Goal: Communication & Community: Answer question/provide support

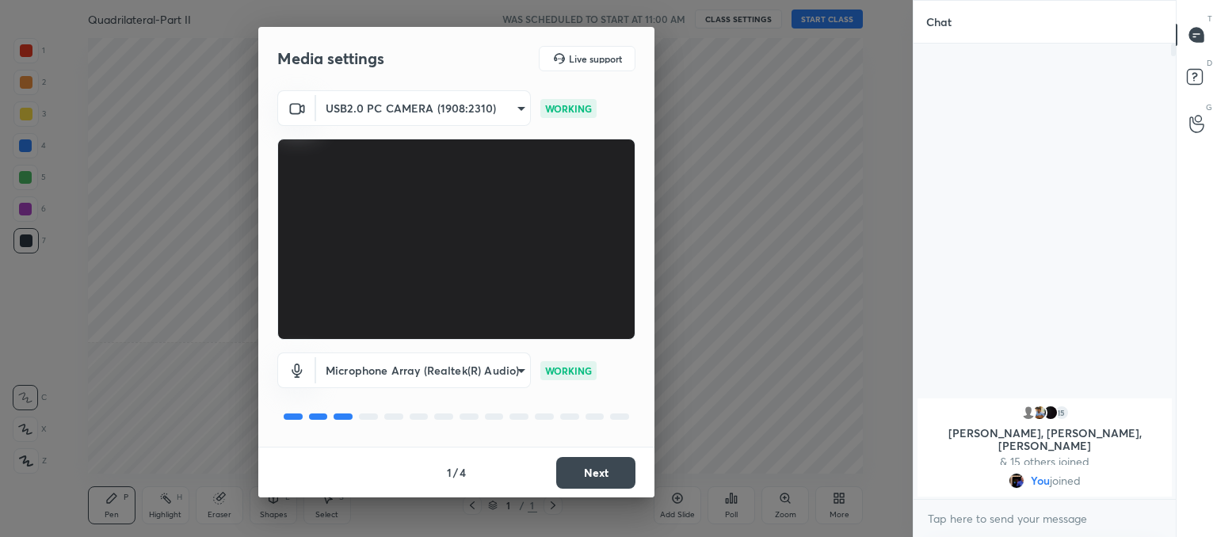
click at [596, 469] on button "Next" at bounding box center [595, 473] width 79 height 32
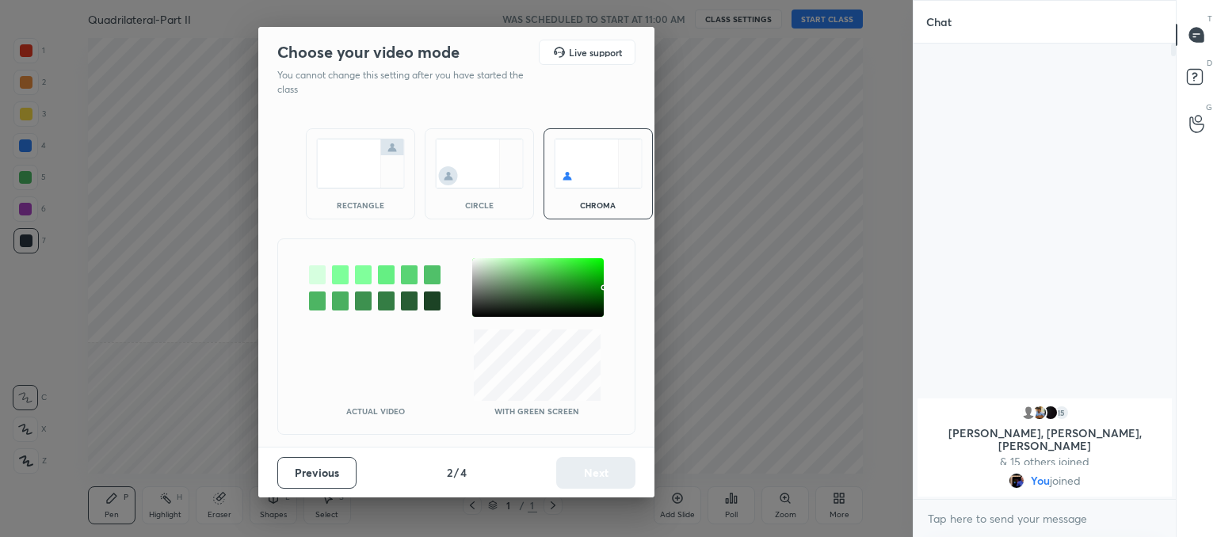
click at [501, 177] on img at bounding box center [479, 164] width 89 height 50
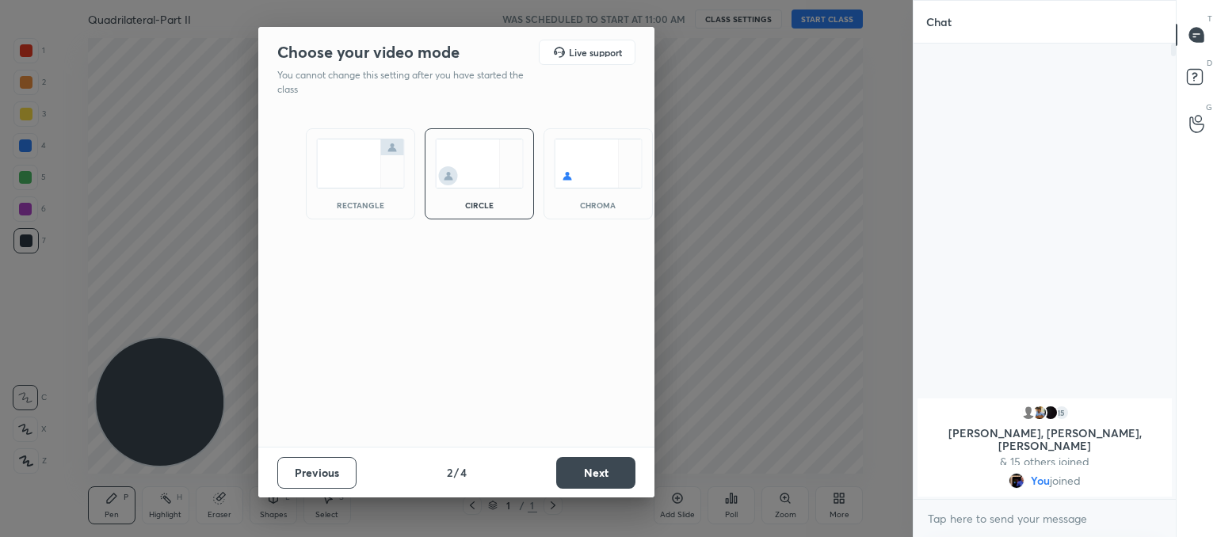
click at [596, 467] on button "Next" at bounding box center [595, 473] width 79 height 32
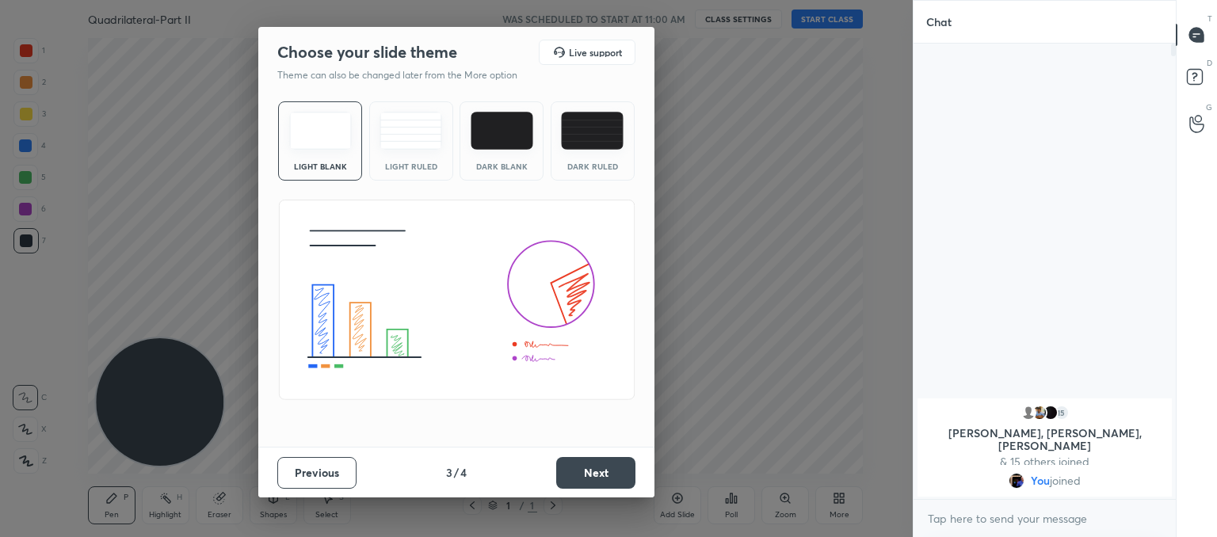
click at [420, 133] on img at bounding box center [410, 131] width 63 height 38
click at [588, 460] on button "Next" at bounding box center [595, 473] width 79 height 32
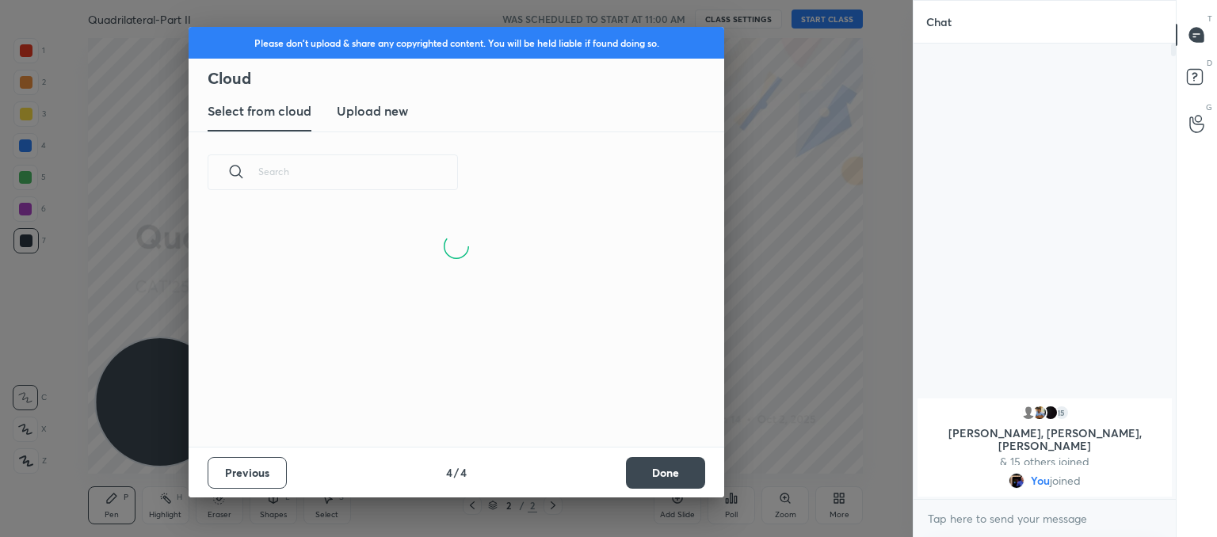
click at [380, 124] on new "Upload new" at bounding box center [372, 112] width 71 height 40
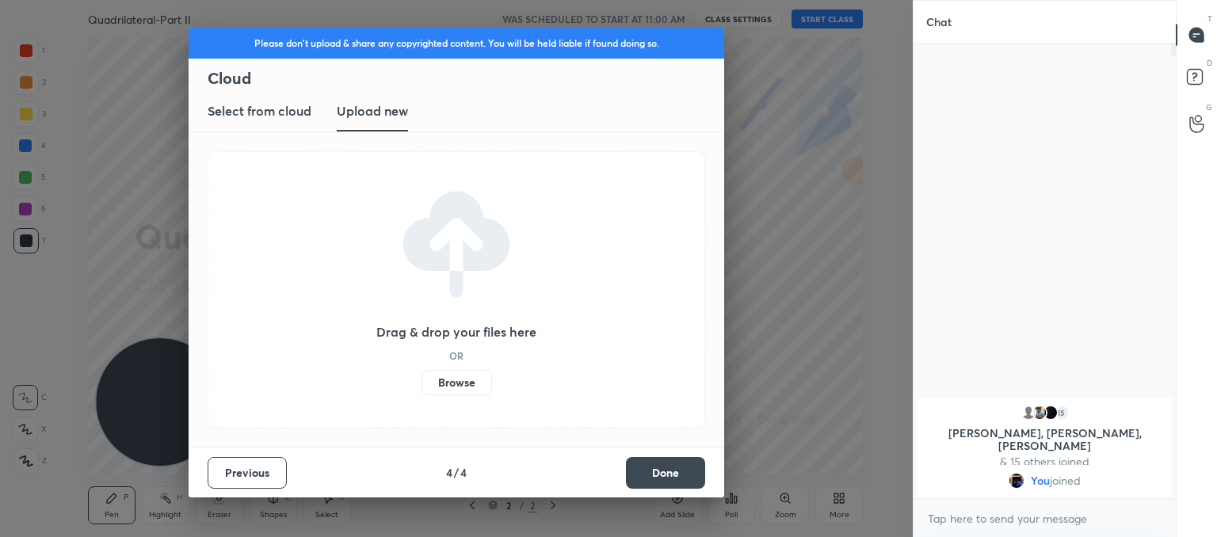
click at [474, 391] on label "Browse" at bounding box center [456, 382] width 70 height 25
click at [421, 391] on input "Browse" at bounding box center [421, 382] width 0 height 25
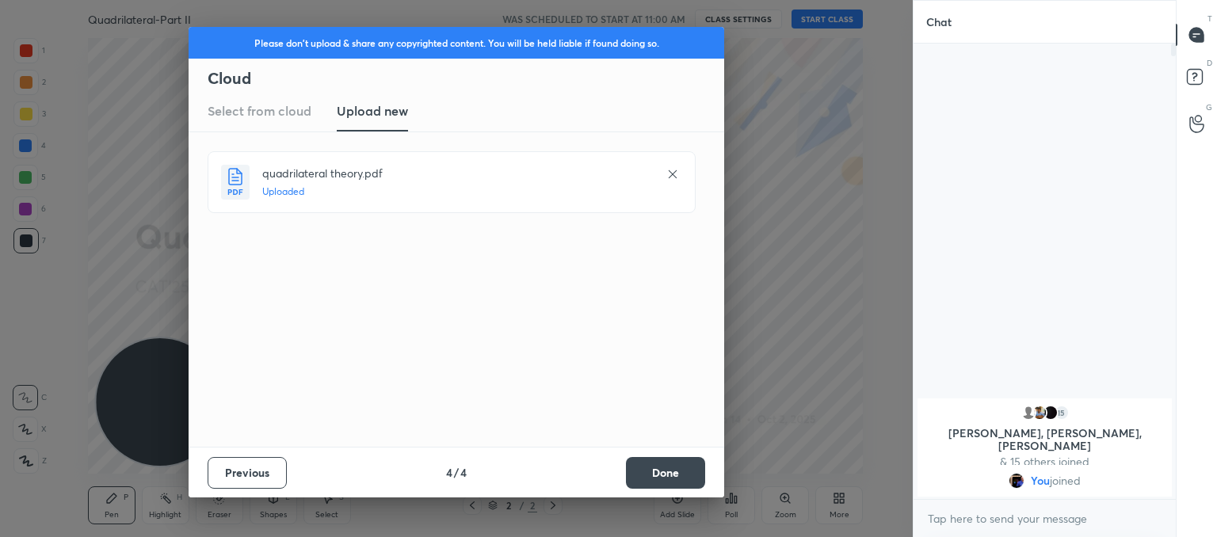
click at [680, 474] on button "Done" at bounding box center [665, 473] width 79 height 32
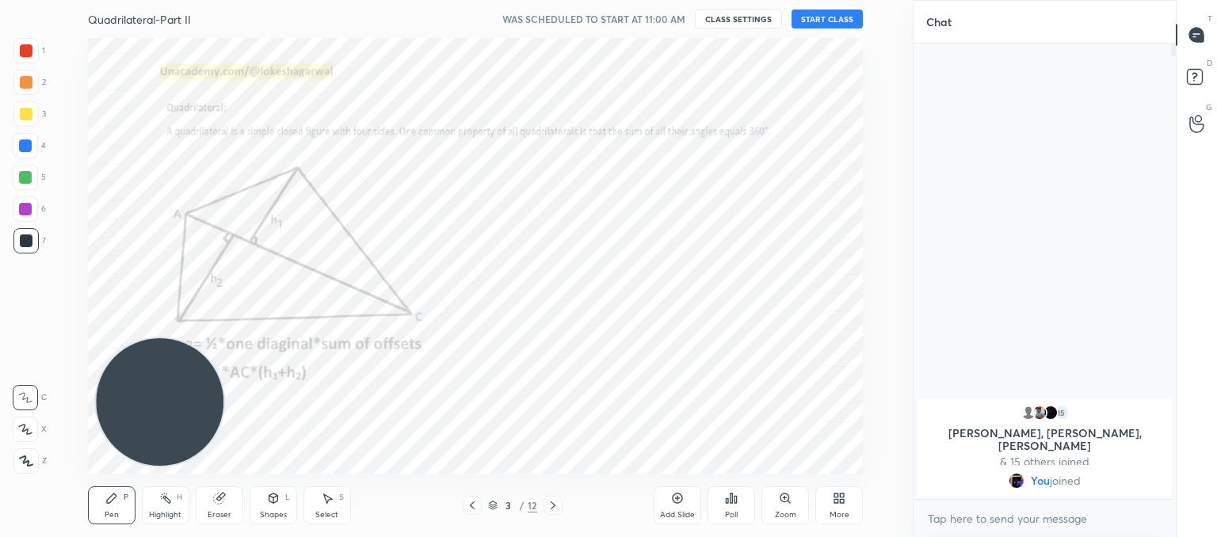
click at [469, 508] on icon at bounding box center [472, 505] width 13 height 13
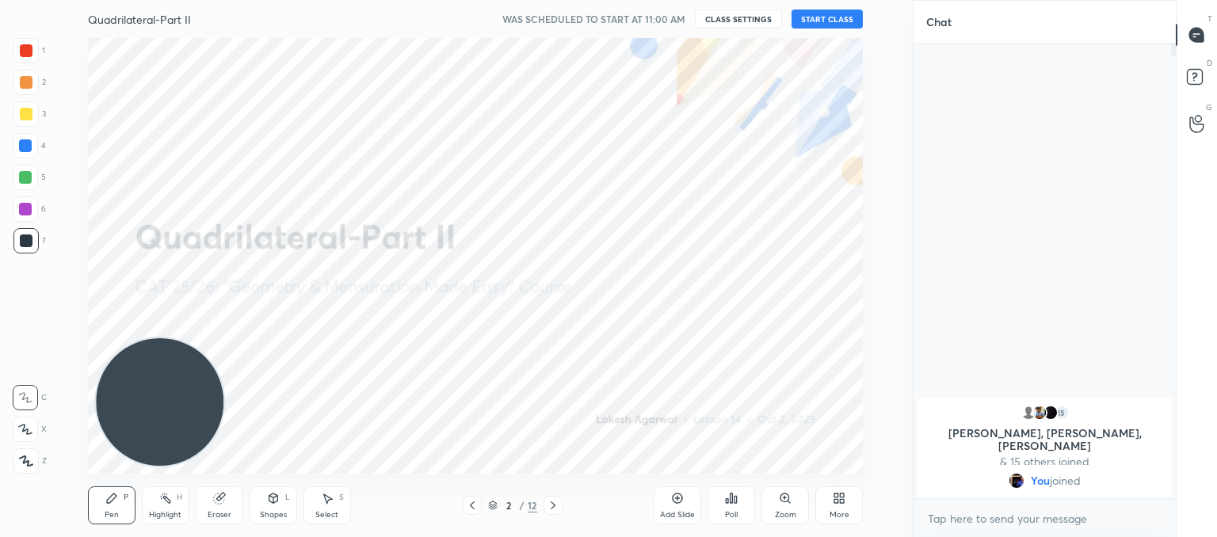
click at [811, 15] on button "START CLASS" at bounding box center [826, 19] width 71 height 19
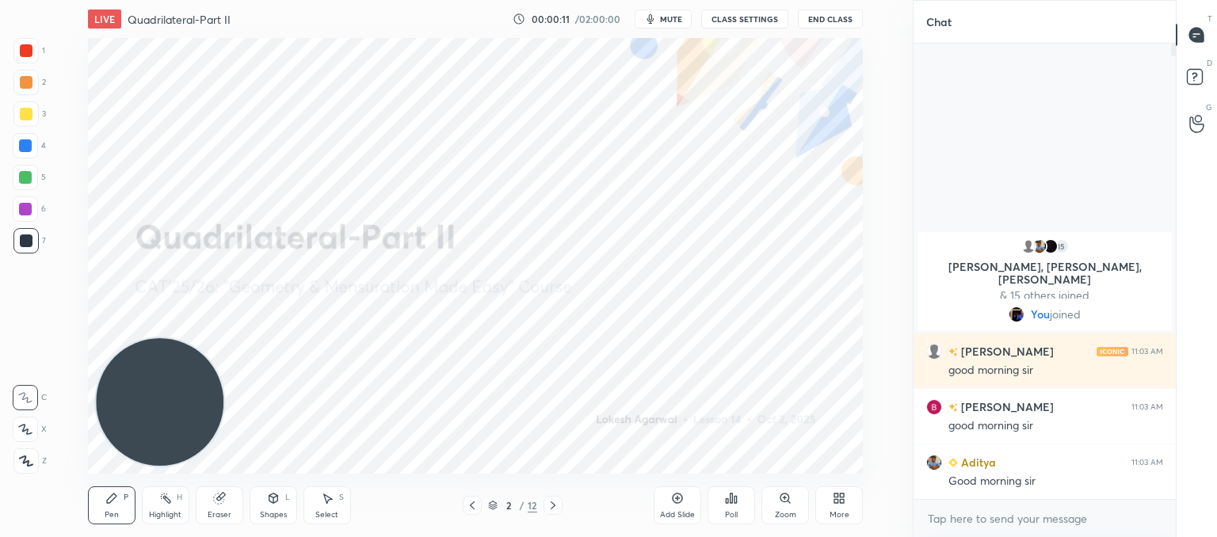
click at [16, 460] on div at bounding box center [25, 460] width 25 height 25
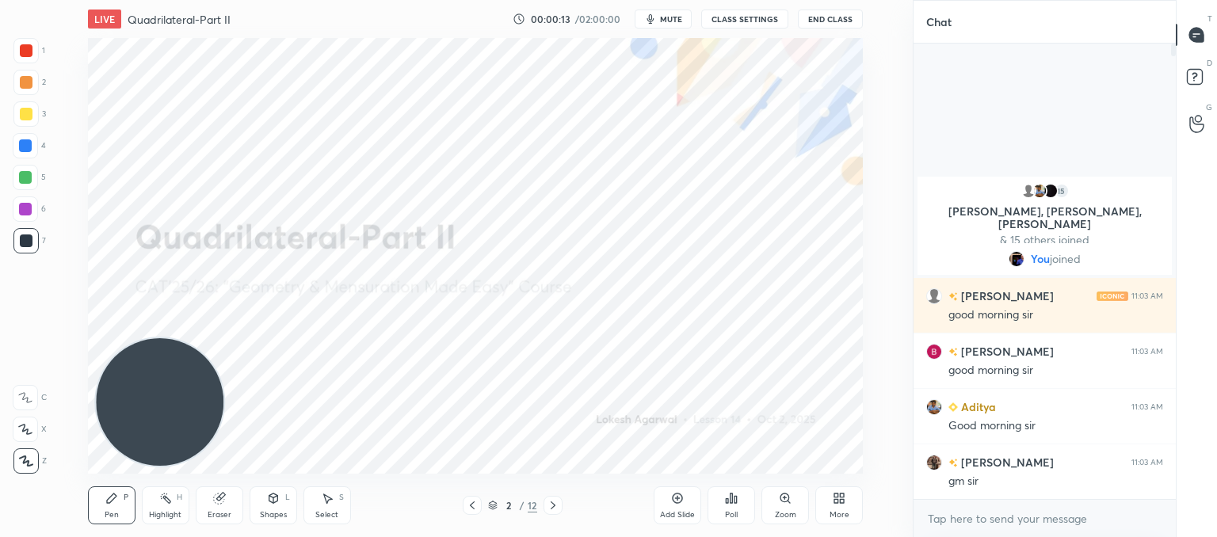
click at [261, 508] on div "Shapes L" at bounding box center [274, 505] width 48 height 38
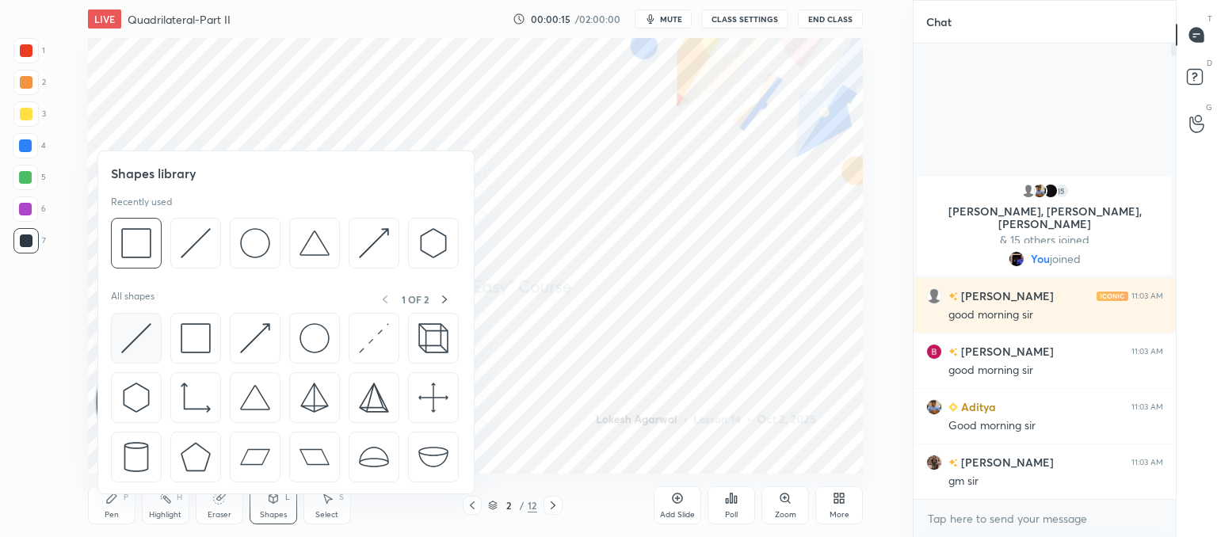
click at [125, 335] on img at bounding box center [136, 338] width 30 height 30
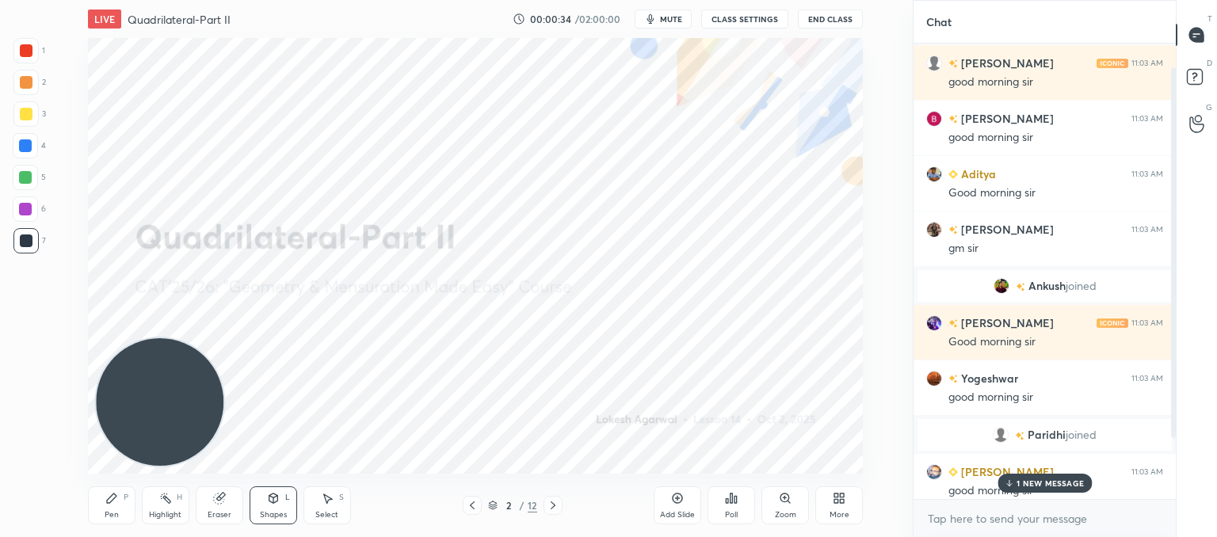
scroll to position [168, 0]
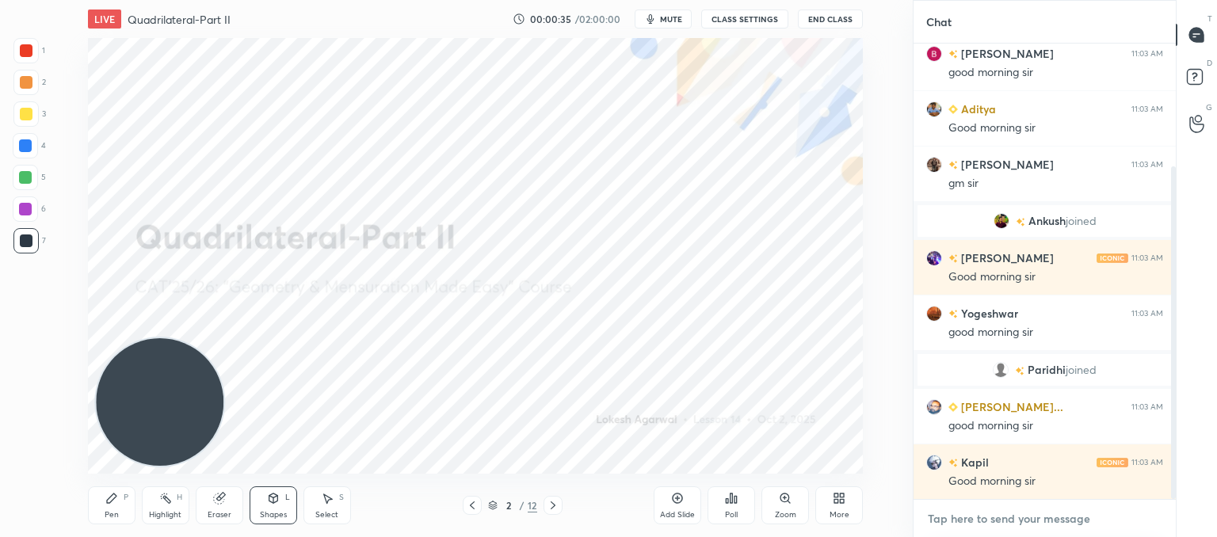
click at [960, 519] on textarea at bounding box center [1044, 518] width 237 height 25
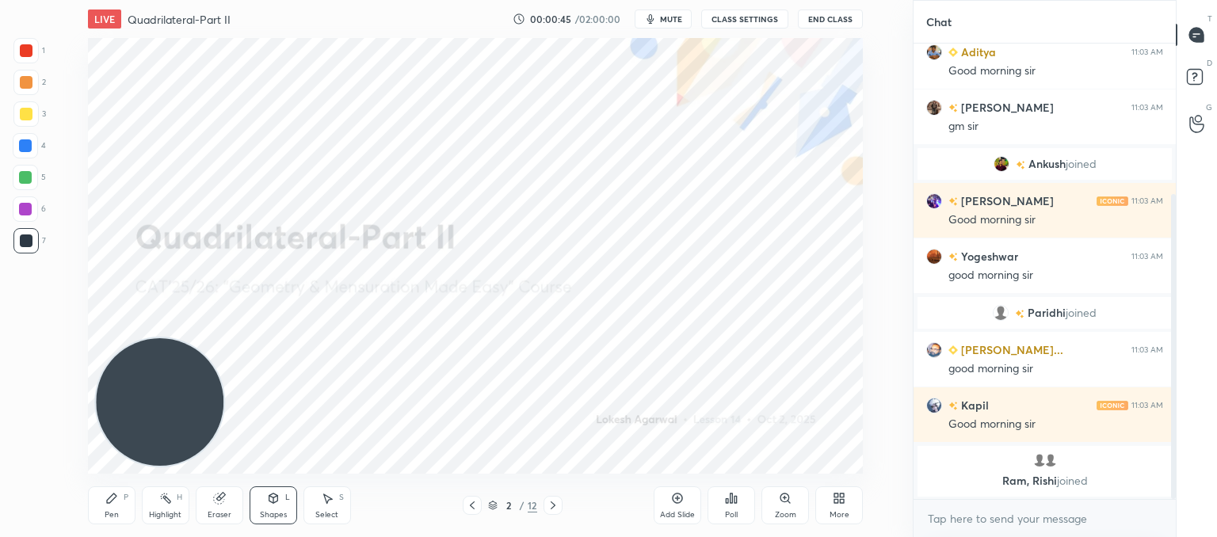
scroll to position [255, 0]
click at [118, 508] on div "Pen P" at bounding box center [112, 505] width 48 height 38
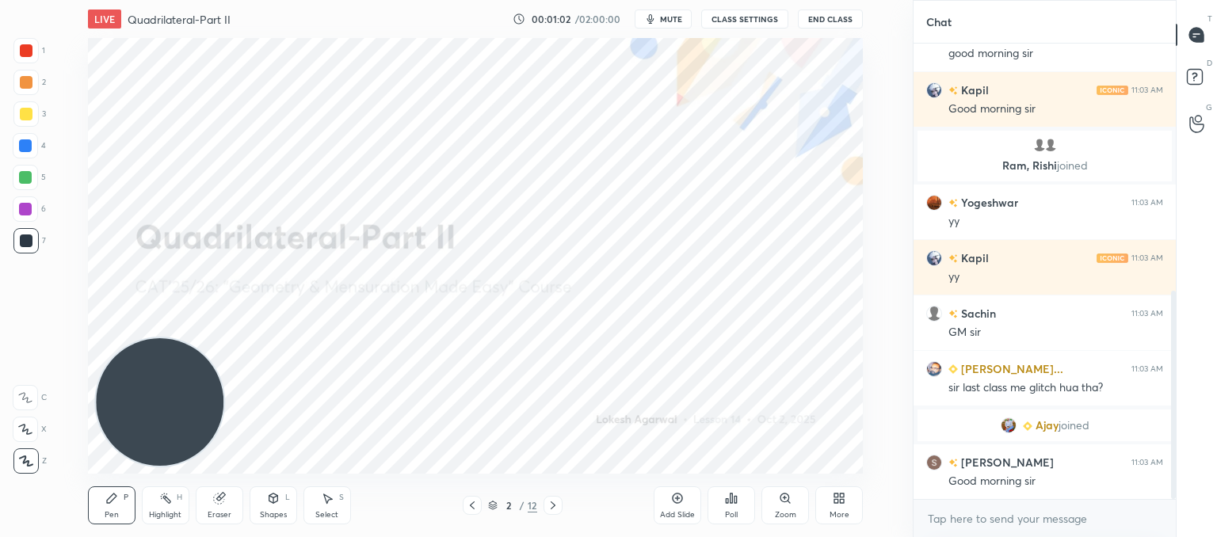
scroll to position [596, 0]
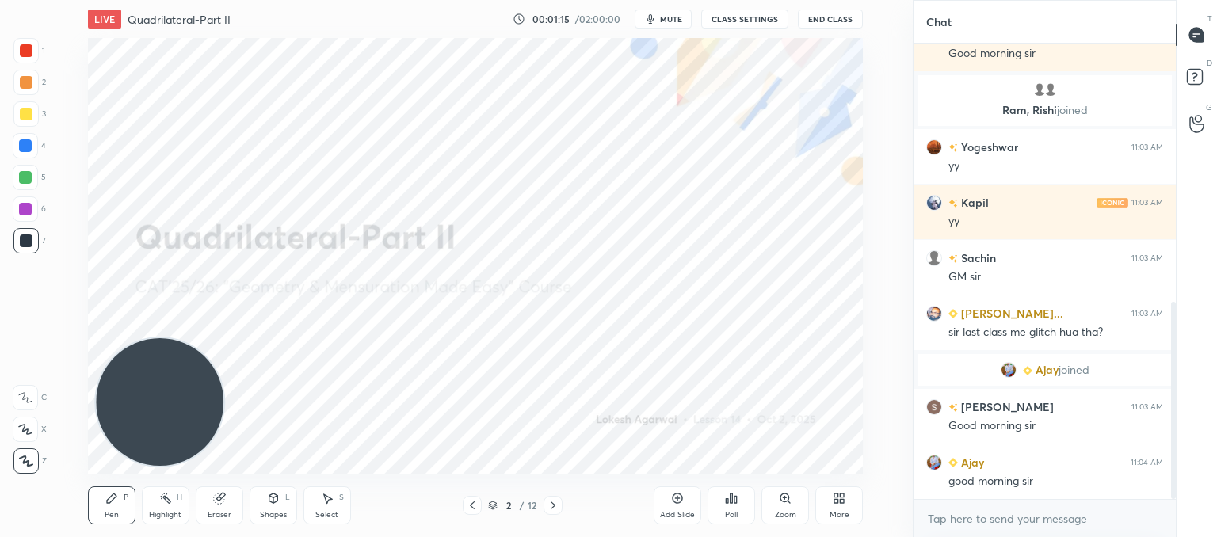
drag, startPoint x: 685, startPoint y: 505, endPoint x: 674, endPoint y: 476, distance: 30.6
click at [689, 501] on div "Add Slide" at bounding box center [678, 505] width 48 height 38
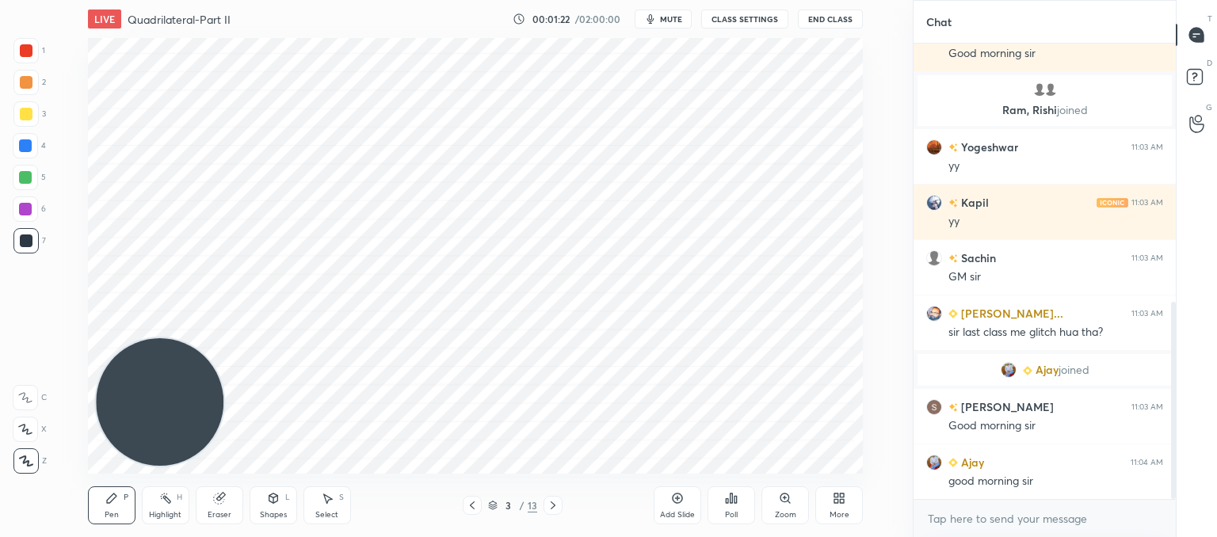
scroll to position [651, 0]
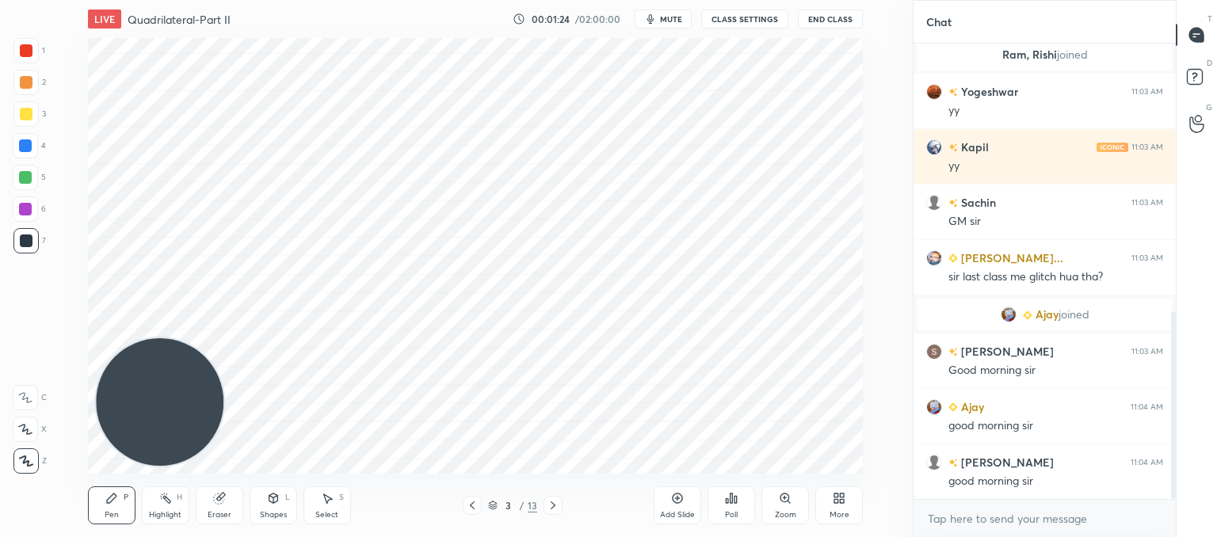
click at [279, 499] on div "Shapes L" at bounding box center [274, 505] width 48 height 38
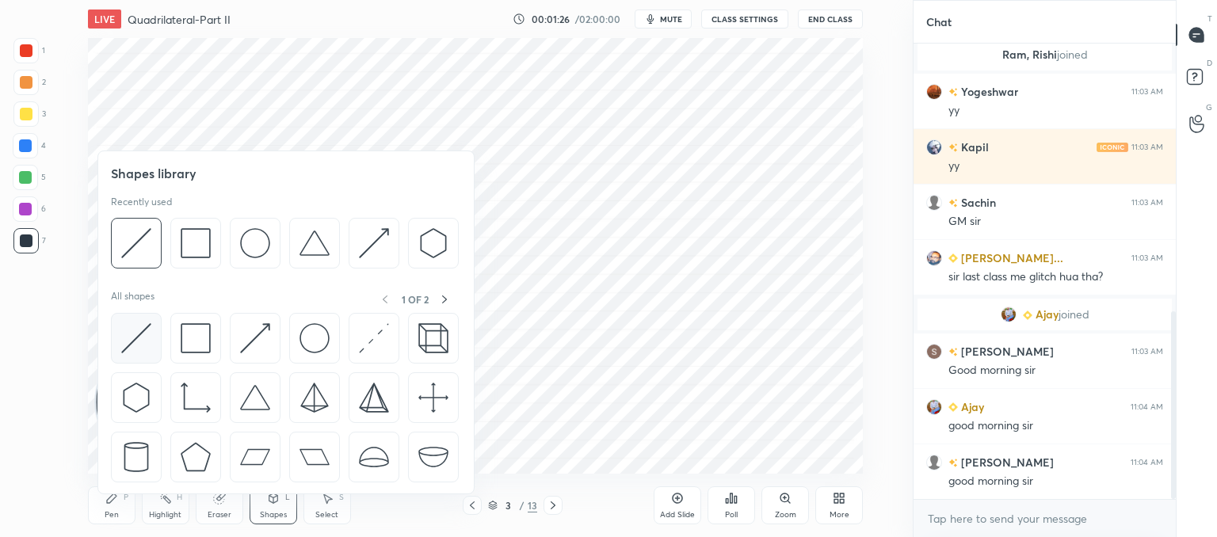
click at [139, 337] on img at bounding box center [136, 338] width 30 height 30
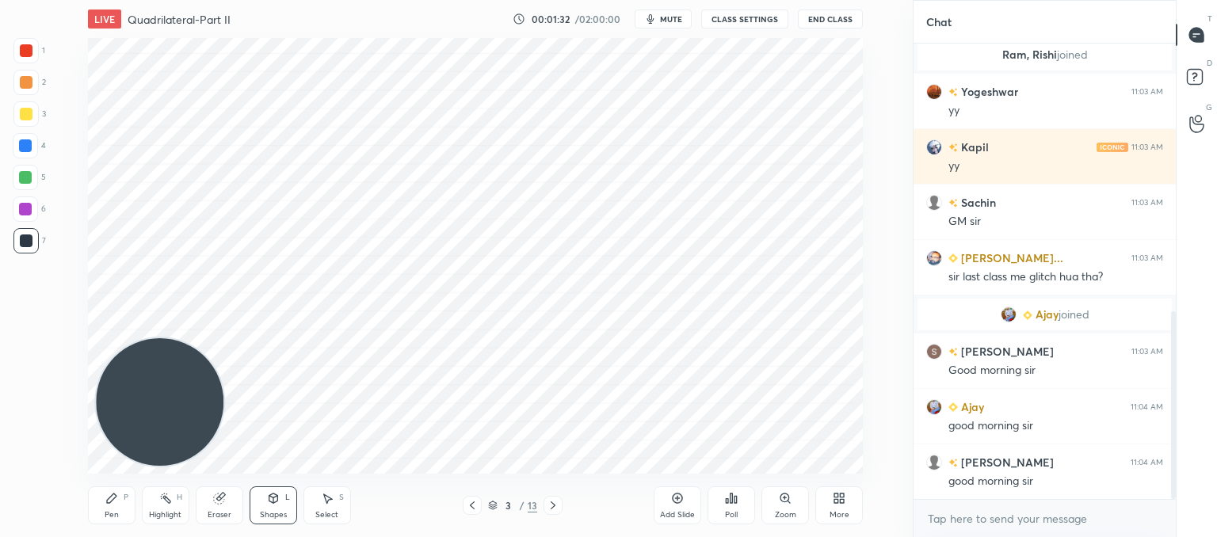
click at [117, 504] on icon at bounding box center [111, 498] width 13 height 13
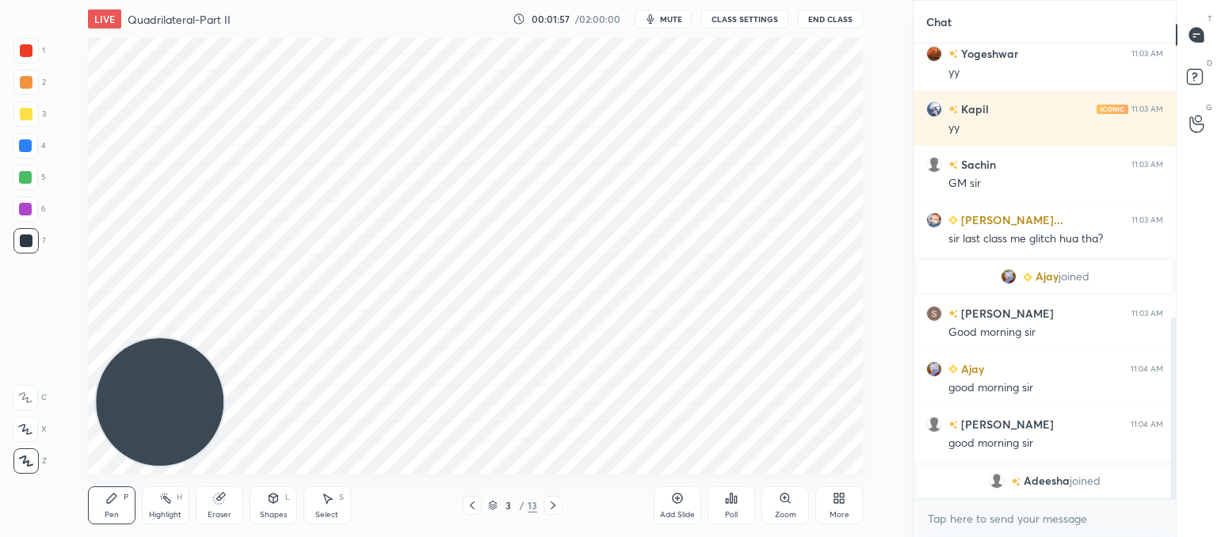
scroll to position [708, 0]
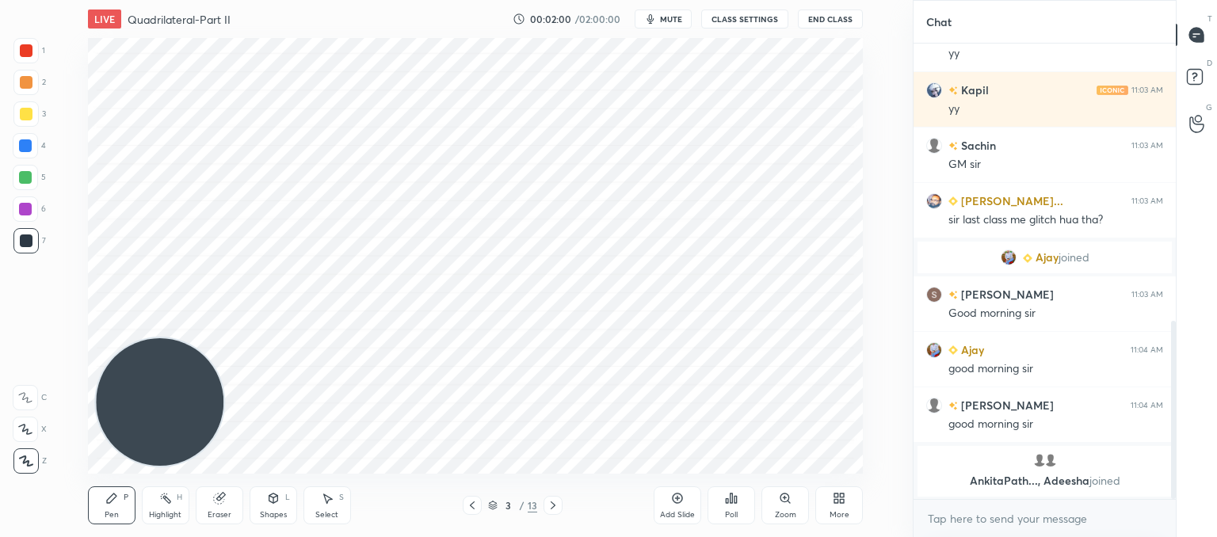
drag, startPoint x: 676, startPoint y: 501, endPoint x: 665, endPoint y: 482, distance: 21.6
click at [675, 500] on icon at bounding box center [677, 498] width 13 height 13
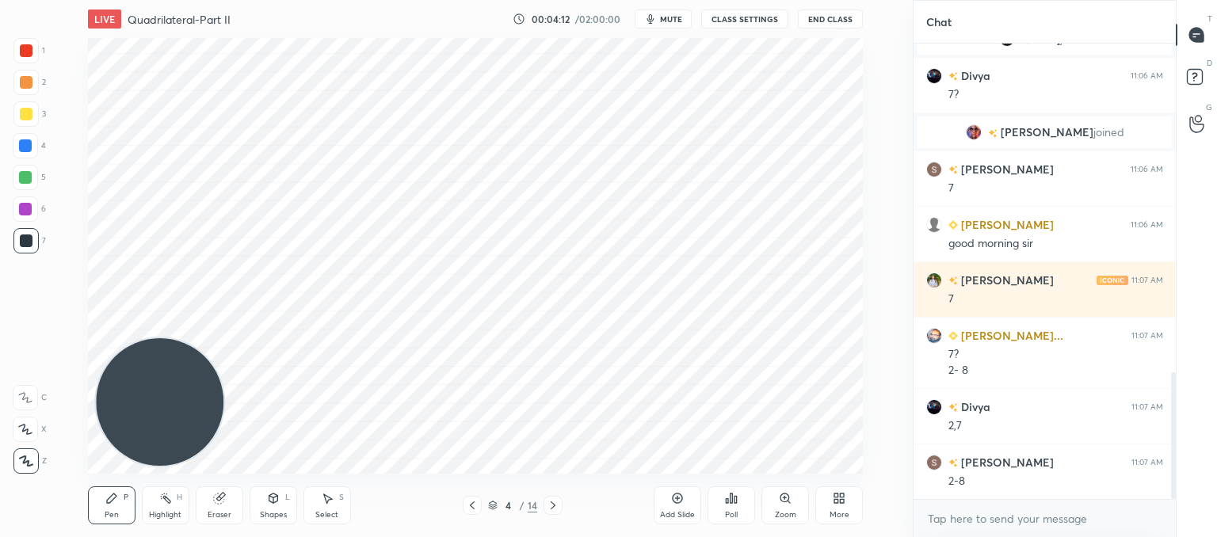
scroll to position [1239, 0]
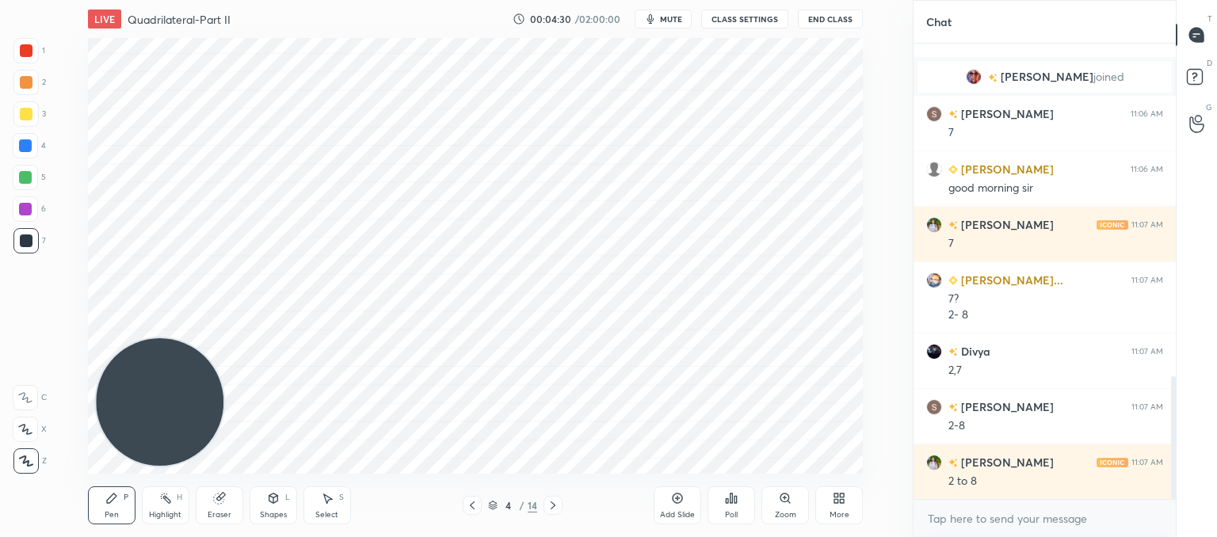
click at [215, 504] on div "Eraser" at bounding box center [220, 505] width 48 height 38
drag, startPoint x: 119, startPoint y: 506, endPoint x: 154, endPoint y: 492, distance: 38.4
click at [124, 505] on div "Pen P" at bounding box center [112, 505] width 48 height 38
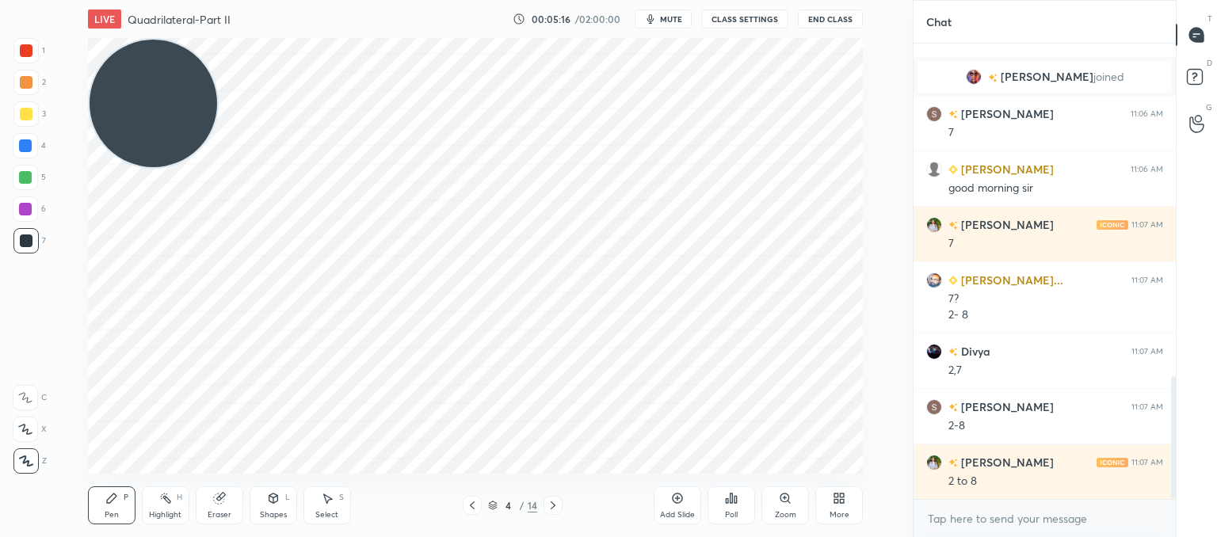
drag, startPoint x: 186, startPoint y: 355, endPoint x: 165, endPoint y: 80, distance: 275.7
click at [165, 80] on video at bounding box center [154, 104] width 128 height 128
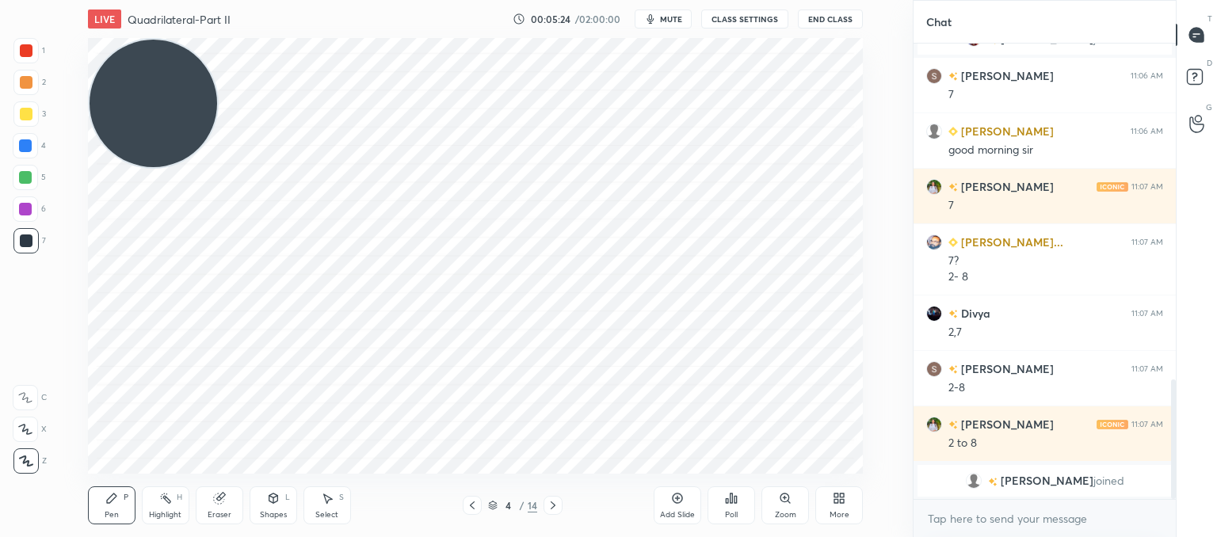
click at [124, 167] on video at bounding box center [154, 104] width 128 height 128
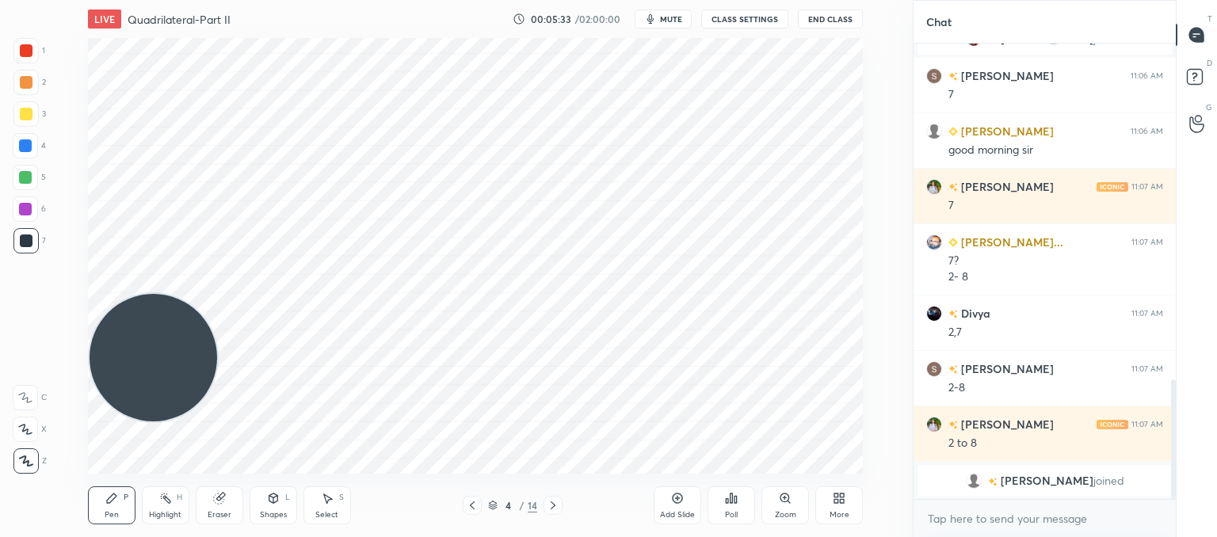
drag, startPoint x: 170, startPoint y: 354, endPoint x: 125, endPoint y: -6, distance: 362.4
click at [125, 0] on html "1 2 3 4 5 6 7 C X Z C X Z E E Erase all H H LIVE Quadrilateral-Part II 00:05:33…" at bounding box center [608, 0] width 1217 height 0
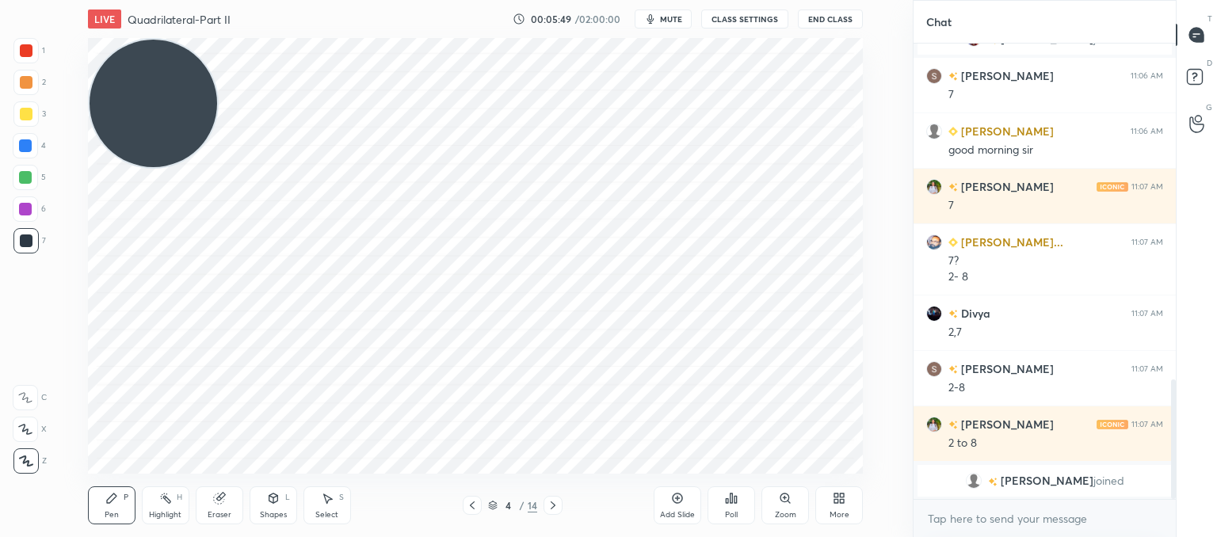
scroll to position [1239, 0]
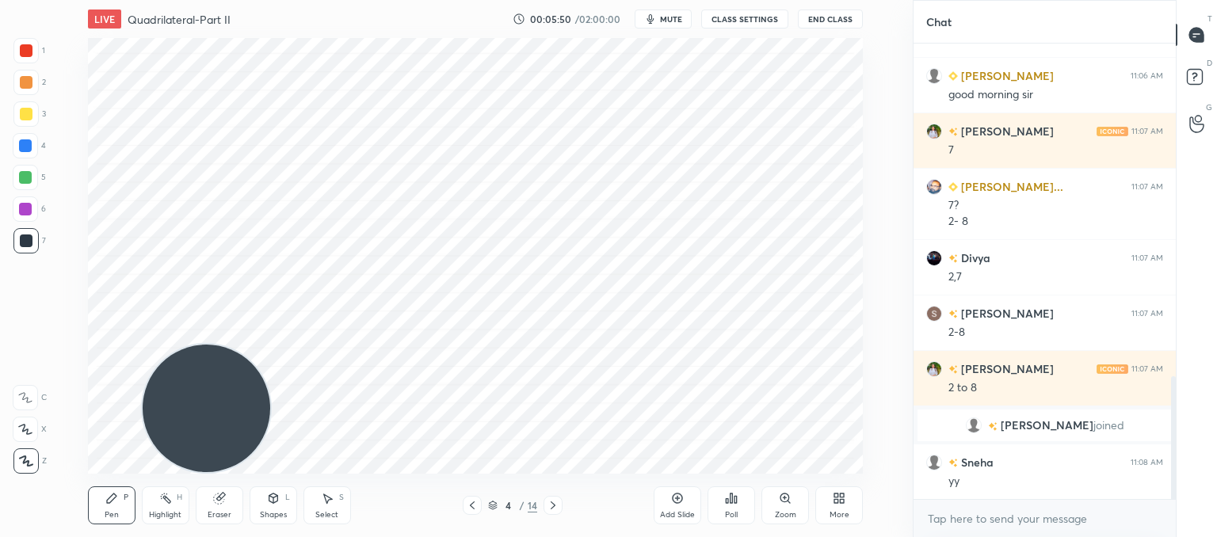
drag, startPoint x: 157, startPoint y: 105, endPoint x: 318, endPoint y: 513, distance: 439.5
click at [197, 0] on html "1 2 3 4 5 6 7 C X Z C X Z E E Erase all H H LIVE Quadrilateral-Part II 00:05:50…" at bounding box center [608, 0] width 1217 height 0
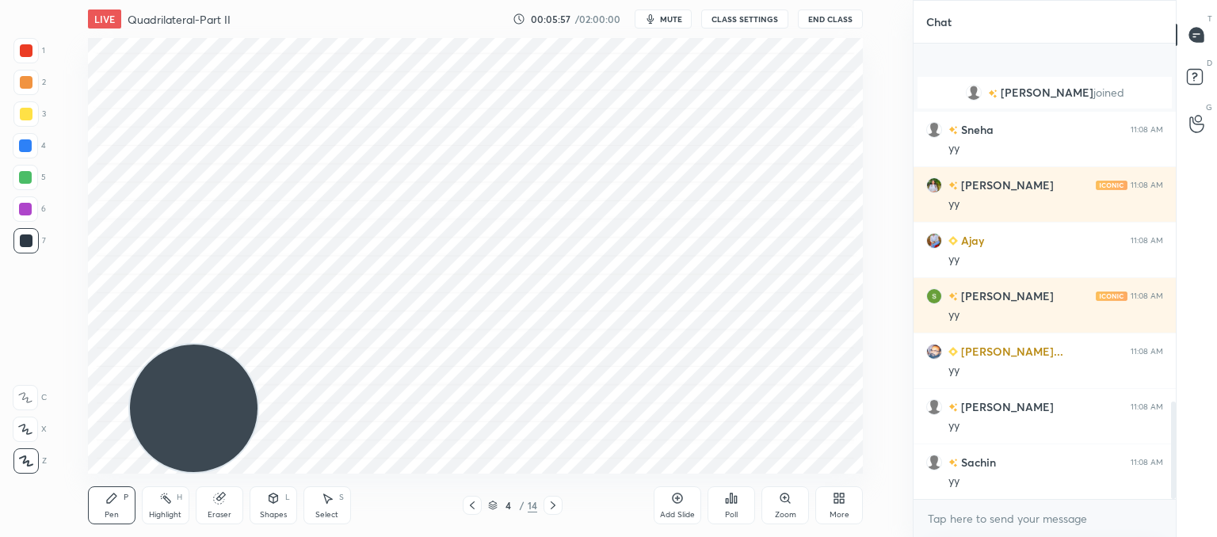
scroll to position [1682, 0]
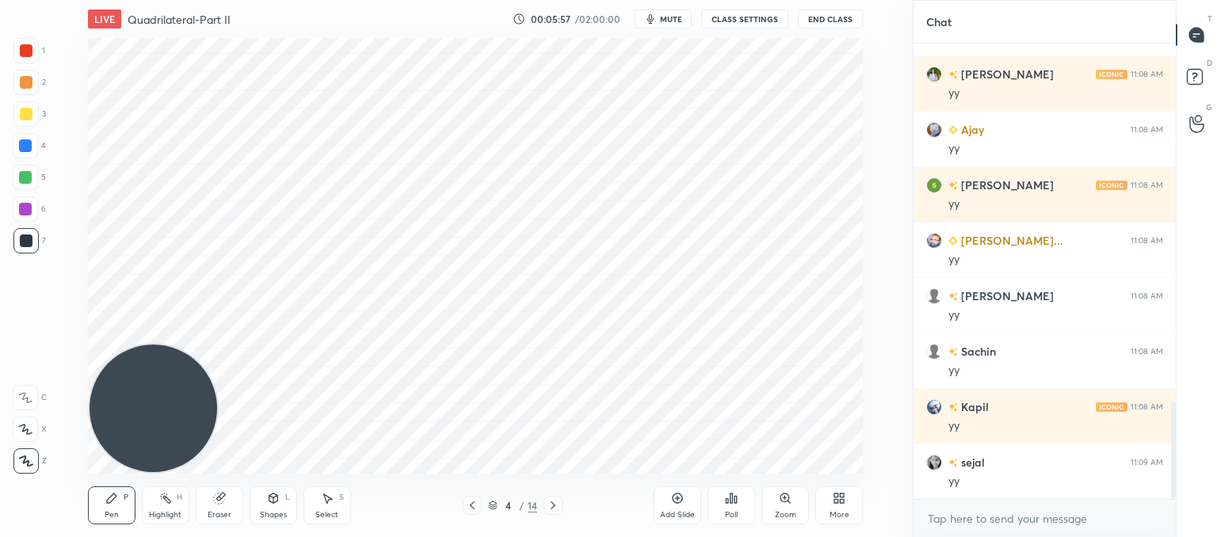
drag, startPoint x: 168, startPoint y: 414, endPoint x: 158, endPoint y: 398, distance: 19.2
click at [145, 409] on video at bounding box center [154, 409] width 128 height 128
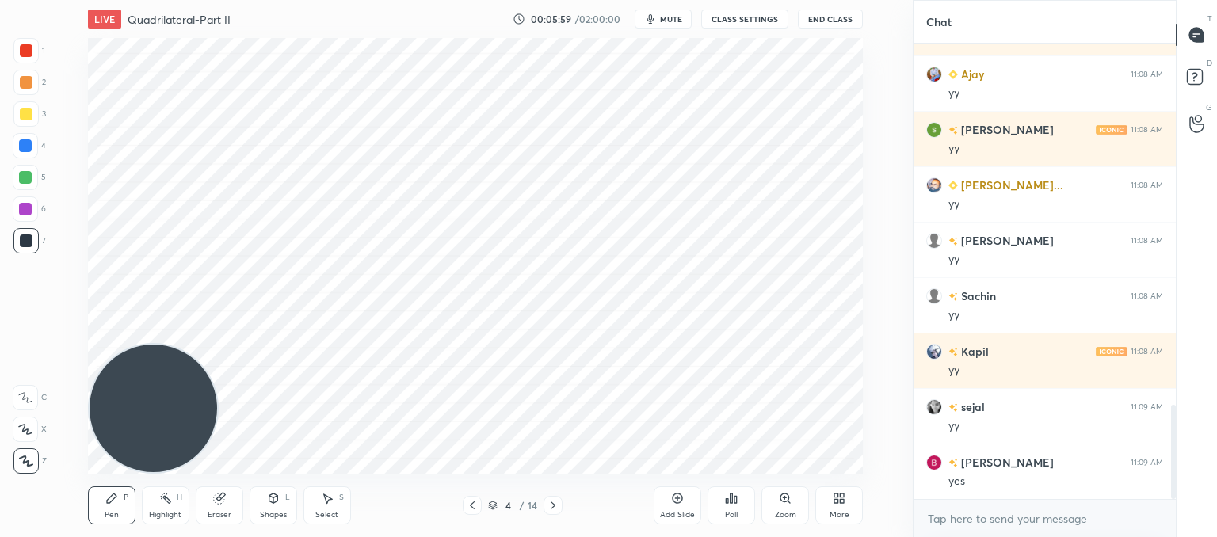
click at [680, 501] on icon at bounding box center [678, 498] width 10 height 10
click at [272, 489] on div "Shapes L" at bounding box center [274, 505] width 48 height 38
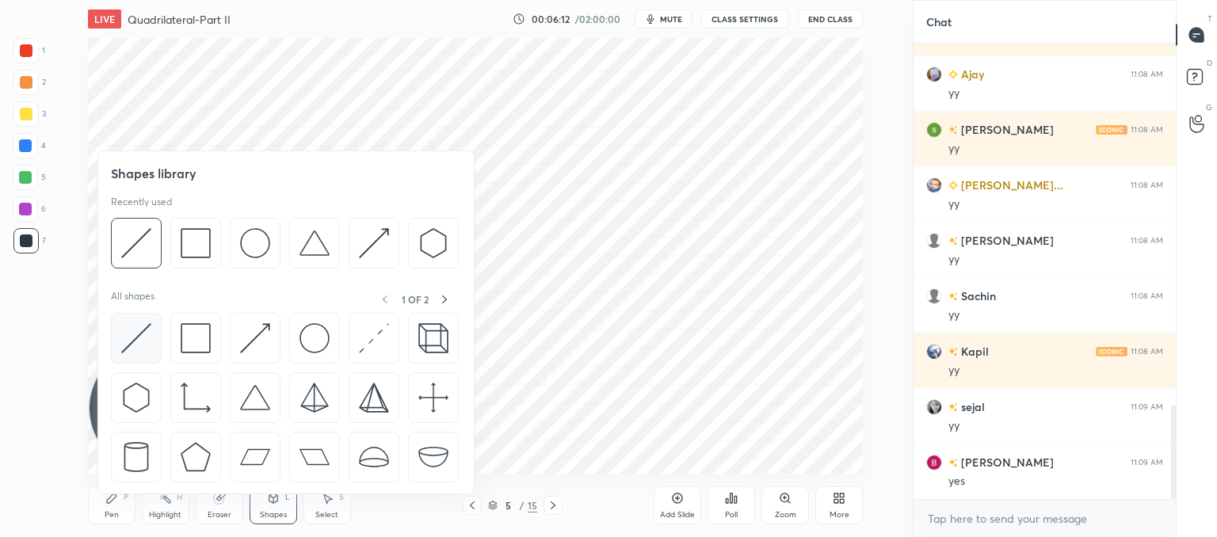
click at [151, 330] on div at bounding box center [136, 338] width 51 height 51
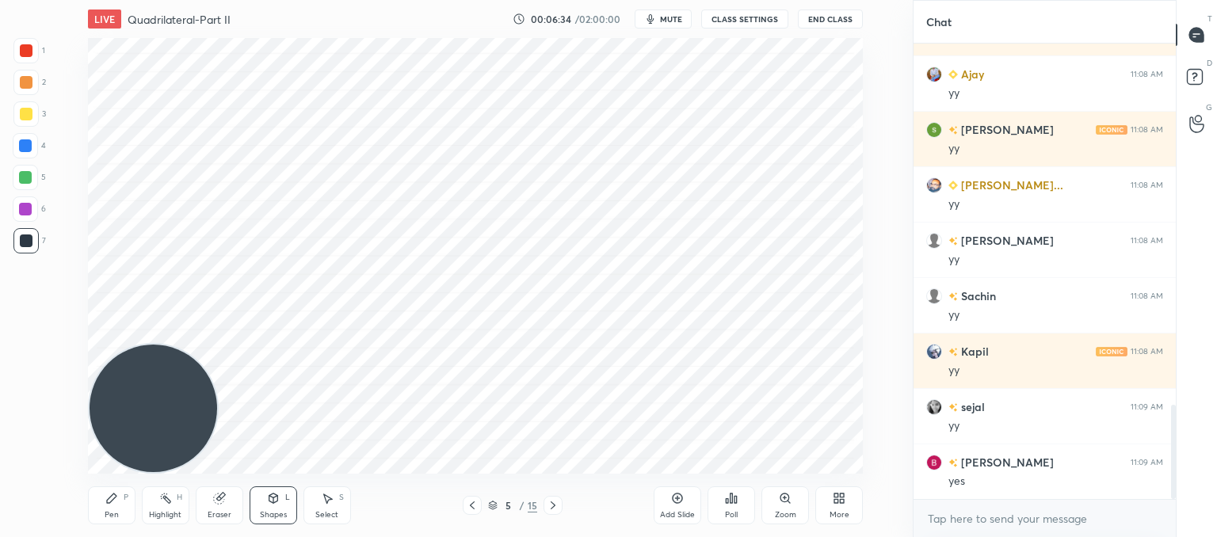
click at [101, 500] on div "Pen P" at bounding box center [112, 505] width 48 height 38
drag, startPoint x: 145, startPoint y: 330, endPoint x: 105, endPoint y: 9, distance: 324.1
click at [105, 10] on div "LIVE Quadrilateral-Part II 00:07:02 / 02:00:00 mute CLASS SETTINGS End Class Se…" at bounding box center [475, 268] width 849 height 537
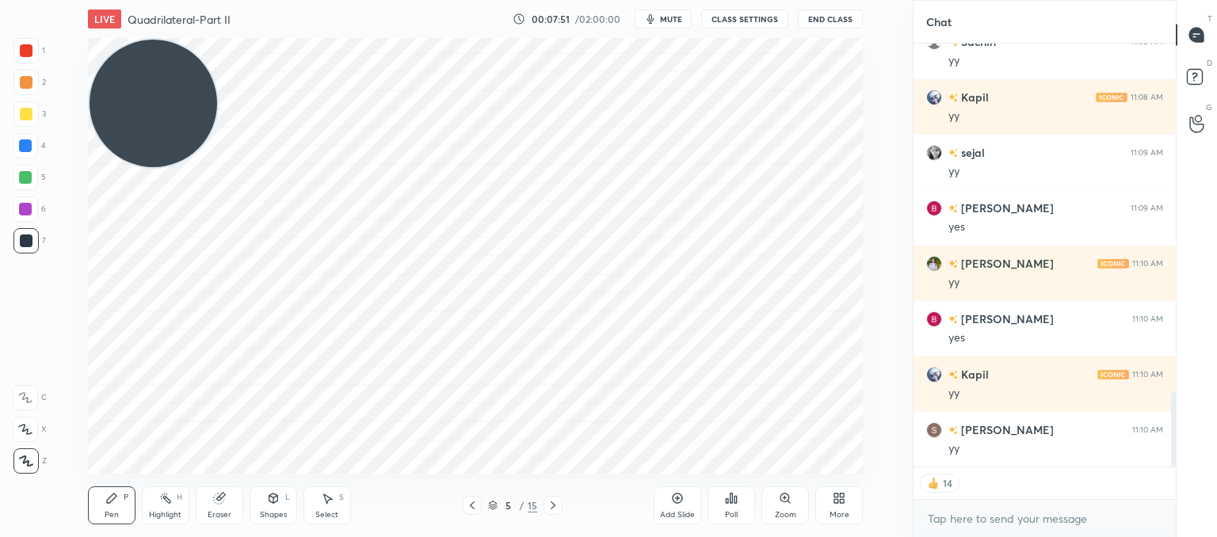
scroll to position [2047, 0]
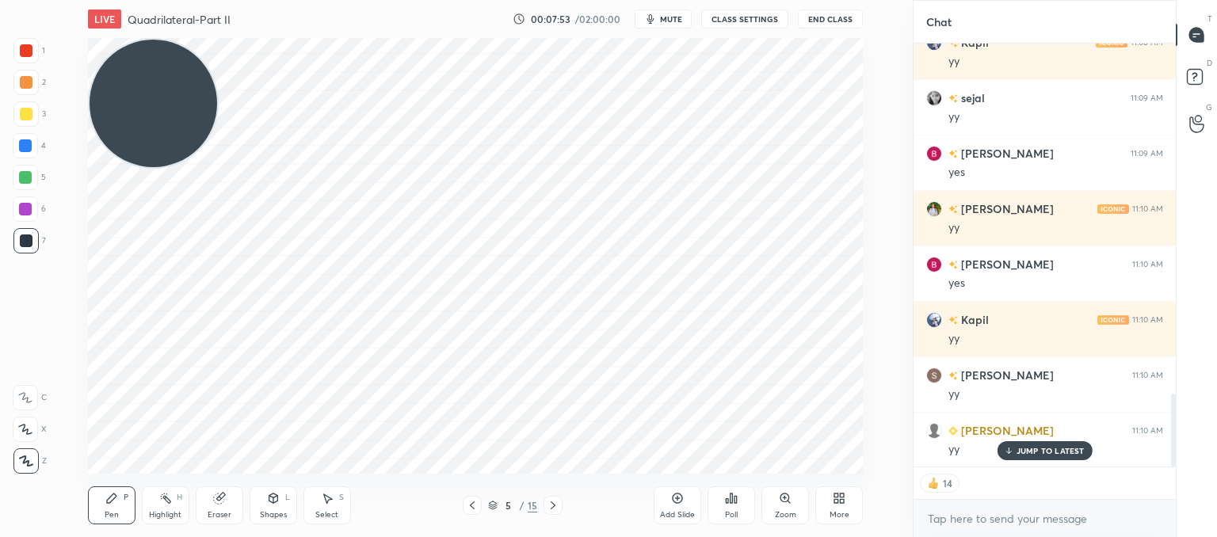
drag, startPoint x: 677, startPoint y: 505, endPoint x: 654, endPoint y: 493, distance: 25.9
click at [677, 505] on div "Add Slide" at bounding box center [678, 505] width 48 height 38
click at [292, 505] on div "Shapes L" at bounding box center [274, 505] width 48 height 38
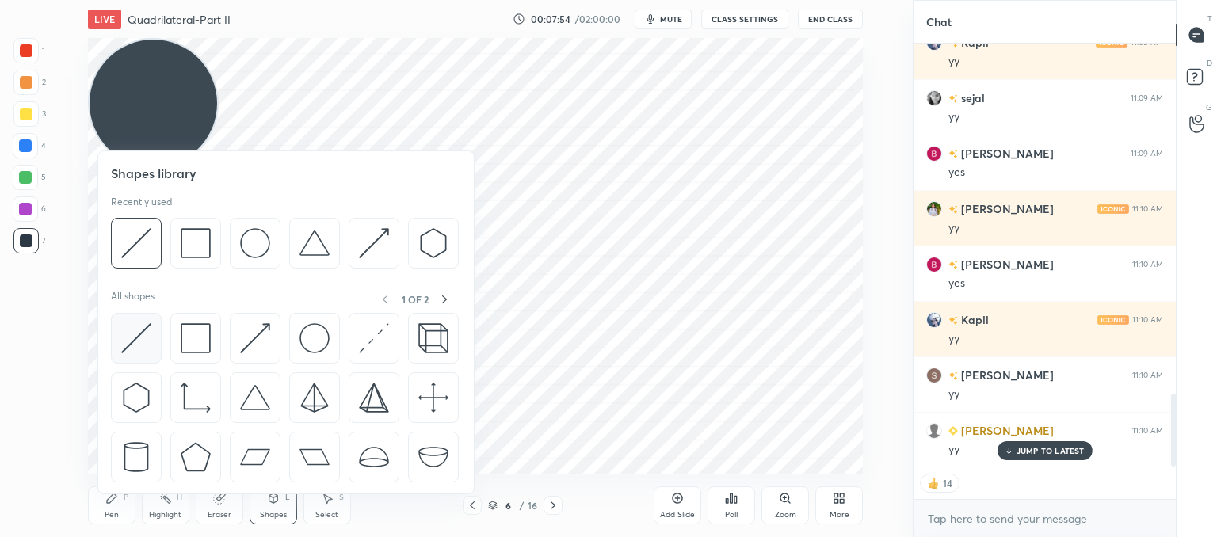
click at [129, 346] on img at bounding box center [136, 338] width 30 height 30
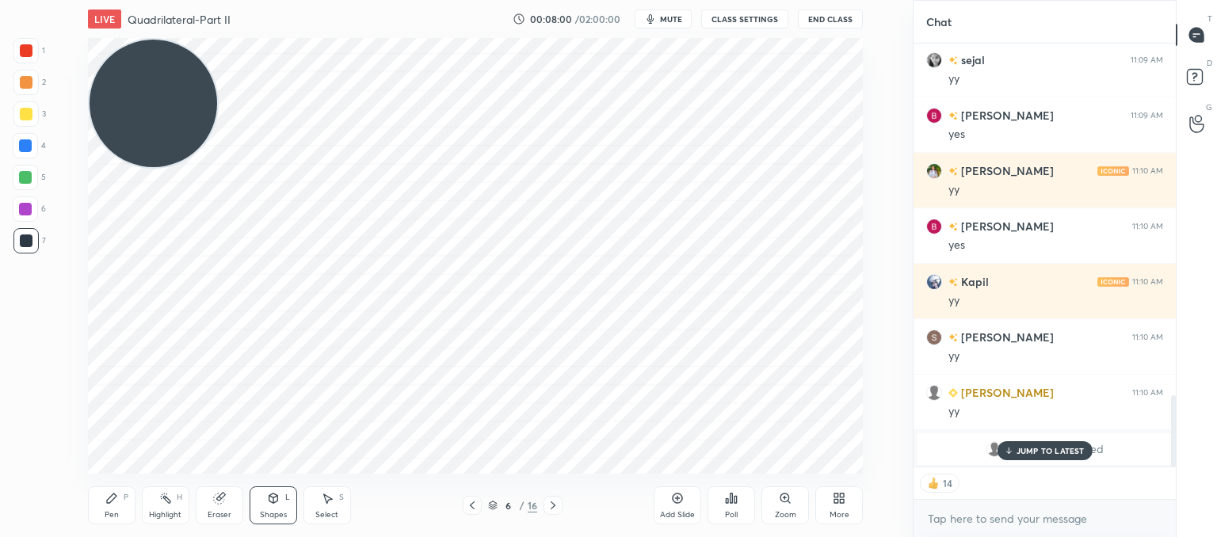
scroll to position [451, 257]
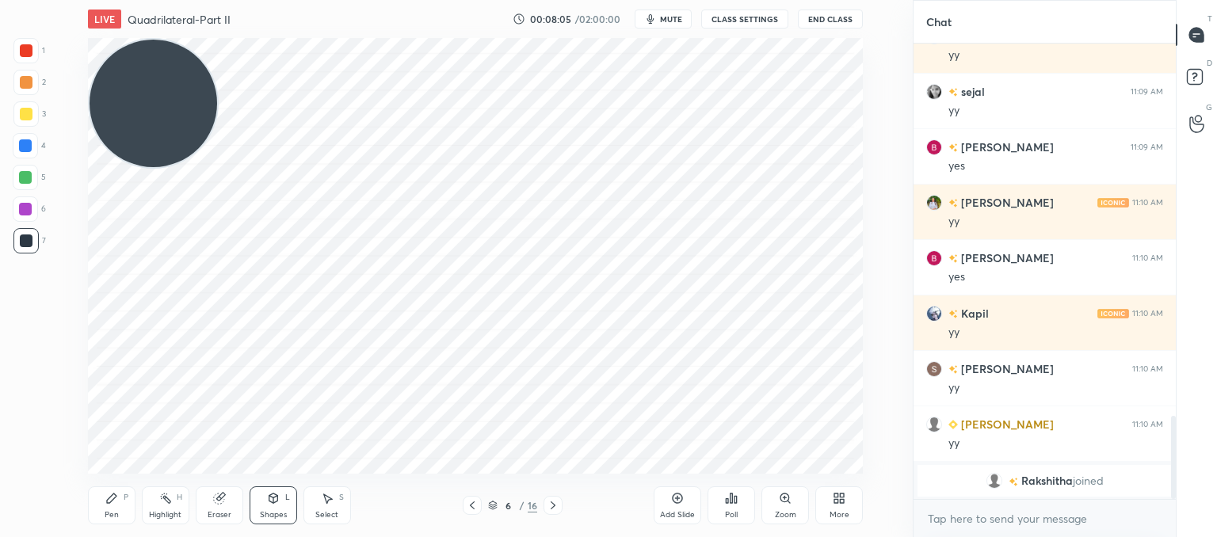
click at [110, 504] on div "Pen P" at bounding box center [112, 505] width 48 height 38
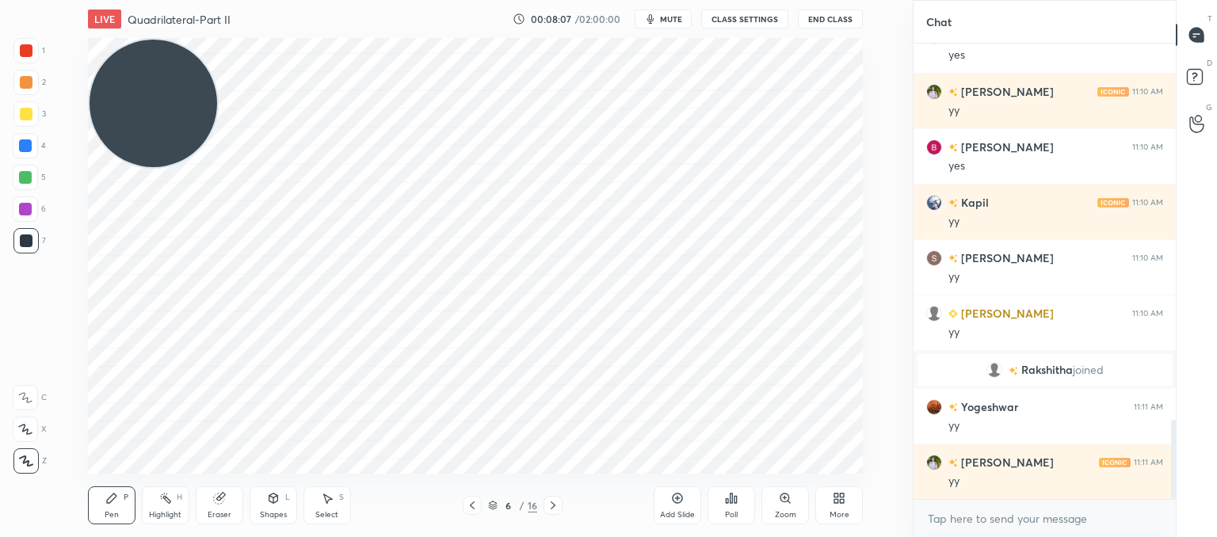
click at [467, 505] on icon at bounding box center [472, 505] width 13 height 13
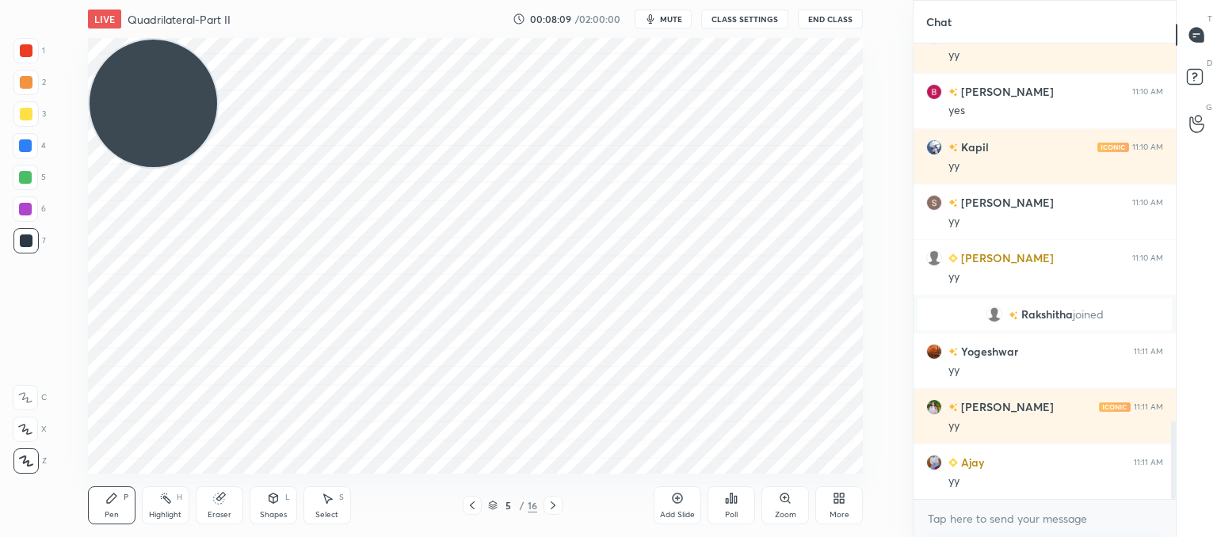
click at [550, 502] on icon at bounding box center [553, 505] width 13 height 13
click at [280, 505] on div "Shapes L" at bounding box center [274, 505] width 48 height 38
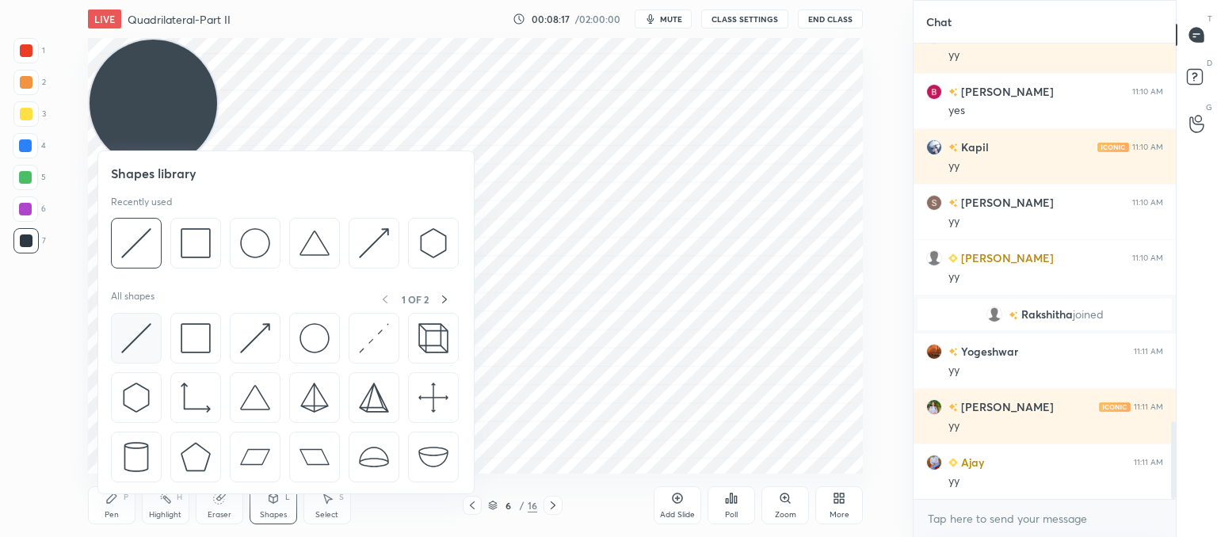
click at [133, 339] on img at bounding box center [136, 338] width 30 height 30
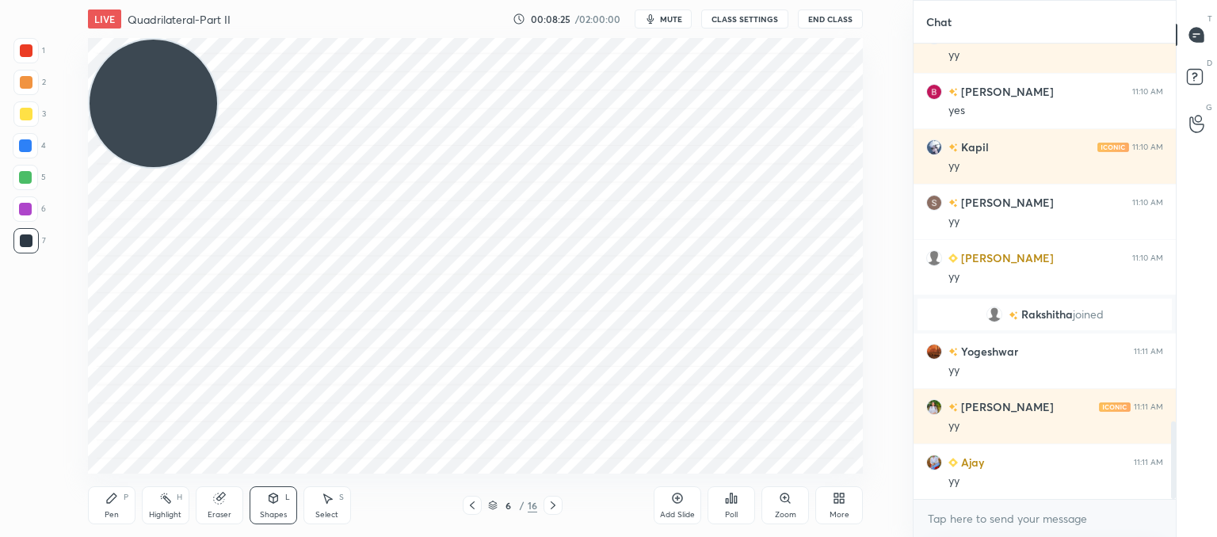
drag, startPoint x: 111, startPoint y: 502, endPoint x: 139, endPoint y: 473, distance: 40.9
click at [114, 501] on icon at bounding box center [111, 498] width 13 height 13
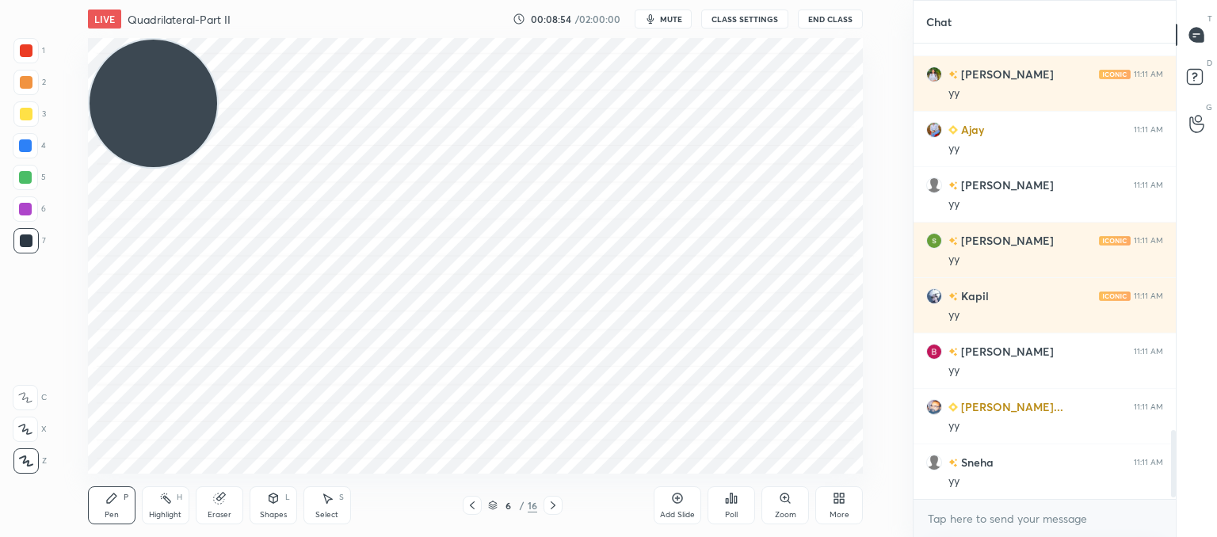
scroll to position [2608, 0]
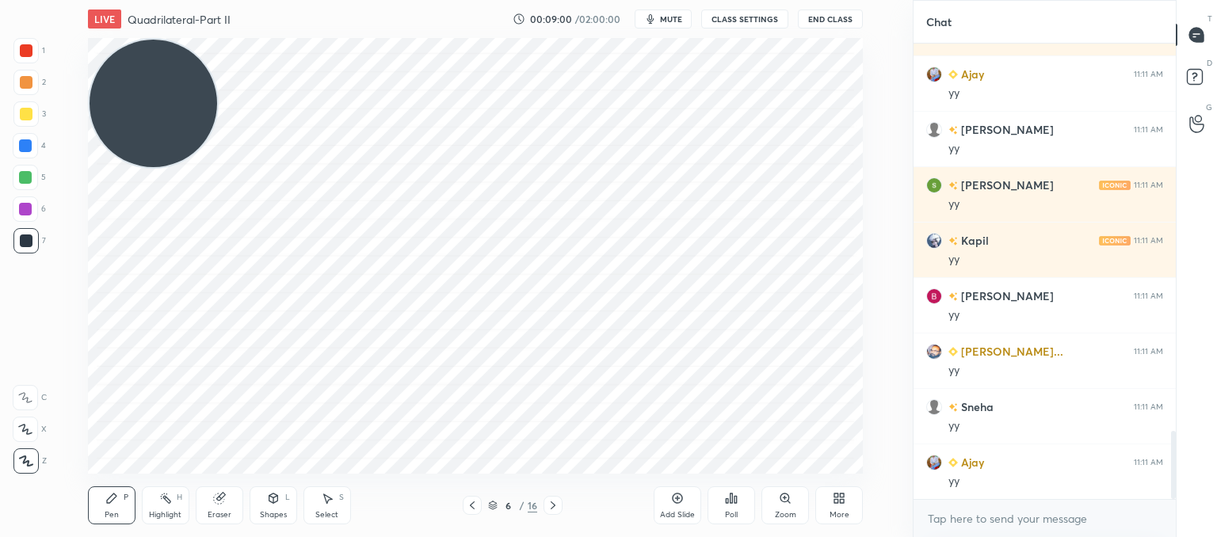
click at [494, 502] on icon at bounding box center [493, 506] width 10 height 10
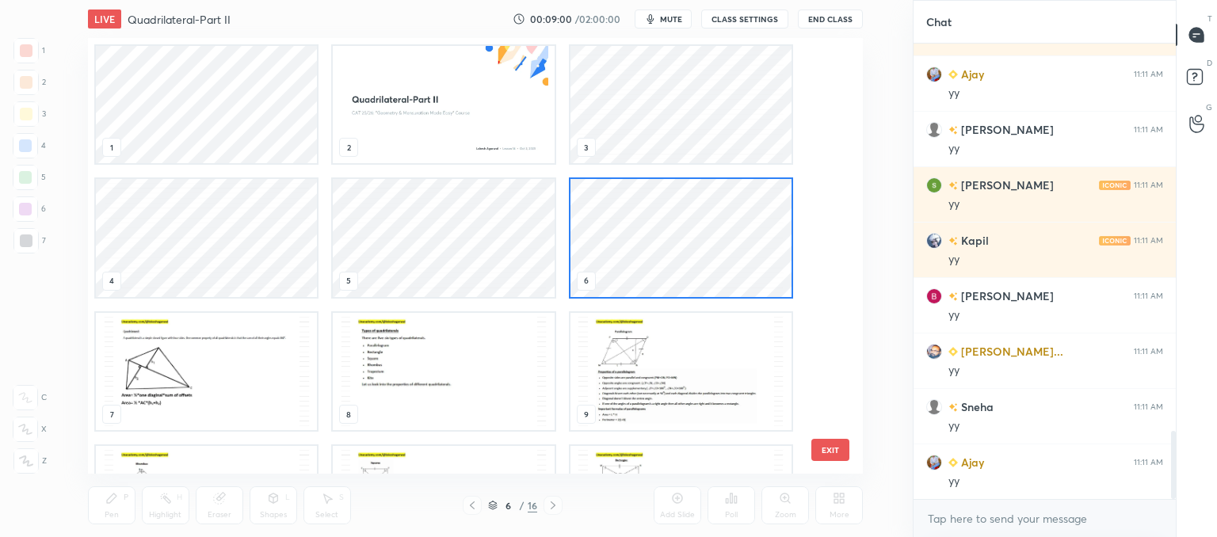
scroll to position [431, 767]
click at [472, 501] on div at bounding box center [472, 505] width 19 height 19
drag, startPoint x: 830, startPoint y: 454, endPoint x: 817, endPoint y: 455, distance: 12.7
click at [829, 455] on button "EXIT" at bounding box center [830, 450] width 38 height 22
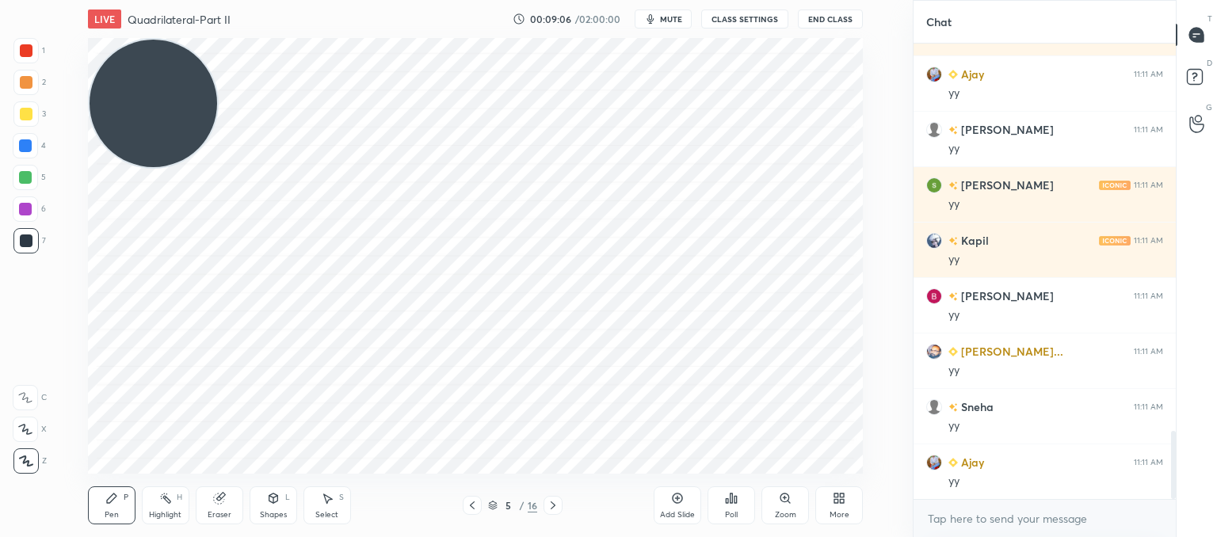
click at [554, 505] on icon at bounding box center [553, 505] width 5 height 8
click at [238, 499] on div "Eraser" at bounding box center [220, 505] width 48 height 38
drag, startPoint x: 27, startPoint y: 347, endPoint x: 64, endPoint y: 342, distance: 37.5
click at [28, 347] on icon at bounding box center [26, 346] width 14 height 14
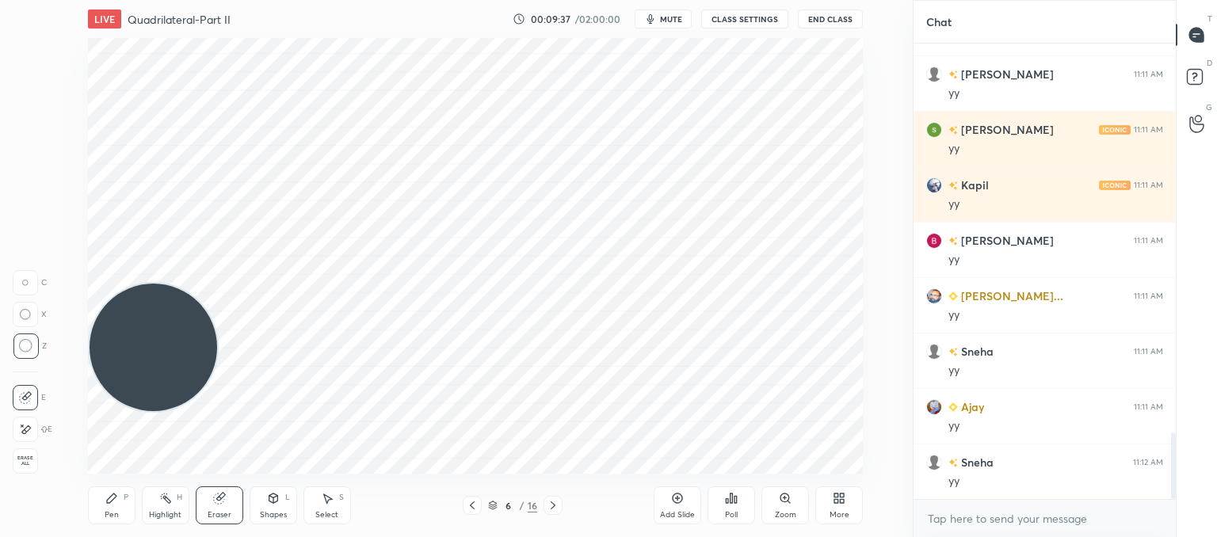
drag, startPoint x: 190, startPoint y: 102, endPoint x: 94, endPoint y: 486, distance: 395.2
click at [3, 524] on div "1 2 3 4 5 6 7 C X Z C X Z E E Erase all H H LIVE Quadrilateral-Part II 00:09:37…" at bounding box center [450, 268] width 900 height 537
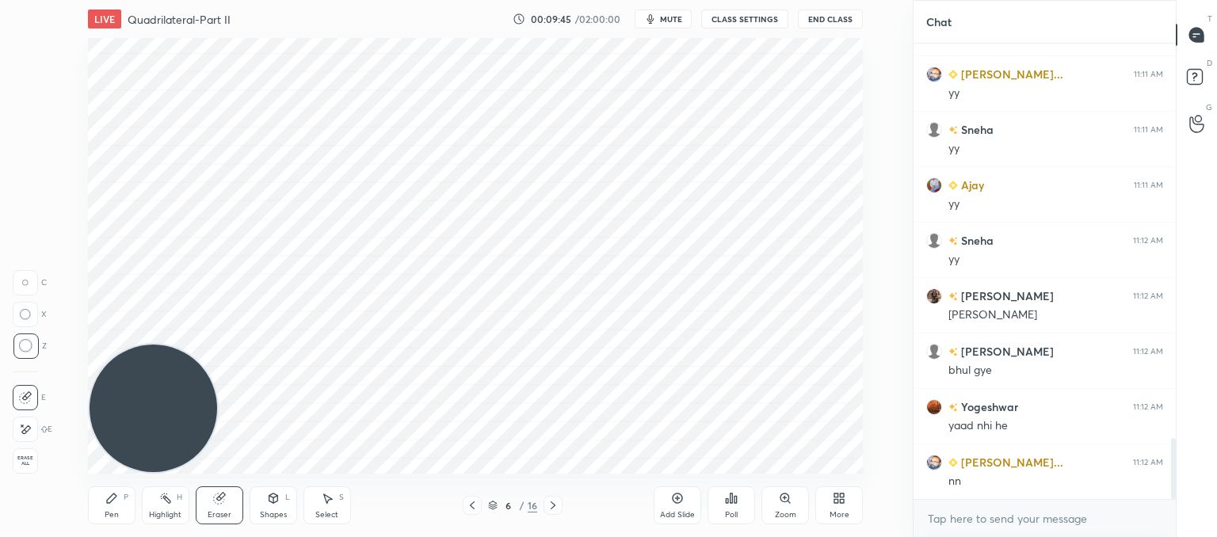
scroll to position [2940, 0]
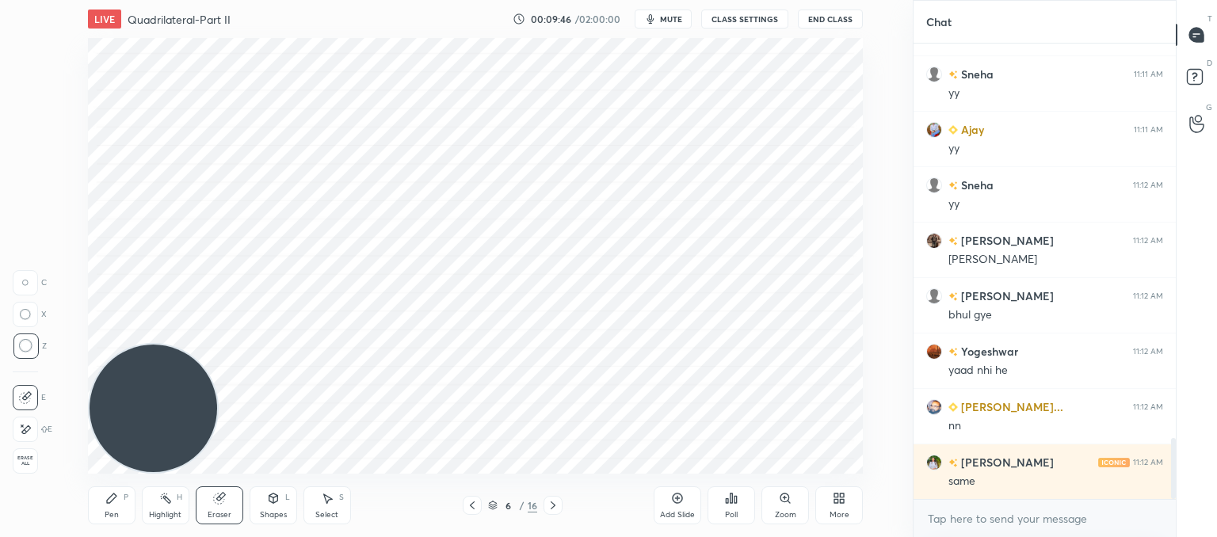
click at [688, 509] on div "Add Slide" at bounding box center [678, 505] width 48 height 38
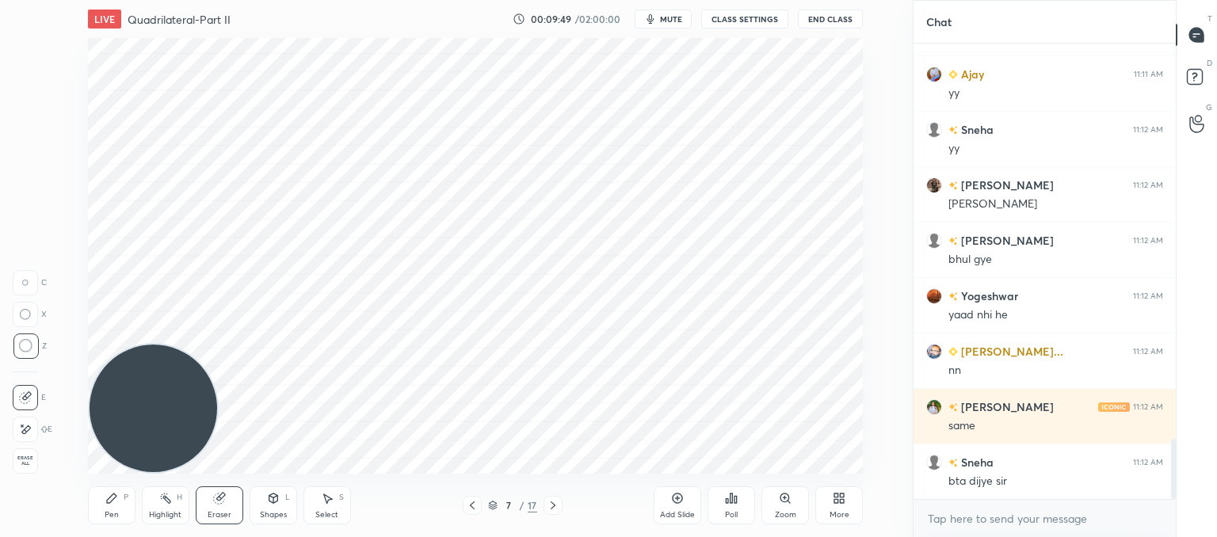
drag, startPoint x: 112, startPoint y: 505, endPoint x: 116, endPoint y: 495, distance: 10.3
click at [112, 501] on icon at bounding box center [111, 498] width 13 height 13
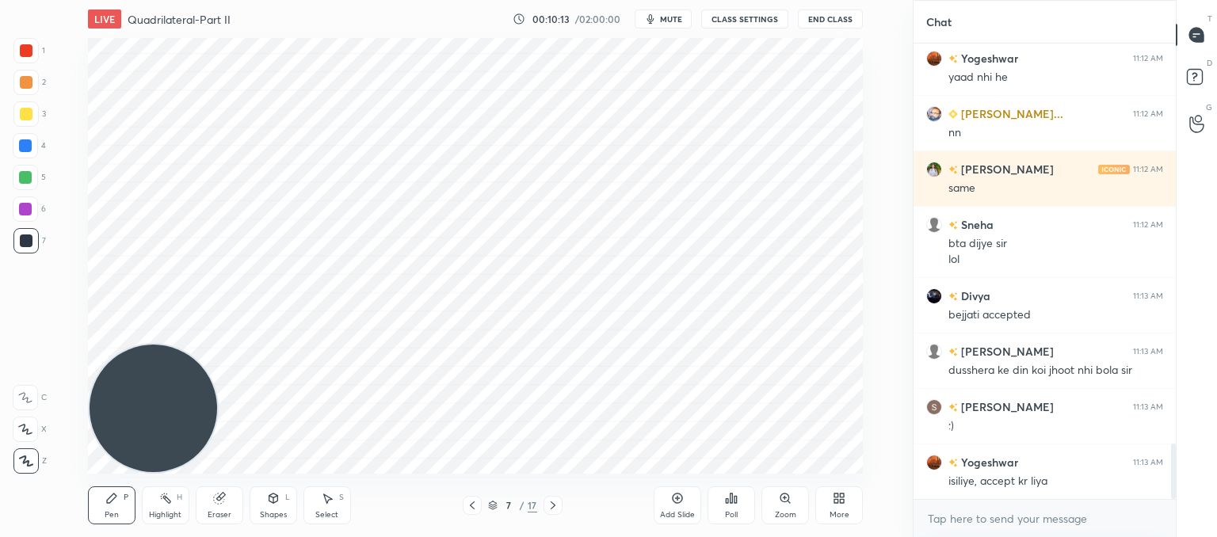
scroll to position [3289, 0]
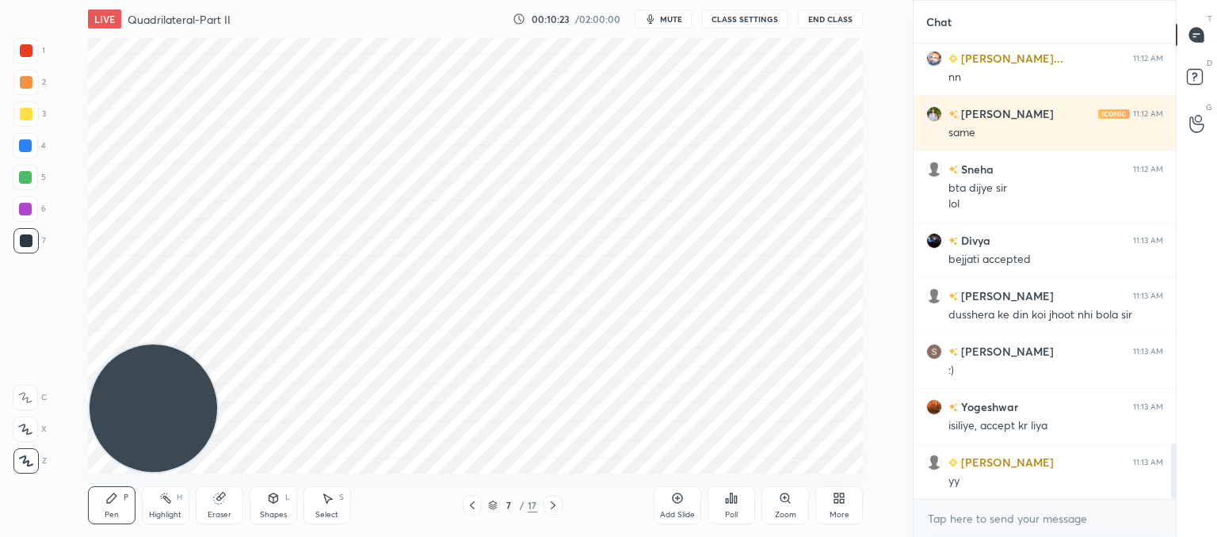
click at [219, 511] on div "Eraser" at bounding box center [220, 515] width 24 height 8
click at [112, 509] on div "Pen P" at bounding box center [112, 505] width 48 height 38
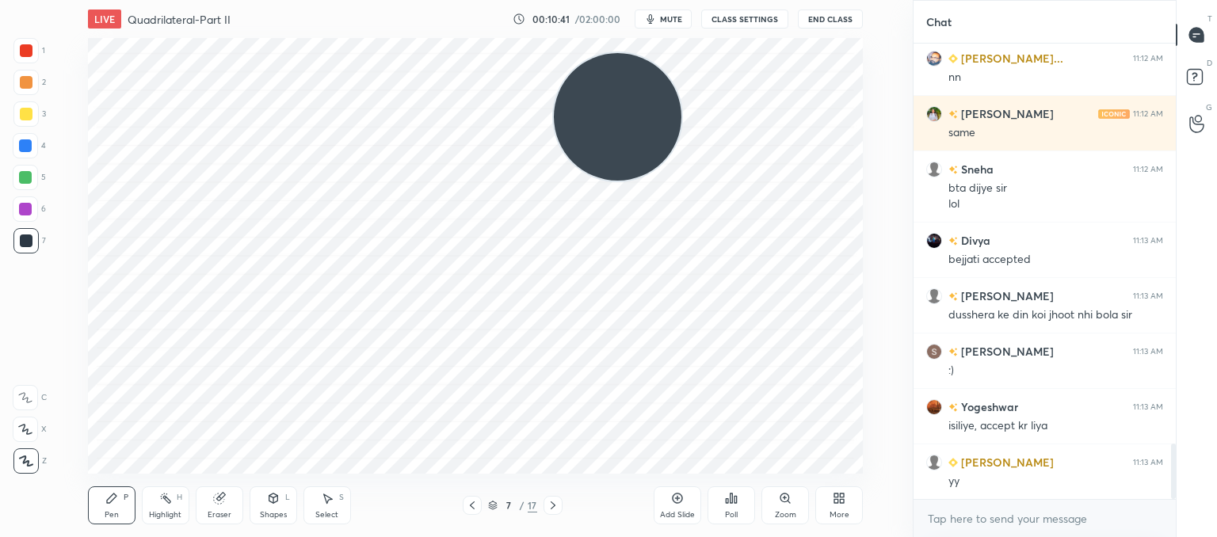
drag, startPoint x: 160, startPoint y: 394, endPoint x: 624, endPoint y: 102, distance: 548.1
click at [624, 102] on video at bounding box center [618, 117] width 128 height 128
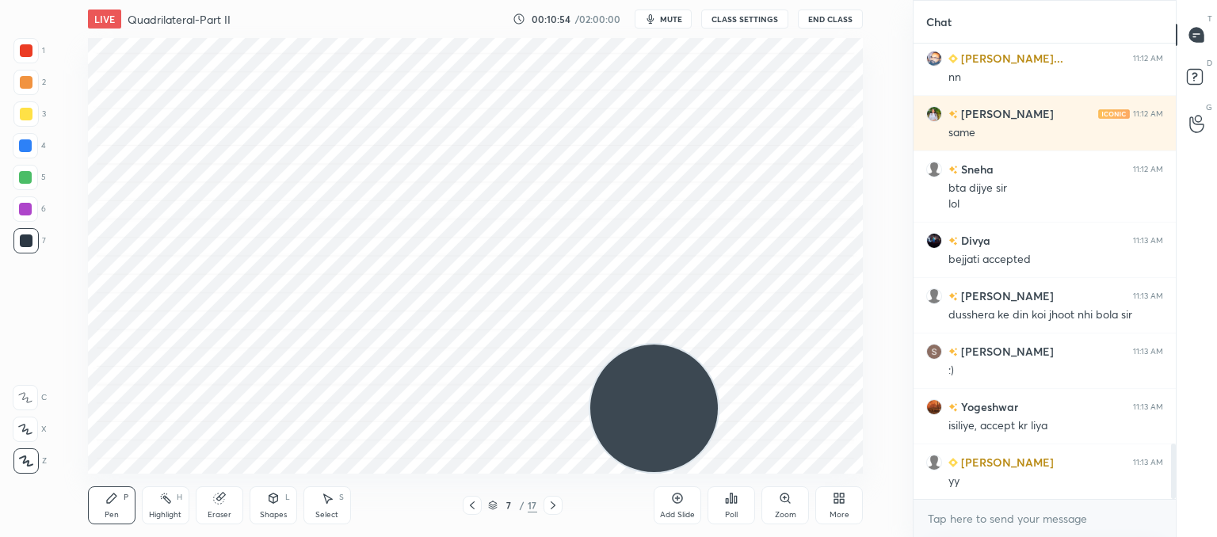
drag, startPoint x: 576, startPoint y: 96, endPoint x: 577, endPoint y: 493, distance: 396.9
click at [608, 530] on div "LIVE Quadrilateral-Part II 00:10:54 / 02:00:00 mute CLASS SETTINGS End Class Se…" at bounding box center [475, 268] width 849 height 537
click at [678, 511] on div "Add Slide" at bounding box center [677, 515] width 35 height 8
click at [470, 503] on icon at bounding box center [472, 505] width 13 height 13
click at [554, 502] on icon at bounding box center [553, 505] width 13 height 13
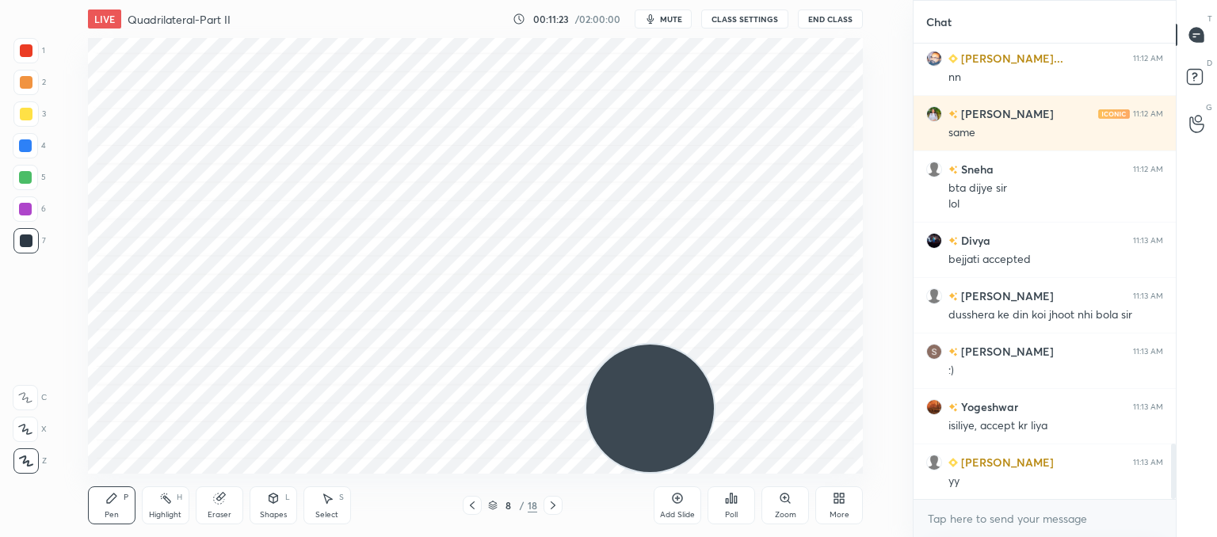
click at [550, 509] on icon at bounding box center [553, 505] width 13 height 13
click at [557, 508] on icon at bounding box center [553, 505] width 13 height 13
click at [557, 505] on icon at bounding box center [553, 505] width 13 height 13
click at [554, 503] on icon at bounding box center [553, 505] width 13 height 13
click at [553, 506] on icon at bounding box center [553, 505] width 5 height 8
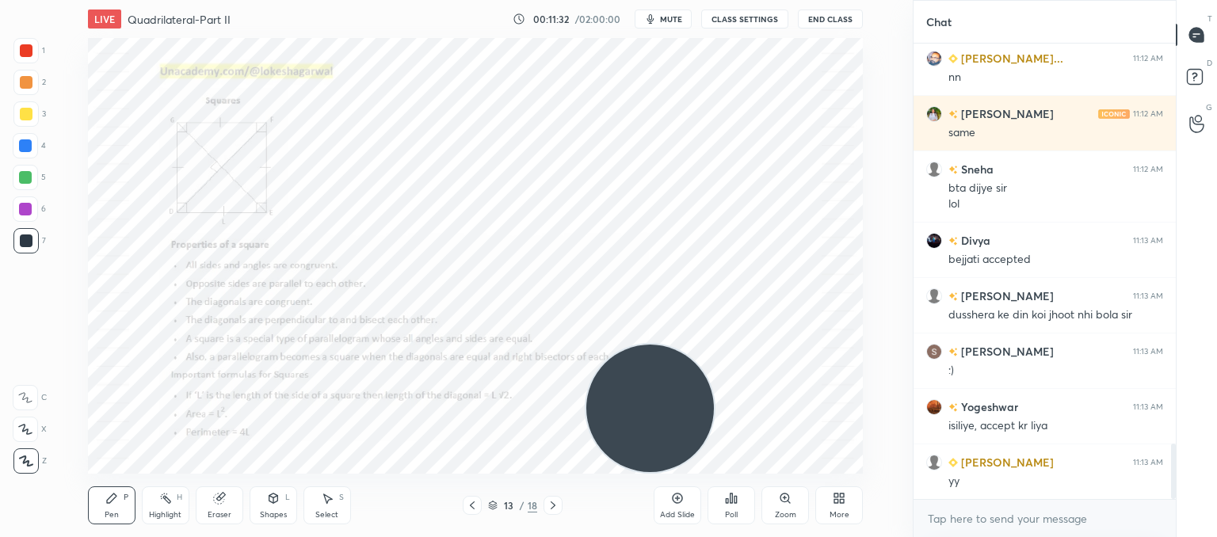
click at [549, 505] on icon at bounding box center [553, 505] width 13 height 13
click at [547, 503] on icon at bounding box center [553, 505] width 13 height 13
click at [547, 502] on icon at bounding box center [553, 505] width 13 height 13
click at [548, 502] on icon at bounding box center [553, 505] width 13 height 13
click at [547, 504] on icon at bounding box center [553, 505] width 13 height 13
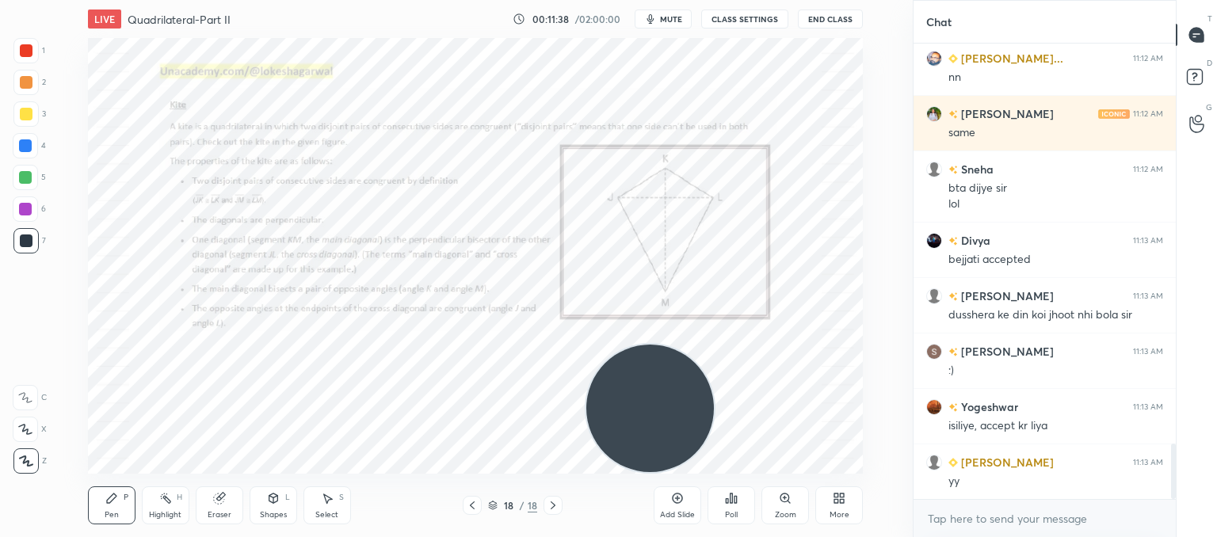
click at [548, 505] on icon at bounding box center [553, 505] width 13 height 13
click at [472, 499] on icon at bounding box center [472, 505] width 13 height 13
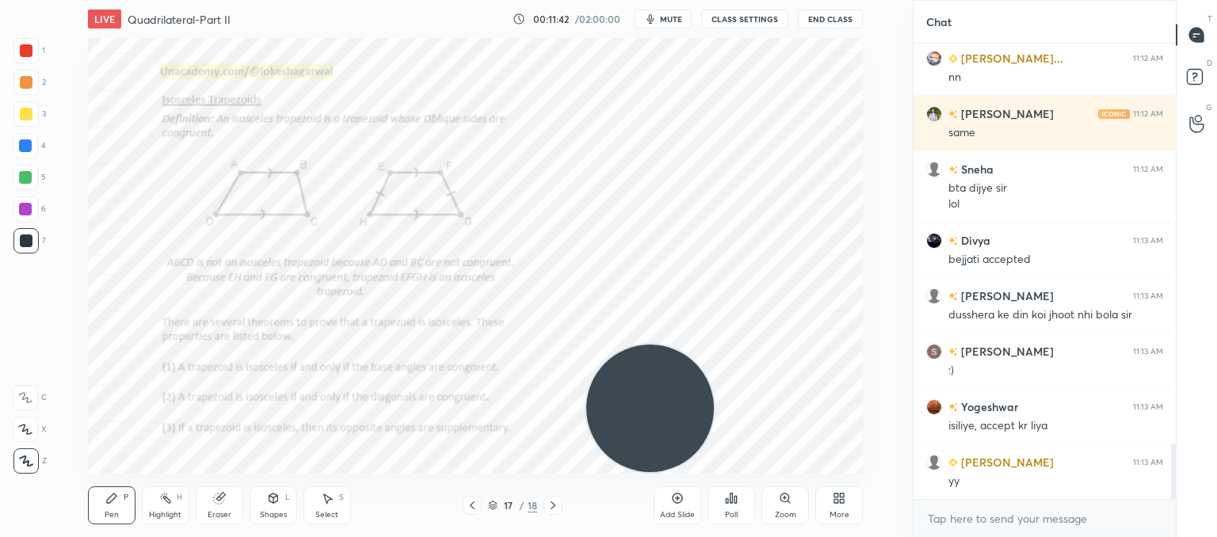
click at [473, 501] on icon at bounding box center [472, 505] width 13 height 13
click at [472, 502] on icon at bounding box center [472, 505] width 13 height 13
click at [472, 504] on icon at bounding box center [472, 505] width 5 height 8
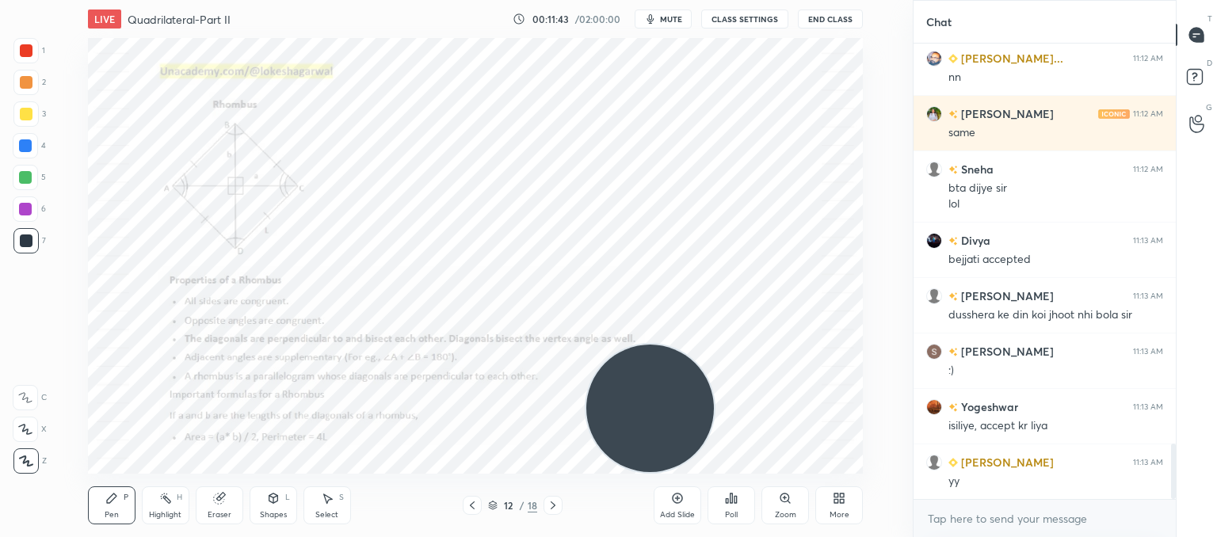
click at [472, 504] on icon at bounding box center [472, 505] width 5 height 8
click at [474, 504] on icon at bounding box center [472, 505] width 13 height 13
click at [474, 505] on icon at bounding box center [472, 505] width 13 height 13
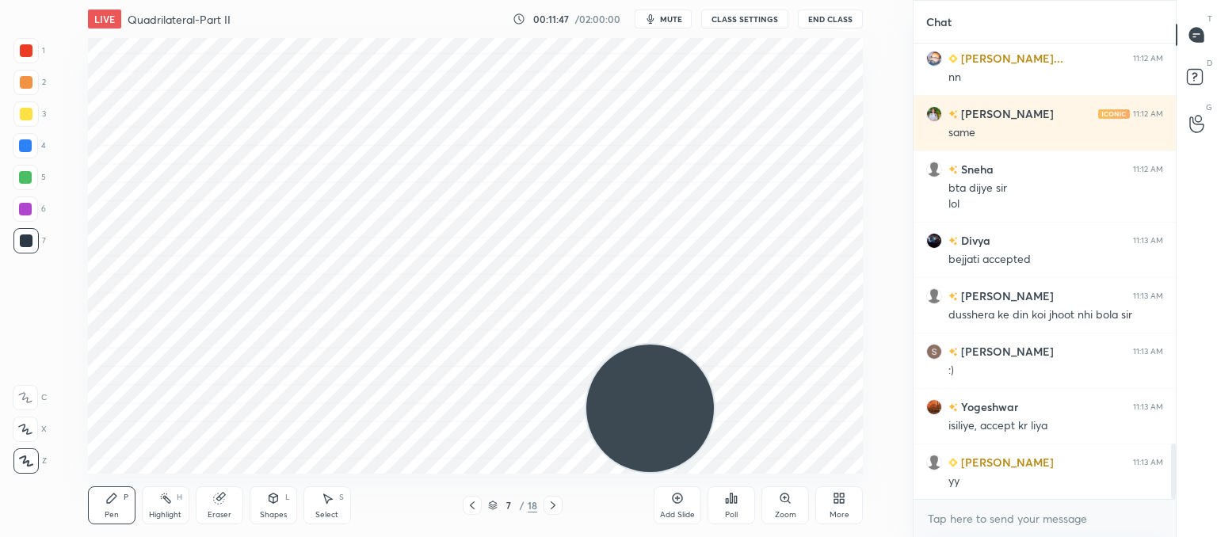
click at [555, 508] on icon at bounding box center [553, 505] width 13 height 13
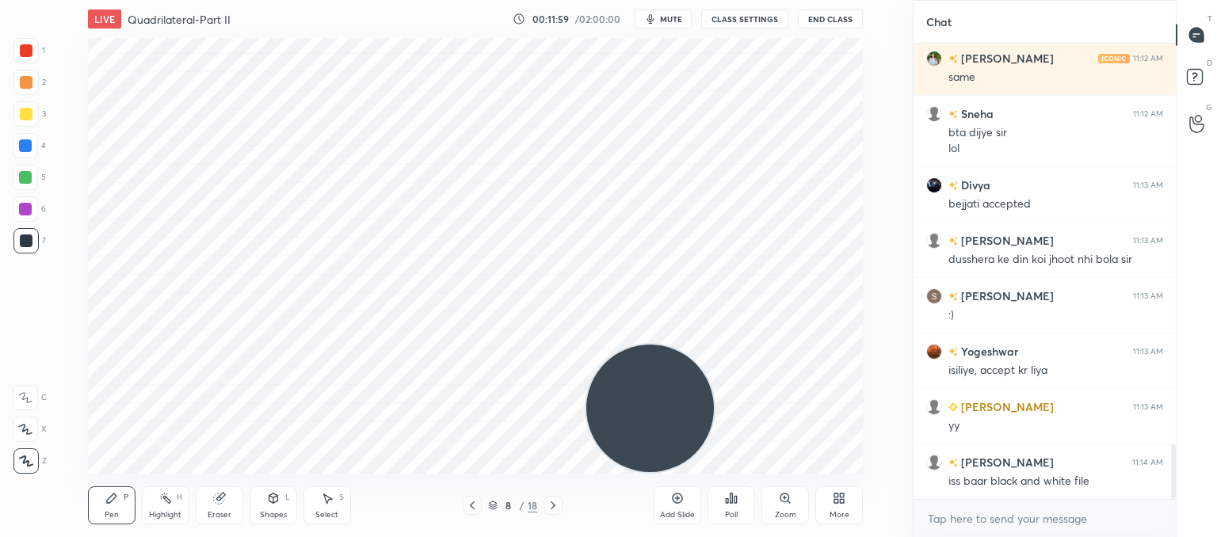
click at [221, 493] on g at bounding box center [219, 499] width 12 height 12
drag, startPoint x: 117, startPoint y: 505, endPoint x: 125, endPoint y: 478, distance: 27.3
click at [119, 501] on div "Pen P" at bounding box center [112, 505] width 48 height 38
drag, startPoint x: 216, startPoint y: 512, endPoint x: 226, endPoint y: 492, distance: 22.0
click at [222, 511] on div "Eraser" at bounding box center [220, 515] width 24 height 8
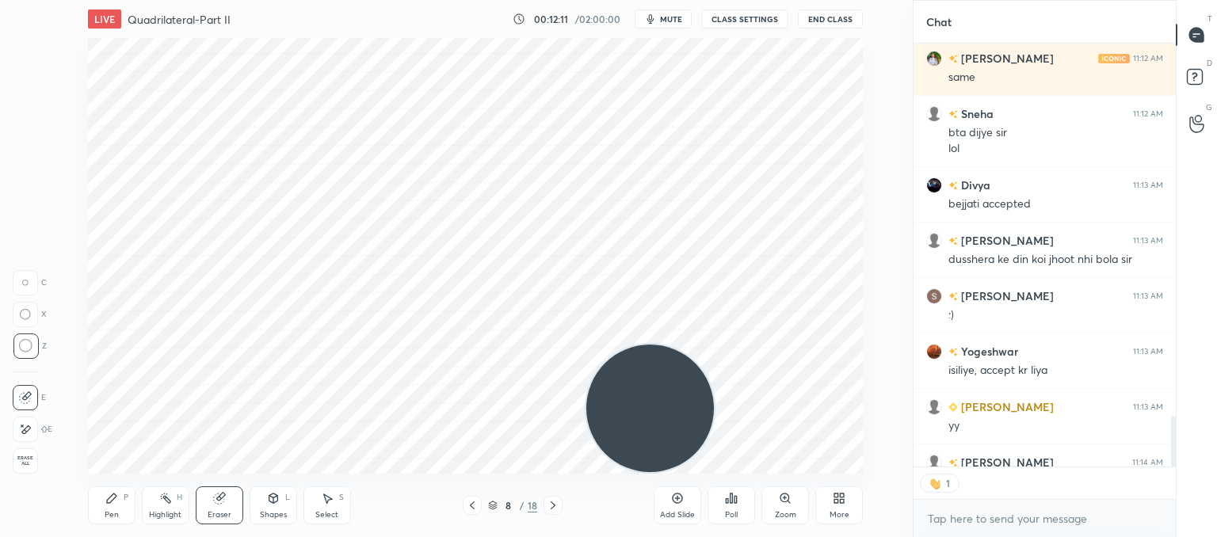
scroll to position [419, 257]
click at [108, 505] on div "Pen P" at bounding box center [112, 505] width 48 height 38
click at [276, 505] on div "Shapes L" at bounding box center [274, 505] width 48 height 38
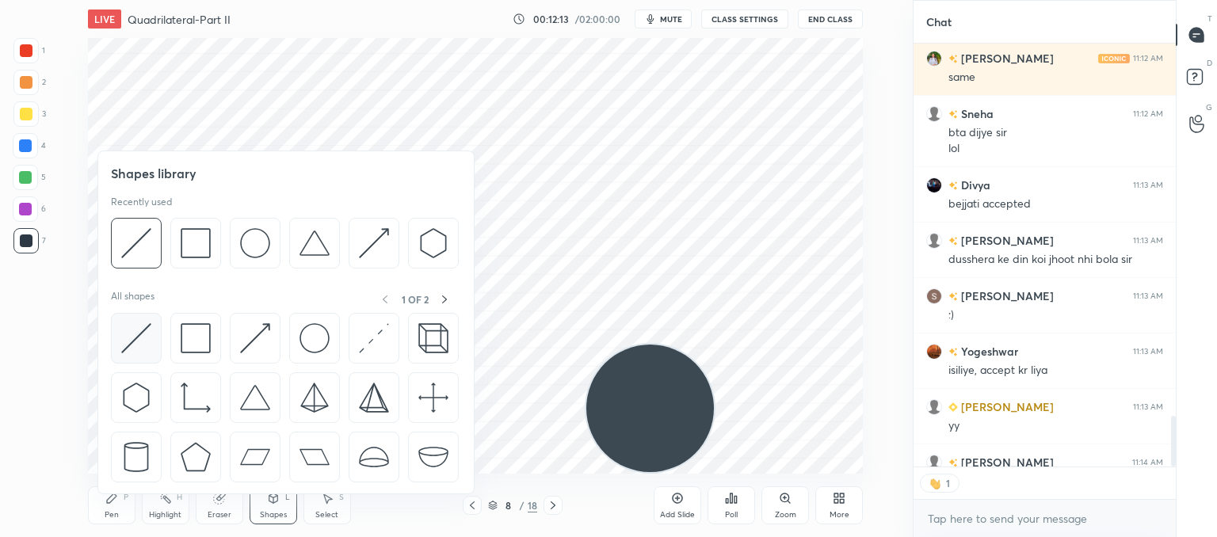
click at [139, 331] on img at bounding box center [136, 338] width 30 height 30
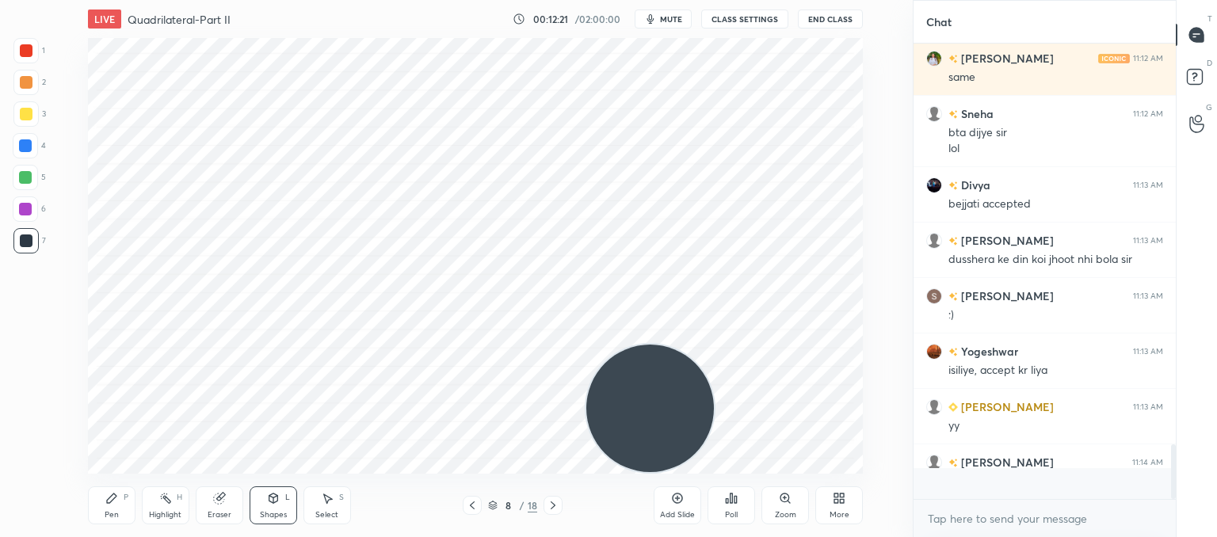
scroll to position [3344, 0]
click at [225, 504] on icon at bounding box center [219, 498] width 13 height 13
click at [110, 509] on div "Pen P" at bounding box center [112, 505] width 48 height 38
drag, startPoint x: 223, startPoint y: 505, endPoint x: 234, endPoint y: 497, distance: 13.2
click at [231, 499] on div "Eraser" at bounding box center [220, 505] width 48 height 38
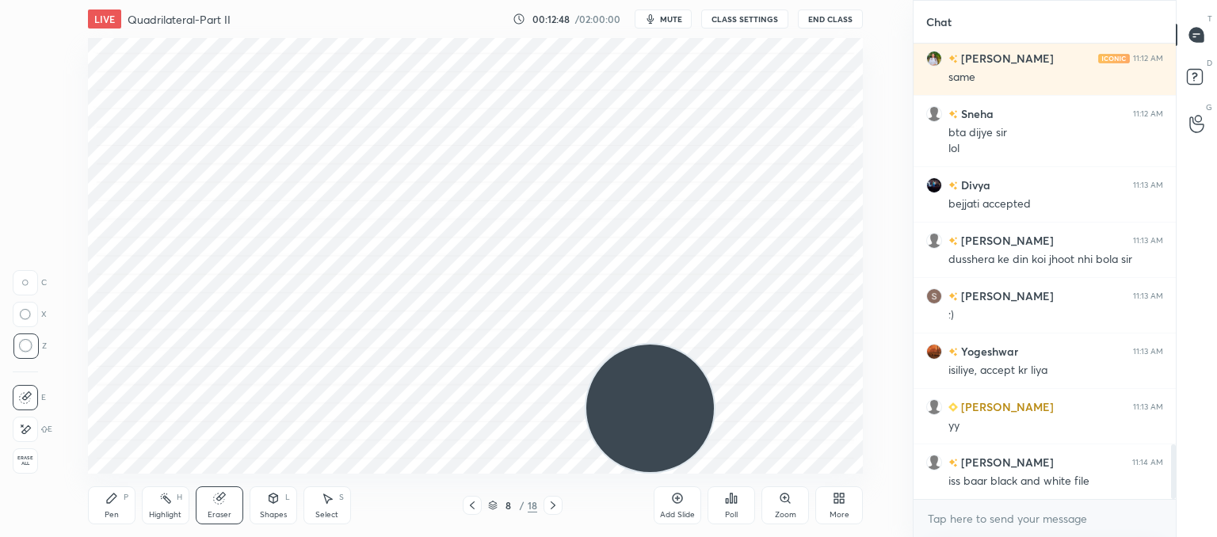
click at [106, 507] on div "Pen P" at bounding box center [112, 505] width 48 height 38
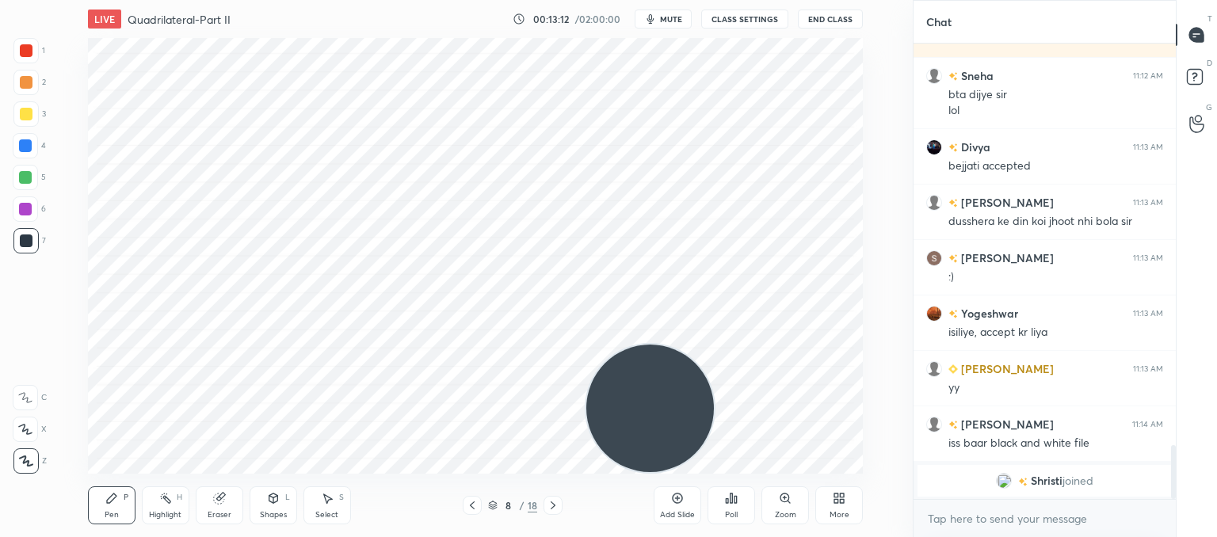
click at [276, 505] on div "Shapes L" at bounding box center [274, 505] width 48 height 38
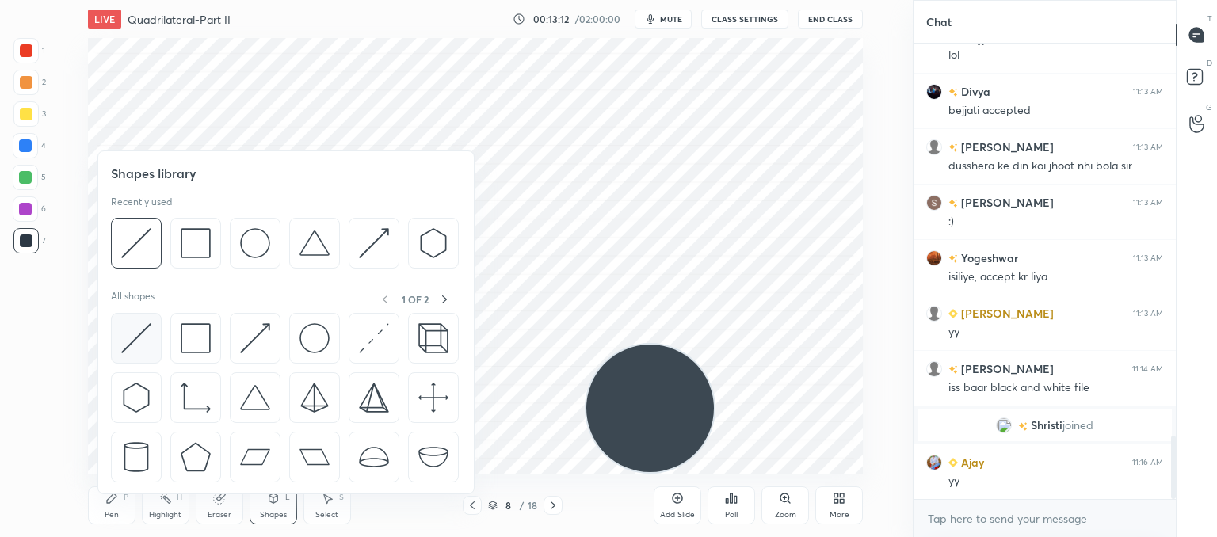
scroll to position [2829, 0]
click at [143, 343] on img at bounding box center [136, 338] width 30 height 30
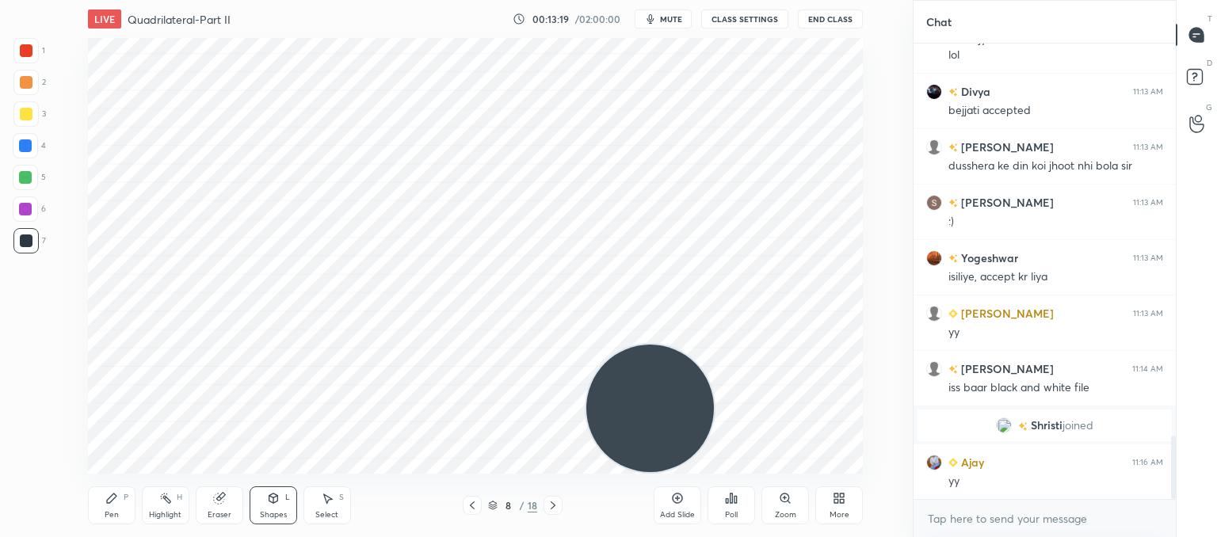
drag, startPoint x: 105, startPoint y: 509, endPoint x: 114, endPoint y: 505, distance: 9.6
click at [110, 509] on div "Pen P" at bounding box center [112, 505] width 48 height 38
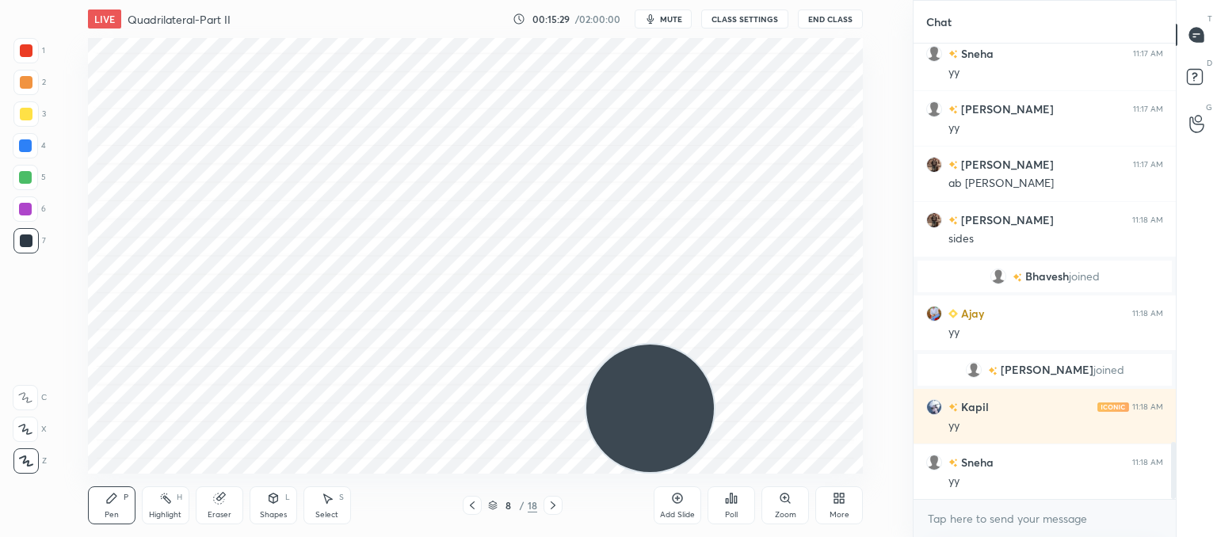
scroll to position [6, 5]
click at [680, 508] on div "Add Slide" at bounding box center [678, 505] width 48 height 38
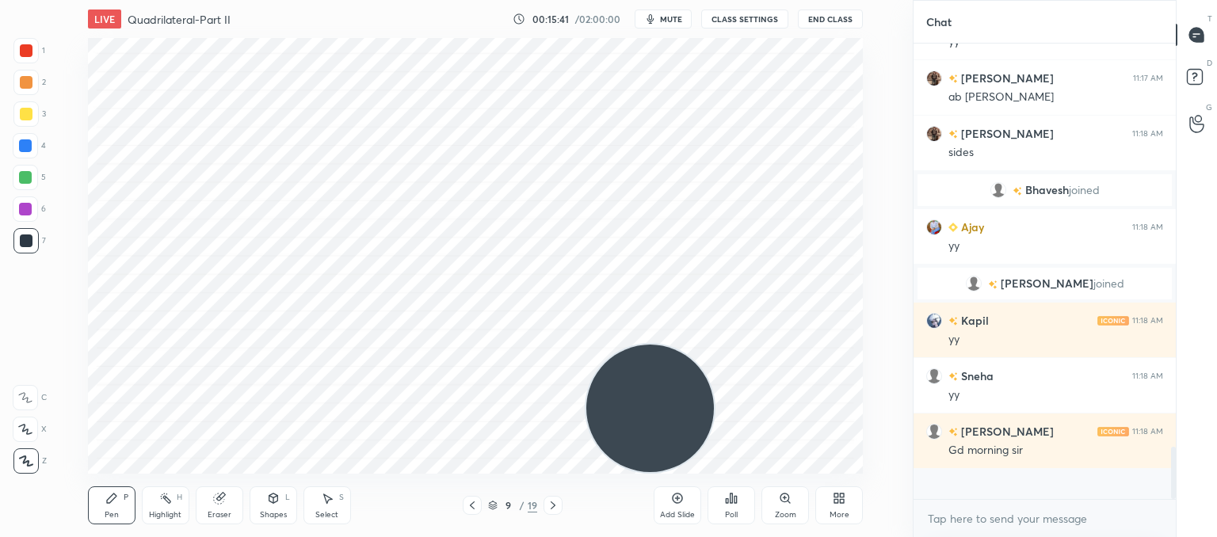
scroll to position [451, 257]
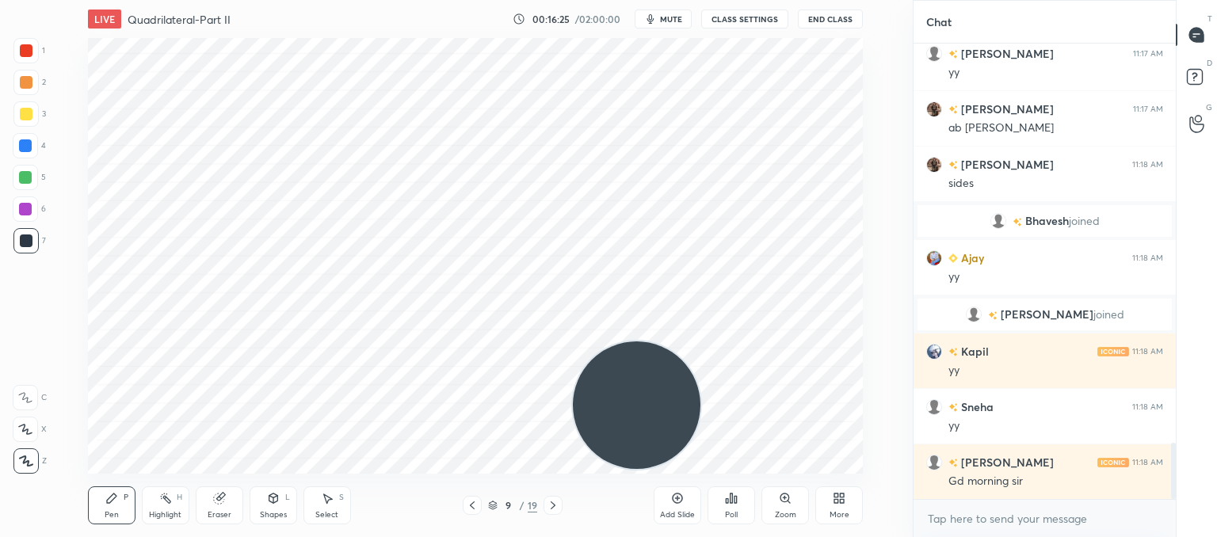
drag, startPoint x: 655, startPoint y: 406, endPoint x: 0, endPoint y: 507, distance: 662.8
click at [0, 507] on div "1 2 3 4 5 6 7 C X Z C X Z E E Erase all H H LIVE Quadrilateral-Part II 00:16:25…" at bounding box center [450, 268] width 900 height 537
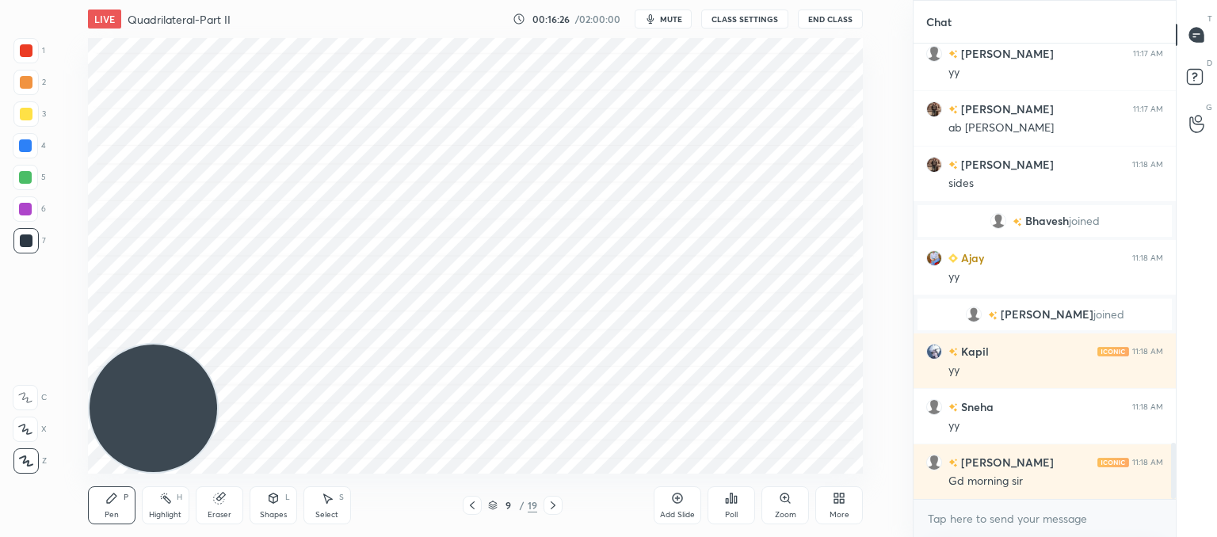
drag, startPoint x: 279, startPoint y: 504, endPoint x: 272, endPoint y: 495, distance: 11.3
click at [280, 504] on div "Shapes L" at bounding box center [274, 505] width 48 height 38
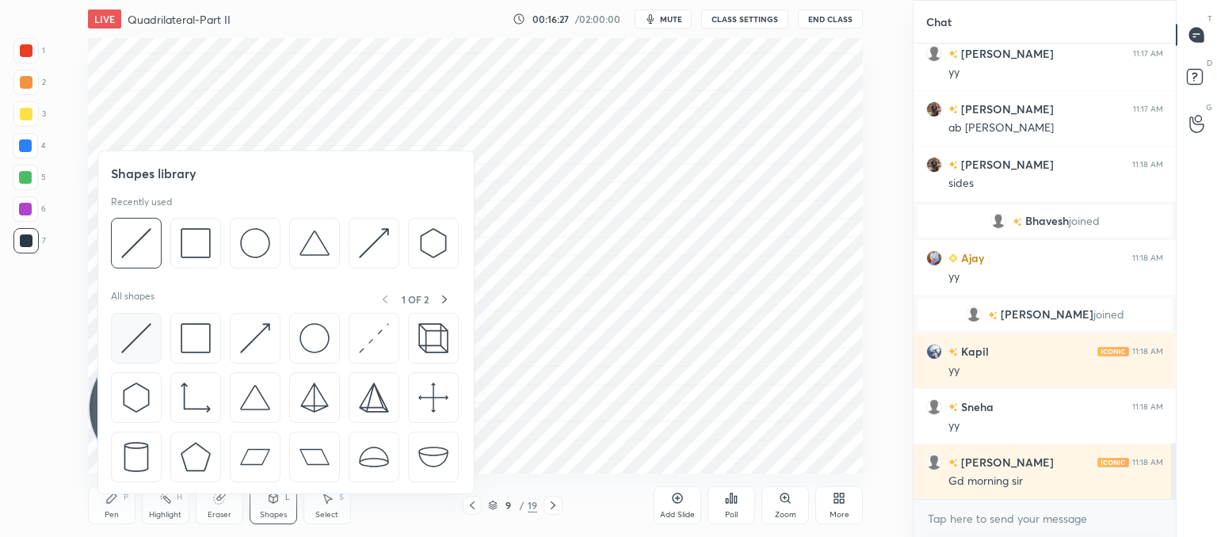
click at [143, 337] on img at bounding box center [136, 338] width 30 height 30
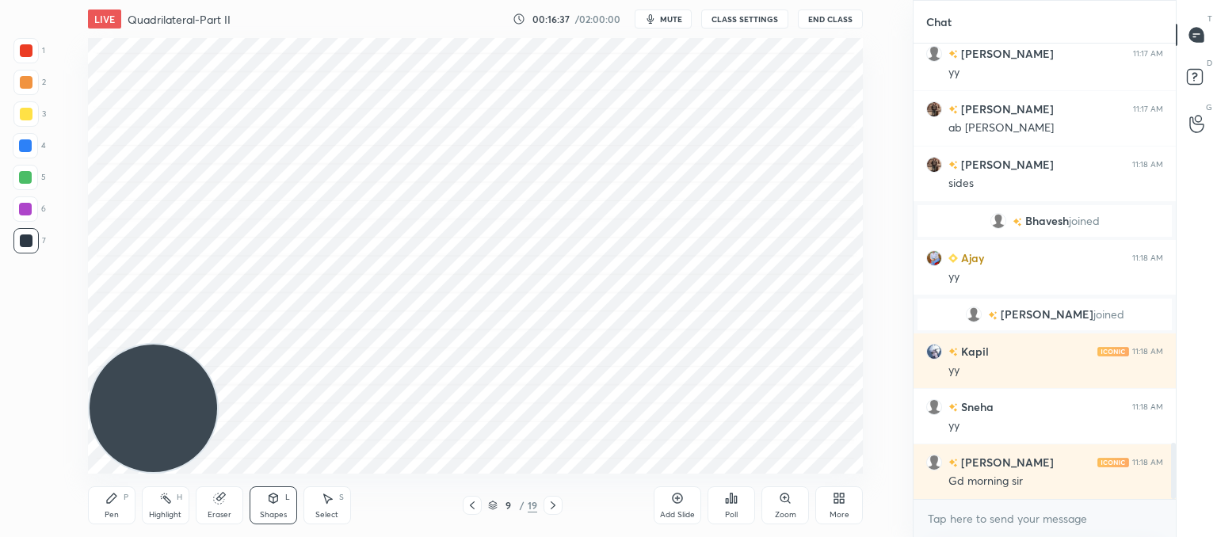
click at [219, 502] on icon at bounding box center [218, 498] width 10 height 10
drag, startPoint x: 107, startPoint y: 492, endPoint x: 116, endPoint y: 488, distance: 9.6
click at [109, 493] on icon at bounding box center [111, 498] width 13 height 13
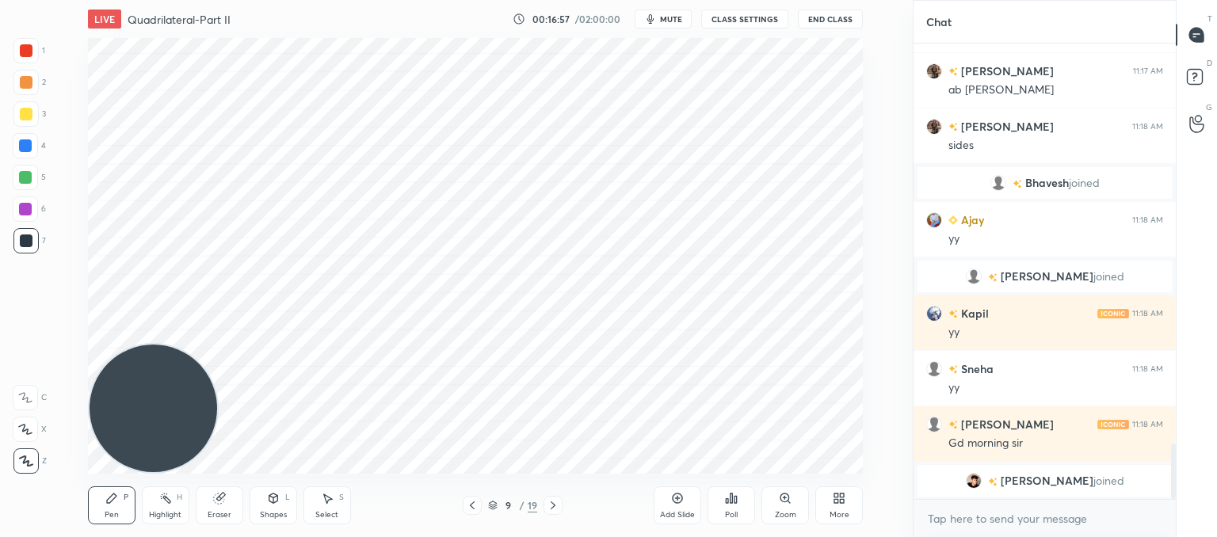
click at [262, 501] on div "Shapes L" at bounding box center [274, 505] width 48 height 38
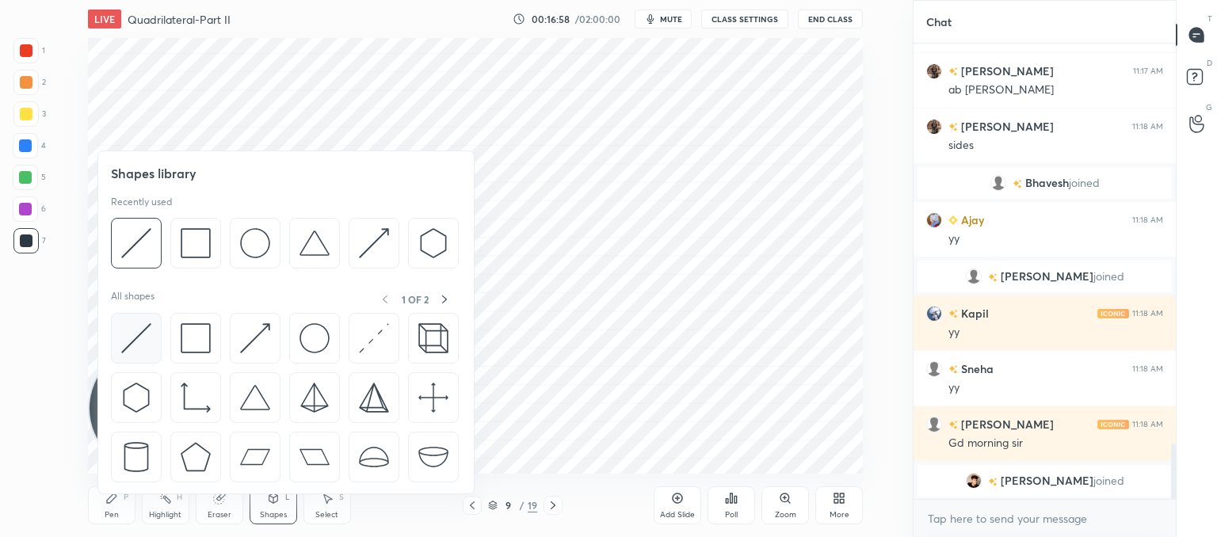
click at [136, 336] on img at bounding box center [136, 338] width 30 height 30
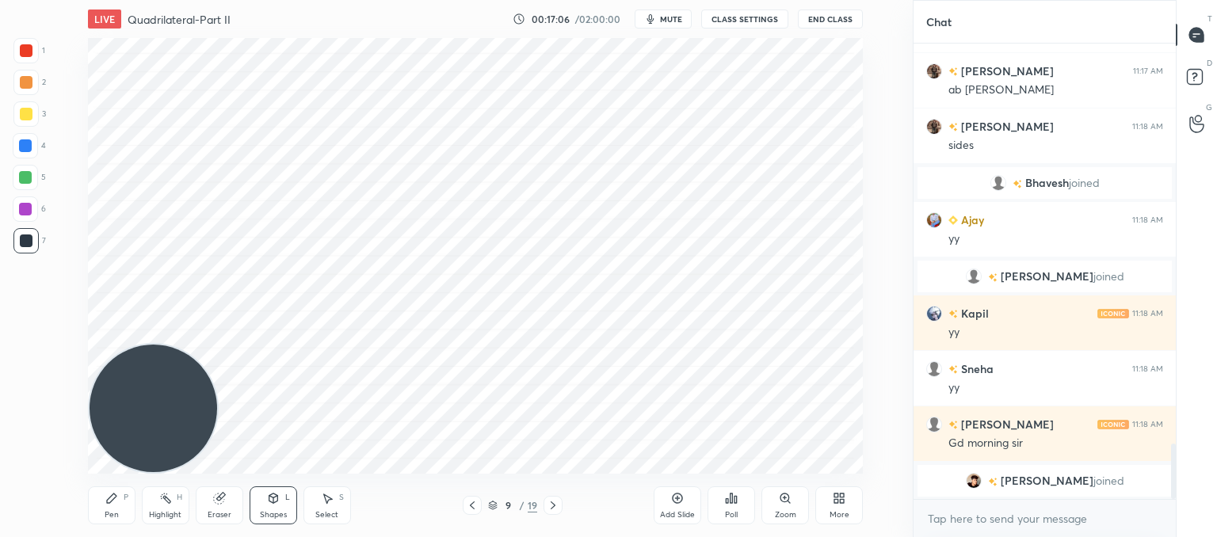
drag, startPoint x: 108, startPoint y: 509, endPoint x: 142, endPoint y: 493, distance: 37.6
click at [110, 511] on div "Pen" at bounding box center [112, 515] width 14 height 8
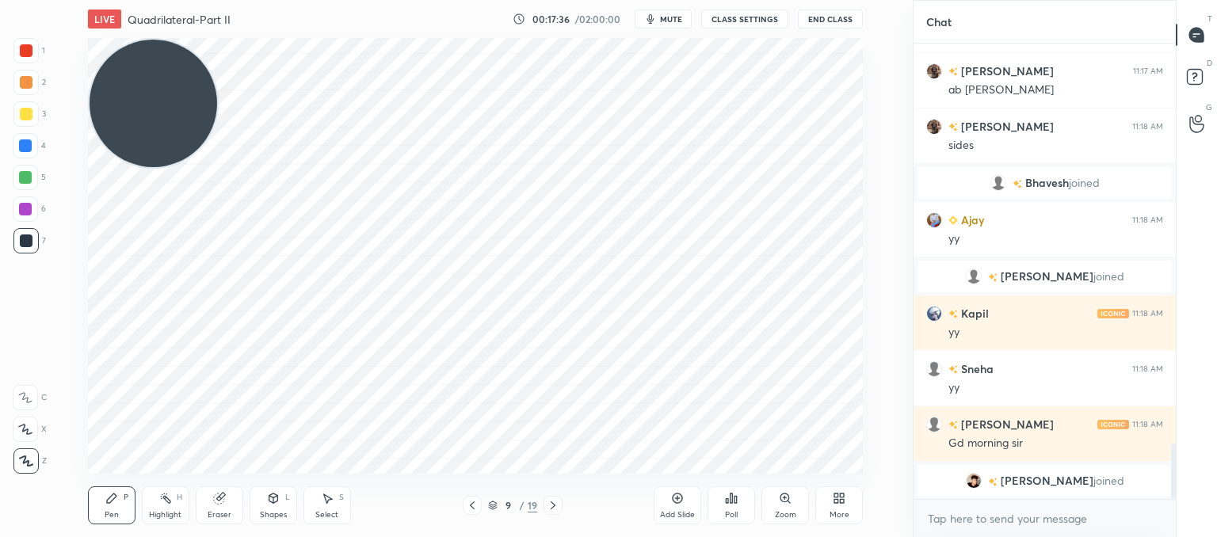
drag, startPoint x: 185, startPoint y: 332, endPoint x: 153, endPoint y: 36, distance: 297.9
click at [153, 33] on div "LIVE Quadrilateral-Part II 00:17:36 / 02:00:00 mute CLASS SETTINGS End Class Se…" at bounding box center [475, 268] width 849 height 537
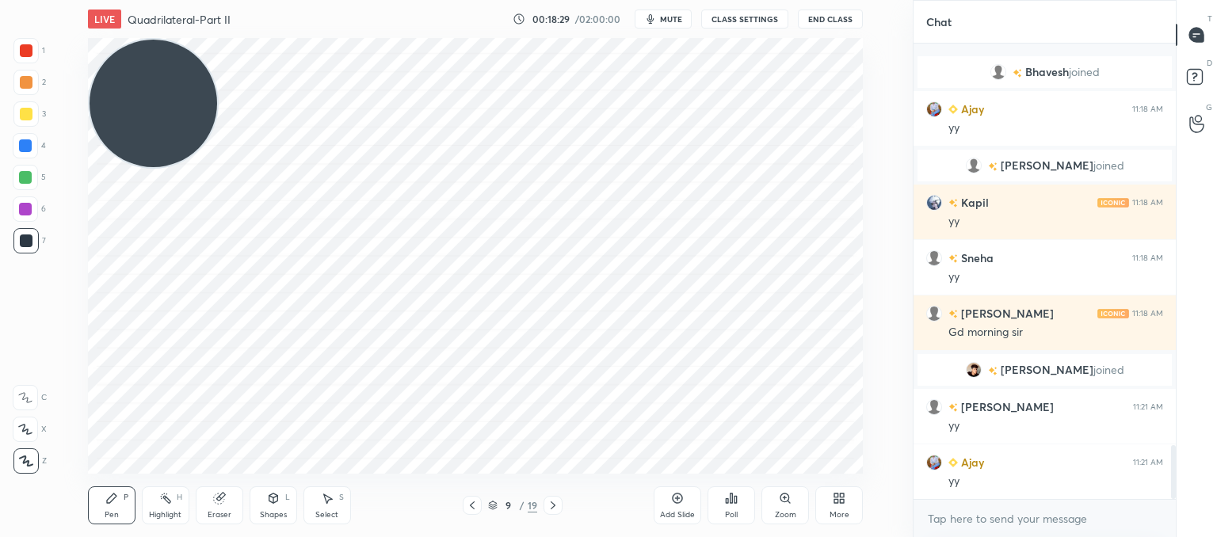
scroll to position [3379, 0]
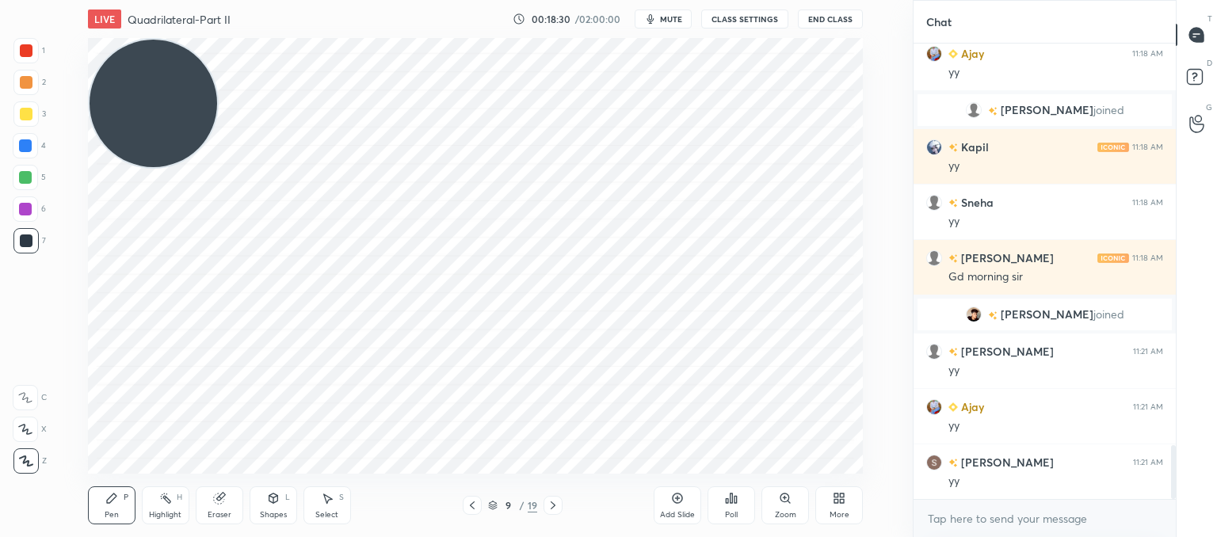
click at [330, 502] on icon at bounding box center [327, 498] width 13 height 13
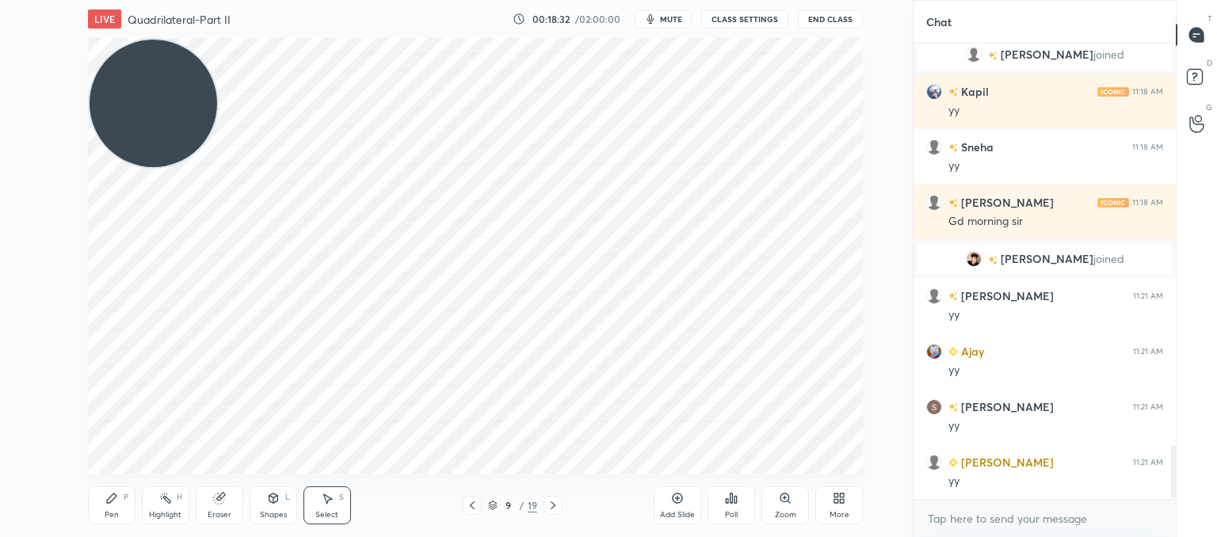
click at [484, 235] on div "0 ° Undo Copy Duplicate Duplicate to new slide Delete" at bounding box center [475, 256] width 775 height 436
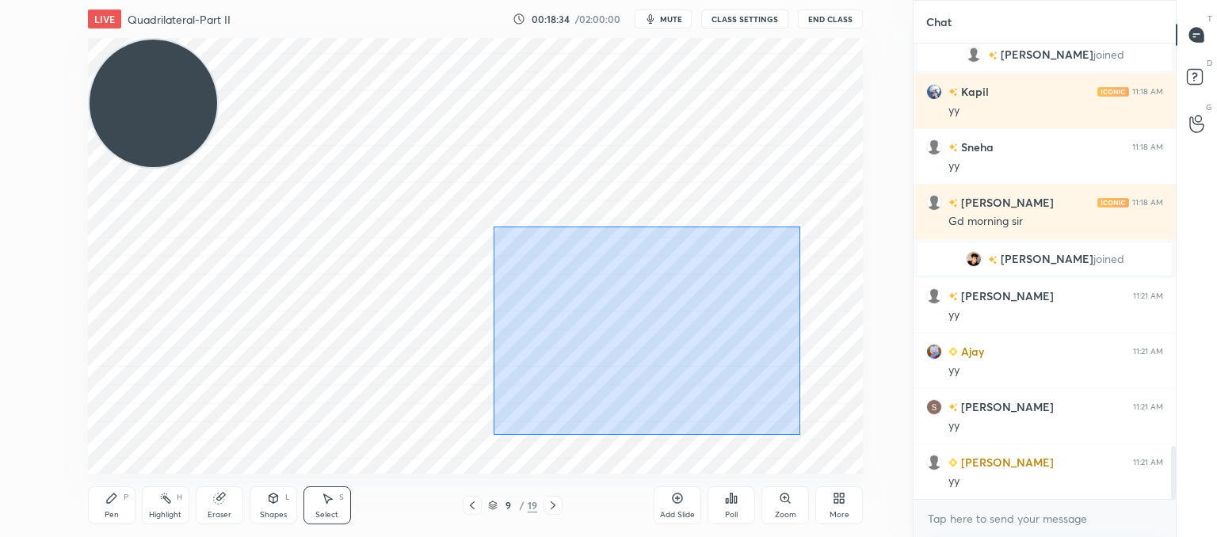
drag, startPoint x: 501, startPoint y: 228, endPoint x: 770, endPoint y: 425, distance: 333.8
click at [790, 436] on div "0 ° Undo Copy Duplicate Duplicate to new slide Delete" at bounding box center [475, 256] width 775 height 436
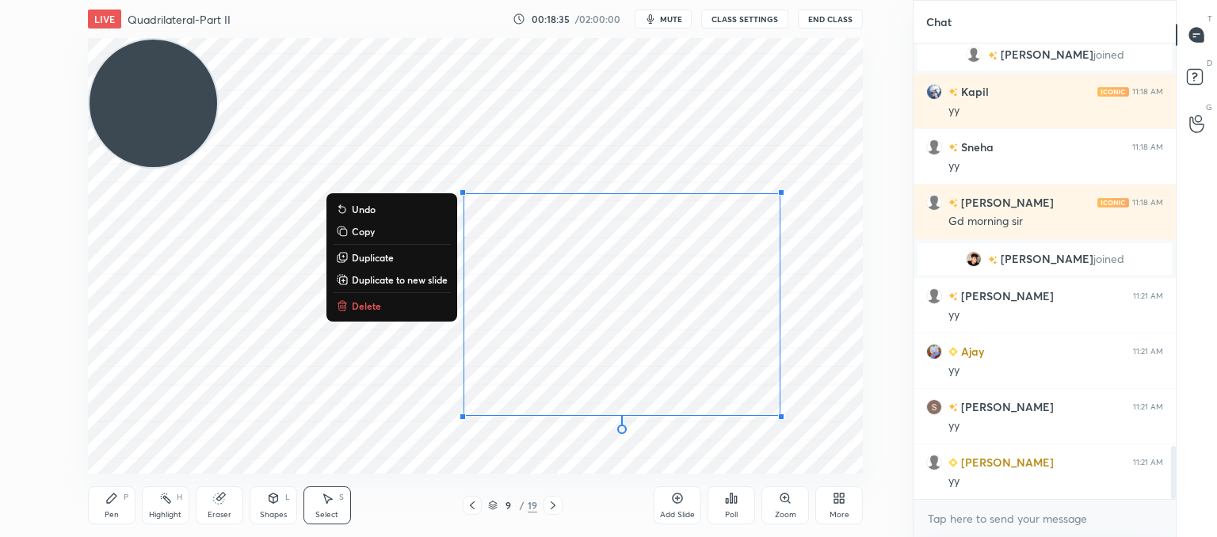
scroll to position [3490, 0]
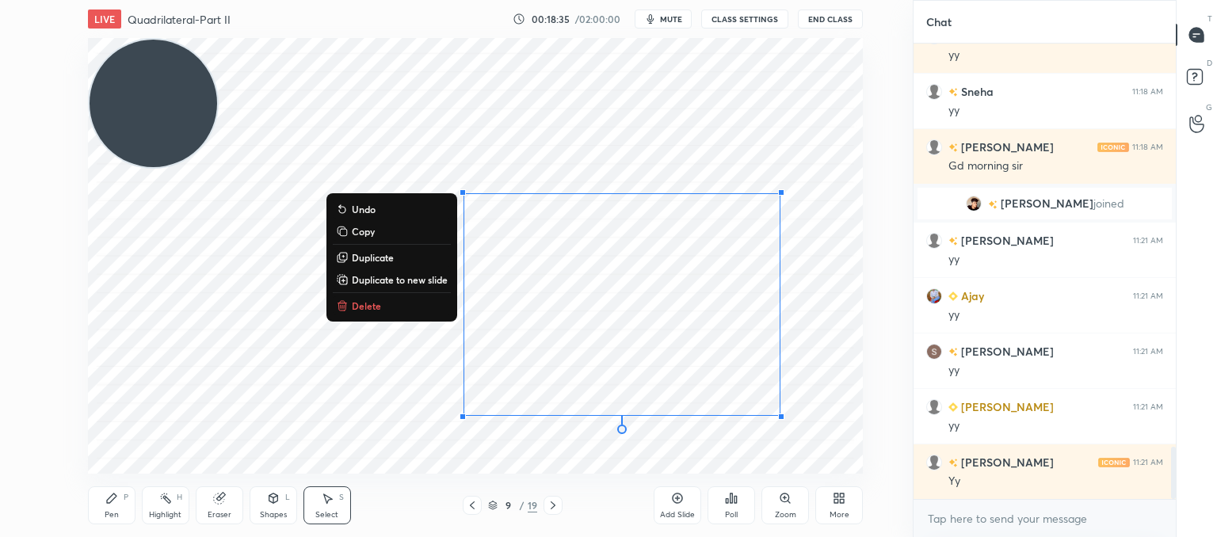
click at [366, 231] on p "Copy" at bounding box center [363, 231] width 23 height 13
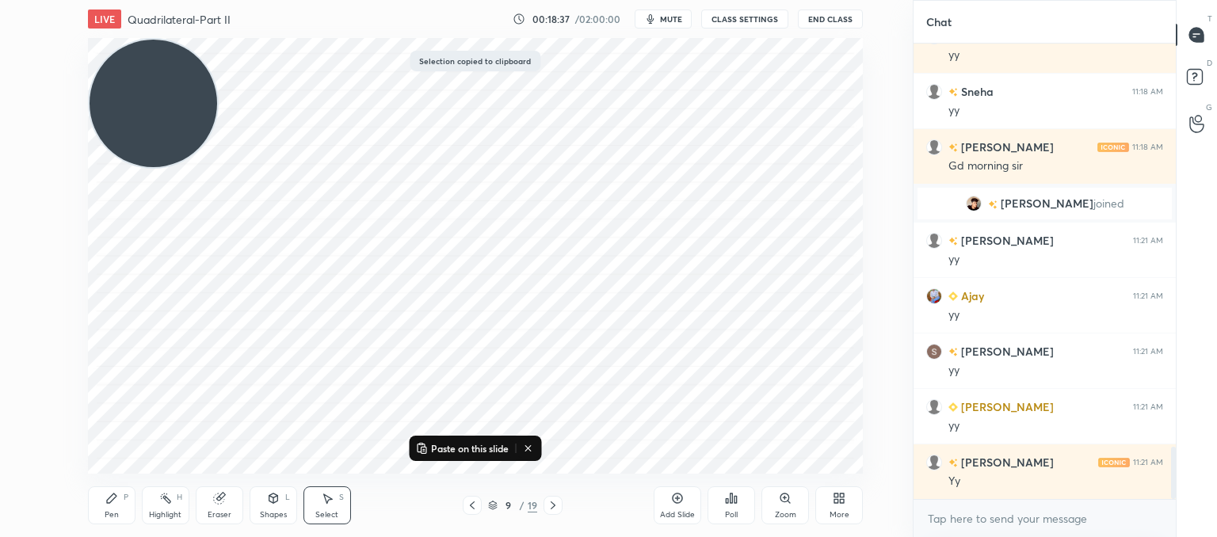
click at [676, 508] on div "Add Slide" at bounding box center [678, 505] width 48 height 38
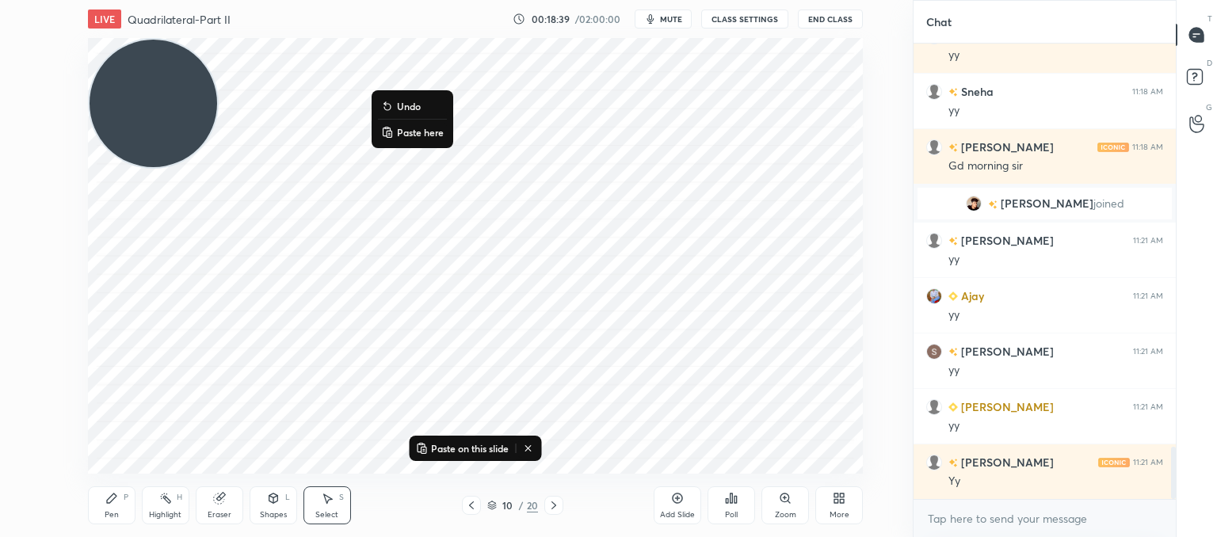
click at [414, 135] on p "Paste here" at bounding box center [420, 132] width 47 height 13
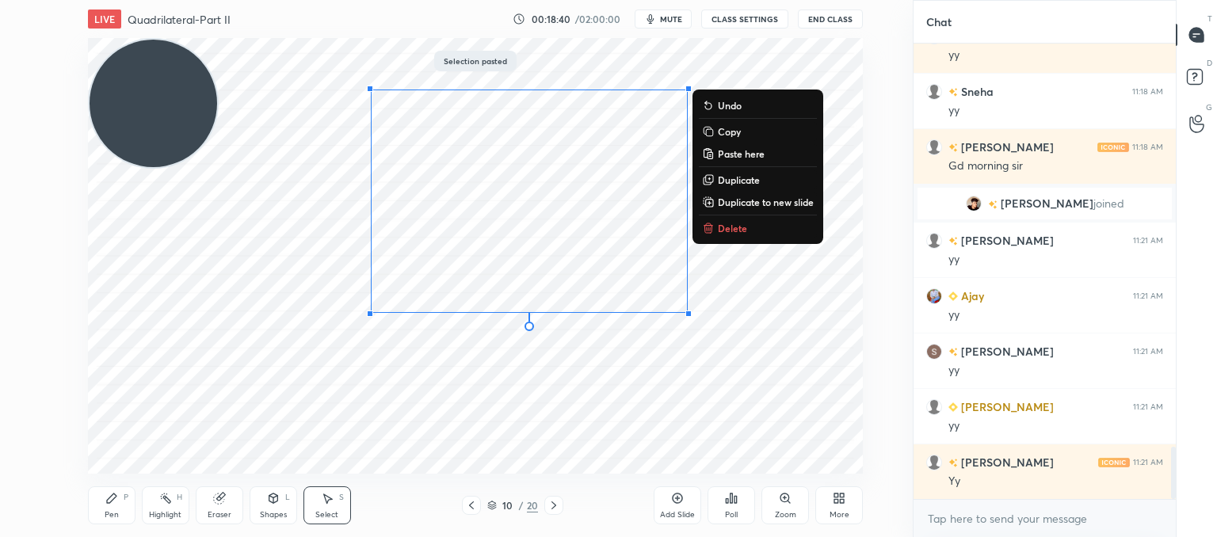
click at [793, 400] on div "0 ° Undo Copy Paste here Duplicate Duplicate to new slide Delete" at bounding box center [475, 256] width 775 height 436
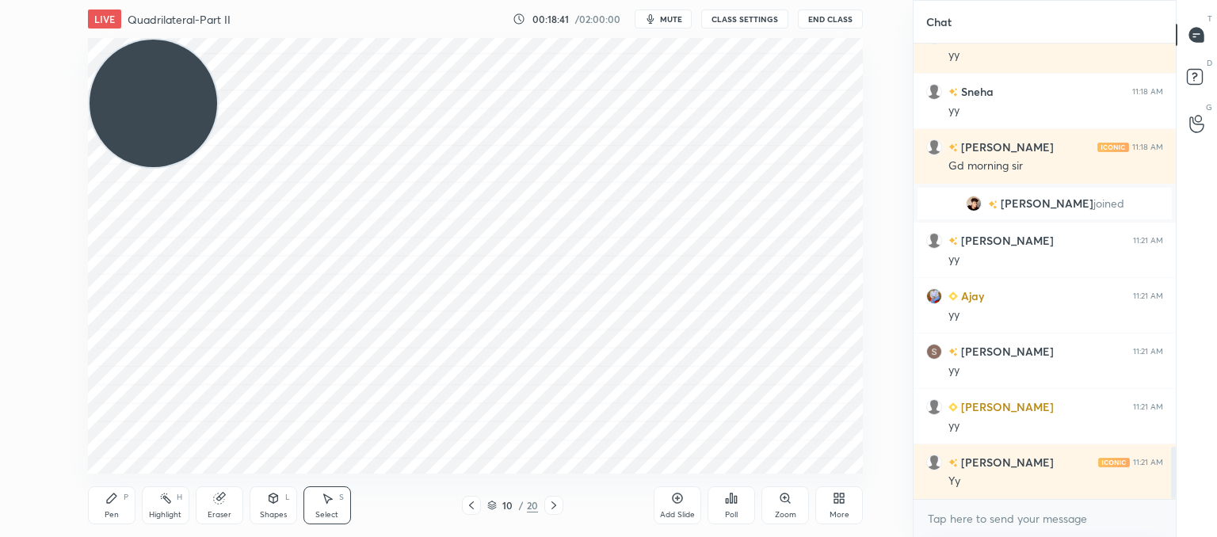
click at [112, 512] on div "Pen" at bounding box center [112, 515] width 14 height 8
click at [219, 498] on icon at bounding box center [218, 498] width 10 height 10
click at [113, 511] on div "Pen" at bounding box center [112, 515] width 14 height 8
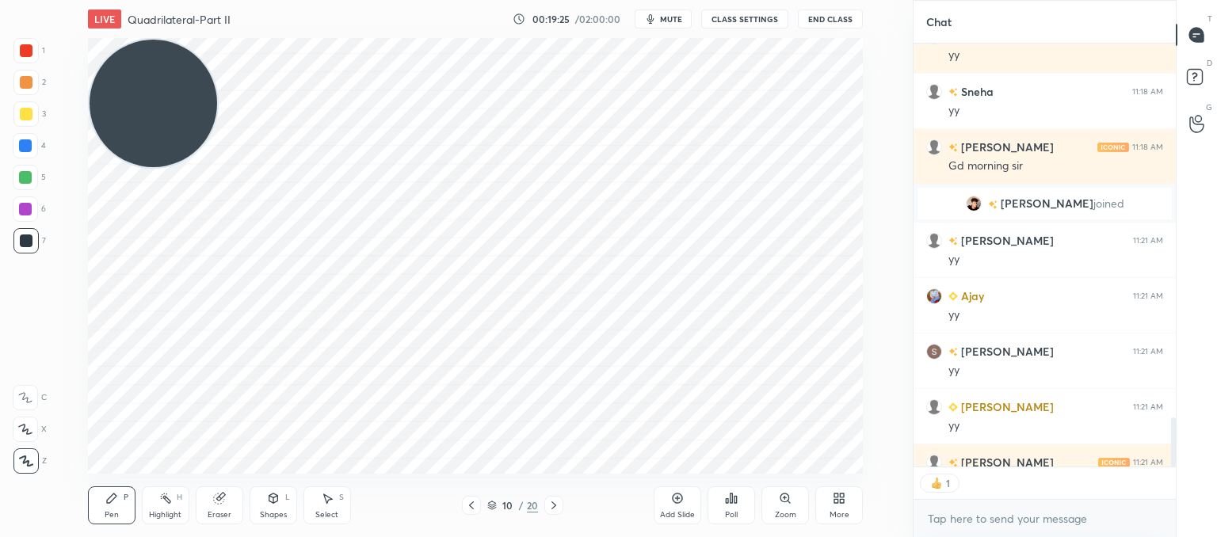
scroll to position [6, 5]
click at [677, 497] on icon at bounding box center [677, 498] width 5 height 5
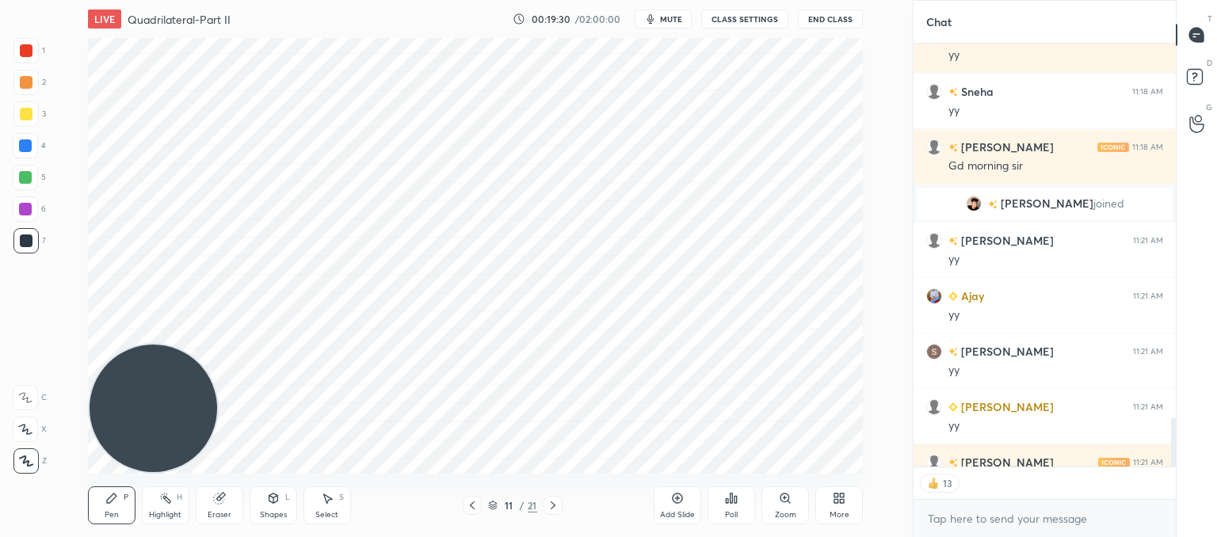
drag, startPoint x: 166, startPoint y: 96, endPoint x: 135, endPoint y: 463, distance: 368.8
click at [6, 0] on html "1 2 3 4 5 6 7 C X Z C X Z E E Erase all H H LIVE Quadrilateral-Part II 00:19:30…" at bounding box center [608, 0] width 1217 height 0
click at [266, 512] on div "Shapes" at bounding box center [273, 515] width 27 height 8
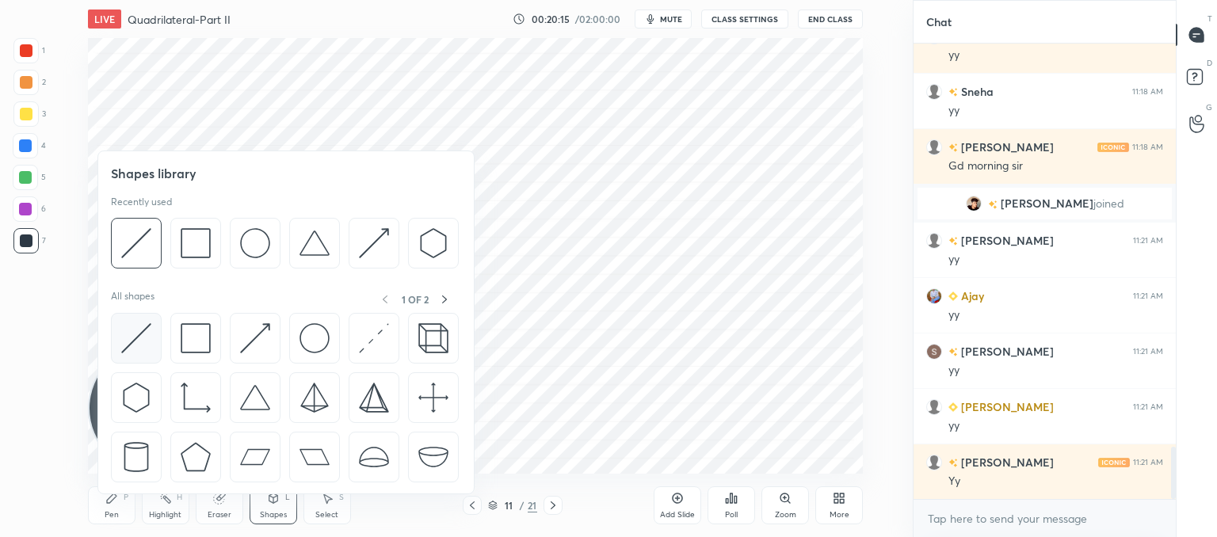
click at [135, 333] on img at bounding box center [136, 338] width 30 height 30
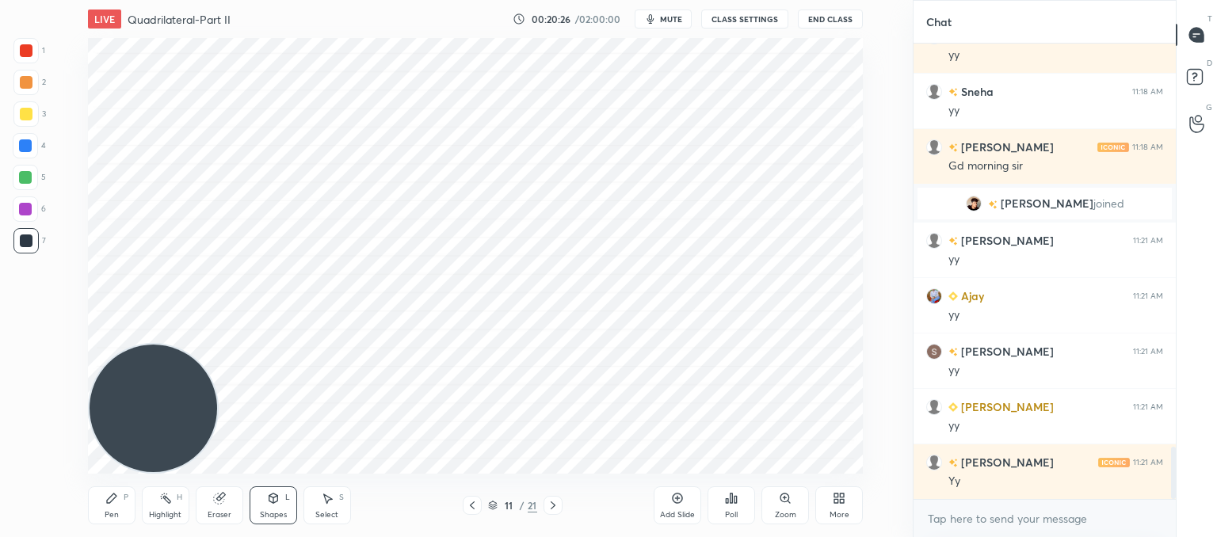
click at [215, 514] on div "Eraser" at bounding box center [220, 515] width 24 height 8
click at [112, 498] on icon at bounding box center [112, 498] width 10 height 10
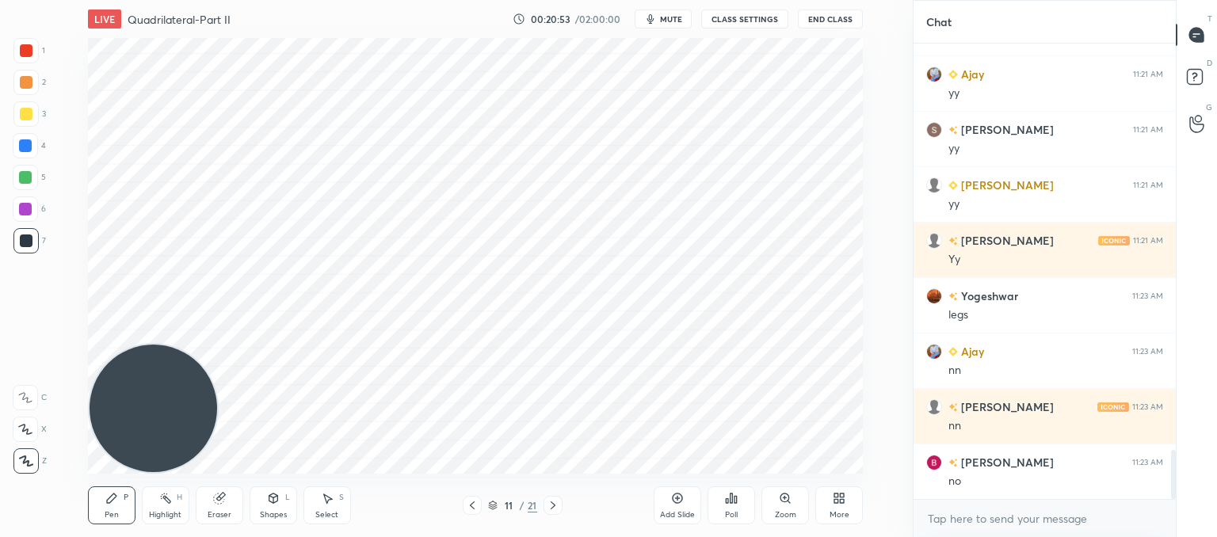
scroll to position [3767, 0]
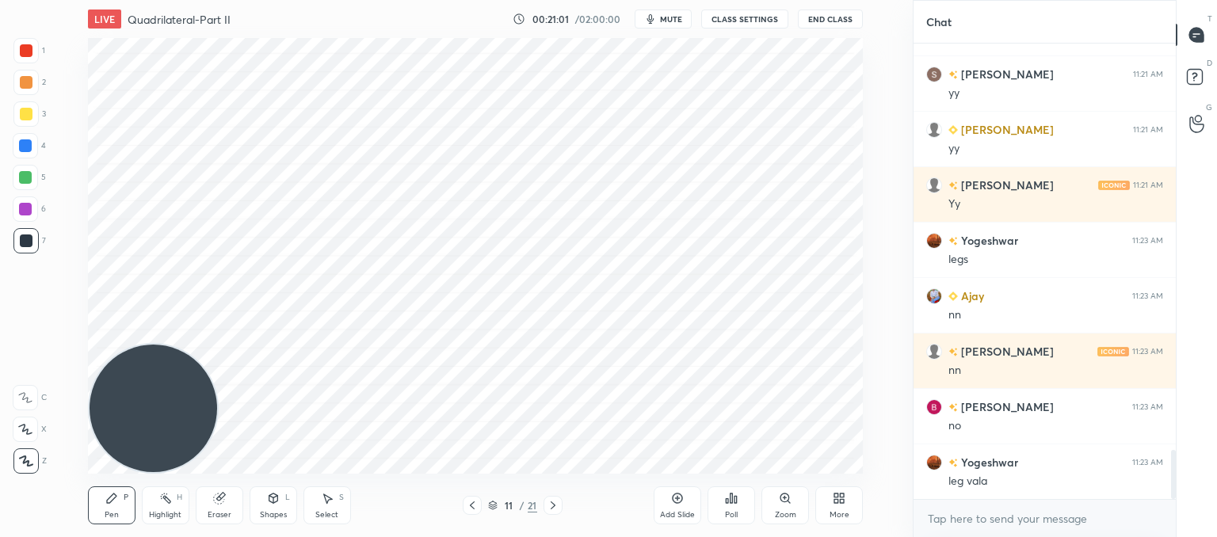
drag, startPoint x: 135, startPoint y: 266, endPoint x: 67, endPoint y: -72, distance: 345.0
click at [67, 0] on html "1 2 3 4 5 6 7 C X Z C X Z E E Erase all H H LIVE Quadrilateral-Part II 00:21:01…" at bounding box center [608, 0] width 1217 height 0
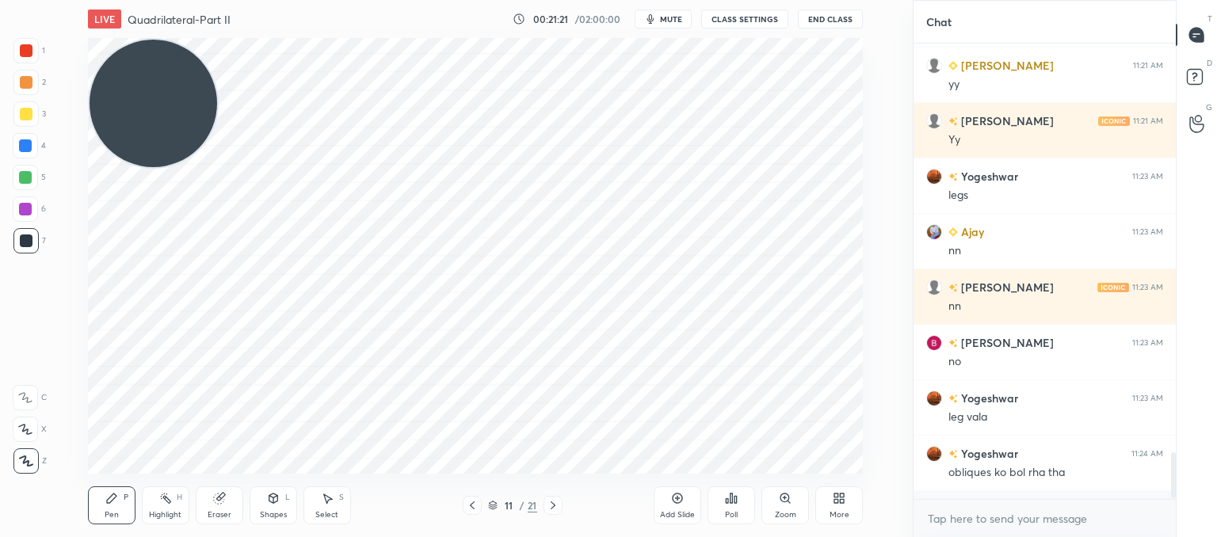
scroll to position [451, 257]
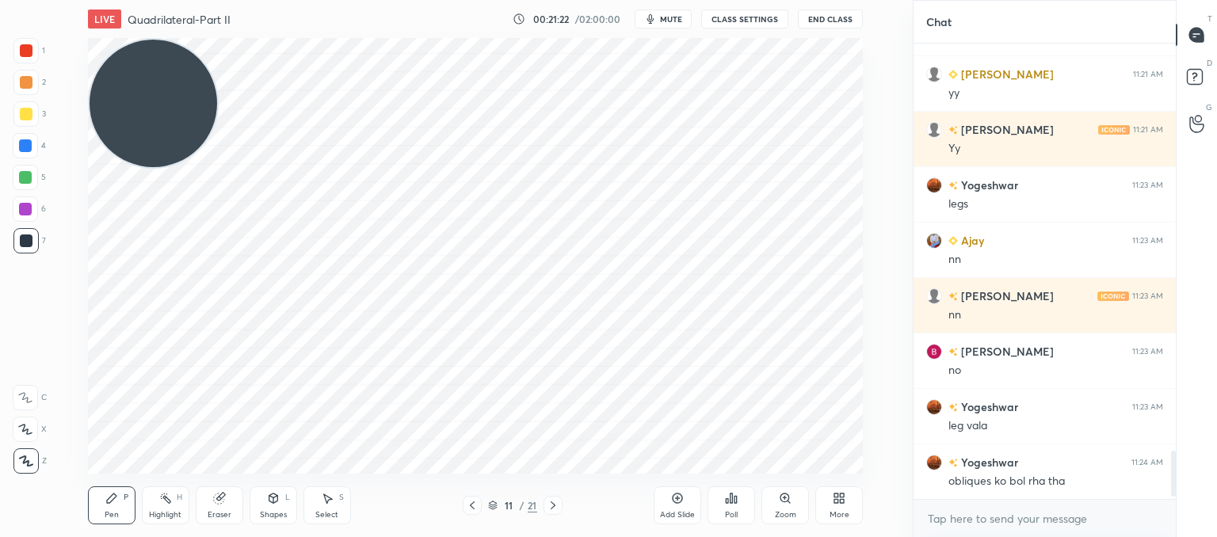
drag, startPoint x: 269, startPoint y: 508, endPoint x: 263, endPoint y: 496, distance: 13.1
click at [267, 508] on div "Shapes L" at bounding box center [274, 505] width 48 height 38
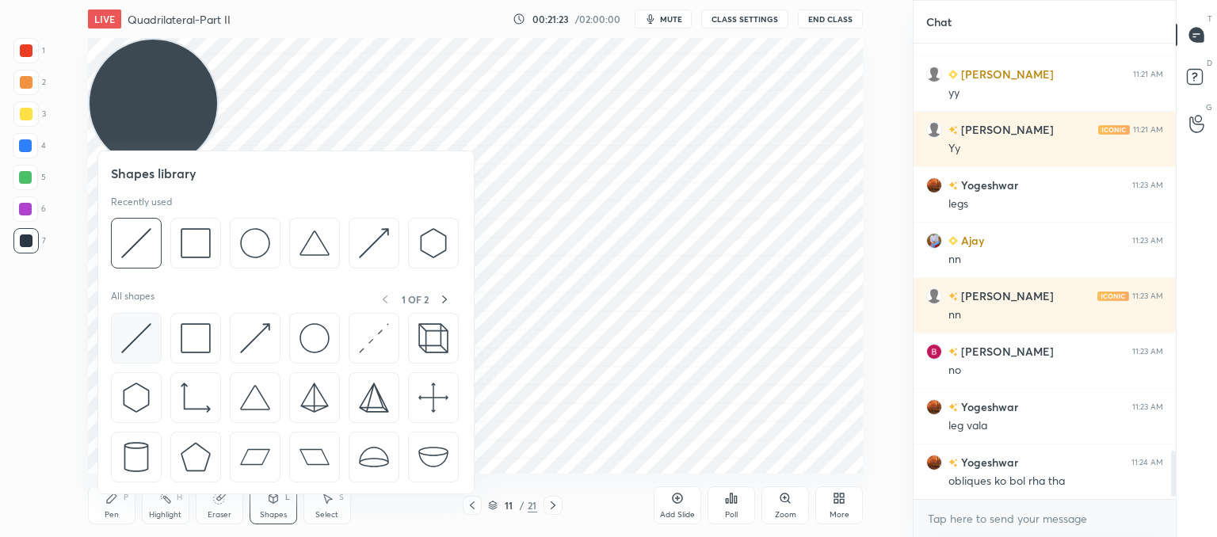
click at [136, 343] on img at bounding box center [136, 338] width 30 height 30
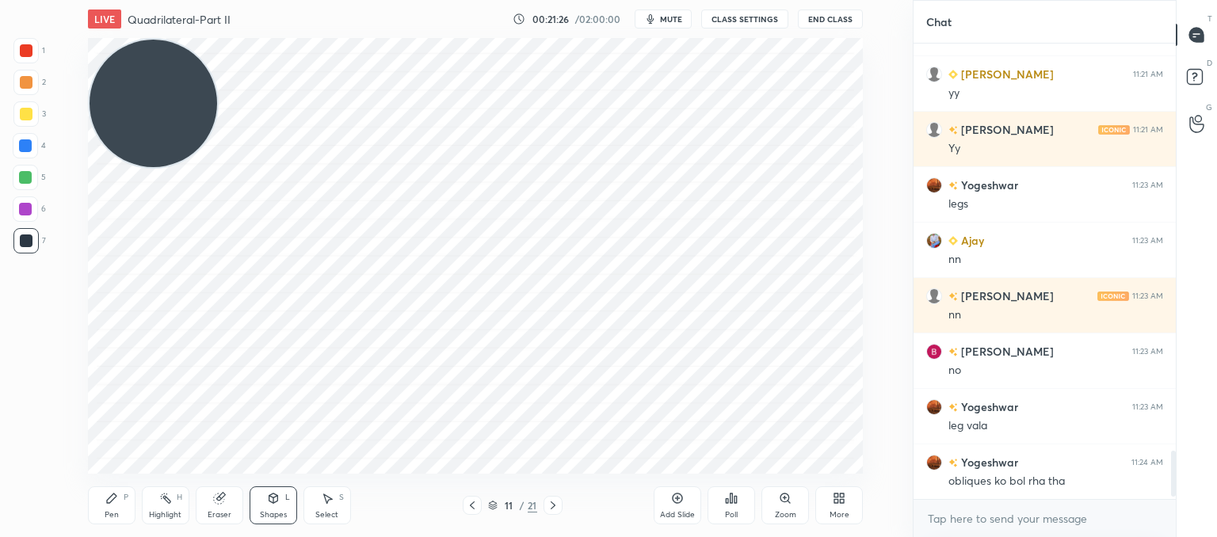
drag, startPoint x: 127, startPoint y: 508, endPoint x: 150, endPoint y: 479, distance: 36.6
click at [128, 505] on div "Pen P" at bounding box center [112, 505] width 48 height 38
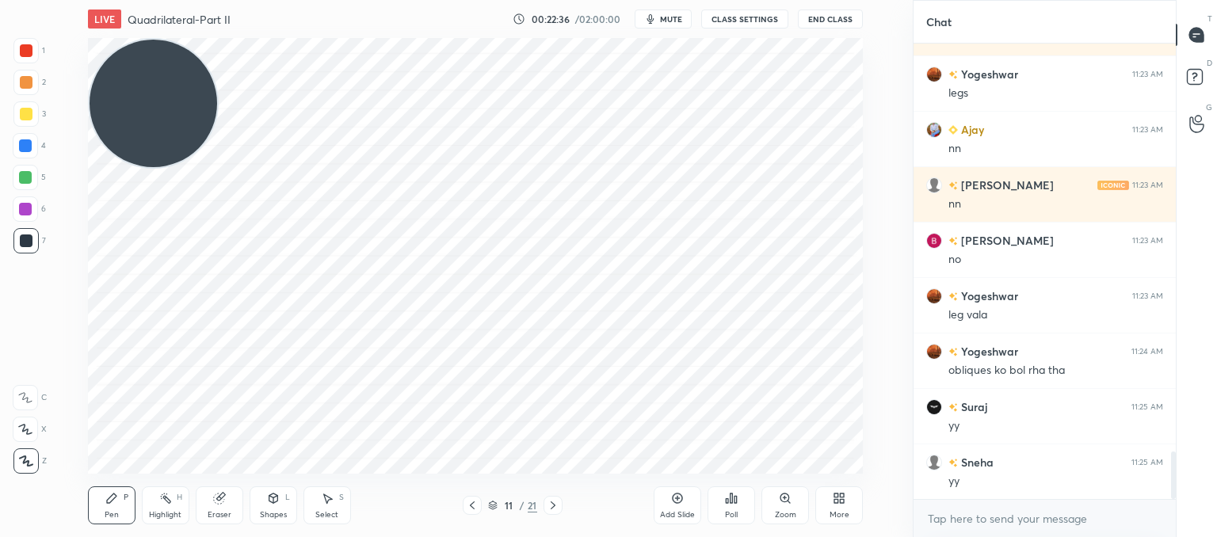
scroll to position [4045, 0]
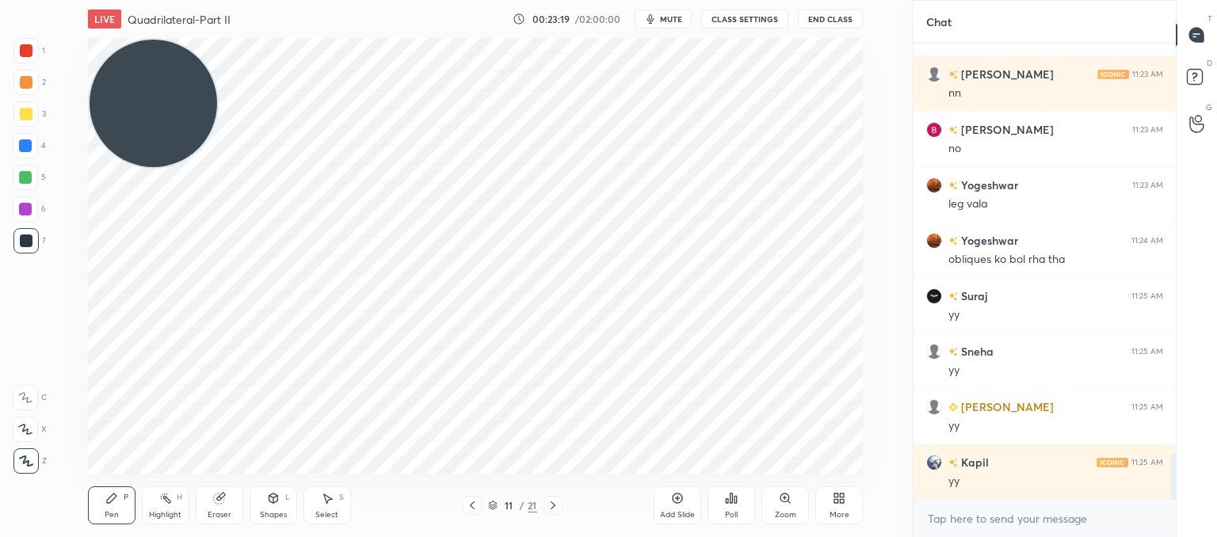
drag, startPoint x: 682, startPoint y: 508, endPoint x: 634, endPoint y: 489, distance: 51.2
click at [681, 508] on div "Add Slide" at bounding box center [678, 505] width 48 height 38
drag, startPoint x: 164, startPoint y: 131, endPoint x: 113, endPoint y: 437, distance: 310.7
click at [112, 167] on video at bounding box center [154, 104] width 128 height 128
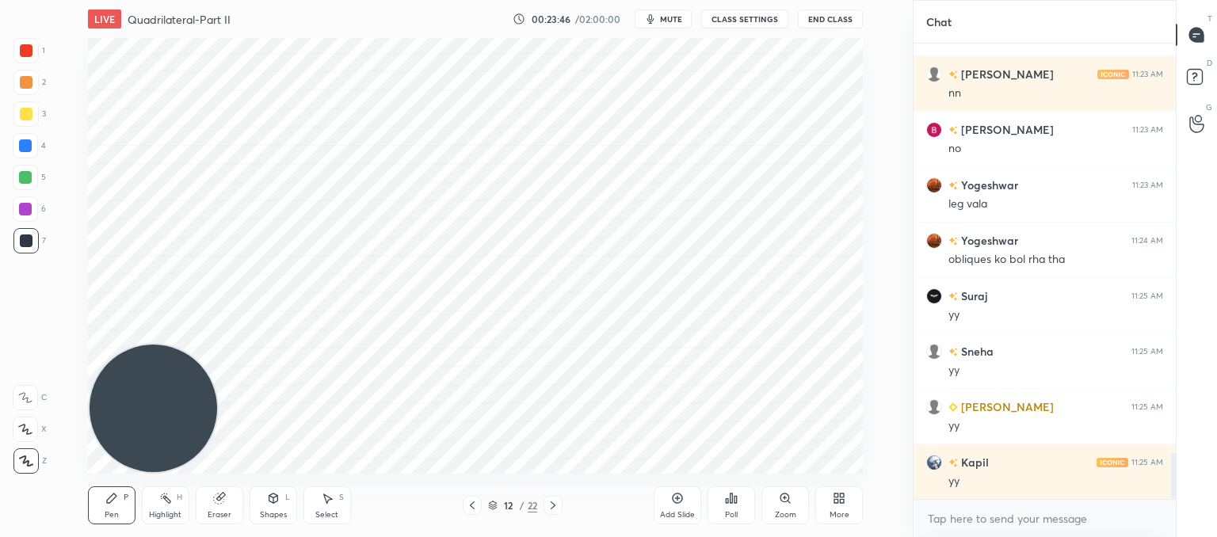
click at [267, 511] on div "Shapes" at bounding box center [273, 515] width 27 height 8
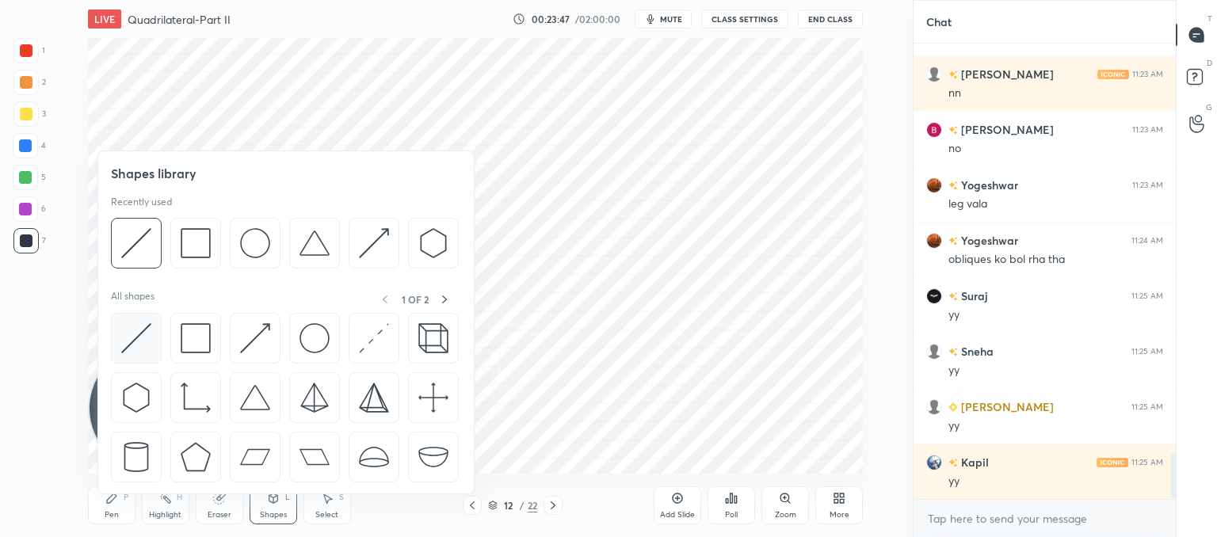
click at [116, 337] on div at bounding box center [136, 338] width 51 height 51
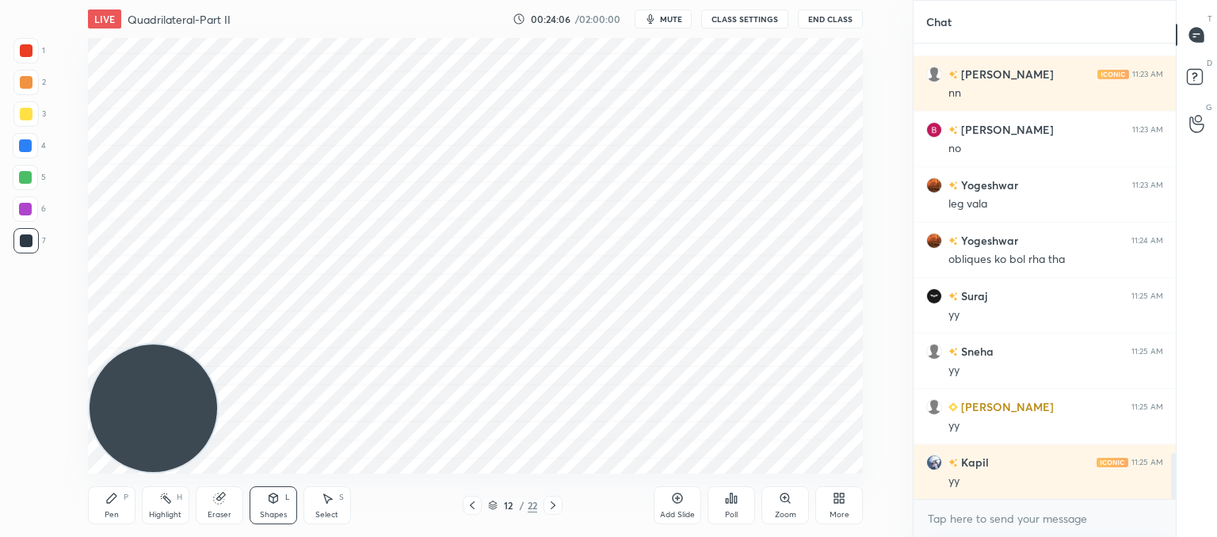
drag, startPoint x: 111, startPoint y: 501, endPoint x: 182, endPoint y: 463, distance: 80.8
click at [115, 501] on icon at bounding box center [111, 498] width 13 height 13
drag, startPoint x: 219, startPoint y: 506, endPoint x: 242, endPoint y: 486, distance: 30.3
click at [221, 506] on div "Eraser" at bounding box center [220, 505] width 48 height 38
drag, startPoint x: 29, startPoint y: 282, endPoint x: 37, endPoint y: 281, distance: 8.0
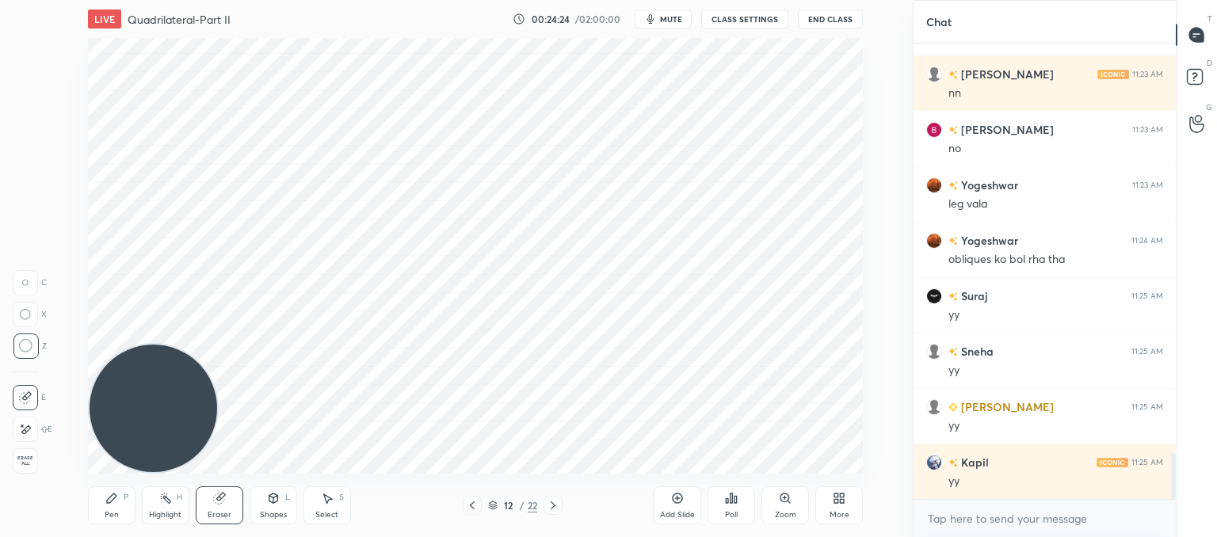
click at [29, 281] on div at bounding box center [25, 282] width 25 height 25
click at [112, 511] on div "Pen" at bounding box center [112, 515] width 14 height 8
click at [276, 502] on icon at bounding box center [273, 498] width 13 height 13
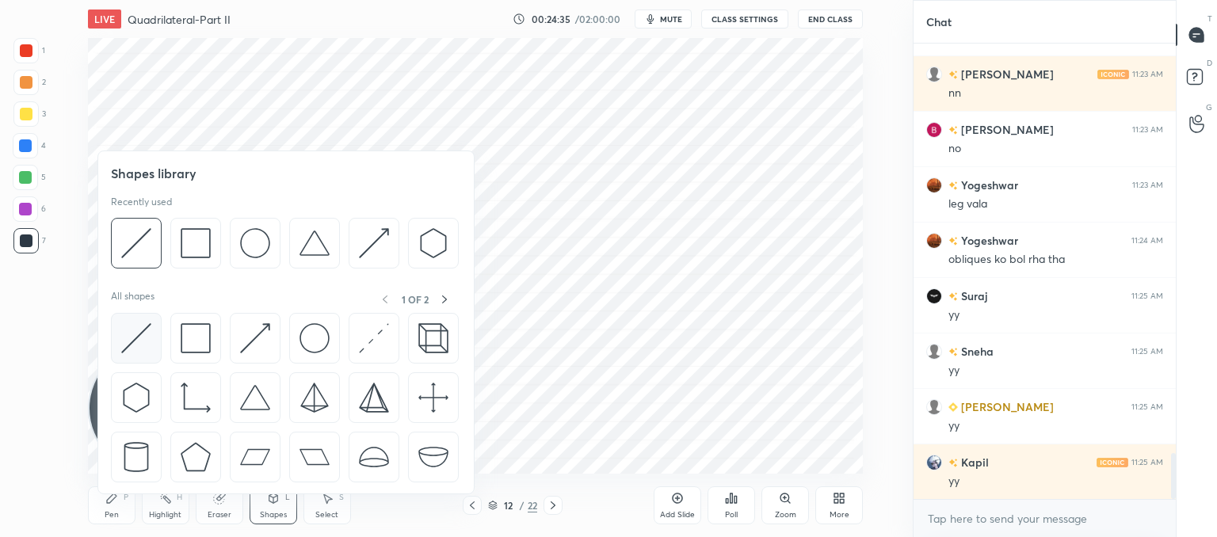
click at [142, 337] on img at bounding box center [136, 338] width 30 height 30
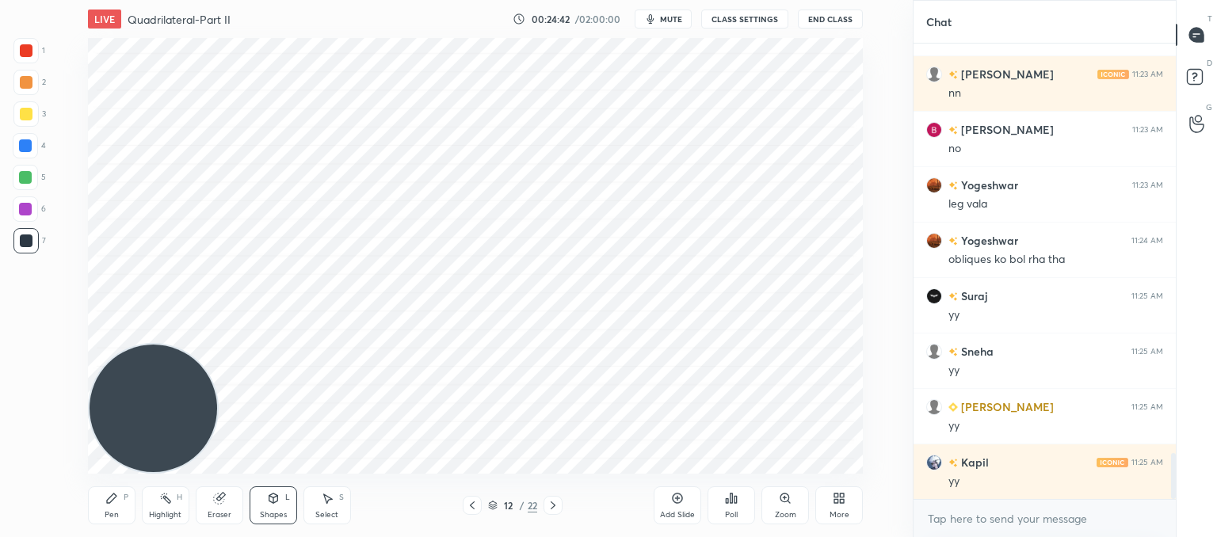
click at [105, 498] on icon at bounding box center [111, 498] width 13 height 13
drag, startPoint x: 473, startPoint y: 506, endPoint x: 497, endPoint y: 491, distance: 28.1
click at [473, 505] on icon at bounding box center [472, 505] width 13 height 13
click at [276, 504] on icon at bounding box center [273, 498] width 13 height 13
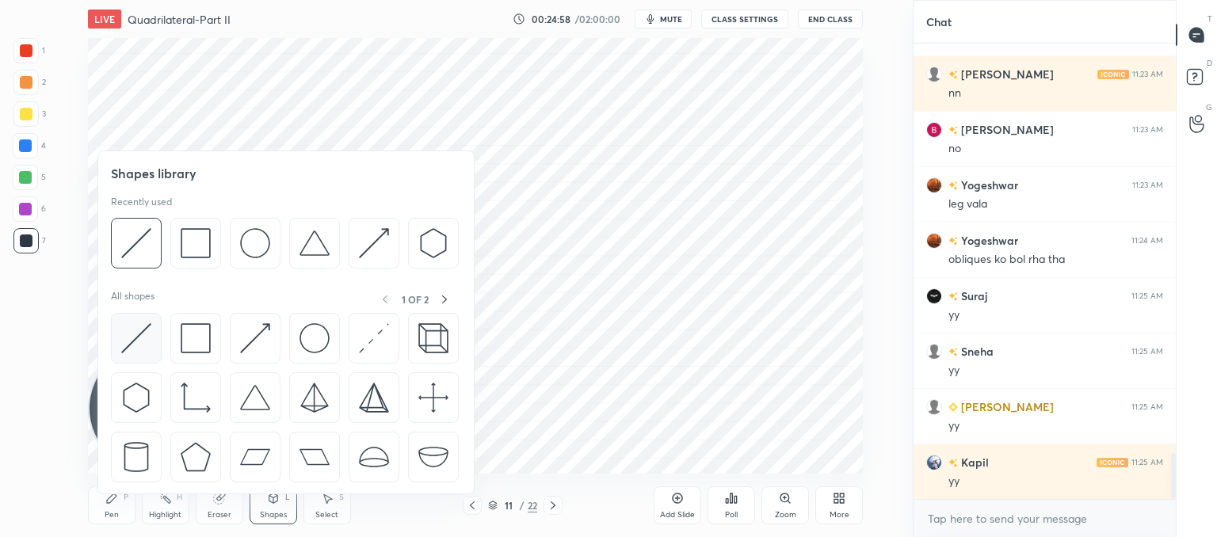
click at [139, 333] on img at bounding box center [136, 338] width 30 height 30
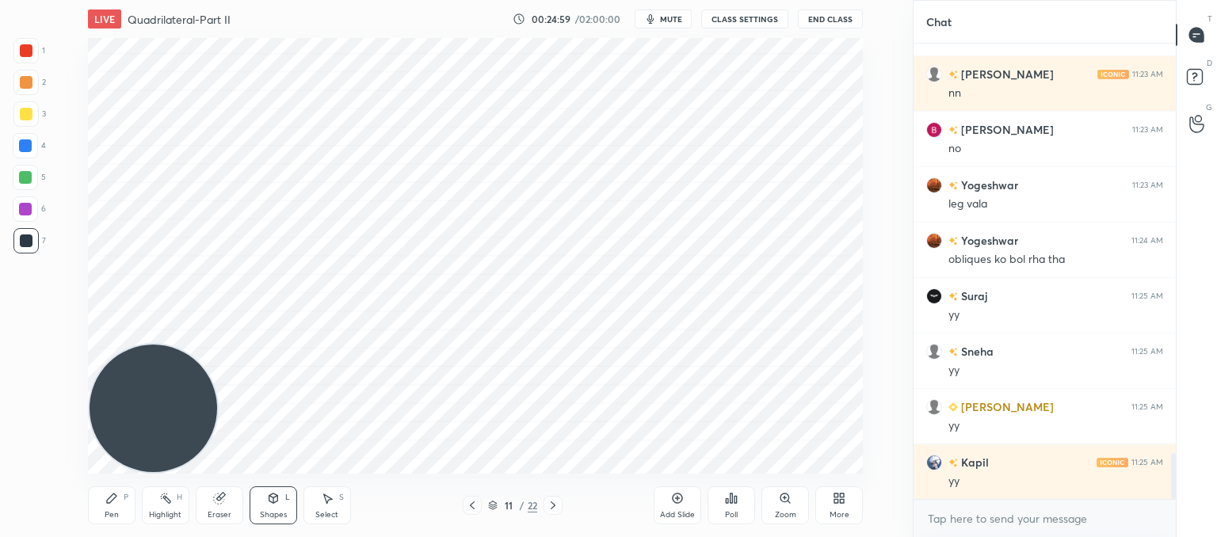
click at [26, 51] on div at bounding box center [26, 50] width 13 height 13
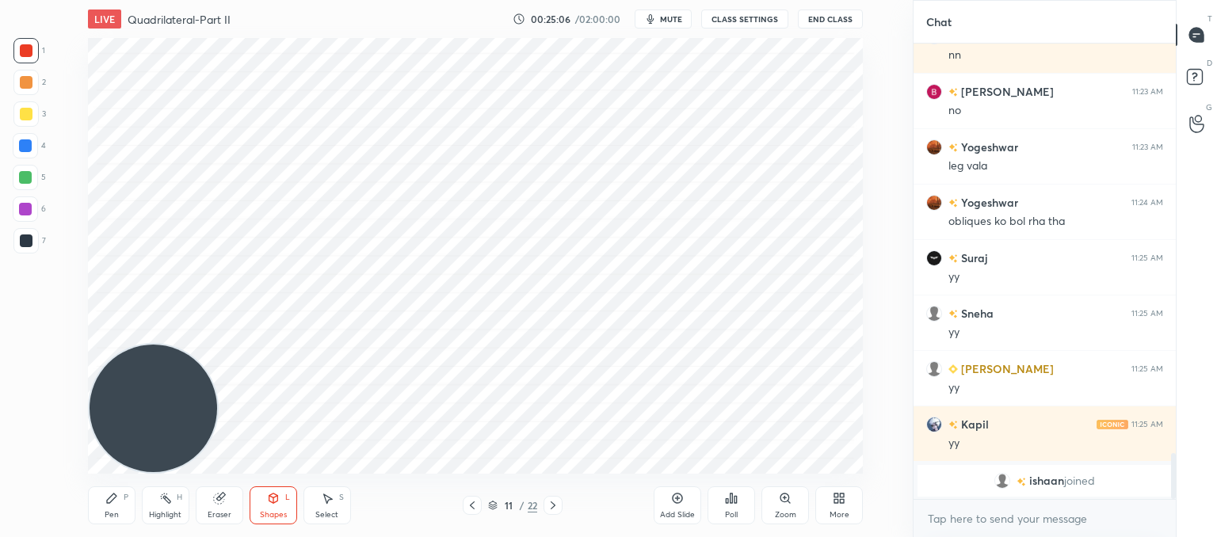
drag, startPoint x: 123, startPoint y: 505, endPoint x: 139, endPoint y: 493, distance: 20.4
click at [123, 505] on div "Pen P" at bounding box center [112, 505] width 48 height 38
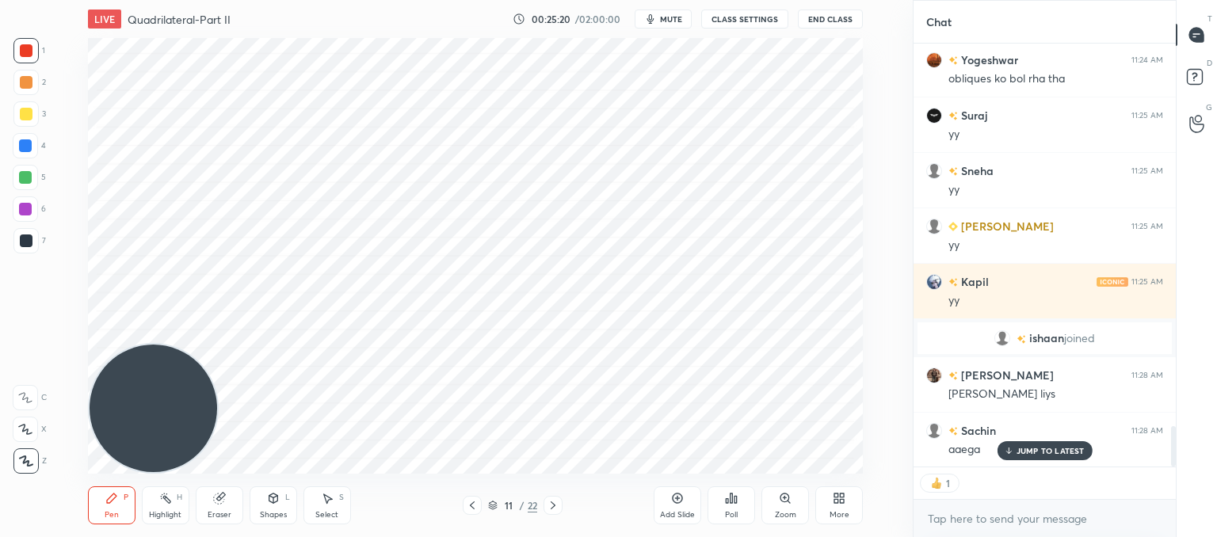
scroll to position [4049, 0]
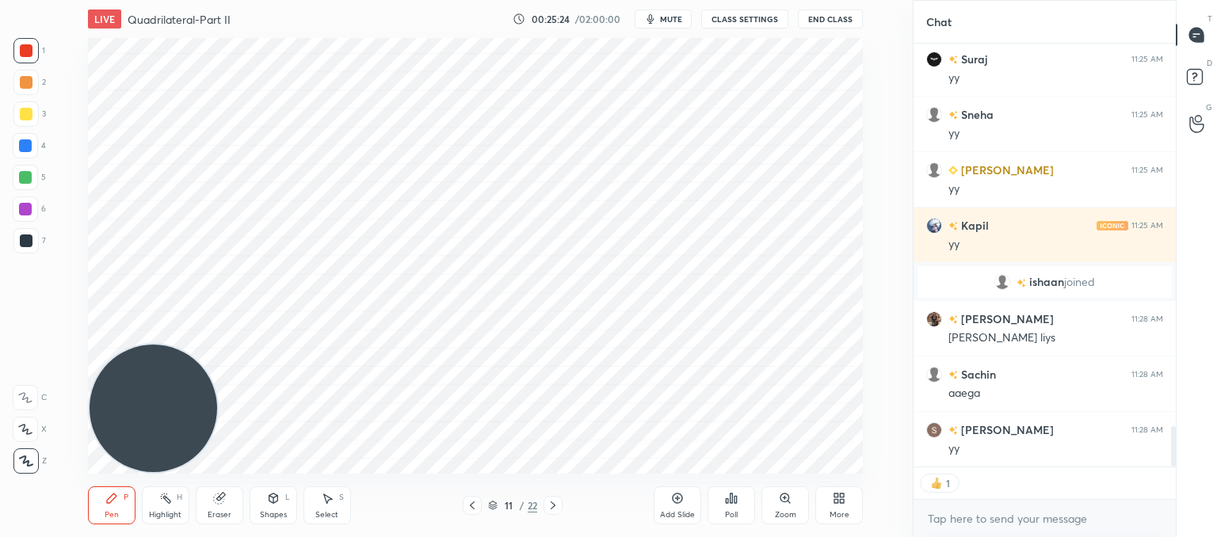
drag, startPoint x: 223, startPoint y: 511, endPoint x: 250, endPoint y: 505, distance: 28.4
click at [226, 512] on div "Eraser" at bounding box center [220, 515] width 24 height 8
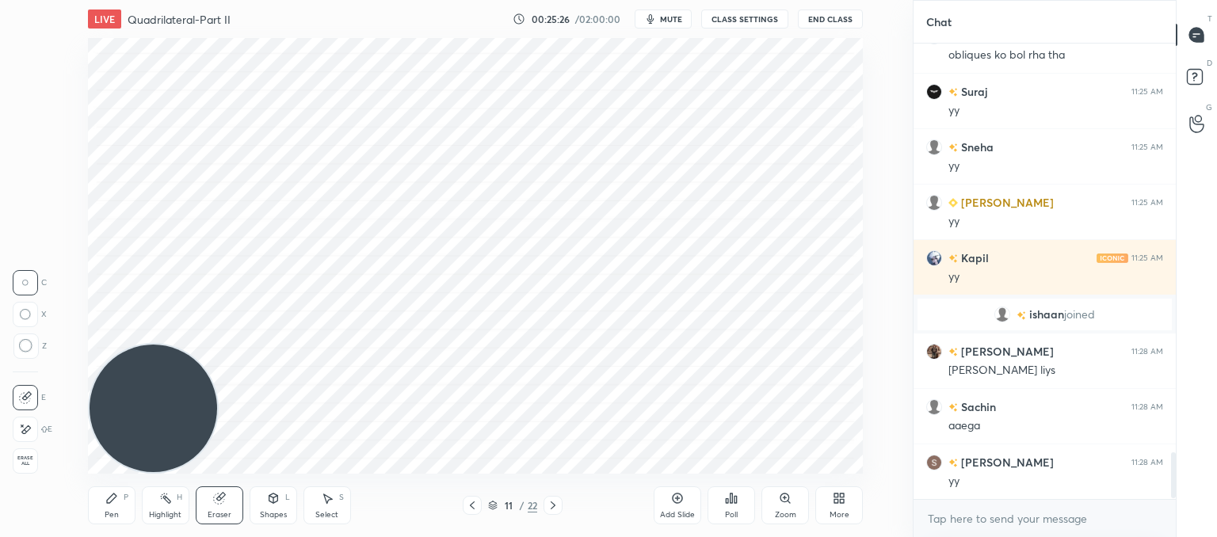
scroll to position [4016, 0]
click at [108, 508] on div "Pen P" at bounding box center [112, 505] width 48 height 38
click at [272, 503] on icon at bounding box center [273, 498] width 9 height 10
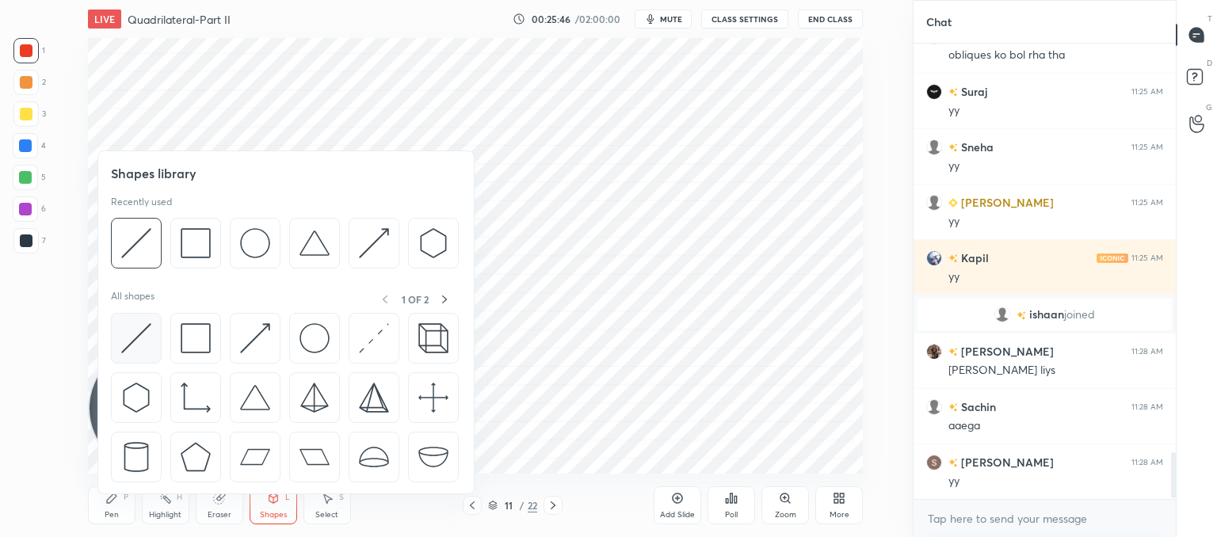
click at [136, 327] on img at bounding box center [136, 338] width 30 height 30
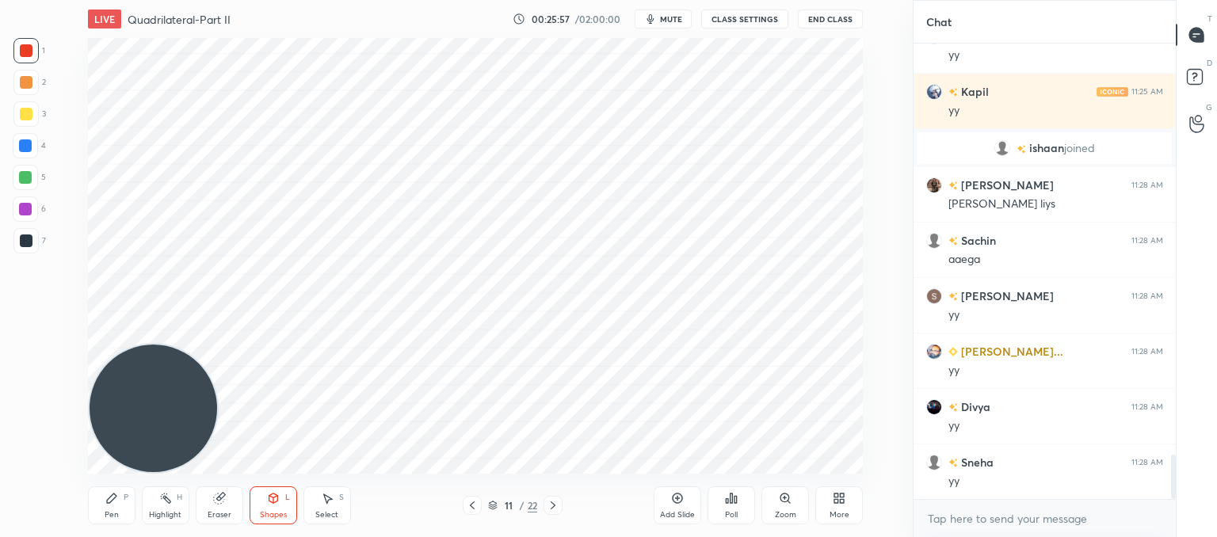
scroll to position [4238, 0]
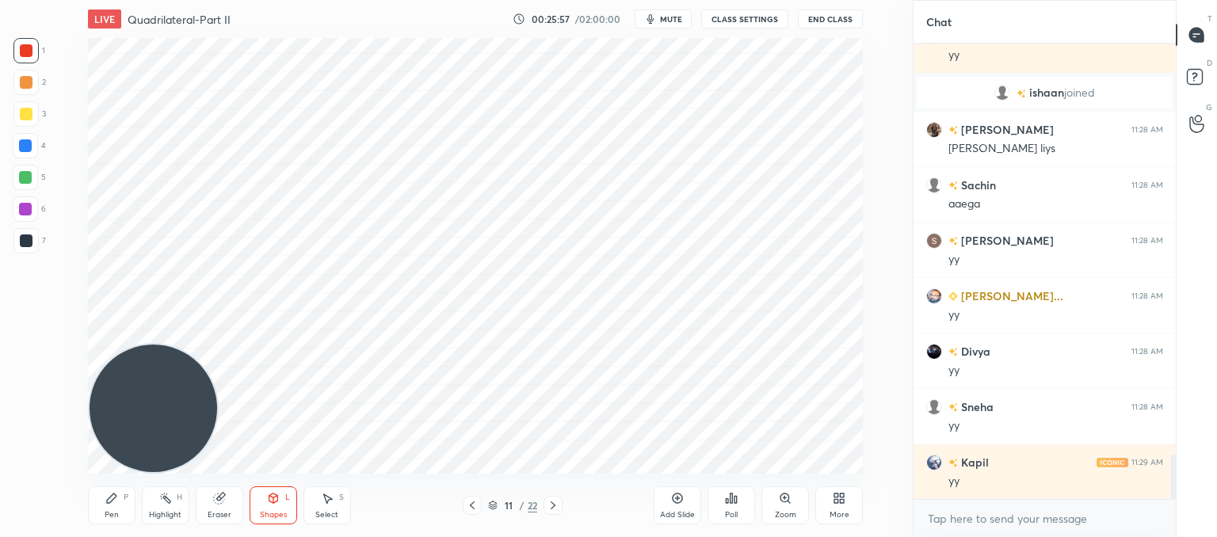
click at [130, 498] on div "Pen P" at bounding box center [112, 505] width 48 height 38
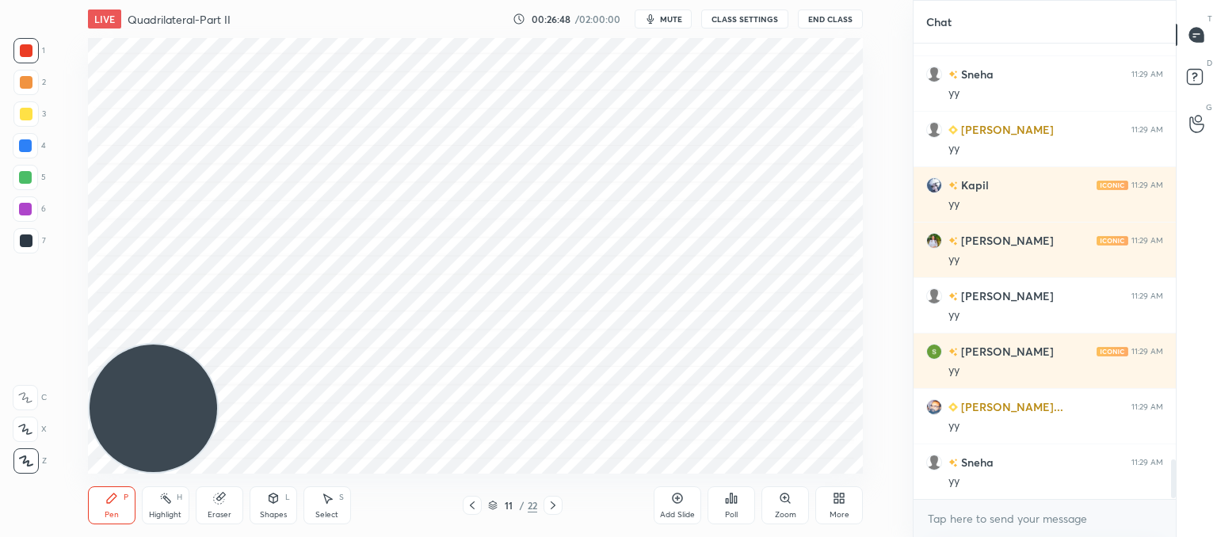
scroll to position [4959, 0]
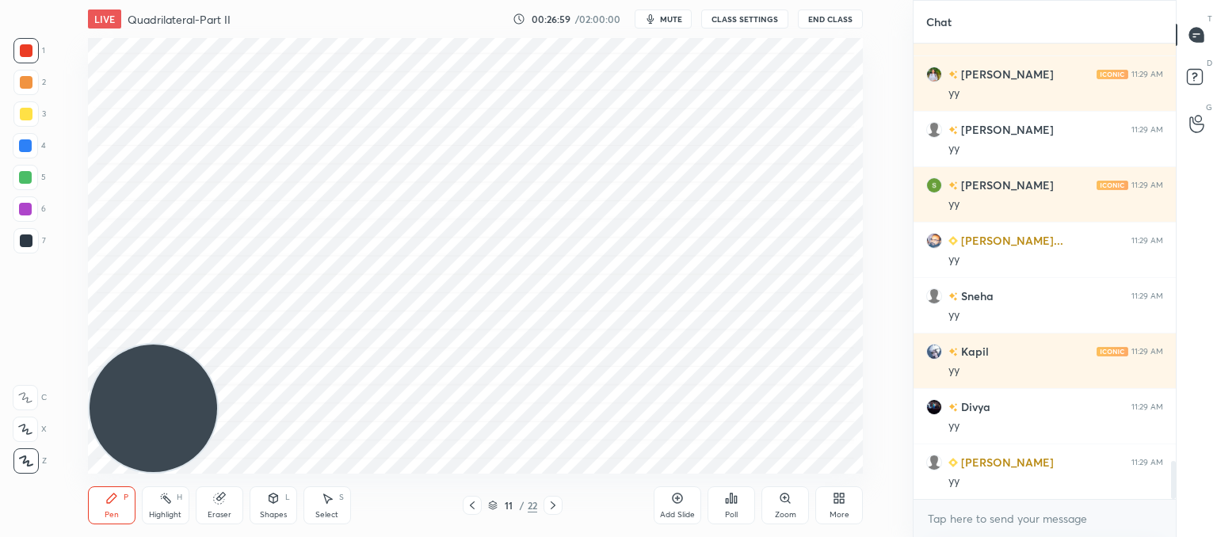
drag, startPoint x: 224, startPoint y: 503, endPoint x: 242, endPoint y: 480, distance: 29.3
click at [224, 502] on icon at bounding box center [219, 498] width 13 height 13
drag, startPoint x: 105, startPoint y: 498, endPoint x: 159, endPoint y: 443, distance: 77.3
click at [114, 494] on icon at bounding box center [111, 498] width 13 height 13
click at [547, 502] on icon at bounding box center [553, 505] width 13 height 13
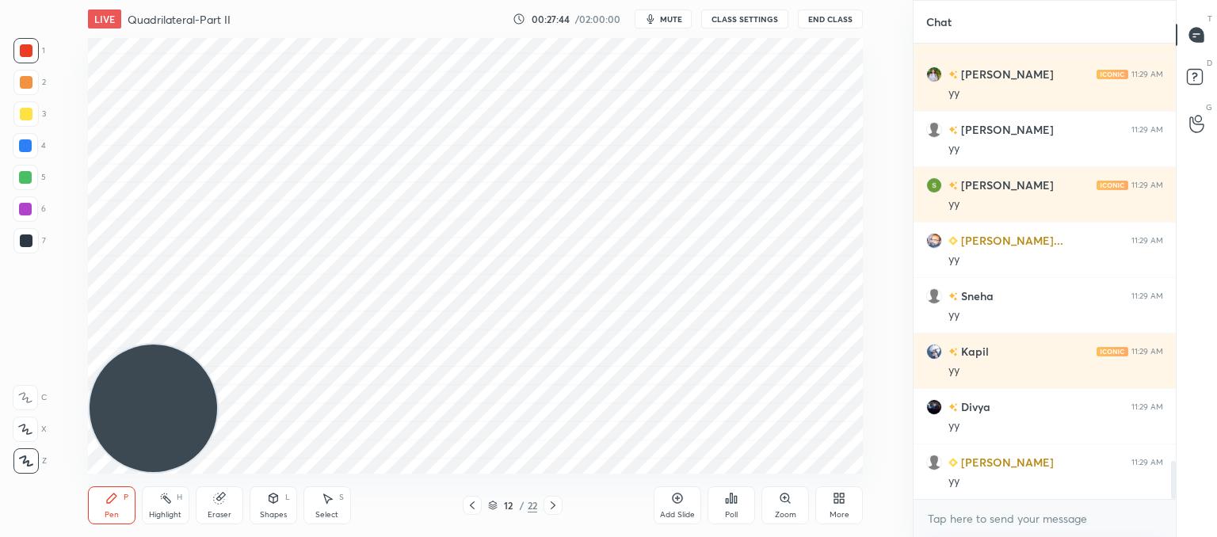
click at [277, 509] on div "Shapes L" at bounding box center [274, 505] width 48 height 38
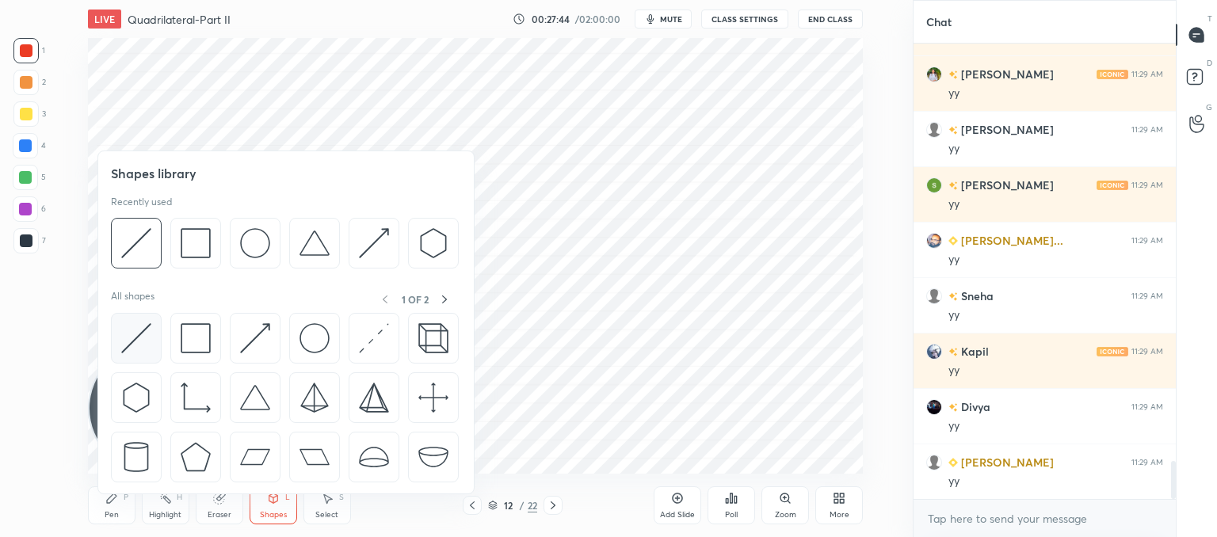
click at [143, 346] on img at bounding box center [136, 338] width 30 height 30
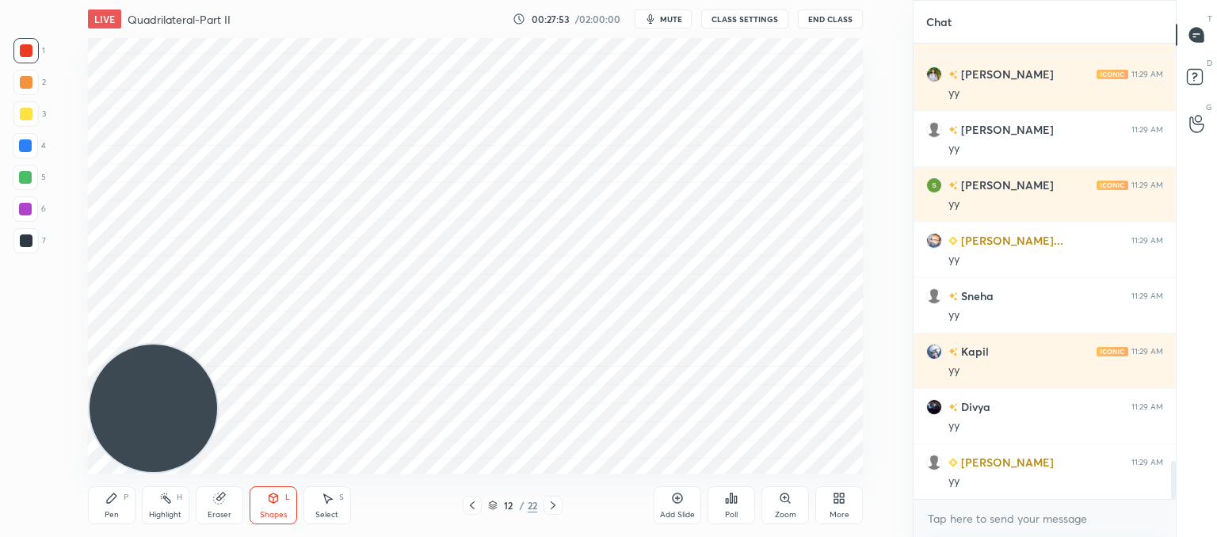
drag, startPoint x: 110, startPoint y: 509, endPoint x: 212, endPoint y: 454, distance: 115.9
click at [112, 509] on div "Pen P" at bounding box center [112, 505] width 48 height 38
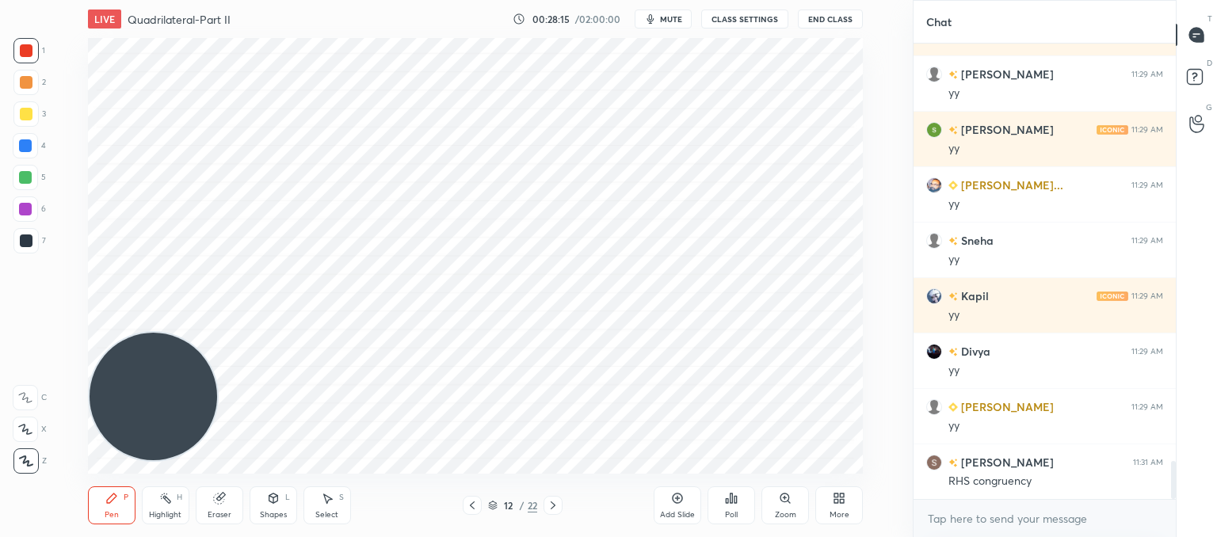
drag, startPoint x: 128, startPoint y: 387, endPoint x: 173, endPoint y: 24, distance: 366.3
click at [172, 26] on div "LIVE Quadrilateral-Part II 00:28:15 / 02:00:00 mute CLASS SETTINGS End Class Se…" at bounding box center [475, 268] width 849 height 537
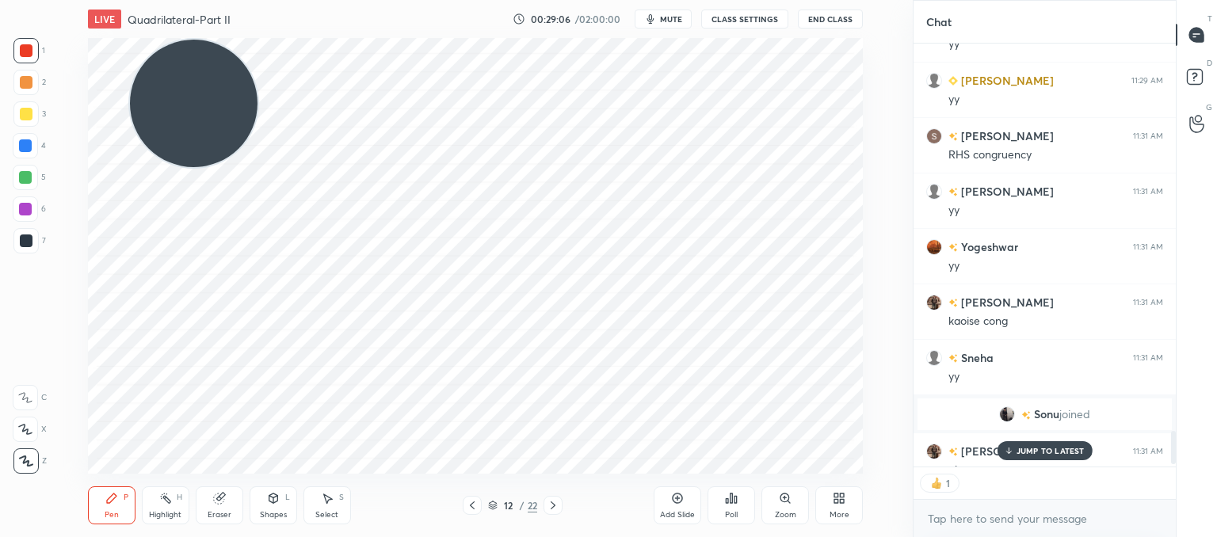
scroll to position [5000, 0]
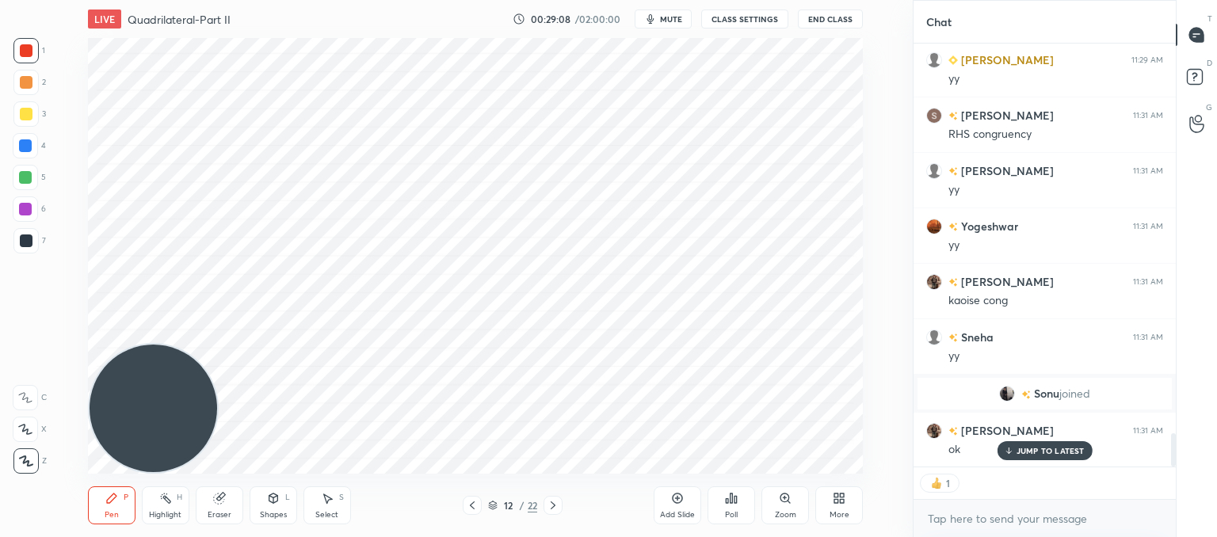
drag, startPoint x: 204, startPoint y: 111, endPoint x: 178, endPoint y: 433, distance: 323.4
click at [73, 461] on div "Setting up your live class Poll for secs No correct answer Start poll" at bounding box center [475, 256] width 849 height 436
drag, startPoint x: 677, startPoint y: 493, endPoint x: 667, endPoint y: 482, distance: 14.6
click at [673, 487] on div "Add Slide" at bounding box center [678, 505] width 48 height 38
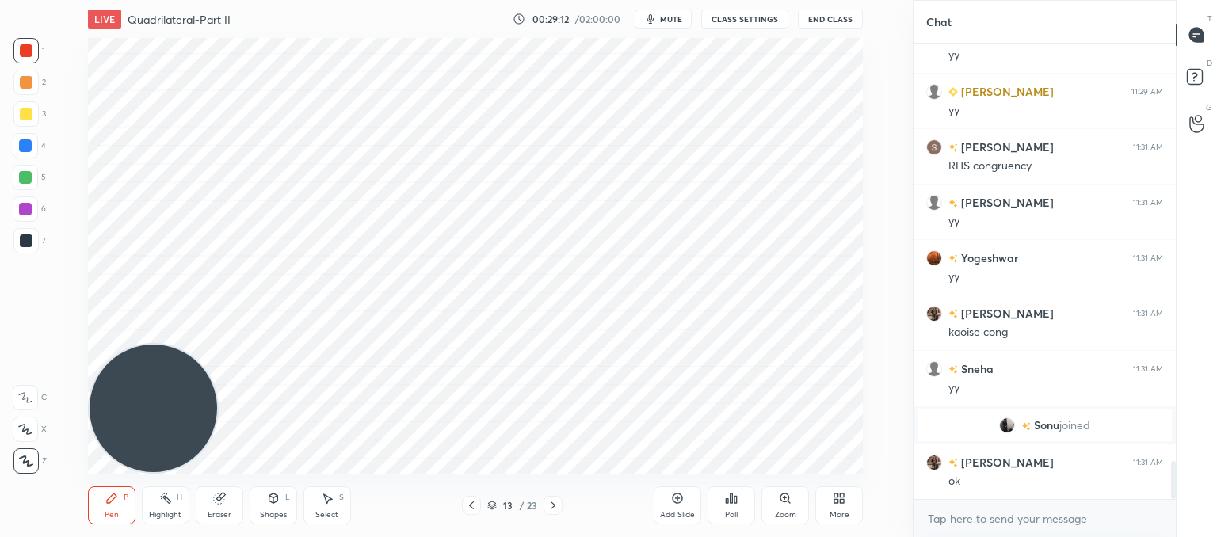
drag, startPoint x: 26, startPoint y: 229, endPoint x: 34, endPoint y: 218, distance: 13.6
click at [28, 230] on div at bounding box center [25, 240] width 25 height 25
click at [270, 508] on div "Shapes L" at bounding box center [274, 505] width 48 height 38
drag, startPoint x: 117, startPoint y: 512, endPoint x: 127, endPoint y: 474, distance: 38.4
click at [118, 512] on div "Pen P" at bounding box center [112, 505] width 48 height 38
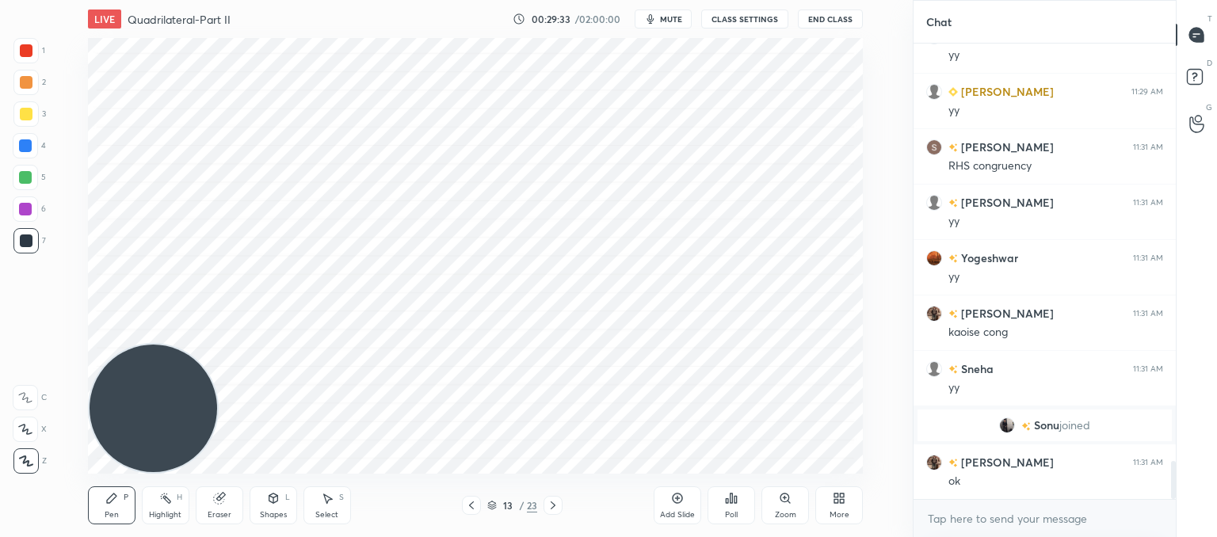
click at [271, 514] on div "Shapes" at bounding box center [273, 515] width 27 height 8
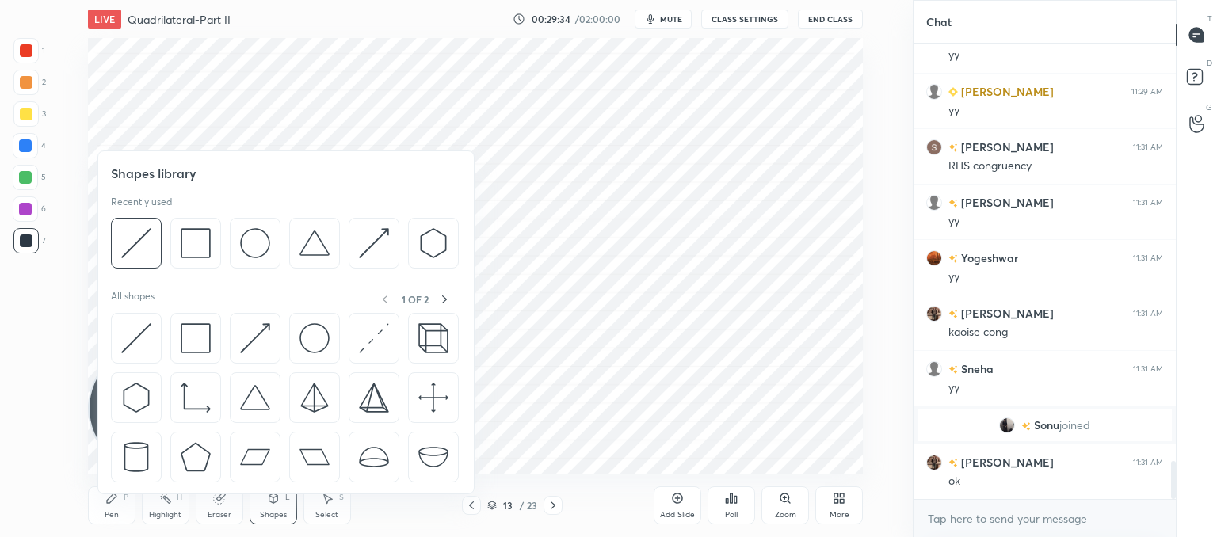
click at [111, 341] on div at bounding box center [136, 338] width 51 height 51
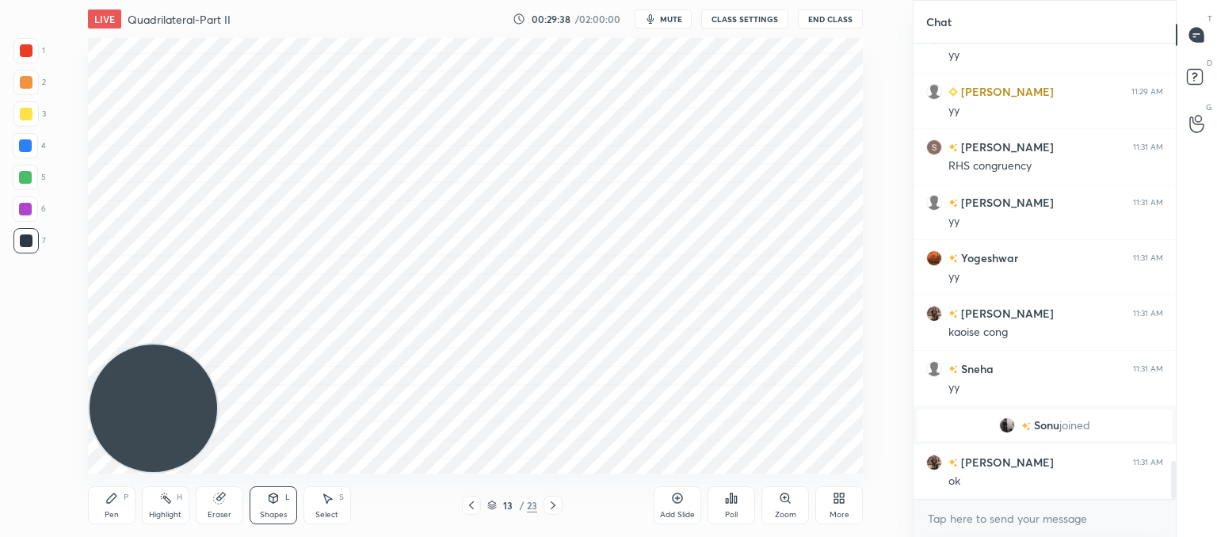
click at [268, 499] on icon at bounding box center [273, 498] width 13 height 13
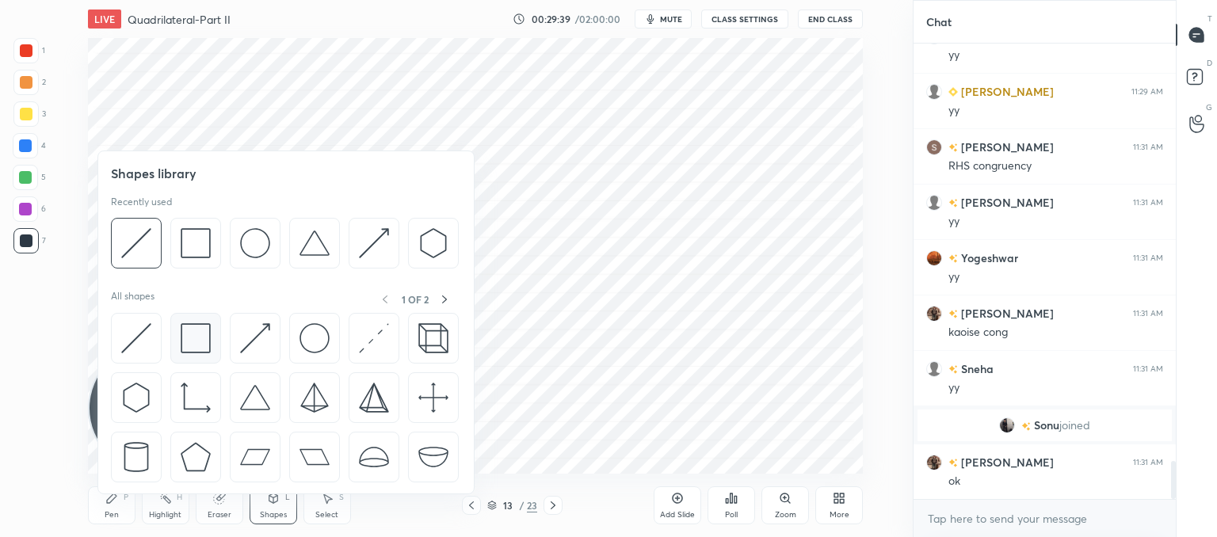
click at [192, 343] on img at bounding box center [196, 338] width 30 height 30
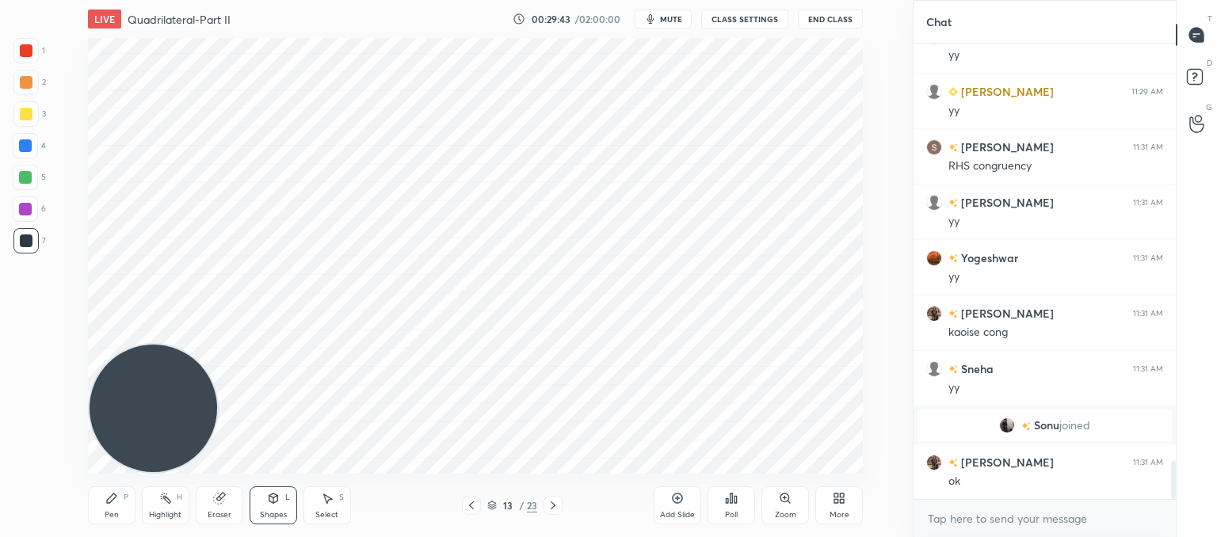
click at [110, 497] on icon at bounding box center [111, 498] width 13 height 13
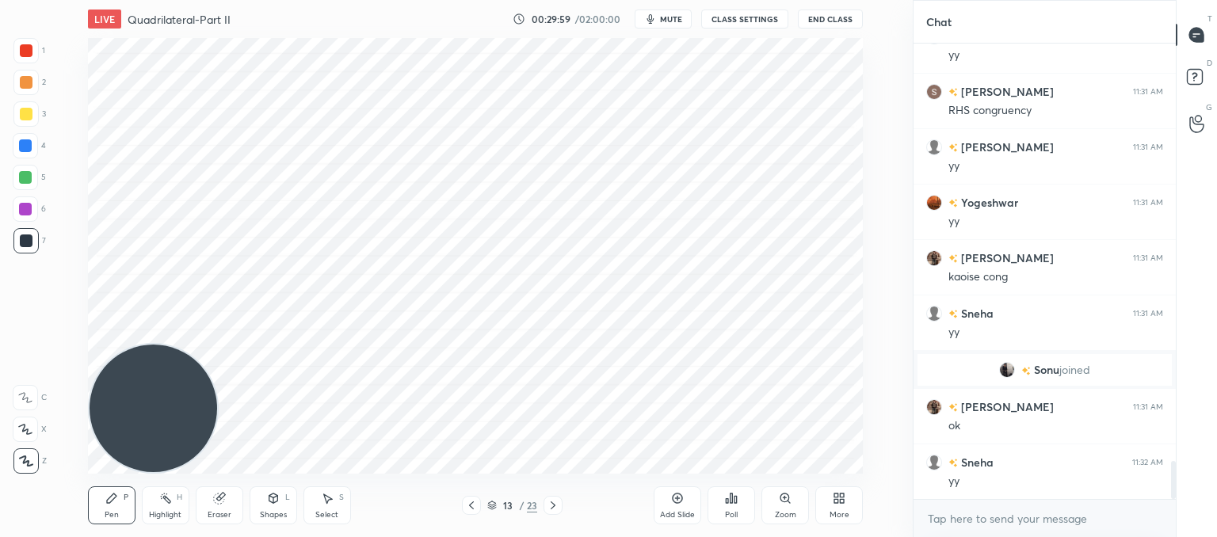
click at [271, 502] on icon at bounding box center [273, 498] width 9 height 10
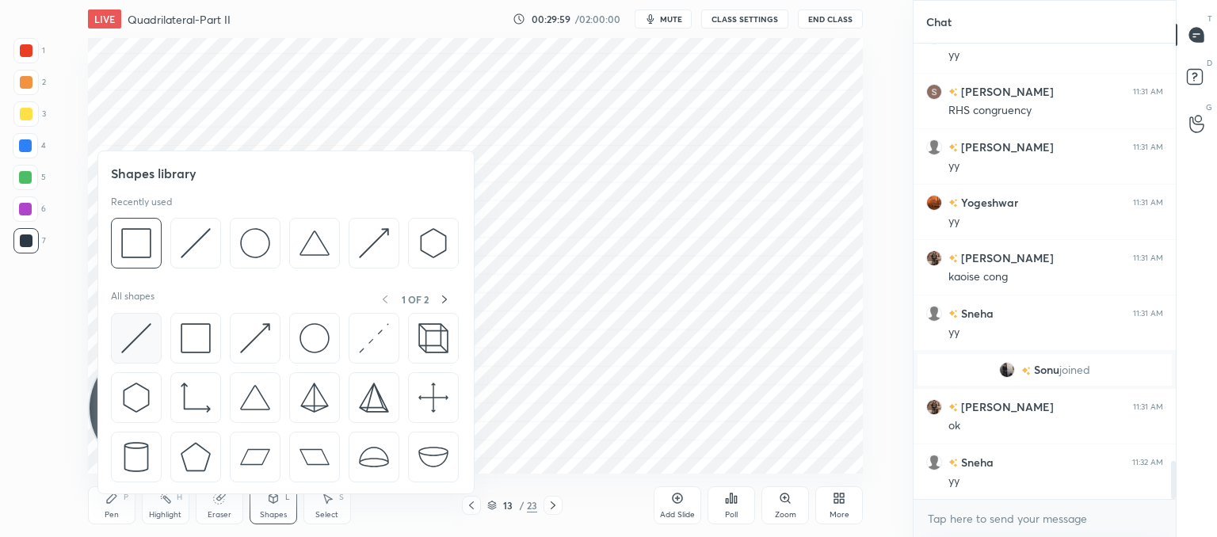
click at [147, 340] on img at bounding box center [136, 338] width 30 height 30
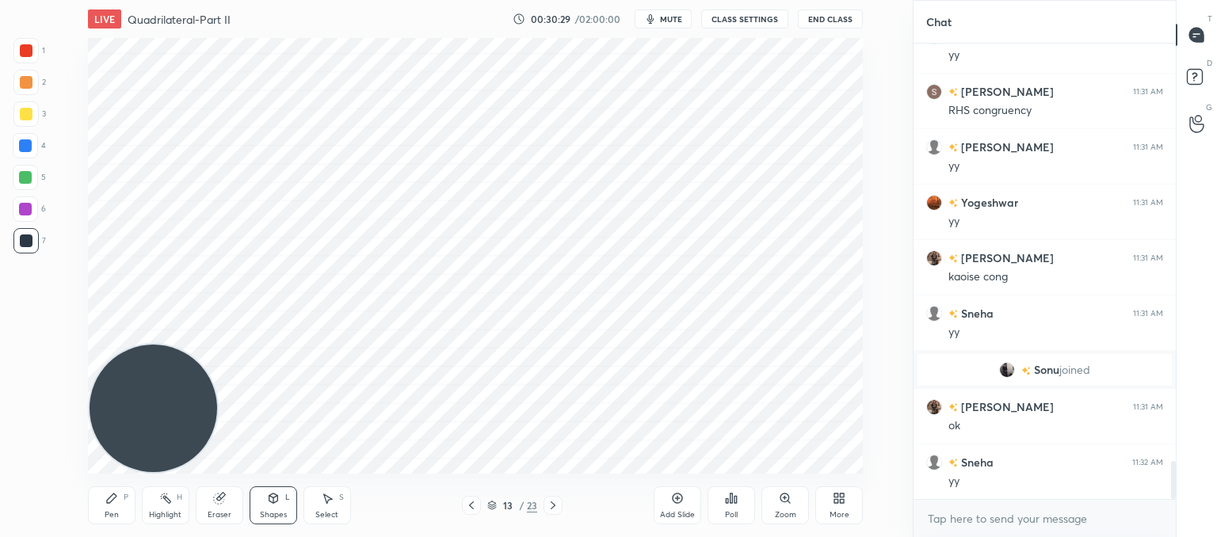
click at [106, 489] on div "Pen P" at bounding box center [112, 505] width 48 height 38
drag, startPoint x: 227, startPoint y: 497, endPoint x: 235, endPoint y: 478, distance: 19.9
click at [231, 493] on div "Eraser" at bounding box center [220, 505] width 48 height 38
click at [110, 496] on icon at bounding box center [111, 498] width 13 height 13
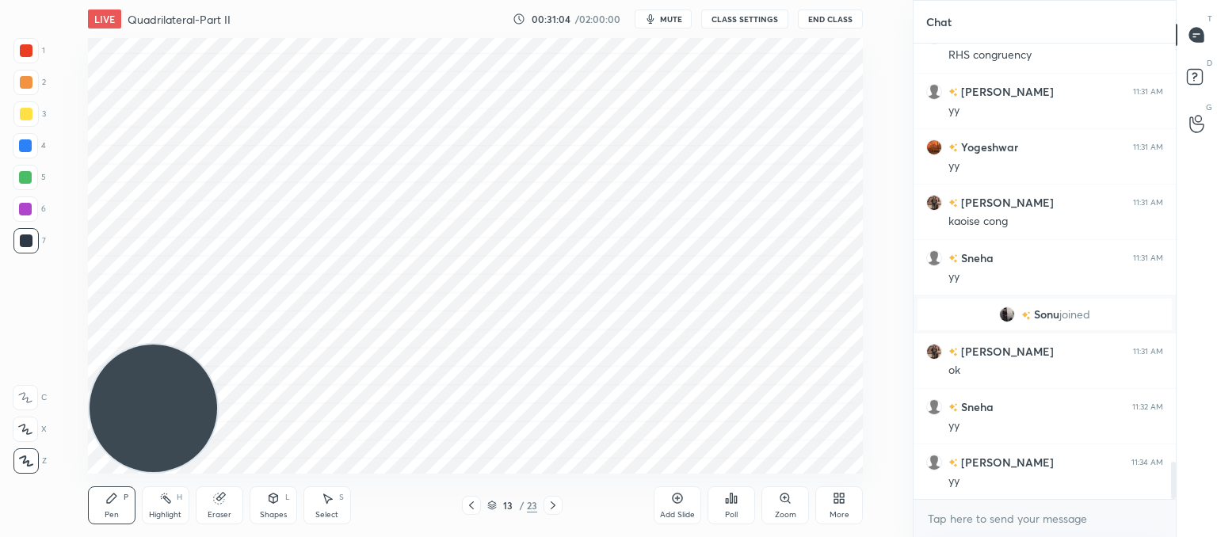
scroll to position [5135, 0]
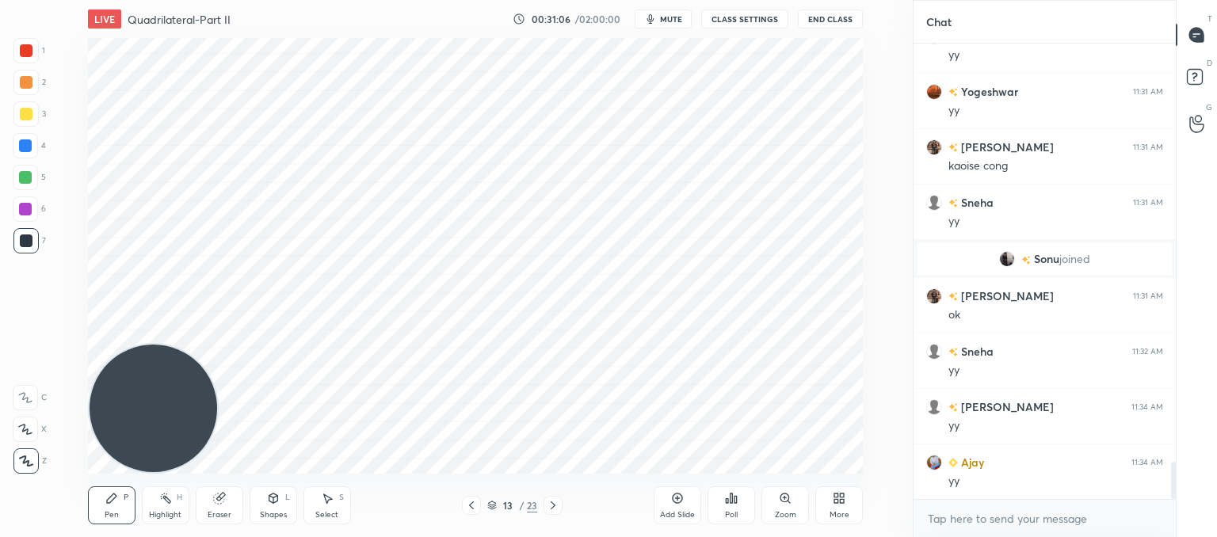
click at [671, 512] on div "Add Slide" at bounding box center [677, 515] width 35 height 8
click at [264, 506] on div "Shapes L" at bounding box center [274, 505] width 48 height 38
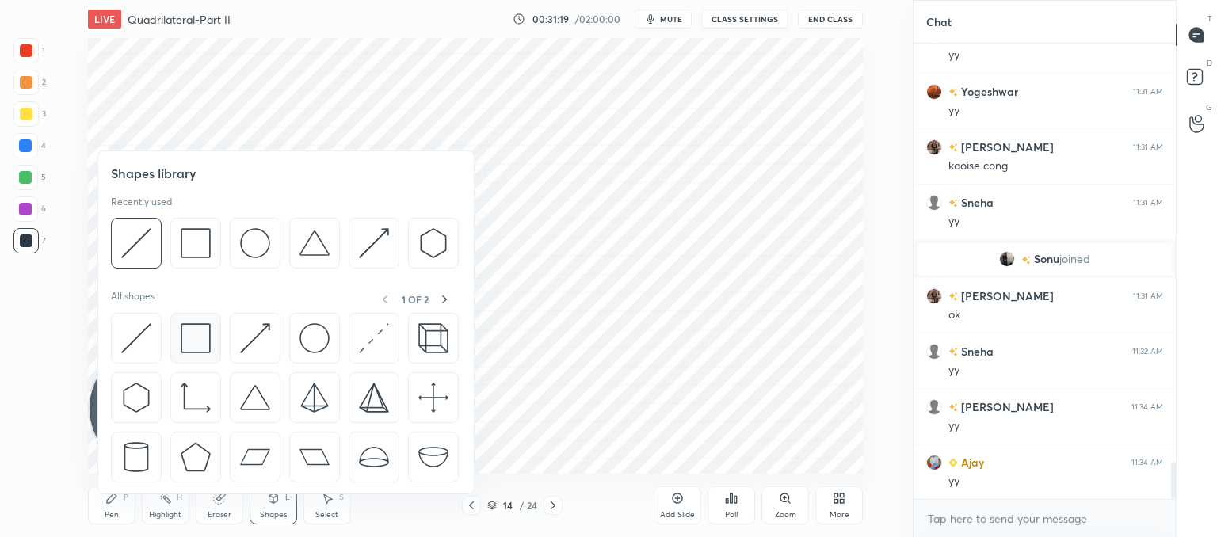
click at [195, 334] on img at bounding box center [196, 338] width 30 height 30
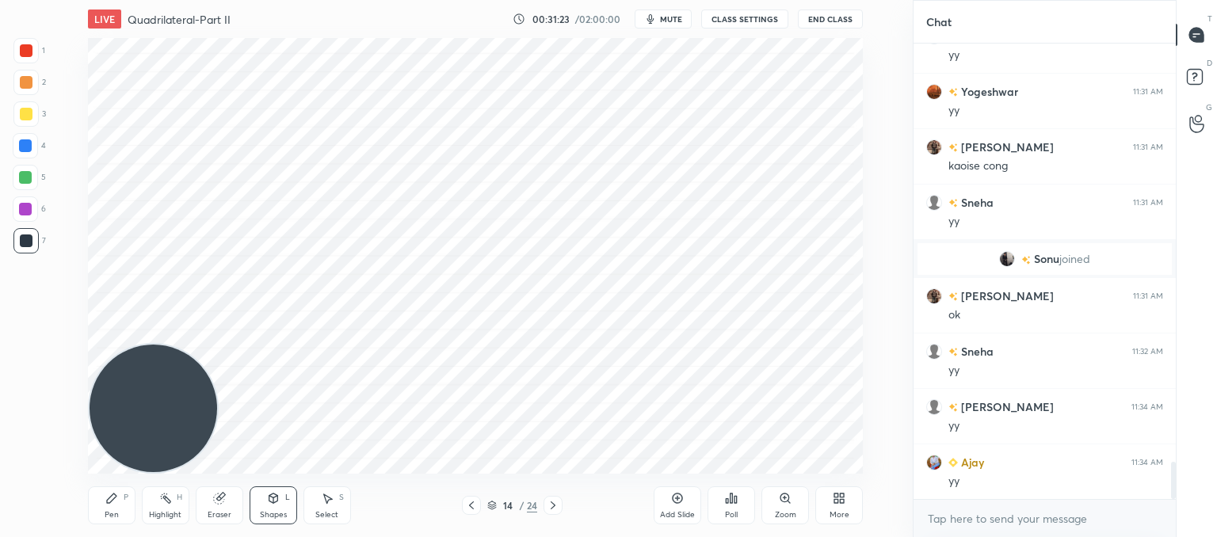
drag, startPoint x: 277, startPoint y: 508, endPoint x: 269, endPoint y: 495, distance: 14.9
click at [276, 508] on div "Shapes L" at bounding box center [274, 505] width 48 height 38
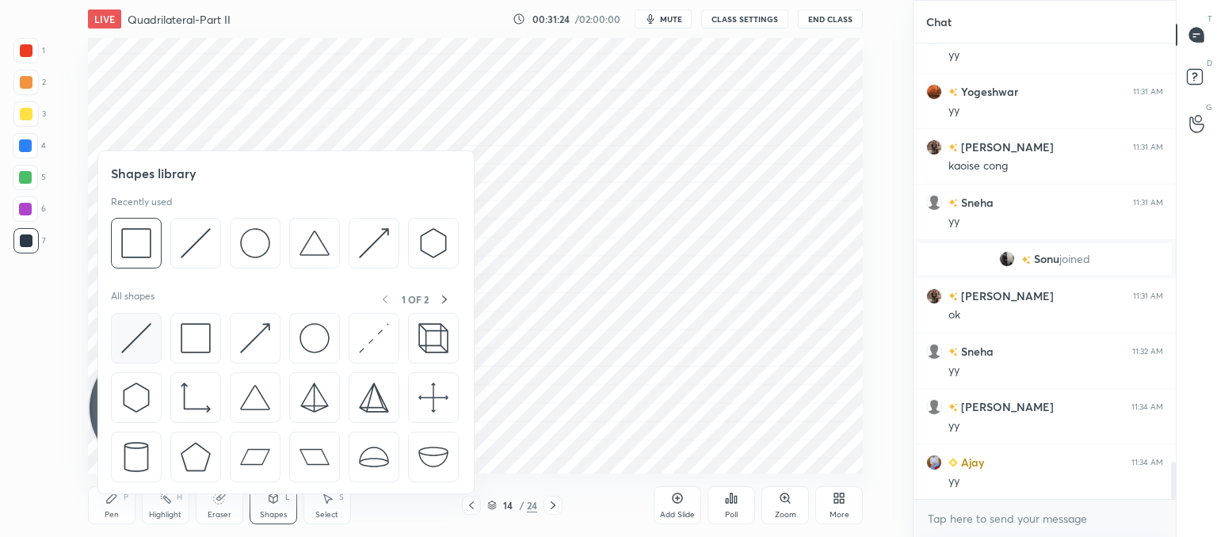
click at [139, 344] on img at bounding box center [136, 338] width 30 height 30
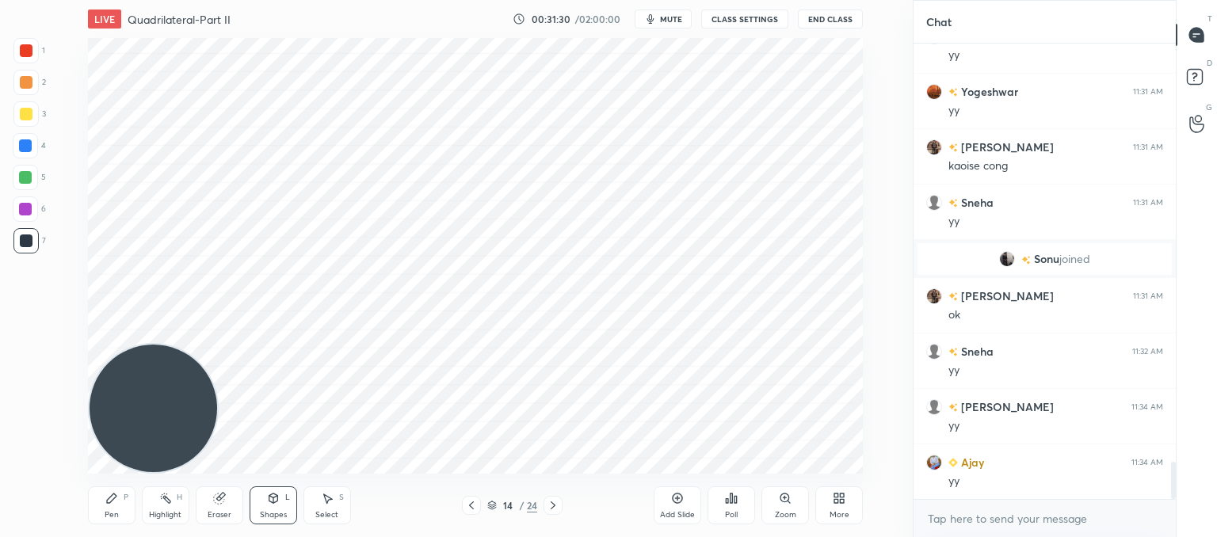
click at [114, 504] on div "Pen P" at bounding box center [112, 505] width 48 height 38
drag, startPoint x: 231, startPoint y: 505, endPoint x: 245, endPoint y: 480, distance: 29.1
click at [233, 502] on div "Eraser" at bounding box center [220, 505] width 48 height 38
click at [686, 502] on div "Add Slide" at bounding box center [678, 505] width 48 height 38
drag, startPoint x: 117, startPoint y: 501, endPoint x: 120, endPoint y: 486, distance: 14.6
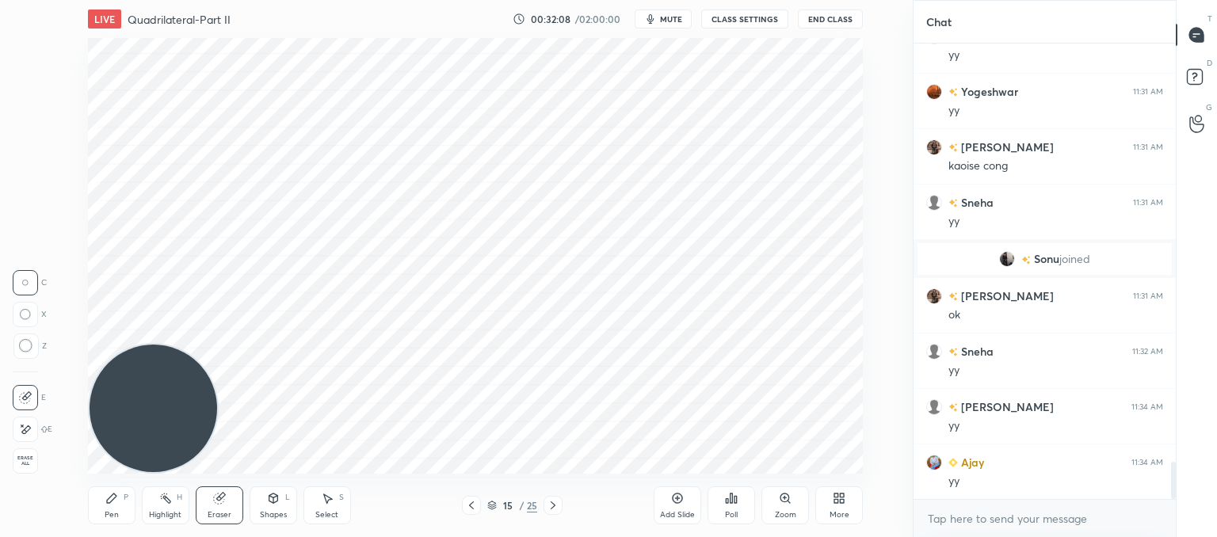
click at [119, 501] on div "Pen P" at bounding box center [112, 505] width 48 height 38
click at [267, 487] on div "Shapes L" at bounding box center [274, 505] width 48 height 38
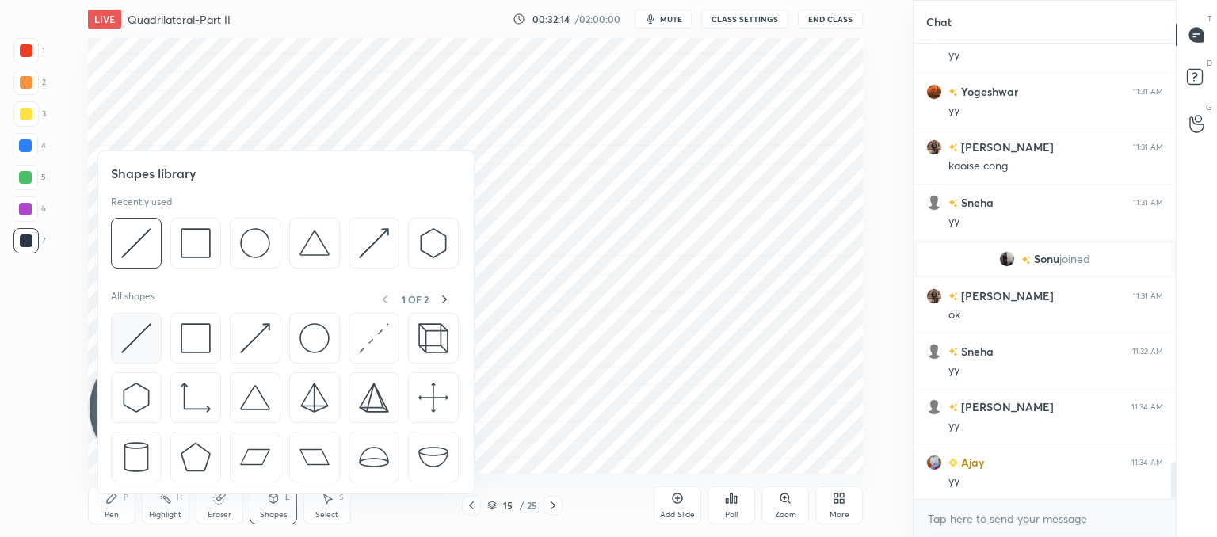
click at [133, 350] on img at bounding box center [136, 338] width 30 height 30
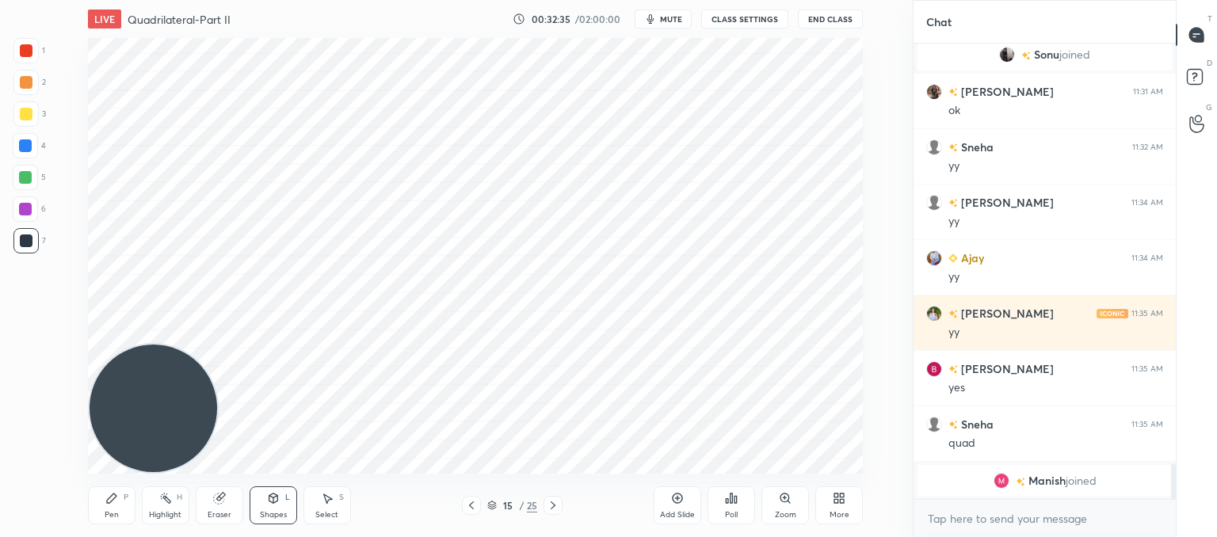
scroll to position [5283, 0]
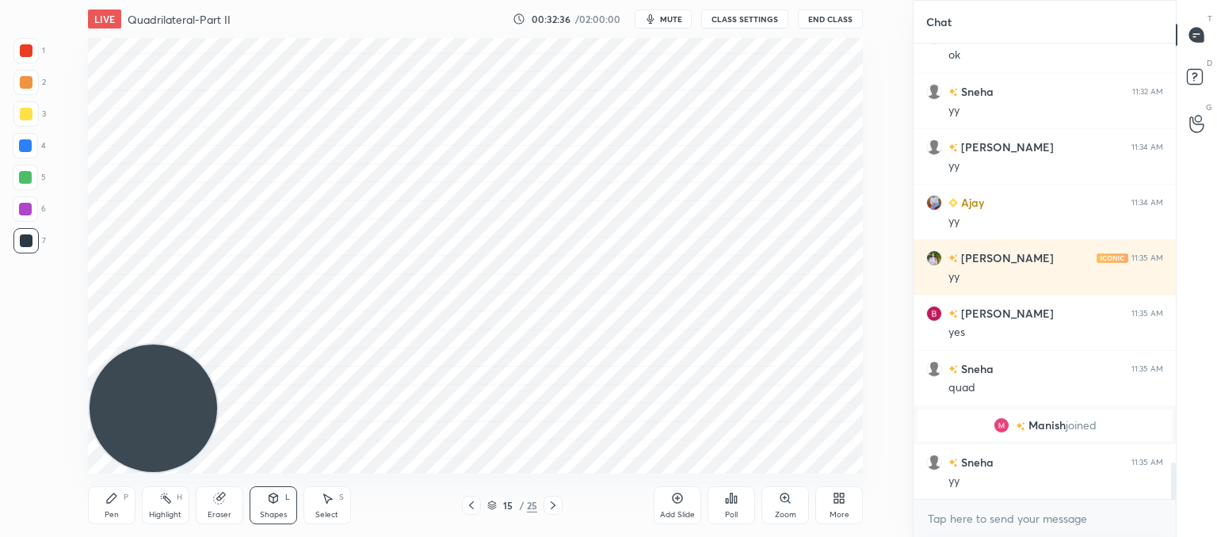
drag, startPoint x: 101, startPoint y: 504, endPoint x: 118, endPoint y: 486, distance: 25.2
click at [102, 504] on div "Pen P" at bounding box center [112, 505] width 48 height 38
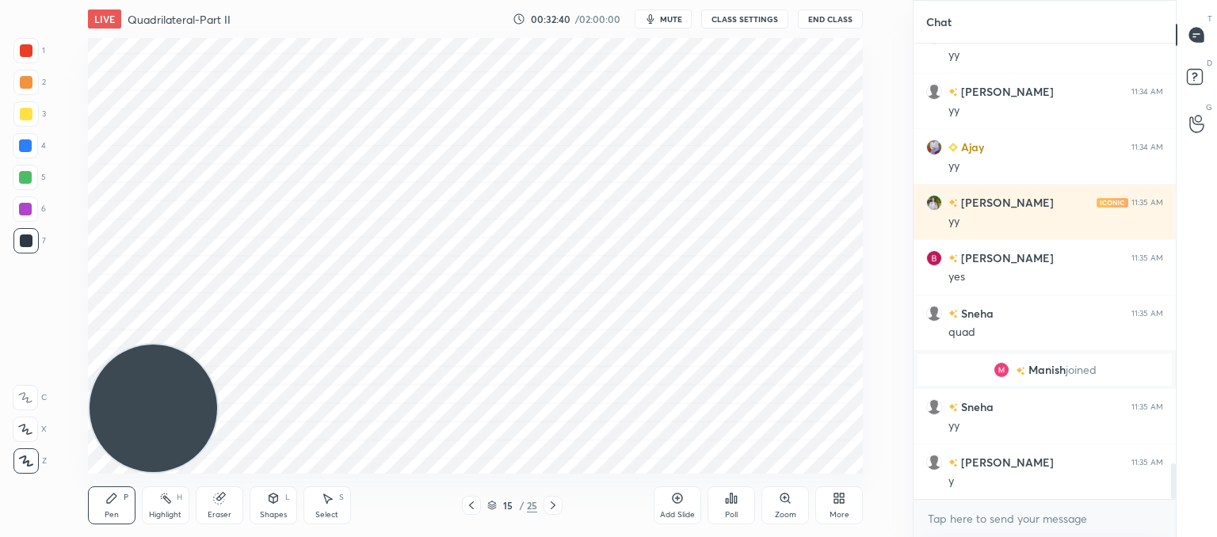
scroll to position [5394, 0]
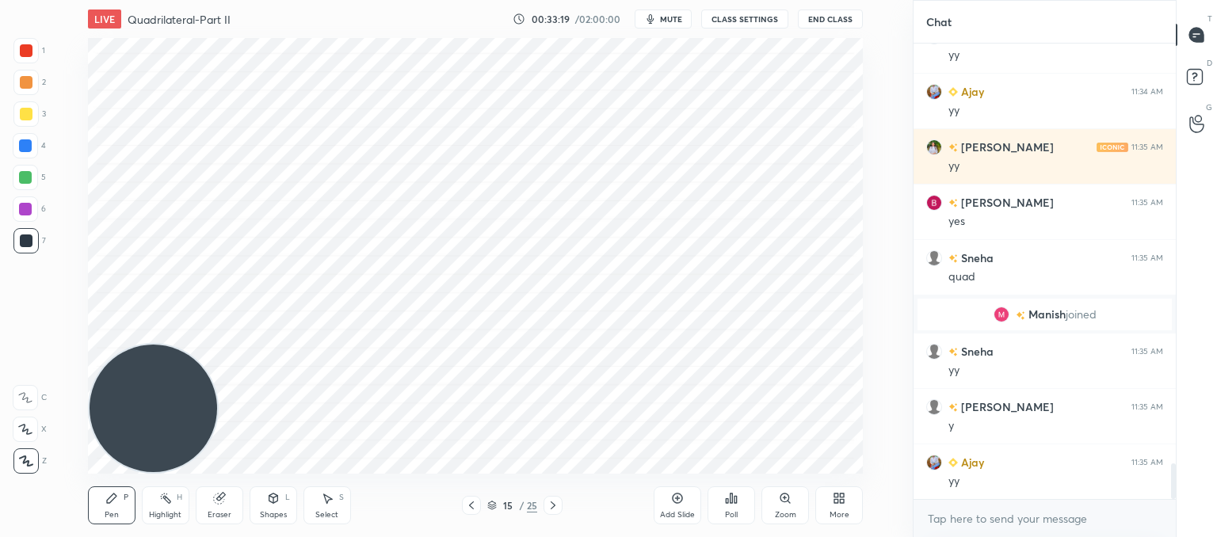
click at [270, 508] on div "Shapes L" at bounding box center [274, 505] width 48 height 38
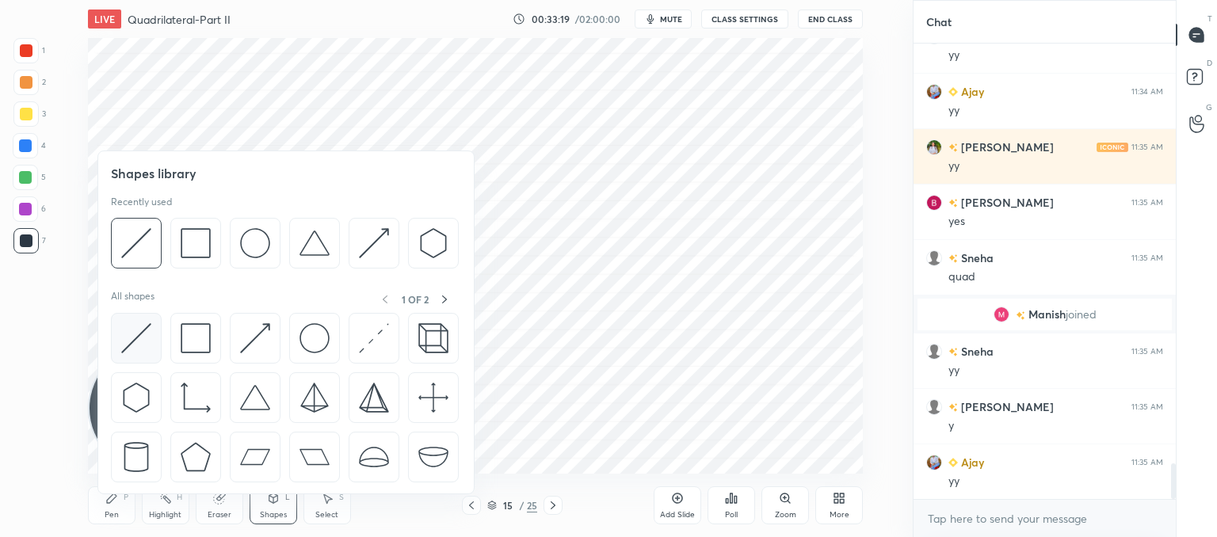
click at [128, 342] on img at bounding box center [136, 338] width 30 height 30
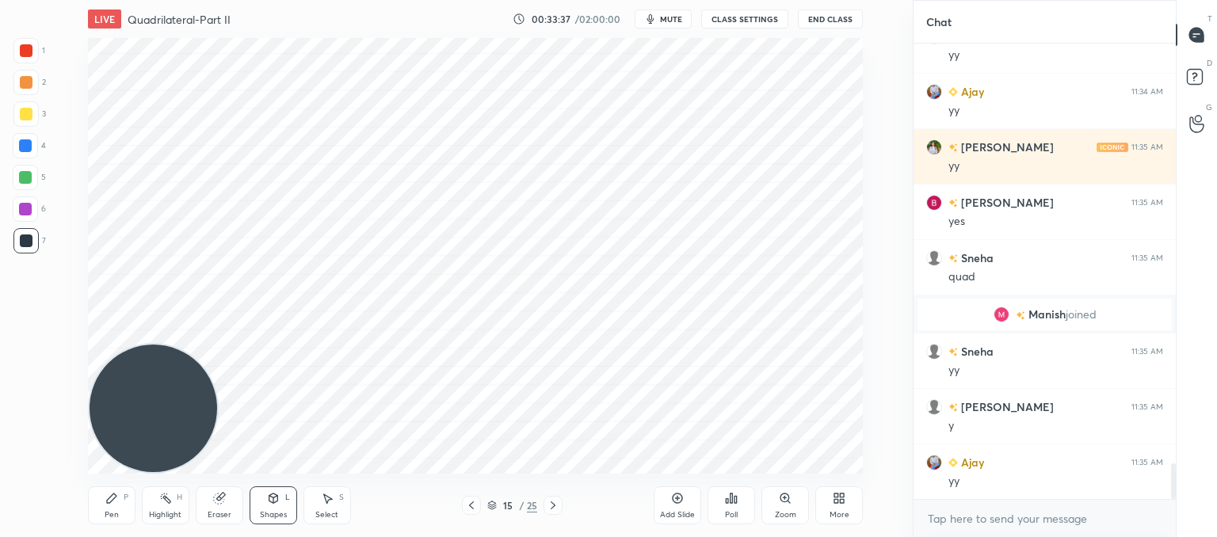
click at [111, 508] on div "Pen P" at bounding box center [112, 505] width 48 height 38
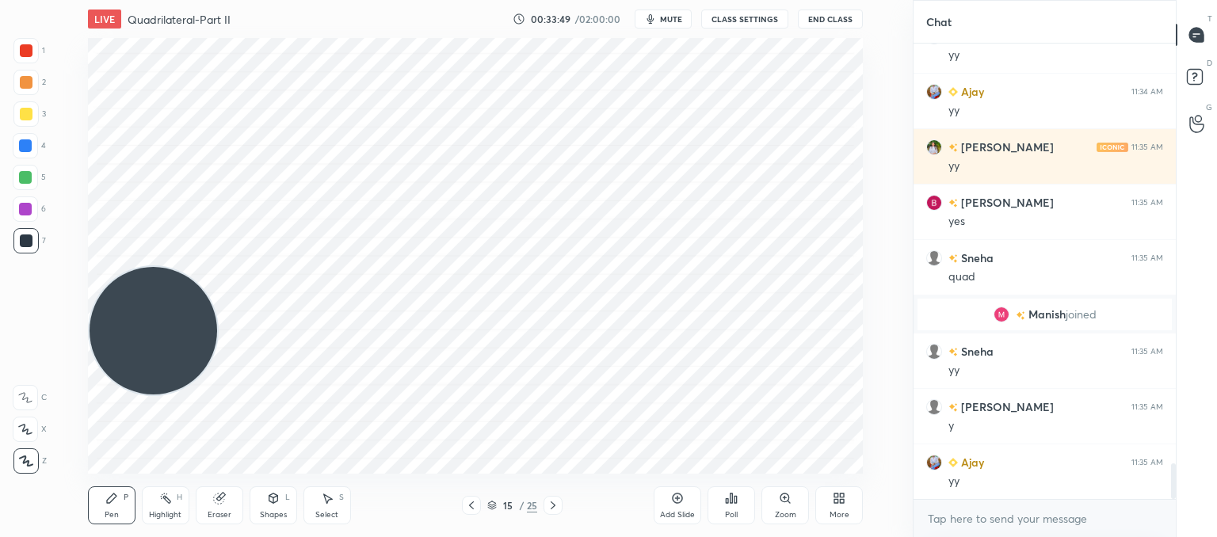
drag, startPoint x: 182, startPoint y: 310, endPoint x: 172, endPoint y: 49, distance: 260.8
click at [151, 265] on div at bounding box center [153, 330] width 131 height 131
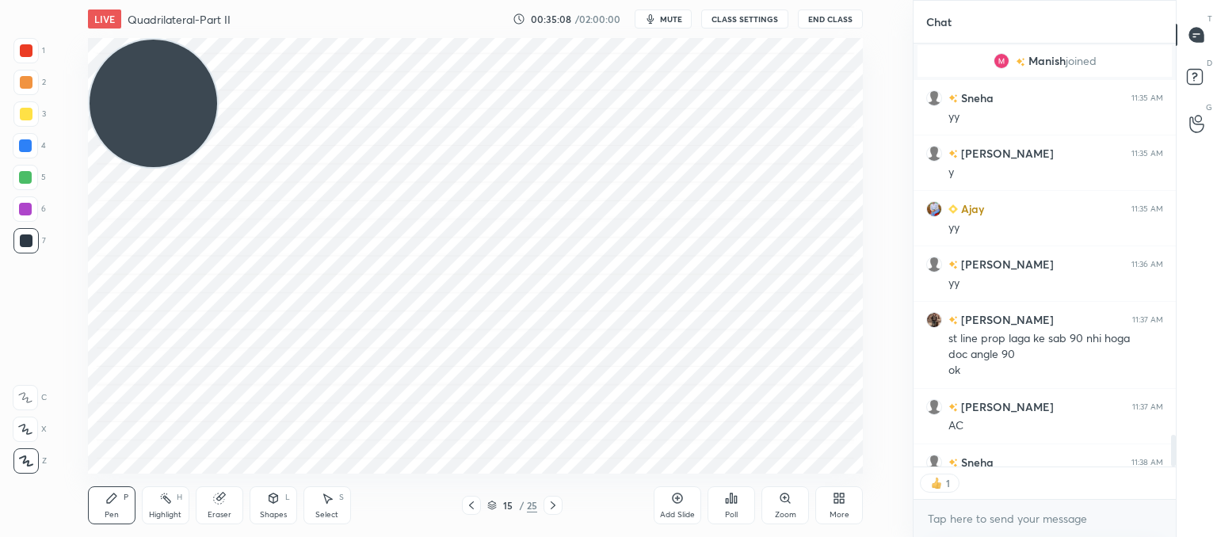
scroll to position [6, 5]
click at [802, 446] on div "LIVE Quadrilateral-Part II 00:35:13 / 02:00:00 mute CLASS SETTINGS End Class Se…" at bounding box center [475, 268] width 849 height 537
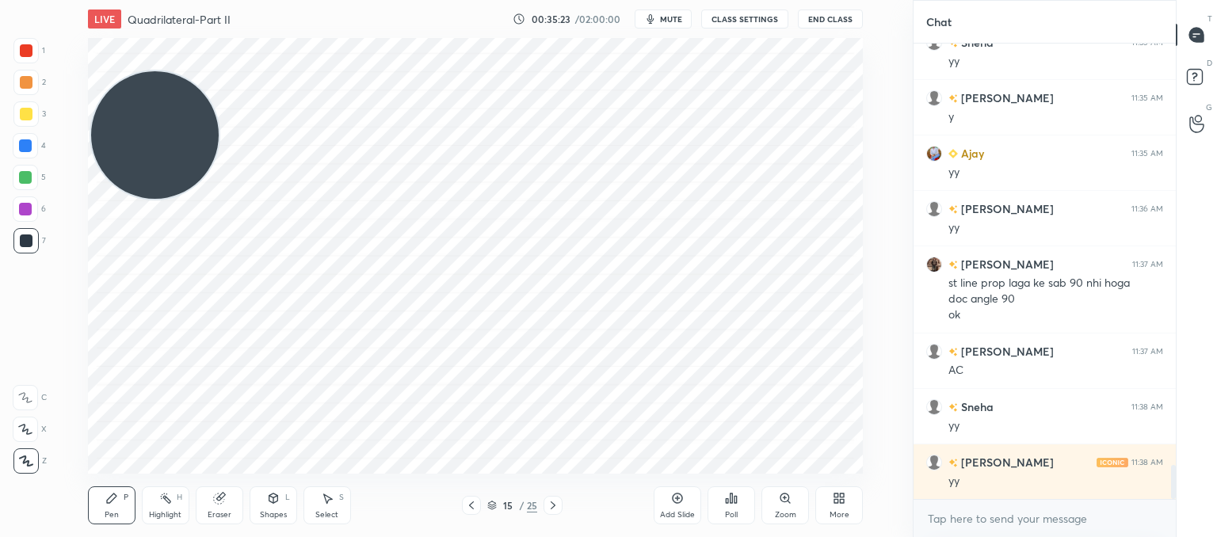
drag, startPoint x: 154, startPoint y: 118, endPoint x: 122, endPoint y: 444, distance: 327.2
click at [122, 199] on video at bounding box center [155, 135] width 128 height 128
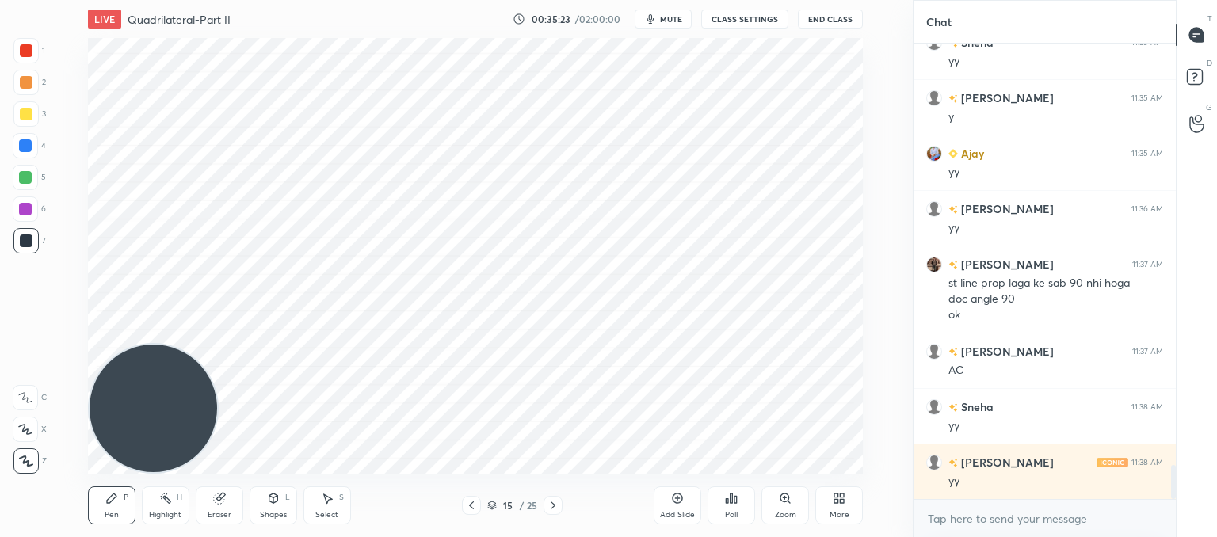
scroll to position [5759, 0]
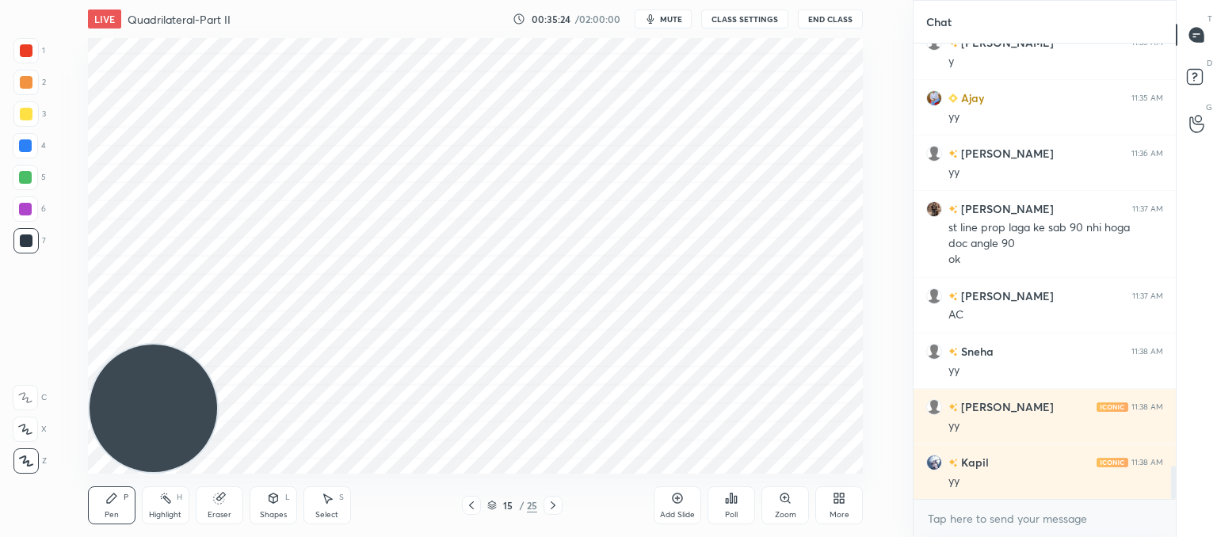
click at [559, 506] on div at bounding box center [552, 505] width 19 height 19
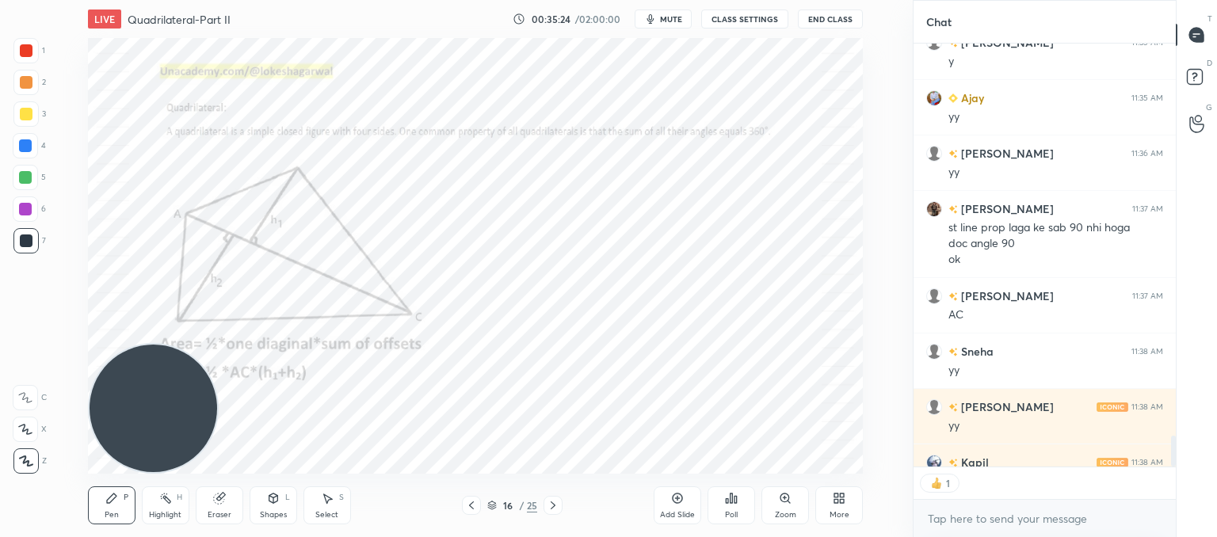
scroll to position [5957, 0]
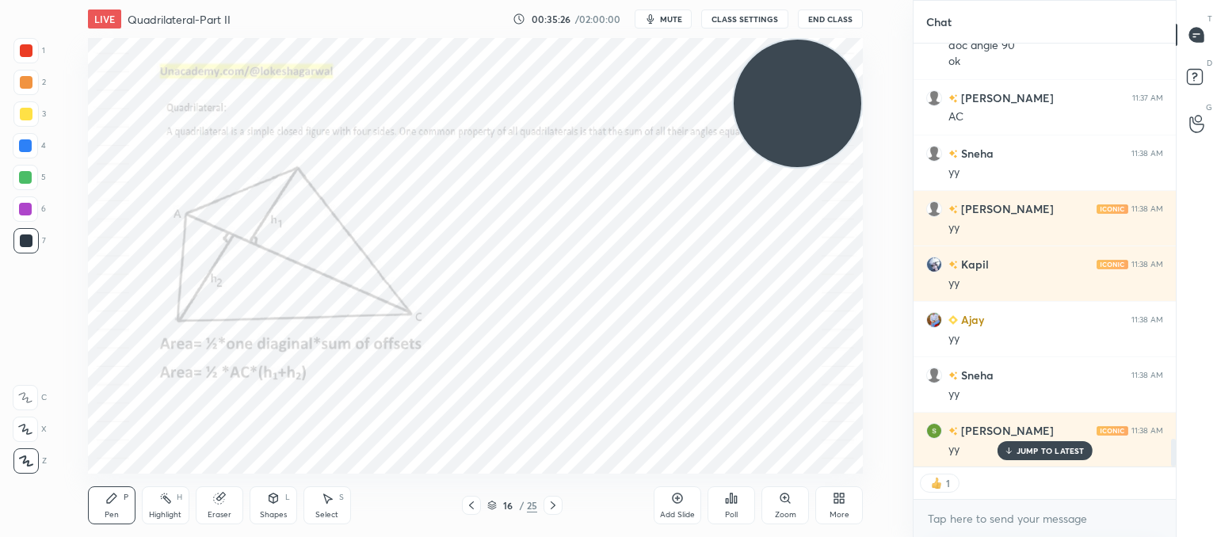
drag, startPoint x: 147, startPoint y: 410, endPoint x: 807, endPoint y: 48, distance: 752.2
click at [817, 42] on video at bounding box center [798, 104] width 128 height 128
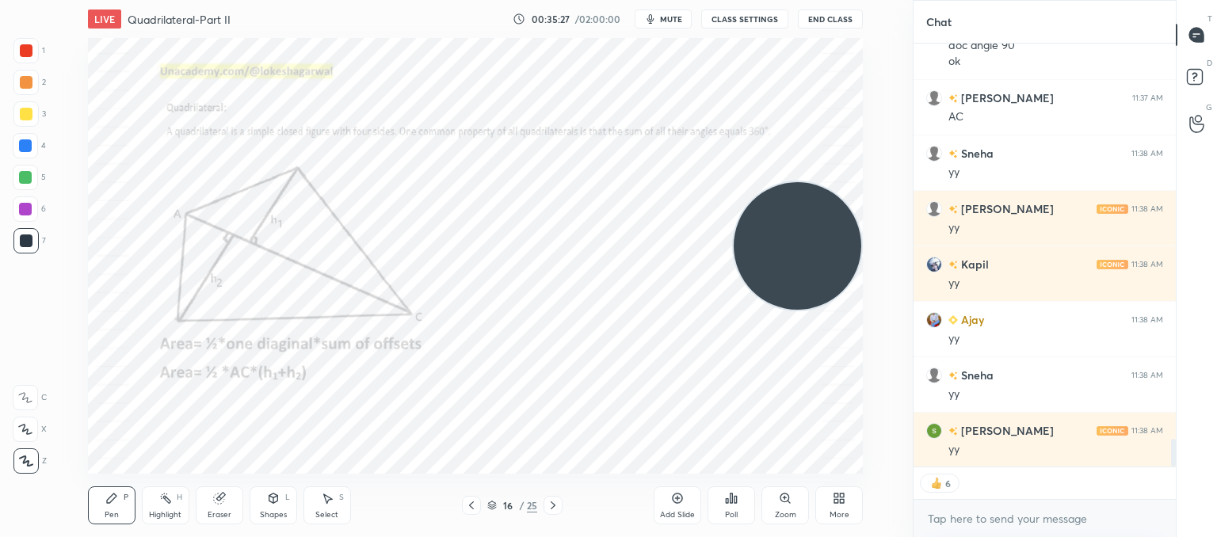
drag, startPoint x: 791, startPoint y: 58, endPoint x: 748, endPoint y: 196, distance: 145.3
click at [815, 200] on video at bounding box center [798, 246] width 128 height 128
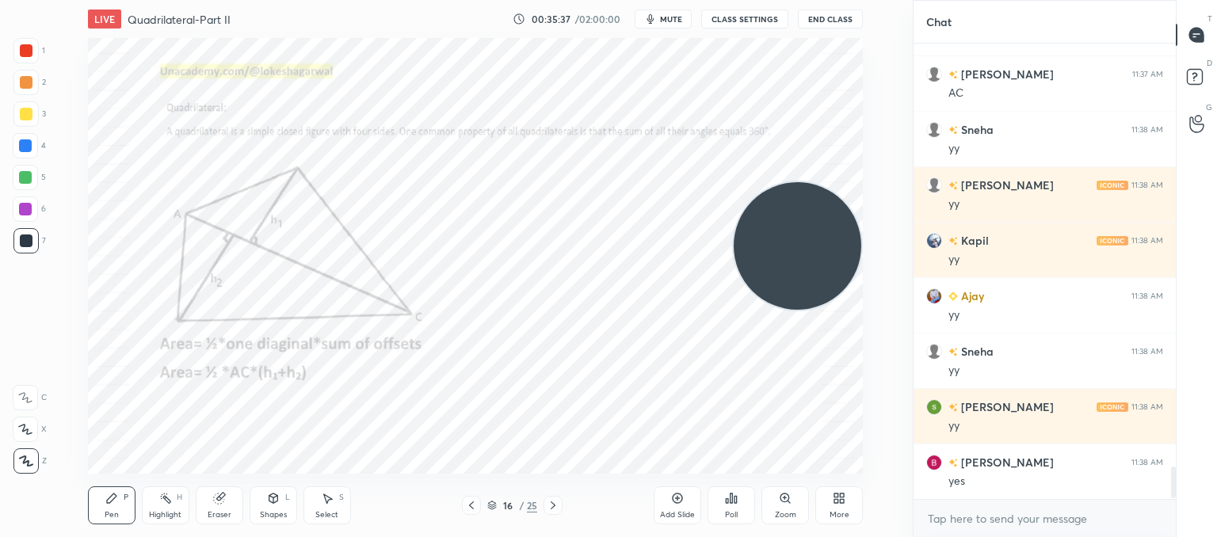
scroll to position [451, 257]
click at [559, 508] on div at bounding box center [552, 505] width 19 height 19
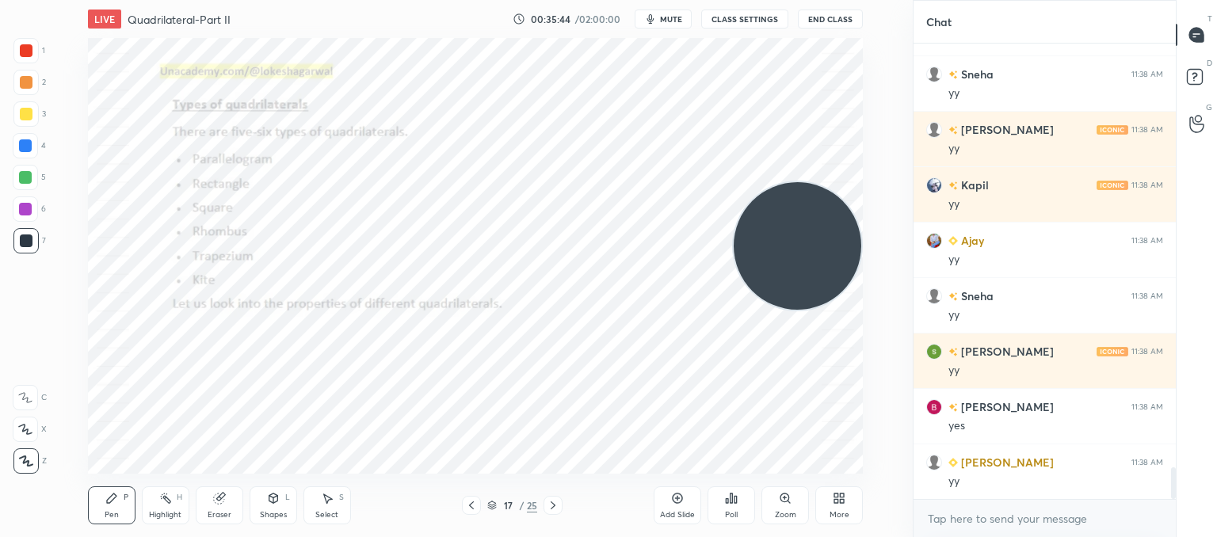
click at [547, 503] on icon at bounding box center [553, 505] width 13 height 13
click at [786, 511] on div "Zoom" at bounding box center [785, 515] width 21 height 8
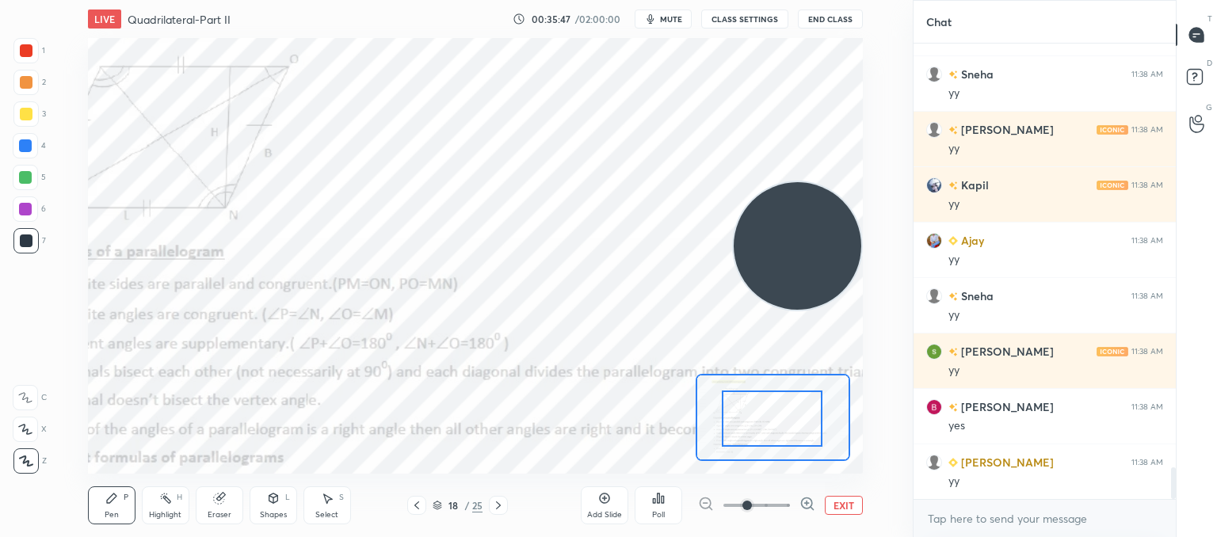
drag, startPoint x: 787, startPoint y: 431, endPoint x: 726, endPoint y: 432, distance: 61.0
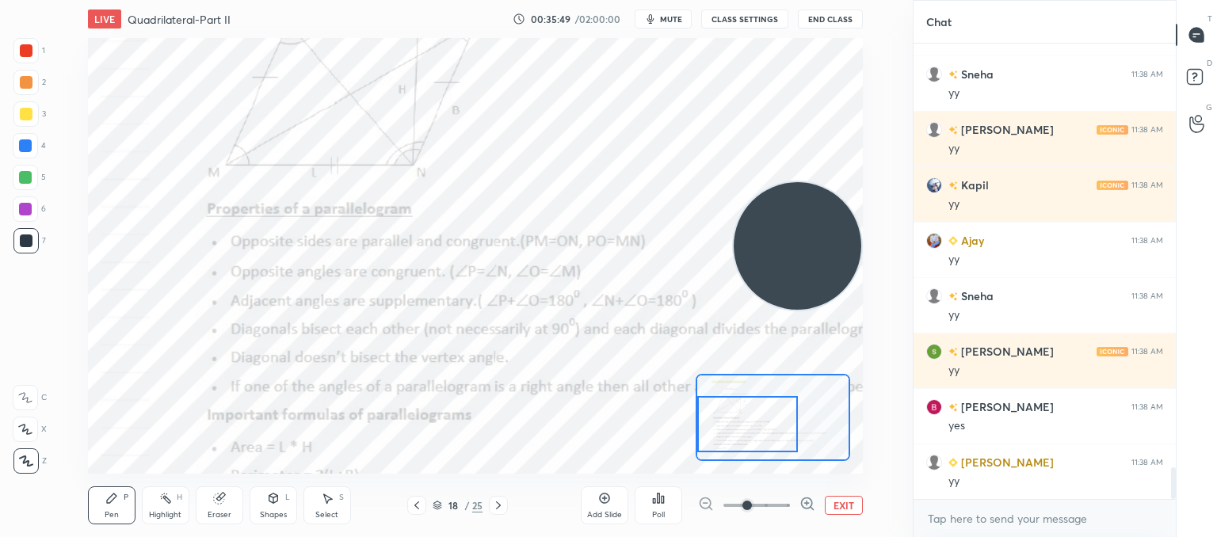
drag, startPoint x: 814, startPoint y: 442, endPoint x: 780, endPoint y: 448, distance: 34.5
click at [780, 448] on div at bounding box center [747, 424] width 101 height 56
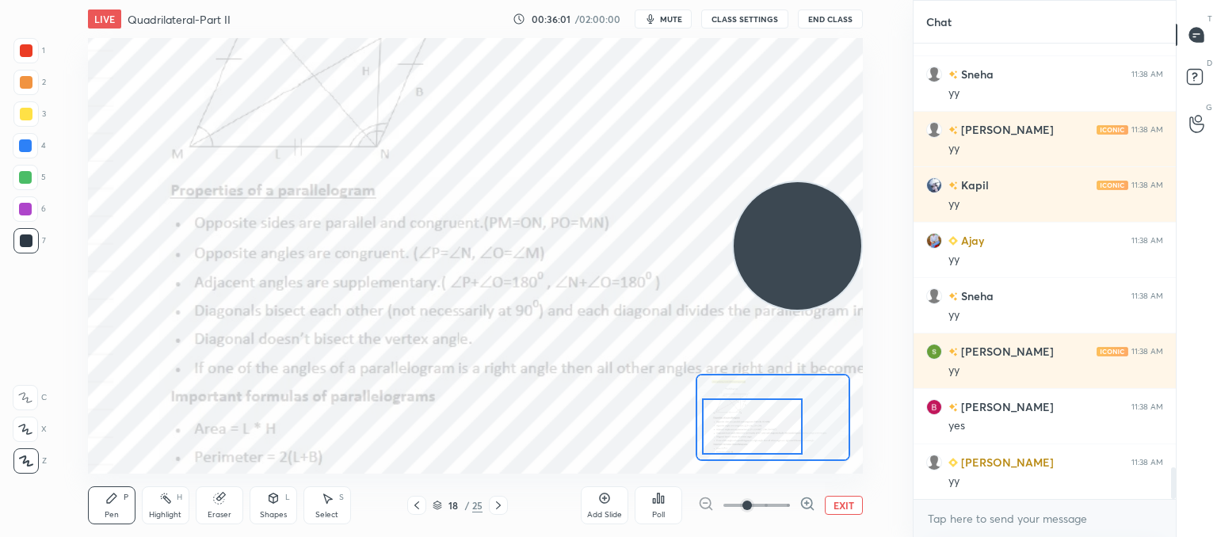
click at [745, 423] on div at bounding box center [752, 426] width 101 height 56
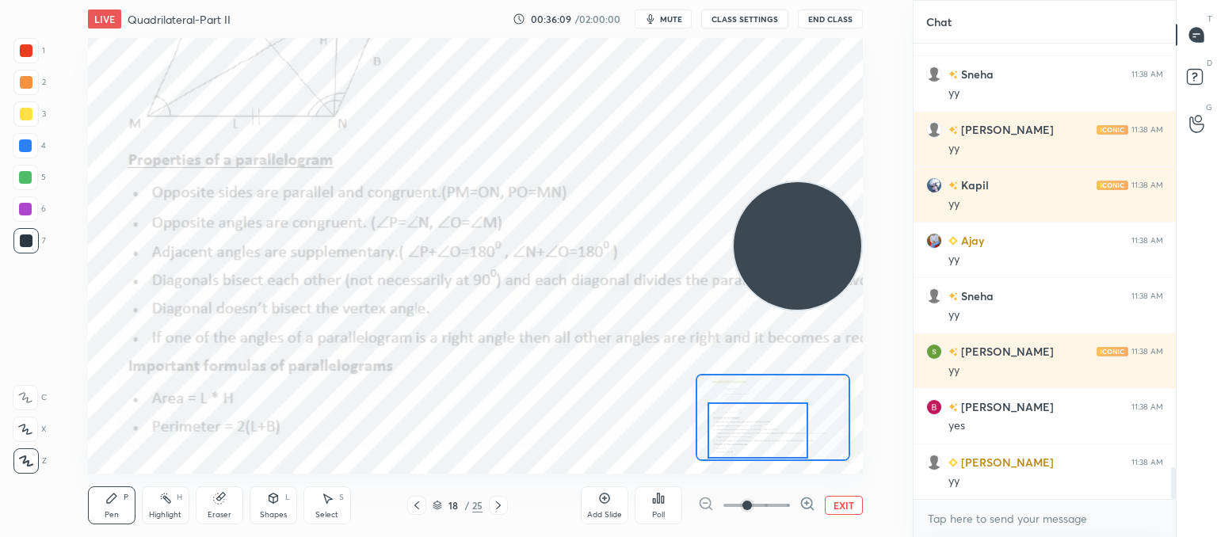
click at [775, 427] on div at bounding box center [757, 430] width 101 height 56
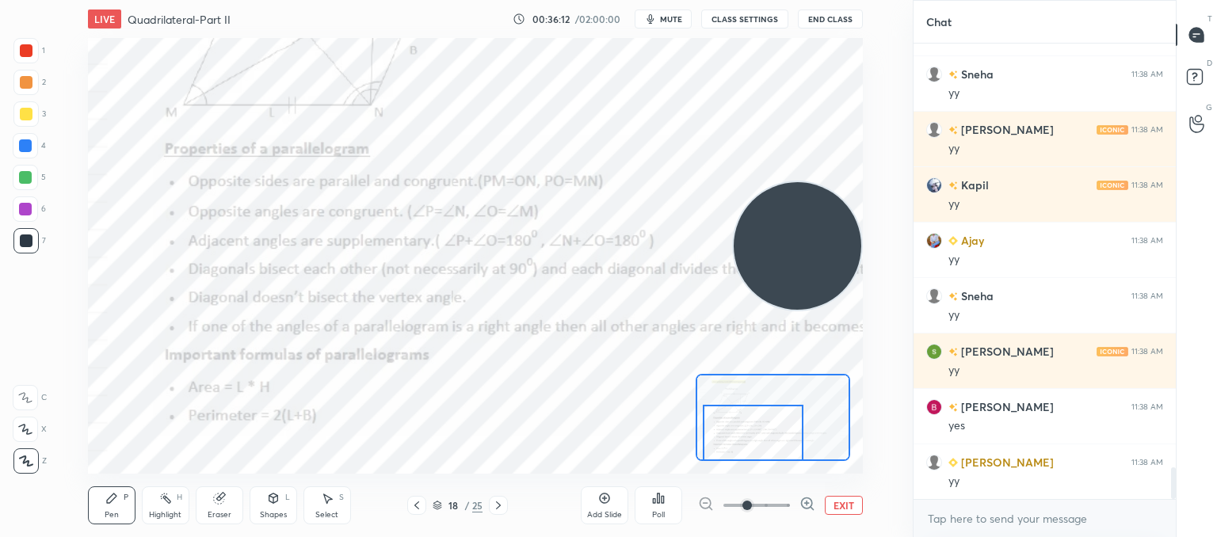
drag, startPoint x: 779, startPoint y: 430, endPoint x: 769, endPoint y: 434, distance: 11.0
click at [769, 434] on div at bounding box center [753, 433] width 101 height 56
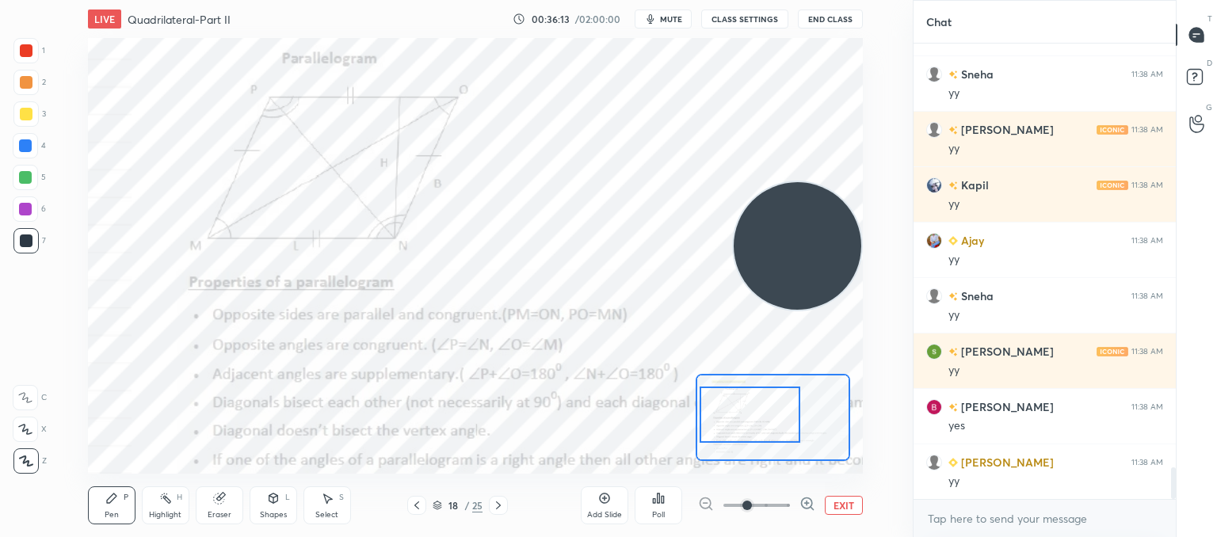
drag, startPoint x: 769, startPoint y: 434, endPoint x: 772, endPoint y: 413, distance: 20.7
click at [772, 413] on div at bounding box center [749, 415] width 101 height 56
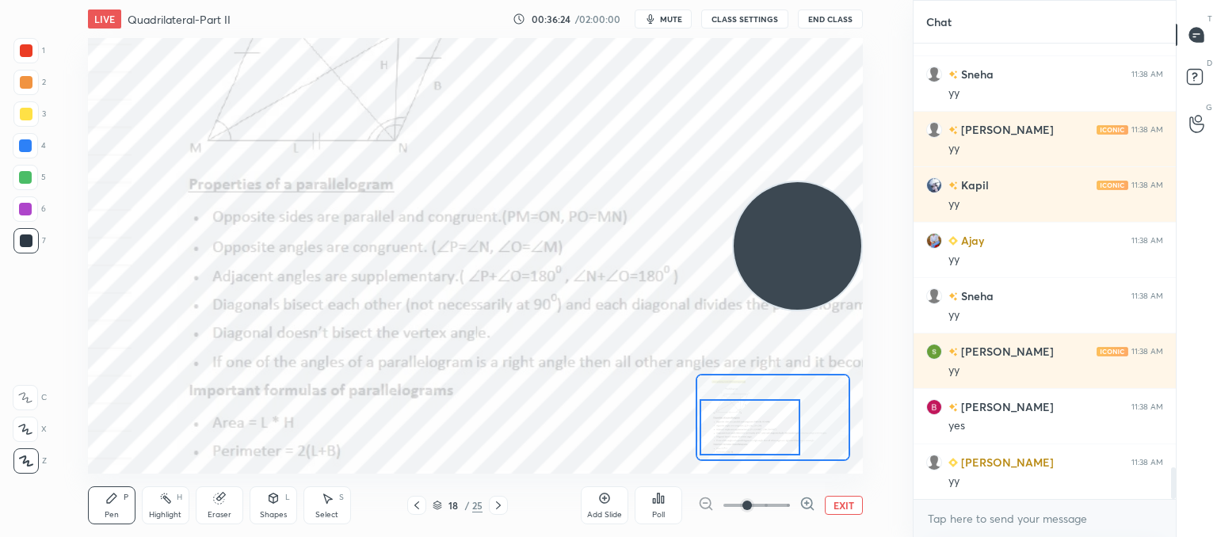
drag, startPoint x: 747, startPoint y: 415, endPoint x: 747, endPoint y: 430, distance: 15.1
click at [747, 430] on div at bounding box center [749, 427] width 101 height 56
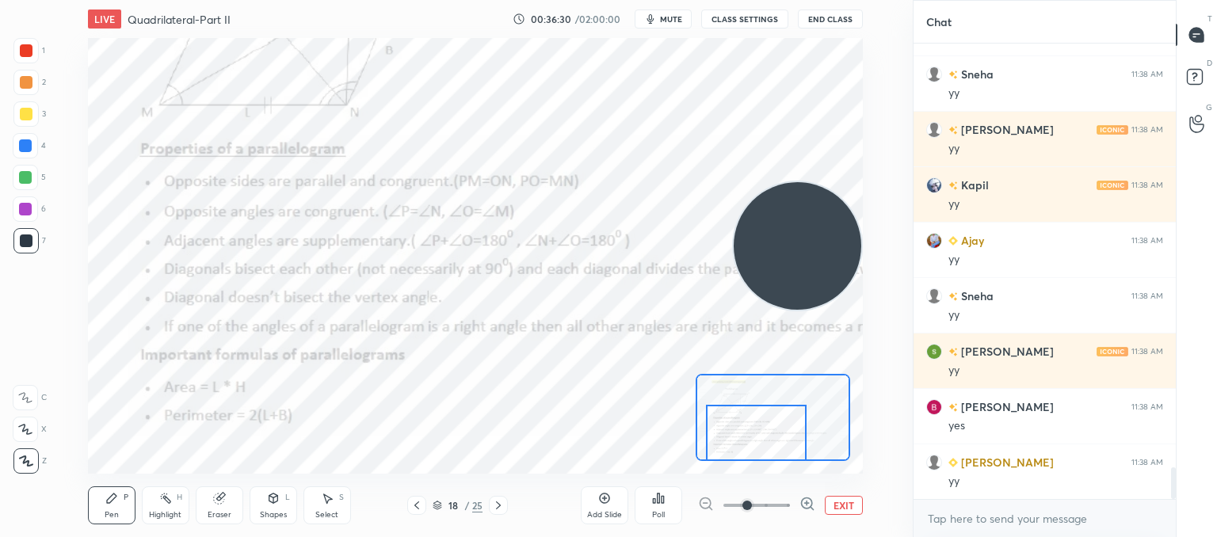
drag, startPoint x: 749, startPoint y: 418, endPoint x: 729, endPoint y: 433, distance: 25.0
click at [740, 433] on div at bounding box center [756, 433] width 101 height 56
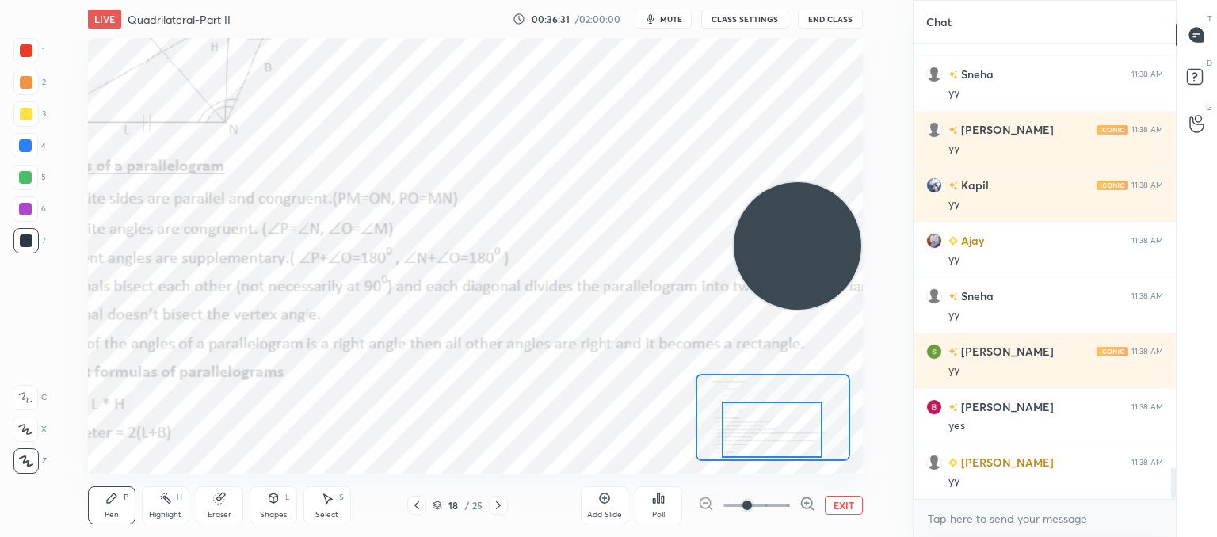
drag, startPoint x: 748, startPoint y: 448, endPoint x: 772, endPoint y: 444, distance: 24.8
click at [772, 444] on div at bounding box center [772, 430] width 101 height 56
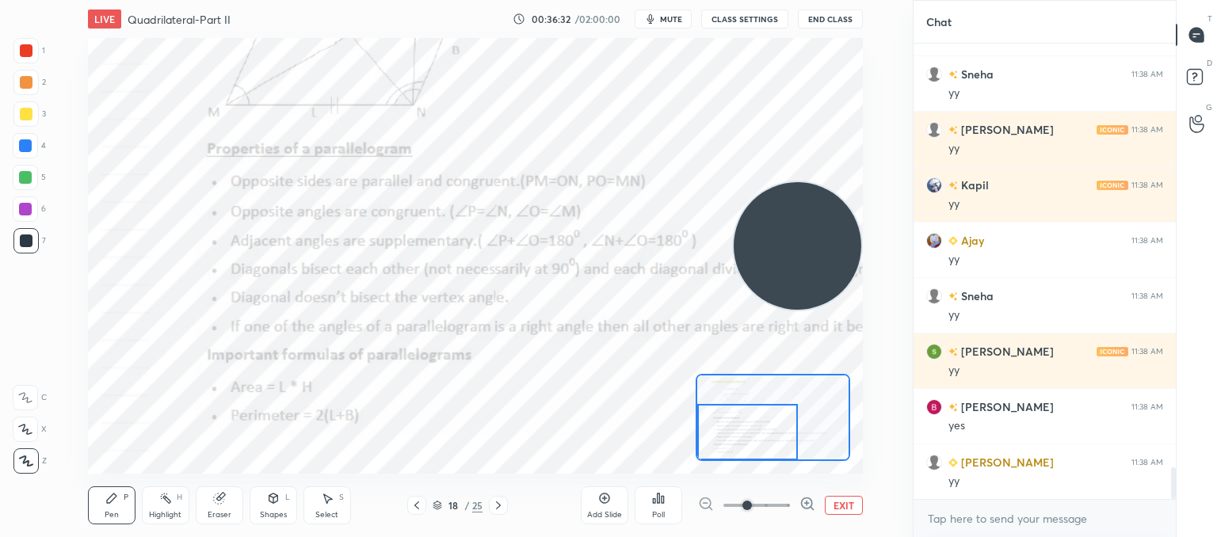
drag, startPoint x: 772, startPoint y: 444, endPoint x: 703, endPoint y: 447, distance: 69.0
click at [703, 447] on div at bounding box center [747, 432] width 101 height 56
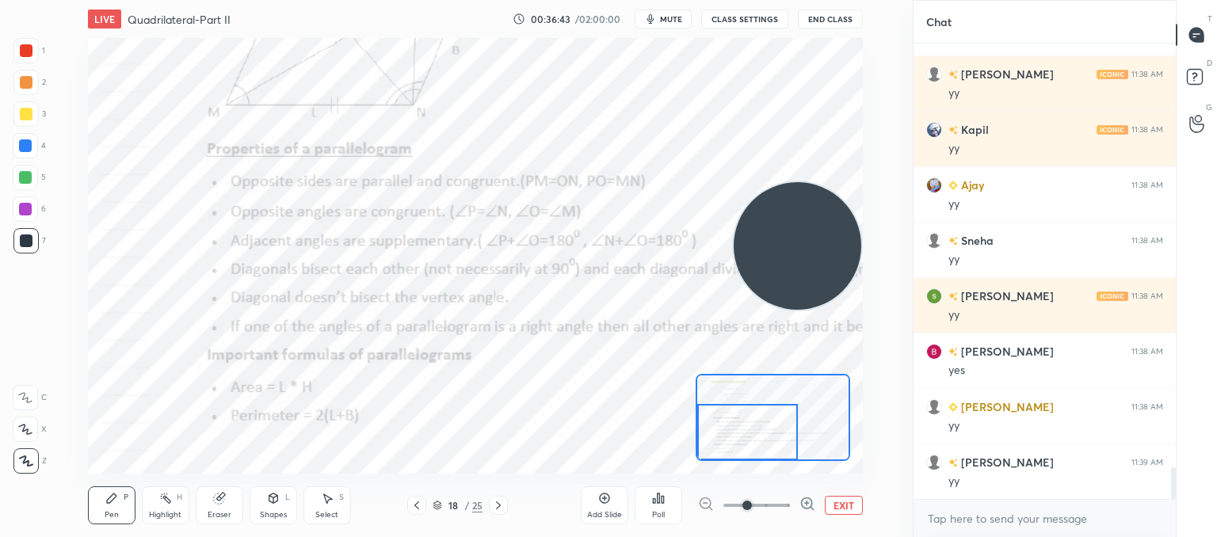
click at [502, 509] on icon at bounding box center [498, 505] width 13 height 13
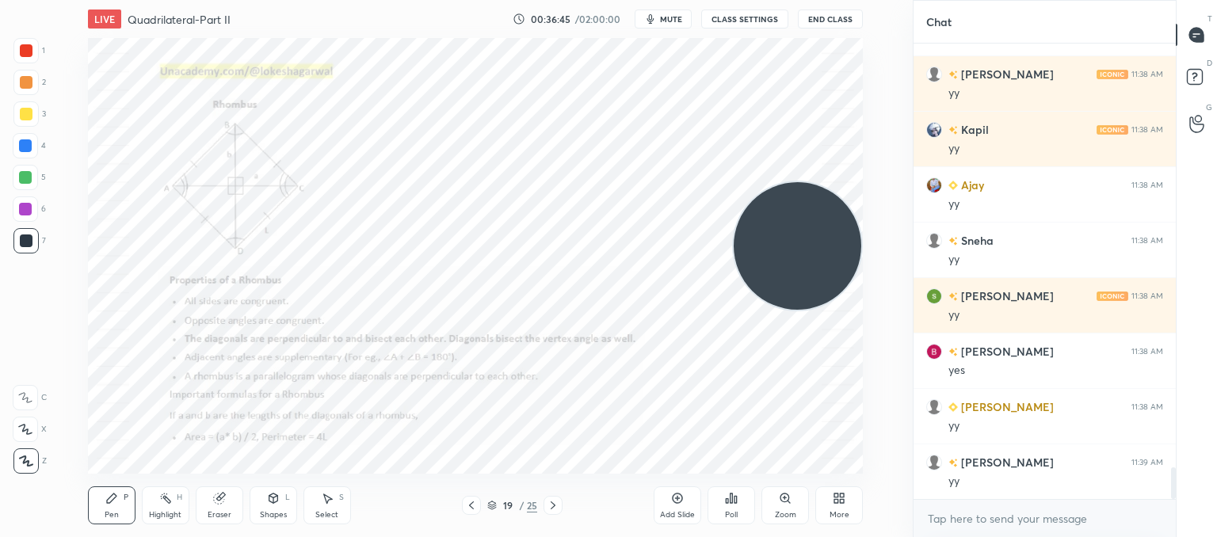
click at [737, 507] on div "Poll" at bounding box center [731, 505] width 48 height 38
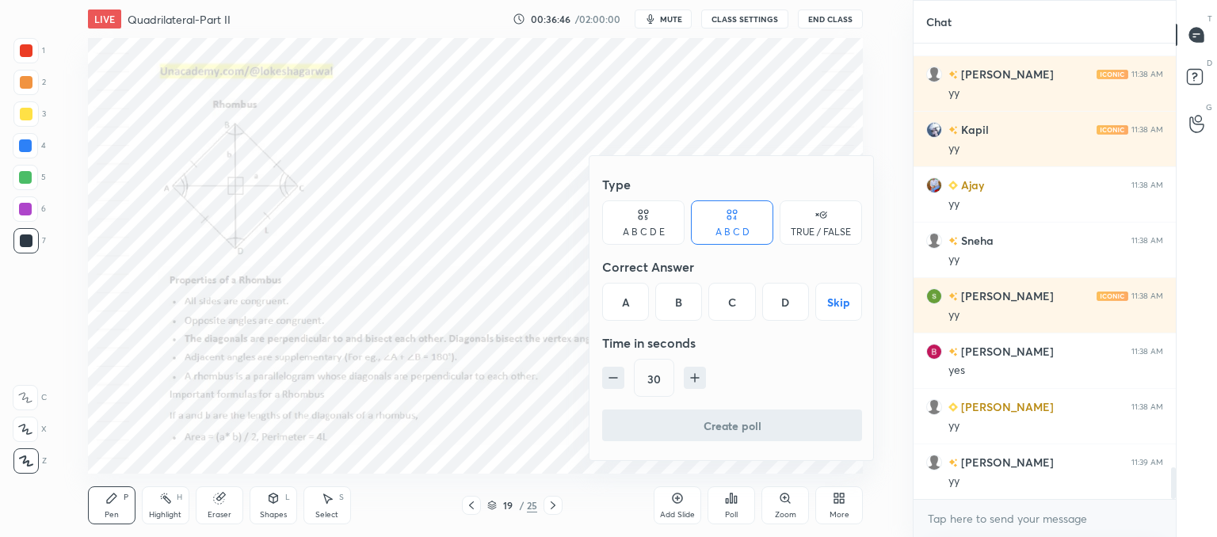
click at [465, 378] on div at bounding box center [608, 268] width 1217 height 537
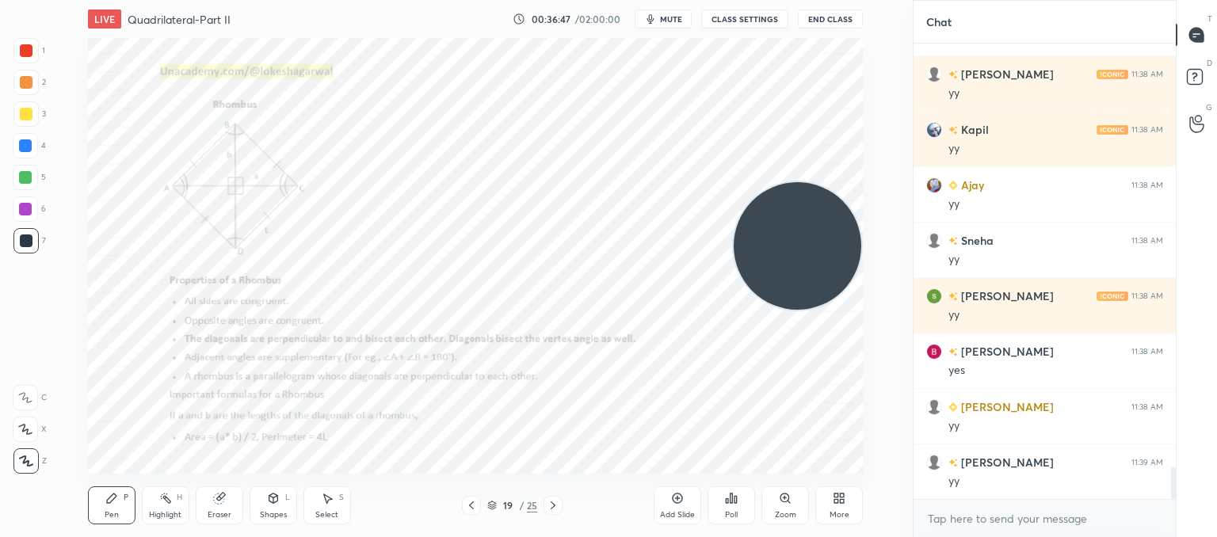
click at [785, 499] on icon at bounding box center [785, 497] width 0 height 3
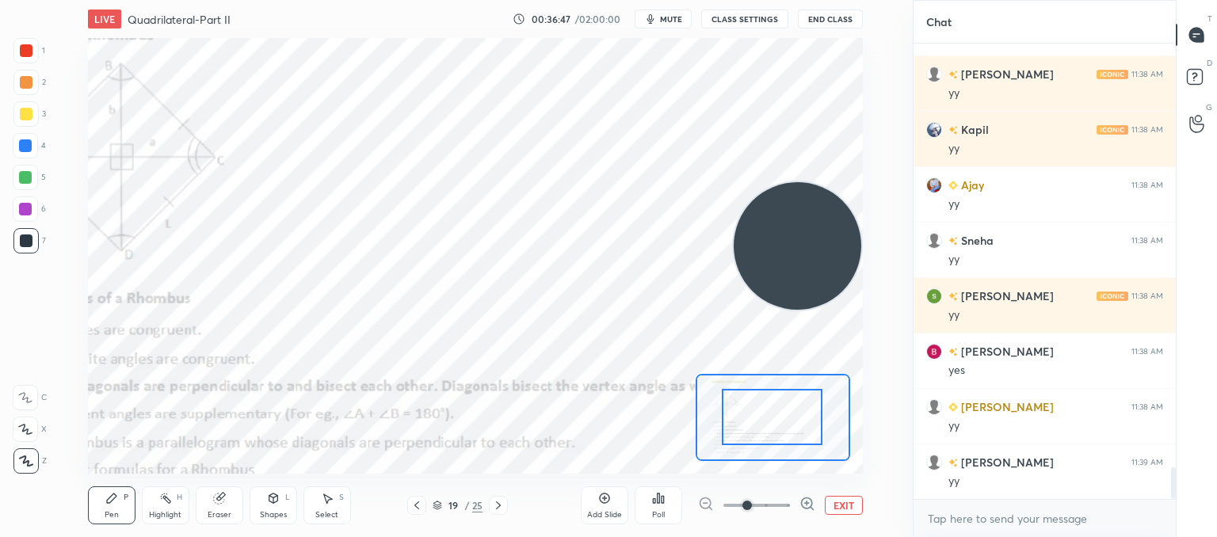
drag, startPoint x: 794, startPoint y: 413, endPoint x: 754, endPoint y: 429, distance: 43.0
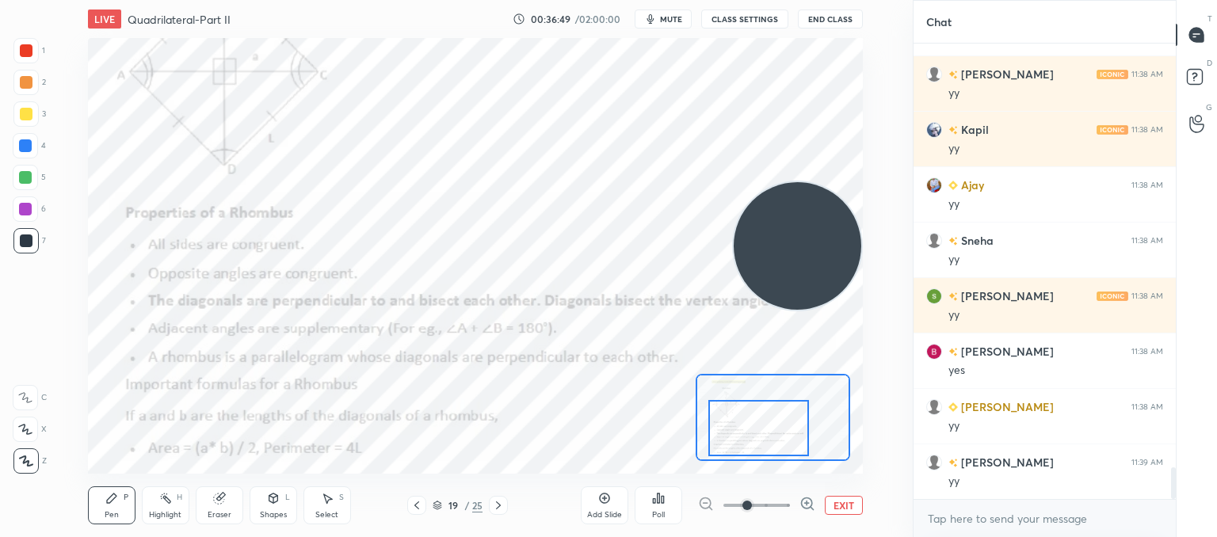
drag, startPoint x: 782, startPoint y: 422, endPoint x: 768, endPoint y: 433, distance: 17.4
click at [768, 433] on div at bounding box center [758, 428] width 101 height 56
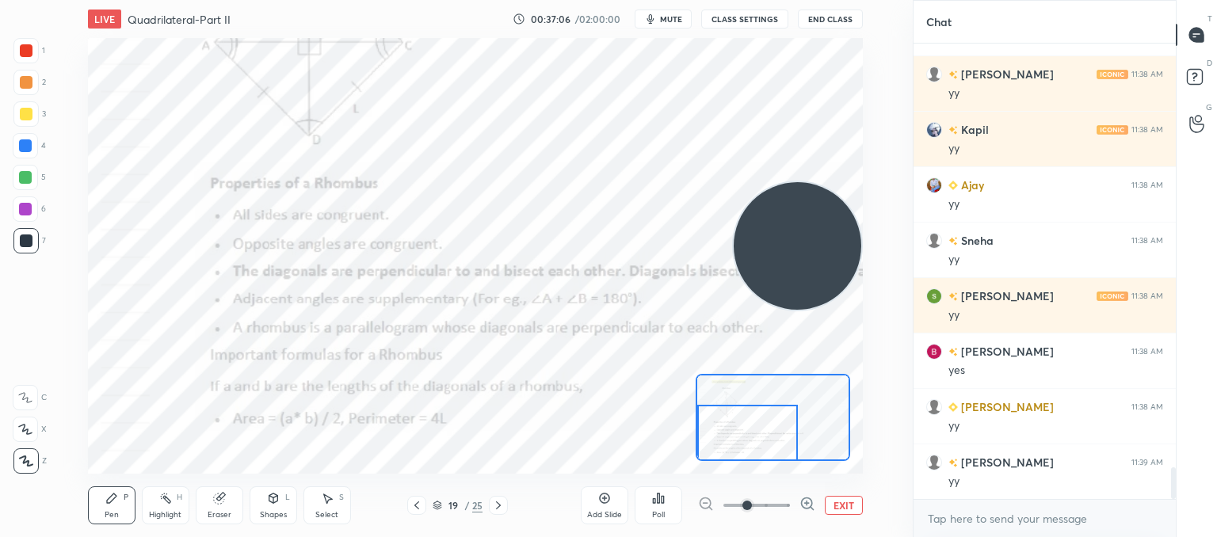
drag, startPoint x: 792, startPoint y: 425, endPoint x: 773, endPoint y: 451, distance: 31.7
click at [773, 451] on div at bounding box center [747, 433] width 101 height 56
click at [501, 508] on icon at bounding box center [498, 505] width 13 height 13
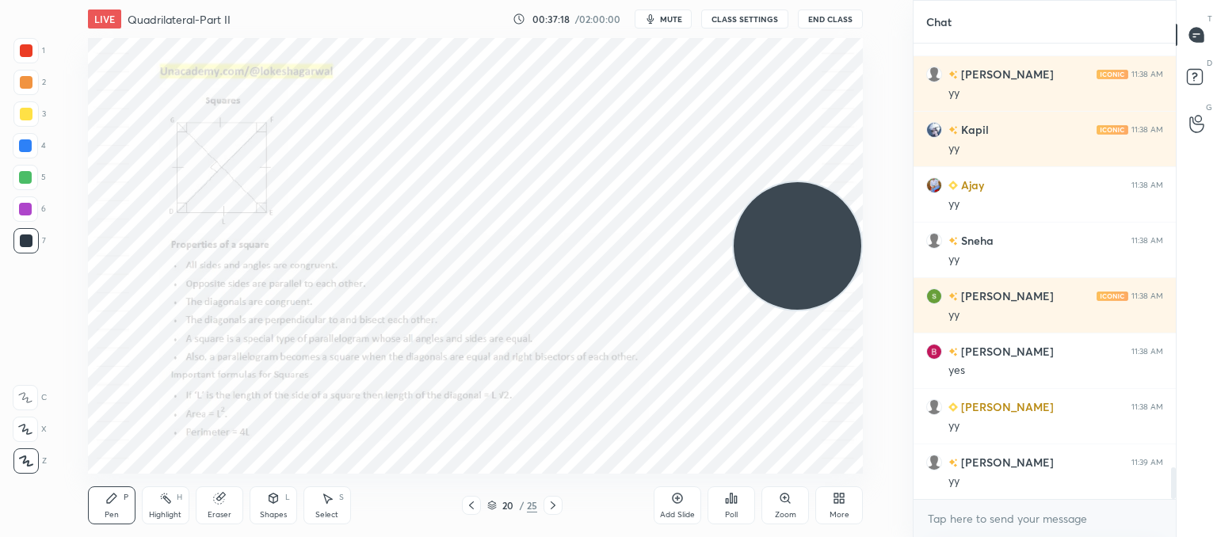
click at [791, 516] on div "Zoom" at bounding box center [785, 515] width 21 height 8
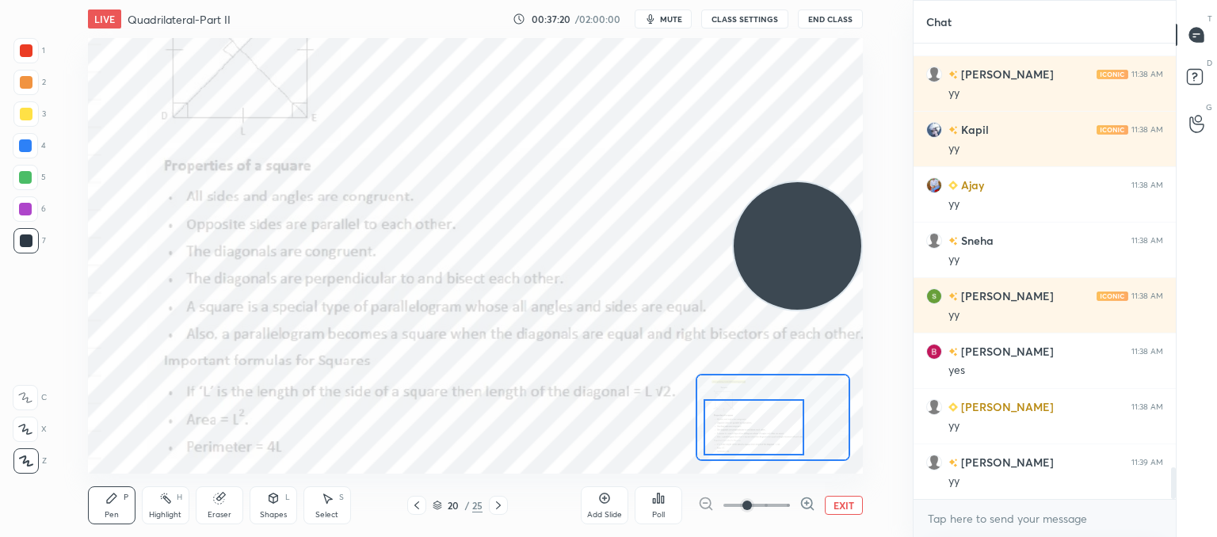
drag, startPoint x: 778, startPoint y: 425, endPoint x: 762, endPoint y: 432, distance: 17.1
click at [762, 432] on div at bounding box center [753, 427] width 101 height 56
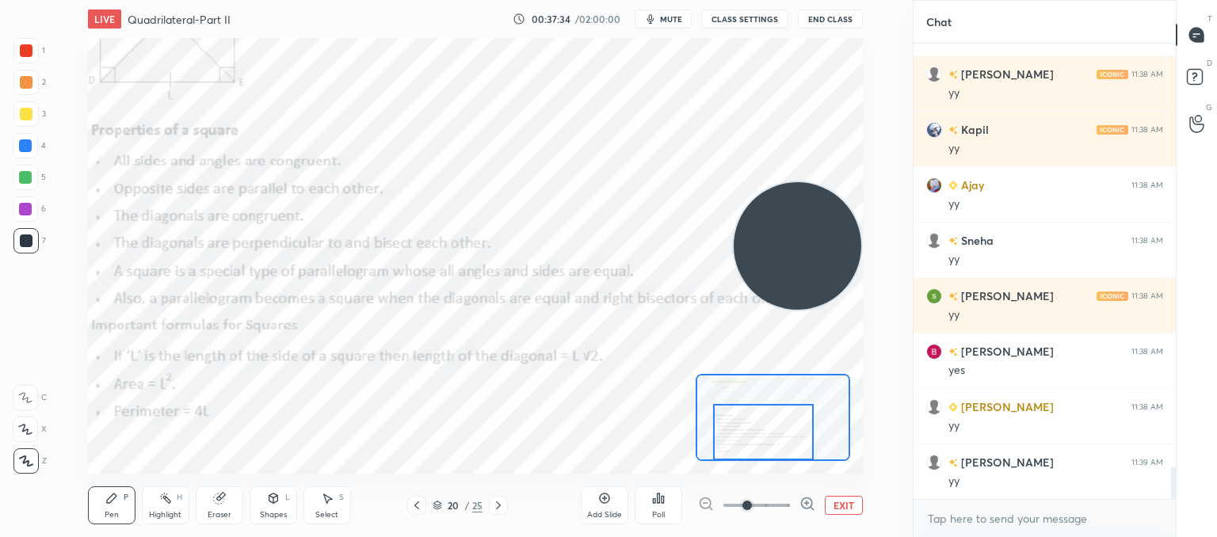
drag, startPoint x: 767, startPoint y: 438, endPoint x: 776, endPoint y: 443, distance: 10.6
click at [776, 443] on div at bounding box center [763, 432] width 101 height 56
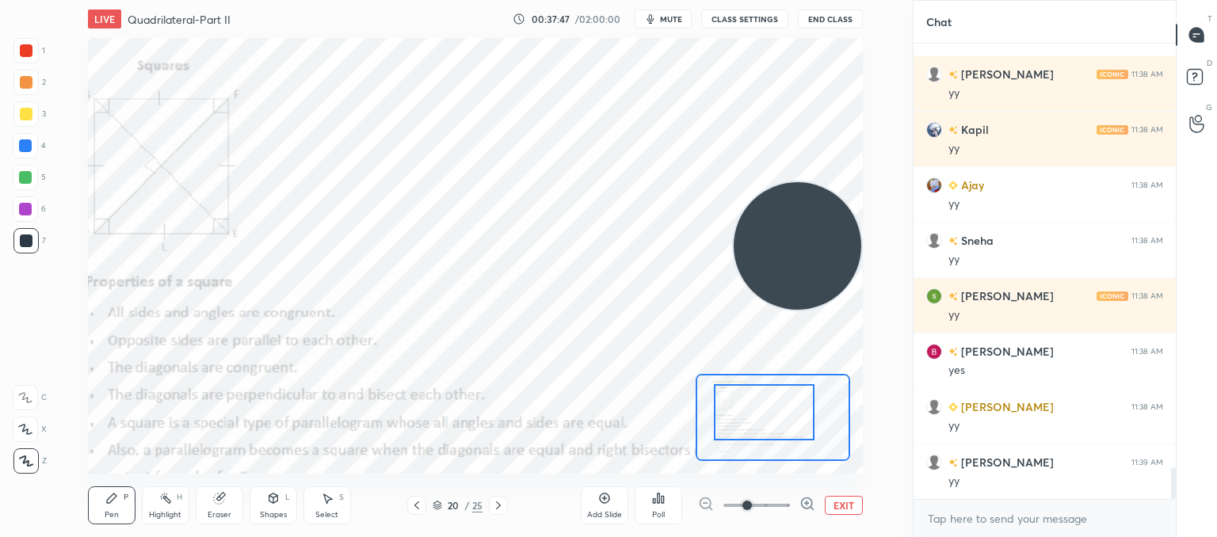
drag, startPoint x: 750, startPoint y: 428, endPoint x: 751, endPoint y: 408, distance: 19.8
click at [751, 408] on div at bounding box center [764, 412] width 101 height 56
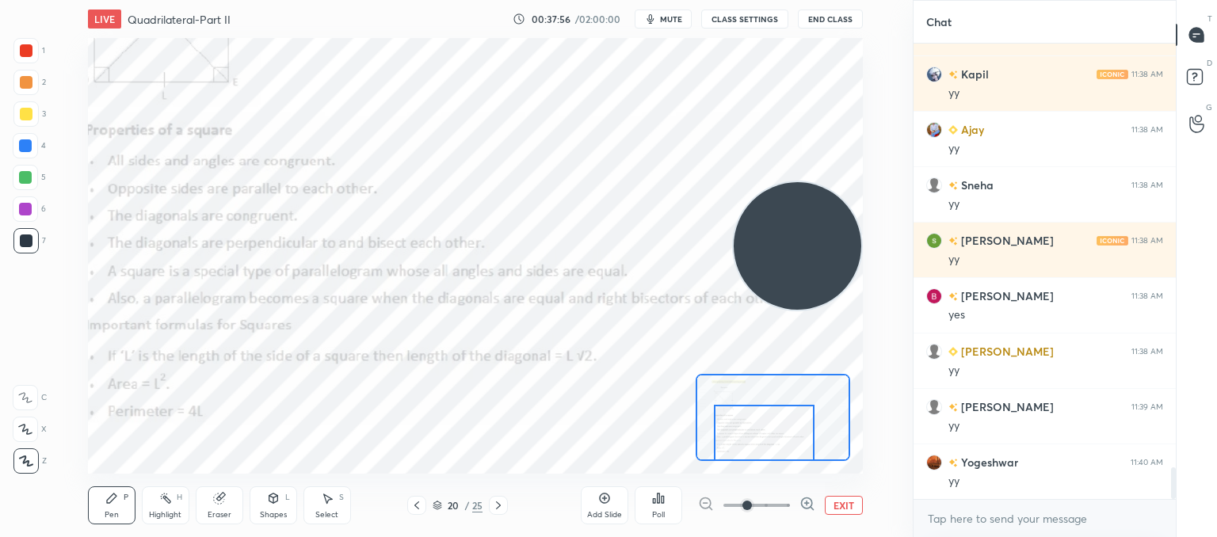
drag, startPoint x: 776, startPoint y: 425, endPoint x: 715, endPoint y: 447, distance: 64.9
click at [776, 447] on div at bounding box center [764, 433] width 101 height 56
click at [493, 505] on icon at bounding box center [498, 505] width 13 height 13
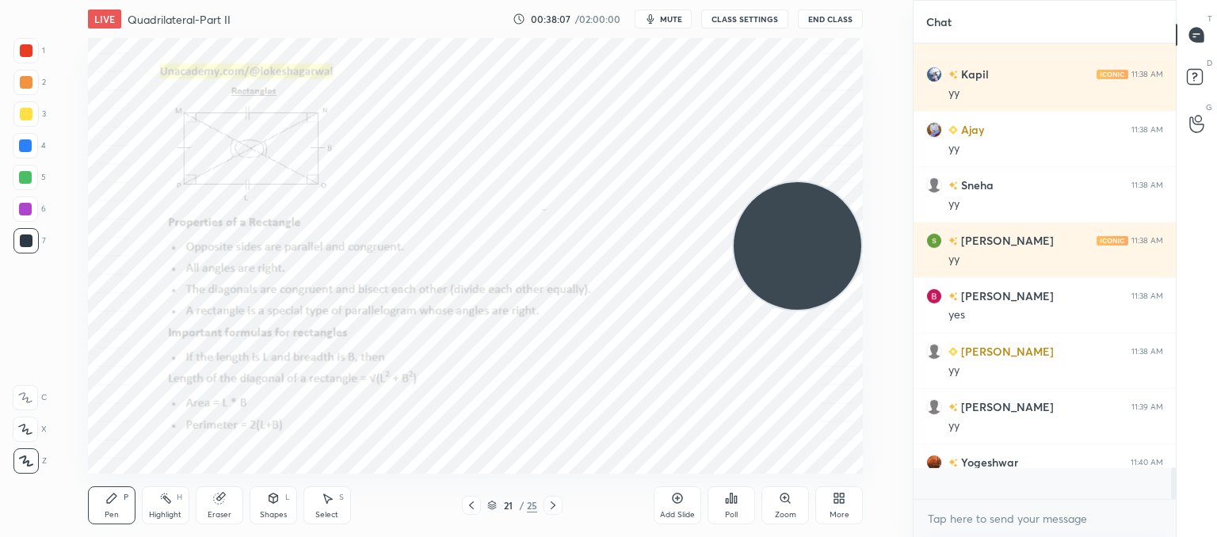
scroll to position [6147, 0]
click at [552, 502] on icon at bounding box center [553, 505] width 13 height 13
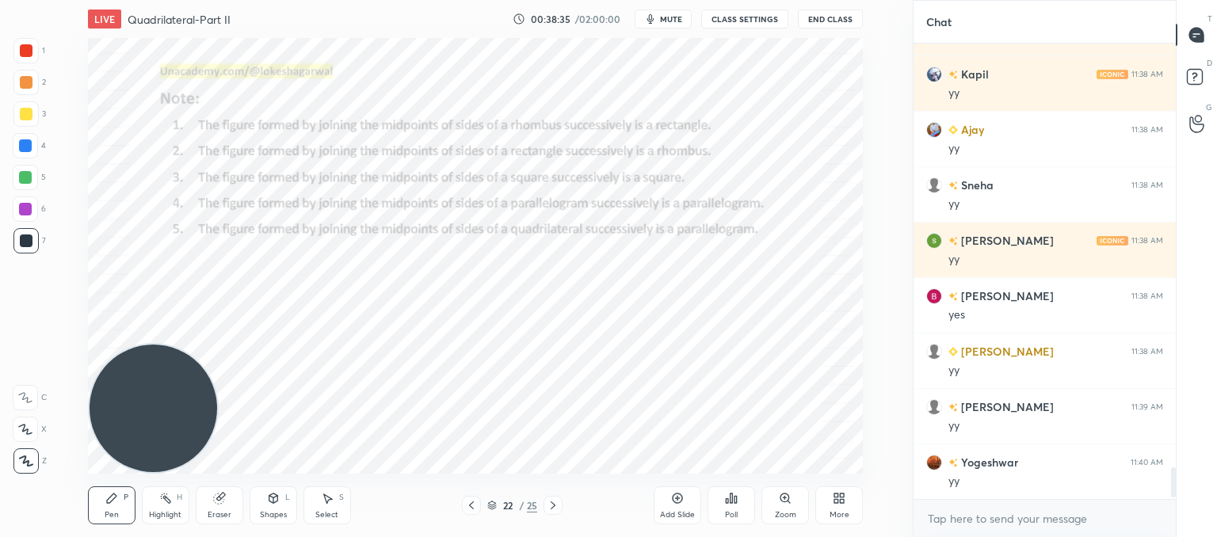
drag, startPoint x: 779, startPoint y: 267, endPoint x: 0, endPoint y: 574, distance: 836.8
click at [0, 0] on html "1 2 3 4 5 6 7 C X Z C X Z E E Erase all H H LIVE Quadrilateral-Part II 00:38:35…" at bounding box center [608, 0] width 1217 height 0
drag, startPoint x: 680, startPoint y: 507, endPoint x: 649, endPoint y: 490, distance: 36.2
click at [680, 508] on div "Add Slide" at bounding box center [678, 505] width 48 height 38
click at [279, 505] on div "Shapes L" at bounding box center [274, 505] width 48 height 38
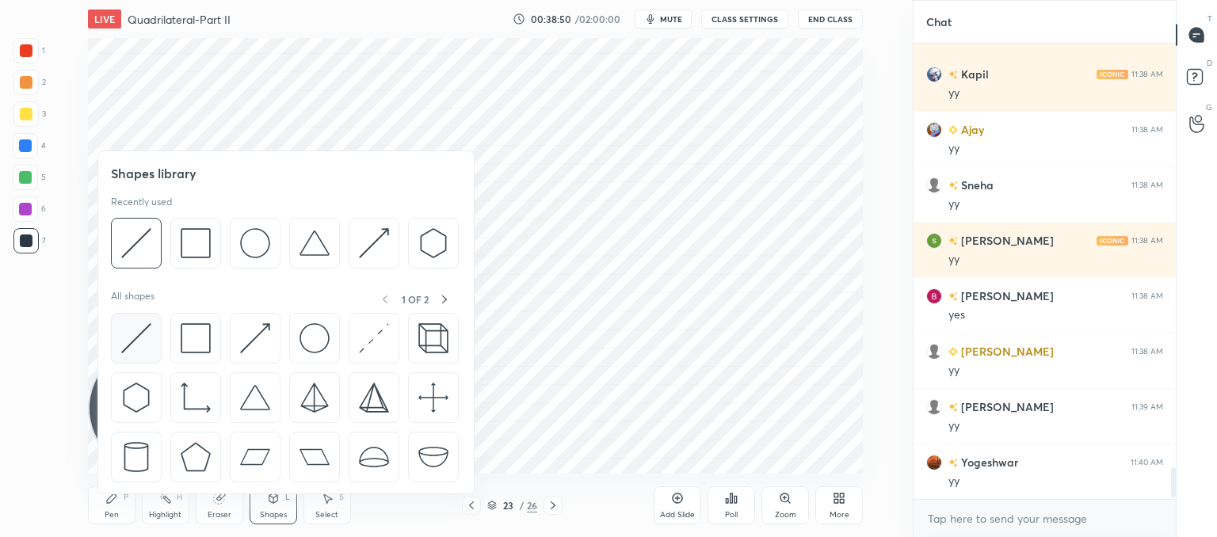
click at [122, 341] on img at bounding box center [136, 338] width 30 height 30
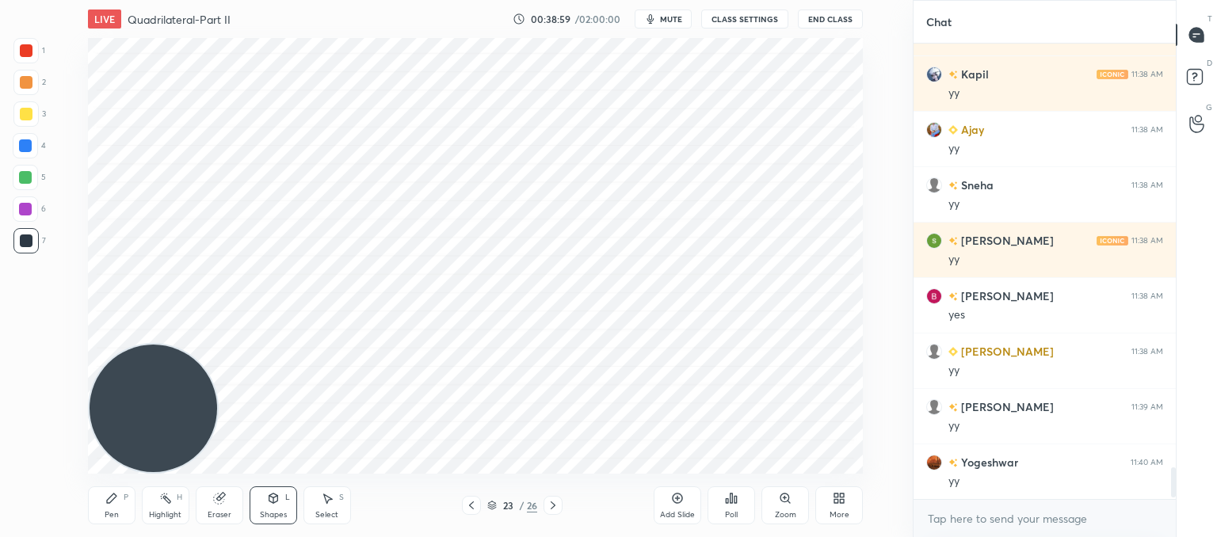
drag, startPoint x: 221, startPoint y: 508, endPoint x: 228, endPoint y: 501, distance: 9.5
click at [223, 505] on div "Eraser" at bounding box center [220, 505] width 48 height 38
click at [274, 503] on icon at bounding box center [273, 498] width 13 height 13
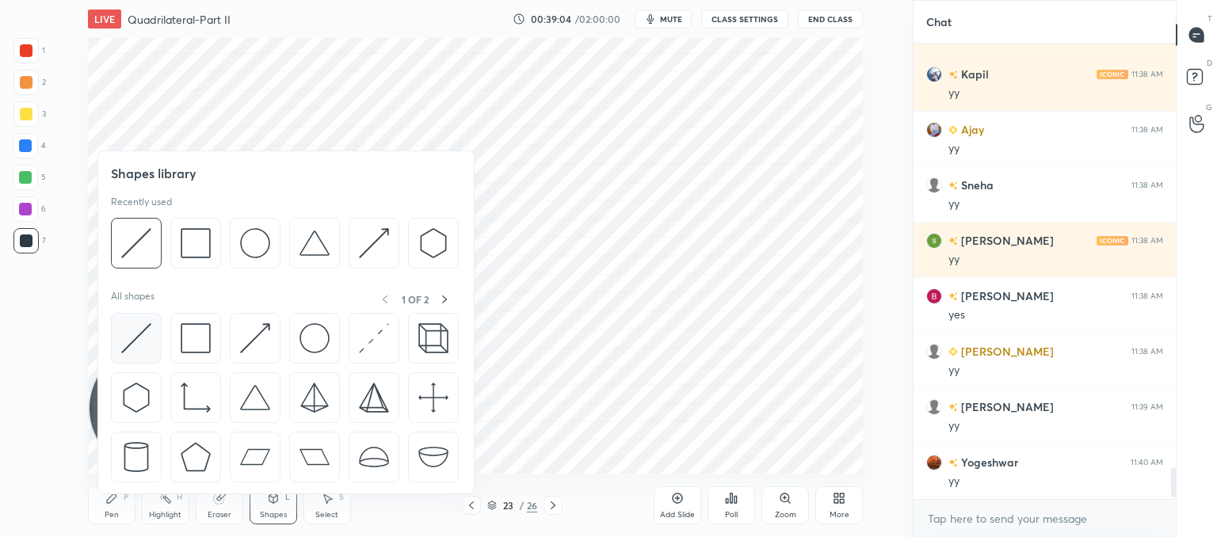
click at [136, 335] on img at bounding box center [136, 338] width 30 height 30
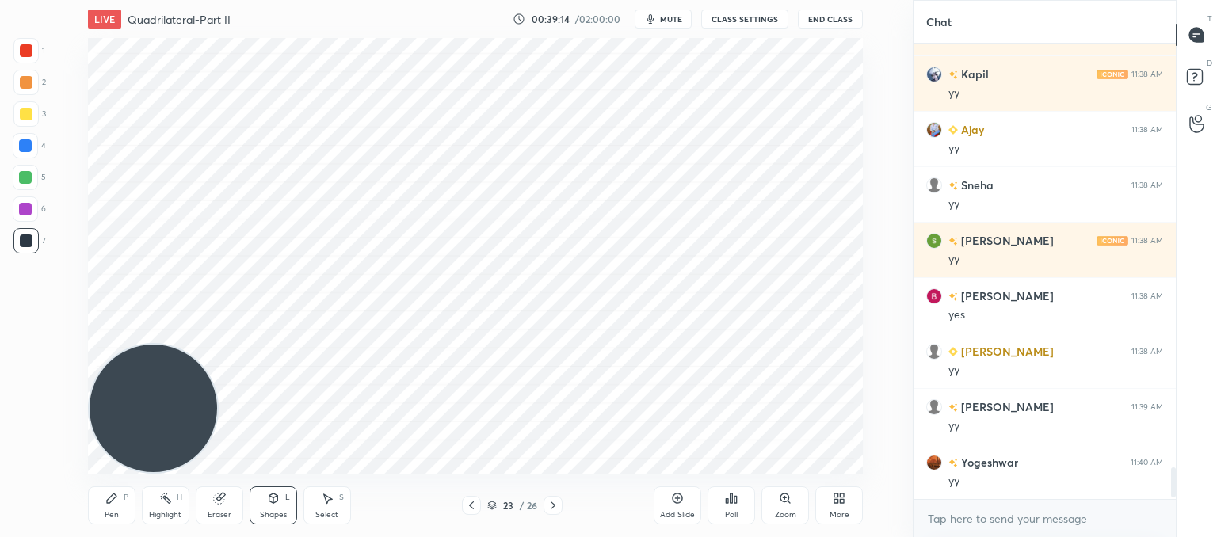
scroll to position [6202, 0]
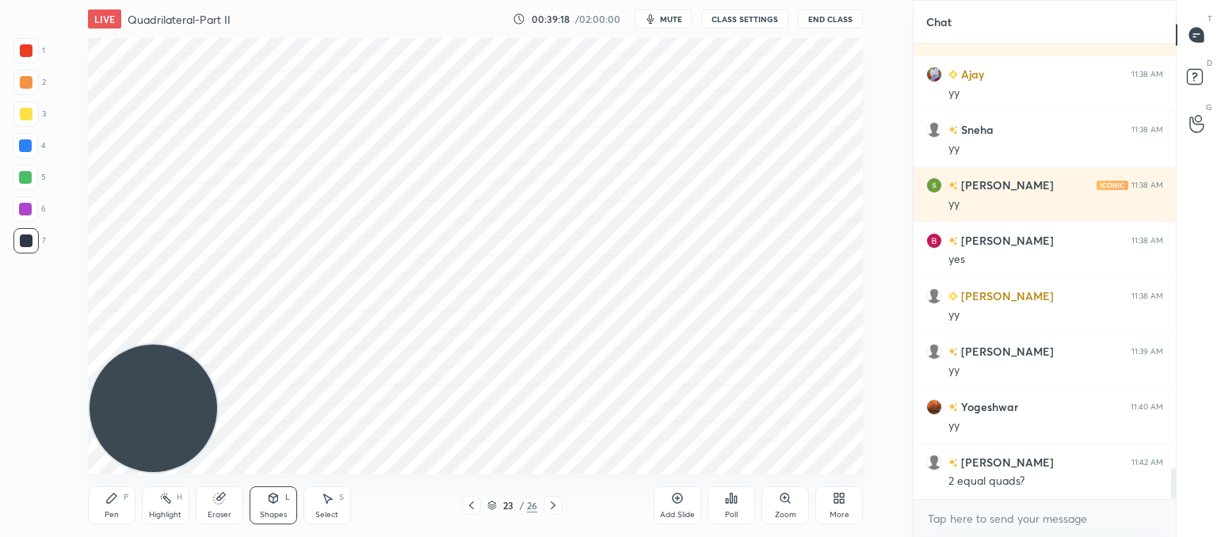
drag, startPoint x: 110, startPoint y: 510, endPoint x: 165, endPoint y: 465, distance: 70.9
click at [117, 511] on div "Pen" at bounding box center [112, 515] width 14 height 8
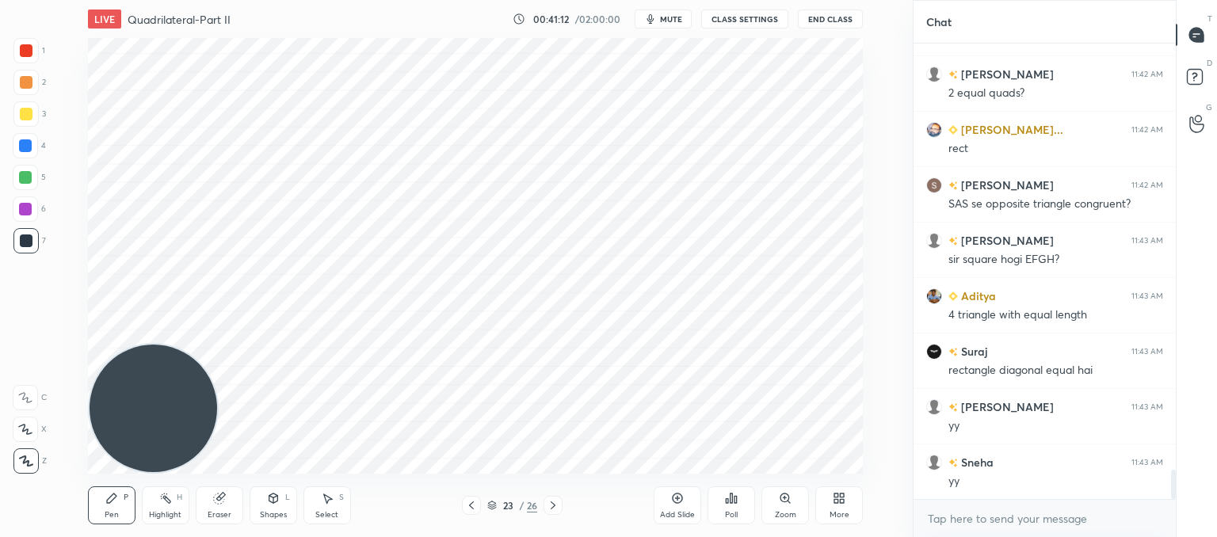
scroll to position [6646, 0]
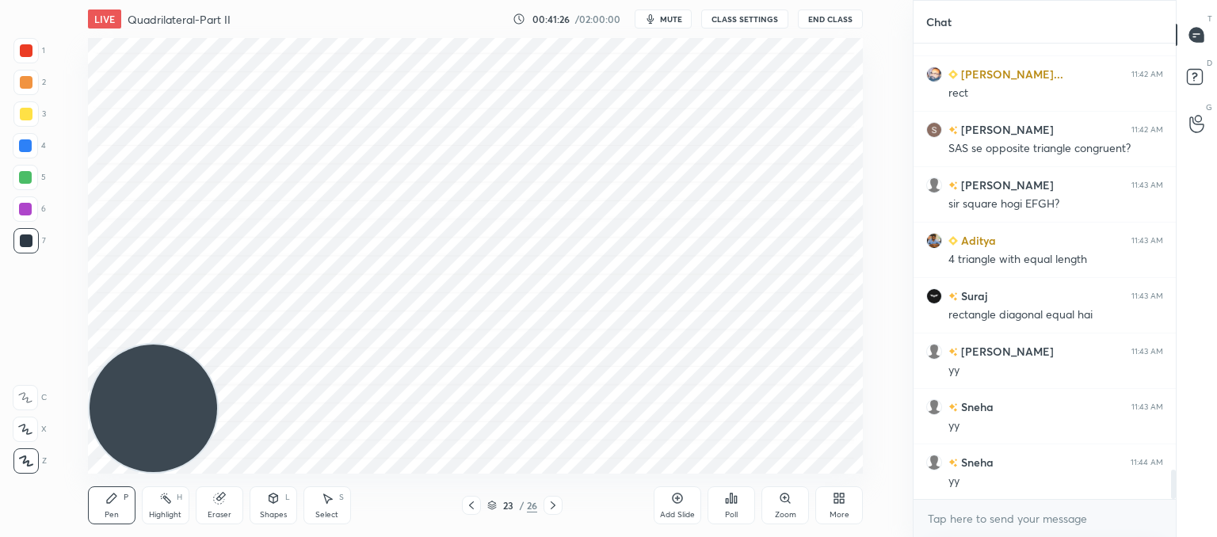
click at [227, 497] on div "Eraser" at bounding box center [220, 505] width 48 height 38
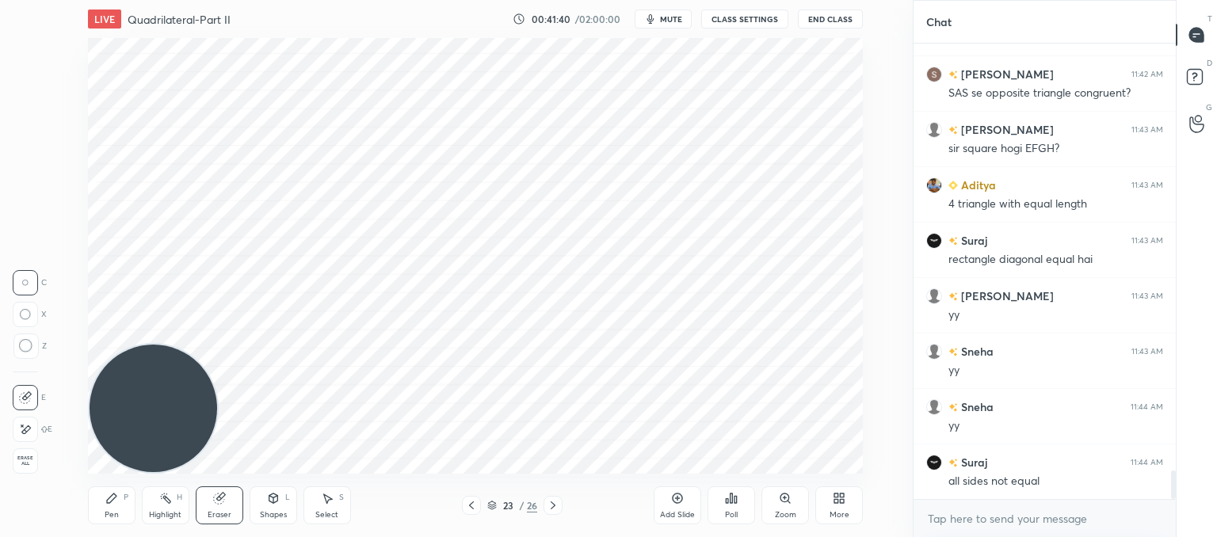
scroll to position [6757, 0]
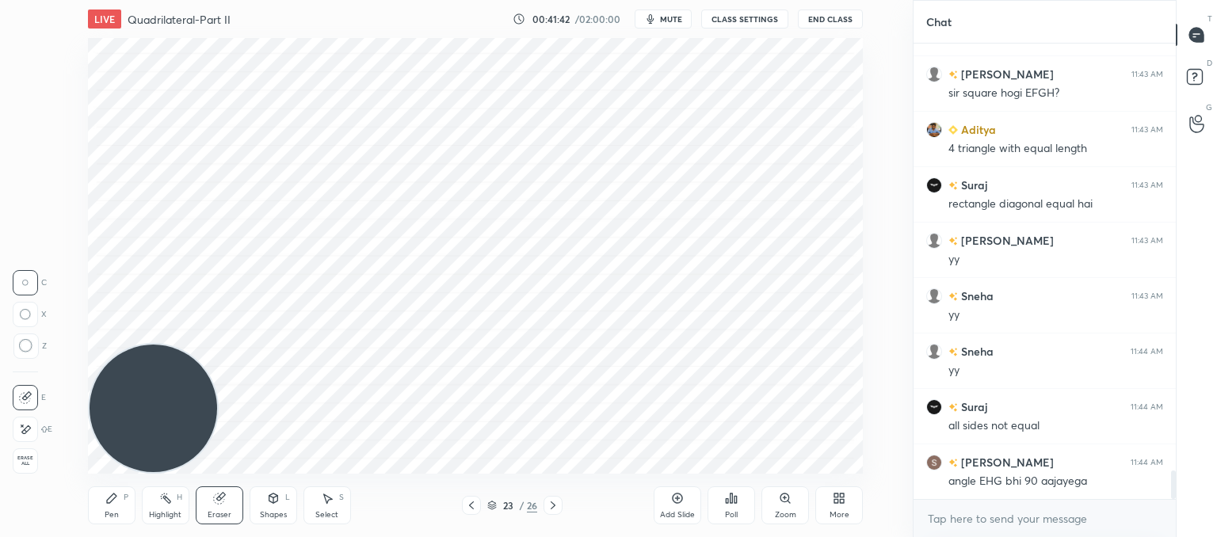
click at [116, 511] on div "Pen" at bounding box center [112, 515] width 14 height 8
click at [267, 509] on div "Shapes L" at bounding box center [274, 505] width 48 height 38
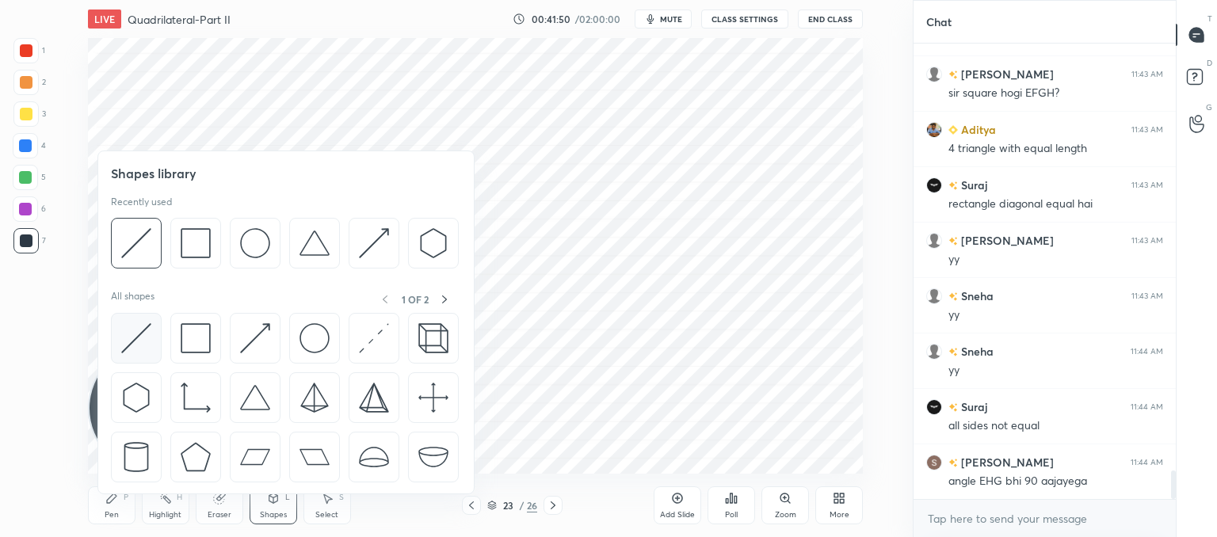
click at [133, 337] on img at bounding box center [136, 338] width 30 height 30
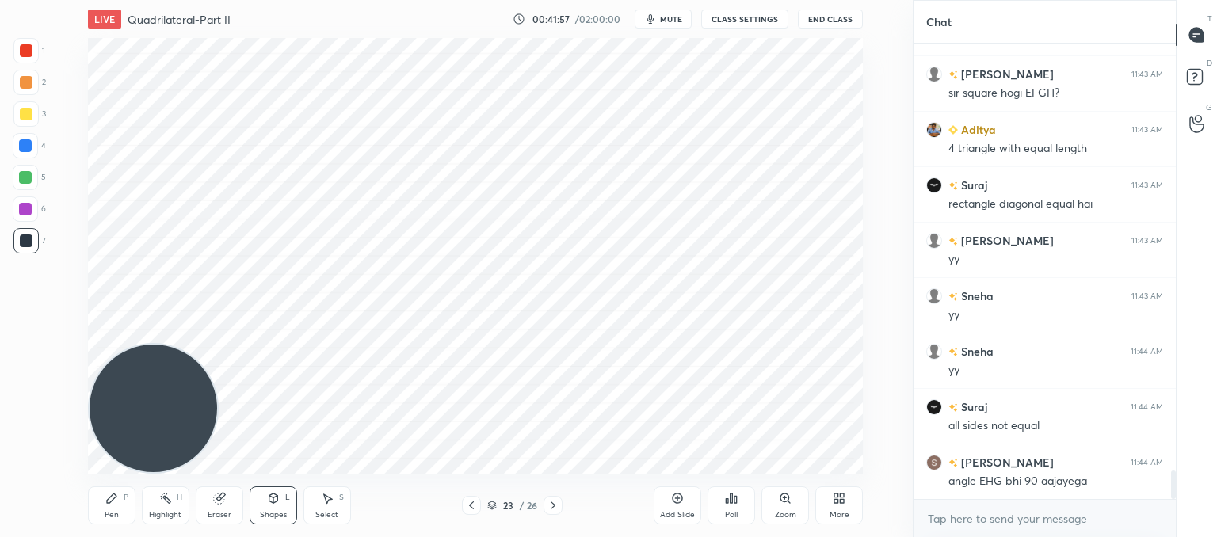
scroll to position [6812, 0]
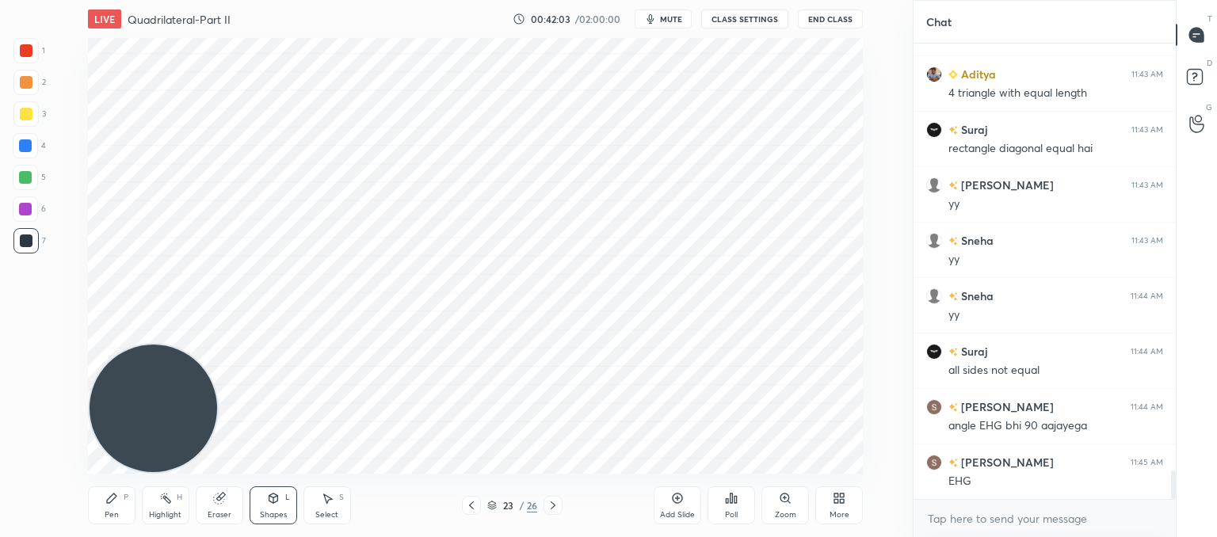
click at [105, 511] on div "Pen" at bounding box center [112, 515] width 14 height 8
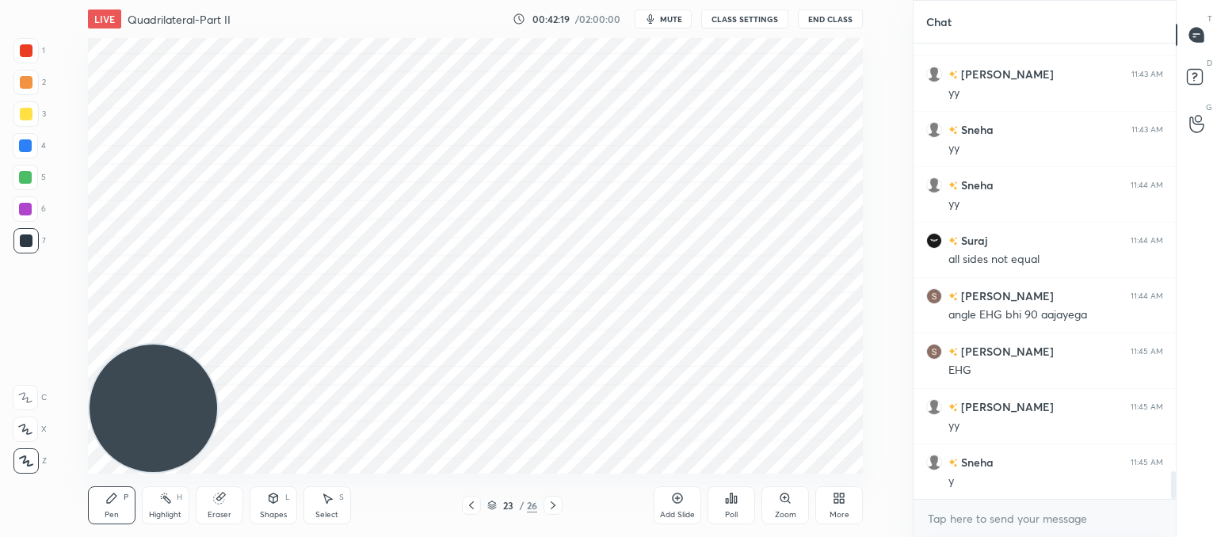
scroll to position [6979, 0]
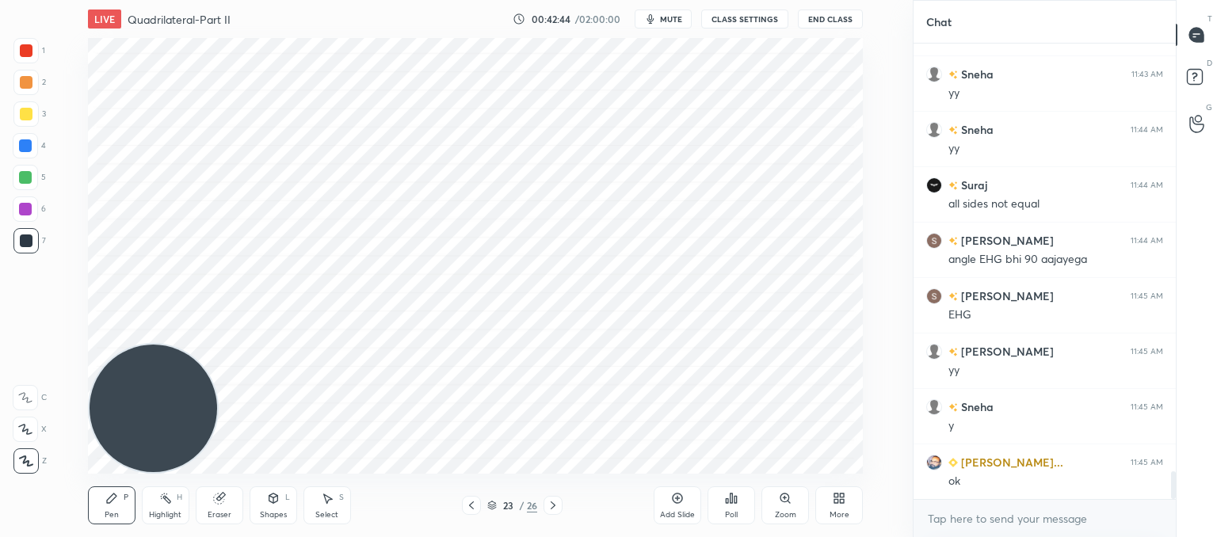
click at [276, 502] on icon at bounding box center [273, 498] width 13 height 13
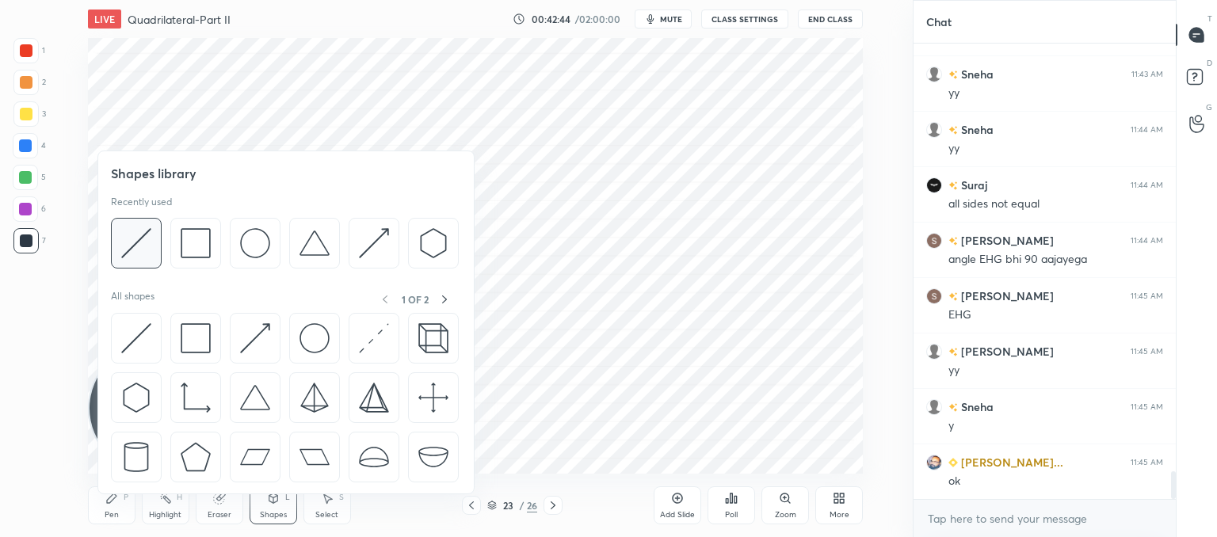
click at [132, 242] on img at bounding box center [136, 243] width 30 height 30
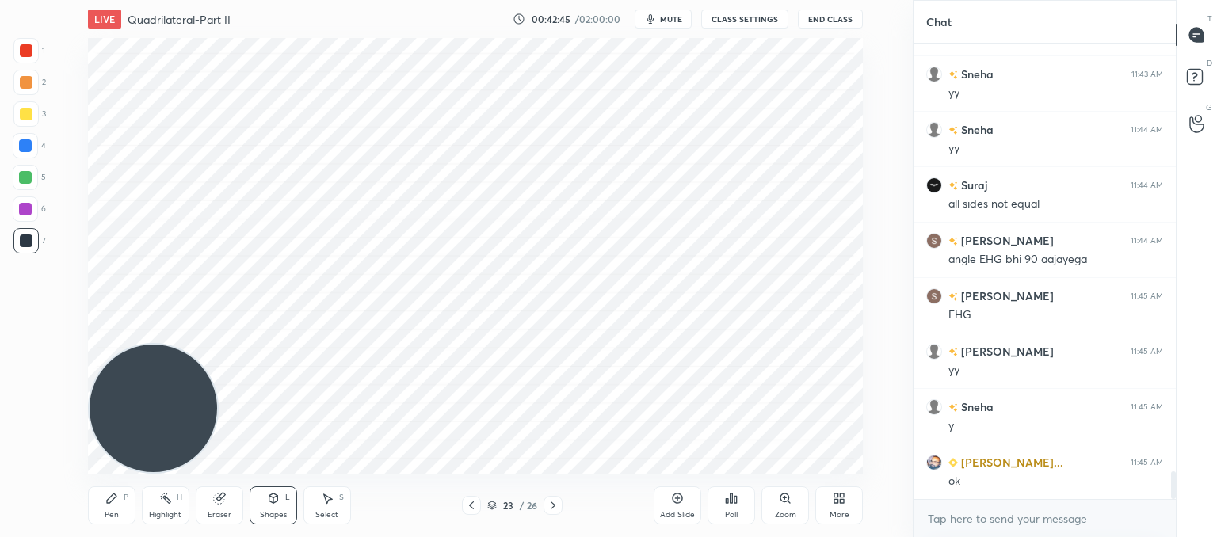
click at [28, 49] on div at bounding box center [26, 50] width 13 height 13
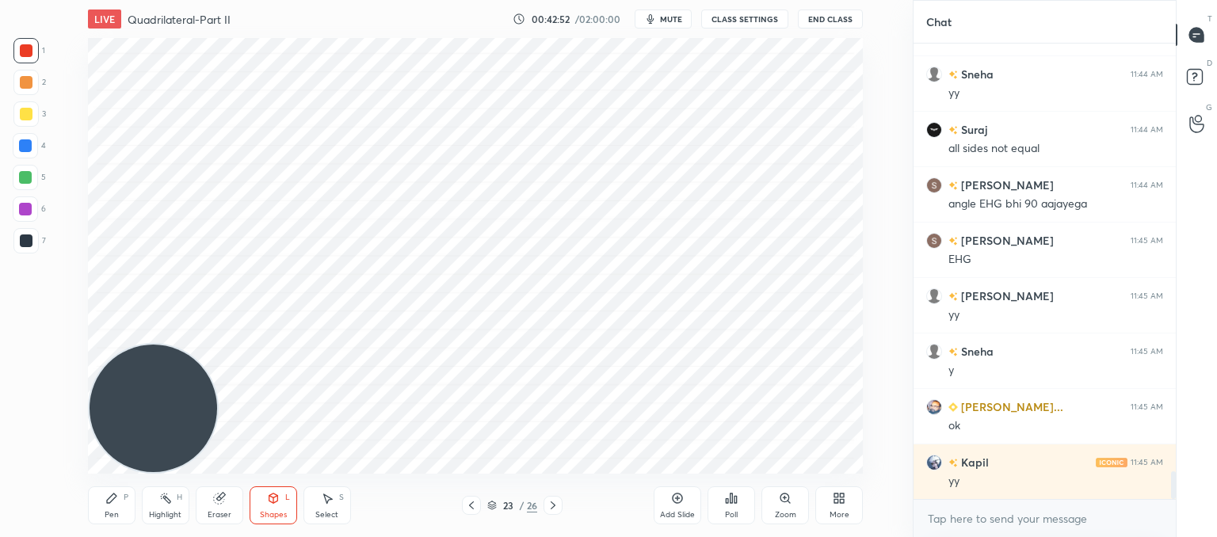
click at [112, 505] on div "Pen P" at bounding box center [112, 505] width 48 height 38
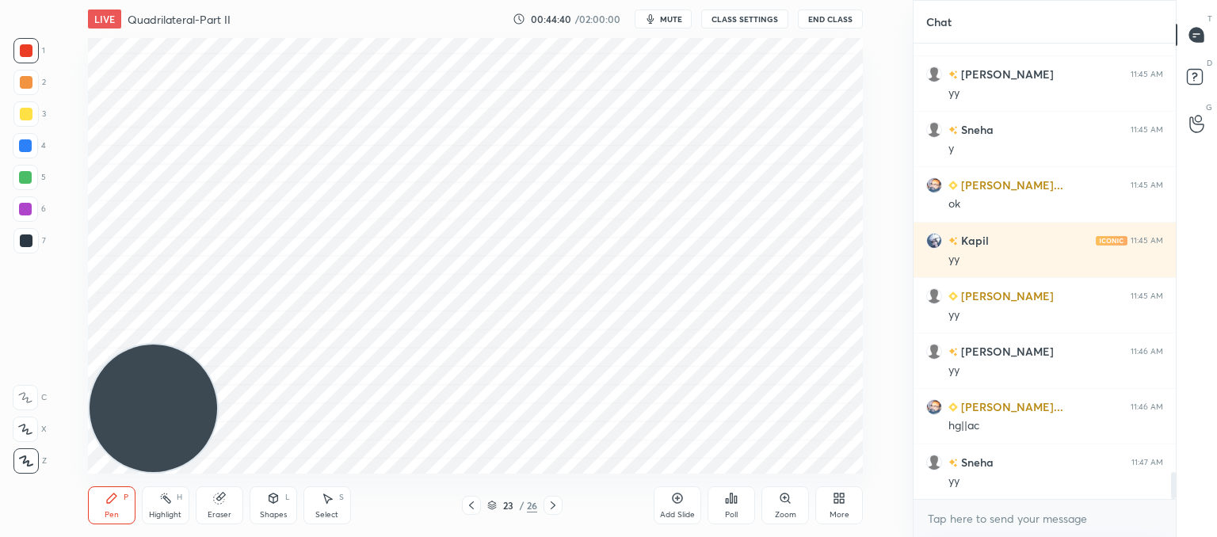
scroll to position [7311, 0]
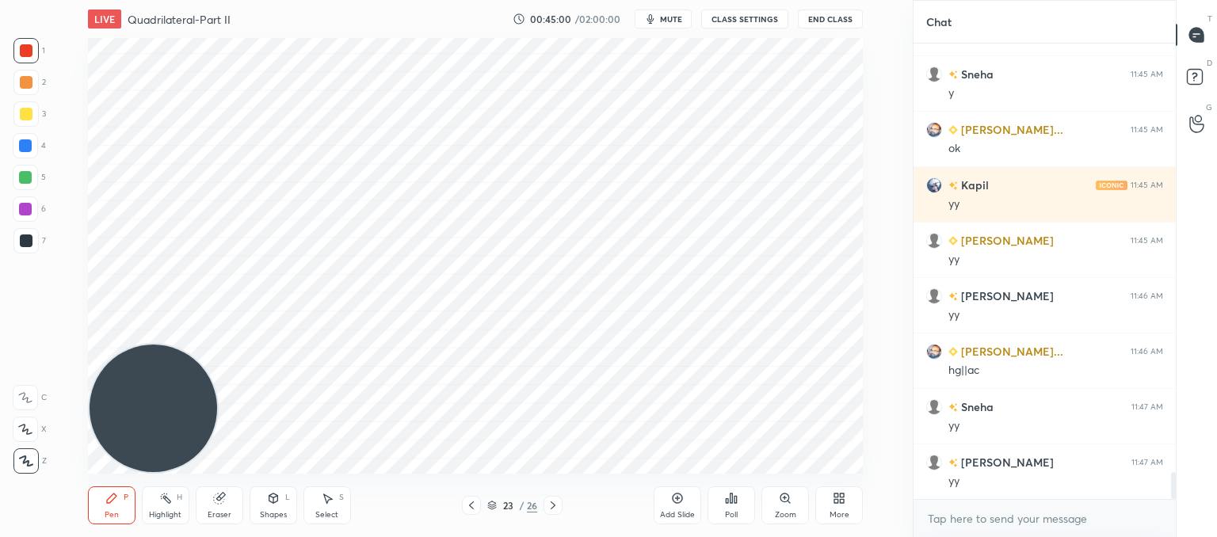
click at [471, 511] on icon at bounding box center [471, 505] width 13 height 13
click at [549, 503] on icon at bounding box center [553, 505] width 13 height 13
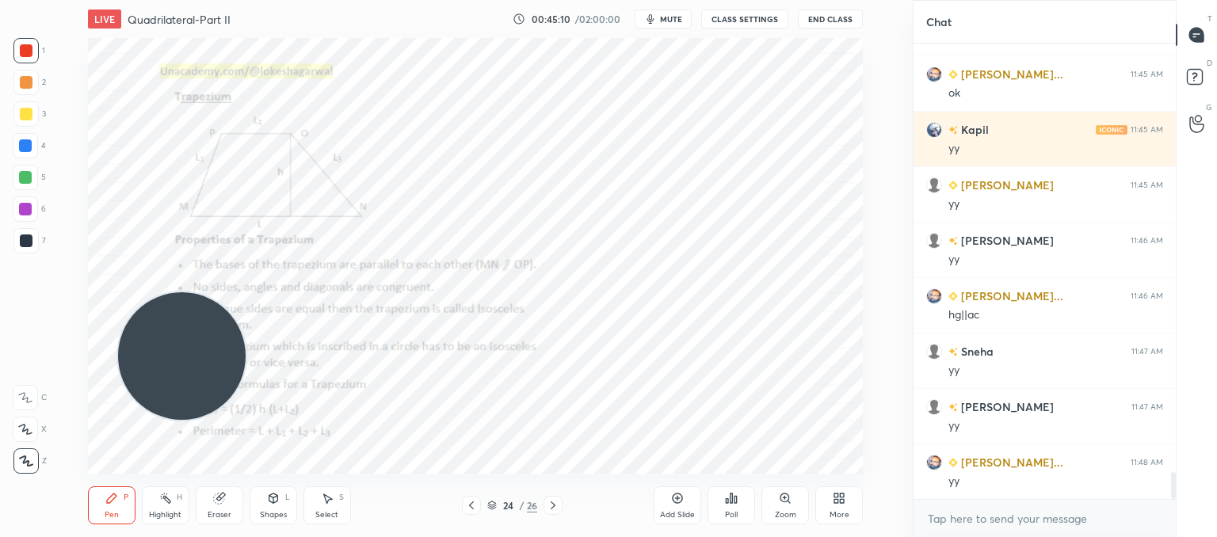
drag, startPoint x: 158, startPoint y: 442, endPoint x: 752, endPoint y: 22, distance: 726.8
click at [753, 18] on div "LIVE Quadrilateral-Part II 00:45:10 / 02:00:00 mute CLASS SETTINGS End Class Se…" at bounding box center [475, 268] width 849 height 537
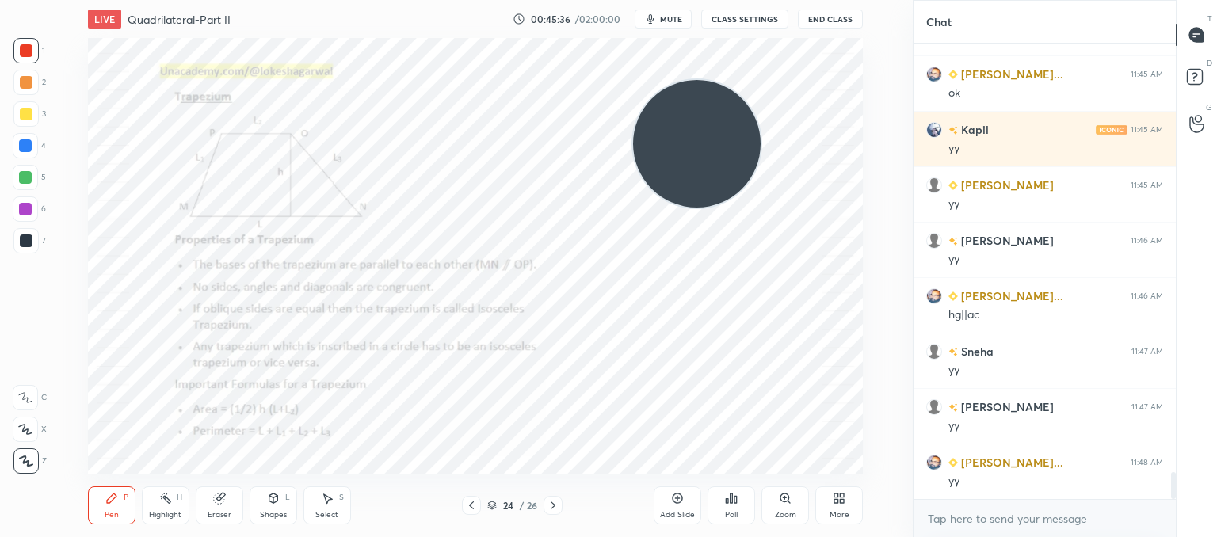
drag, startPoint x: 726, startPoint y: 94, endPoint x: 283, endPoint y: 471, distance: 581.6
click at [222, 511] on div "LIVE Quadrilateral-Part II 00:45:36 / 02:00:00 mute CLASS SETTINGS End Class Se…" at bounding box center [475, 268] width 849 height 537
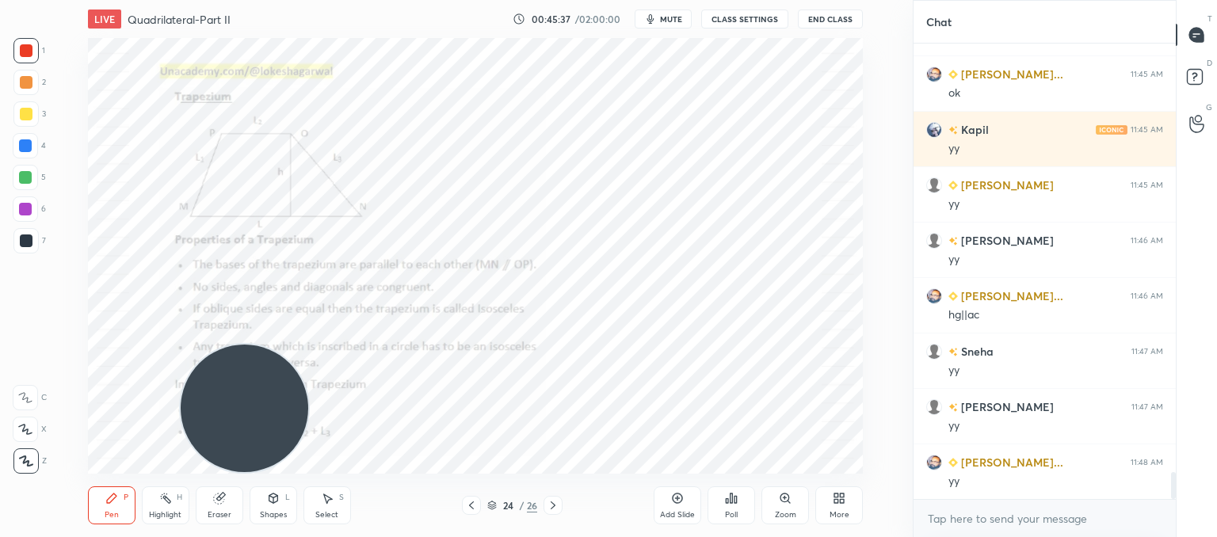
click at [276, 513] on div "Shapes" at bounding box center [273, 515] width 27 height 8
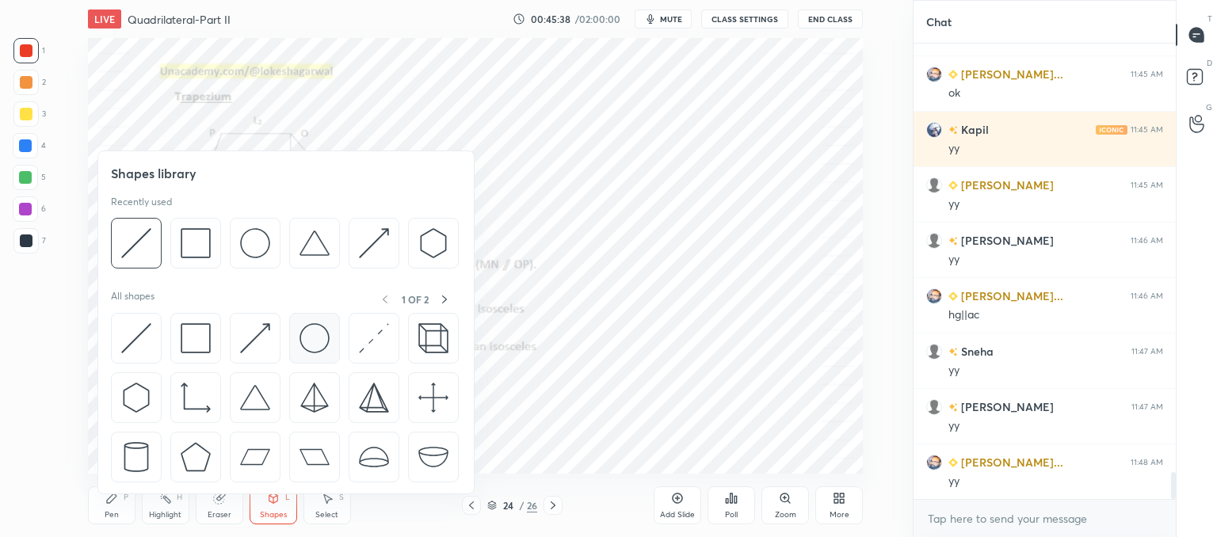
click at [297, 337] on div at bounding box center [314, 338] width 51 height 51
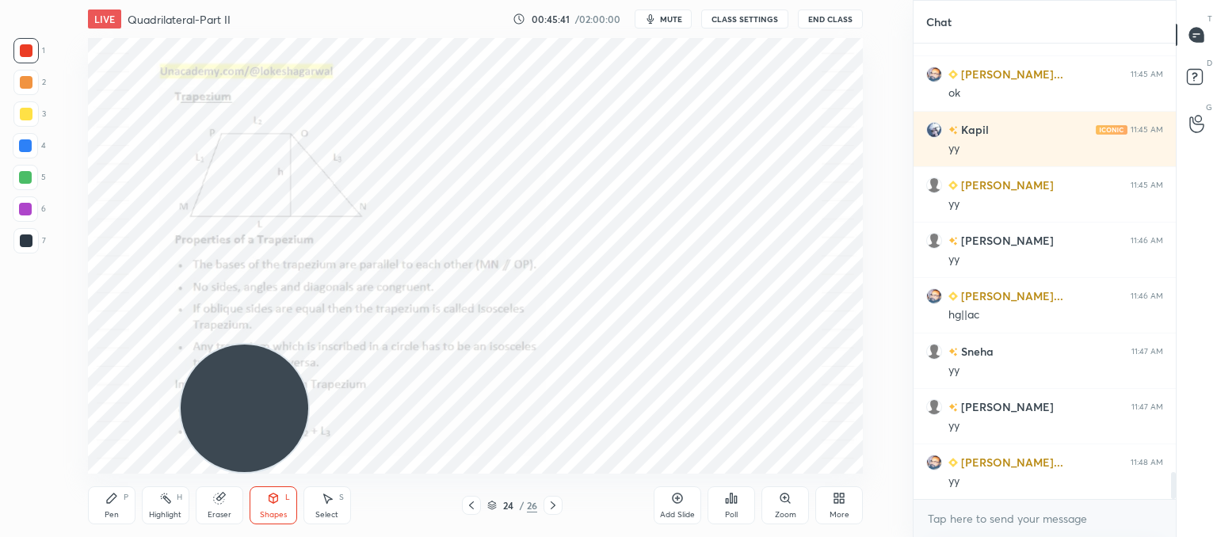
click at [281, 498] on div "Shapes L" at bounding box center [274, 505] width 48 height 38
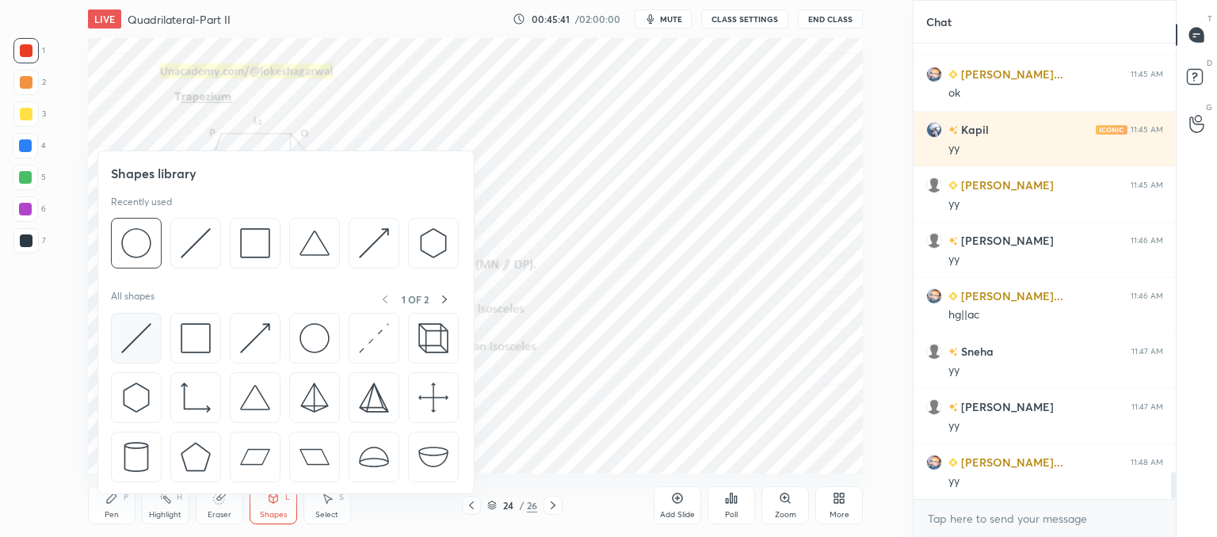
click at [135, 336] on img at bounding box center [136, 338] width 30 height 30
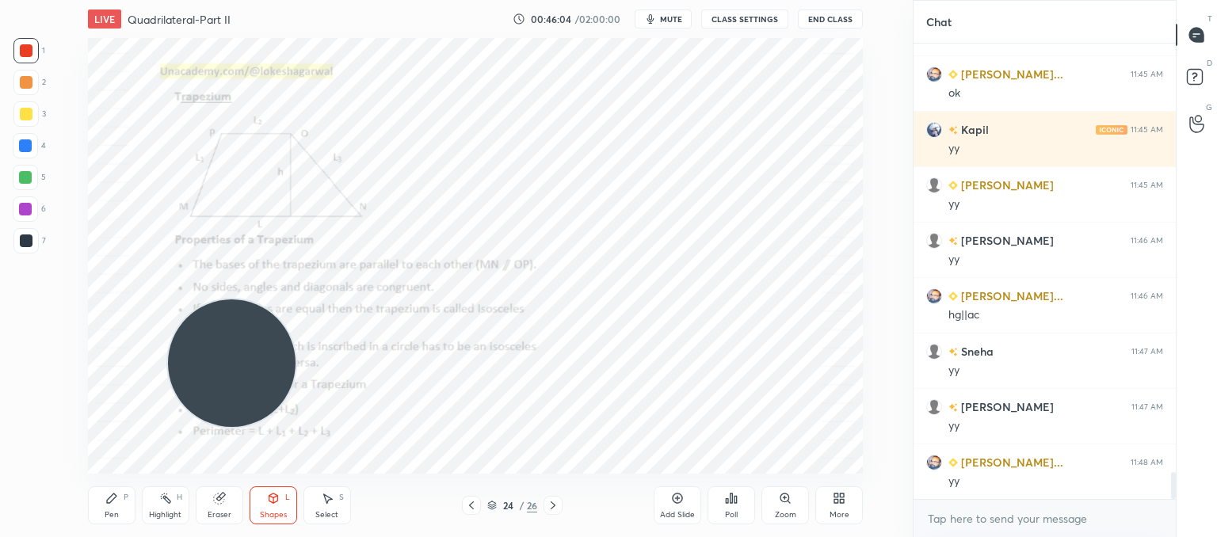
drag, startPoint x: 250, startPoint y: 413, endPoint x: 143, endPoint y: 153, distance: 280.7
click at [168, 299] on video at bounding box center [232, 363] width 128 height 128
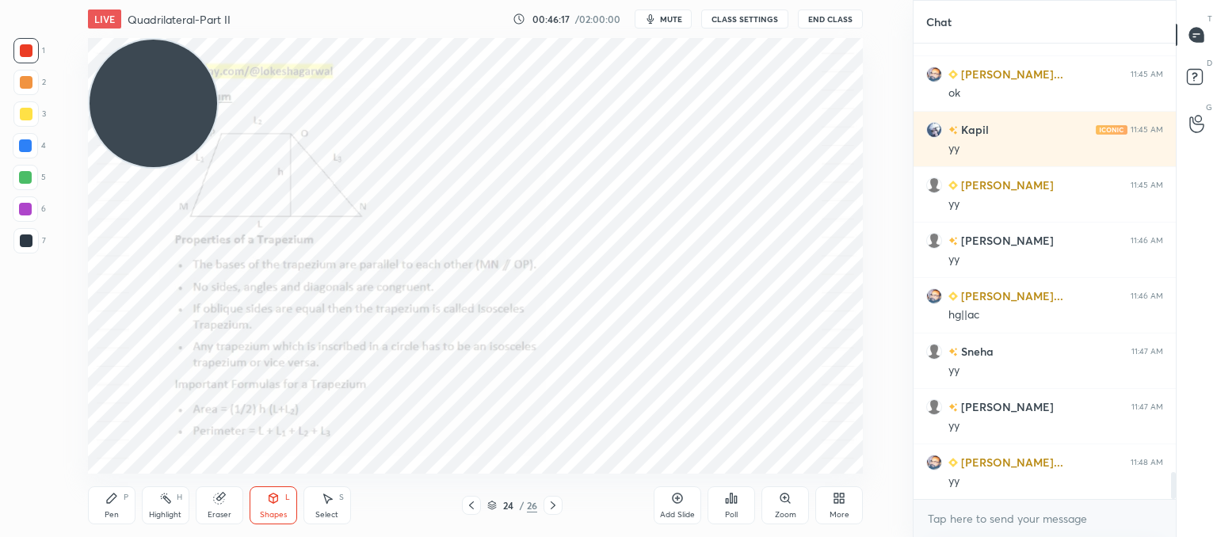
click at [556, 506] on icon at bounding box center [553, 505] width 13 height 13
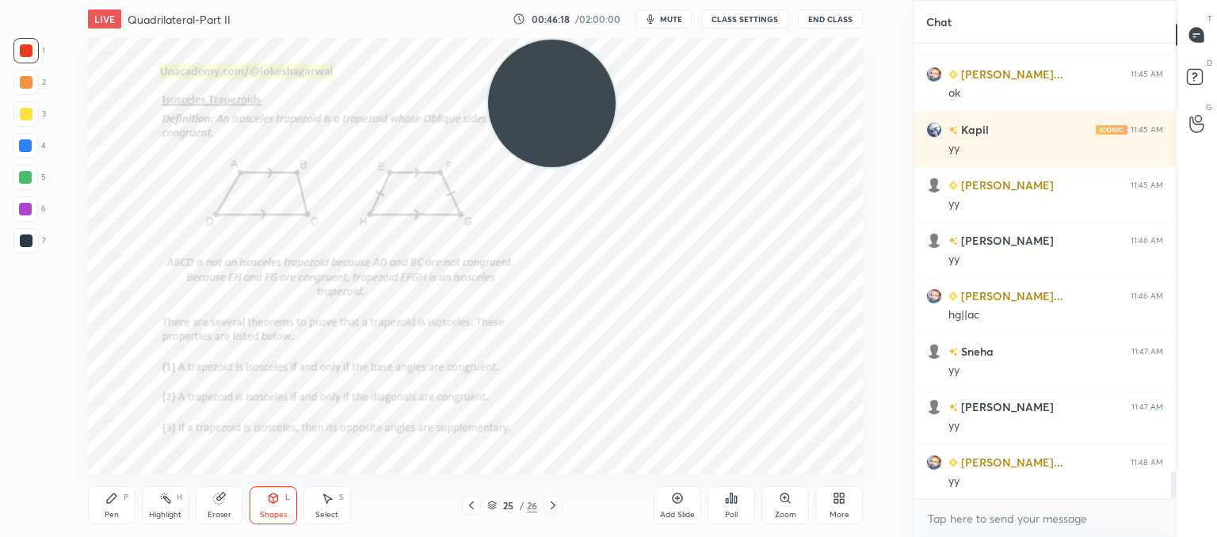
drag, startPoint x: 154, startPoint y: 96, endPoint x: 783, endPoint y: 90, distance: 628.2
click at [615, 90] on video at bounding box center [552, 104] width 128 height 128
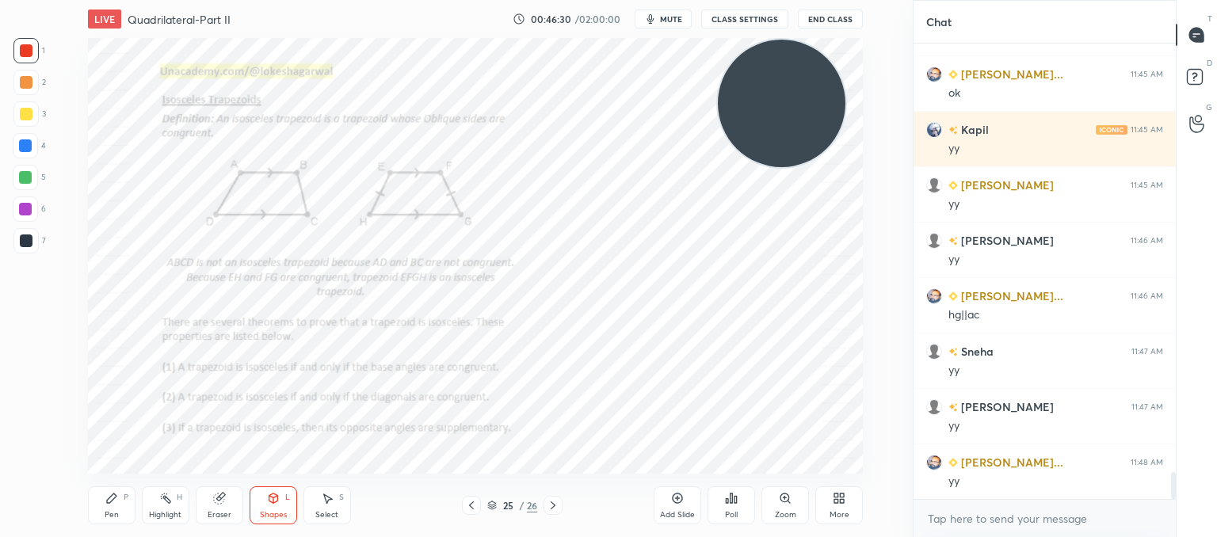
click at [100, 505] on div "Pen P" at bounding box center [112, 505] width 48 height 38
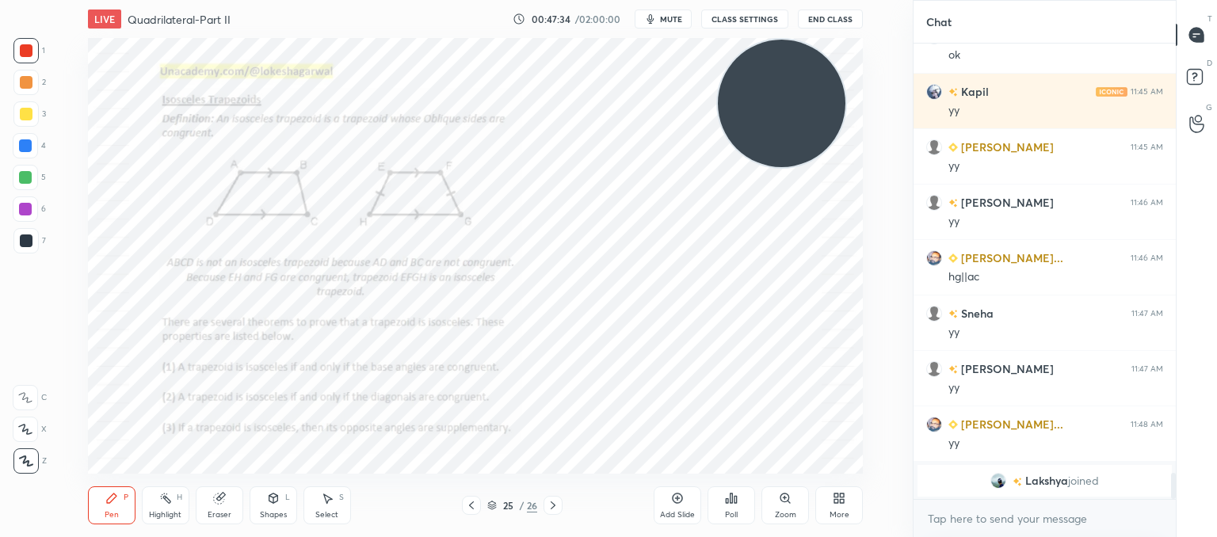
click at [551, 508] on icon at bounding box center [553, 505] width 13 height 13
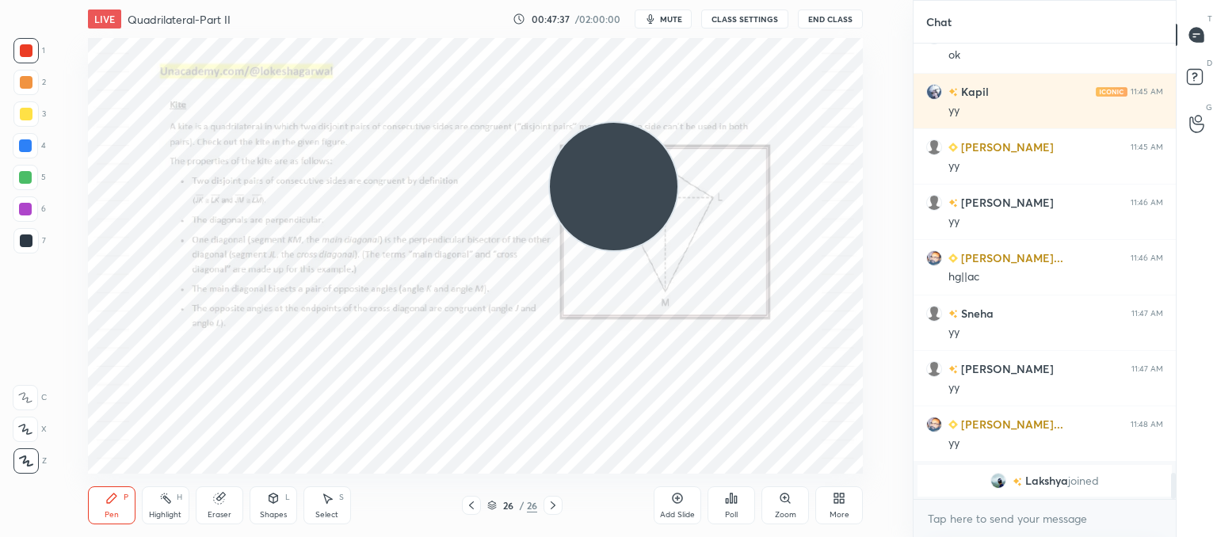
drag, startPoint x: 810, startPoint y: 94, endPoint x: 74, endPoint y: 479, distance: 829.8
click at [47, 495] on div "1 2 3 4 5 6 7 C X Z C X Z E E Erase all H H LIVE Quadrilateral-Part II 00:47:37…" at bounding box center [450, 268] width 900 height 537
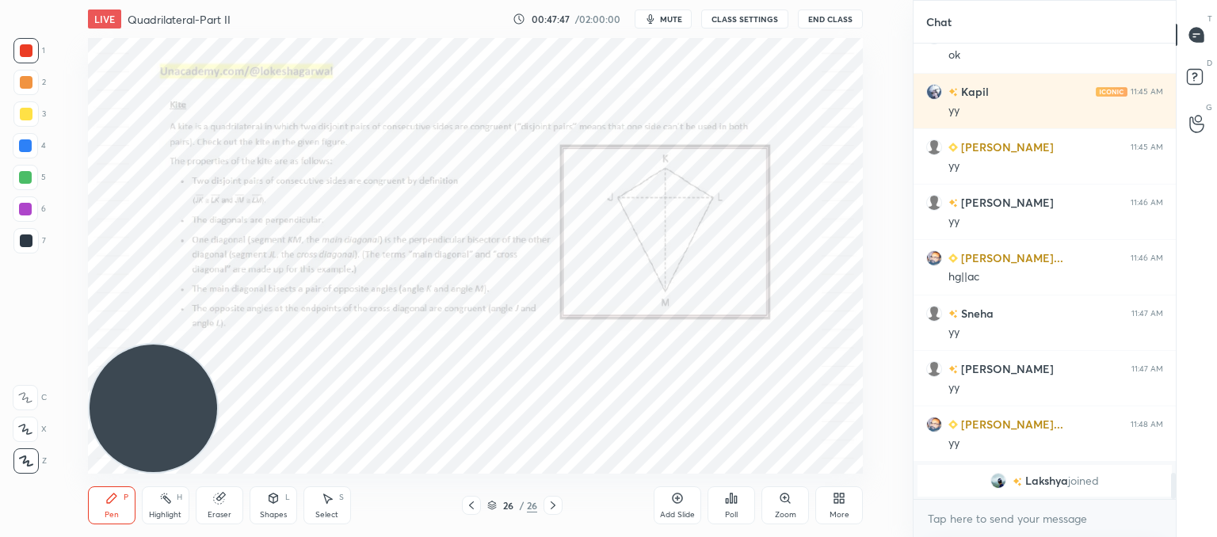
click at [663, 501] on div "Add Slide" at bounding box center [678, 505] width 48 height 38
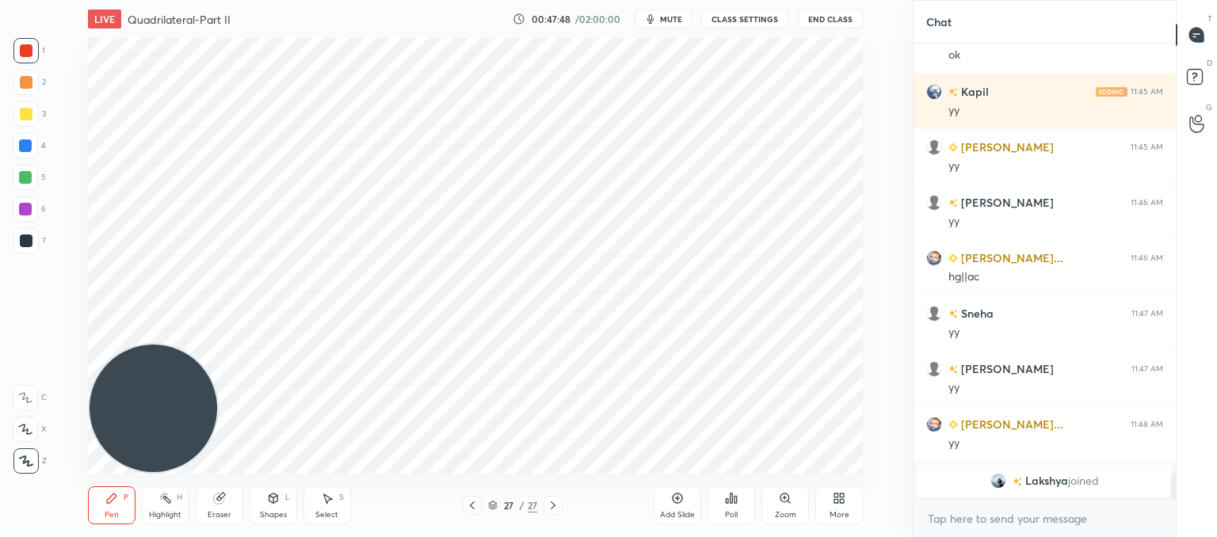
click at [831, 517] on div "More" at bounding box center [839, 515] width 20 height 8
click at [769, 351] on div "Upload File" at bounding box center [749, 349] width 41 height 8
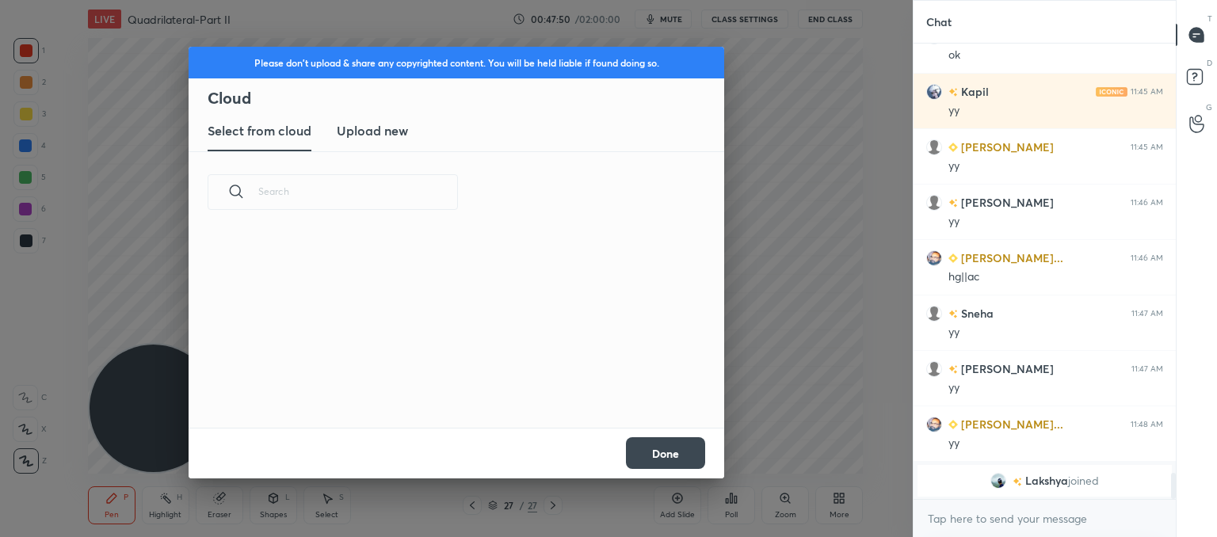
scroll to position [195, 509]
click at [365, 141] on new "Upload new" at bounding box center [372, 132] width 71 height 40
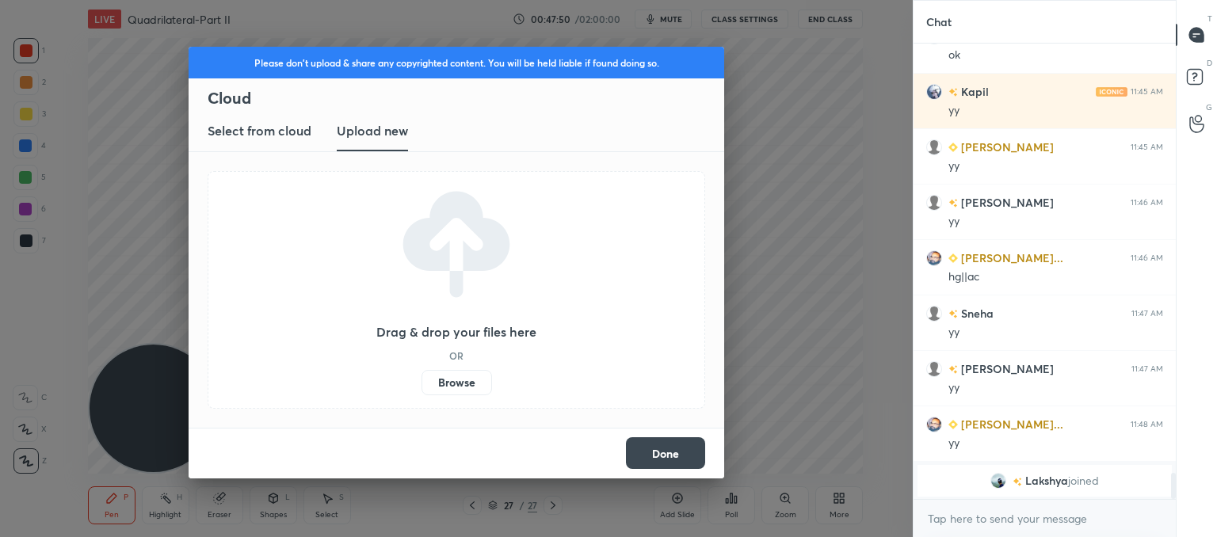
scroll to position [6, 5]
click at [456, 387] on label "Browse" at bounding box center [456, 382] width 70 height 25
click at [421, 387] on input "Browse" at bounding box center [421, 382] width 0 height 25
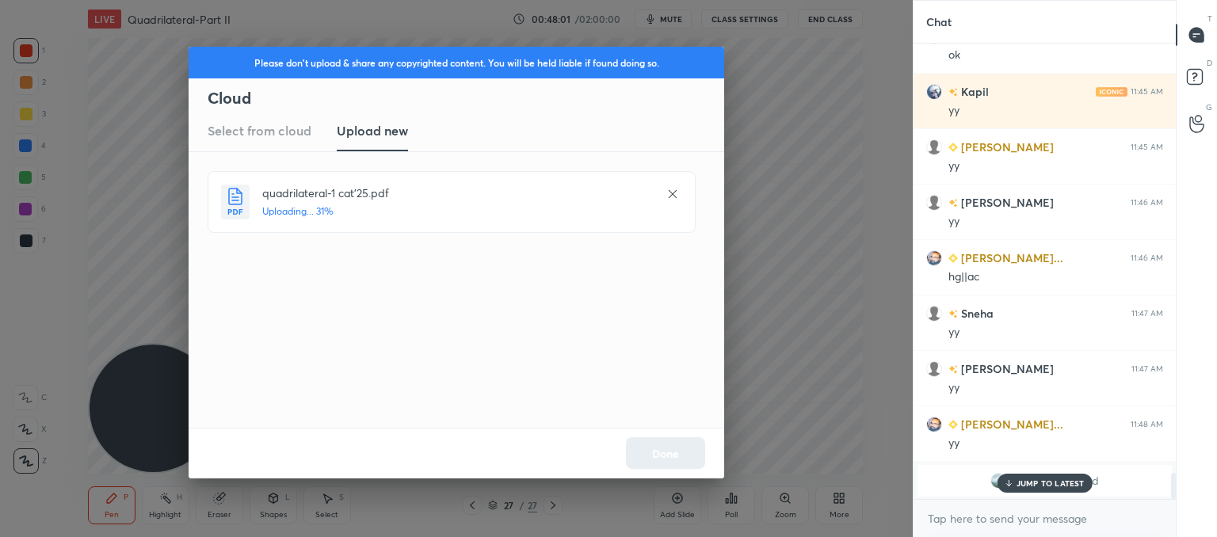
scroll to position [451, 257]
click at [677, 452] on button "Done" at bounding box center [665, 453] width 79 height 32
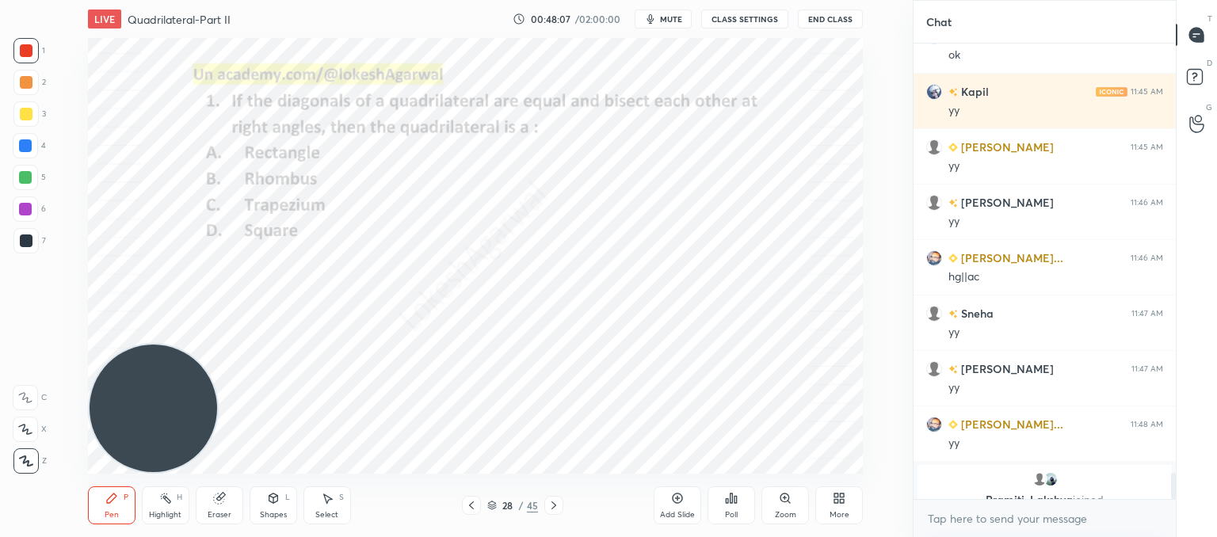
scroll to position [7424, 0]
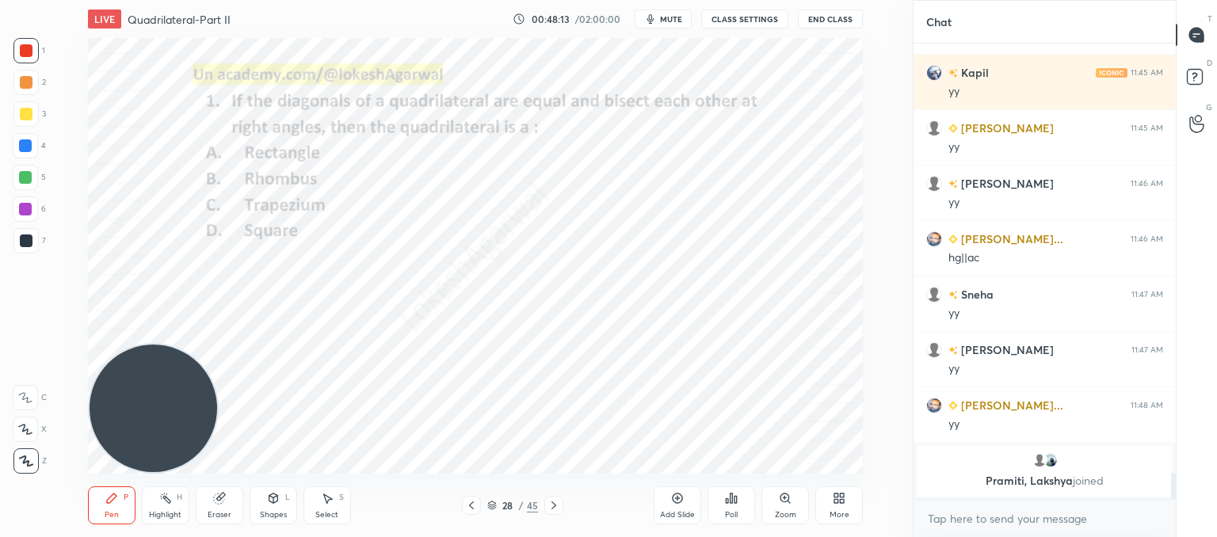
click at [728, 506] on div "Poll" at bounding box center [731, 505] width 48 height 38
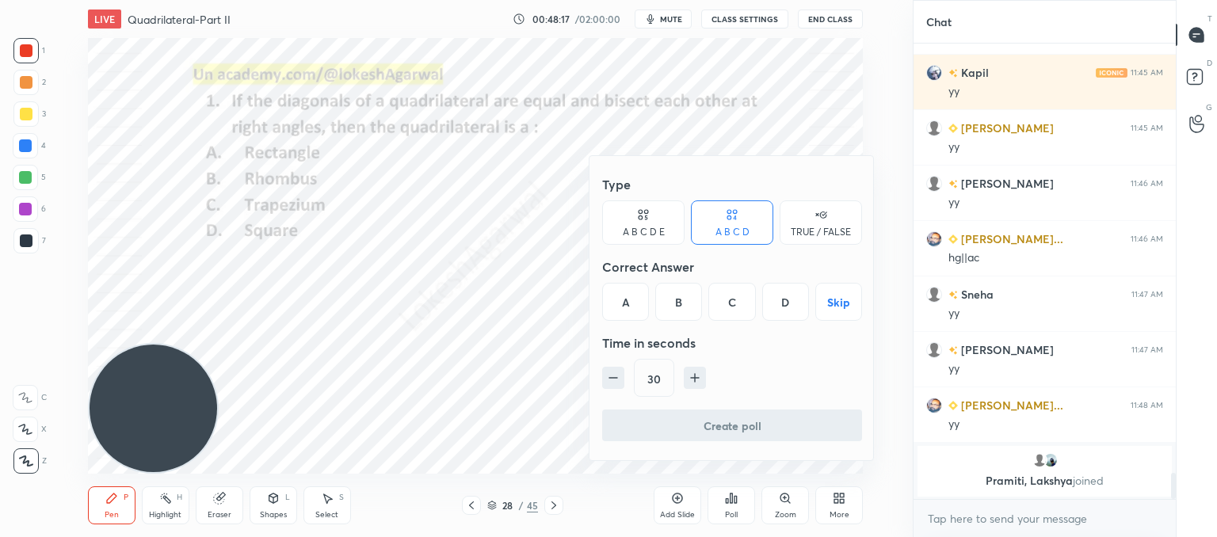
click at [780, 298] on div "D" at bounding box center [785, 302] width 47 height 38
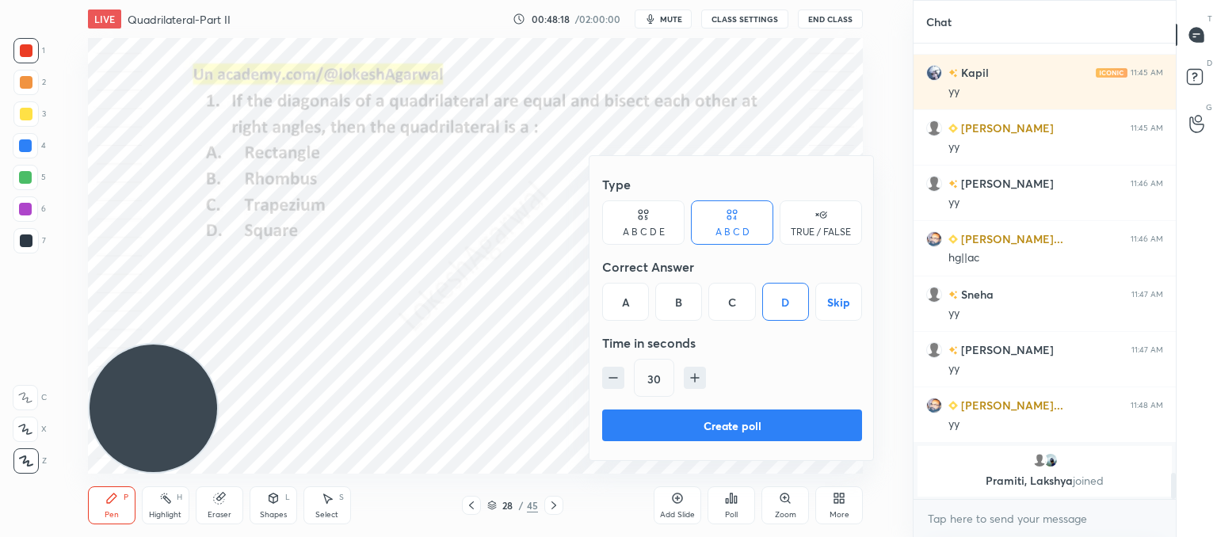
click at [722, 418] on button "Create poll" at bounding box center [732, 426] width 260 height 32
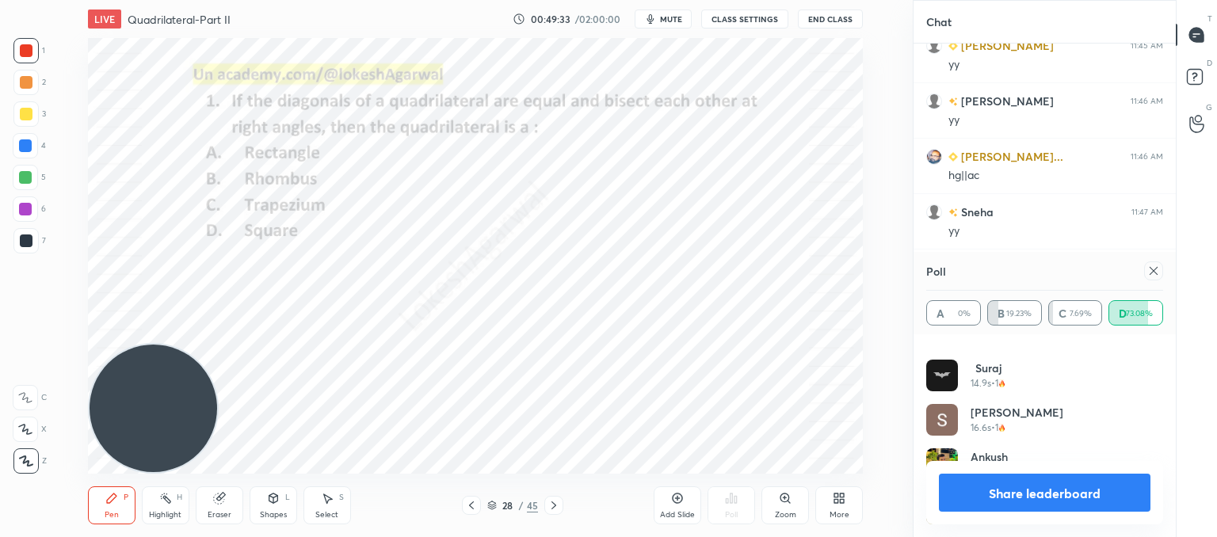
scroll to position [6, 5]
click at [1147, 269] on icon at bounding box center [1153, 271] width 13 height 13
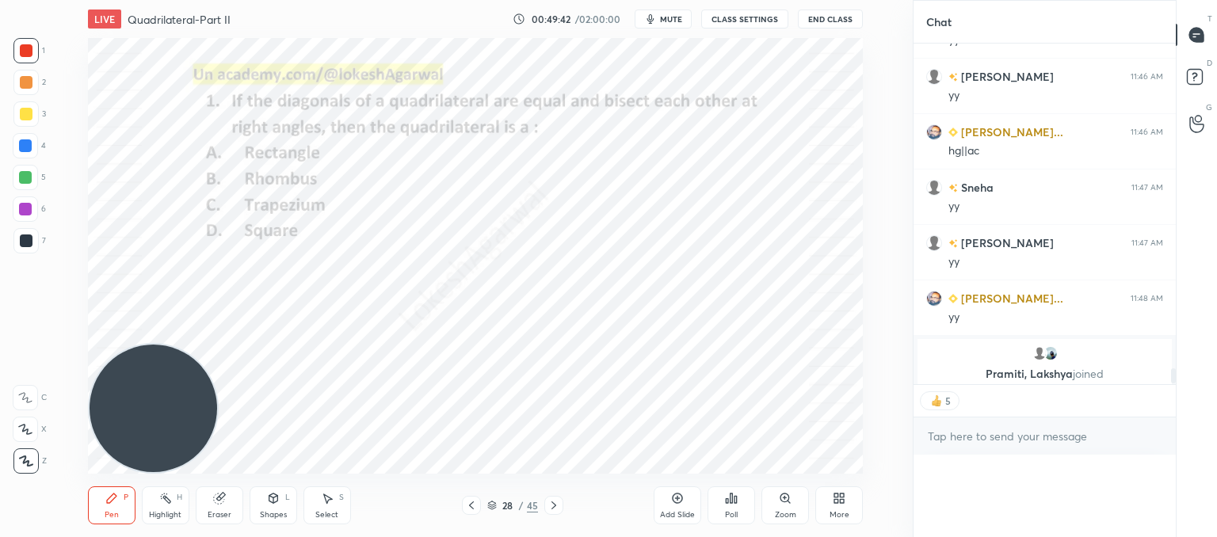
scroll to position [270, 257]
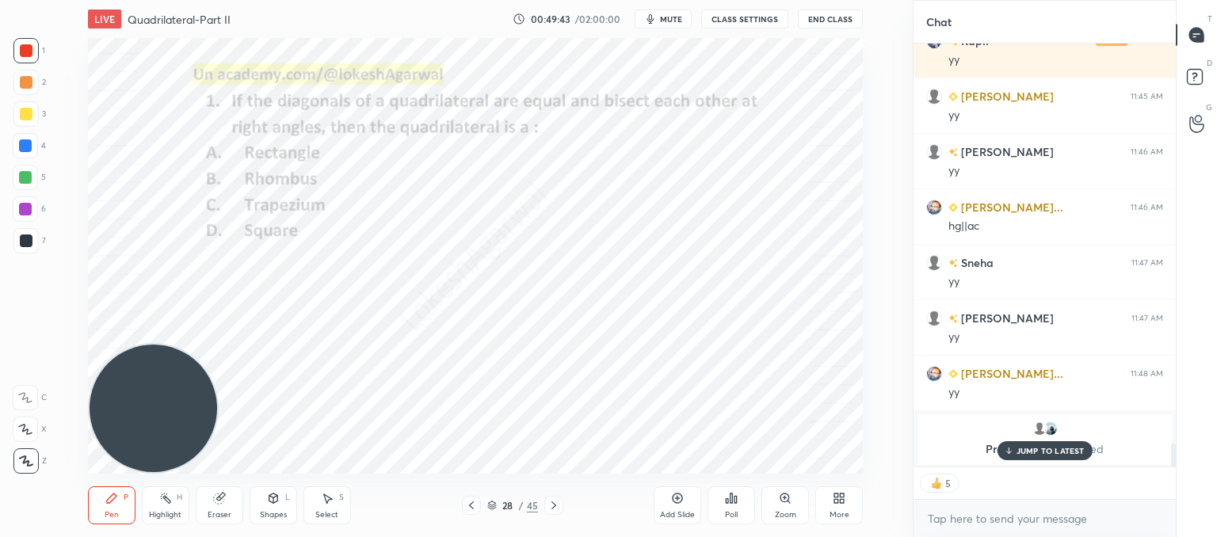
drag, startPoint x: 1051, startPoint y: 448, endPoint x: 913, endPoint y: 424, distance: 140.6
click at [1050, 448] on p "JUMP TO LATEST" at bounding box center [1050, 451] width 68 height 10
click at [551, 505] on icon at bounding box center [553, 505] width 13 height 13
type textarea "x"
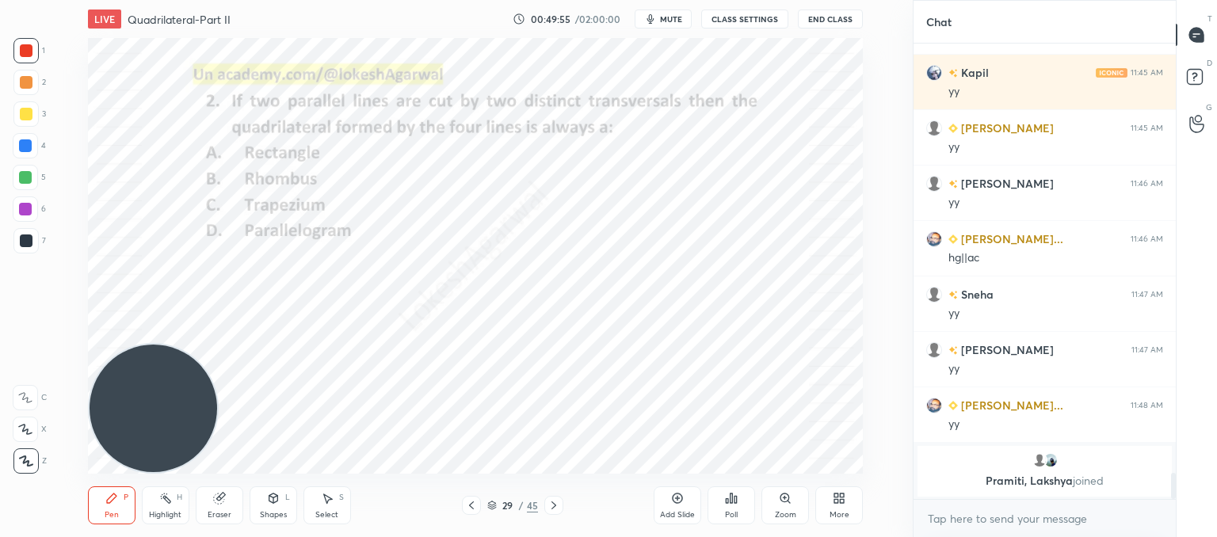
click at [730, 496] on icon at bounding box center [731, 498] width 2 height 10
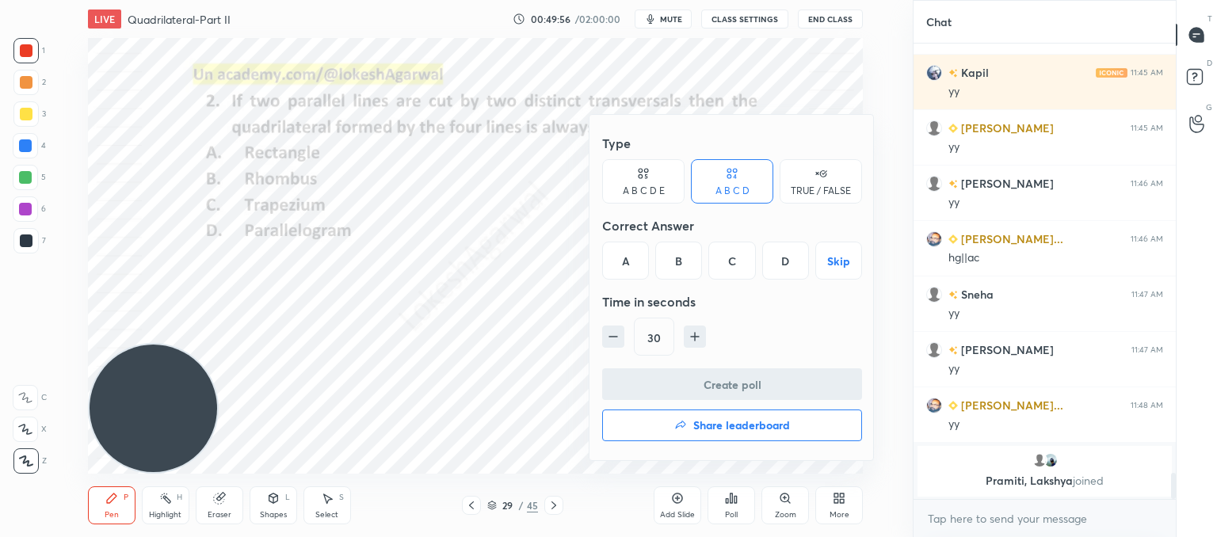
click at [773, 253] on div "D" at bounding box center [785, 261] width 47 height 38
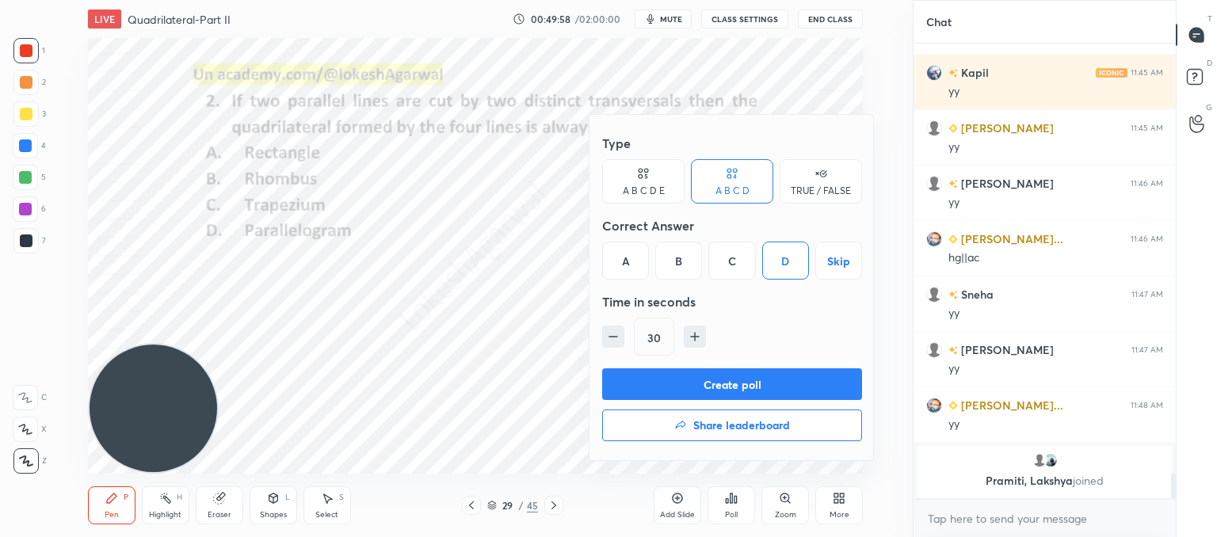
click at [684, 337] on button "button" at bounding box center [695, 337] width 22 height 22
type input "45"
click at [695, 373] on button "Create poll" at bounding box center [732, 384] width 260 height 32
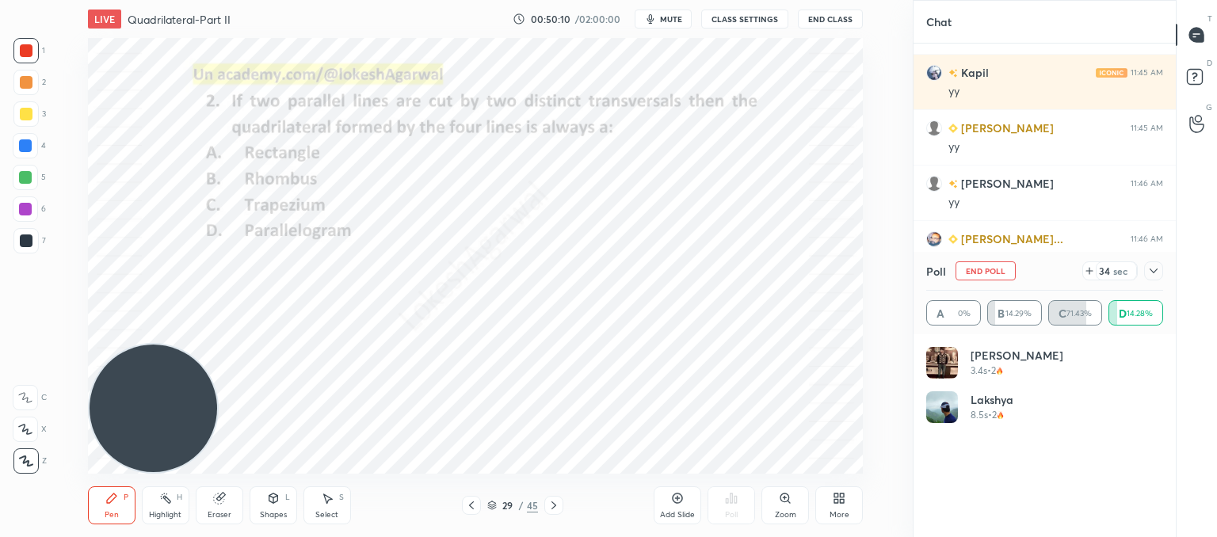
drag, startPoint x: 1011, startPoint y: 271, endPoint x: 991, endPoint y: 293, distance: 29.7
click at [1011, 271] on button "End Poll" at bounding box center [985, 270] width 60 height 19
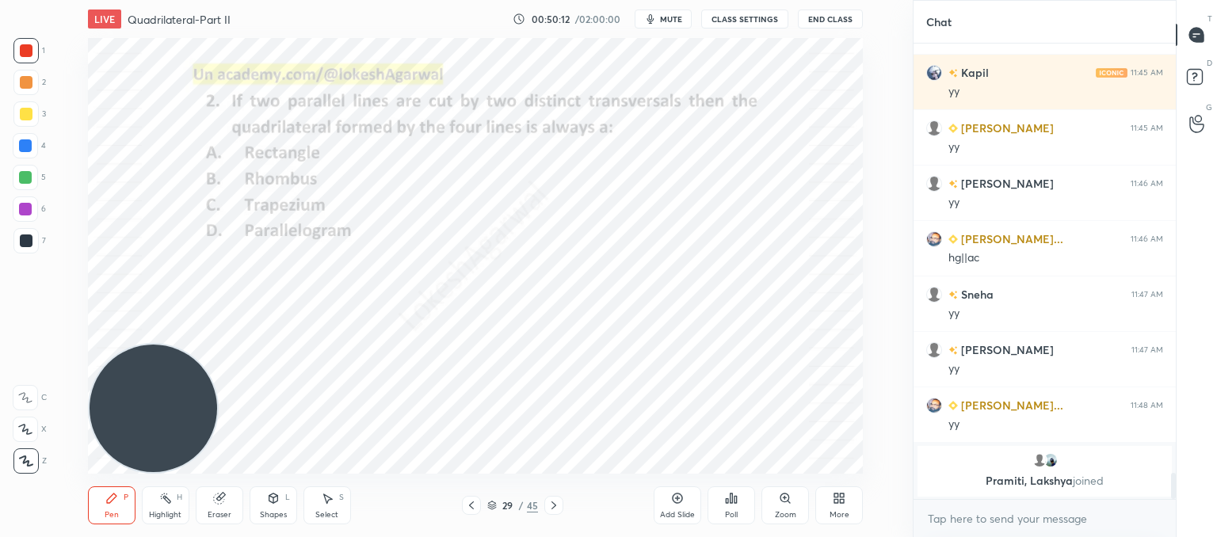
click at [722, 504] on div "Poll" at bounding box center [731, 505] width 48 height 38
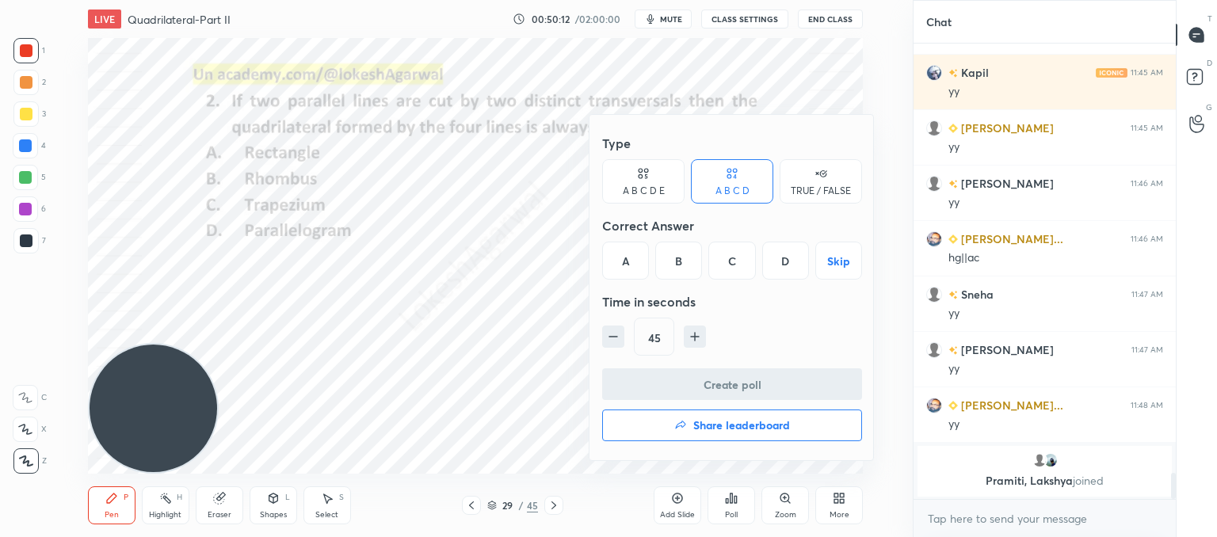
click at [737, 267] on div "C" at bounding box center [731, 261] width 47 height 38
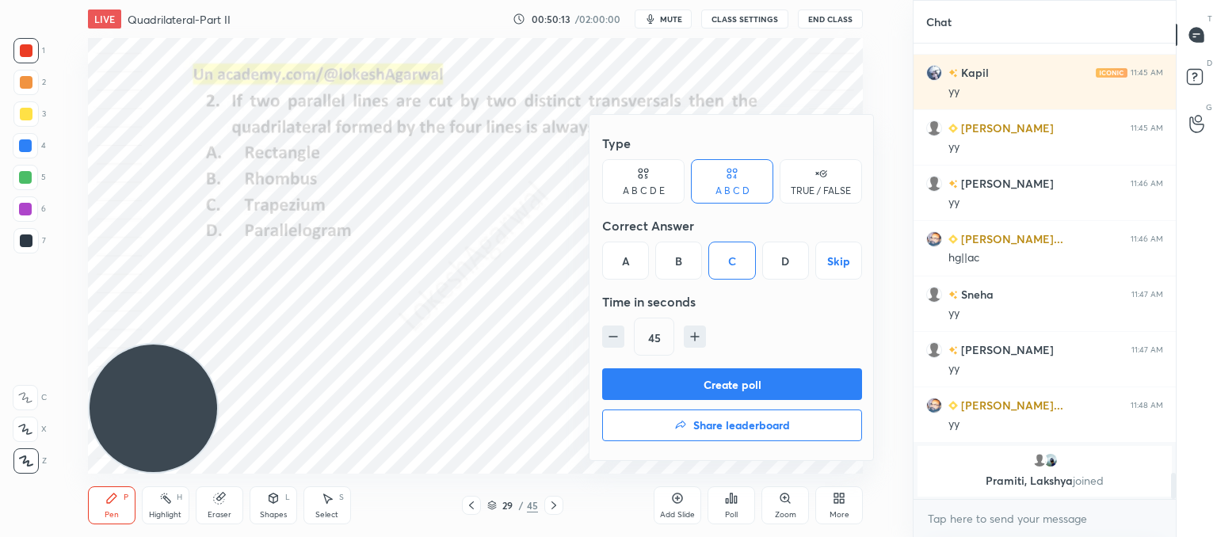
click at [715, 382] on button "Create poll" at bounding box center [732, 384] width 260 height 32
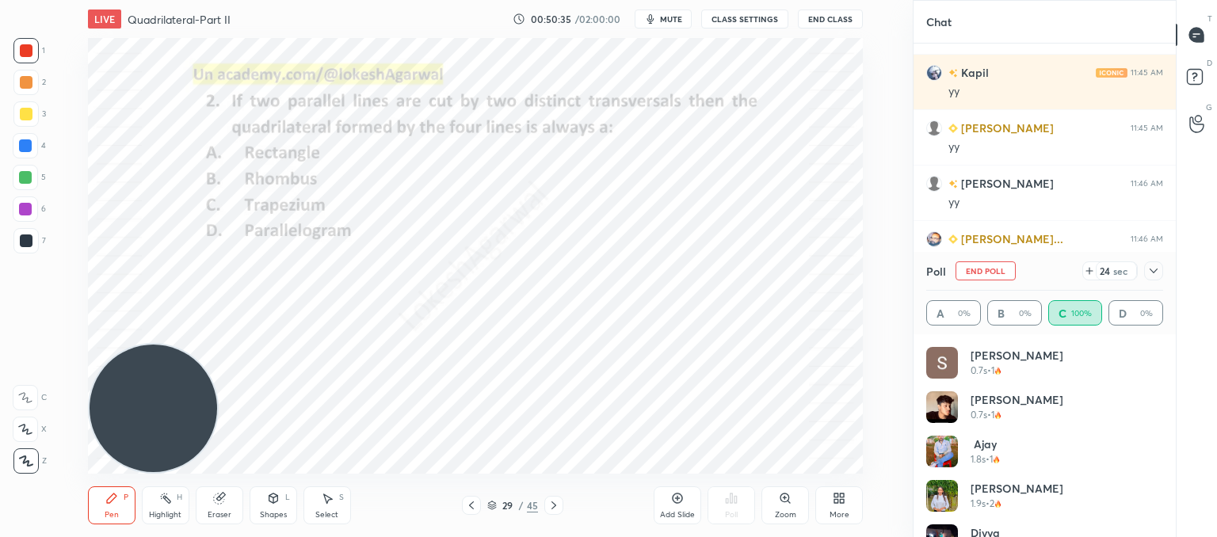
click at [1153, 274] on icon at bounding box center [1153, 271] width 13 height 13
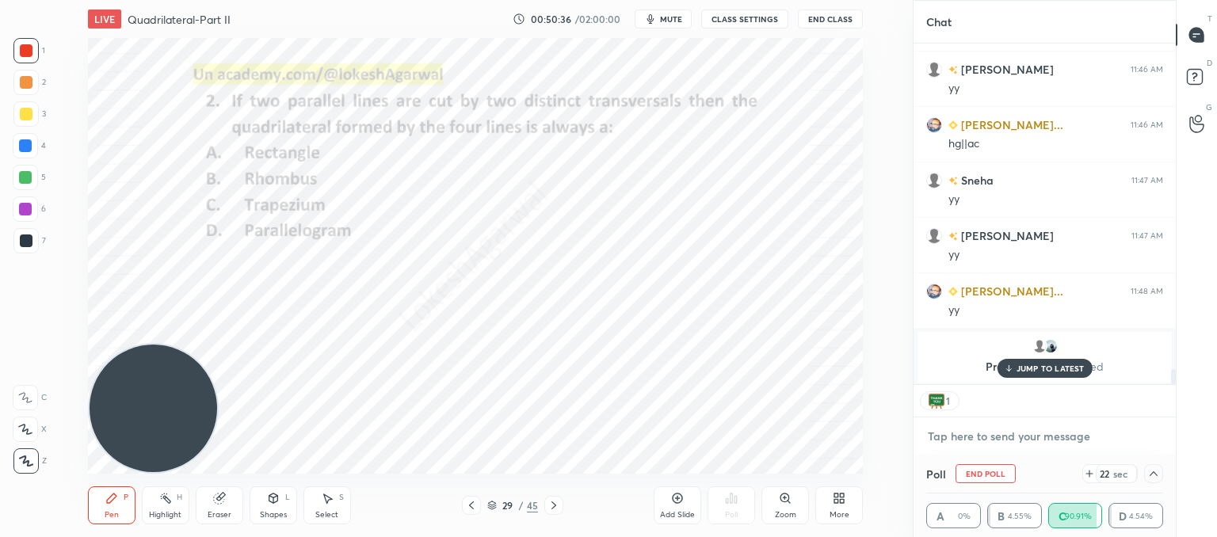
click at [1006, 429] on textarea at bounding box center [1044, 436] width 237 height 25
click at [1038, 369] on p "JUMP TO LATEST" at bounding box center [1050, 369] width 68 height 10
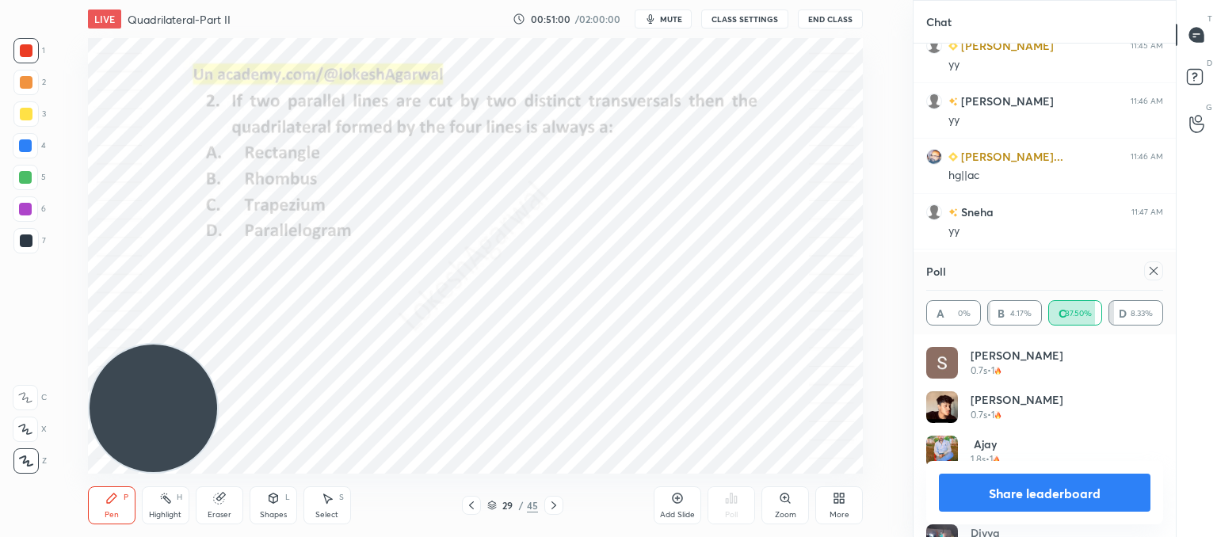
click at [1153, 270] on icon at bounding box center [1153, 271] width 8 height 8
type textarea "x"
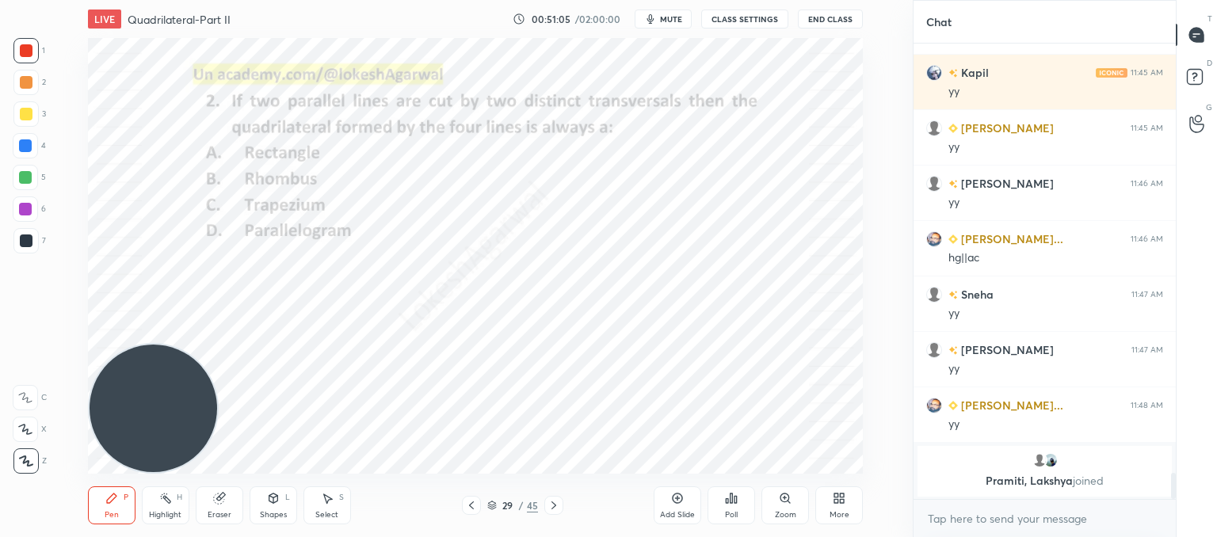
drag, startPoint x: 276, startPoint y: 506, endPoint x: 268, endPoint y: 497, distance: 12.3
click at [276, 506] on div "Shapes L" at bounding box center [274, 505] width 48 height 38
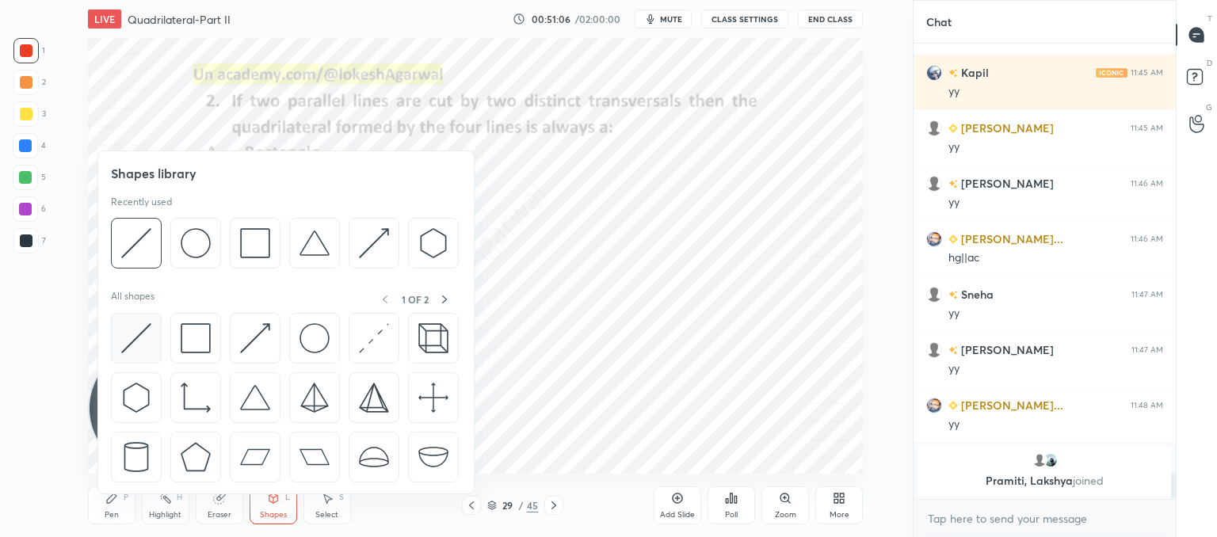
click at [135, 344] on img at bounding box center [136, 338] width 30 height 30
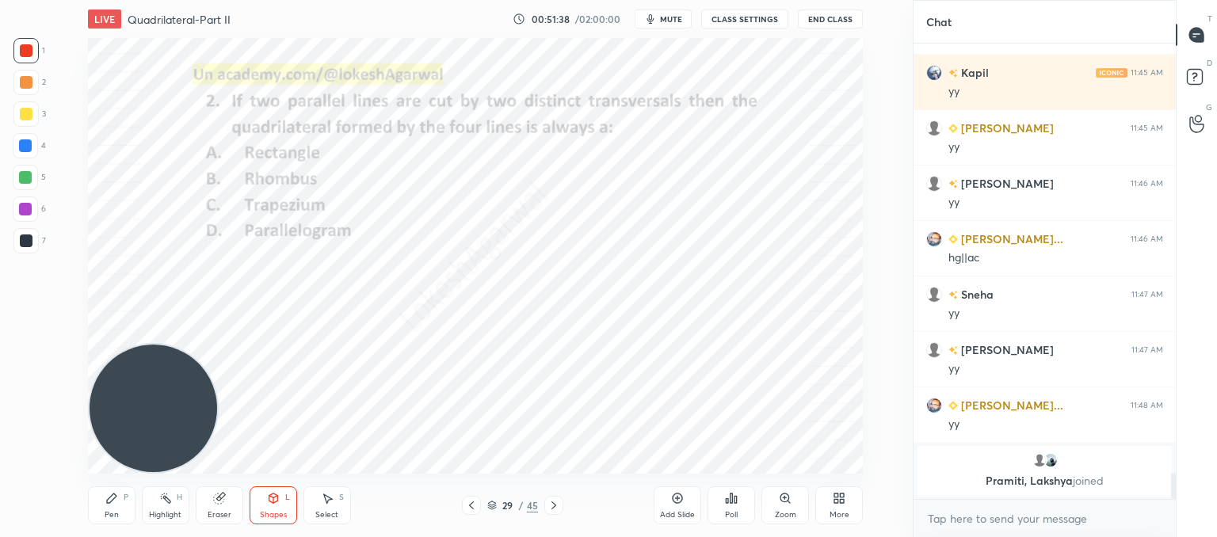
click at [558, 508] on icon at bounding box center [553, 505] width 13 height 13
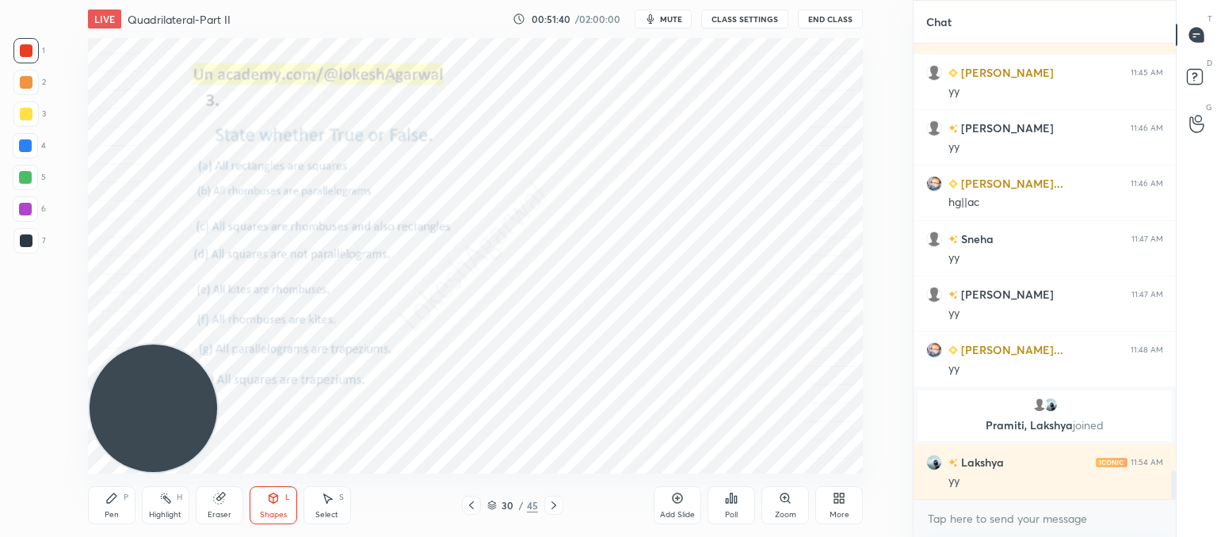
click at [550, 511] on icon at bounding box center [553, 505] width 13 height 13
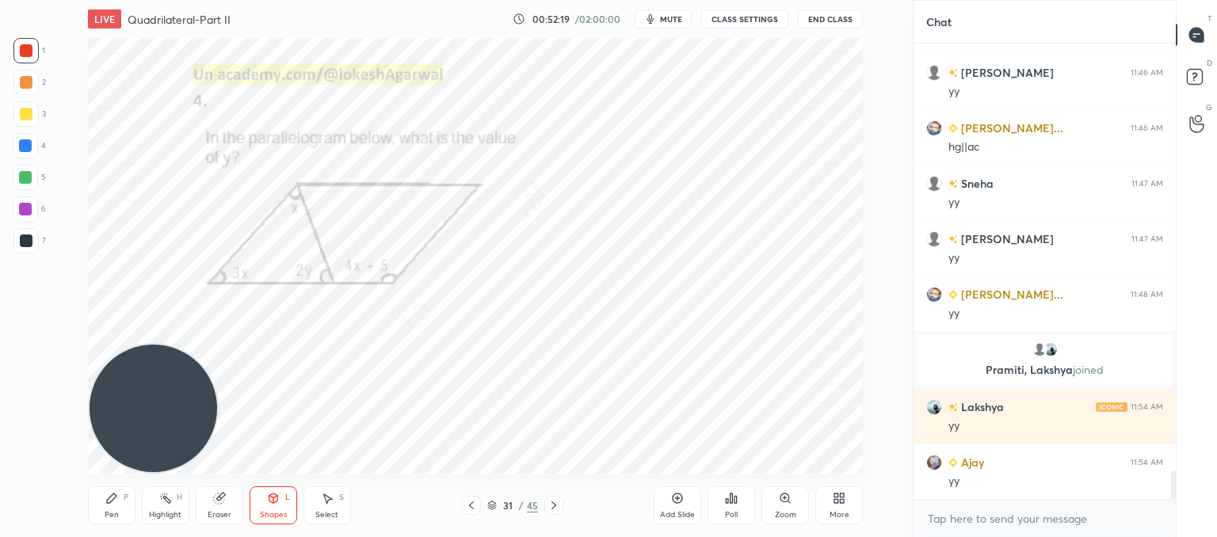
drag, startPoint x: 113, startPoint y: 509, endPoint x: 120, endPoint y: 501, distance: 9.5
click at [114, 509] on div "Pen P" at bounding box center [112, 505] width 48 height 38
click at [328, 508] on div "Select S" at bounding box center [327, 505] width 48 height 38
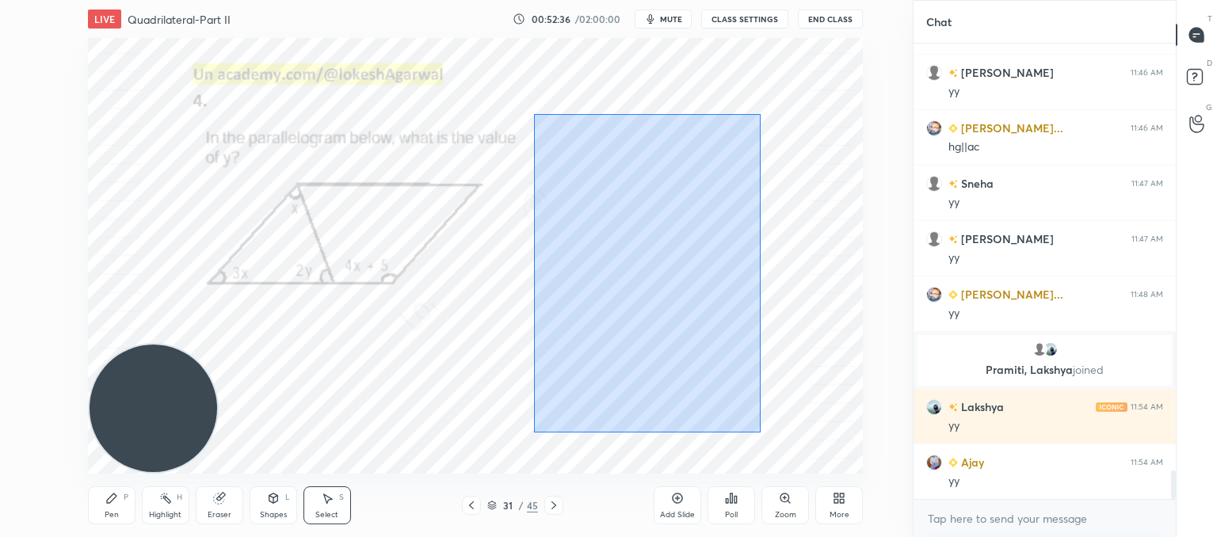
drag, startPoint x: 760, startPoint y: 432, endPoint x: 528, endPoint y: 100, distance: 405.5
click at [528, 100] on div "0 ° Undo Copy Paste here Duplicate Duplicate to new slide Delete" at bounding box center [475, 256] width 775 height 436
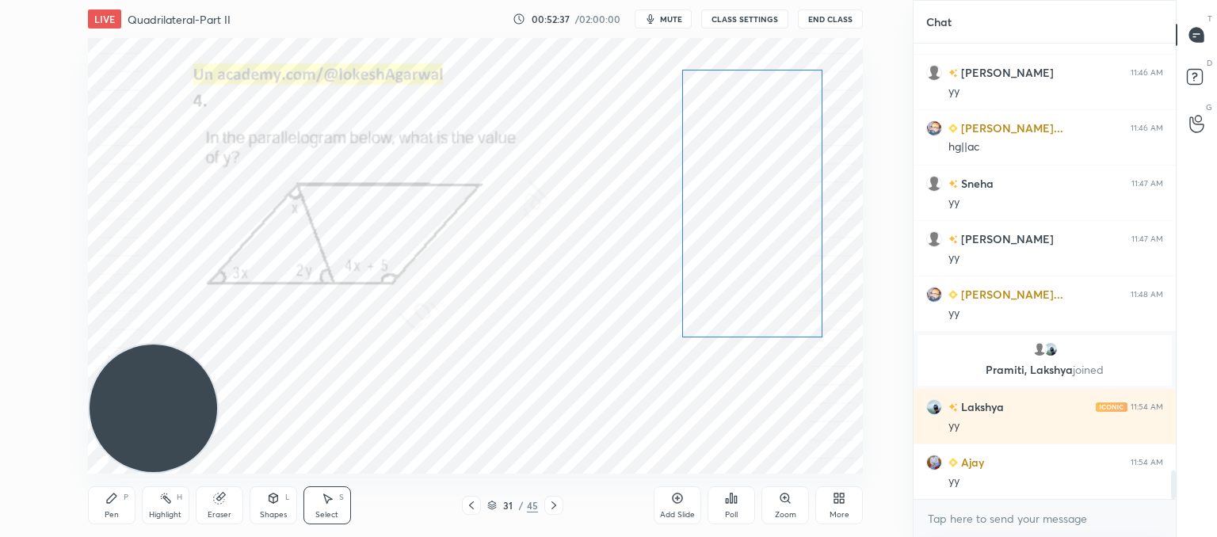
drag, startPoint x: 597, startPoint y: 247, endPoint x: 732, endPoint y: 177, distance: 152.0
click at [732, 177] on div "0 ° Undo Copy Paste here Duplicate Duplicate to new slide Delete" at bounding box center [475, 256] width 775 height 436
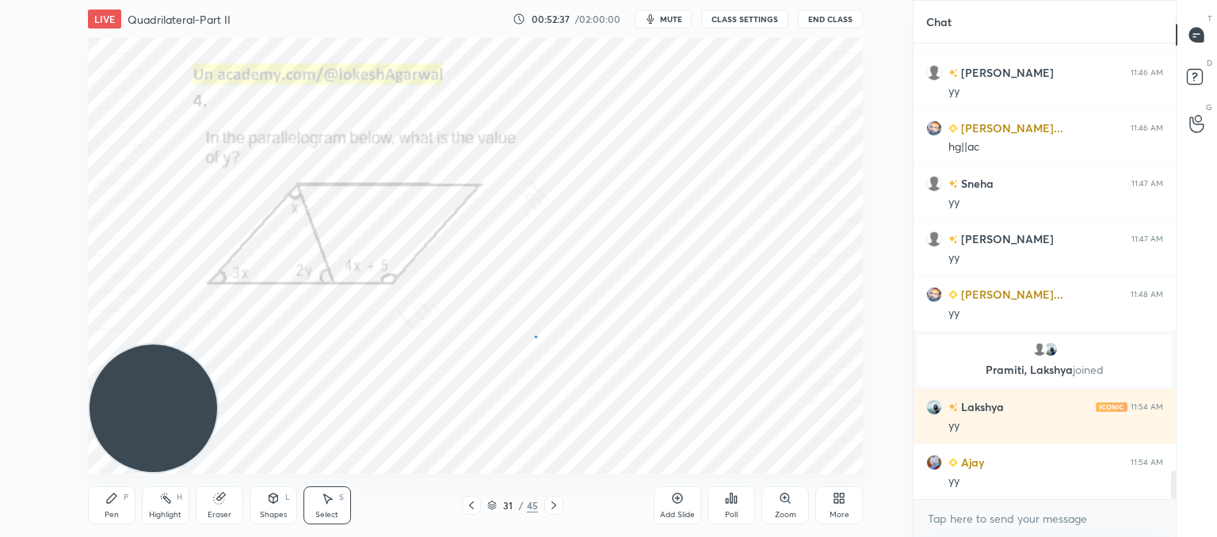
click at [535, 337] on div "0 ° Undo Copy Paste here Duplicate Duplicate to new slide Delete" at bounding box center [475, 256] width 775 height 436
click at [745, 511] on div "Poll" at bounding box center [731, 505] width 48 height 38
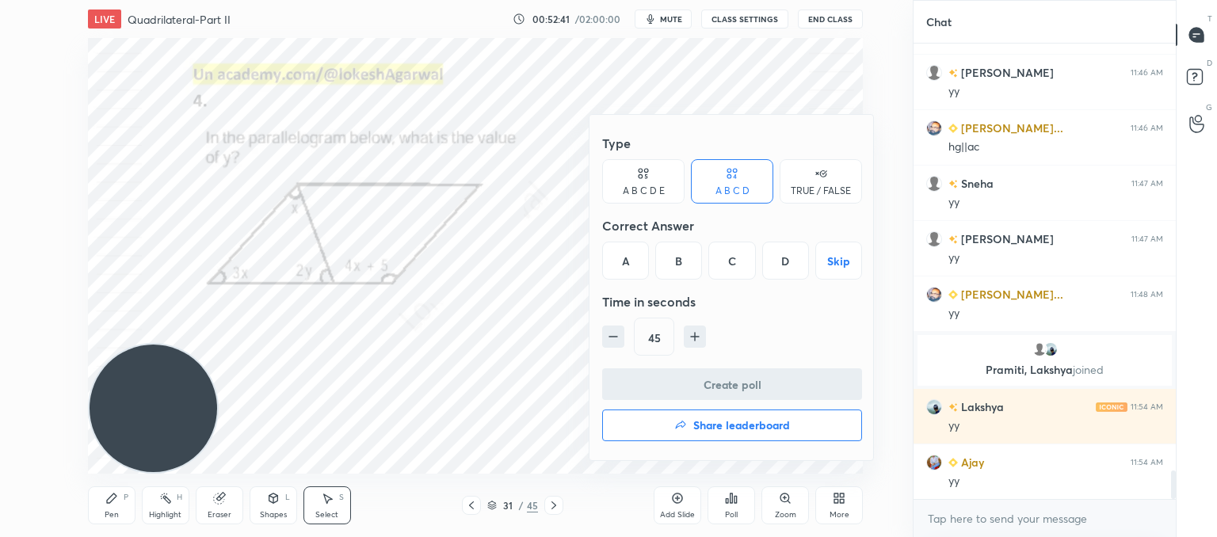
click at [650, 186] on div "A B C D E" at bounding box center [644, 191] width 42 height 10
click at [796, 257] on div "E" at bounding box center [798, 261] width 38 height 38
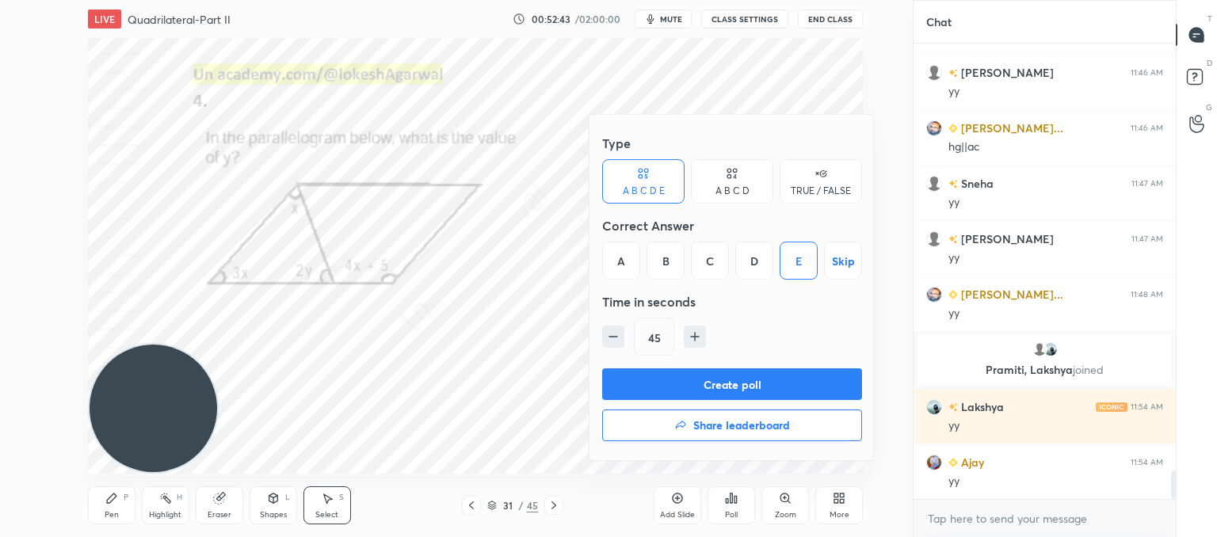
click at [695, 333] on icon "button" at bounding box center [695, 337] width 16 height 16
type input "60"
click at [700, 390] on button "Create poll" at bounding box center [732, 384] width 260 height 32
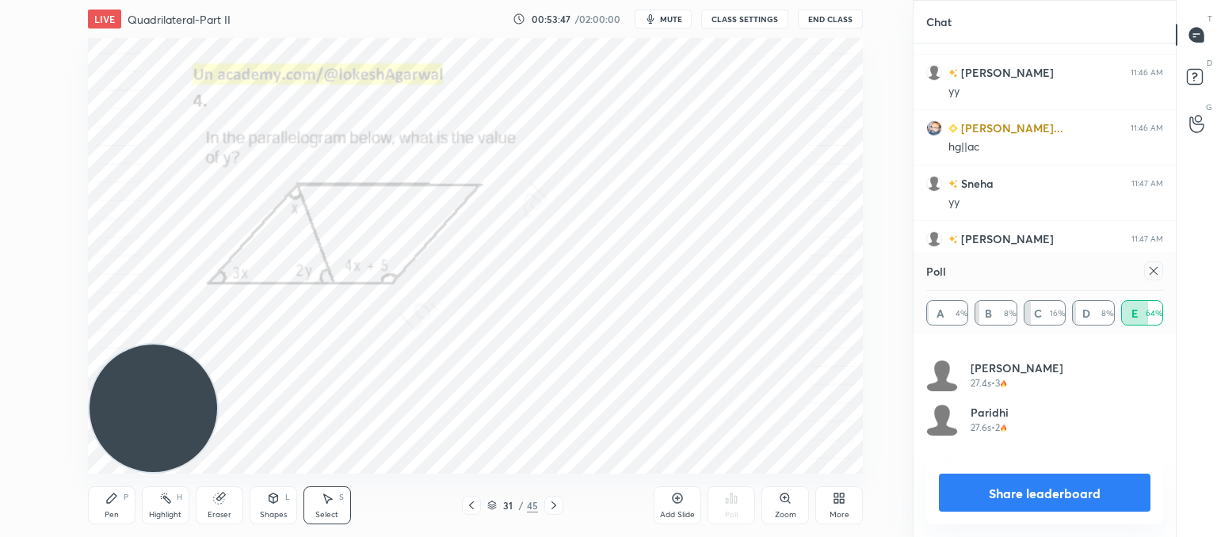
scroll to position [0, 0]
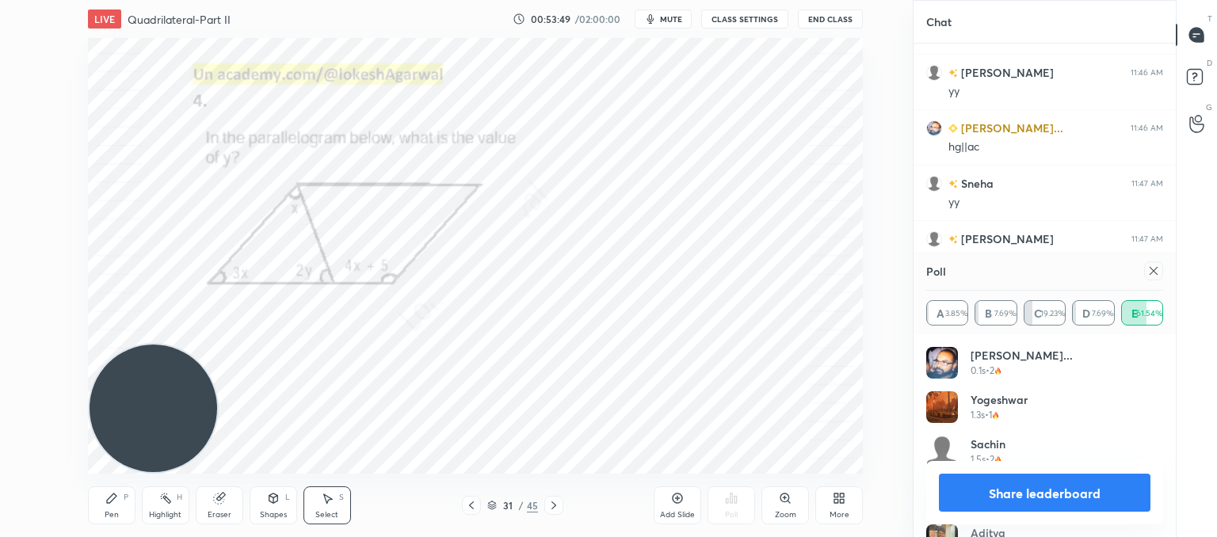
drag, startPoint x: 1153, startPoint y: 270, endPoint x: 1128, endPoint y: 296, distance: 36.4
click at [1153, 270] on icon at bounding box center [1153, 271] width 13 height 13
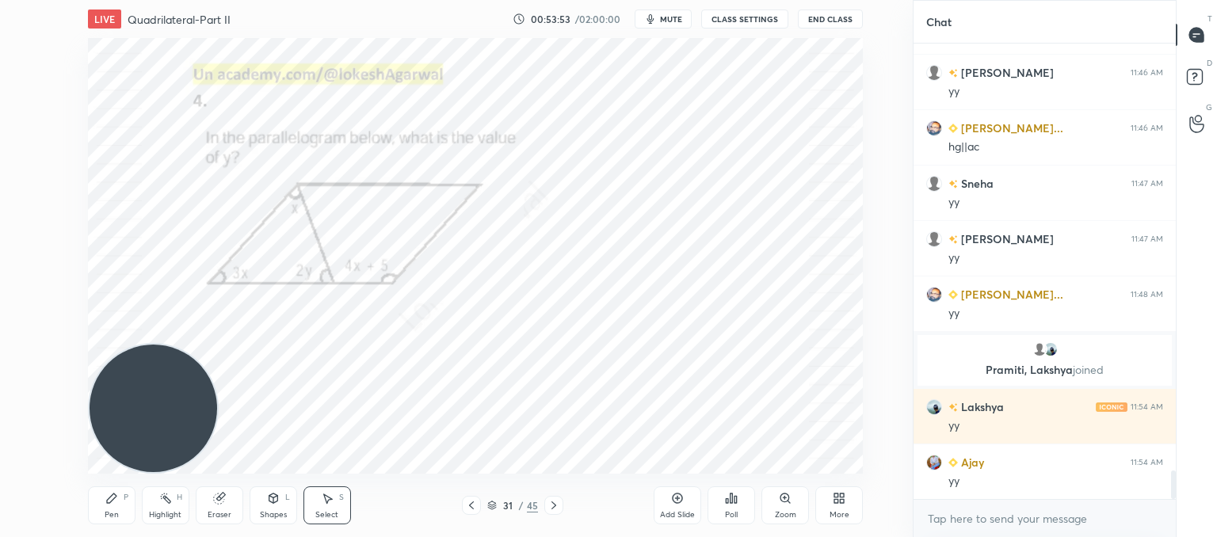
scroll to position [6944, 0]
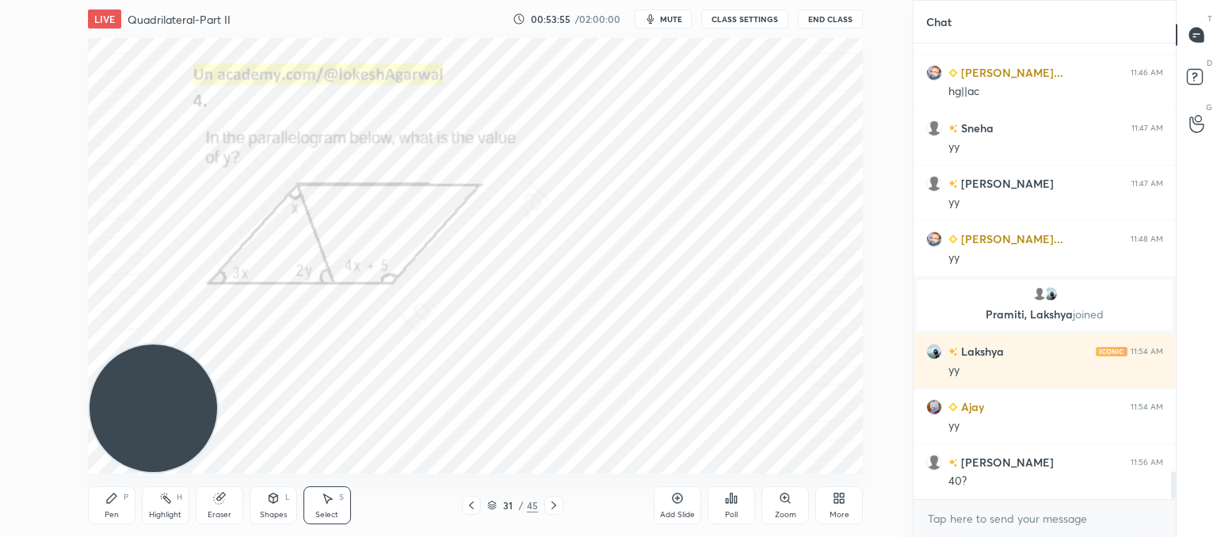
drag, startPoint x: 110, startPoint y: 506, endPoint x: 190, endPoint y: 467, distance: 89.3
click at [111, 507] on div "Pen P" at bounding box center [112, 505] width 48 height 38
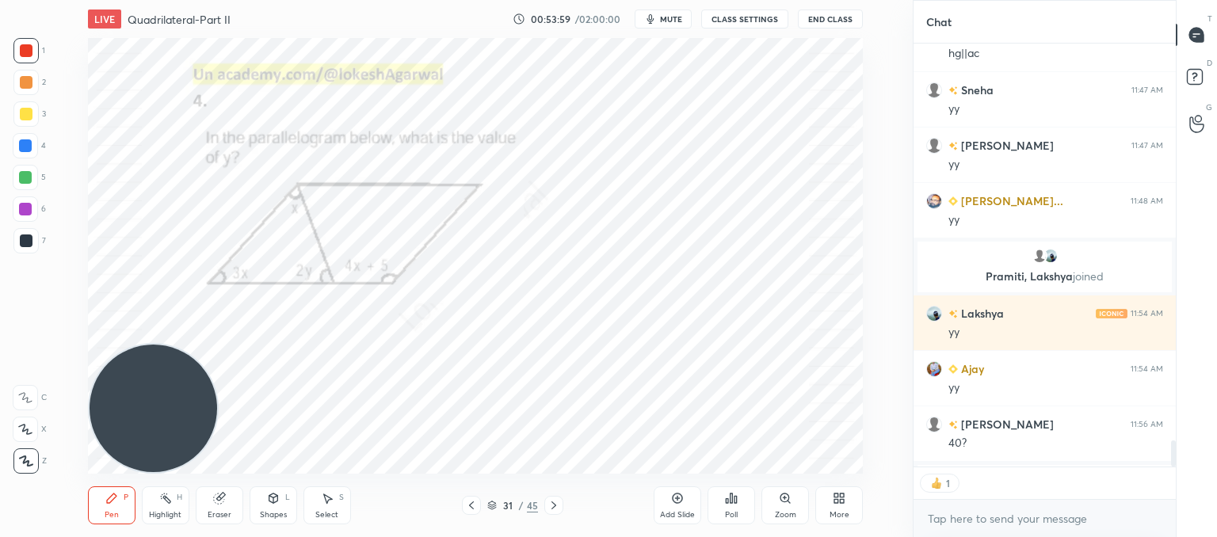
scroll to position [6, 5]
type textarea "x"
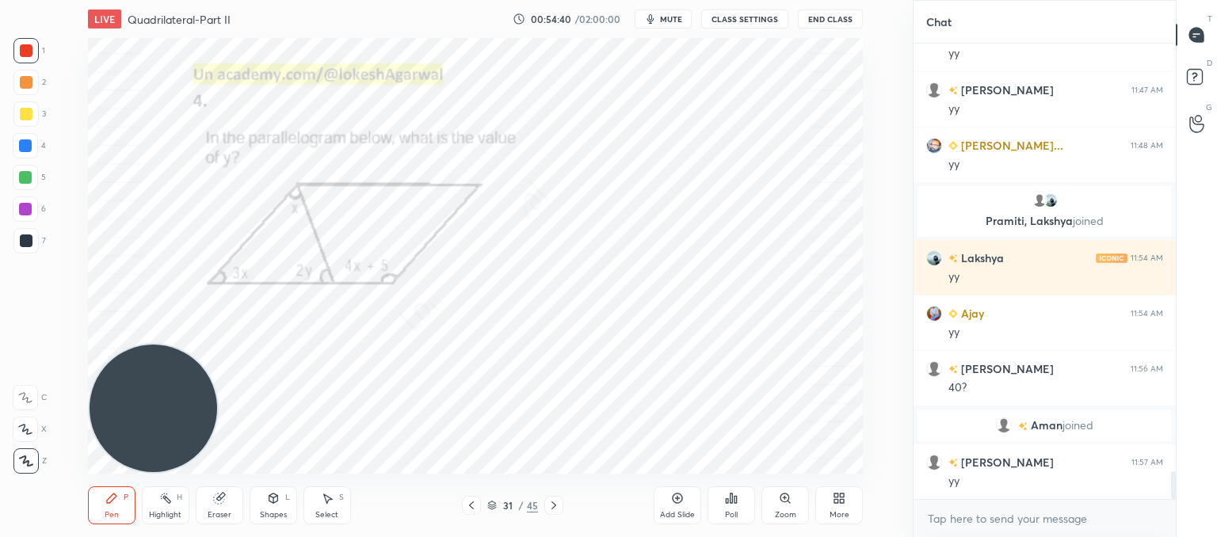
click at [554, 504] on icon at bounding box center [553, 505] width 13 height 13
click at [651, 23] on icon "button" at bounding box center [650, 19] width 13 height 13
click at [676, 29] on div "LIVE Quadrilateral-Part II 00:56:28 / 02:00:00 unmute CLASS SETTINGS End Class" at bounding box center [475, 19] width 775 height 38
click at [676, 25] on button "unmute" at bounding box center [662, 19] width 57 height 19
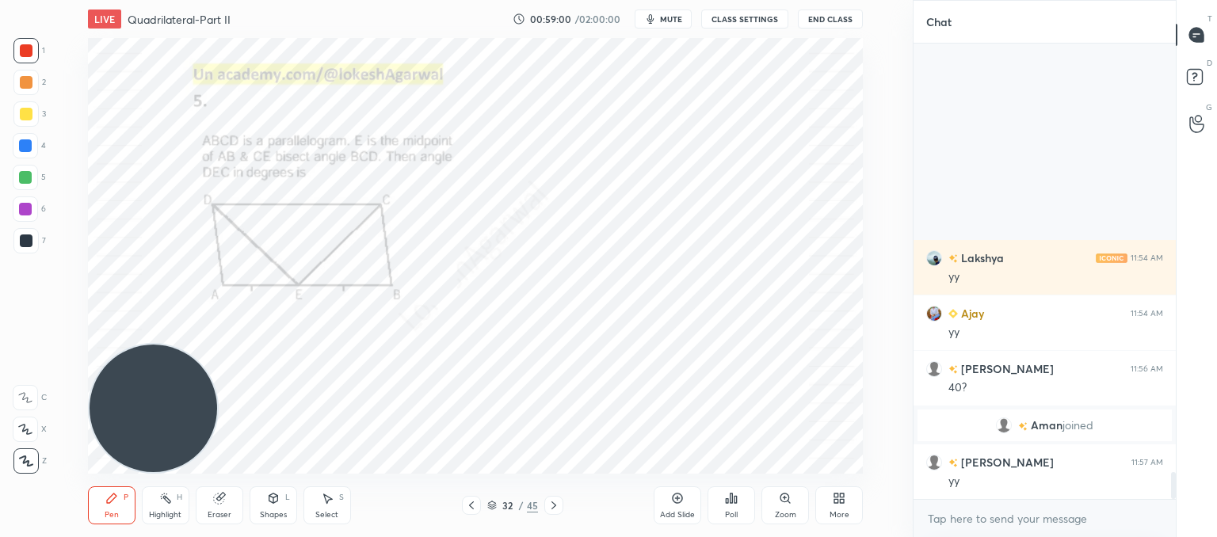
scroll to position [7267, 0]
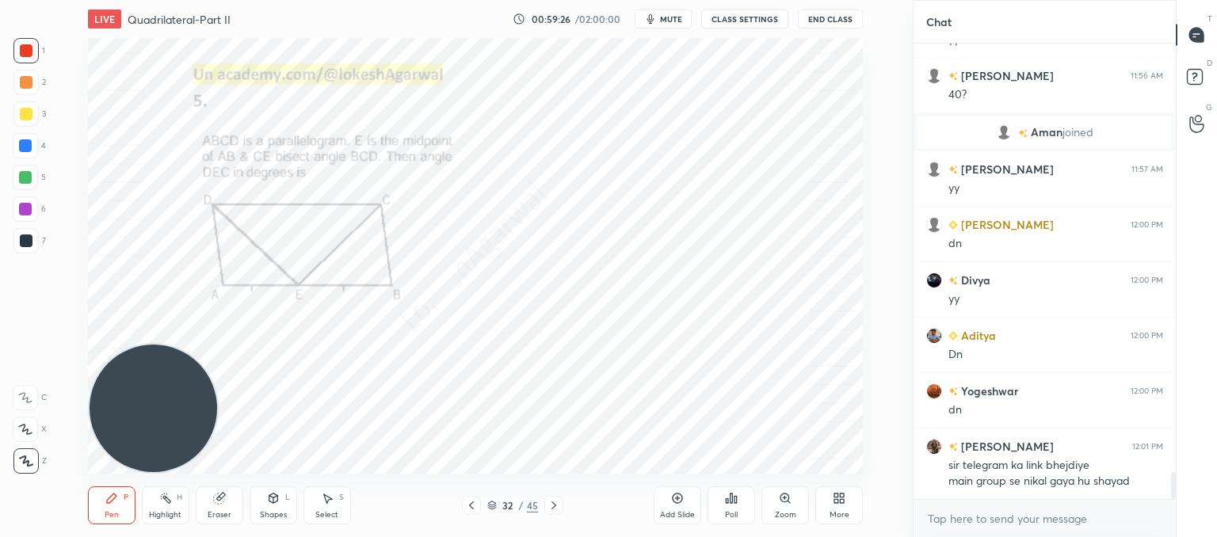
click at [732, 502] on icon at bounding box center [731, 498] width 2 height 10
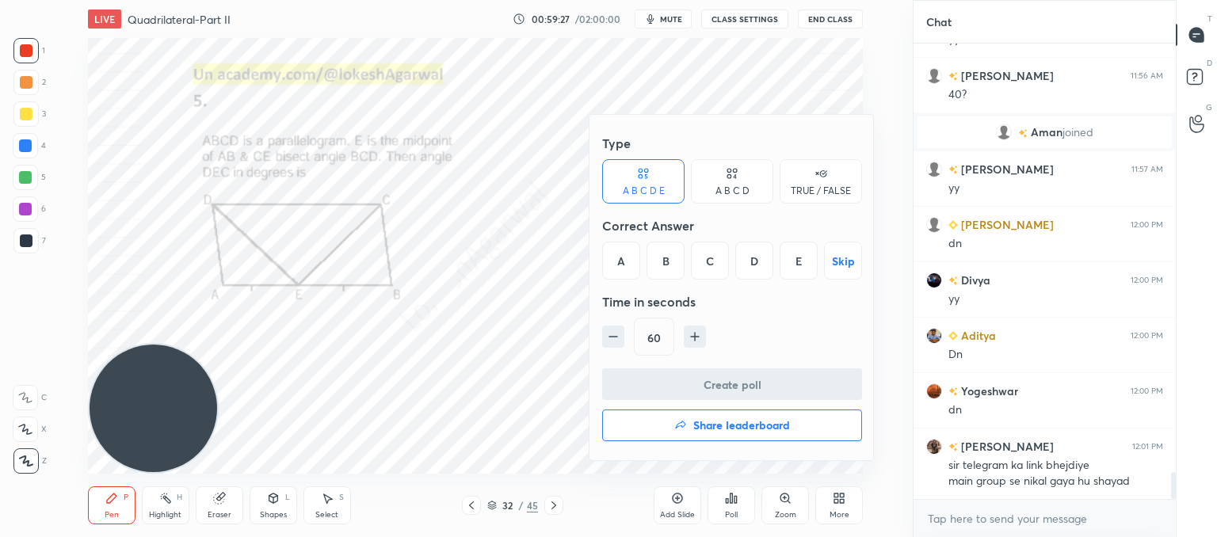
click at [704, 257] on div "C" at bounding box center [710, 261] width 38 height 38
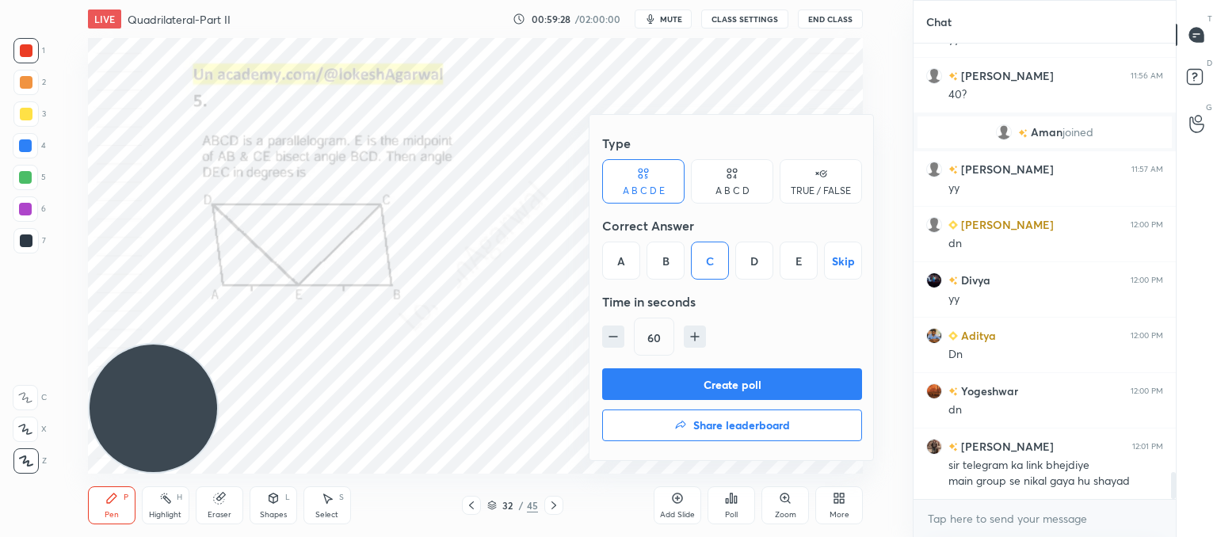
click at [616, 327] on button "button" at bounding box center [613, 337] width 22 height 22
type input "45"
click at [660, 394] on button "Create poll" at bounding box center [732, 384] width 260 height 32
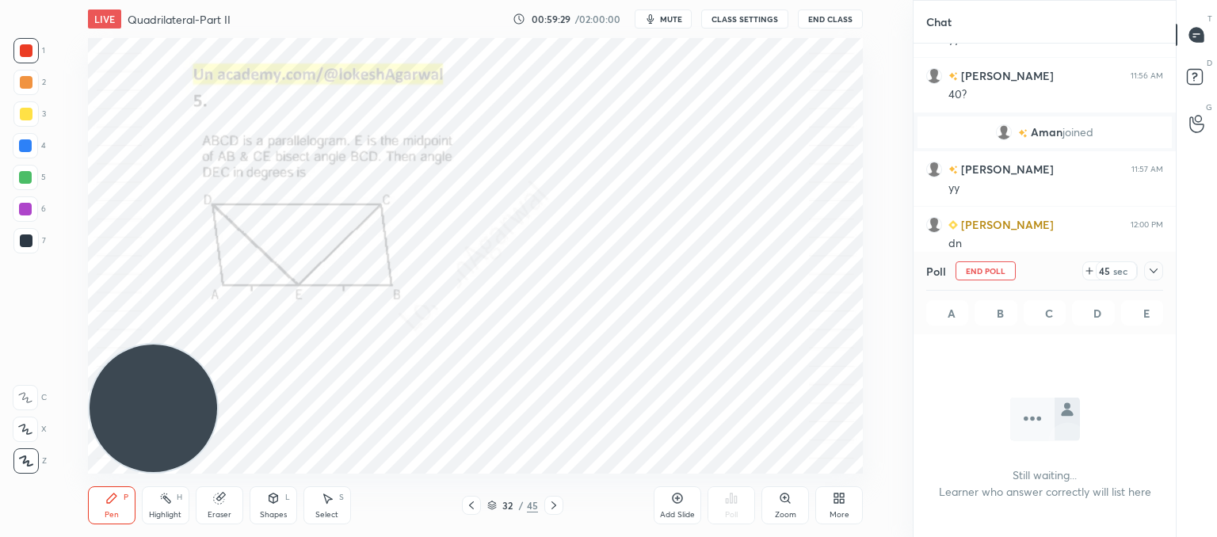
scroll to position [6, 5]
click at [316, 498] on div "Select S" at bounding box center [327, 505] width 48 height 38
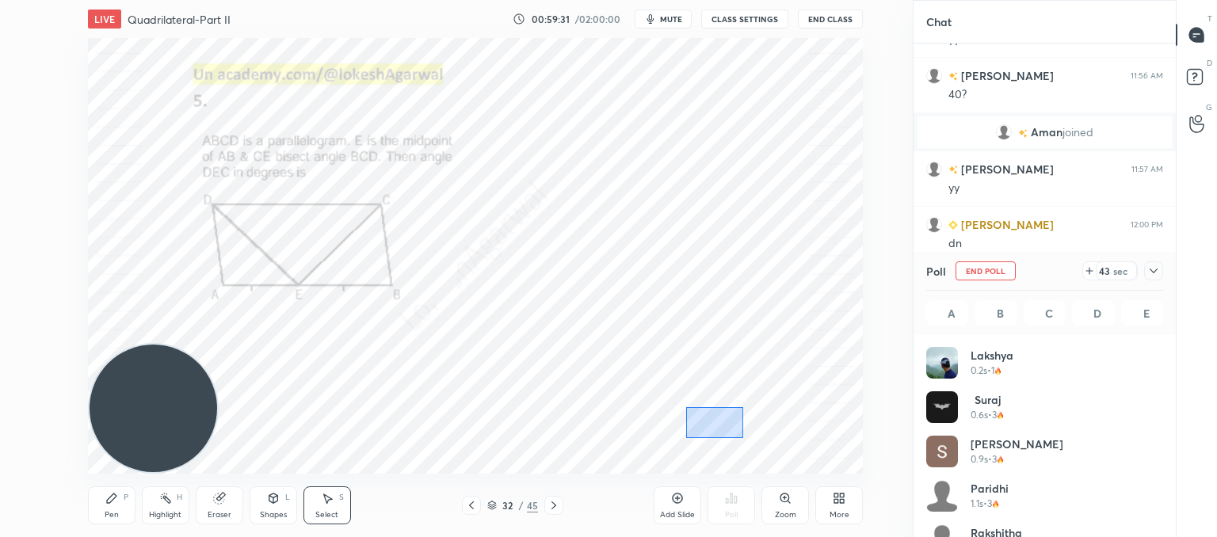
scroll to position [185, 232]
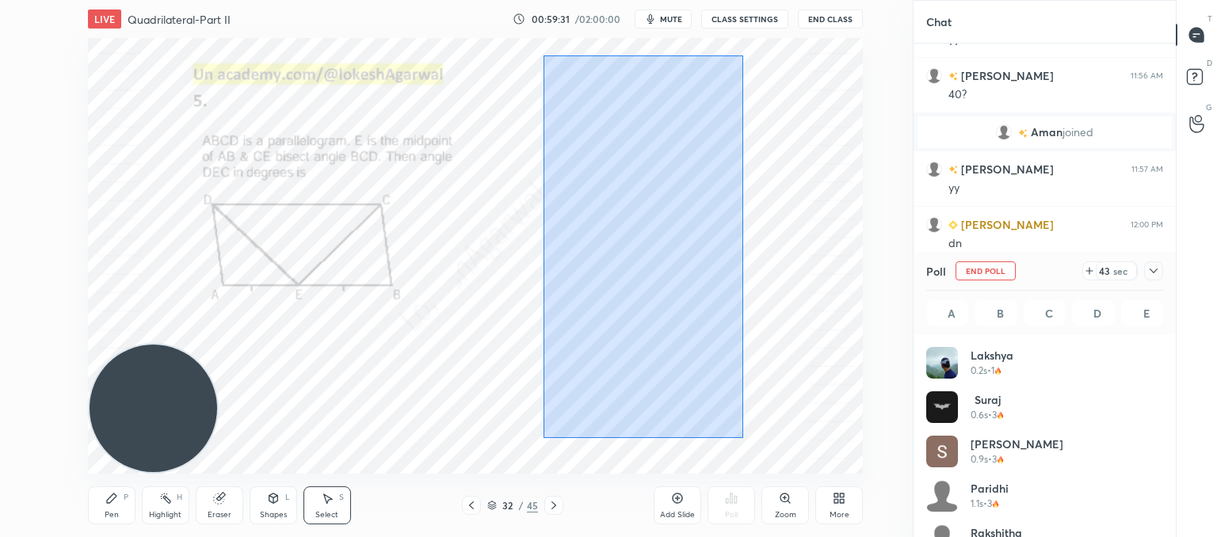
drag, startPoint x: 738, startPoint y: 437, endPoint x: 555, endPoint y: 3, distance: 471.1
click at [555, 3] on div "LIVE Quadrilateral-Part II 00:59:31 / 02:00:00 mute CLASS SETTINGS End Class 0 …" at bounding box center [475, 268] width 849 height 537
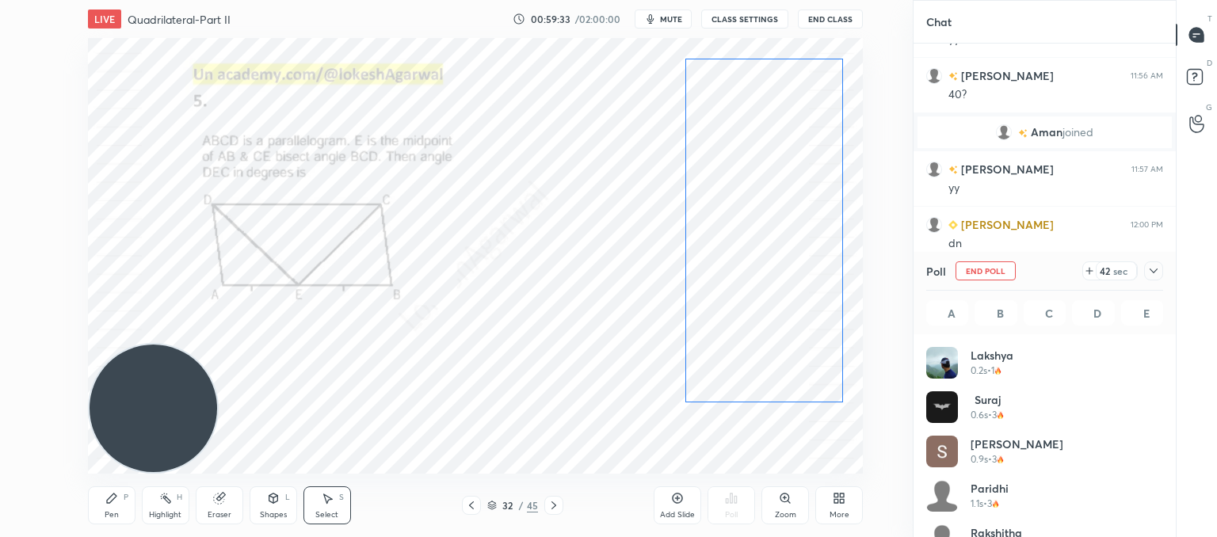
drag, startPoint x: 639, startPoint y: 196, endPoint x: 722, endPoint y: 182, distance: 83.6
click at [749, 177] on div "0 ° Undo Copy Paste here Duplicate Duplicate to new slide Delete" at bounding box center [475, 256] width 775 height 436
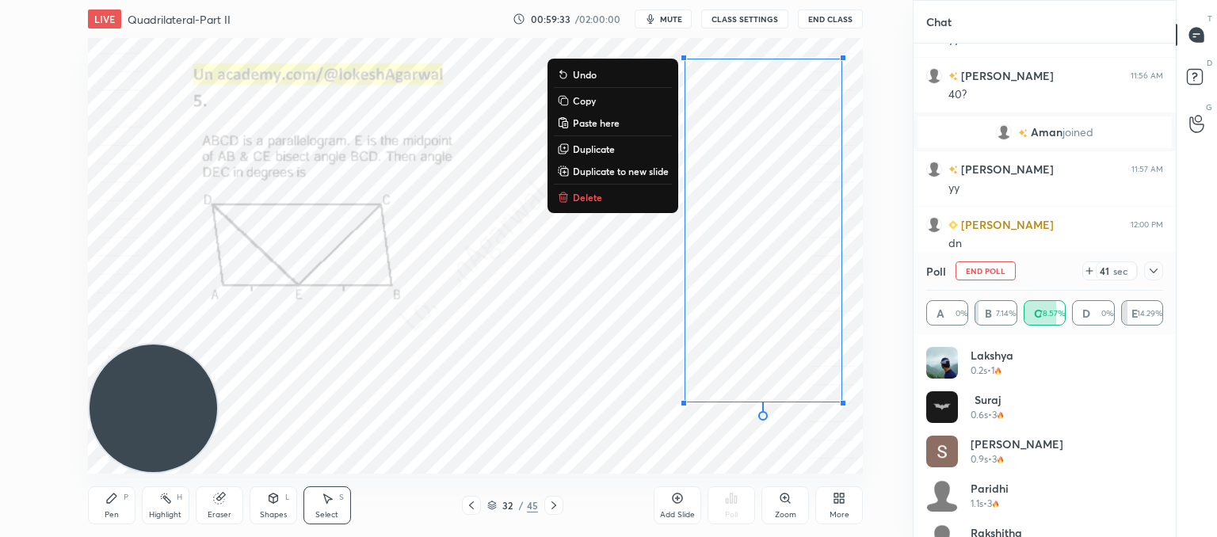
click at [487, 299] on div "0 ° Undo Copy Paste here Duplicate Duplicate to new slide Delete" at bounding box center [475, 256] width 775 height 436
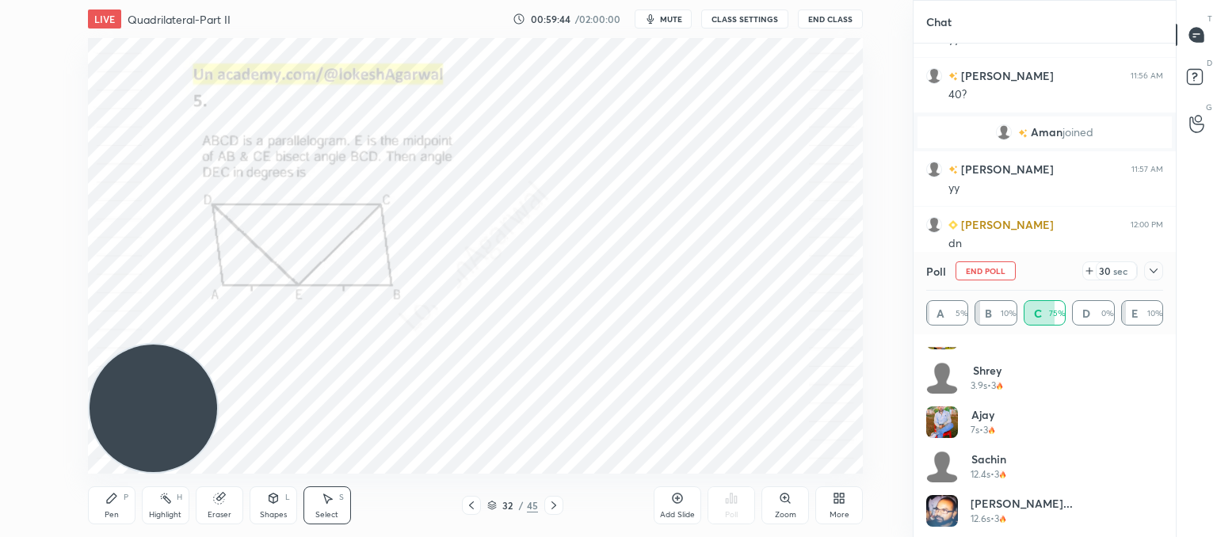
scroll to position [475, 0]
click at [1160, 272] on div at bounding box center [1153, 270] width 19 height 19
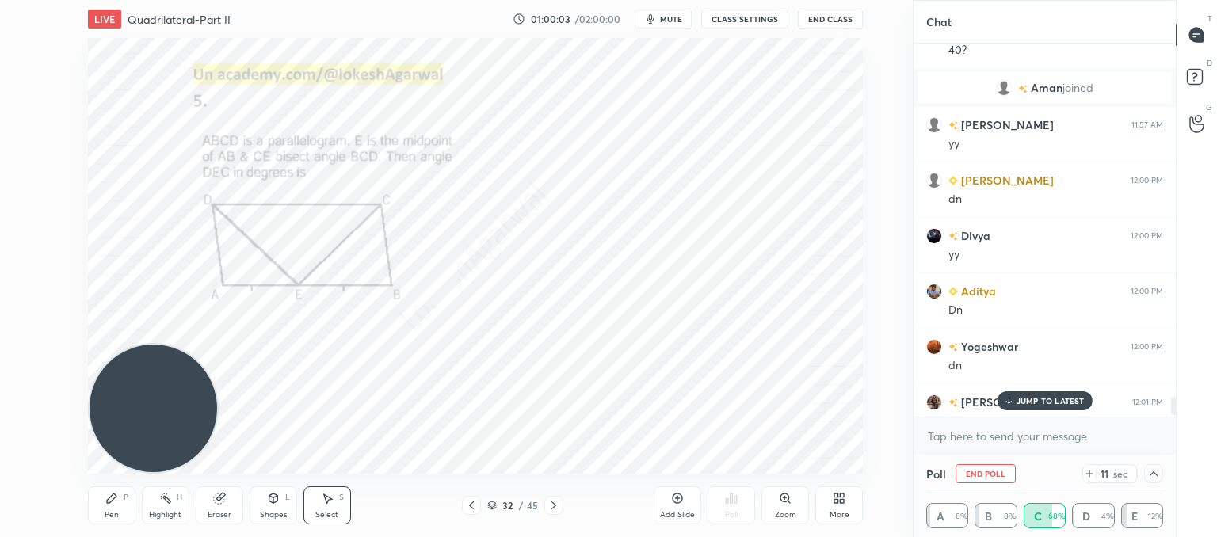
scroll to position [7349, 0]
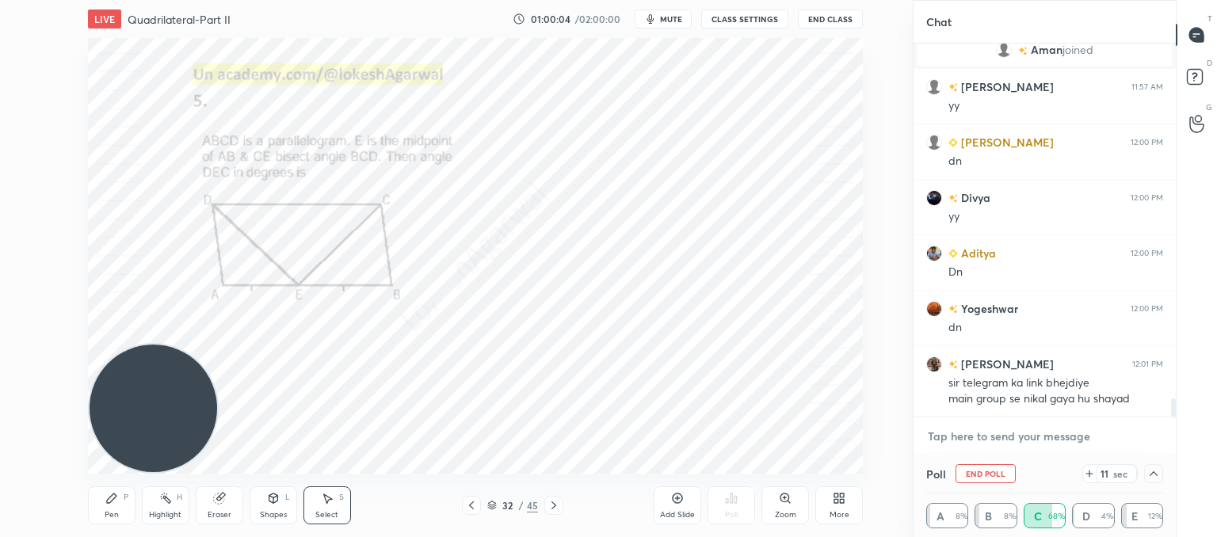
type textarea "x"
click at [976, 441] on textarea at bounding box center [1044, 436] width 237 height 25
paste textarea "[URL][DOMAIN_NAME]"
type textarea "[URL][DOMAIN_NAME]"
type textarea "x"
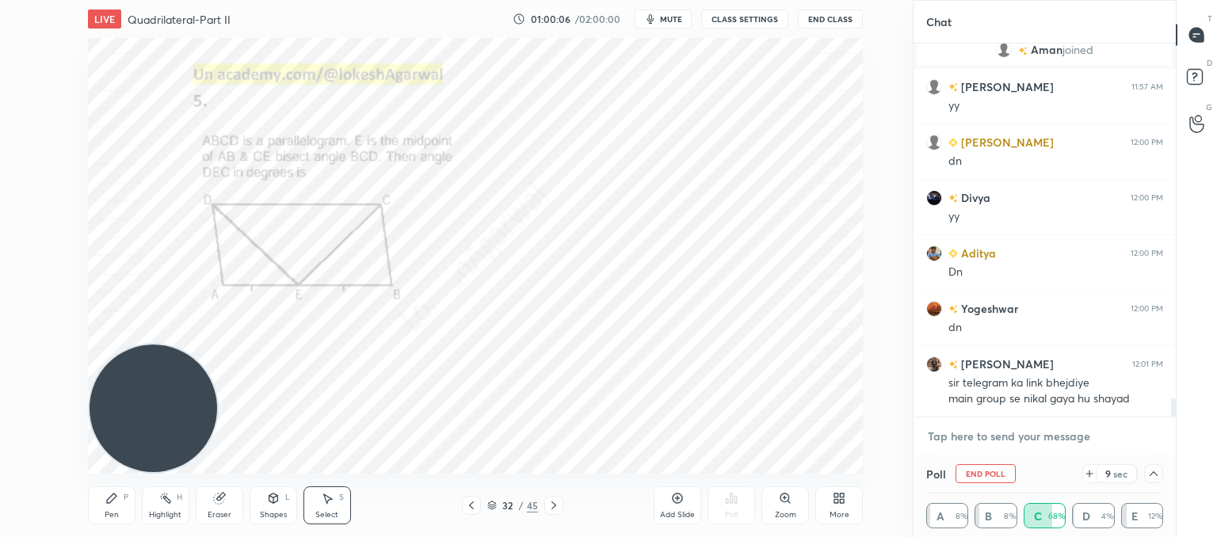
scroll to position [7438, 0]
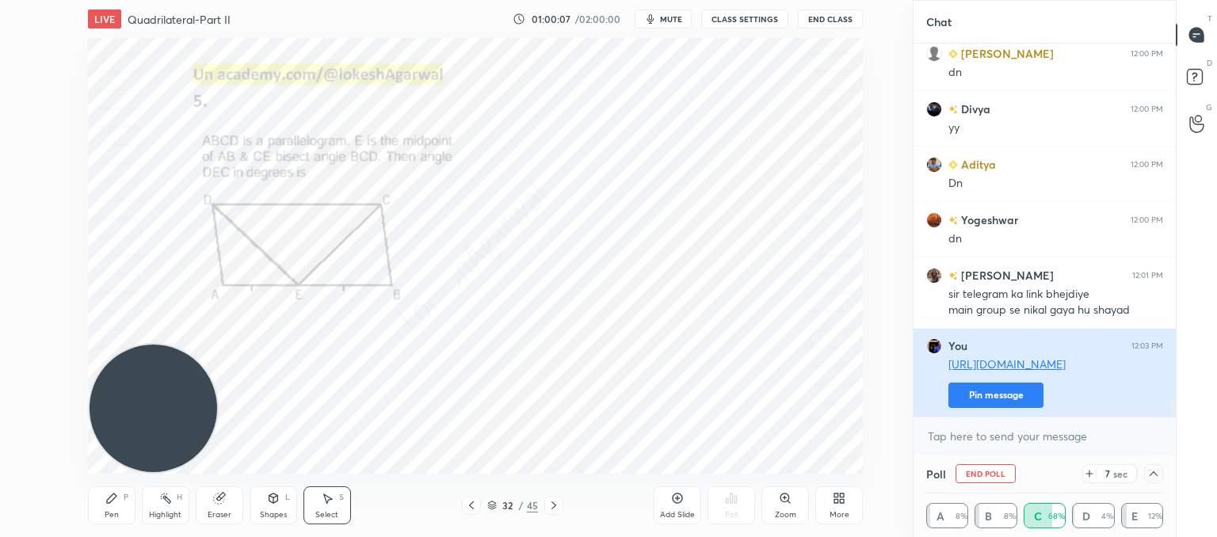
click at [1003, 396] on button "Pin message" at bounding box center [995, 395] width 95 height 25
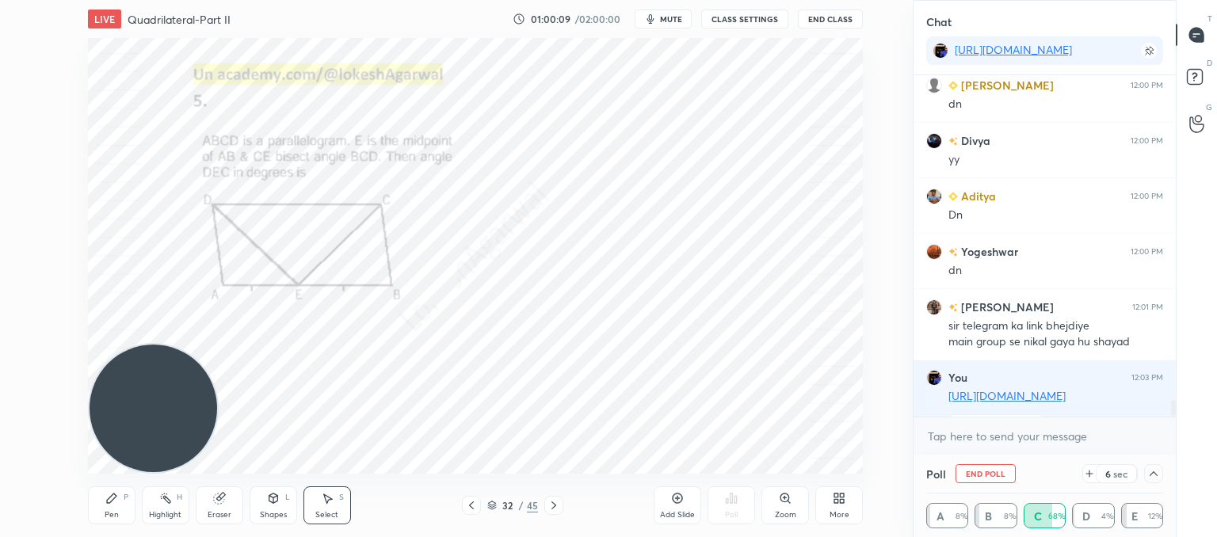
click at [1170, 474] on div "Poll End Poll 6 sec A 8% B 8% C 68% D 4% E 12%" at bounding box center [1044, 496] width 262 height 82
click at [1160, 478] on div at bounding box center [1153, 473] width 19 height 19
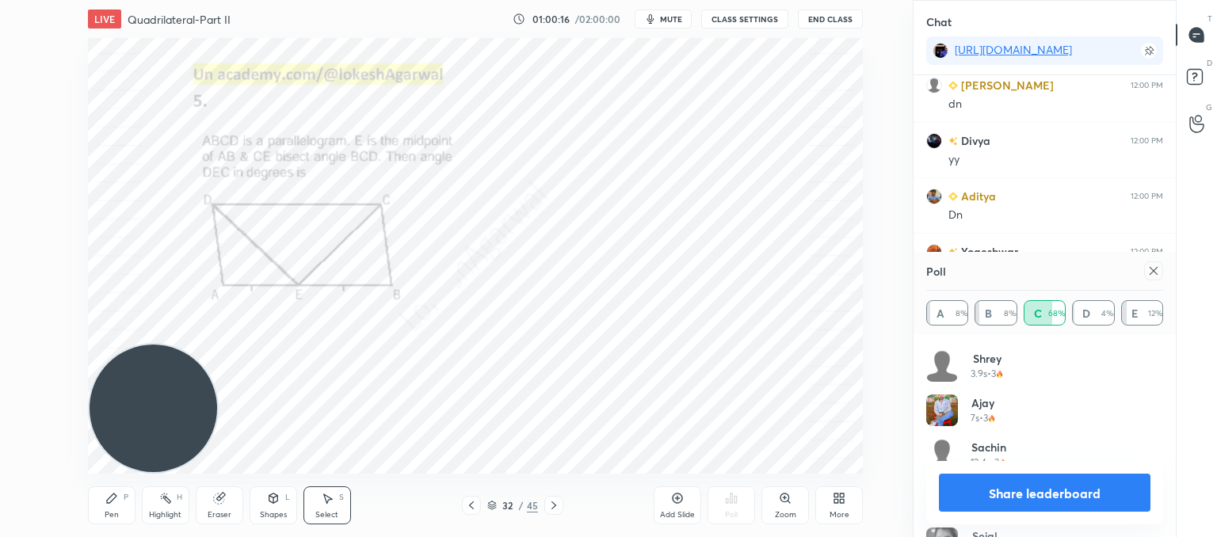
click at [1153, 274] on icon at bounding box center [1153, 271] width 13 height 13
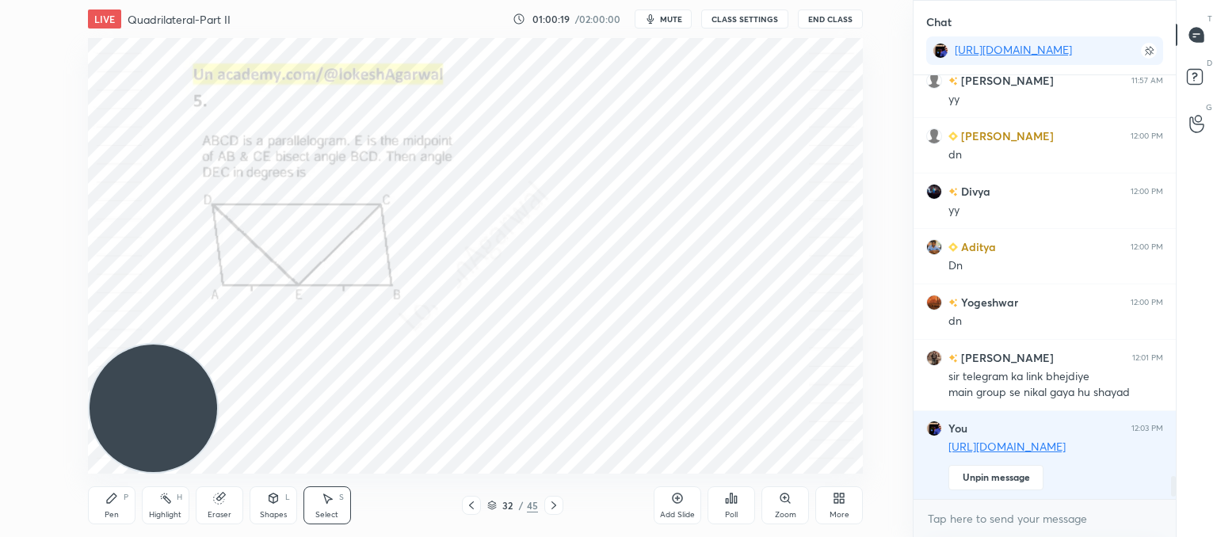
click at [108, 513] on div "Pen" at bounding box center [112, 515] width 14 height 8
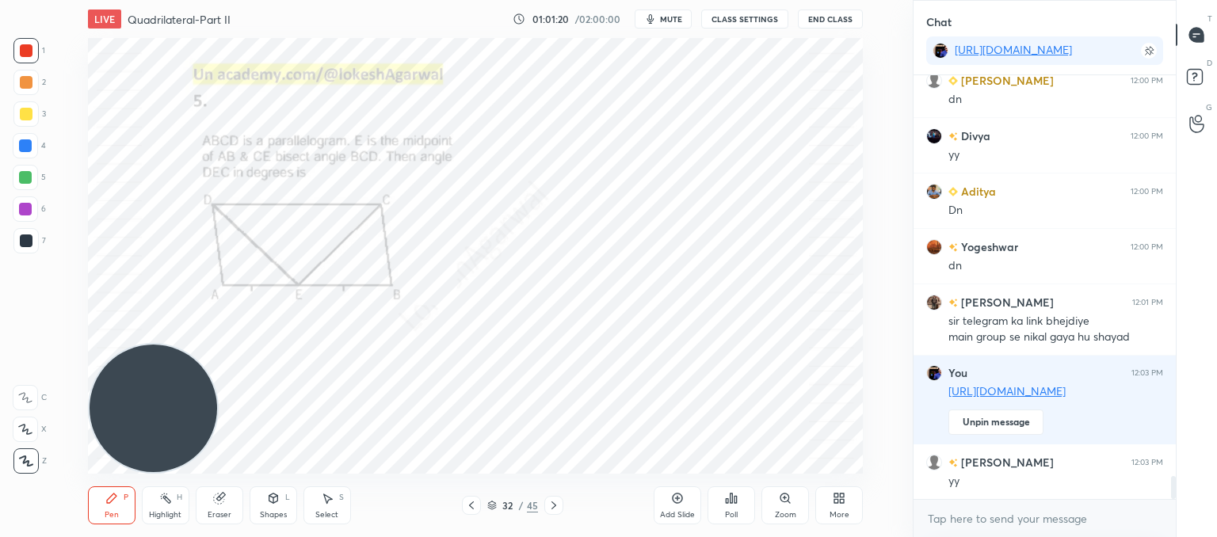
scroll to position [7481, 0]
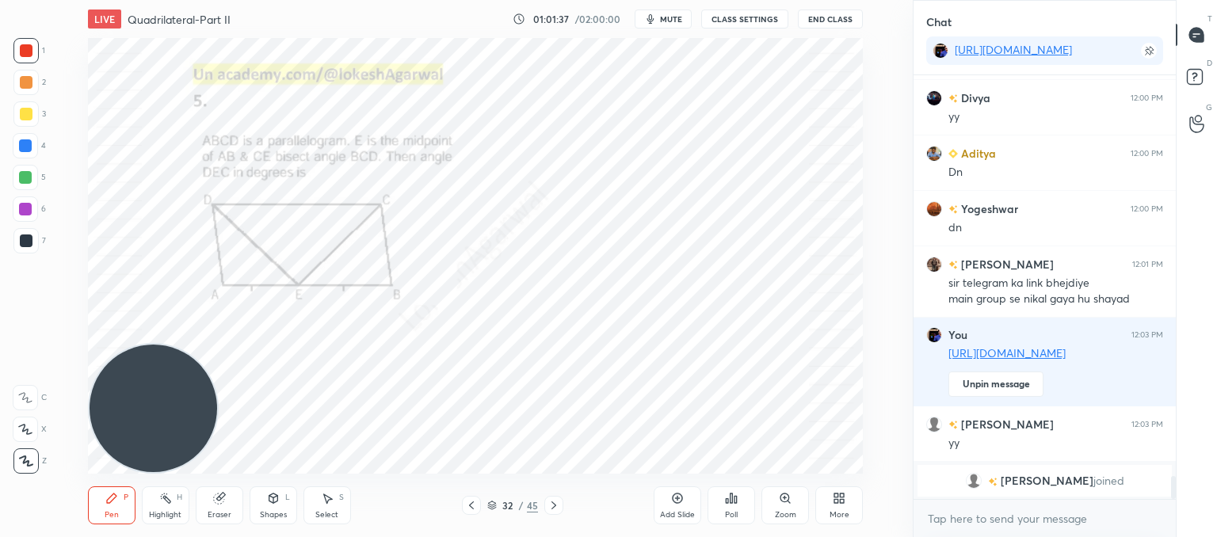
drag, startPoint x: 31, startPoint y: 238, endPoint x: 74, endPoint y: 232, distance: 43.1
click at [32, 236] on div at bounding box center [25, 240] width 25 height 25
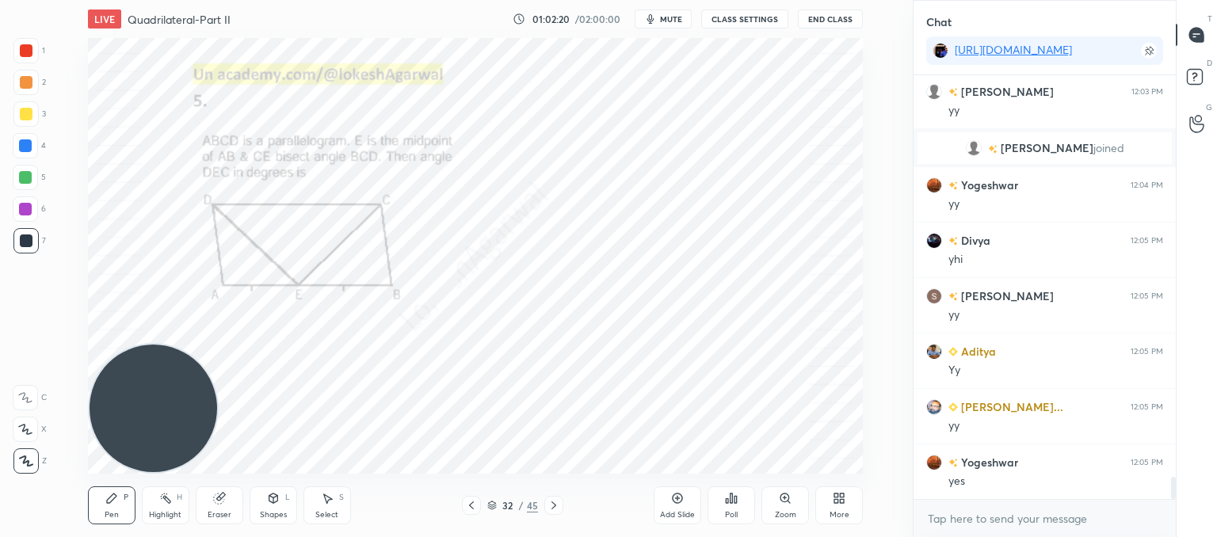
scroll to position [7726, 0]
click at [551, 500] on icon at bounding box center [553, 505] width 13 height 13
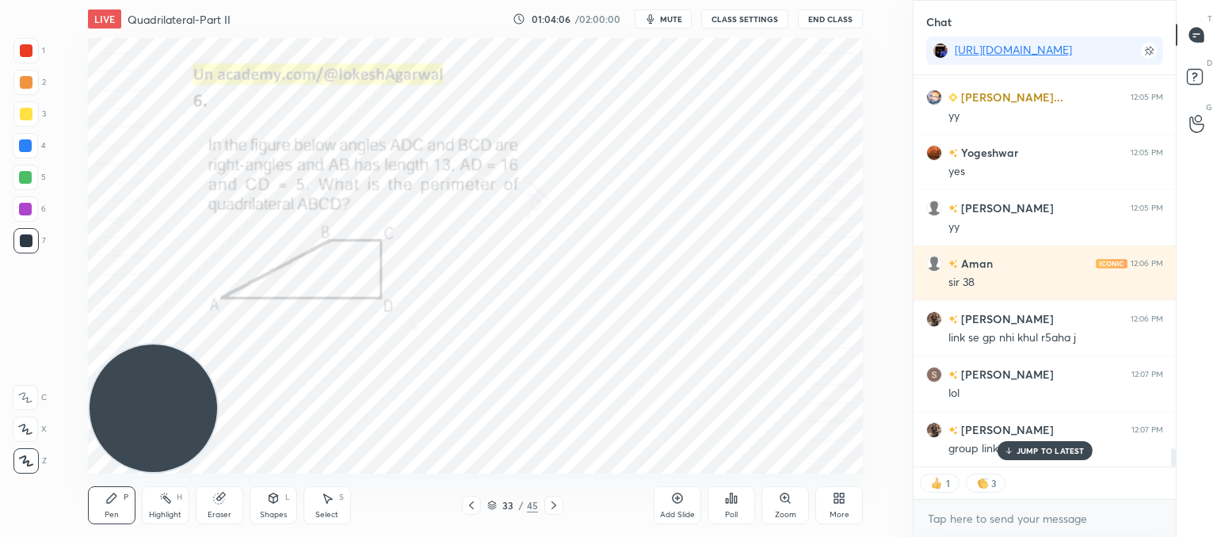
scroll to position [8035, 0]
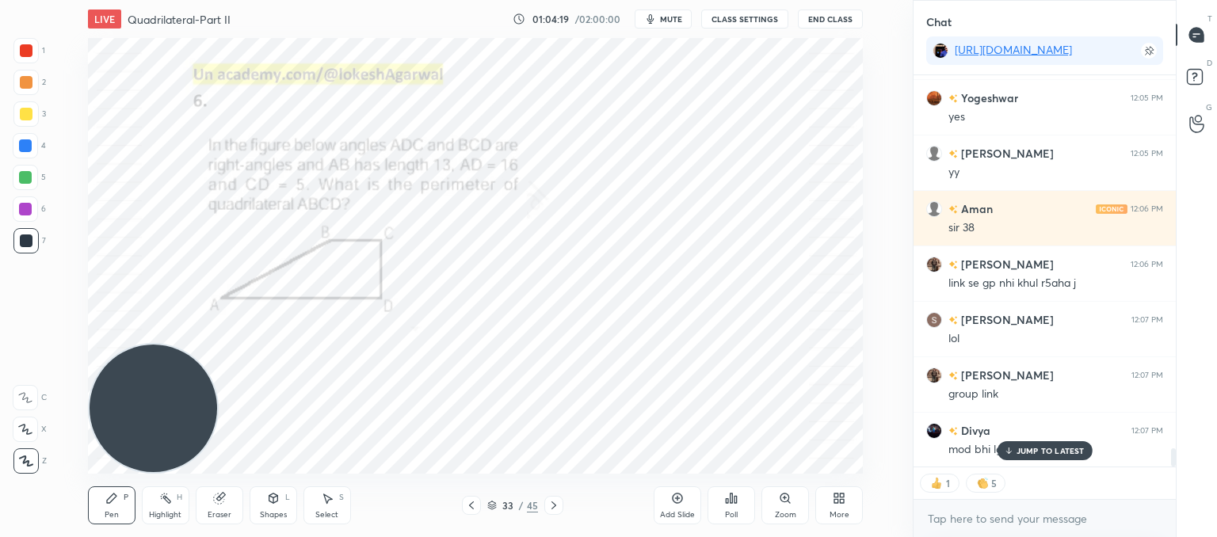
click at [1057, 451] on p "JUMP TO LATEST" at bounding box center [1050, 451] width 68 height 10
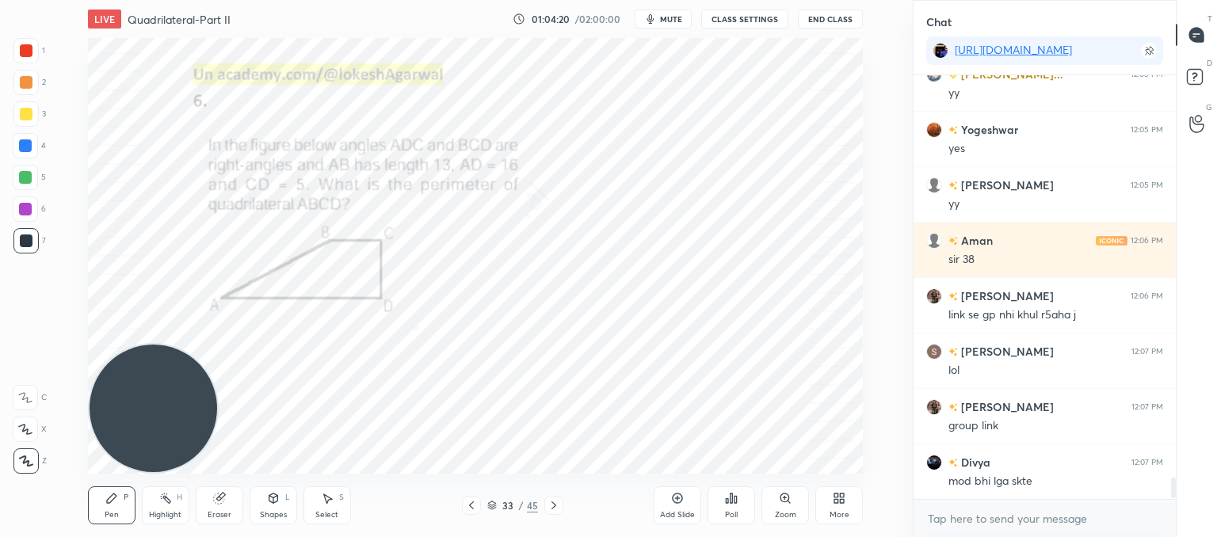
scroll to position [8004, 0]
click at [319, 505] on div "Select S" at bounding box center [327, 505] width 48 height 38
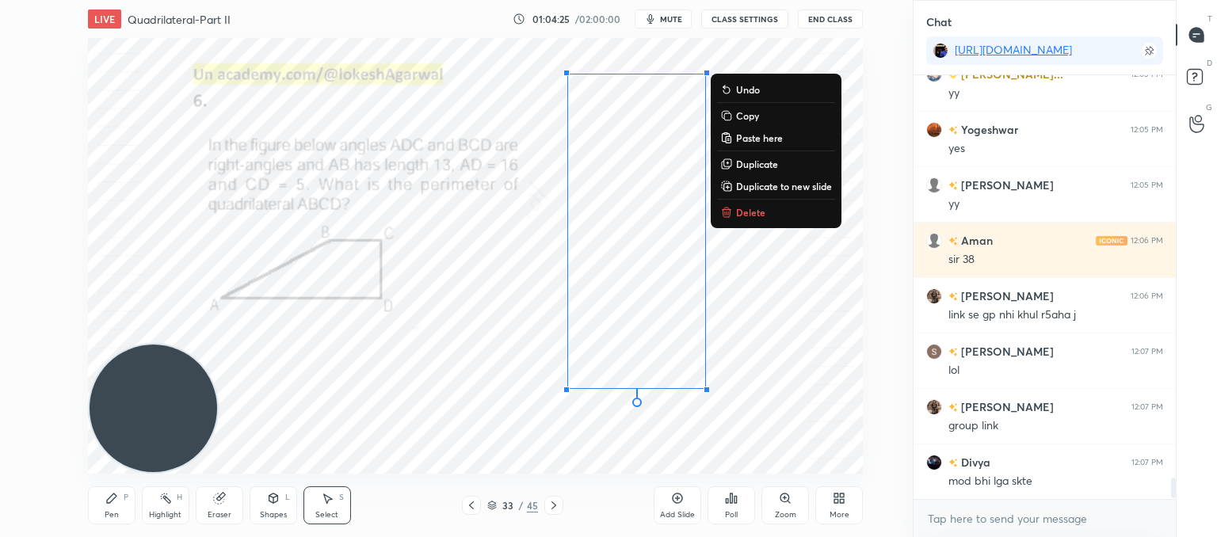
drag, startPoint x: 749, startPoint y: 423, endPoint x: 523, endPoint y: 26, distance: 457.0
click at [523, 26] on div "LIVE Quadrilateral-Part II 01:04:25 / 02:00:00 mute CLASS SETTINGS End Class 0 …" at bounding box center [475, 268] width 849 height 537
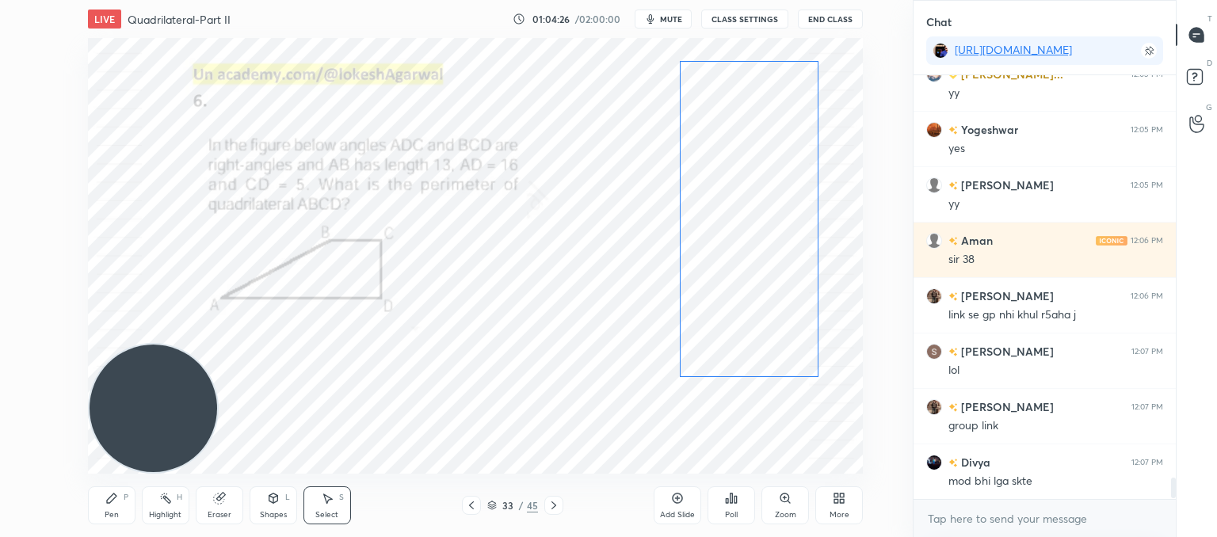
drag, startPoint x: 631, startPoint y: 169, endPoint x: 749, endPoint y: 153, distance: 119.9
click at [749, 153] on div "0 ° Undo Copy Paste here Duplicate Duplicate to new slide Delete" at bounding box center [475, 256] width 775 height 436
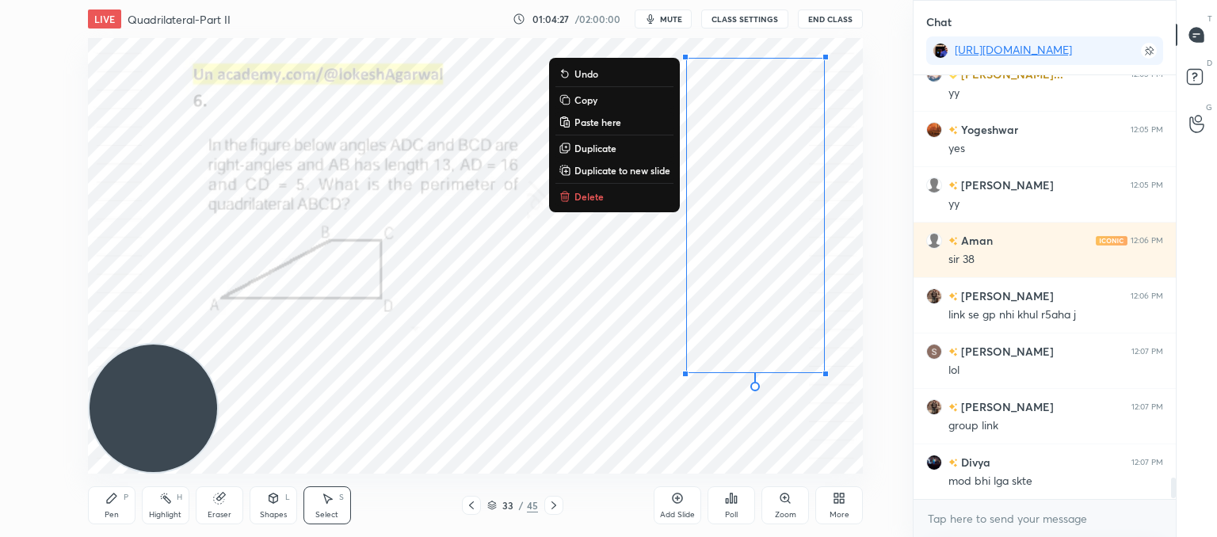
click at [501, 270] on div "0 ° Undo Copy Paste here Duplicate Duplicate to new slide Delete" at bounding box center [475, 256] width 775 height 436
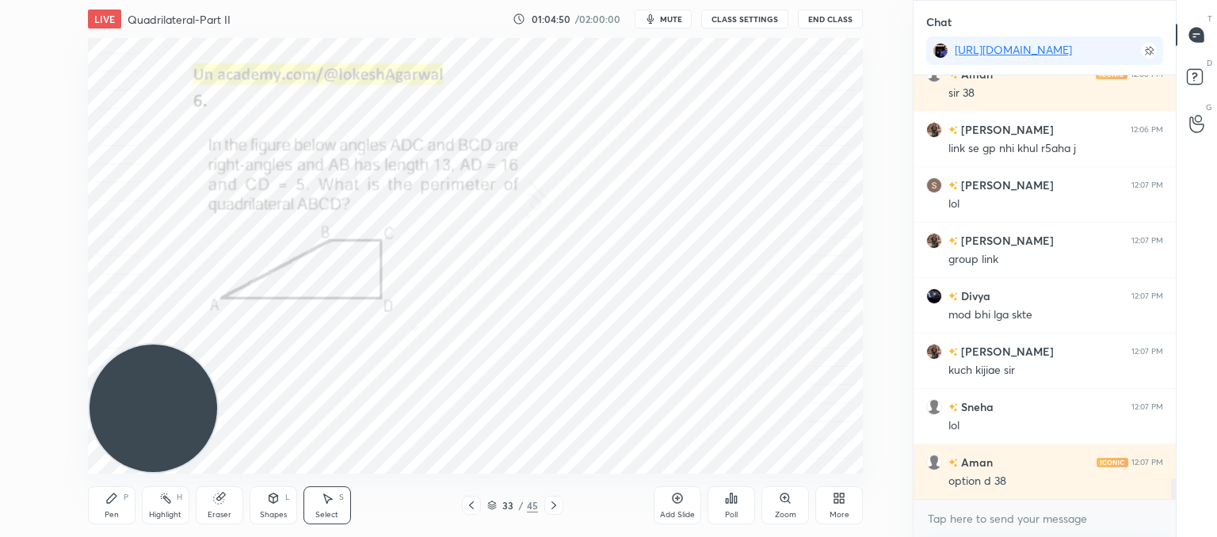
scroll to position [8225, 0]
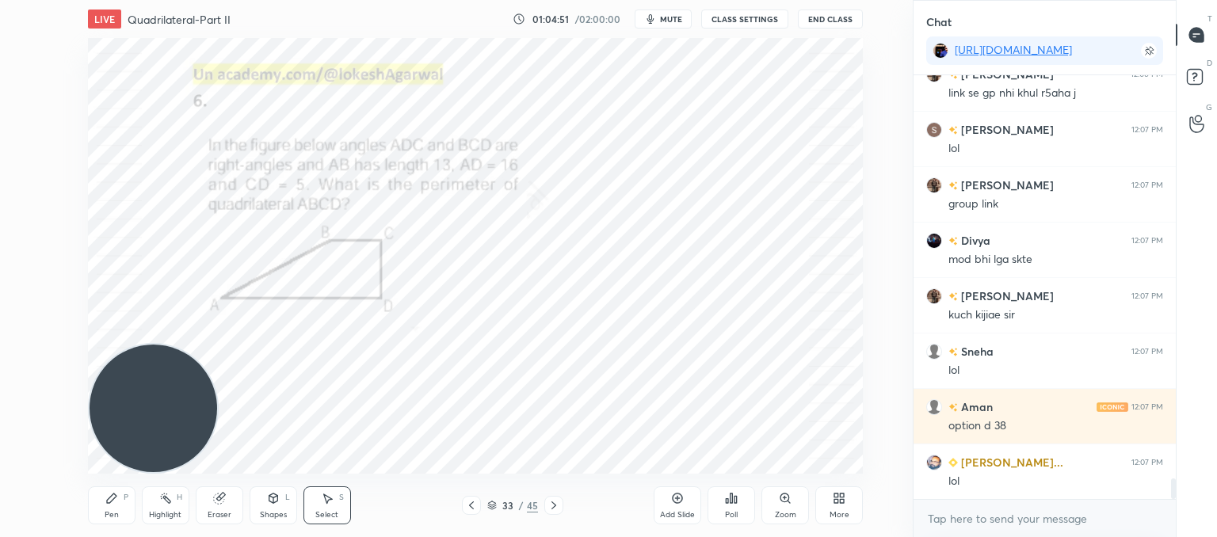
type textarea "x"
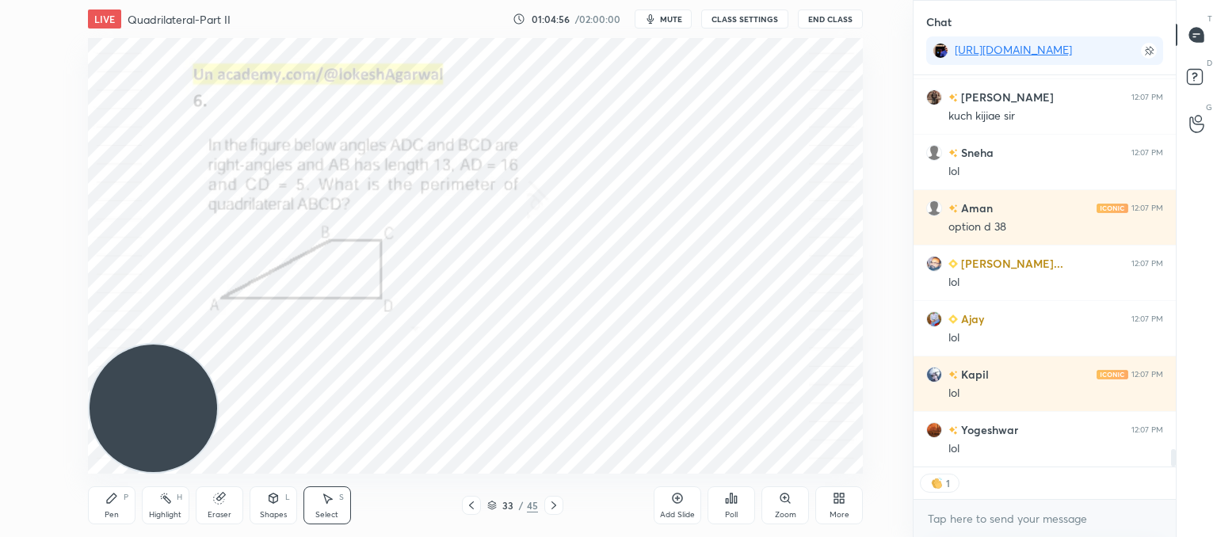
scroll to position [8479, 0]
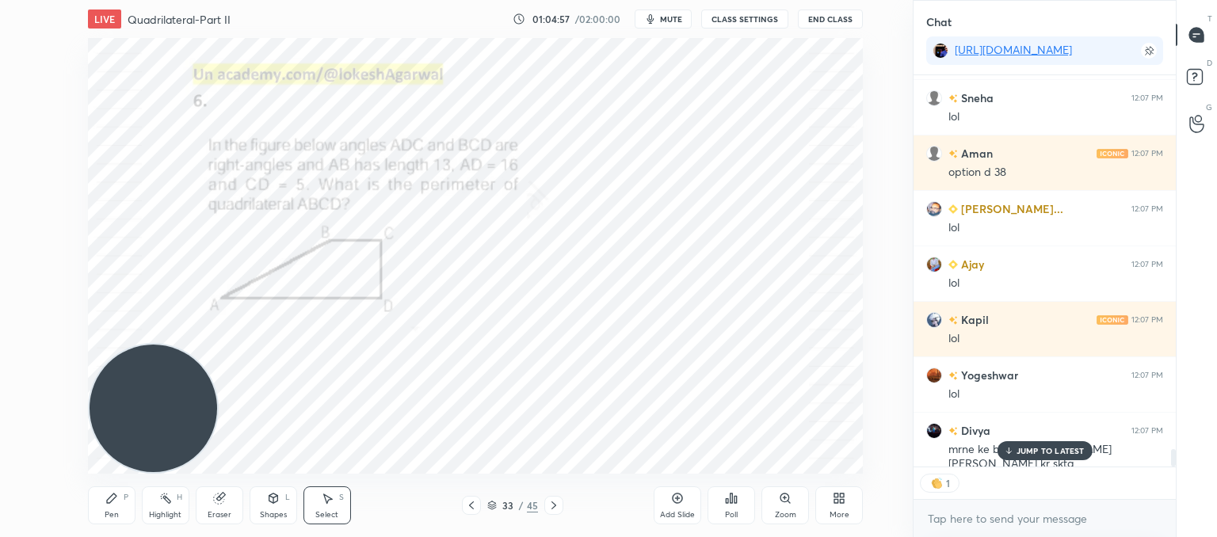
click at [735, 512] on div "Poll" at bounding box center [731, 515] width 13 height 8
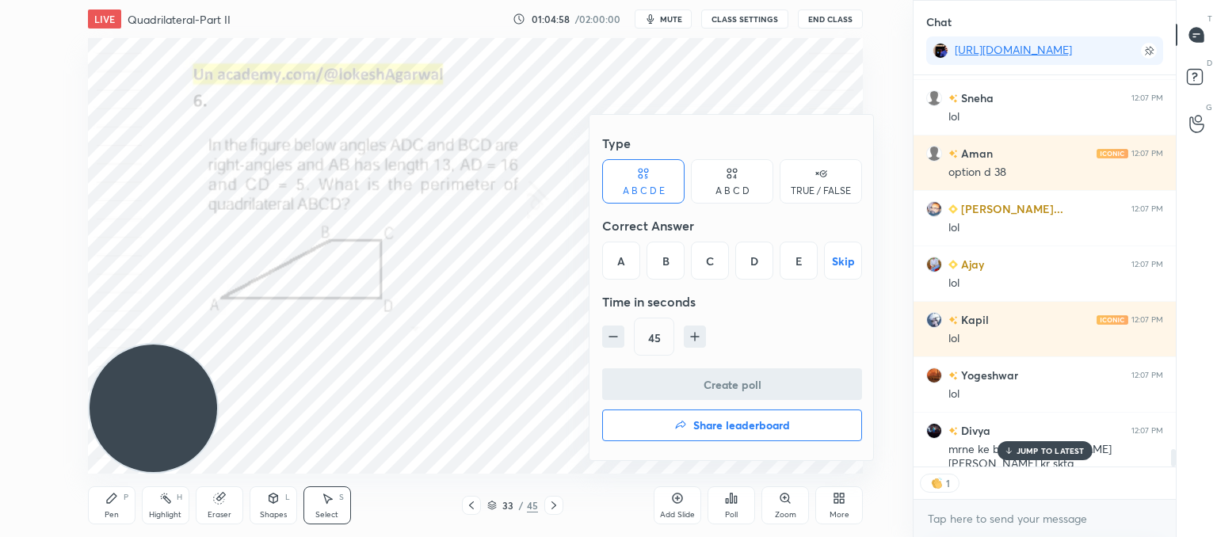
click at [755, 256] on div "D" at bounding box center [754, 261] width 38 height 38
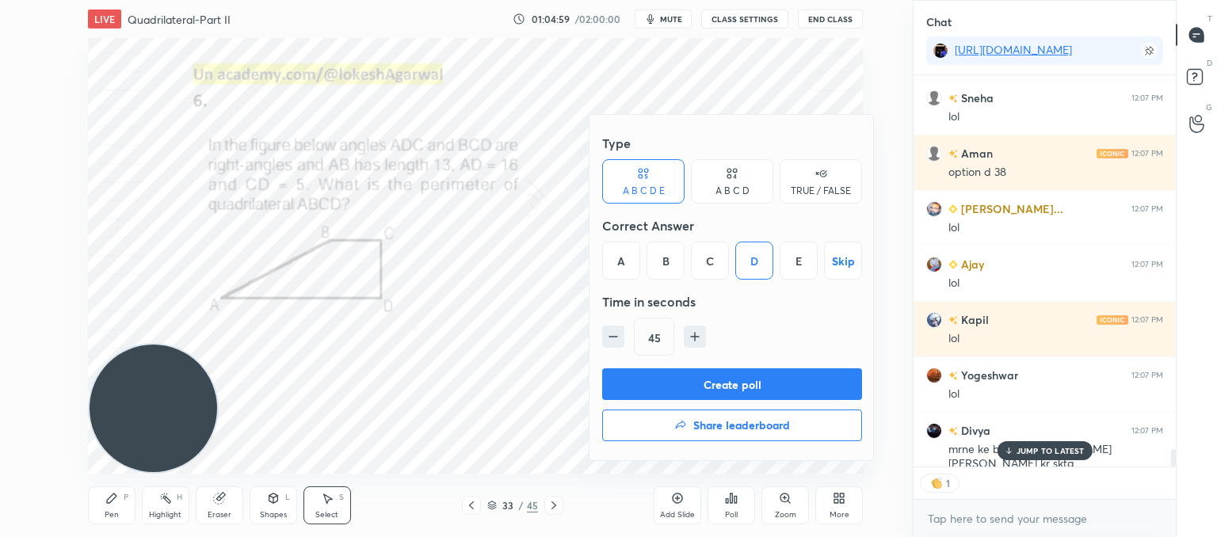
click at [609, 337] on icon "button" at bounding box center [613, 337] width 8 height 0
type input "30"
click at [632, 377] on button "Create poll" at bounding box center [732, 384] width 260 height 32
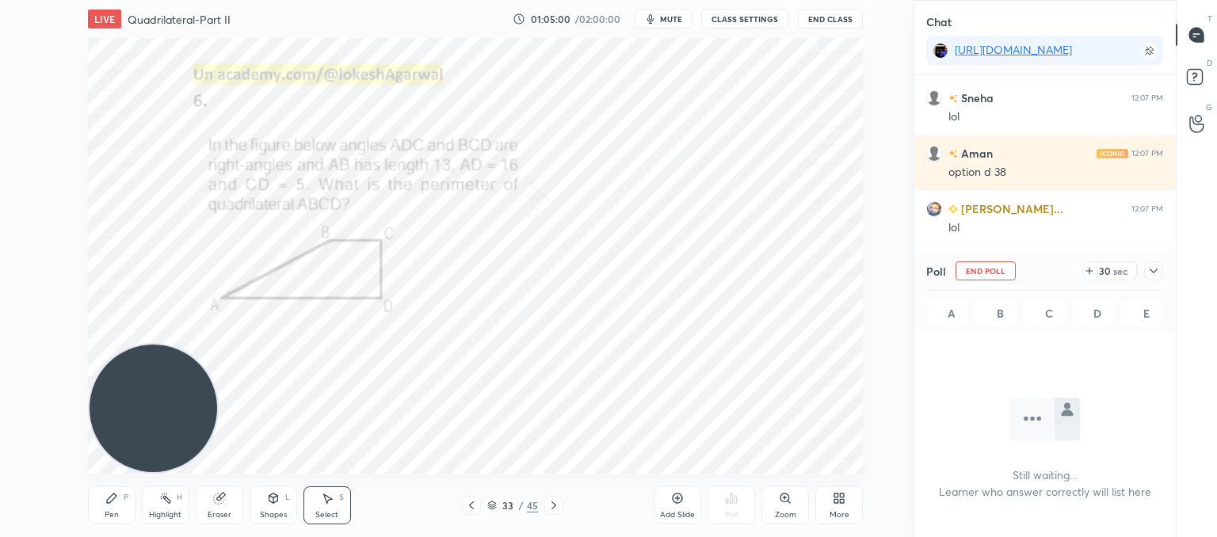
scroll to position [206, 257]
click at [1155, 269] on icon at bounding box center [1153, 271] width 13 height 13
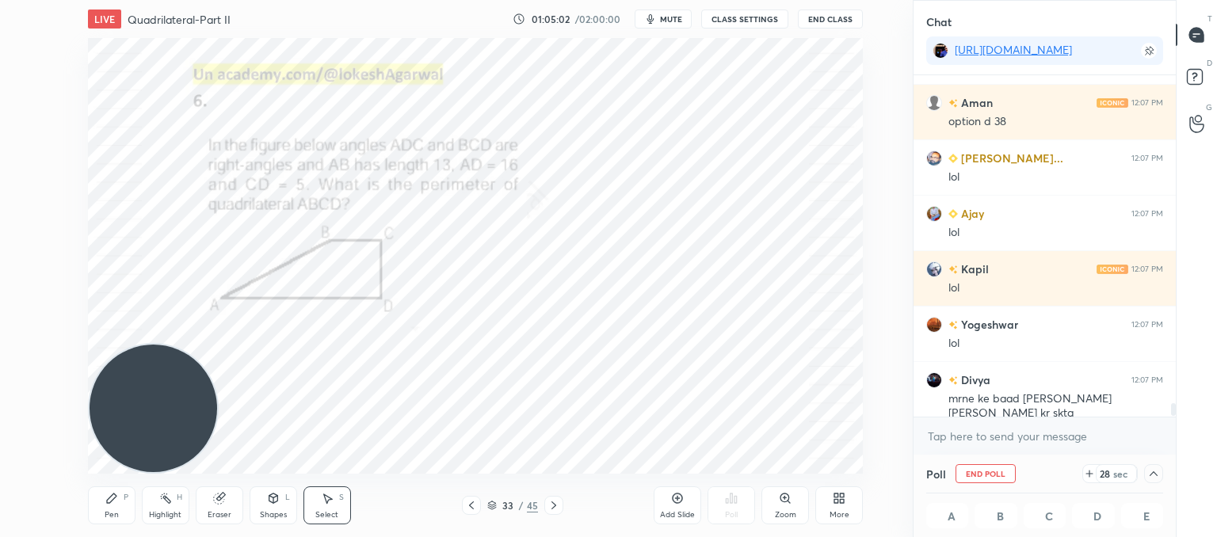
scroll to position [0, 5]
click at [1002, 434] on textarea at bounding box center [1044, 436] width 237 height 25
click at [1153, 476] on icon at bounding box center [1153, 473] width 13 height 13
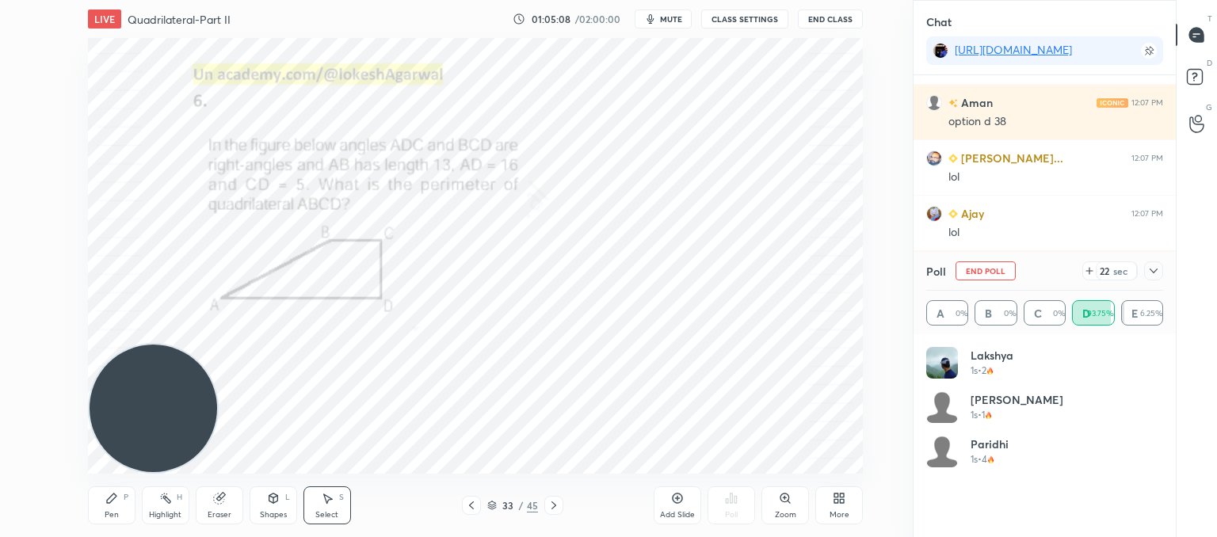
scroll to position [5, 5]
click at [1157, 273] on icon at bounding box center [1153, 271] width 13 height 13
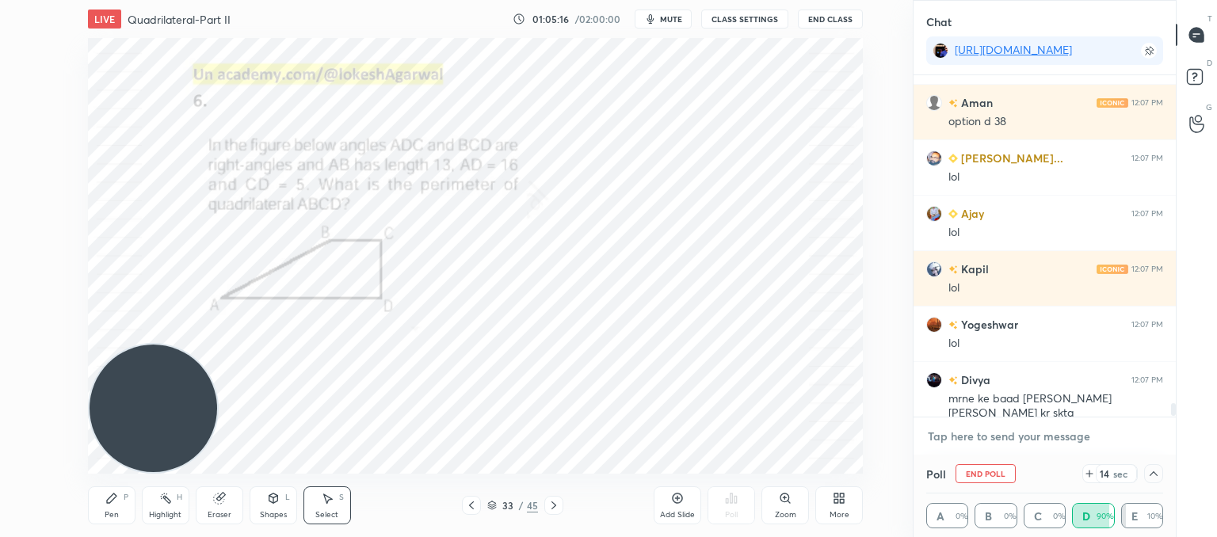
click at [979, 425] on textarea at bounding box center [1044, 436] width 237 height 25
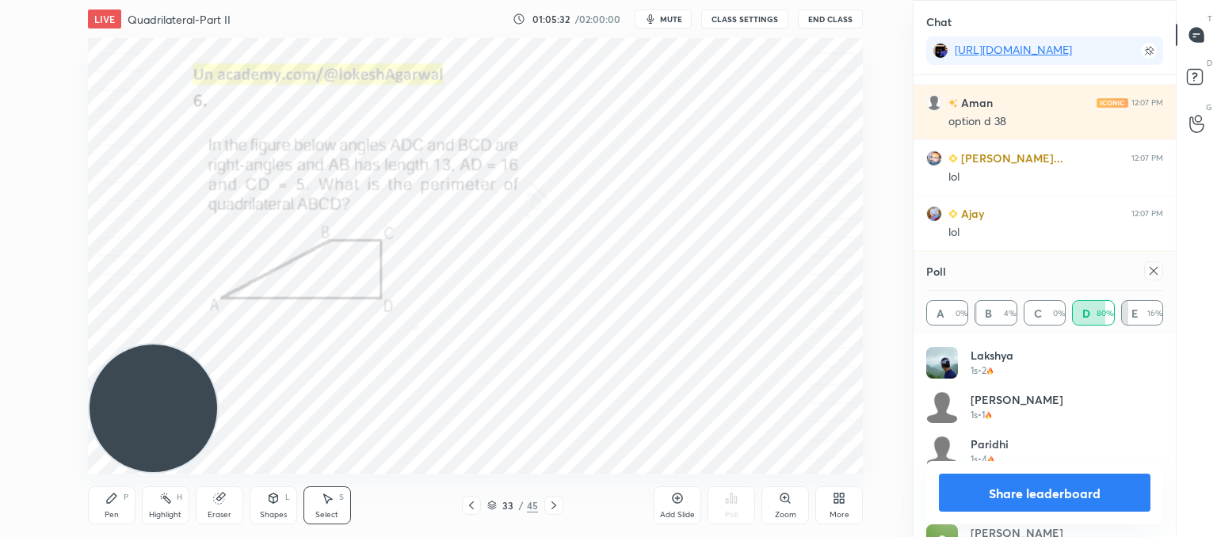
click at [1150, 272] on icon at bounding box center [1153, 271] width 13 height 13
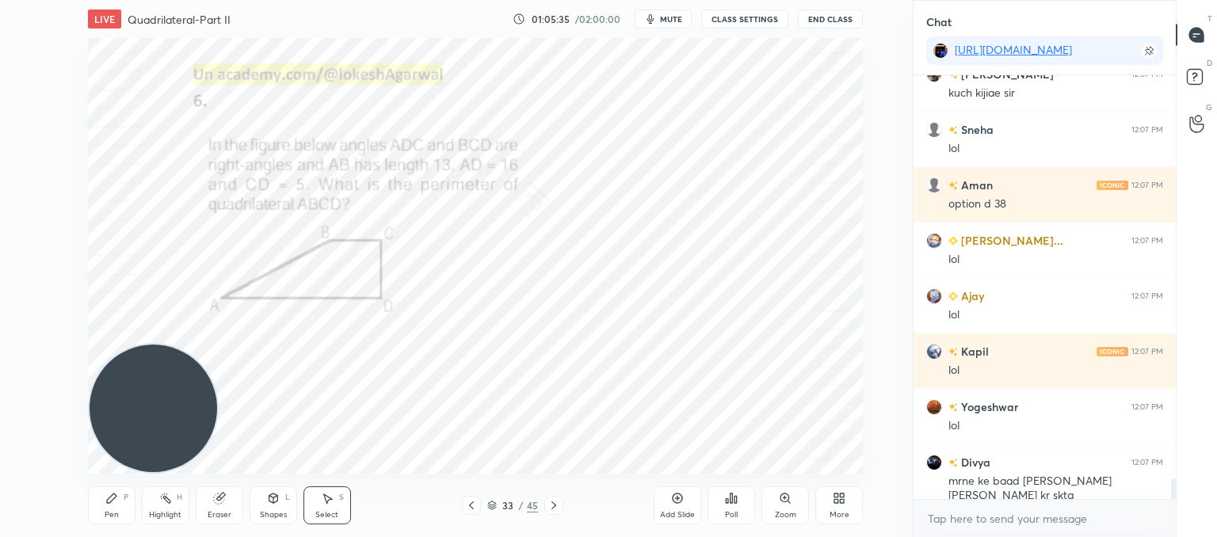
click at [22, 415] on div "1 2 3 4 5 6 7 C X Z C X Z E E Erase all H H" at bounding box center [25, 256] width 51 height 436
drag, startPoint x: 114, startPoint y: 505, endPoint x: 129, endPoint y: 479, distance: 30.2
click at [116, 505] on div "Pen P" at bounding box center [112, 505] width 48 height 38
click at [272, 504] on icon at bounding box center [273, 498] width 13 height 13
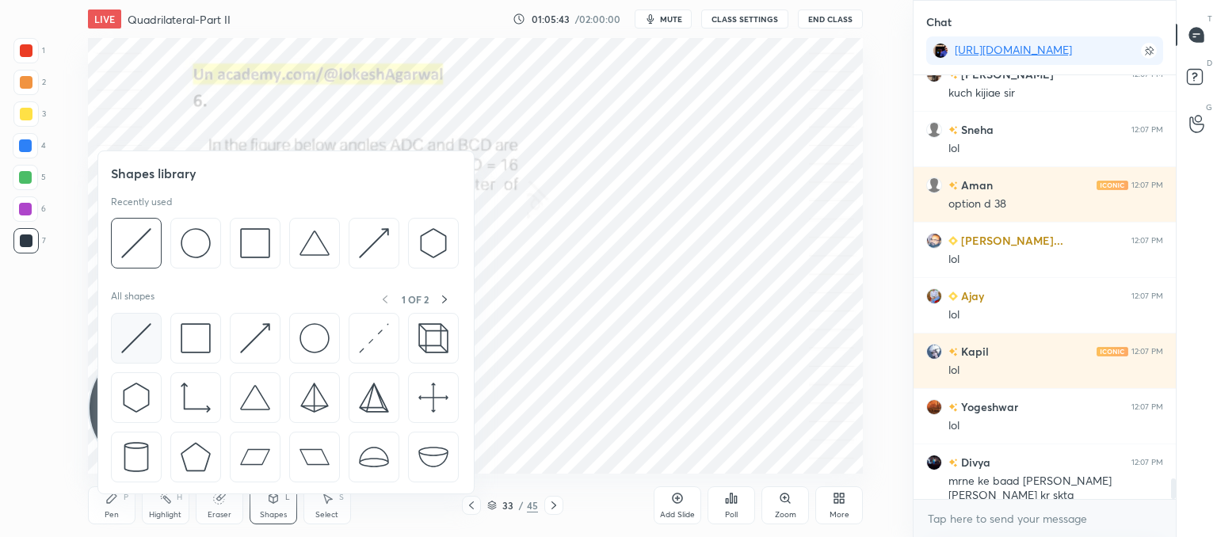
click at [136, 337] on img at bounding box center [136, 338] width 30 height 30
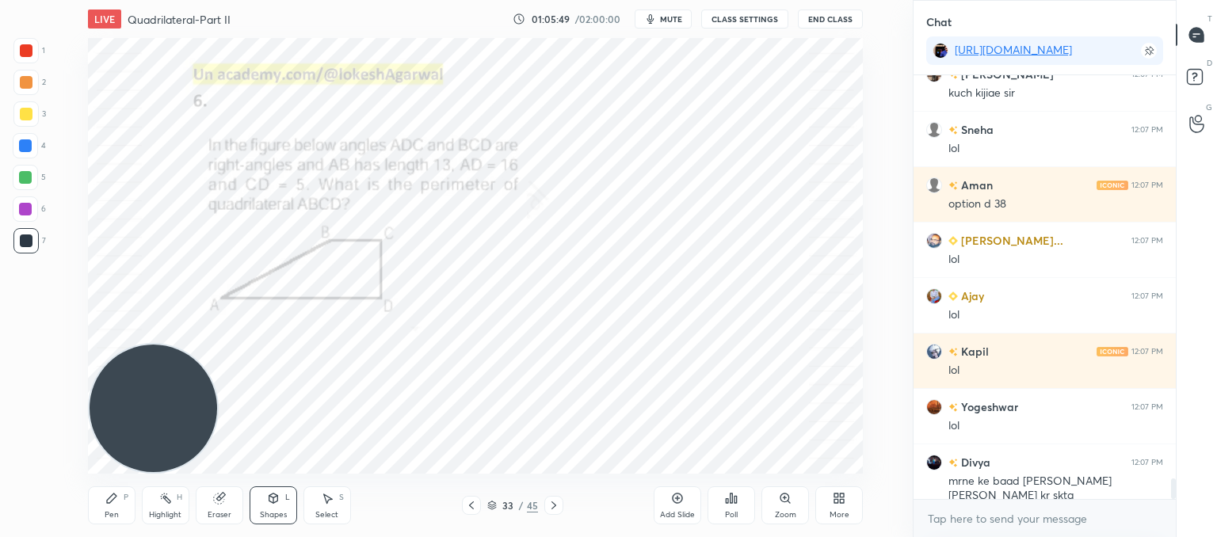
click at [115, 517] on div "Pen" at bounding box center [112, 515] width 14 height 8
click at [555, 505] on icon at bounding box center [553, 505] width 13 height 13
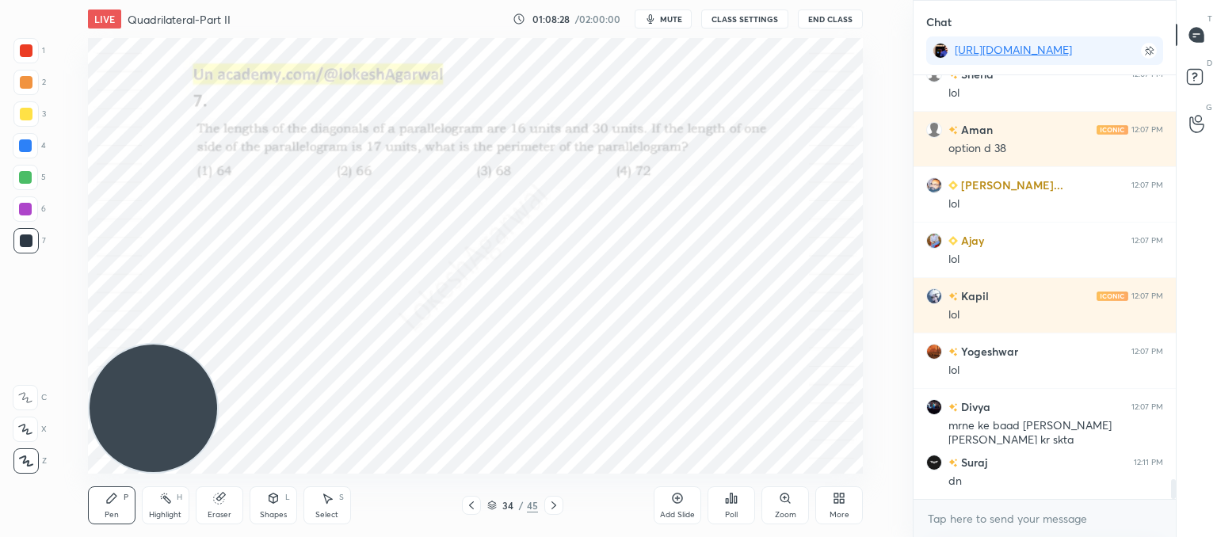
scroll to position [8558, 0]
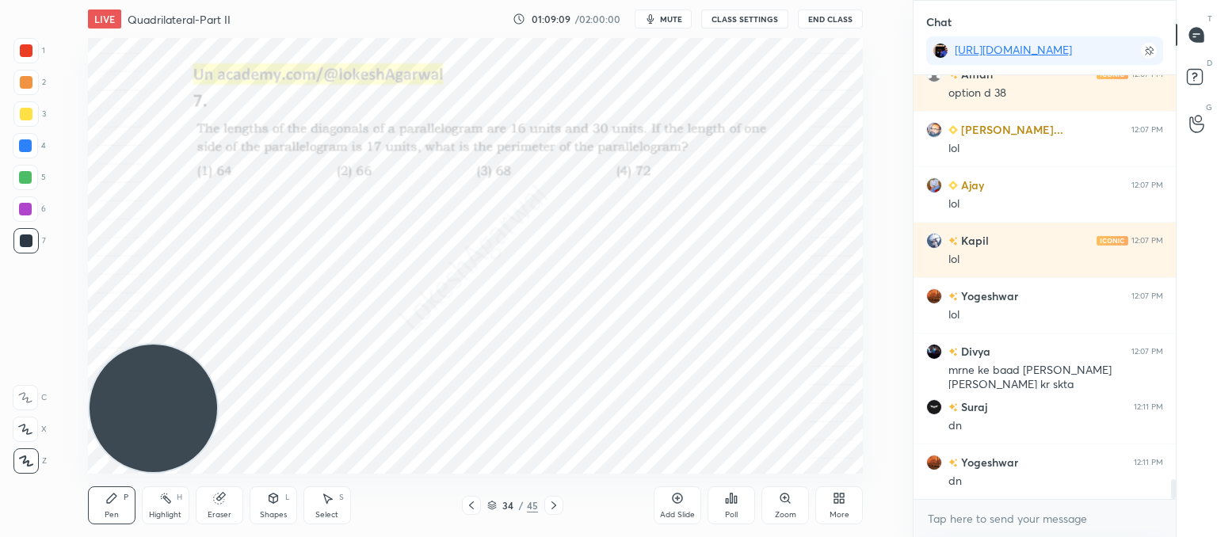
click at [714, 513] on div "Poll" at bounding box center [731, 505] width 48 height 38
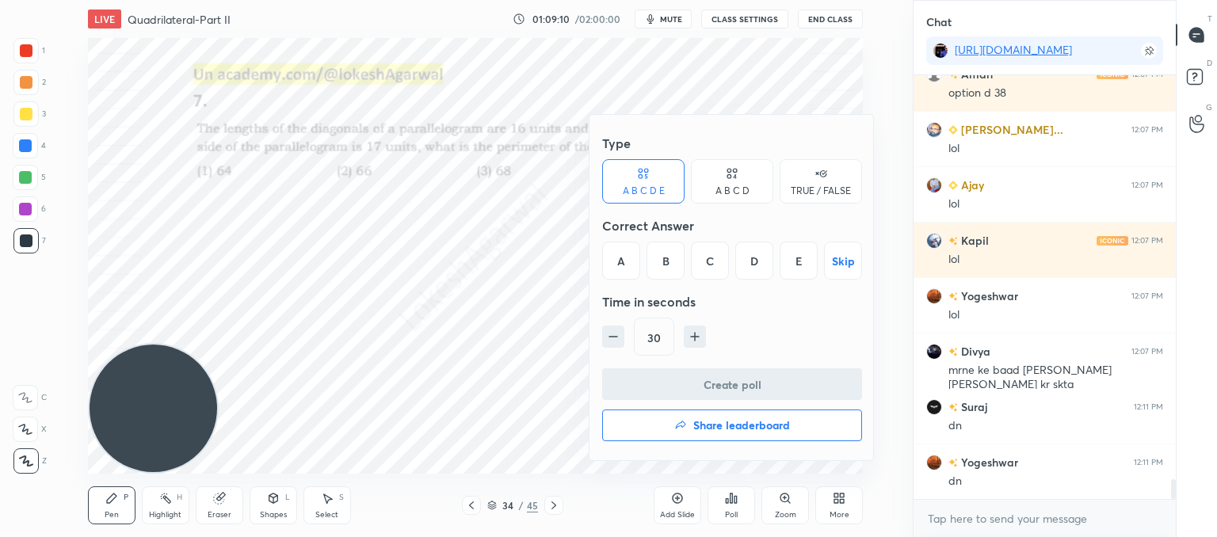
click at [638, 258] on div "A" at bounding box center [621, 261] width 38 height 38
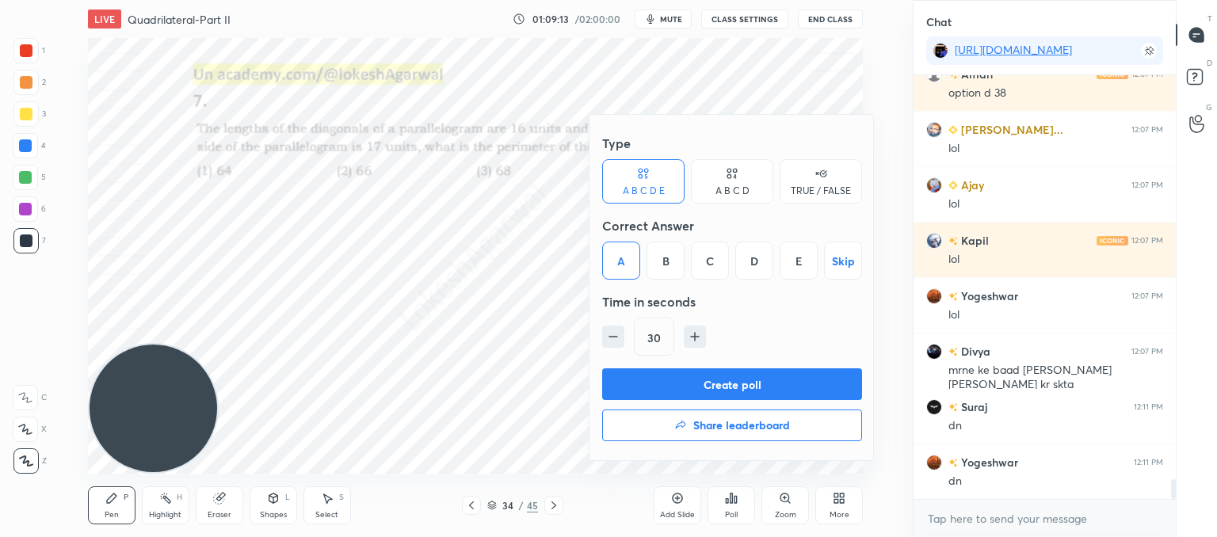
scroll to position [8614, 0]
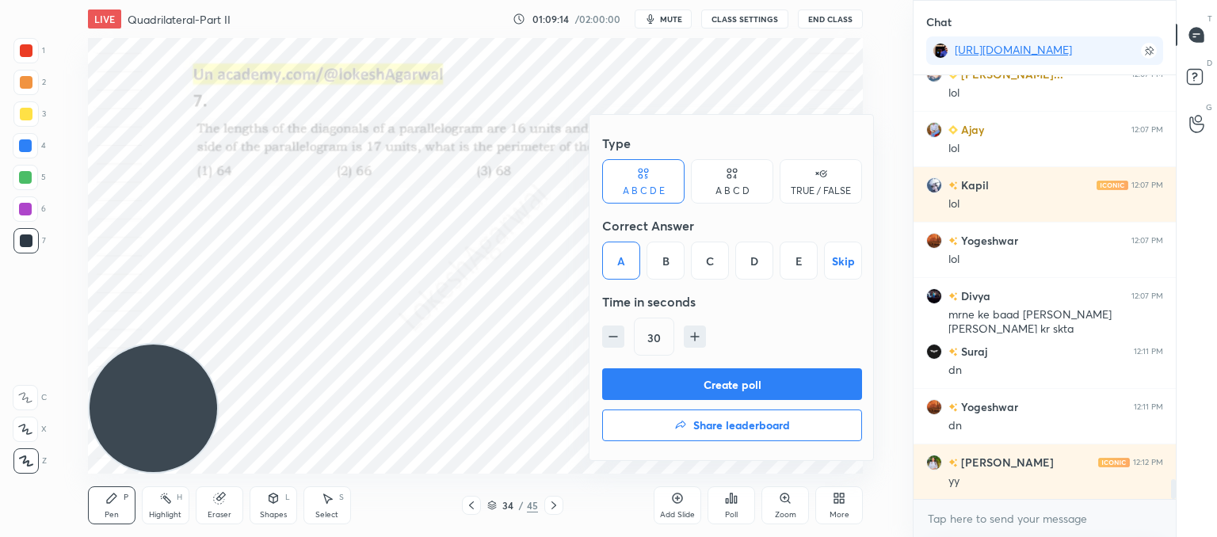
click at [744, 384] on button "Create poll" at bounding box center [732, 384] width 260 height 32
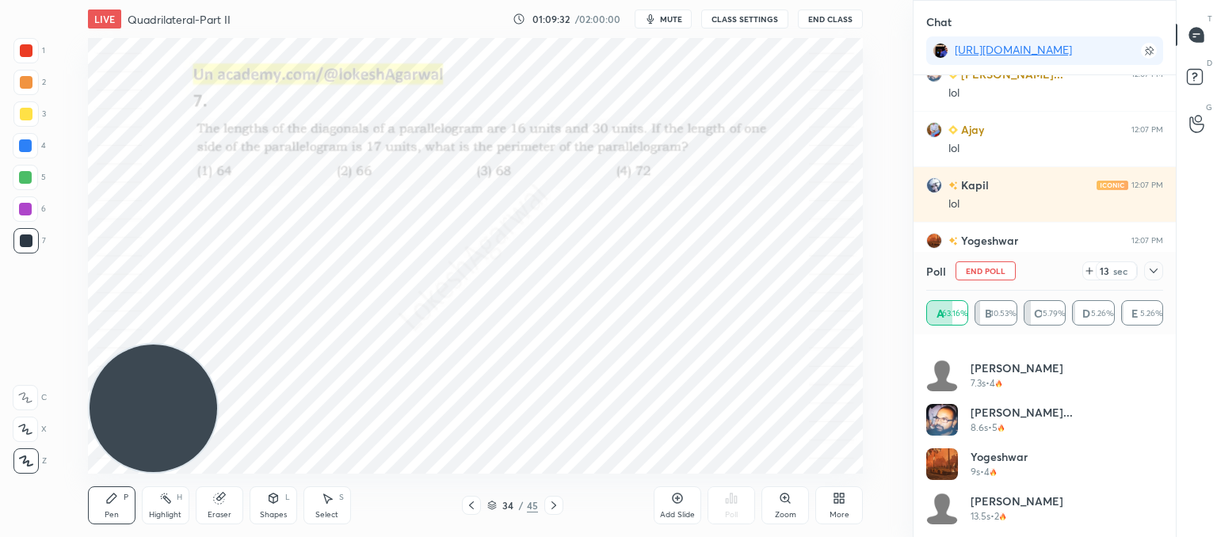
scroll to position [342, 0]
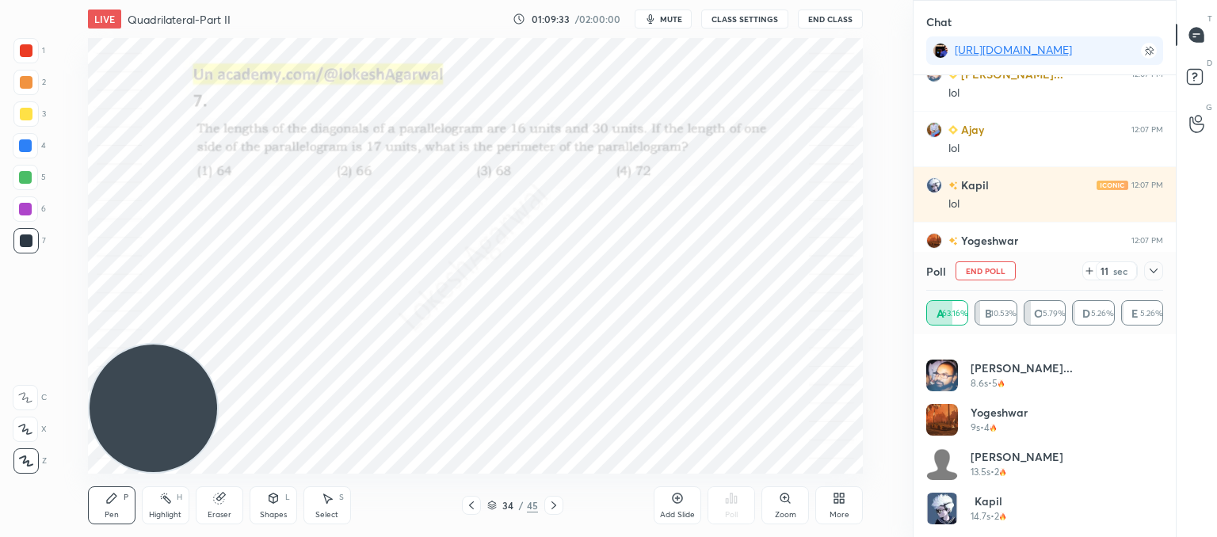
click at [325, 505] on div "Select S" at bounding box center [327, 505] width 48 height 38
drag, startPoint x: 792, startPoint y: 467, endPoint x: 614, endPoint y: 448, distance: 179.2
click at [614, 448] on div "LIVE Quadrilateral-Part II 01:09:35 / 02:00:00 mute CLASS SETTINGS End Class 0 …" at bounding box center [475, 268] width 849 height 537
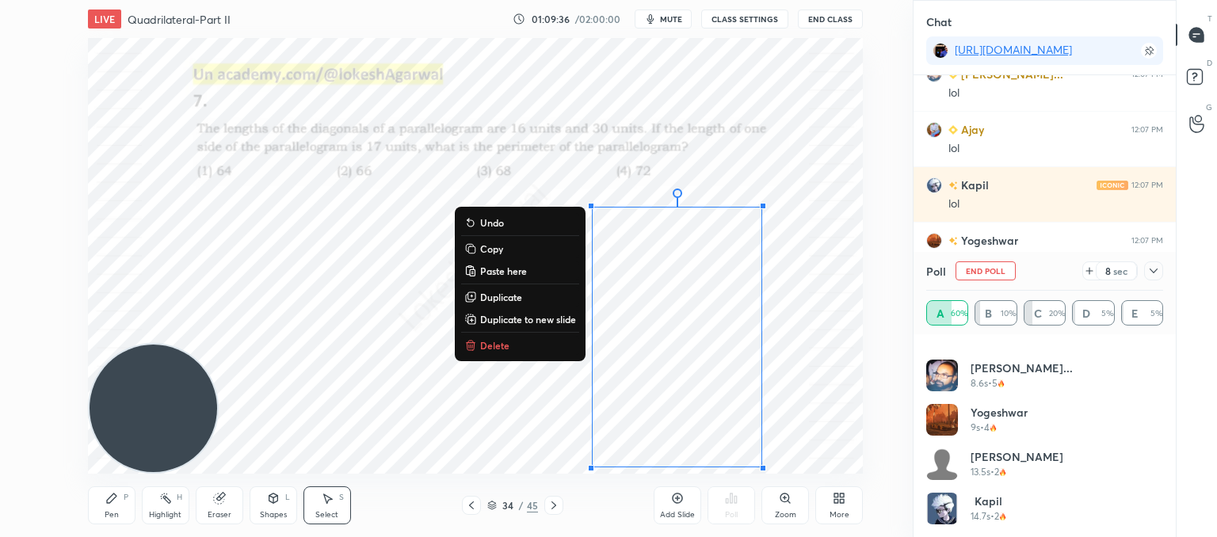
drag, startPoint x: 650, startPoint y: 318, endPoint x: 792, endPoint y: 483, distance: 217.9
click at [792, 483] on div "LIVE Quadrilateral-Part II 01:09:36 / 02:00:00 mute CLASS SETTINGS End Class 0 …" at bounding box center [475, 268] width 849 height 537
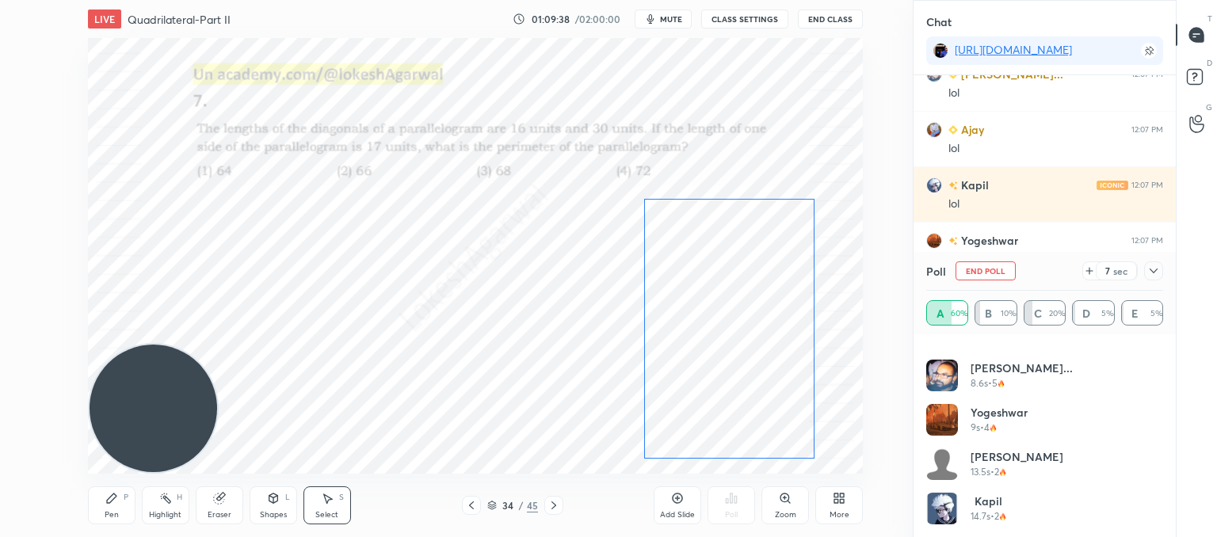
drag, startPoint x: 630, startPoint y: 299, endPoint x: 678, endPoint y: 292, distance: 48.7
click at [678, 292] on div "0 ° Undo Copy Paste here Duplicate Duplicate to new slide Delete" at bounding box center [475, 256] width 775 height 436
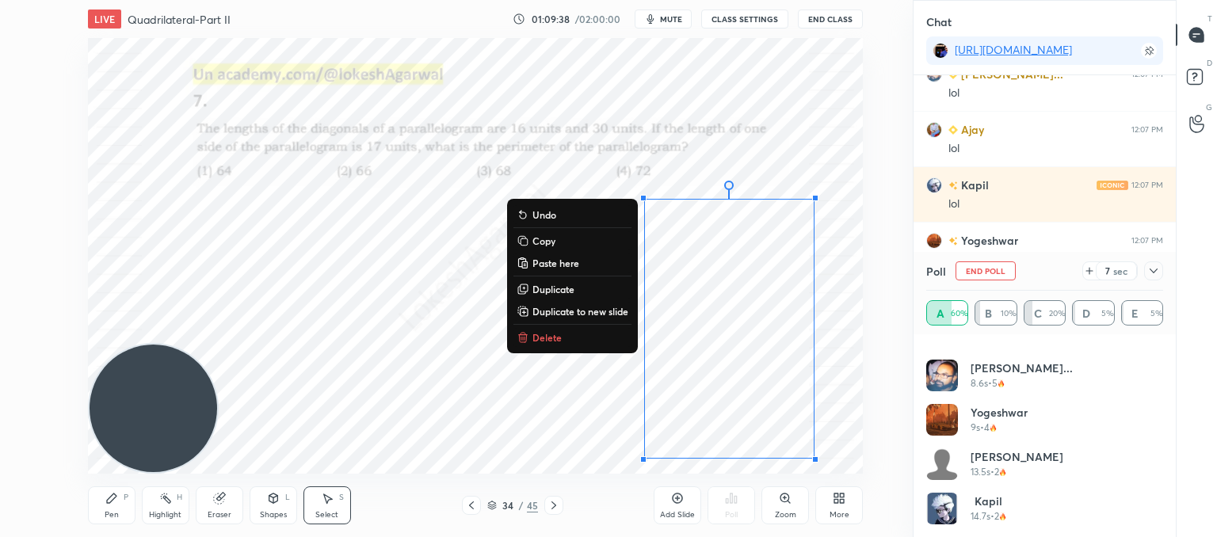
click at [345, 301] on div "0 ° Undo Copy Paste here Duplicate Duplicate to new slide Delete" at bounding box center [475, 256] width 775 height 436
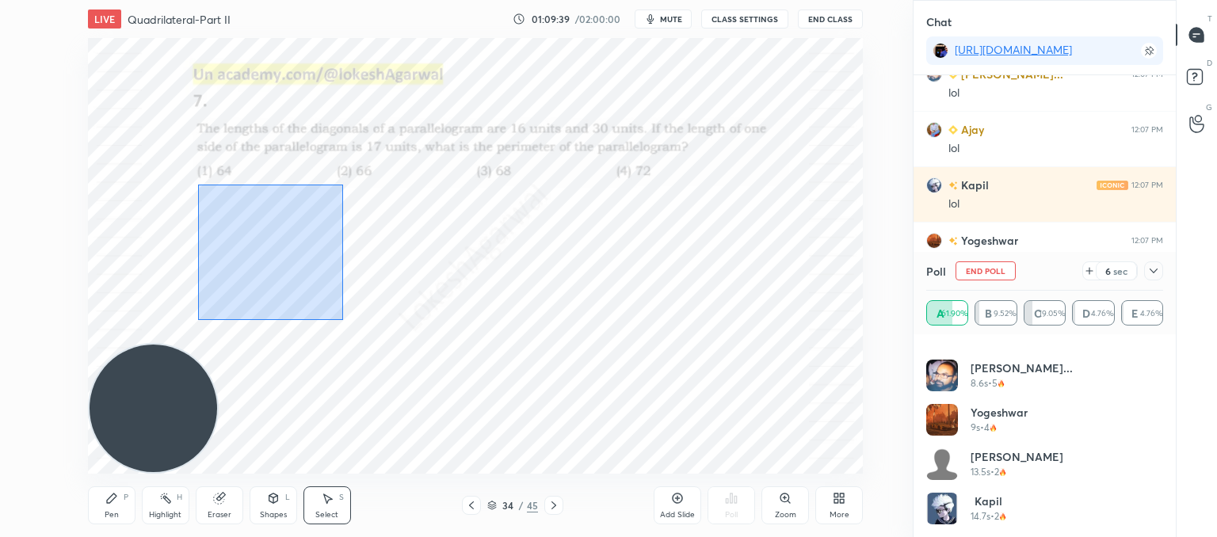
drag, startPoint x: 342, startPoint y: 320, endPoint x: 193, endPoint y: 178, distance: 205.6
click at [193, 178] on div "0 ° Undo Copy Paste here Duplicate Duplicate to new slide Delete" at bounding box center [475, 256] width 775 height 436
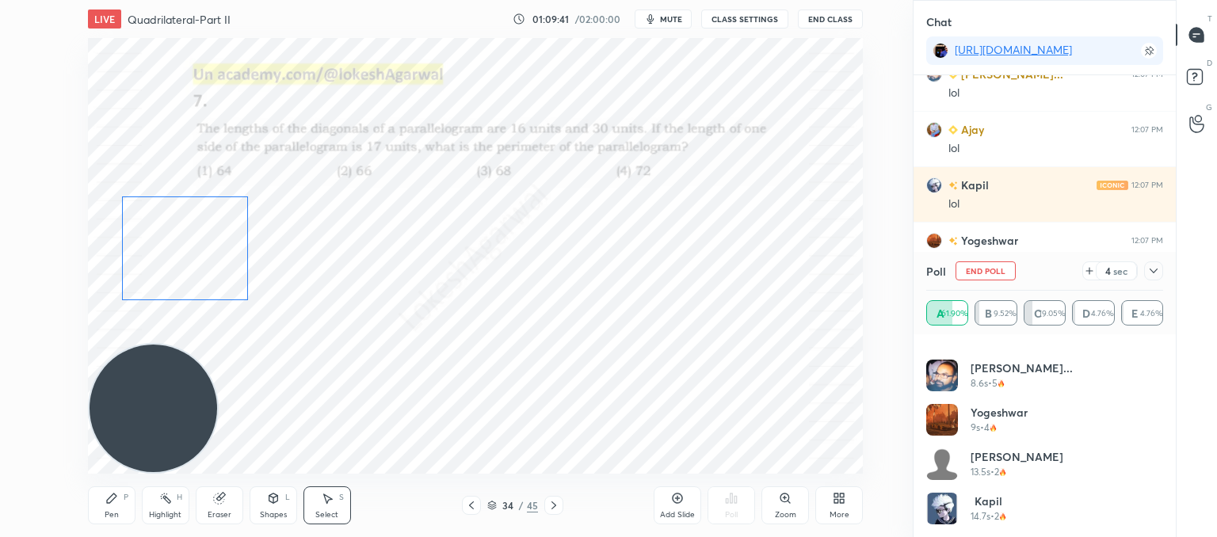
drag, startPoint x: 258, startPoint y: 246, endPoint x: 179, endPoint y: 235, distance: 80.0
click at [179, 235] on div "0 ° Undo Copy Paste here Duplicate Duplicate to new slide Delete" at bounding box center [475, 256] width 775 height 436
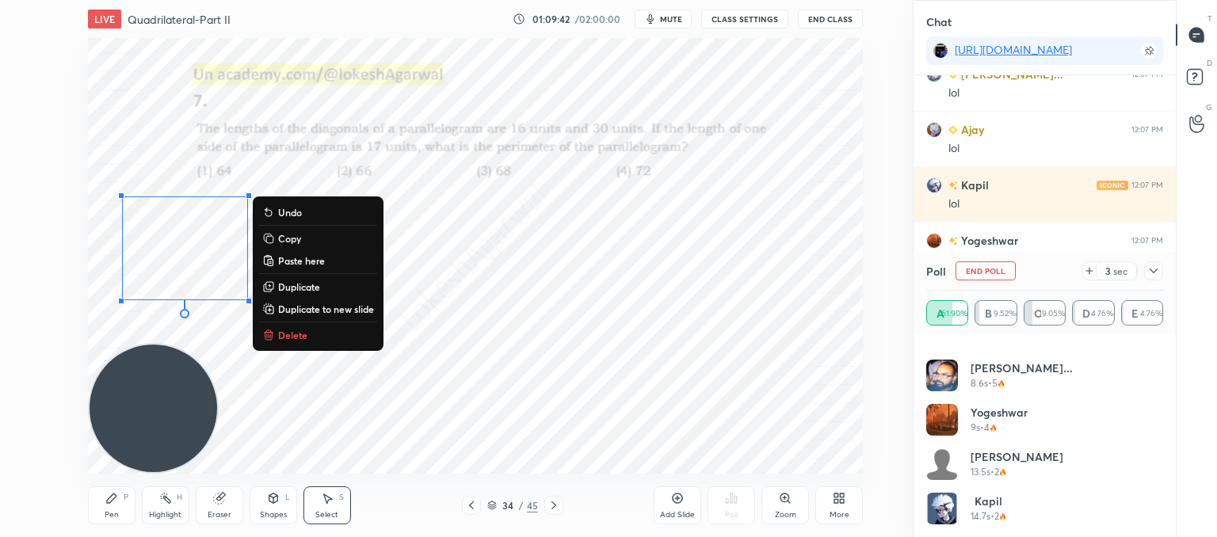
click at [547, 274] on div "0 ° Undo Copy Paste here Duplicate Duplicate to new slide Delete" at bounding box center [475, 256] width 775 height 436
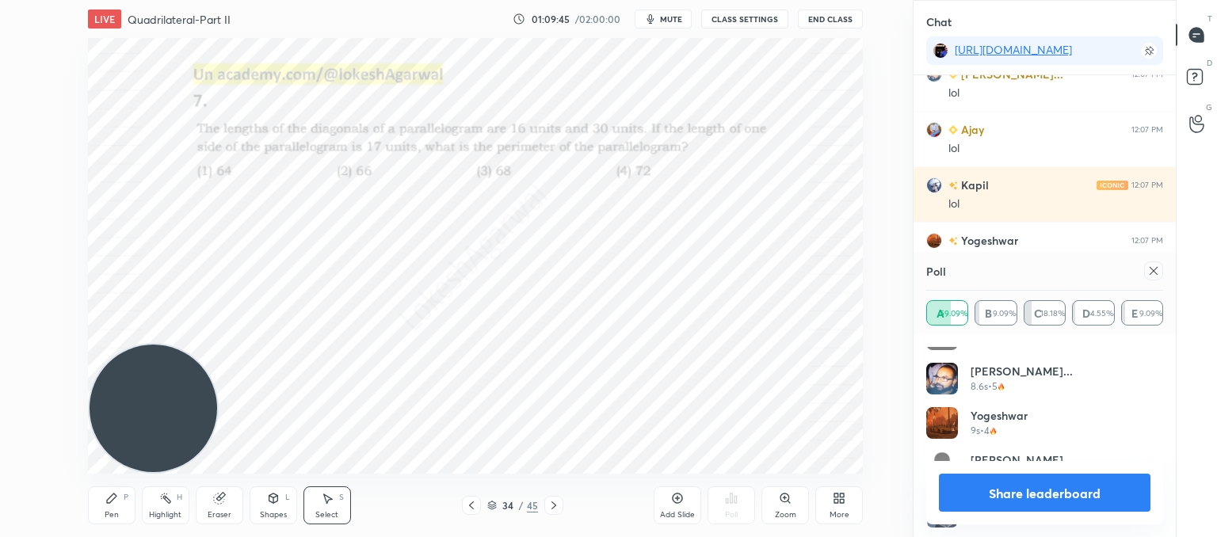
scroll to position [387, 0]
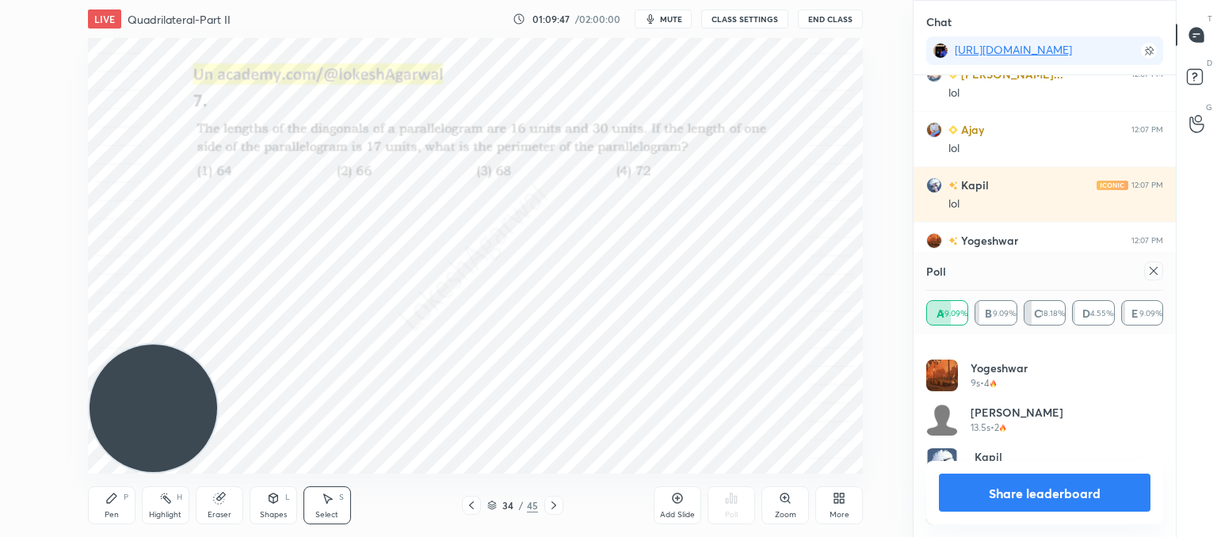
click at [1151, 269] on icon at bounding box center [1153, 271] width 8 height 8
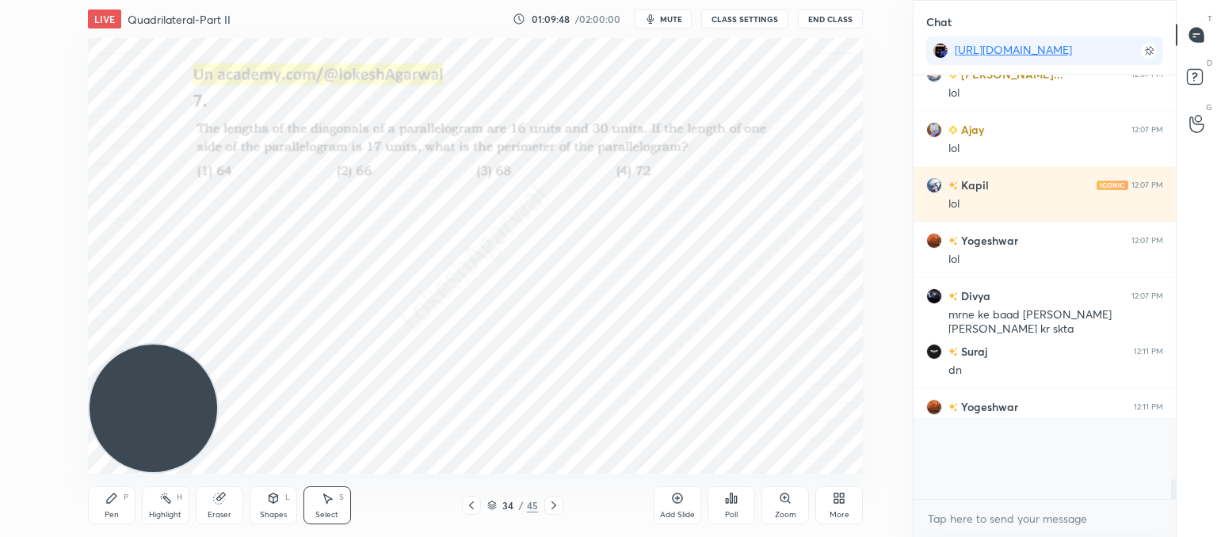
scroll to position [6, 5]
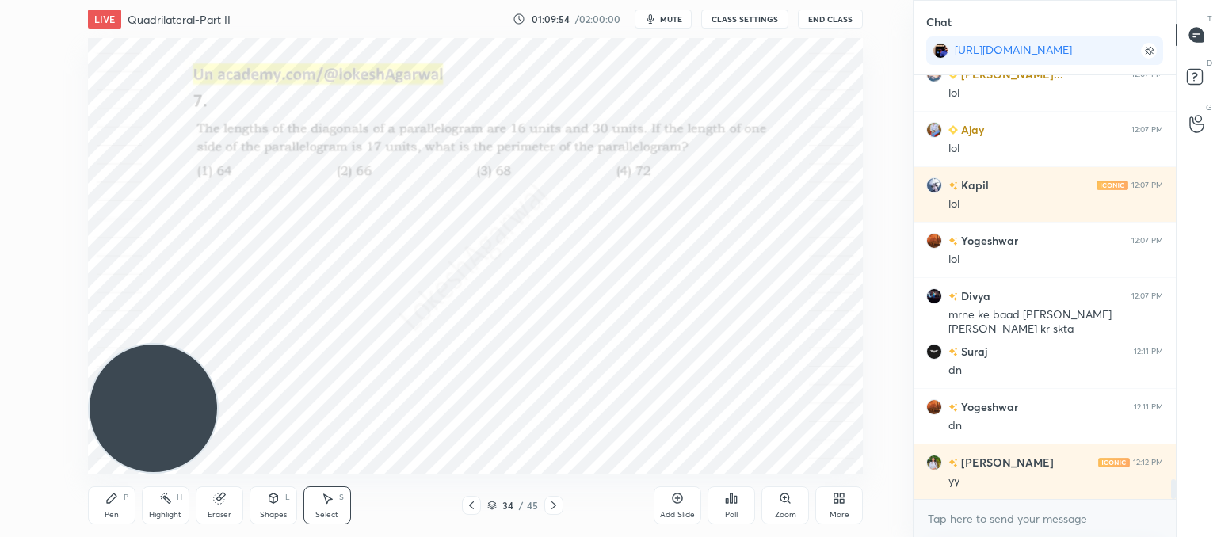
click at [269, 505] on div "Shapes L" at bounding box center [274, 505] width 48 height 38
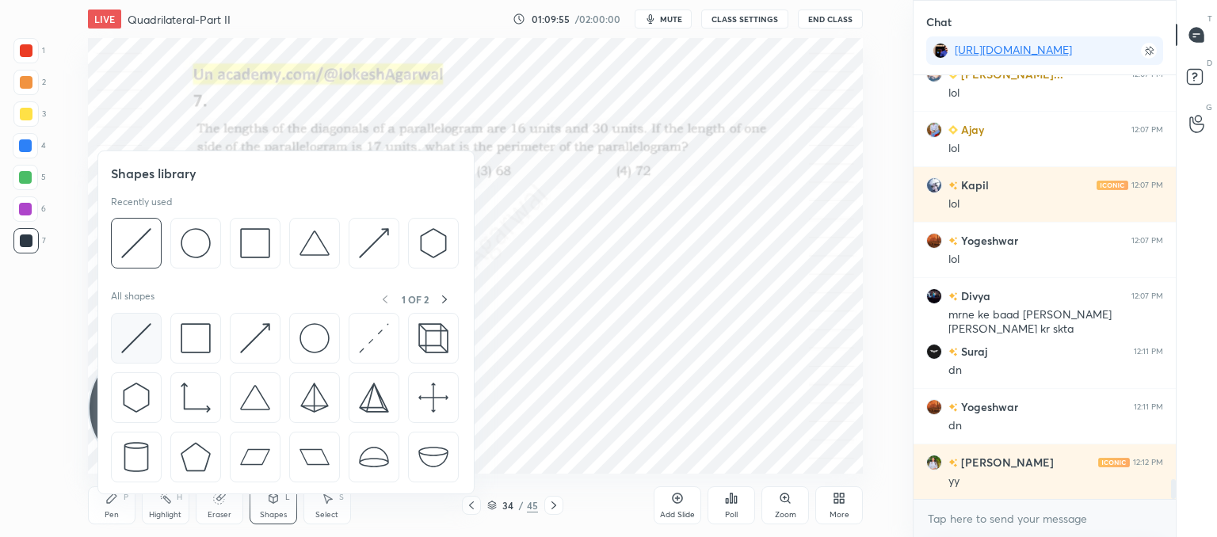
click at [139, 339] on img at bounding box center [136, 338] width 30 height 30
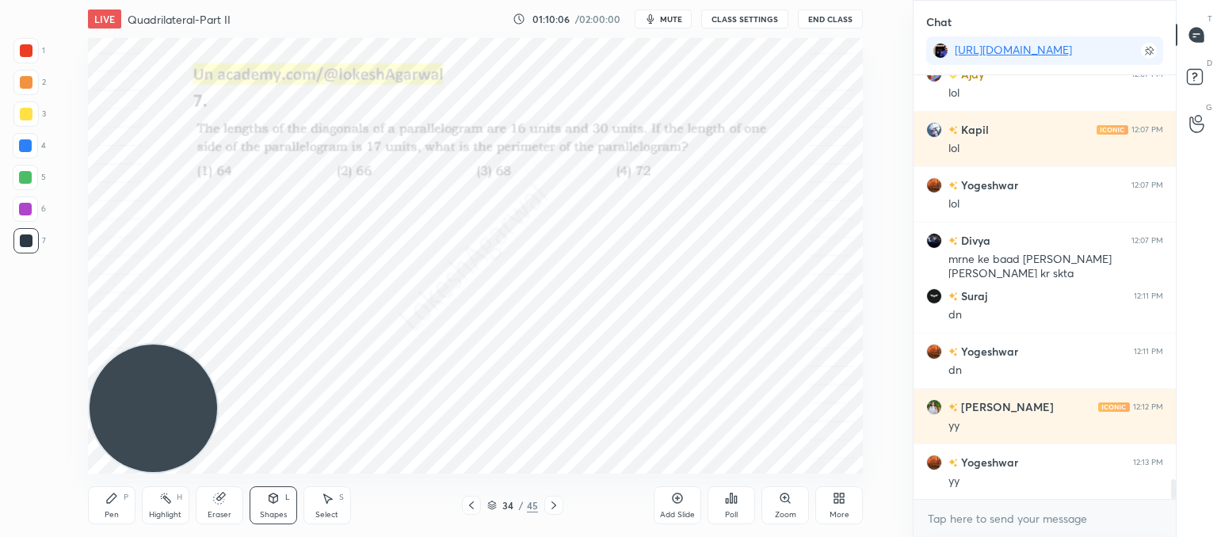
click at [116, 511] on div "Pen" at bounding box center [112, 515] width 14 height 8
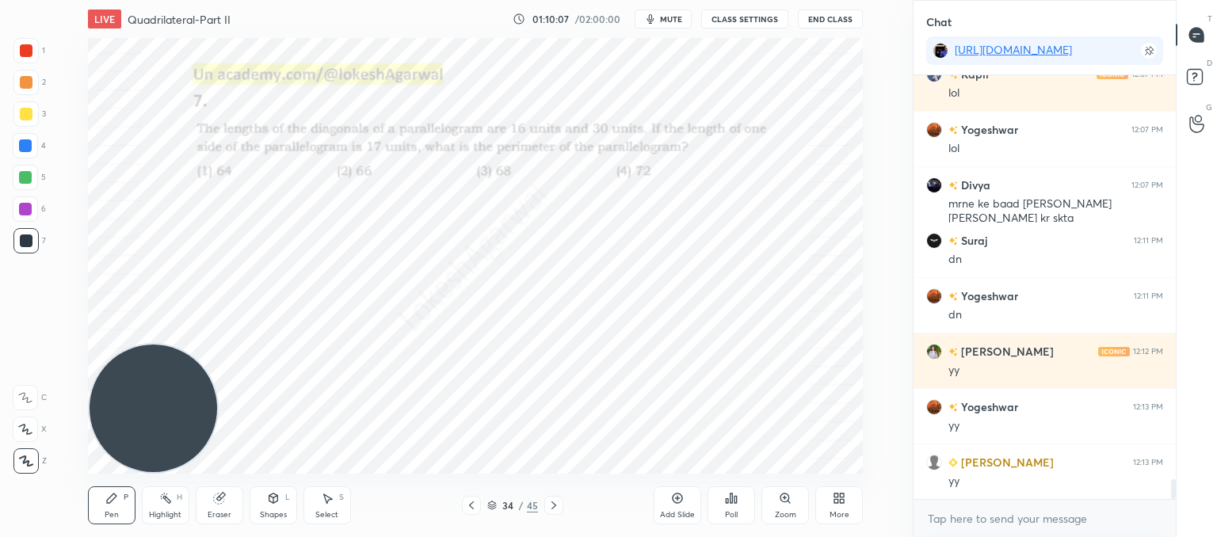
drag, startPoint x: 208, startPoint y: 517, endPoint x: 224, endPoint y: 505, distance: 20.9
click at [214, 512] on div "Eraser" at bounding box center [220, 515] width 24 height 8
click at [111, 507] on div "Pen P" at bounding box center [112, 505] width 48 height 38
click at [269, 511] on div "Shapes" at bounding box center [273, 515] width 27 height 8
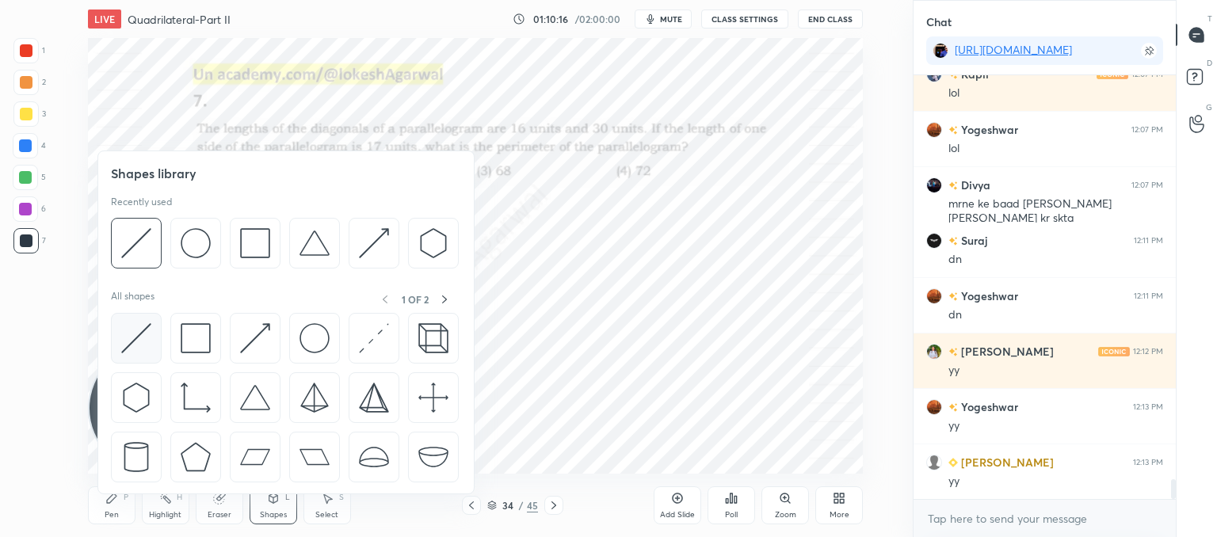
click at [145, 330] on img at bounding box center [136, 338] width 30 height 30
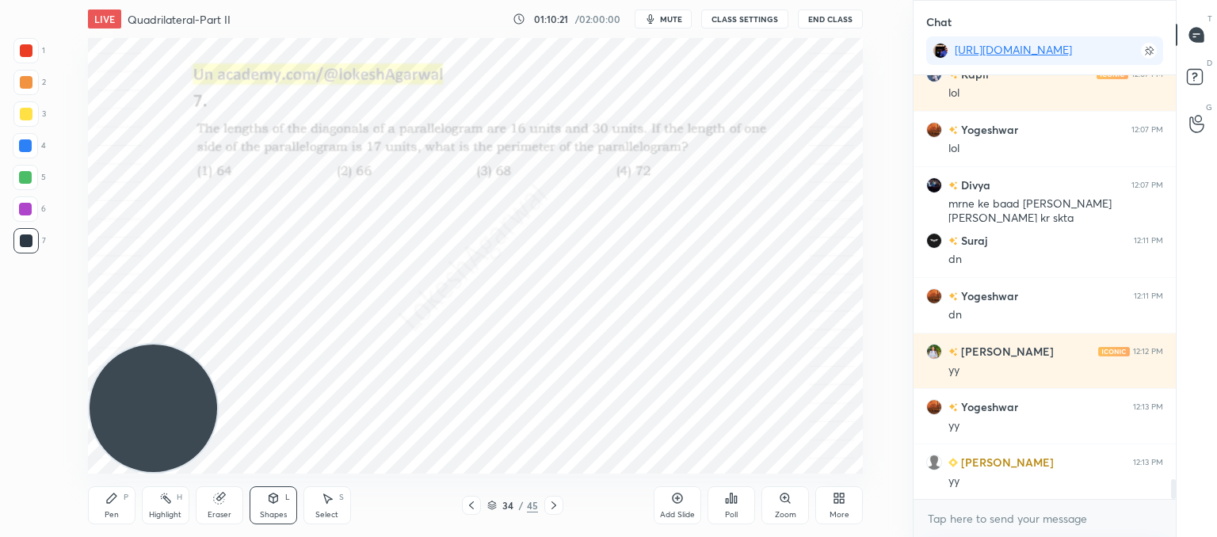
drag, startPoint x: 105, startPoint y: 504, endPoint x: 191, endPoint y: 394, distance: 139.9
click at [108, 502] on icon at bounding box center [111, 498] width 13 height 13
type textarea "x"
click at [234, 501] on div "Eraser" at bounding box center [220, 505] width 48 height 38
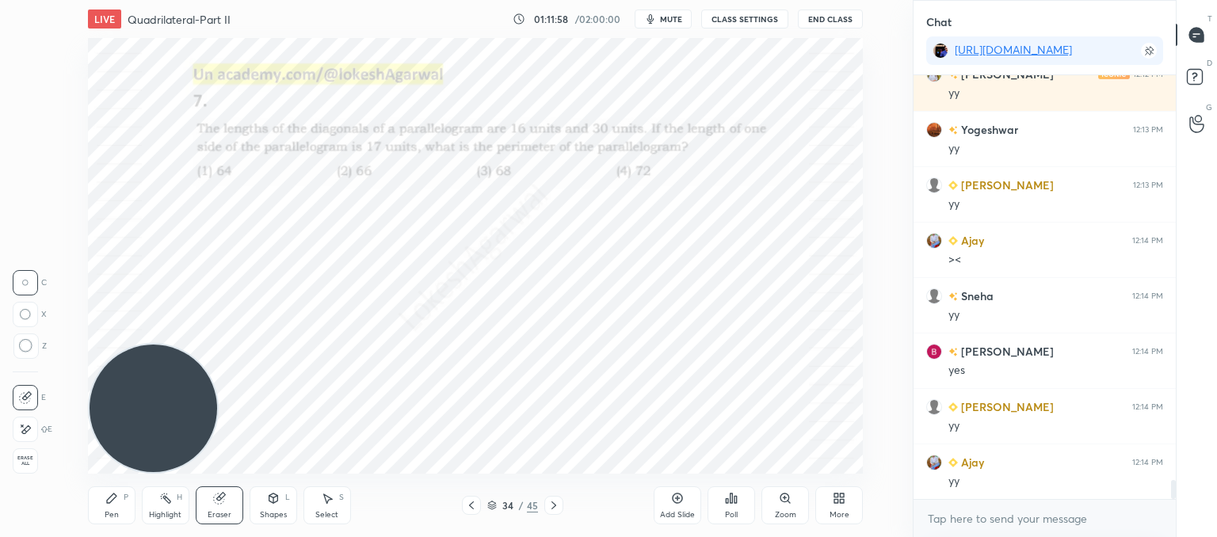
scroll to position [9057, 0]
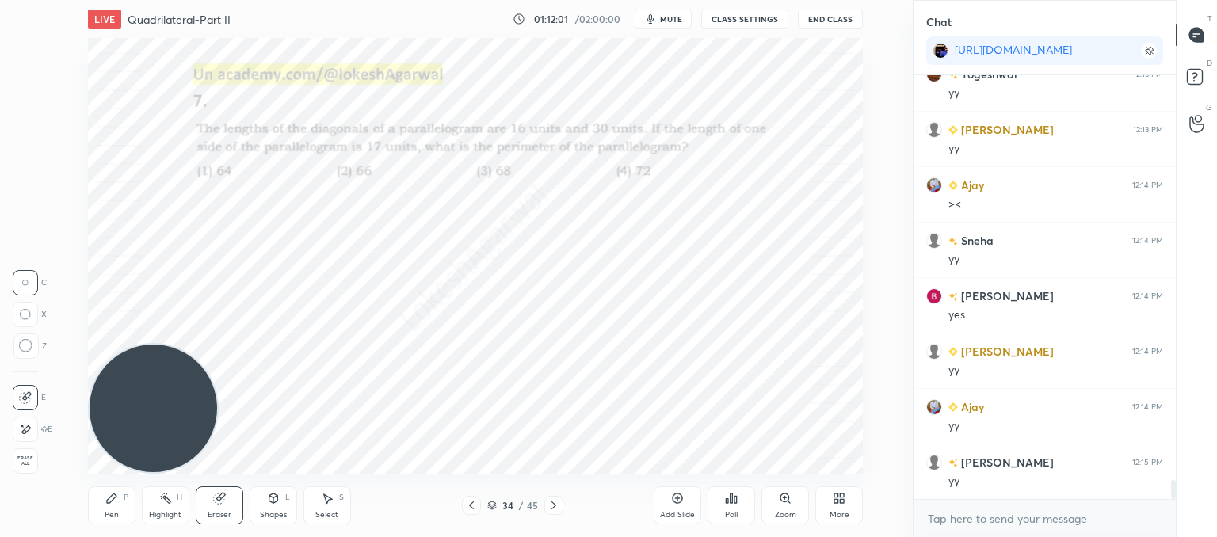
click at [553, 505] on icon at bounding box center [553, 505] width 13 height 13
click at [549, 503] on icon at bounding box center [553, 505] width 13 height 13
click at [106, 501] on icon at bounding box center [111, 498] width 13 height 13
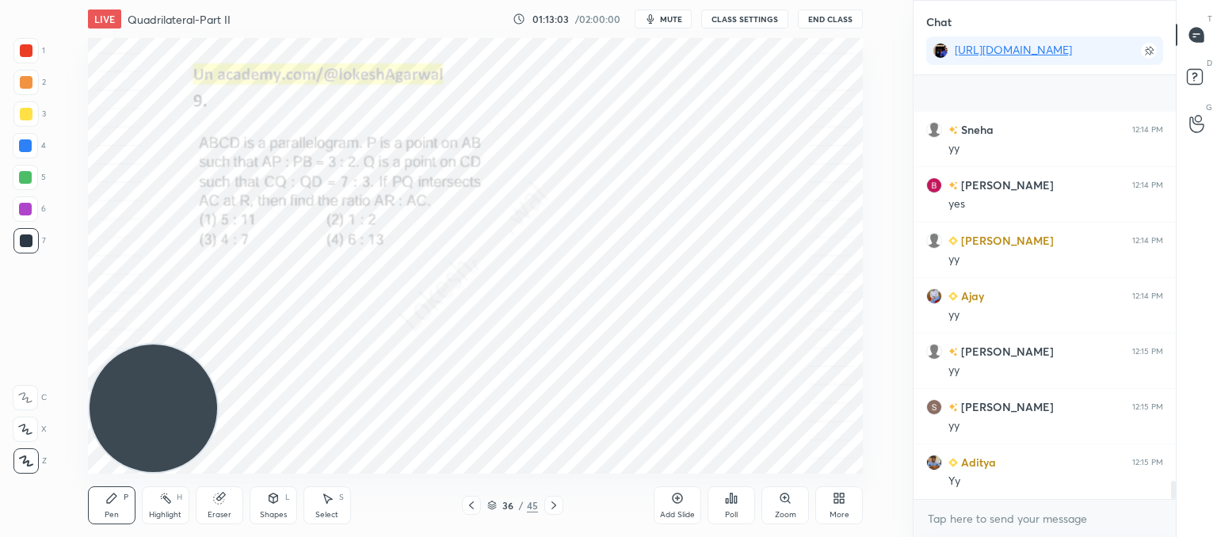
scroll to position [9279, 0]
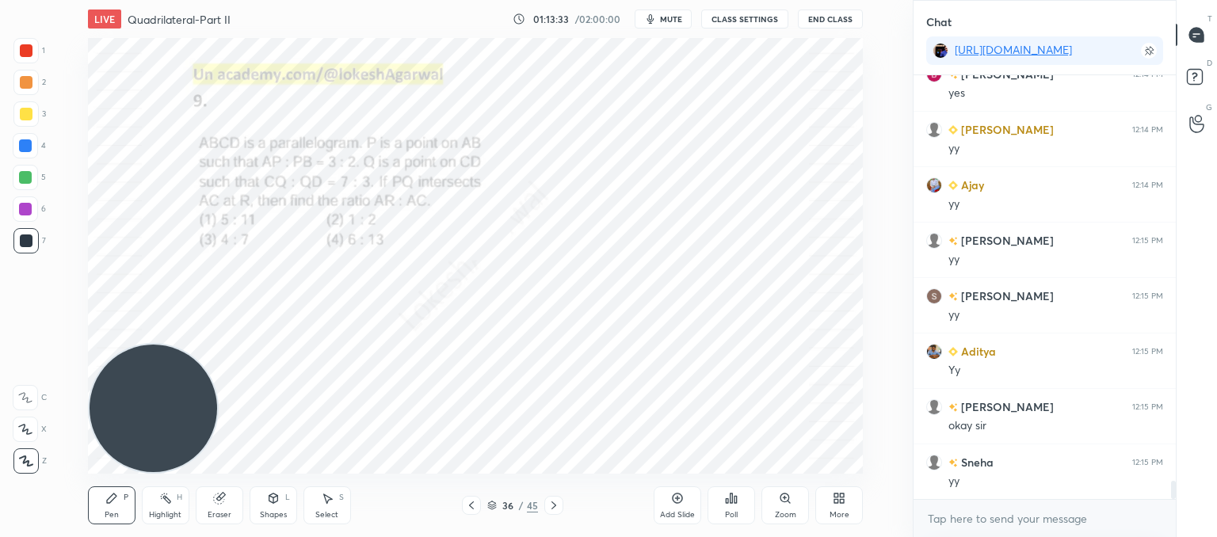
click at [666, 20] on span "mute" at bounding box center [671, 18] width 22 height 11
drag, startPoint x: 662, startPoint y: 17, endPoint x: 660, endPoint y: 36, distance: 19.2
click at [661, 17] on span "unmute" at bounding box center [670, 18] width 34 height 11
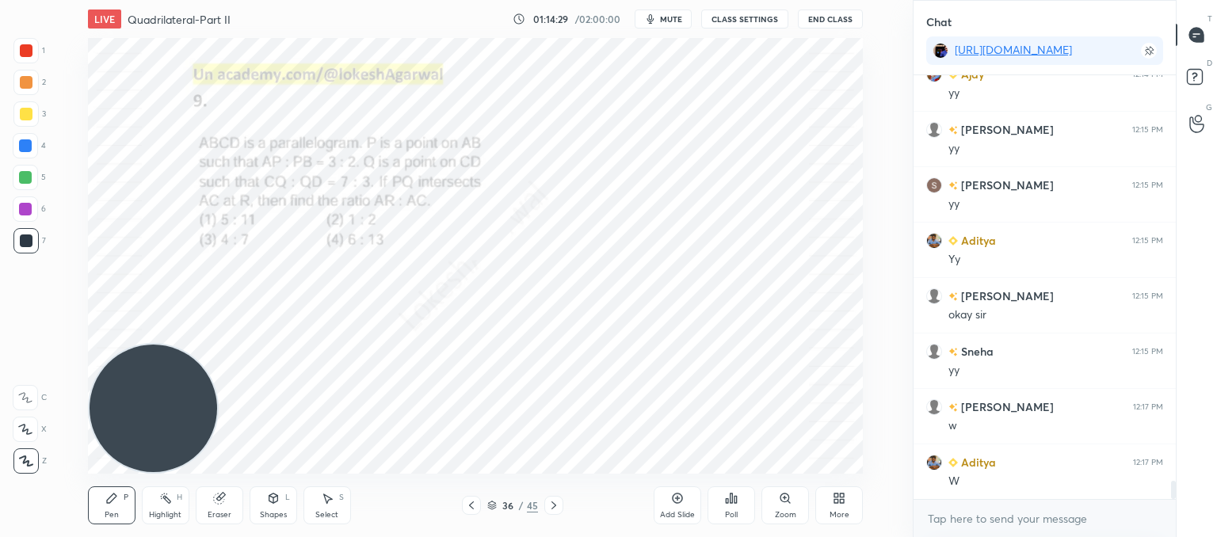
scroll to position [9445, 0]
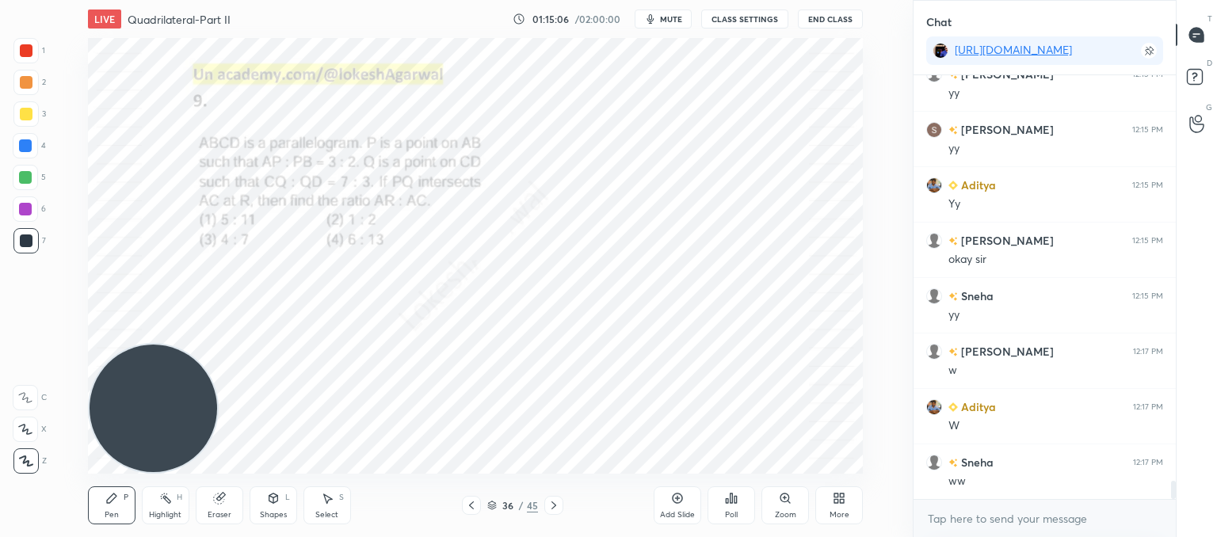
click at [669, 21] on span "mute" at bounding box center [671, 18] width 22 height 11
click at [653, 18] on button "unmute" at bounding box center [662, 19] width 57 height 19
click at [679, 17] on span "mute" at bounding box center [671, 18] width 22 height 11
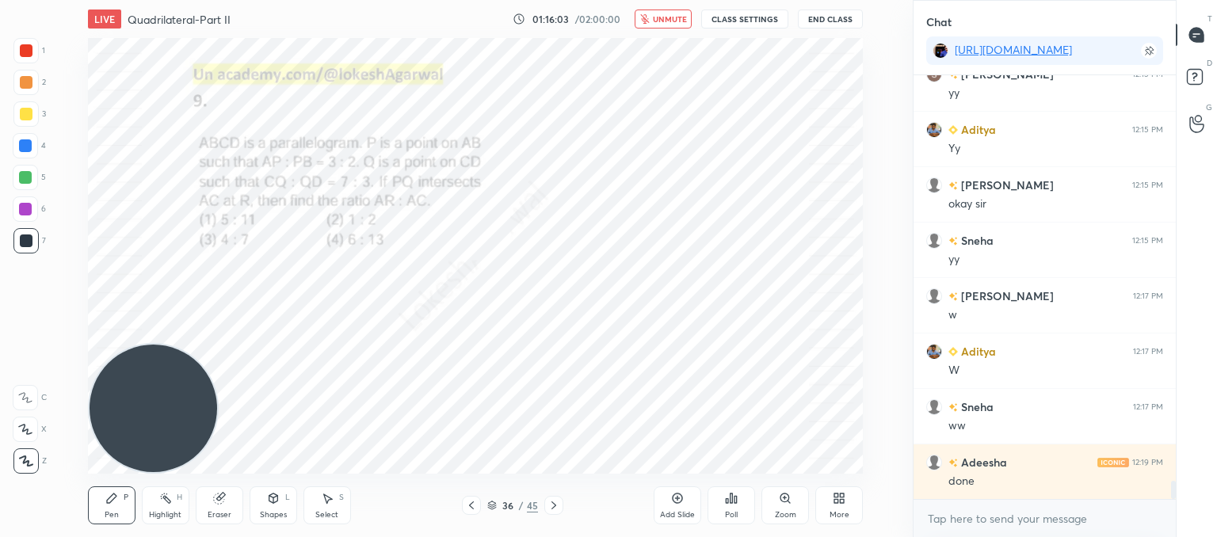
scroll to position [9556, 0]
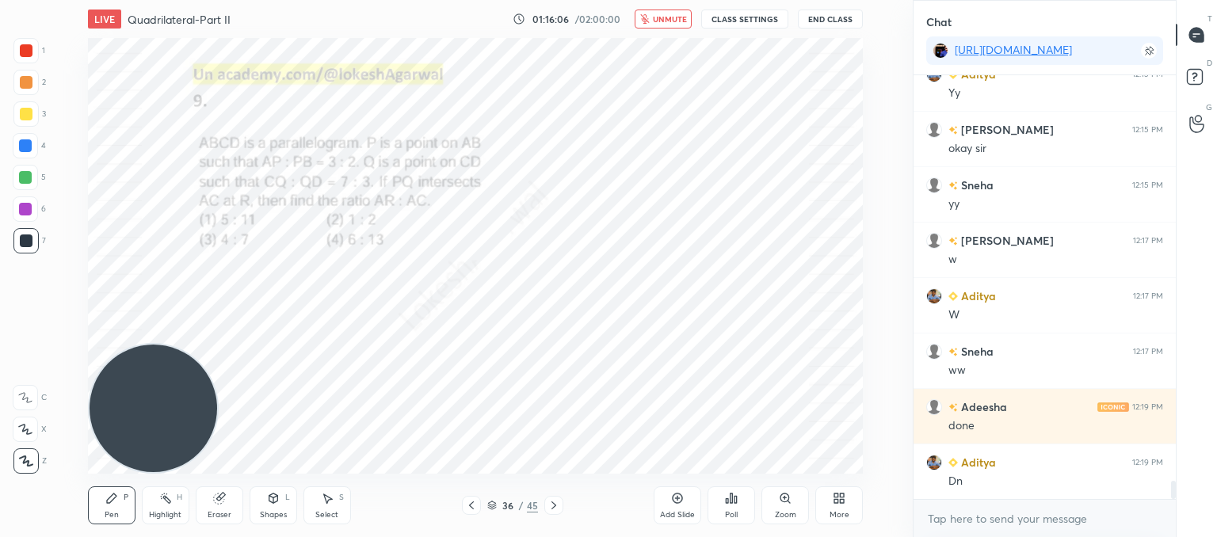
click at [745, 501] on div "Poll" at bounding box center [731, 505] width 48 height 38
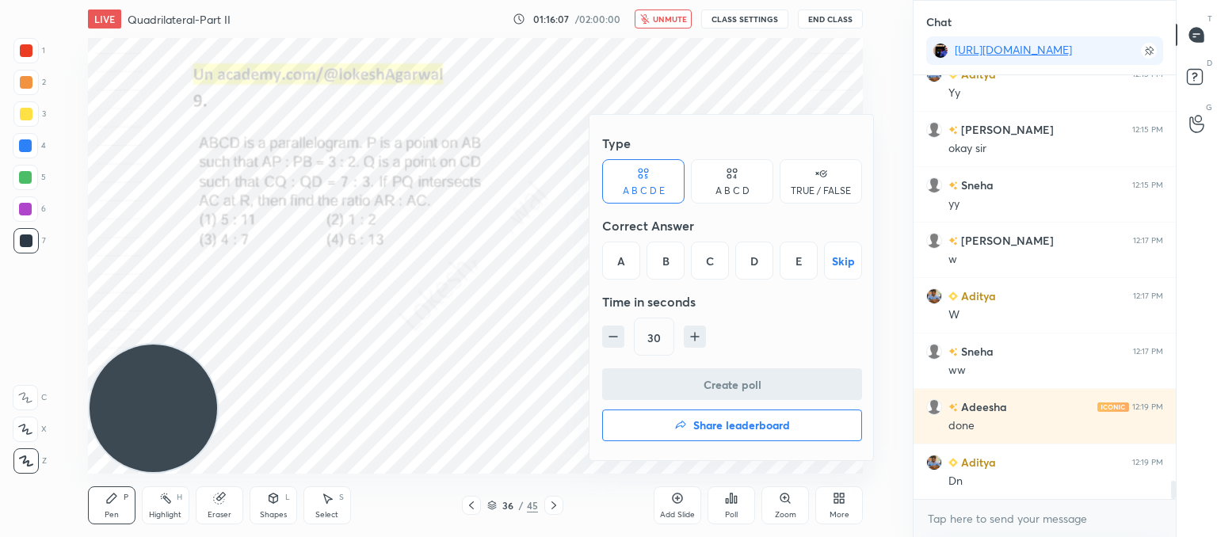
click at [763, 262] on div "D" at bounding box center [754, 261] width 38 height 38
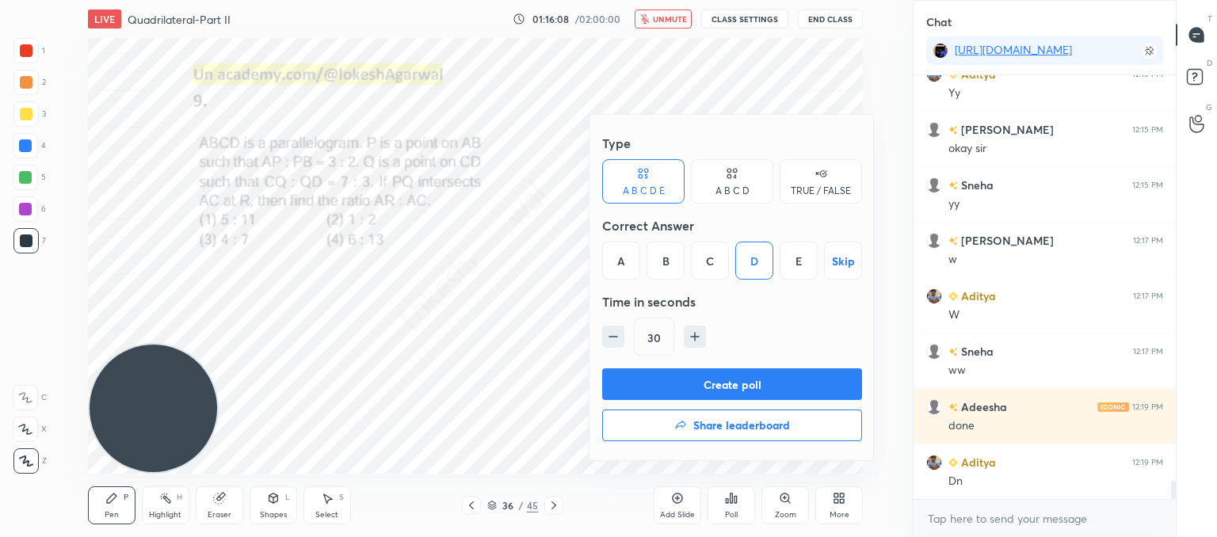
click at [709, 341] on div "30" at bounding box center [732, 337] width 260 height 38
click at [696, 337] on icon "button" at bounding box center [695, 337] width 8 height 0
type input "60"
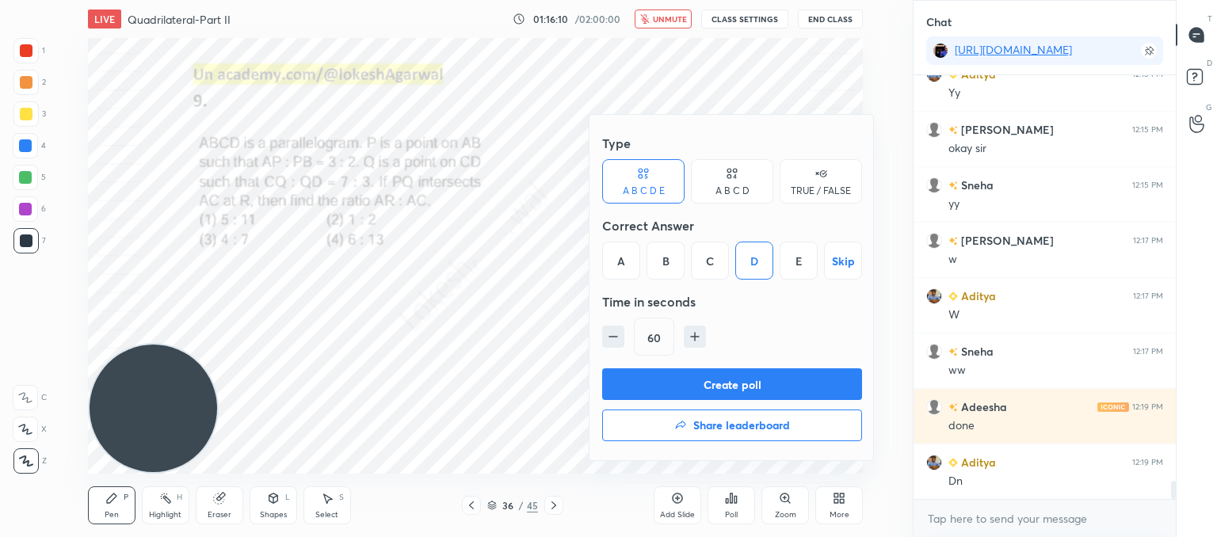
click at [697, 381] on button "Create poll" at bounding box center [732, 384] width 260 height 32
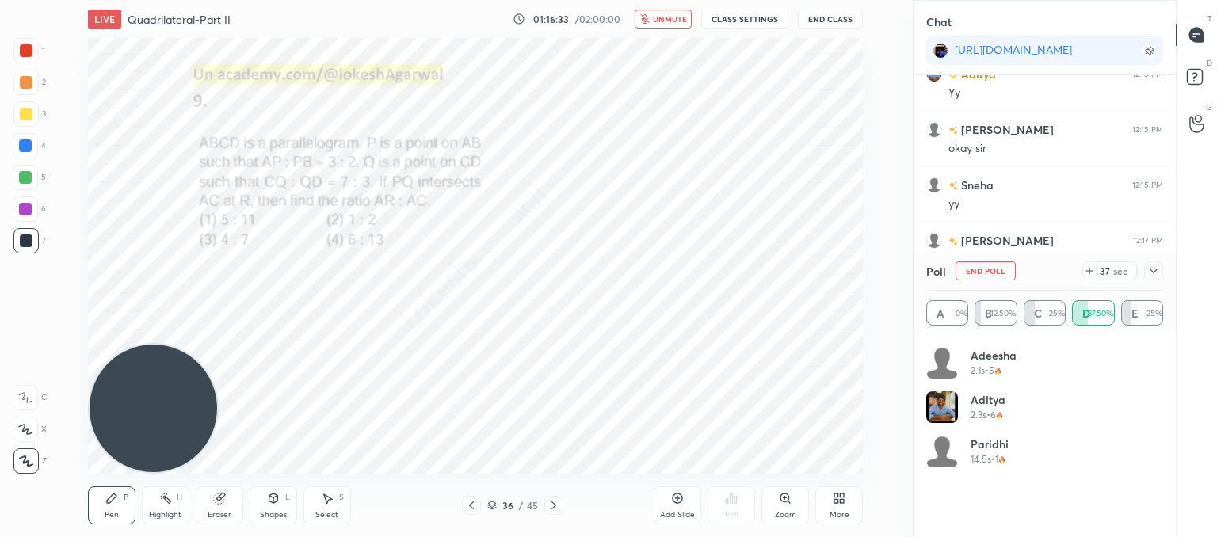
scroll to position [5, 5]
click at [1088, 275] on icon at bounding box center [1089, 271] width 13 height 13
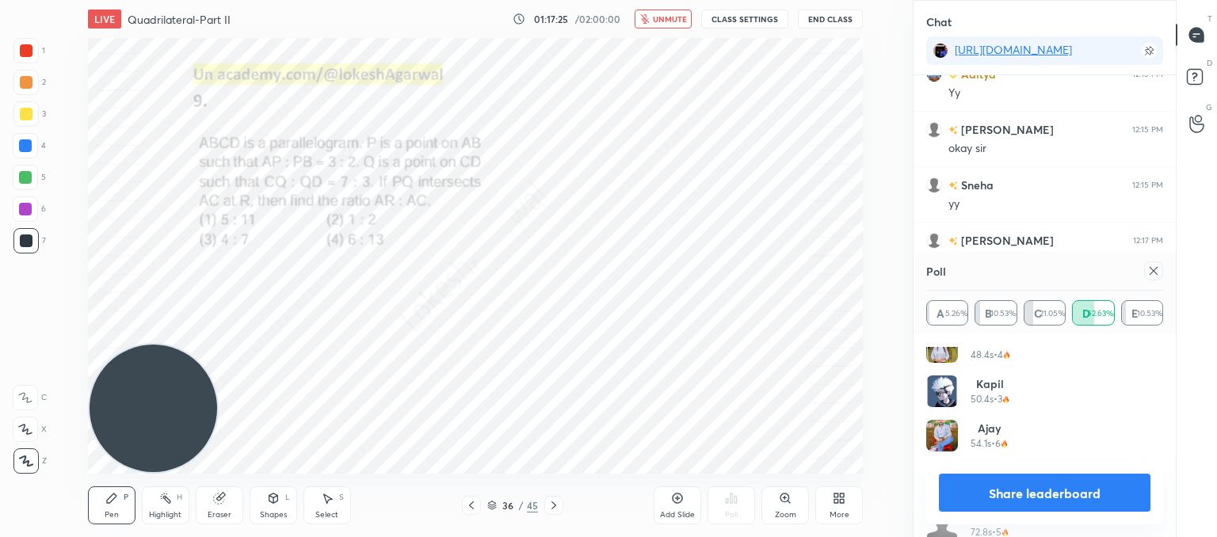
scroll to position [253, 0]
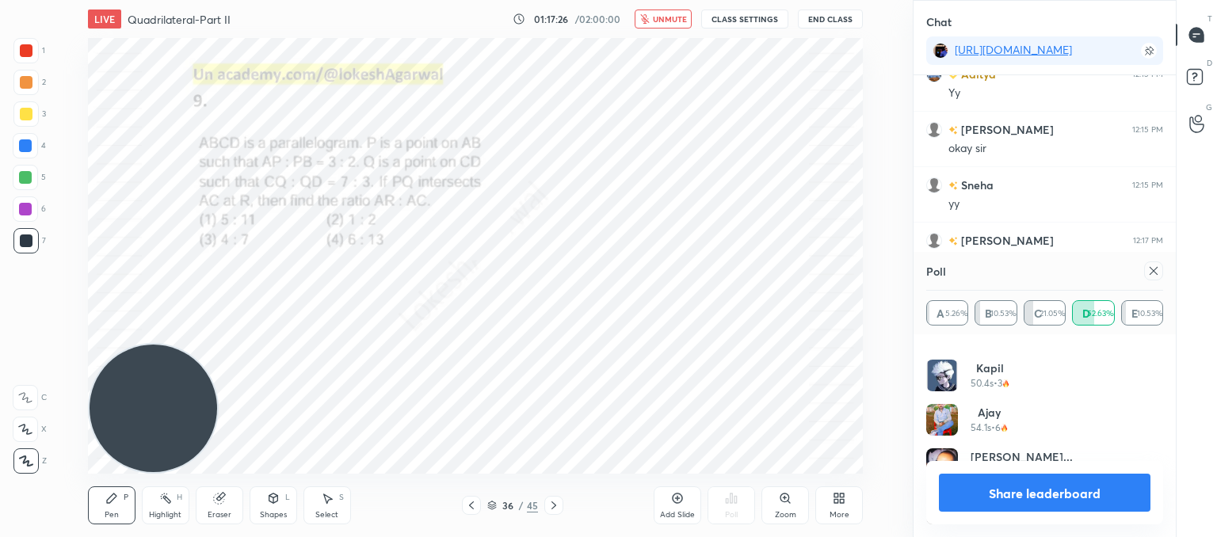
click at [1156, 271] on icon at bounding box center [1153, 271] width 13 height 13
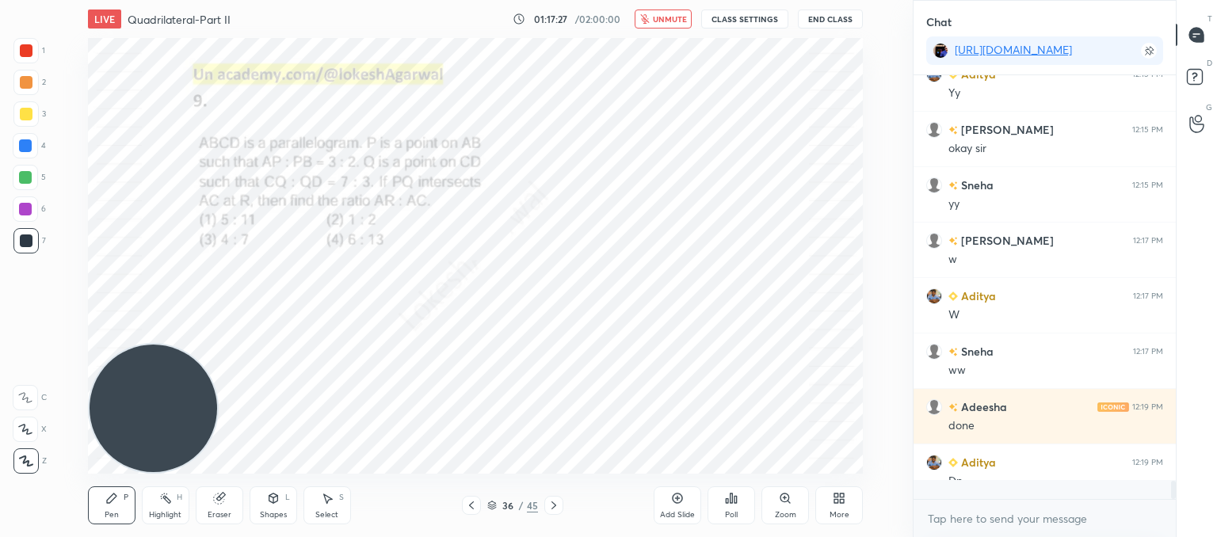
scroll to position [283, 257]
click at [686, 20] on span "unmute" at bounding box center [670, 18] width 34 height 11
click at [273, 505] on div "Shapes L" at bounding box center [274, 505] width 48 height 38
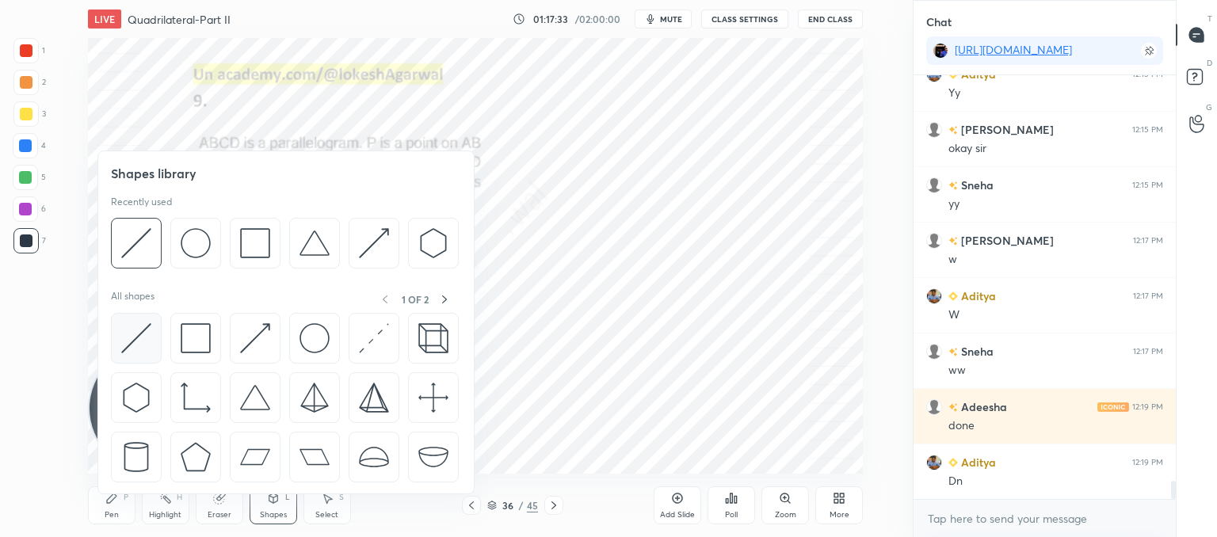
click at [143, 336] on img at bounding box center [136, 338] width 30 height 30
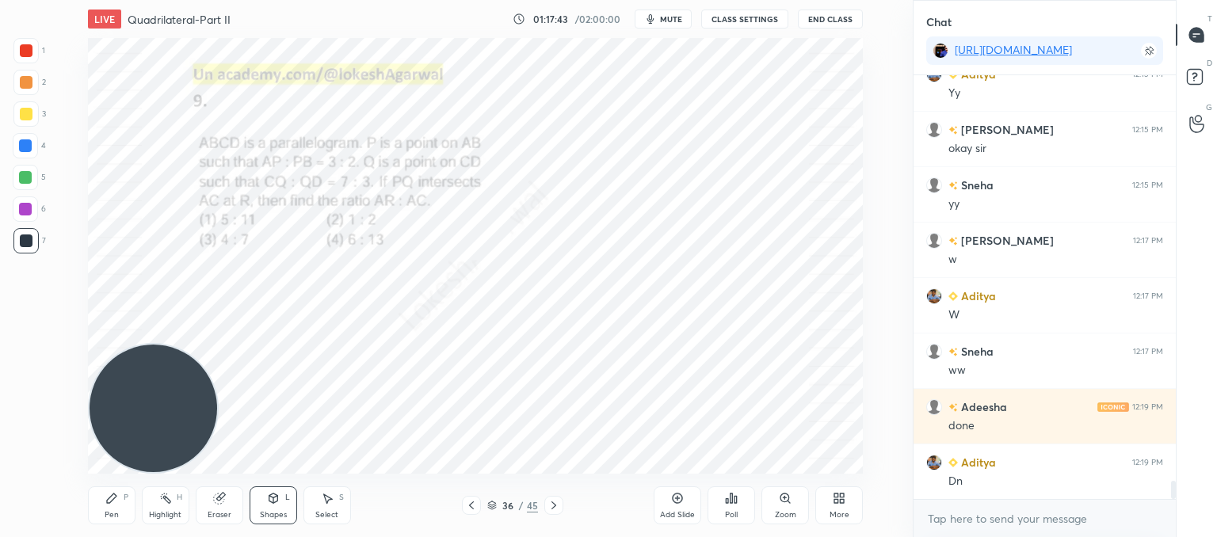
drag, startPoint x: 109, startPoint y: 513, endPoint x: 196, endPoint y: 425, distance: 124.3
click at [112, 513] on div "Pen" at bounding box center [112, 515] width 14 height 8
click at [224, 505] on div "Eraser" at bounding box center [220, 505] width 48 height 38
drag, startPoint x: 116, startPoint y: 510, endPoint x: 175, endPoint y: 452, distance: 83.5
click at [120, 508] on div "Pen P" at bounding box center [112, 505] width 48 height 38
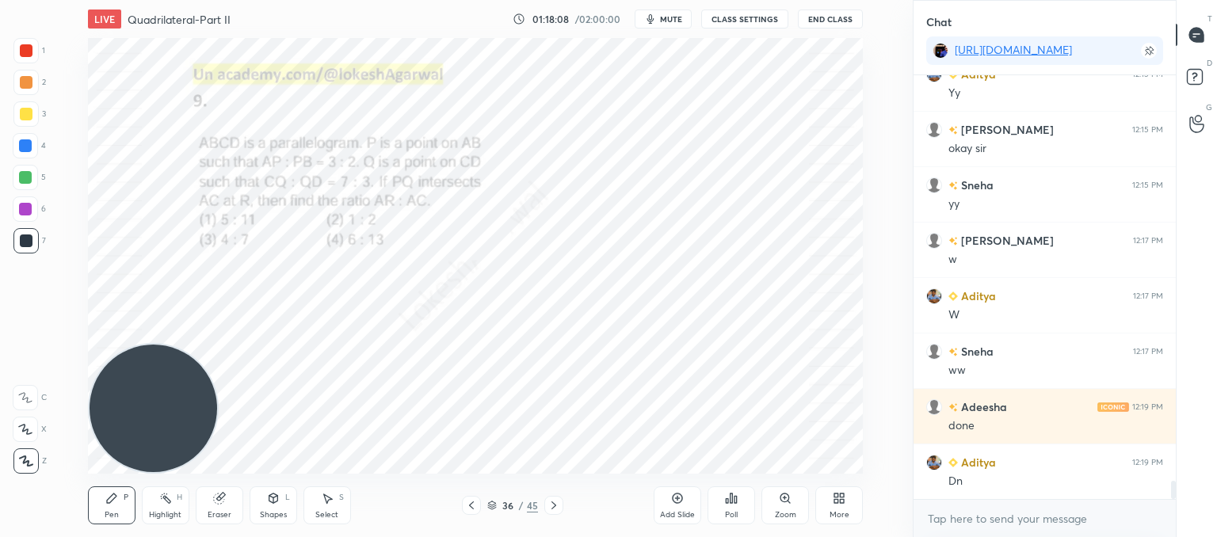
drag, startPoint x: 278, startPoint y: 506, endPoint x: 273, endPoint y: 497, distance: 9.9
click at [279, 505] on div "Shapes L" at bounding box center [274, 505] width 48 height 38
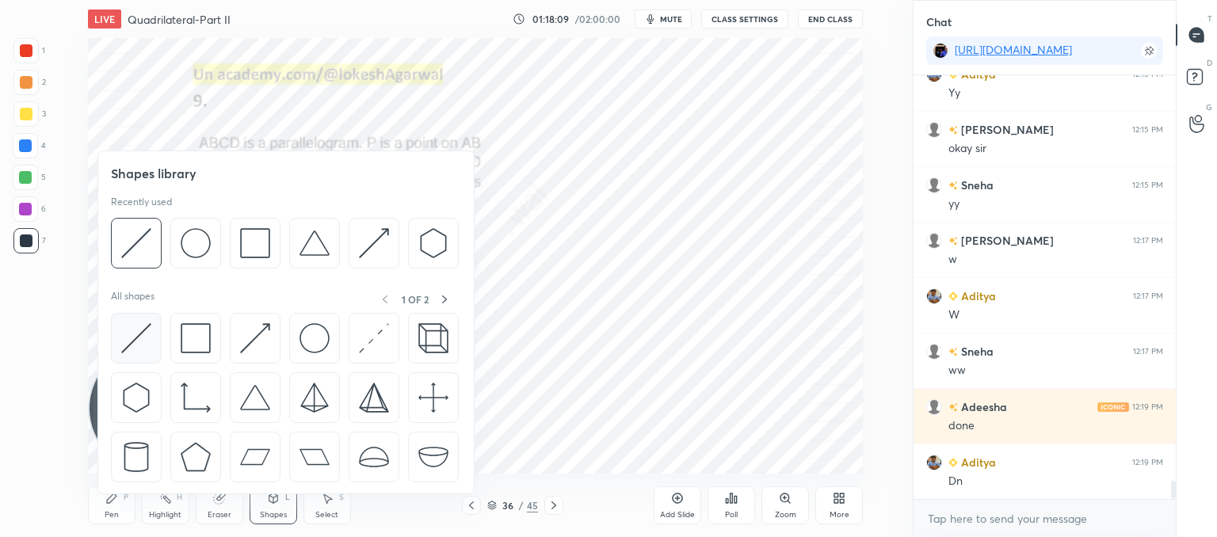
click at [129, 347] on img at bounding box center [136, 338] width 30 height 30
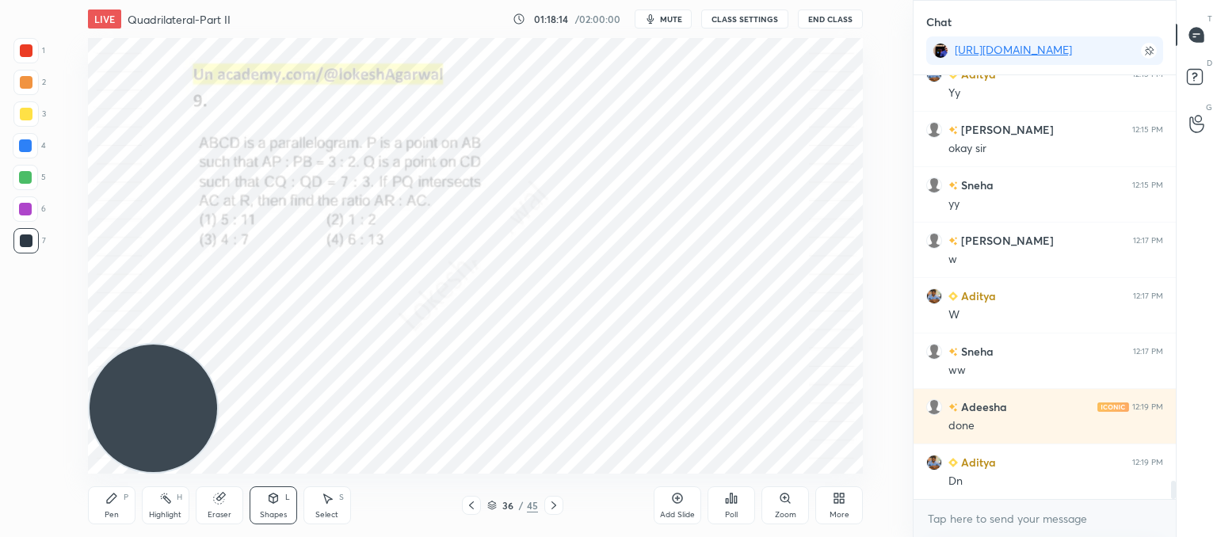
click at [105, 505] on div "Pen P" at bounding box center [112, 505] width 48 height 38
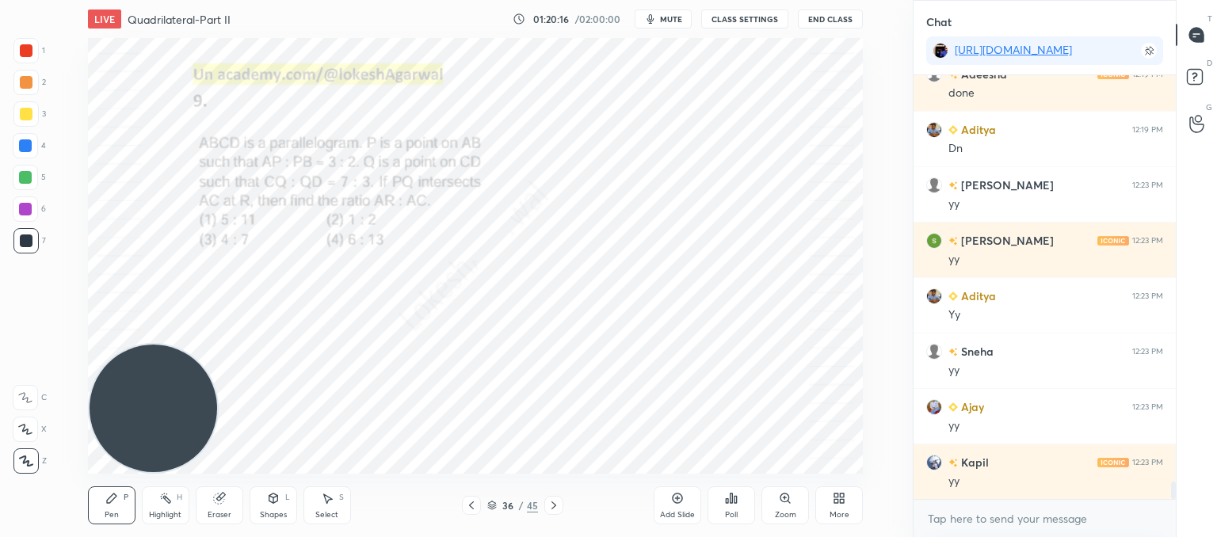
scroll to position [9944, 0]
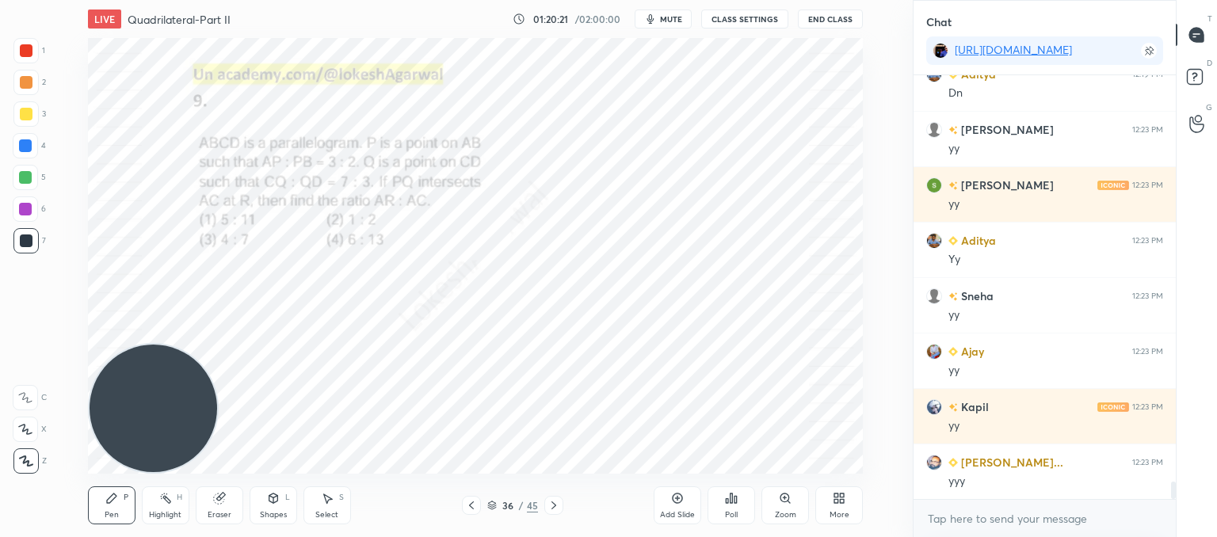
click at [554, 509] on icon at bounding box center [553, 505] width 13 height 13
type textarea "x"
click at [966, 516] on textarea at bounding box center [1044, 518] width 237 height 25
paste textarea "[URL][DOMAIN_NAME]"
type textarea "[URL][DOMAIN_NAME]"
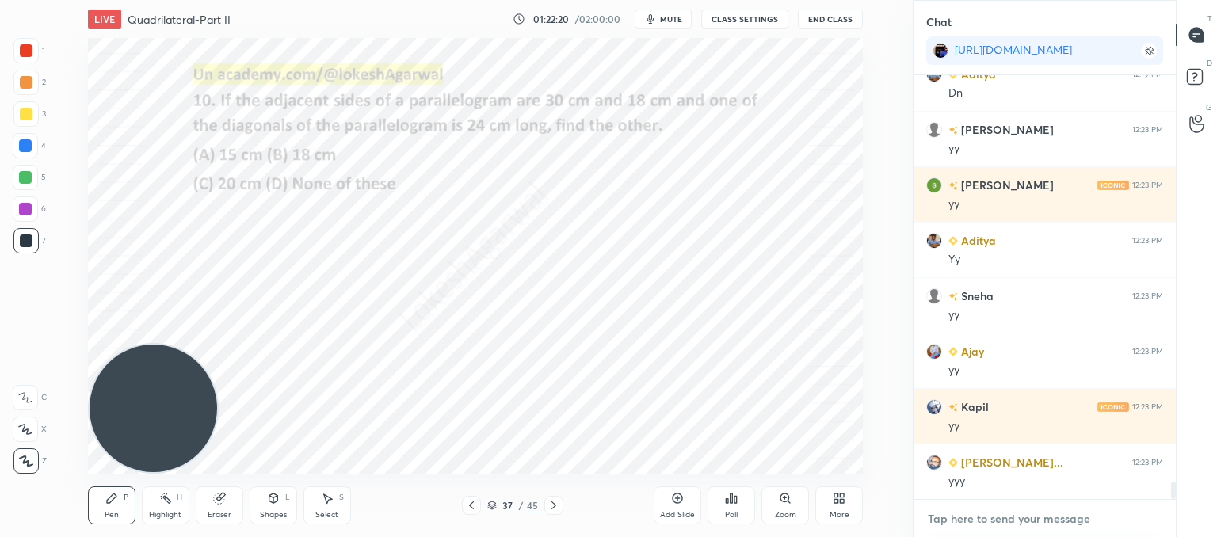
type textarea "x"
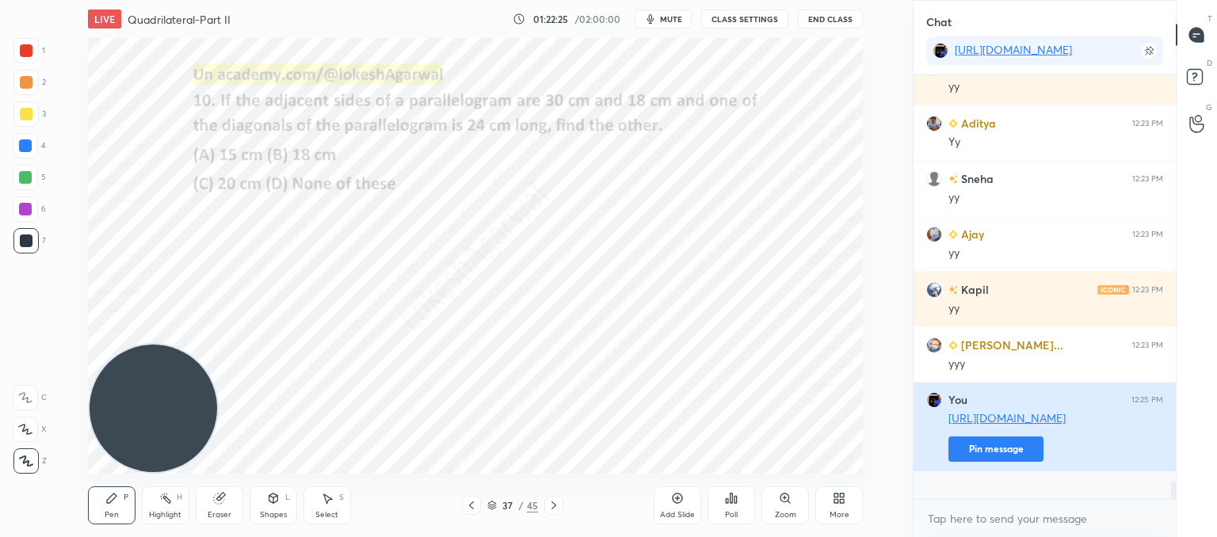
click at [1017, 462] on button "Pin message" at bounding box center [995, 448] width 95 height 25
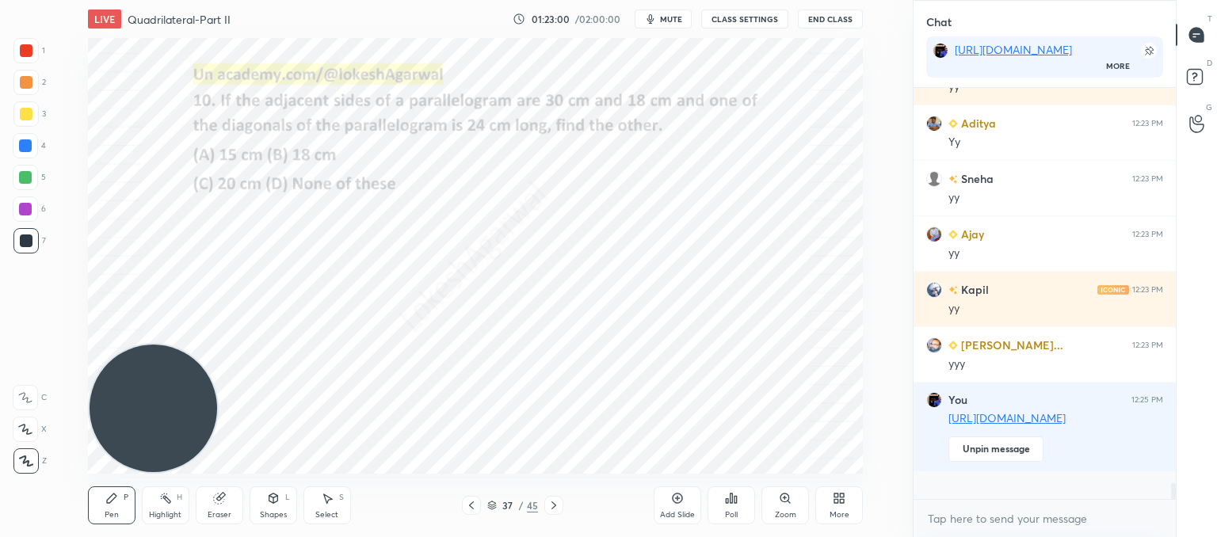
scroll to position [10130, 0]
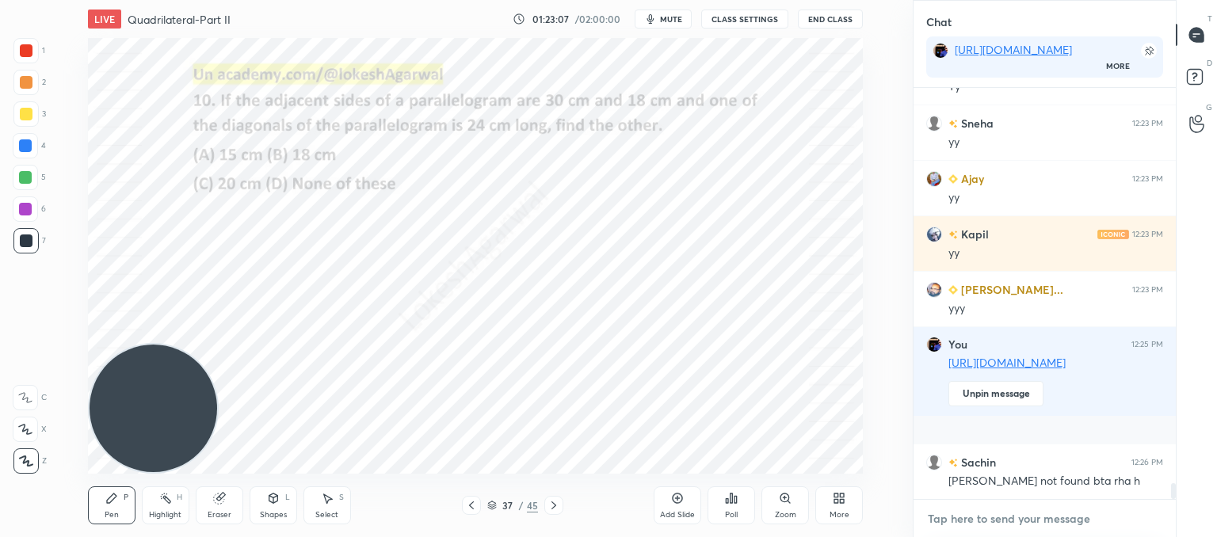
click at [943, 520] on textarea at bounding box center [1044, 518] width 237 height 25
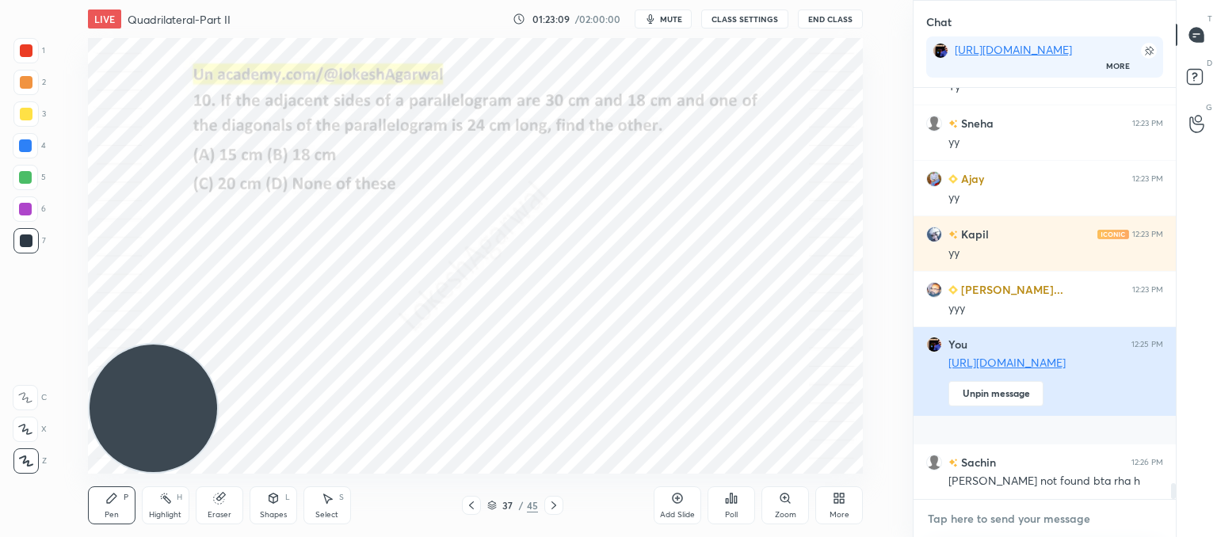
scroll to position [10185, 0]
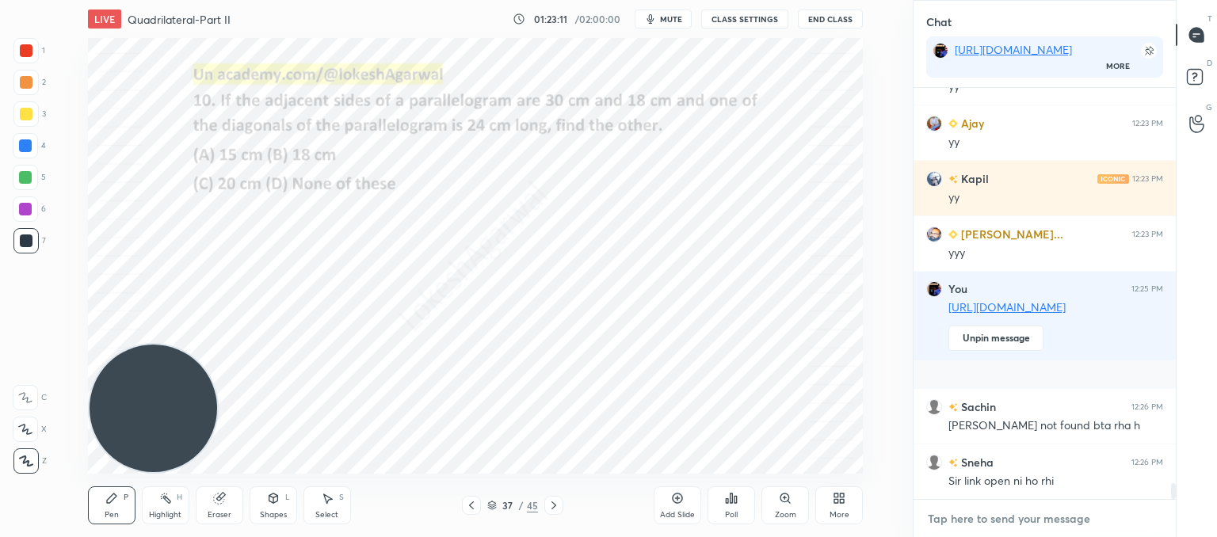
click at [997, 513] on textarea at bounding box center [1044, 518] width 237 height 25
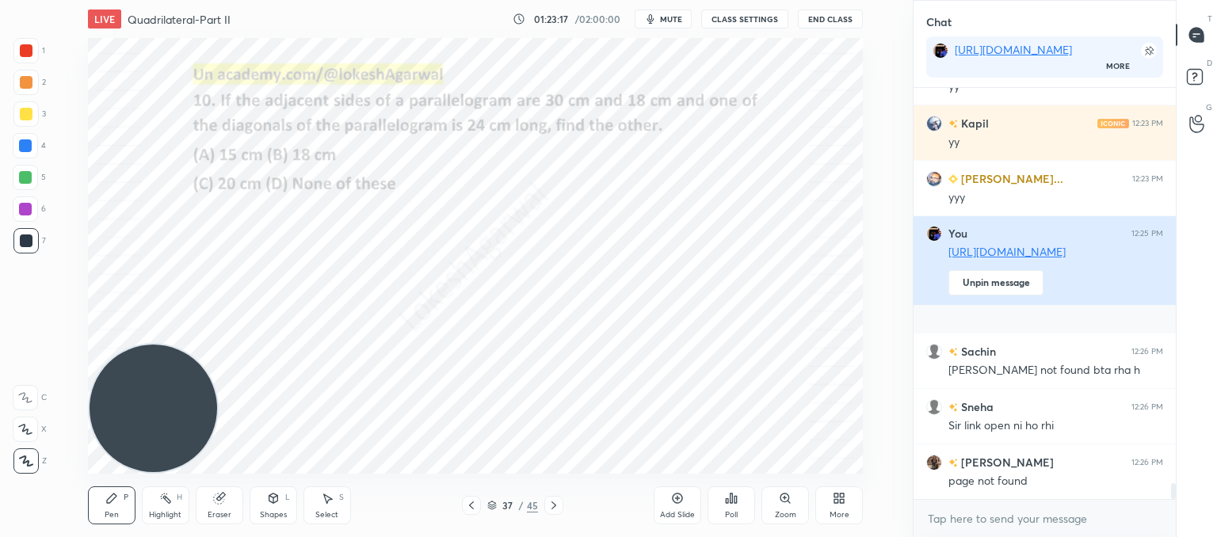
click at [1023, 259] on link "[URL][DOMAIN_NAME]" at bounding box center [1006, 251] width 117 height 15
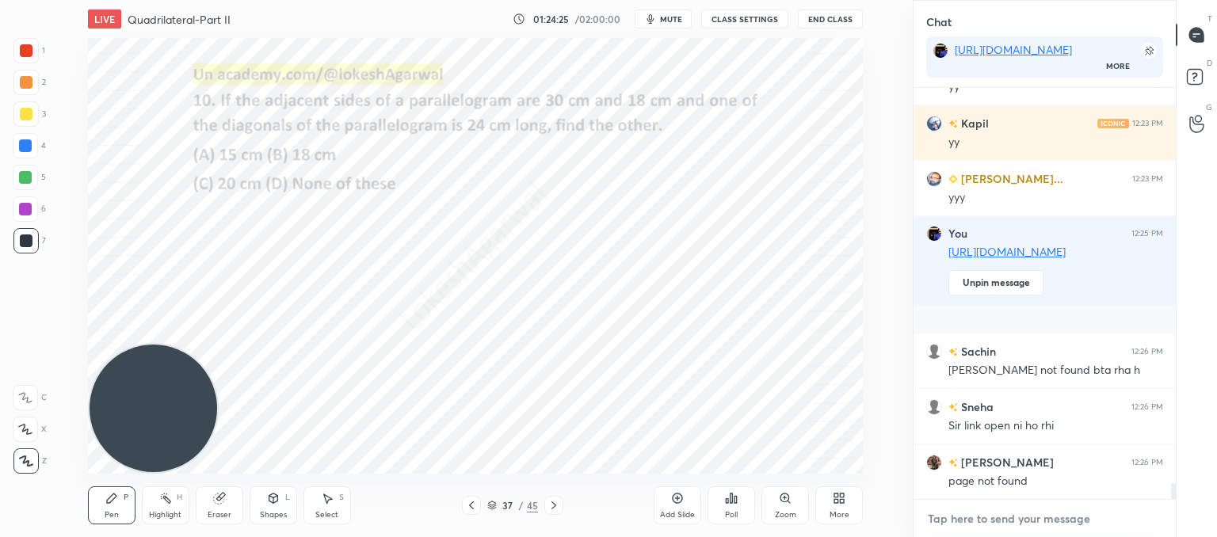
click at [986, 516] on textarea at bounding box center [1044, 518] width 237 height 25
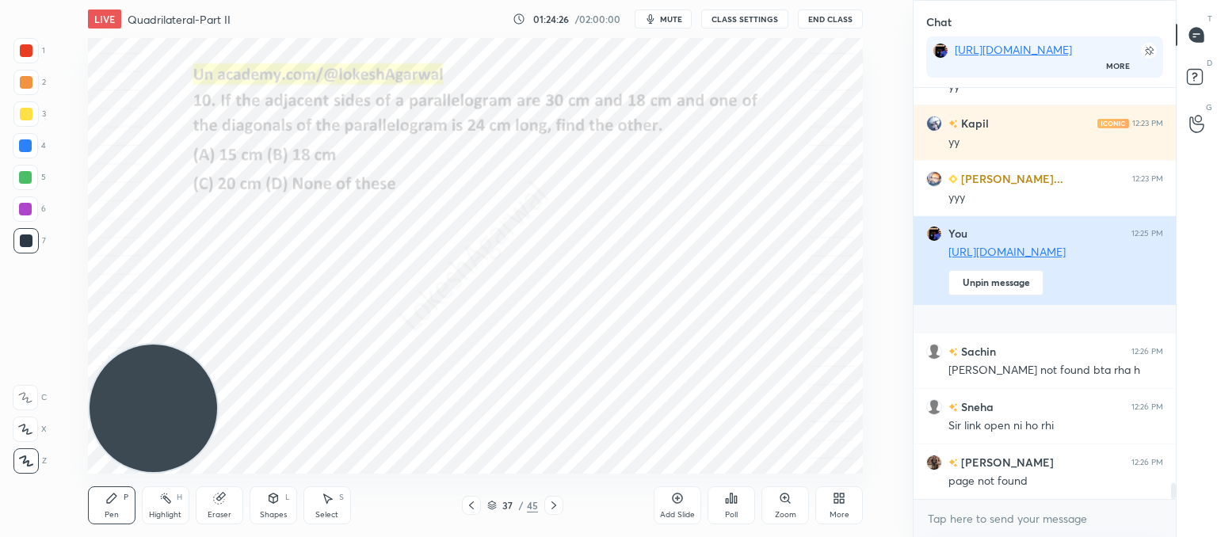
click at [1000, 258] on link "[URL][DOMAIN_NAME]" at bounding box center [1006, 251] width 117 height 15
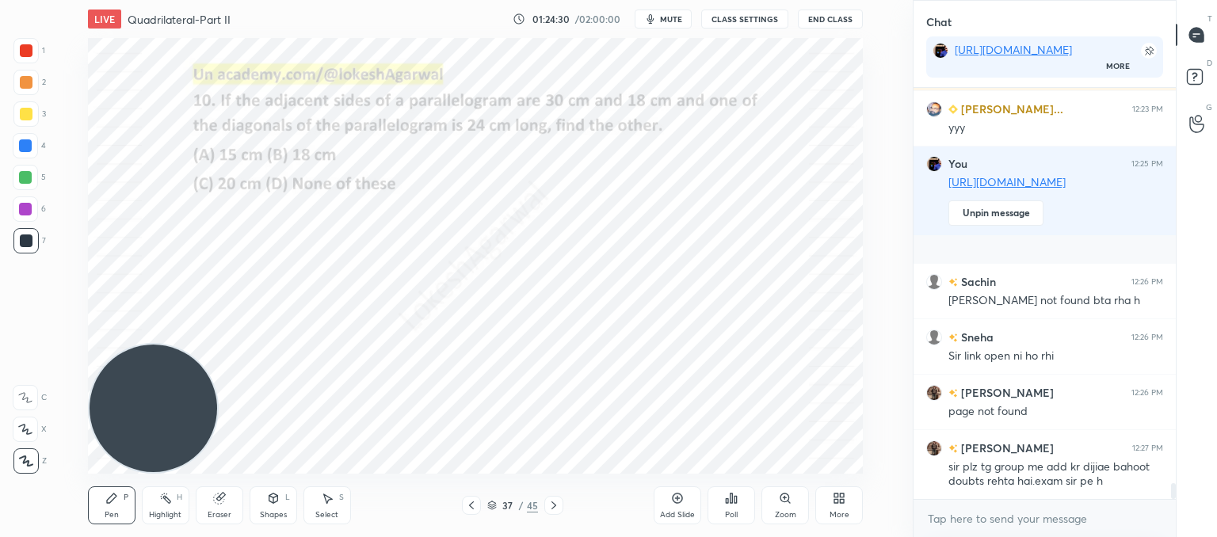
scroll to position [276, 257]
click at [966, 516] on textarea at bounding box center [1044, 518] width 237 height 25
click at [956, 517] on textarea at bounding box center [1044, 518] width 237 height 25
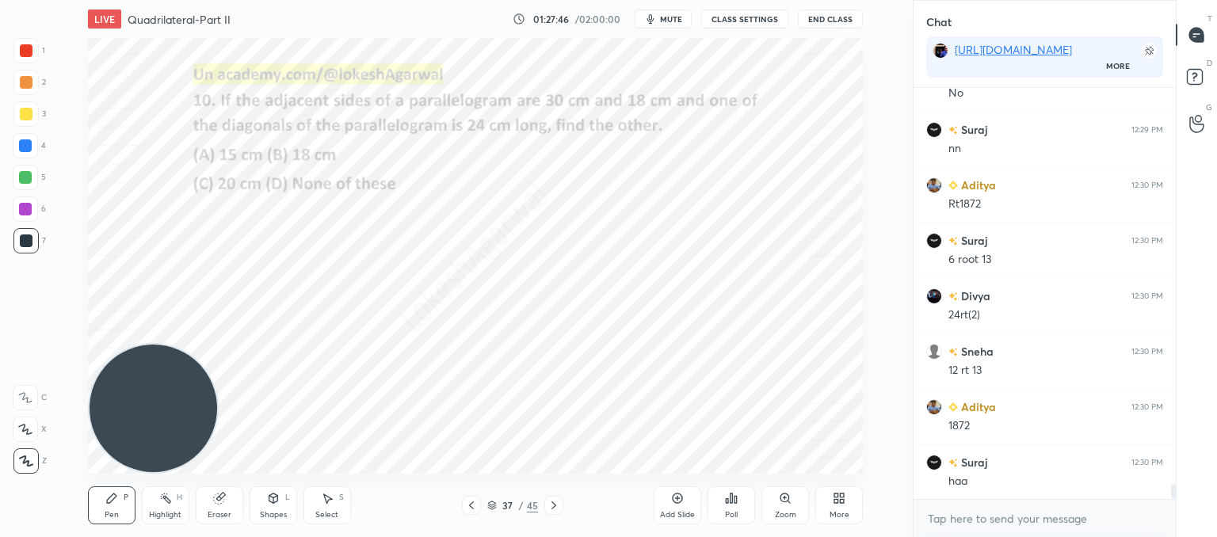
scroll to position [11133, 0]
click at [330, 516] on div "Select" at bounding box center [326, 515] width 23 height 8
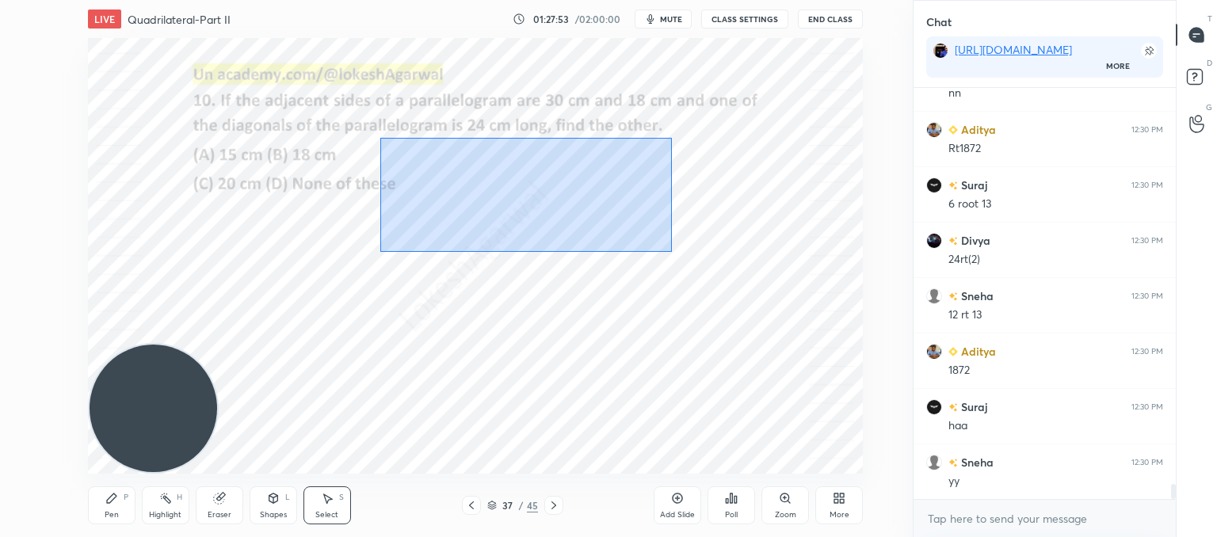
drag, startPoint x: 380, startPoint y: 138, endPoint x: 662, endPoint y: 202, distance: 289.2
click at [667, 245] on div "0 ° Undo Copy Paste here Duplicate Duplicate to new slide Delete" at bounding box center [475, 256] width 775 height 436
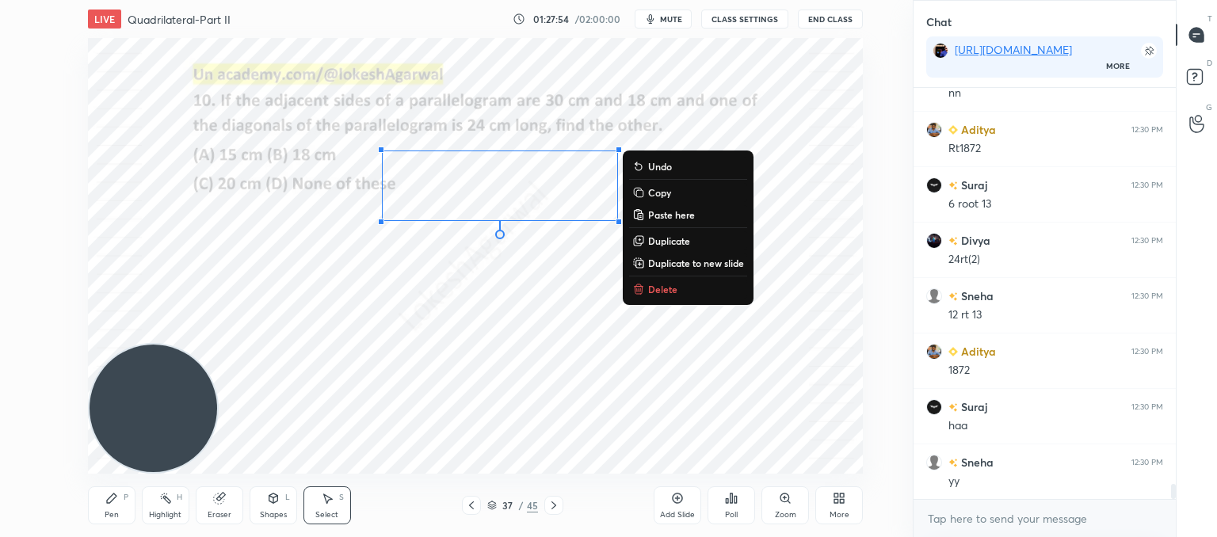
click at [650, 284] on p "Delete" at bounding box center [662, 289] width 29 height 13
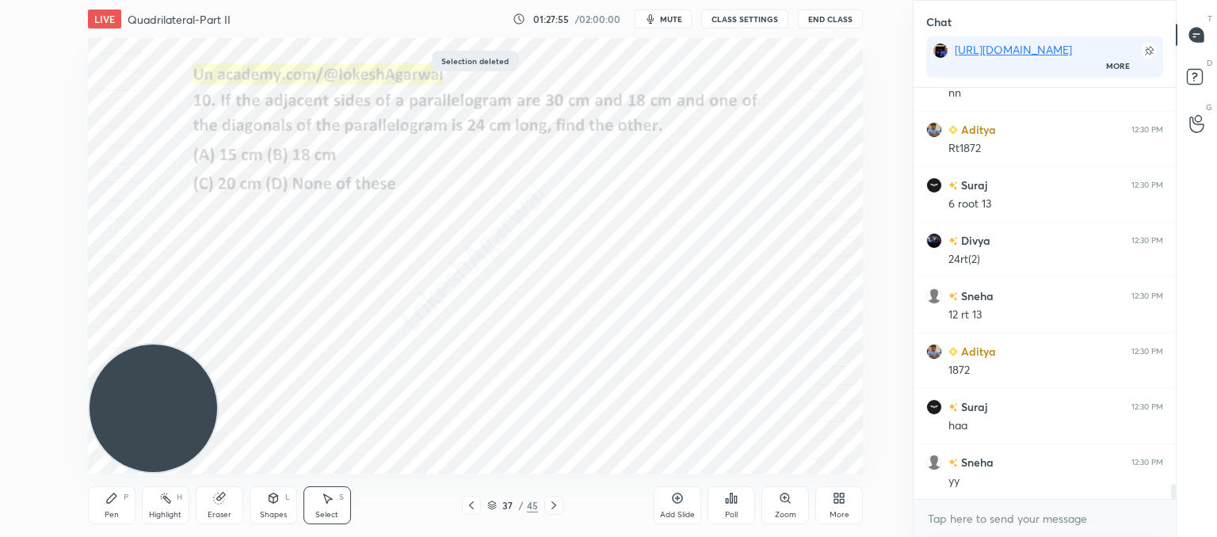
click at [330, 497] on icon at bounding box center [327, 499] width 9 height 10
click at [266, 508] on div "Shapes L" at bounding box center [274, 505] width 48 height 38
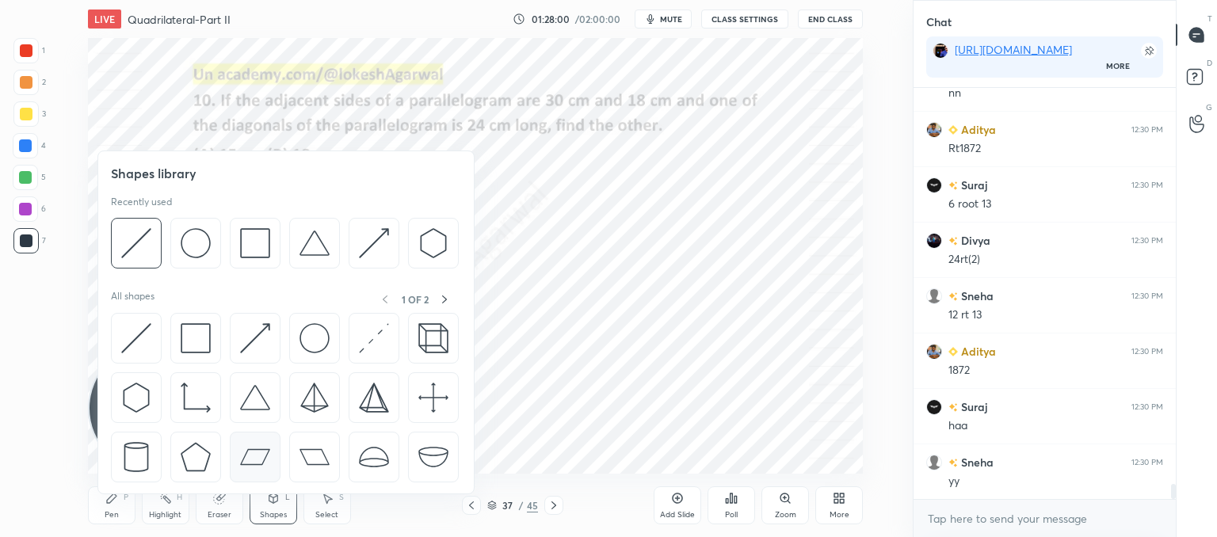
click at [257, 463] on img at bounding box center [255, 457] width 30 height 30
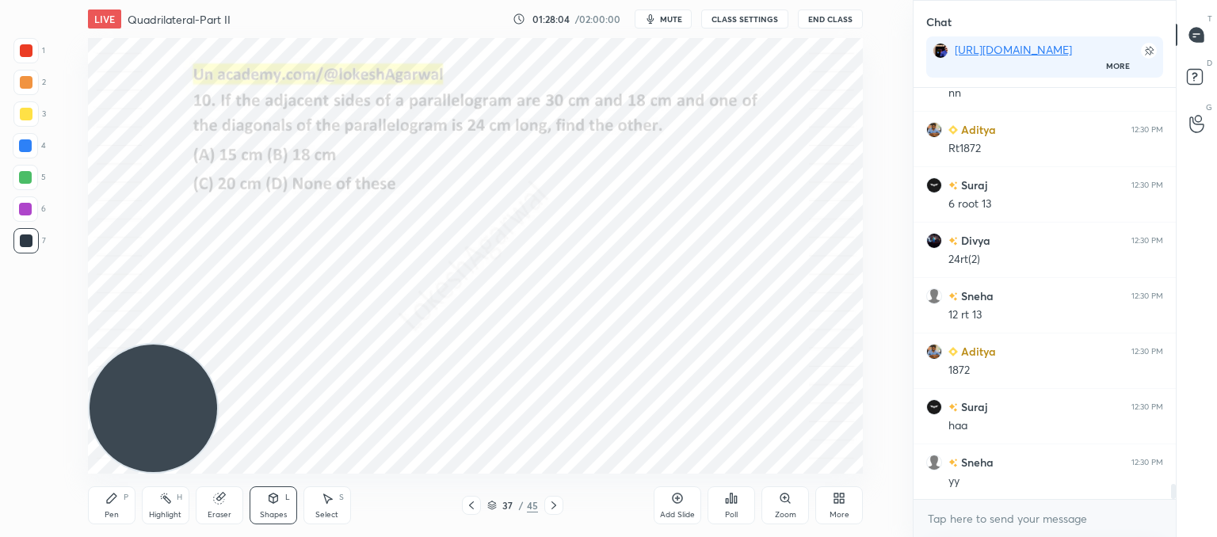
click at [109, 508] on div "Pen P" at bounding box center [112, 505] width 48 height 38
click at [282, 501] on div "Shapes L" at bounding box center [274, 505] width 48 height 38
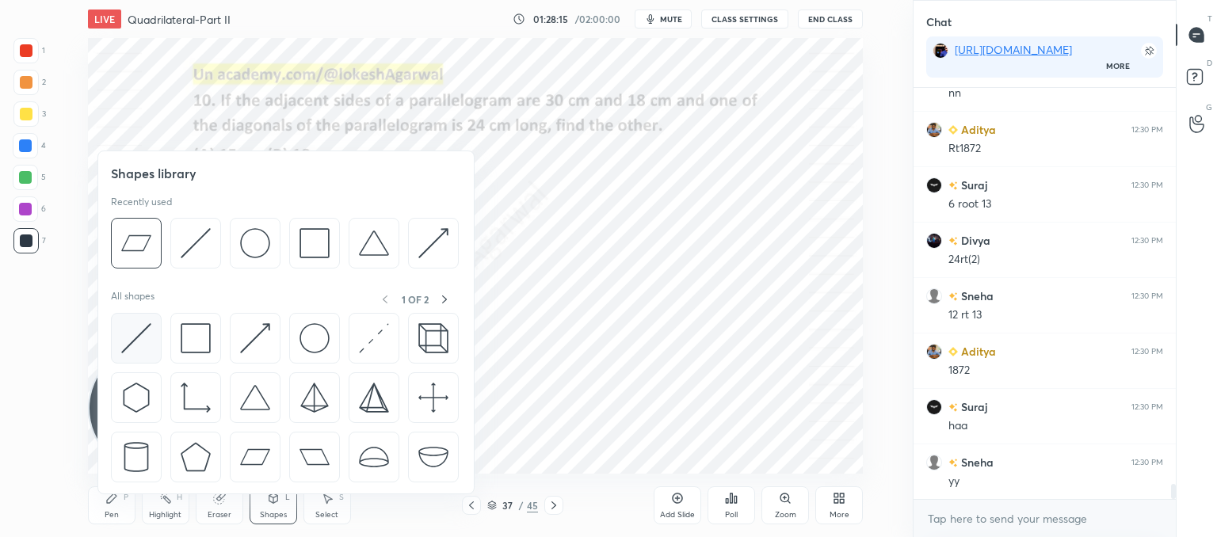
click at [141, 328] on img at bounding box center [136, 338] width 30 height 30
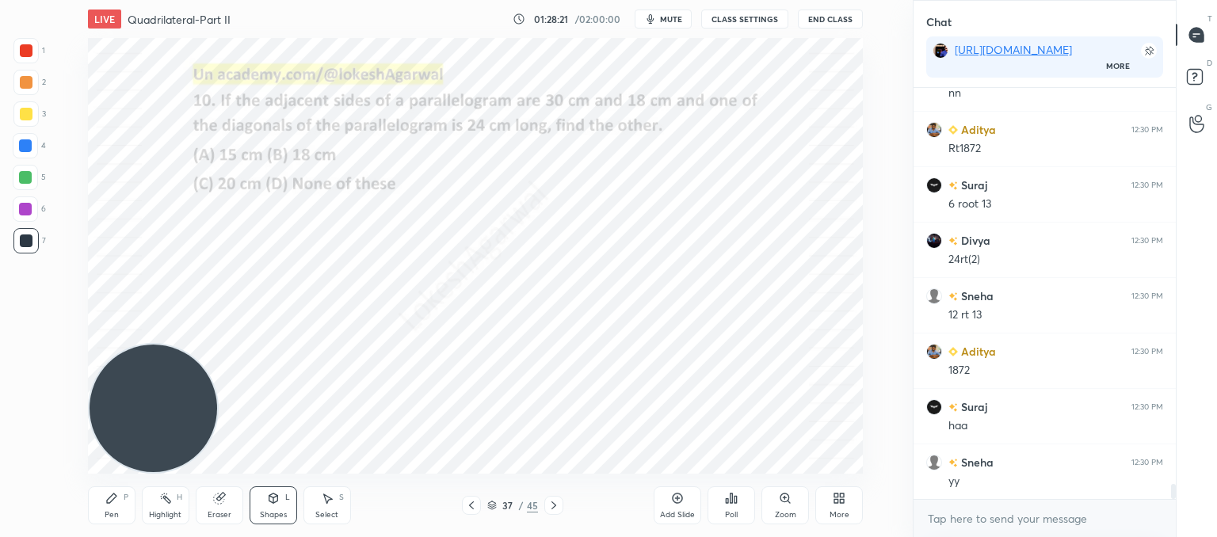
drag, startPoint x: 101, startPoint y: 501, endPoint x: 112, endPoint y: 495, distance: 12.1
click at [105, 501] on div "Pen P" at bounding box center [112, 505] width 48 height 38
drag, startPoint x: 215, startPoint y: 505, endPoint x: 221, endPoint y: 481, distance: 25.2
click at [216, 505] on div "Eraser" at bounding box center [220, 505] width 48 height 38
drag, startPoint x: 27, startPoint y: 342, endPoint x: 84, endPoint y: 313, distance: 64.1
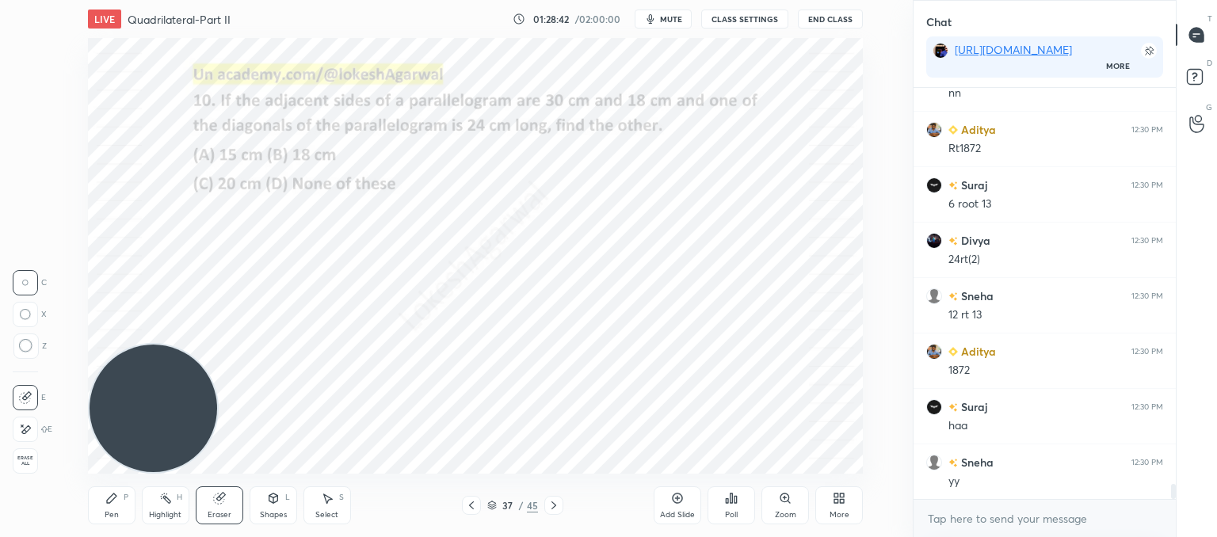
click at [33, 342] on div at bounding box center [25, 345] width 25 height 25
click at [109, 501] on icon at bounding box center [112, 498] width 10 height 10
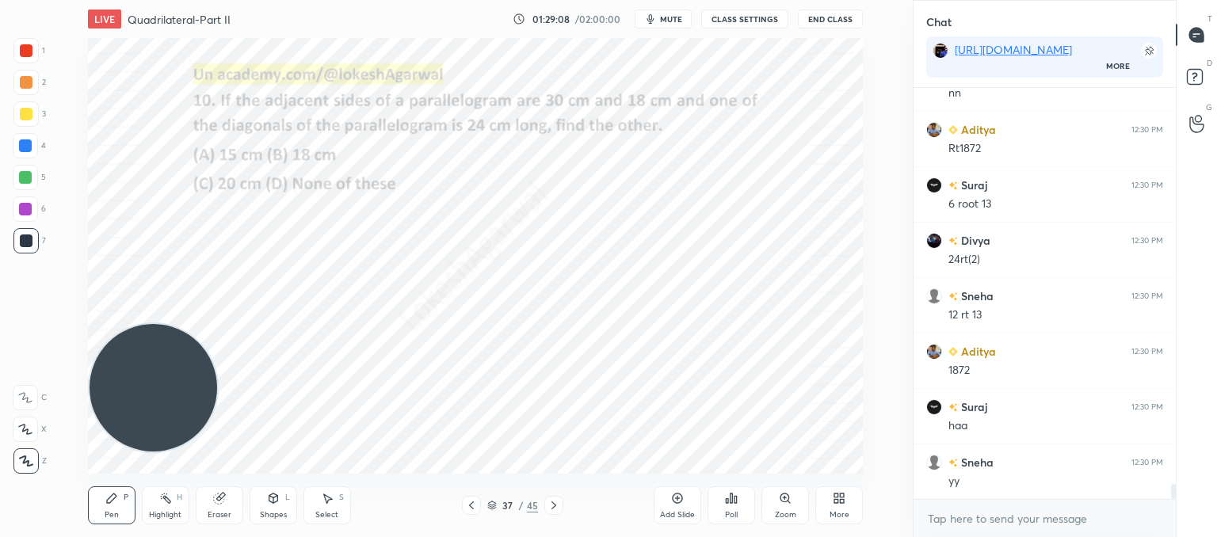
drag, startPoint x: 152, startPoint y: 387, endPoint x: 123, endPoint y: 74, distance: 315.0
click at [112, 324] on video at bounding box center [154, 388] width 128 height 128
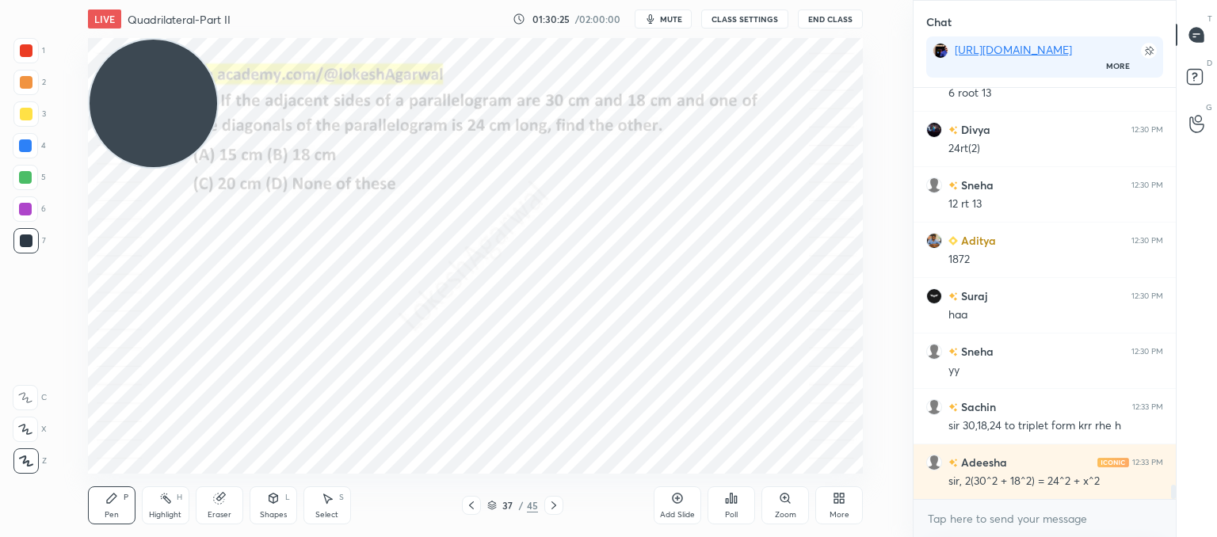
scroll to position [11299, 0]
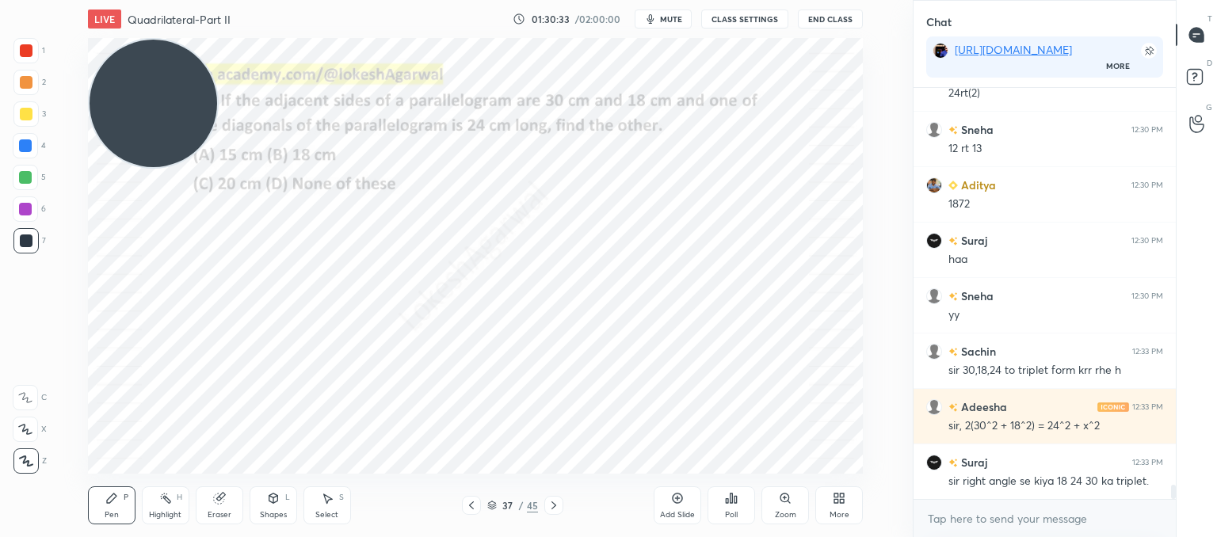
click at [213, 502] on icon at bounding box center [219, 498] width 13 height 13
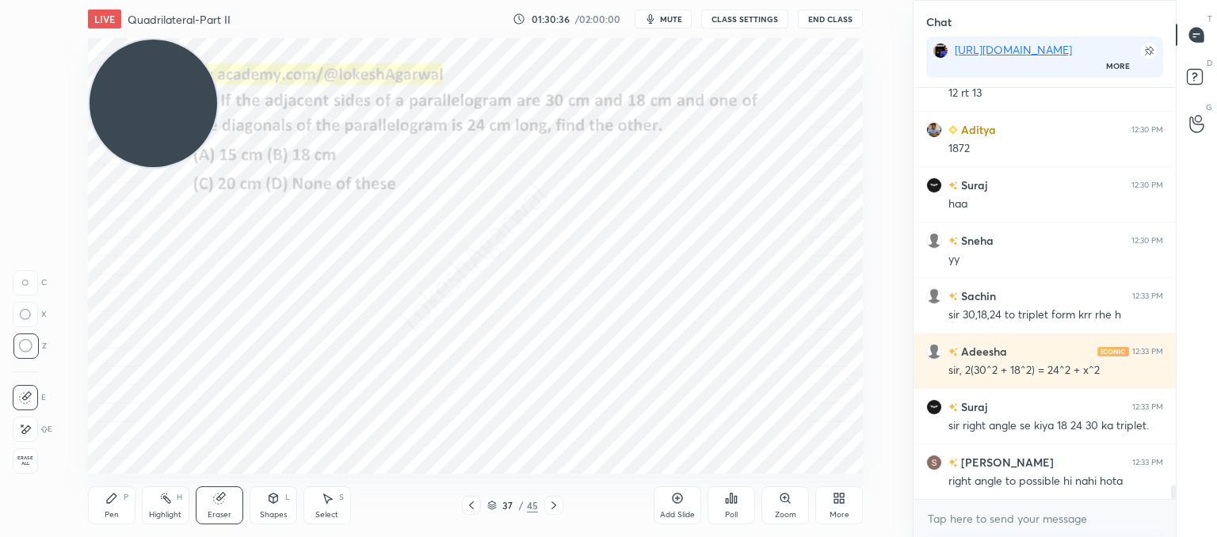
click at [27, 276] on div at bounding box center [25, 282] width 25 height 25
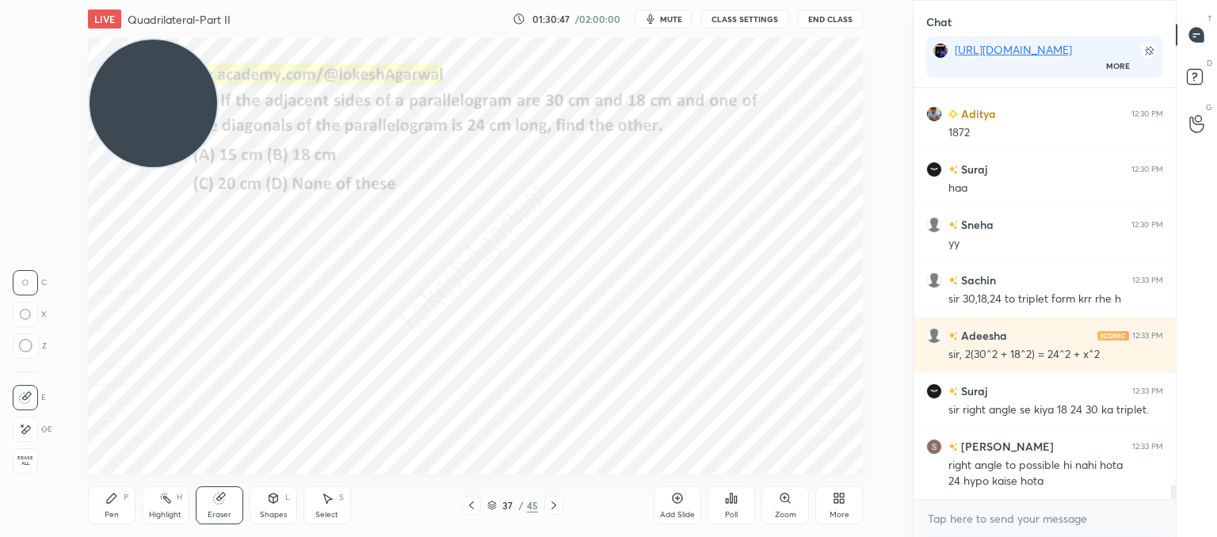
click at [108, 505] on div "Pen P" at bounding box center [112, 505] width 48 height 38
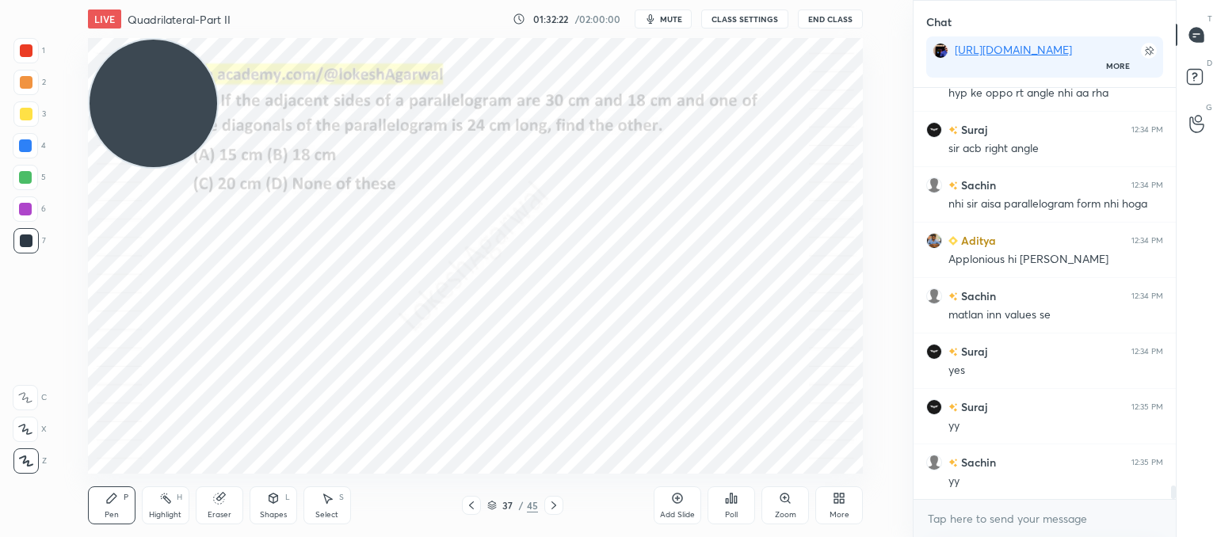
scroll to position [11980, 0]
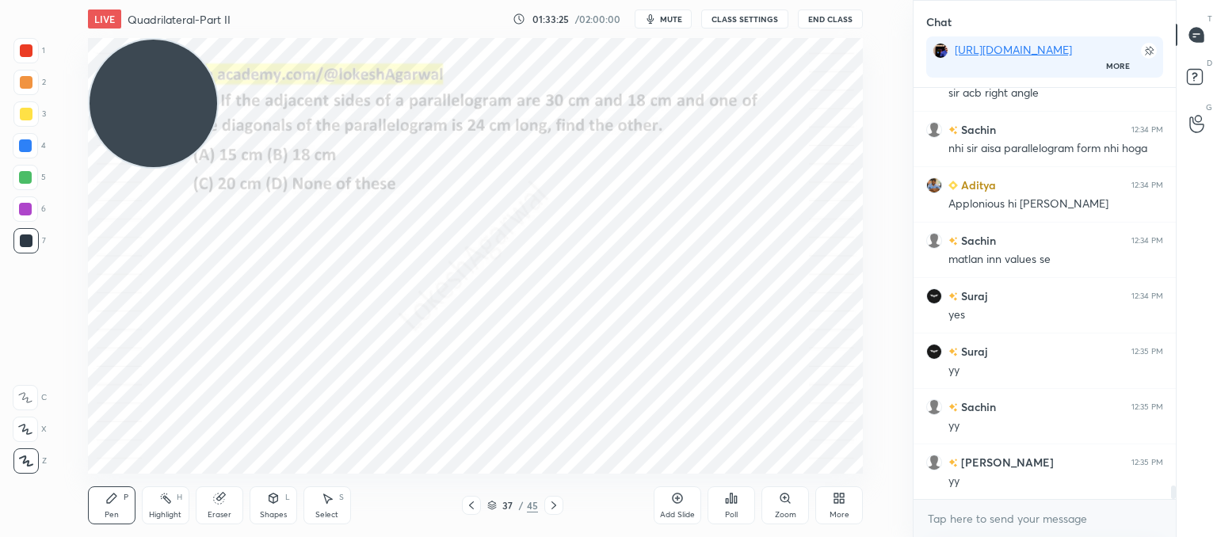
click at [662, 483] on div "Add Slide Poll Zoom More" at bounding box center [758, 505] width 209 height 89
drag, startPoint x: 223, startPoint y: 513, endPoint x: 224, endPoint y: 487, distance: 25.4
click at [221, 509] on div "Eraser" at bounding box center [220, 505] width 48 height 38
click at [561, 513] on div at bounding box center [553, 505] width 19 height 19
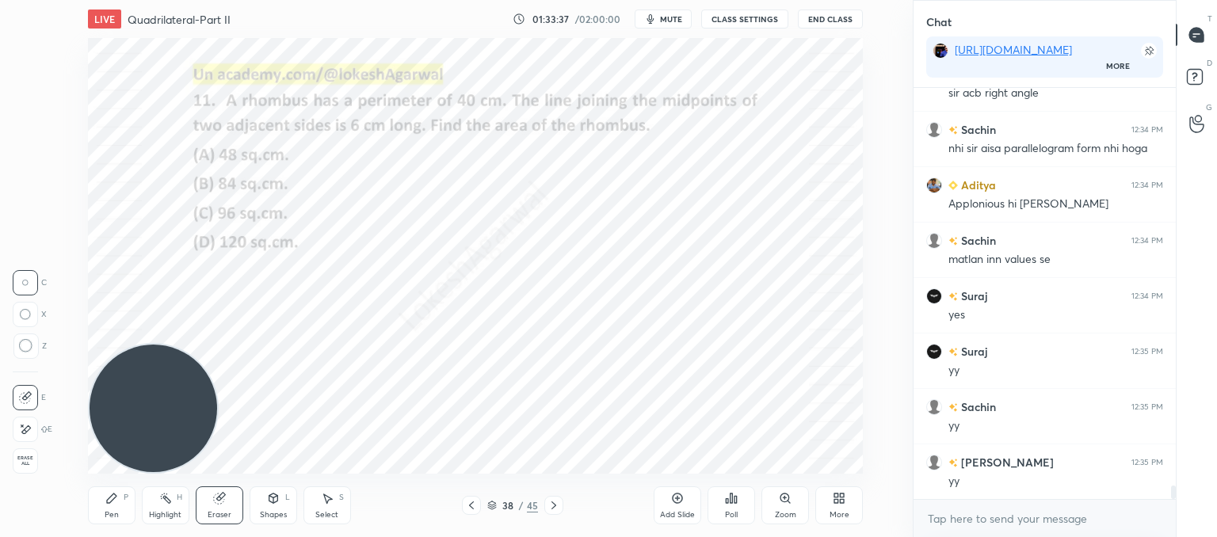
drag, startPoint x: 180, startPoint y: 118, endPoint x: 112, endPoint y: 422, distance: 311.5
click at [22, 520] on div "1 2 3 4 5 6 7 C X Z C X Z E E Erase all H H LIVE Quadrilateral-Part II 01:33:37…" at bounding box center [450, 268] width 900 height 537
click at [548, 497] on div at bounding box center [553, 505] width 19 height 19
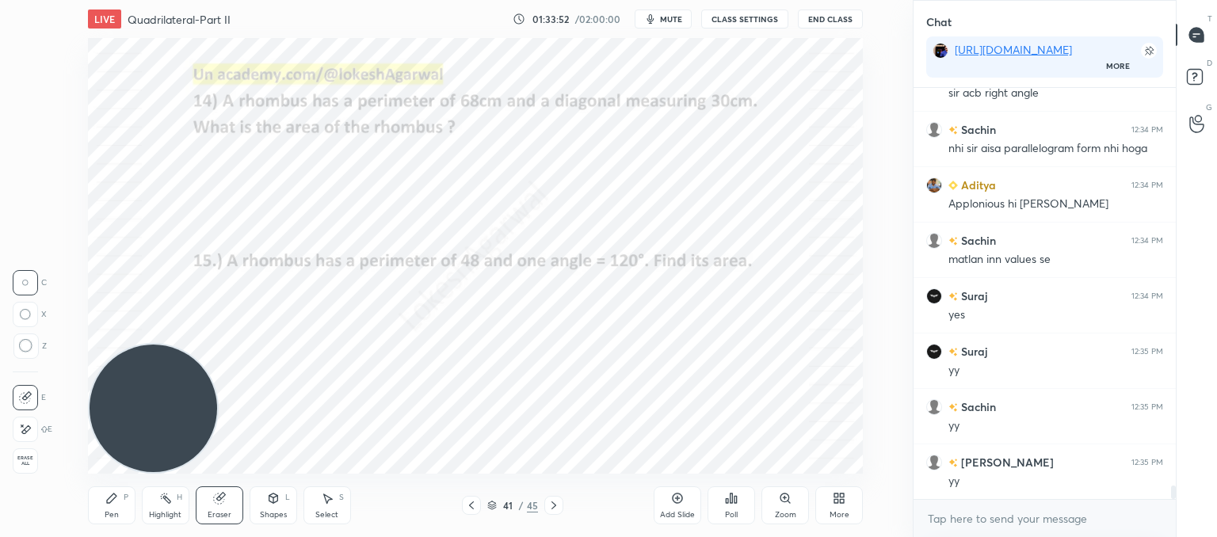
click at [548, 497] on div at bounding box center [553, 505] width 19 height 19
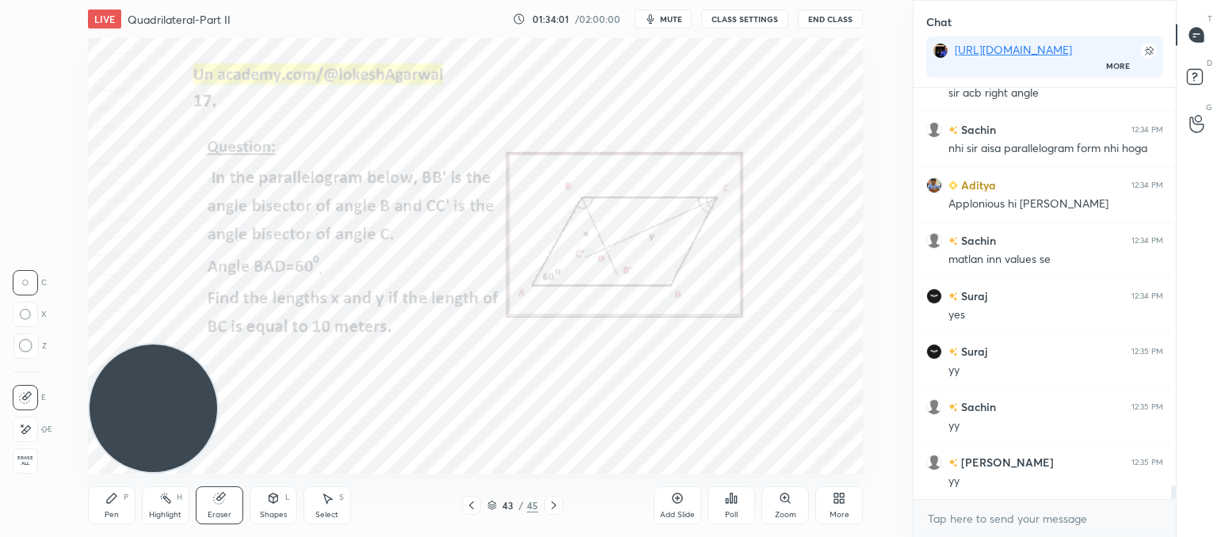
click at [109, 492] on icon at bounding box center [111, 498] width 13 height 13
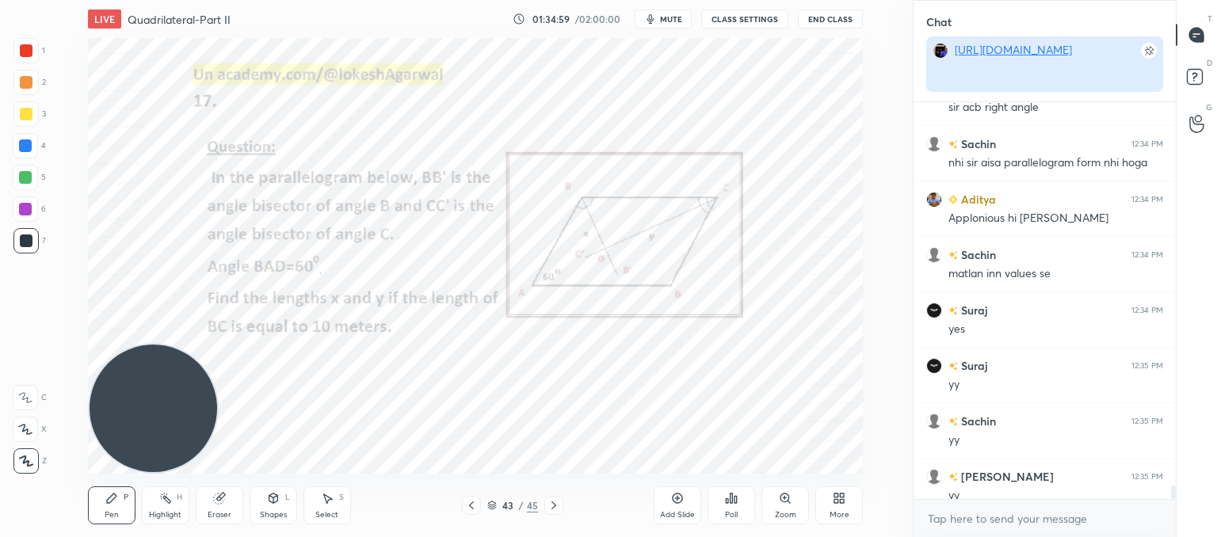
scroll to position [5, 5]
click at [1027, 48] on link "[URL][DOMAIN_NAME]" at bounding box center [1013, 49] width 117 height 15
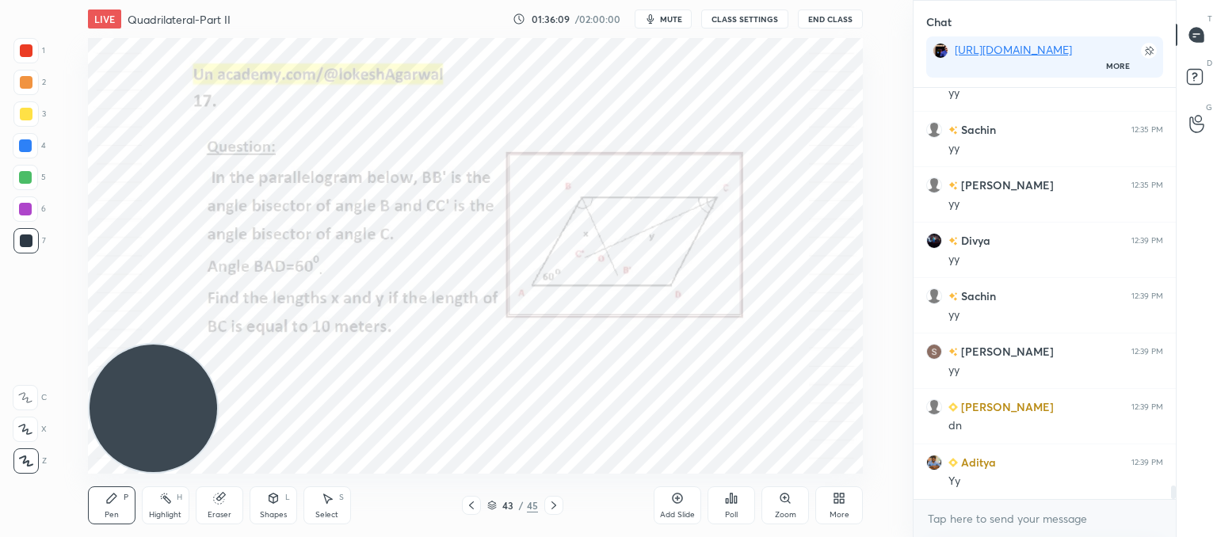
scroll to position [6, 5]
click at [733, 517] on div "Poll" at bounding box center [731, 515] width 13 height 8
type textarea "x"
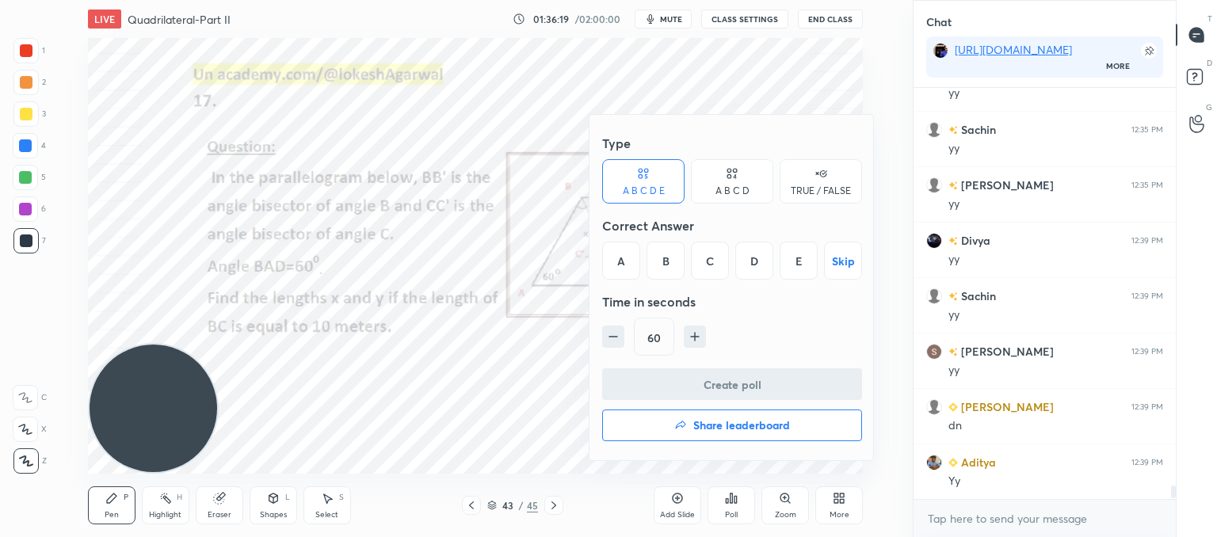
scroll to position [406, 257]
click at [643, 193] on div "A B C D E" at bounding box center [644, 191] width 42 height 10
click at [677, 257] on div "B" at bounding box center [665, 261] width 38 height 38
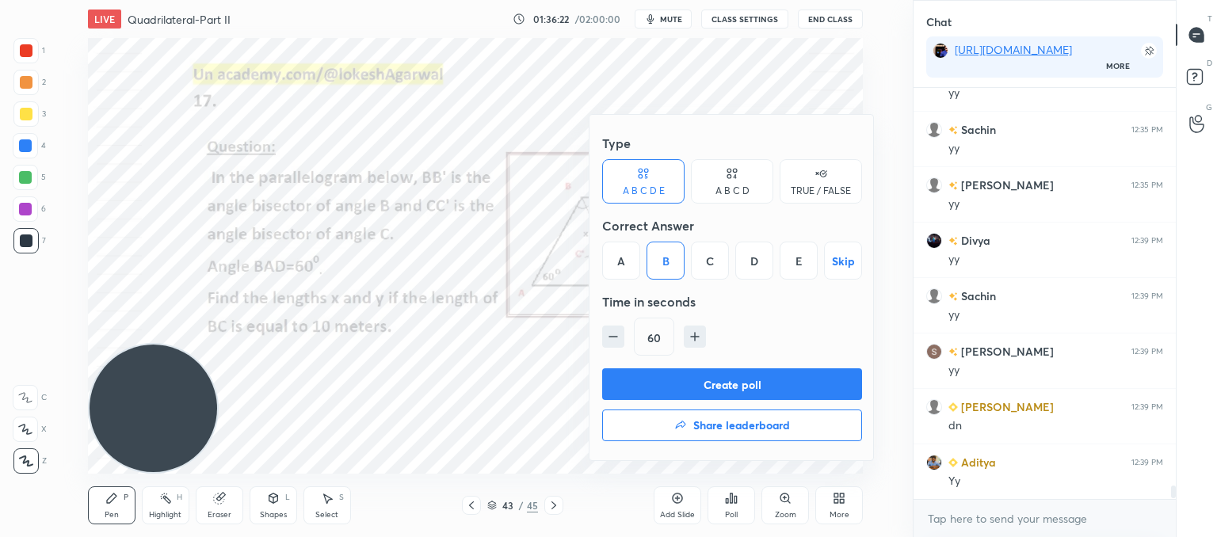
click at [614, 333] on icon "button" at bounding box center [613, 337] width 16 height 16
type input "30"
click at [646, 380] on button "Create poll" at bounding box center [732, 384] width 260 height 32
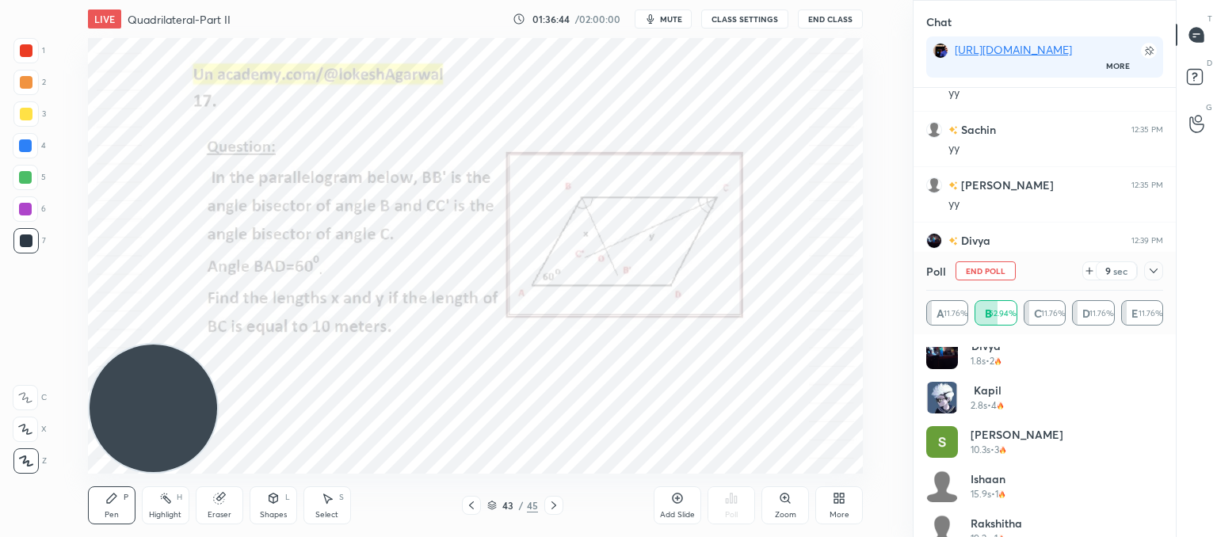
scroll to position [209, 0]
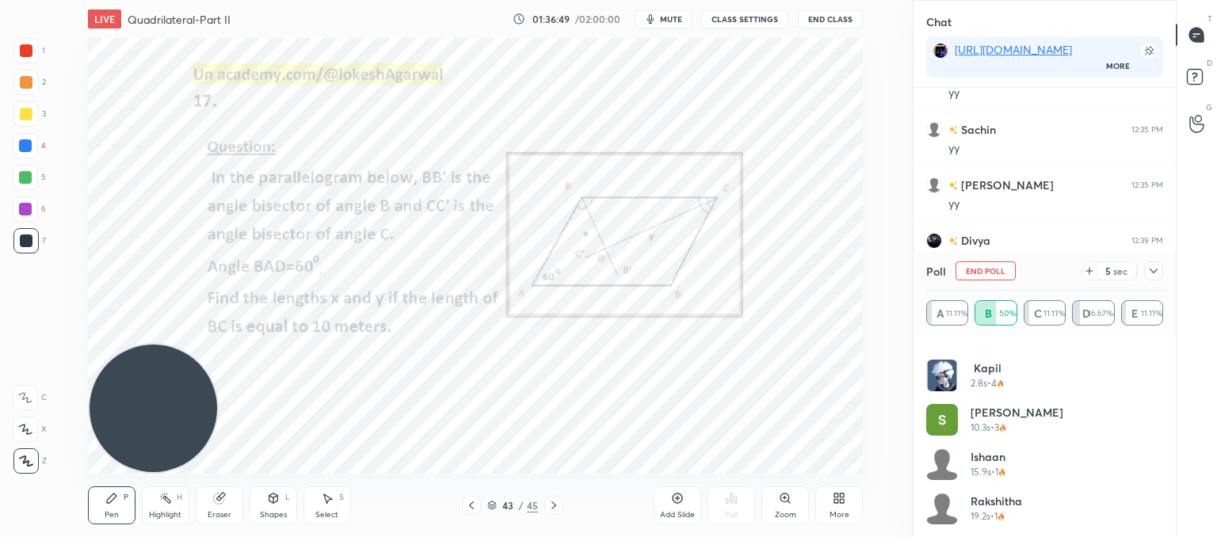
click at [1085, 272] on icon at bounding box center [1089, 271] width 13 height 13
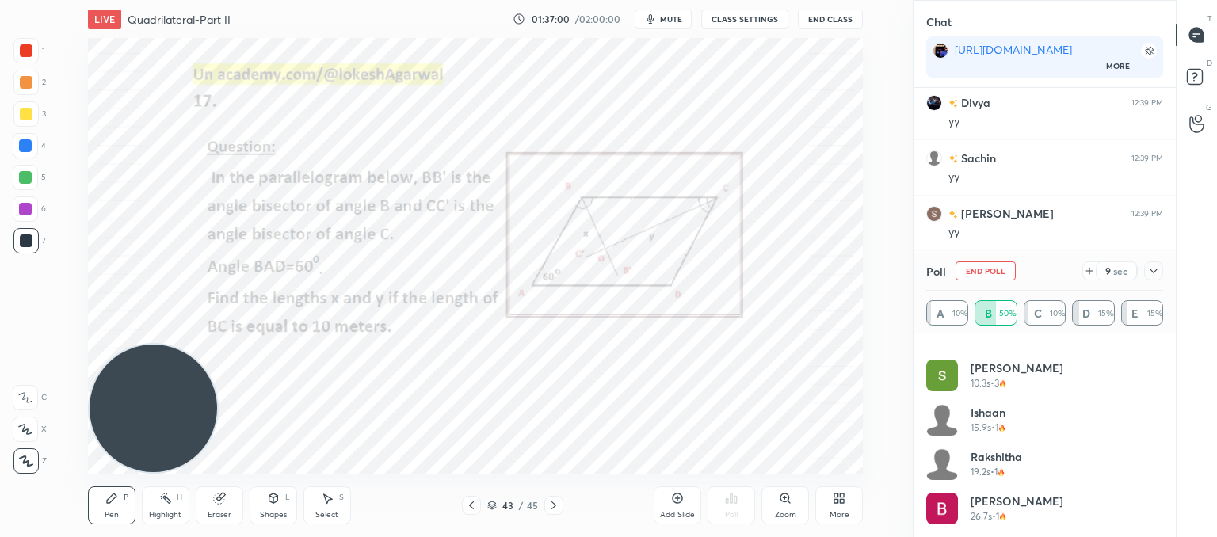
drag, startPoint x: 1149, startPoint y: 269, endPoint x: 1141, endPoint y: 346, distance: 78.0
click at [1148, 269] on icon at bounding box center [1153, 271] width 13 height 13
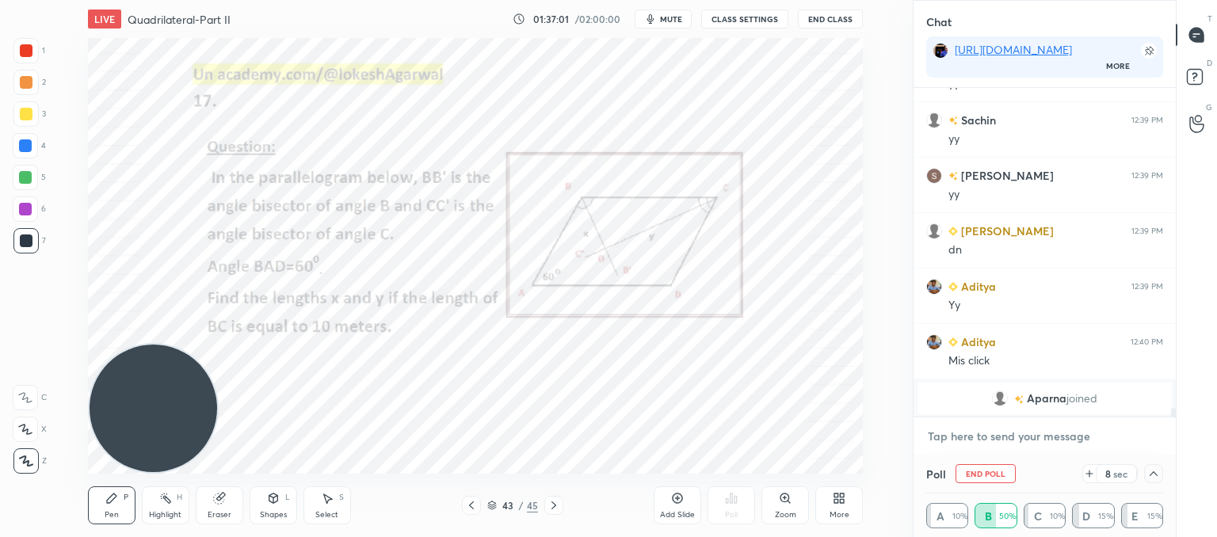
click at [987, 443] on textarea at bounding box center [1044, 436] width 237 height 25
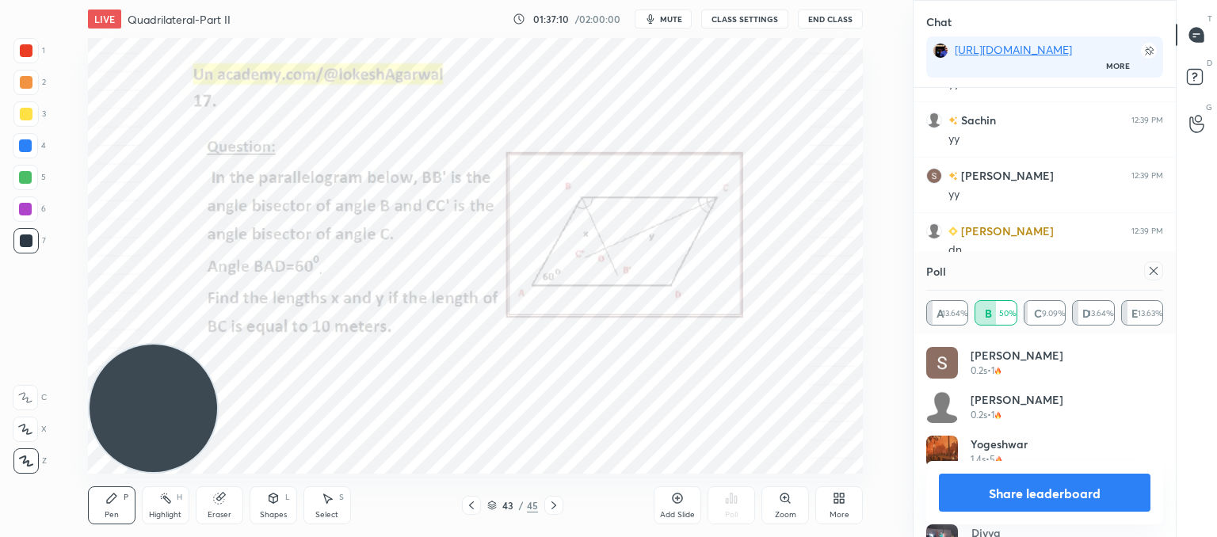
click at [1151, 275] on icon at bounding box center [1153, 271] width 13 height 13
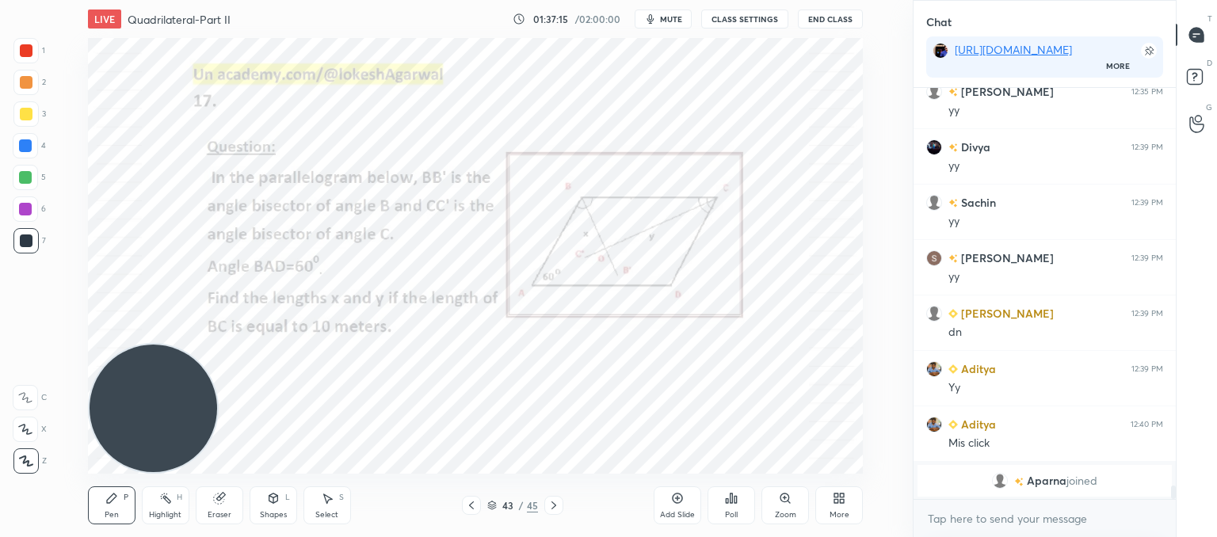
click at [734, 493] on icon at bounding box center [731, 498] width 13 height 13
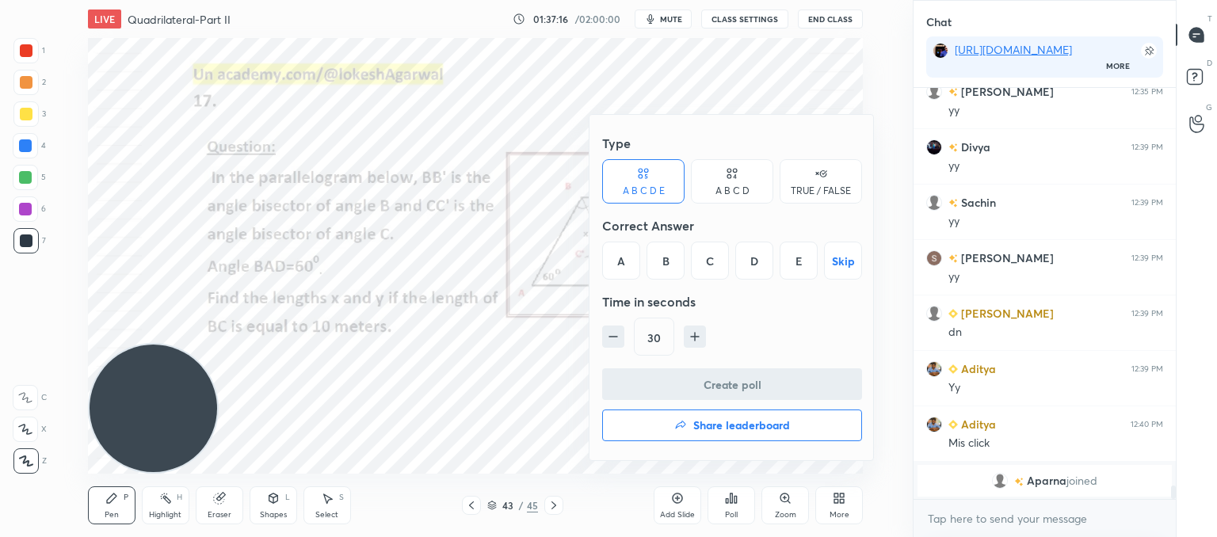
drag, startPoint x: 752, startPoint y: 262, endPoint x: 748, endPoint y: 280, distance: 17.9
click at [752, 261] on div "D" at bounding box center [754, 261] width 38 height 38
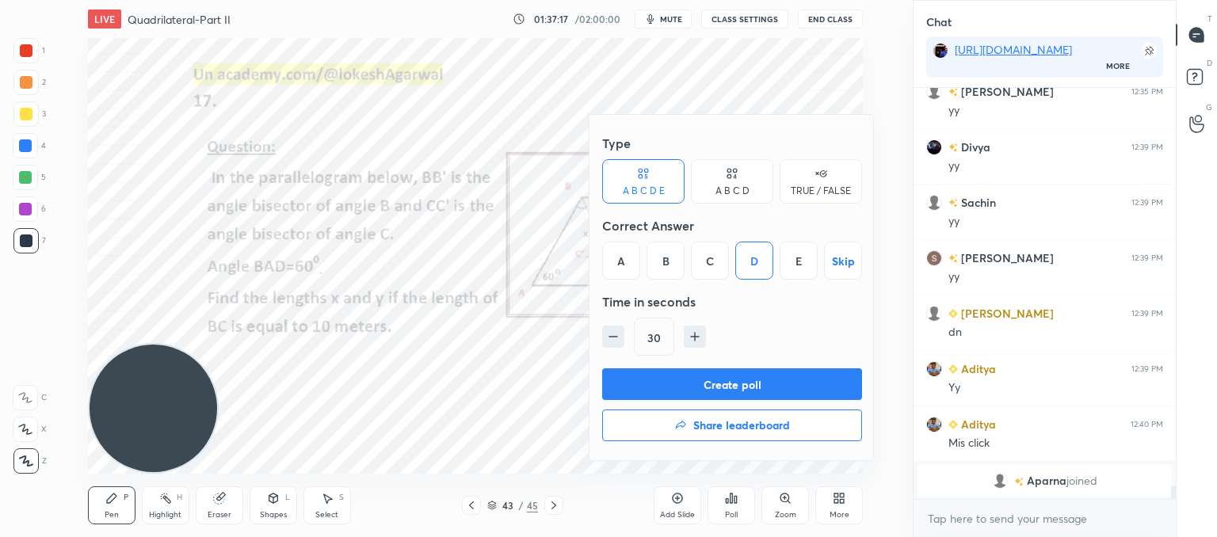
click at [717, 385] on button "Create poll" at bounding box center [732, 384] width 260 height 32
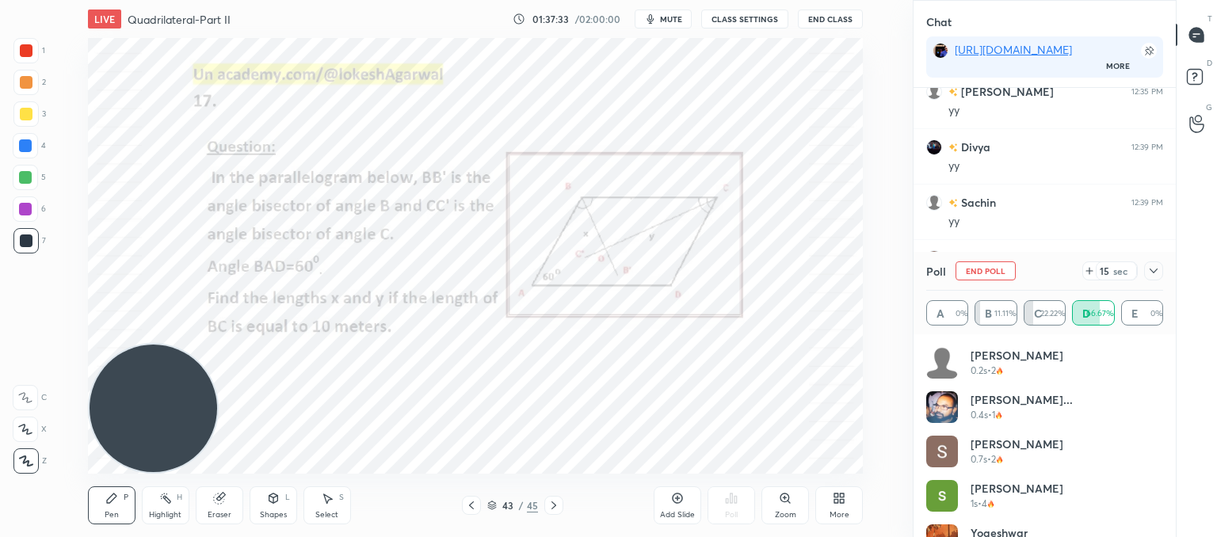
click at [1153, 269] on icon at bounding box center [1153, 271] width 13 height 13
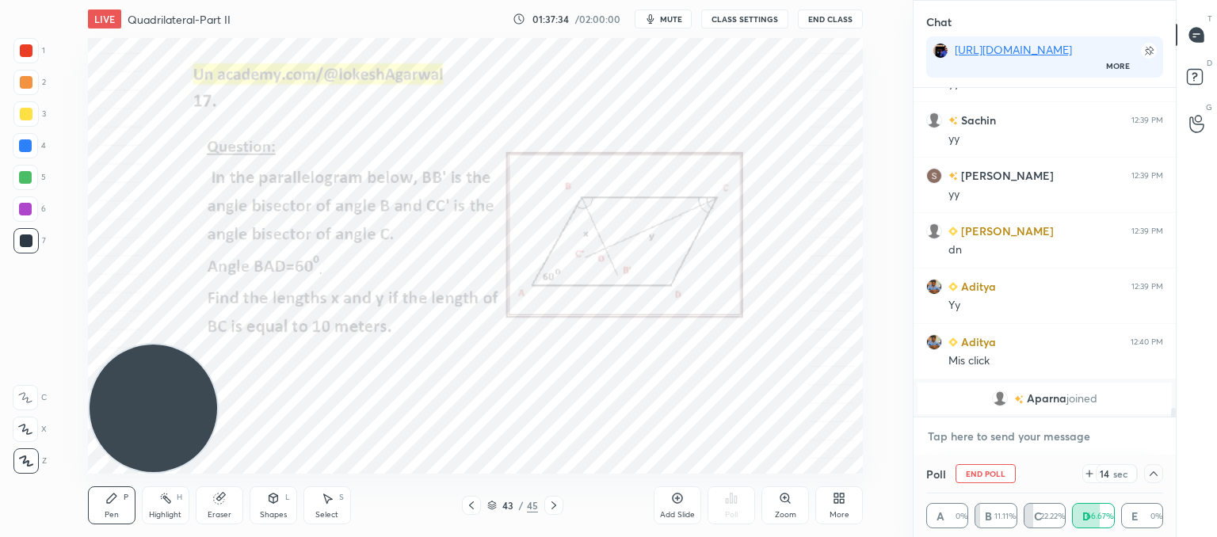
click at [993, 426] on textarea at bounding box center [1044, 436] width 237 height 25
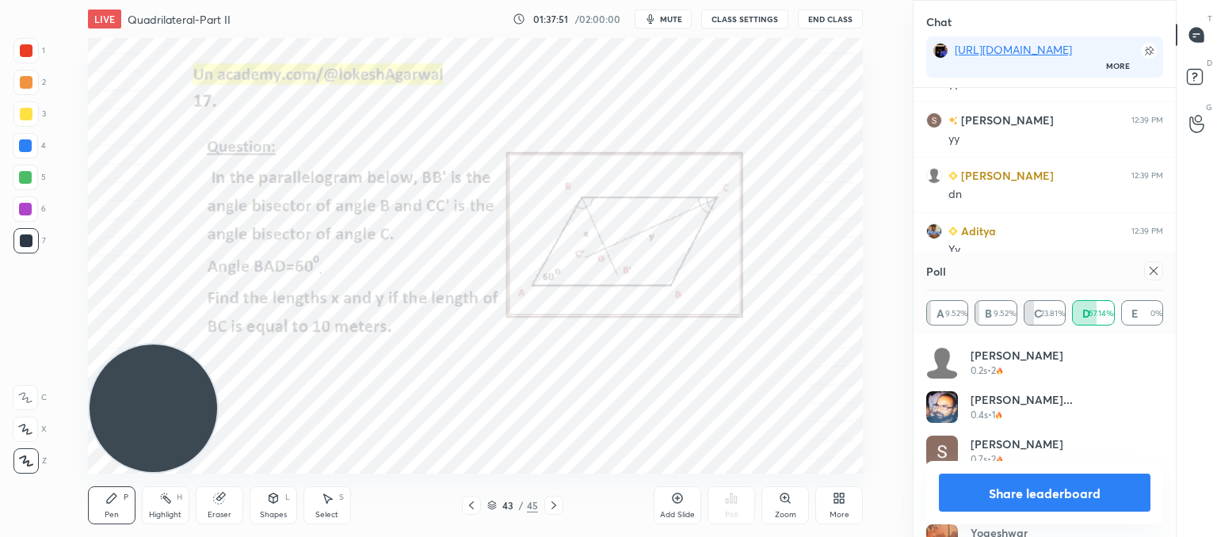
click at [1153, 270] on icon at bounding box center [1153, 271] width 8 height 8
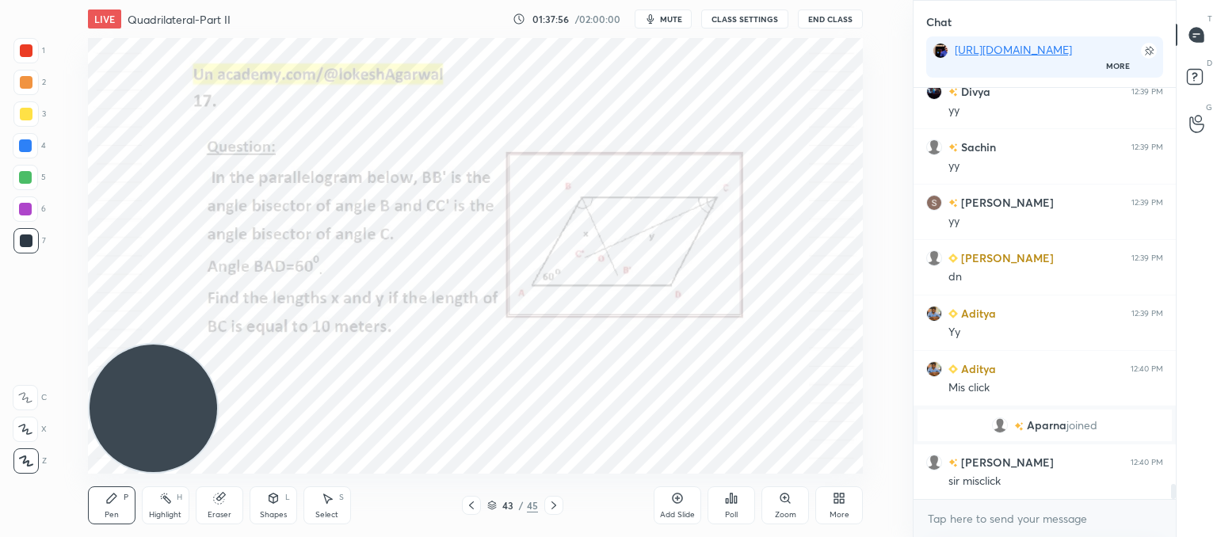
drag, startPoint x: 112, startPoint y: 509, endPoint x: 121, endPoint y: 378, distance: 131.8
click at [112, 511] on div "Pen" at bounding box center [112, 515] width 14 height 8
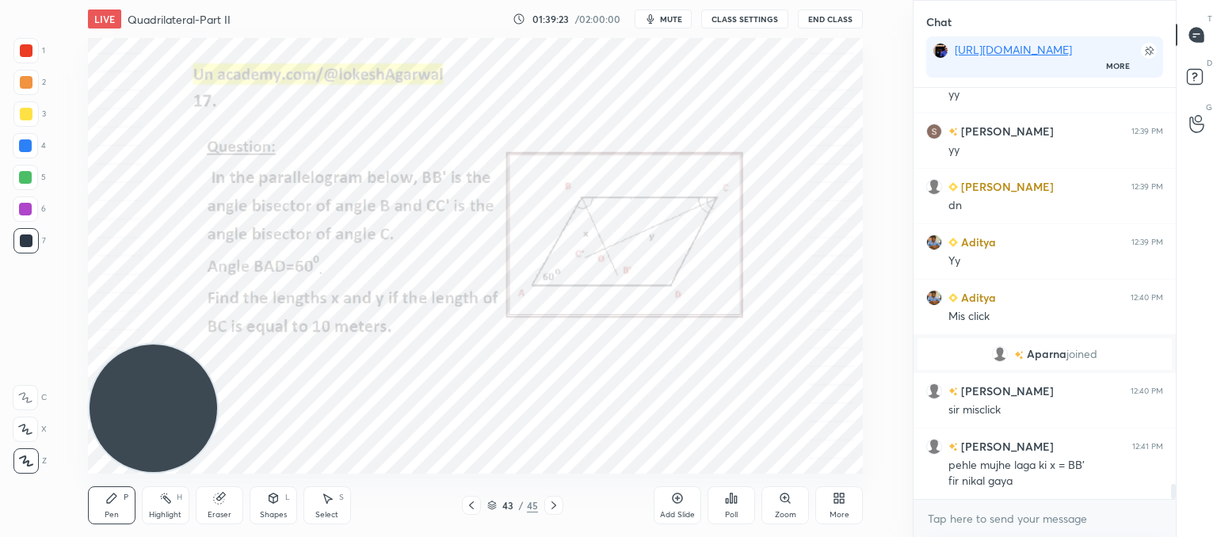
scroll to position [10969, 0]
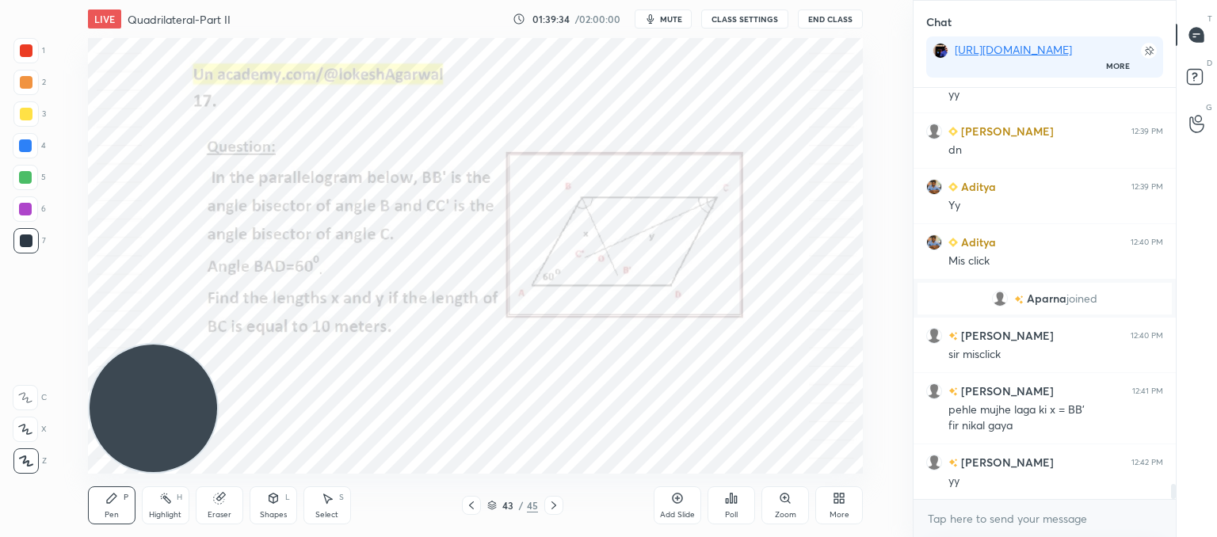
click at [558, 512] on div at bounding box center [553, 505] width 19 height 19
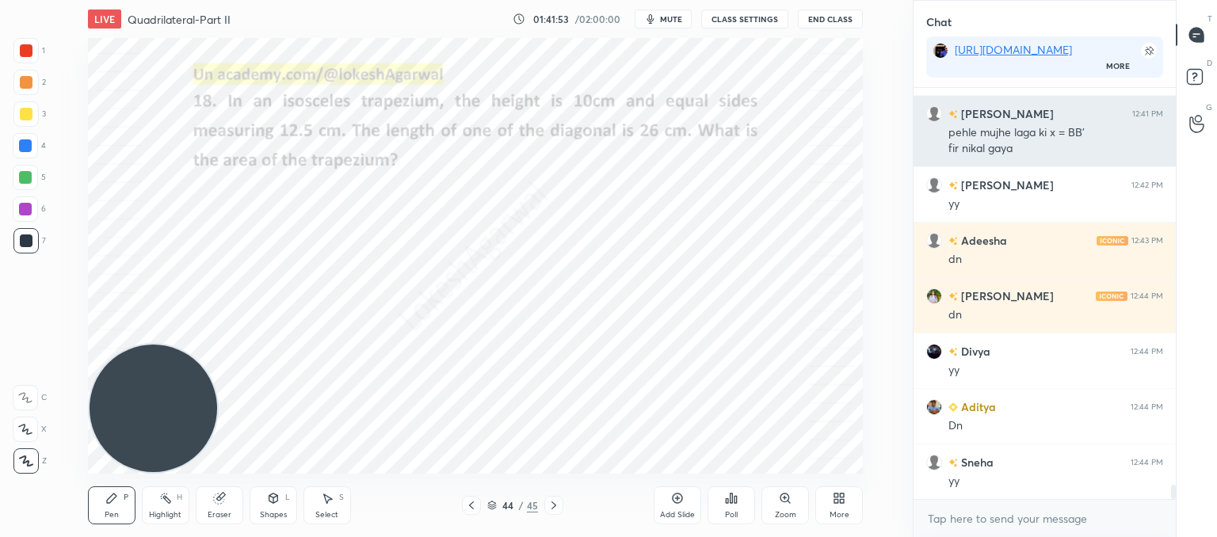
scroll to position [5, 5]
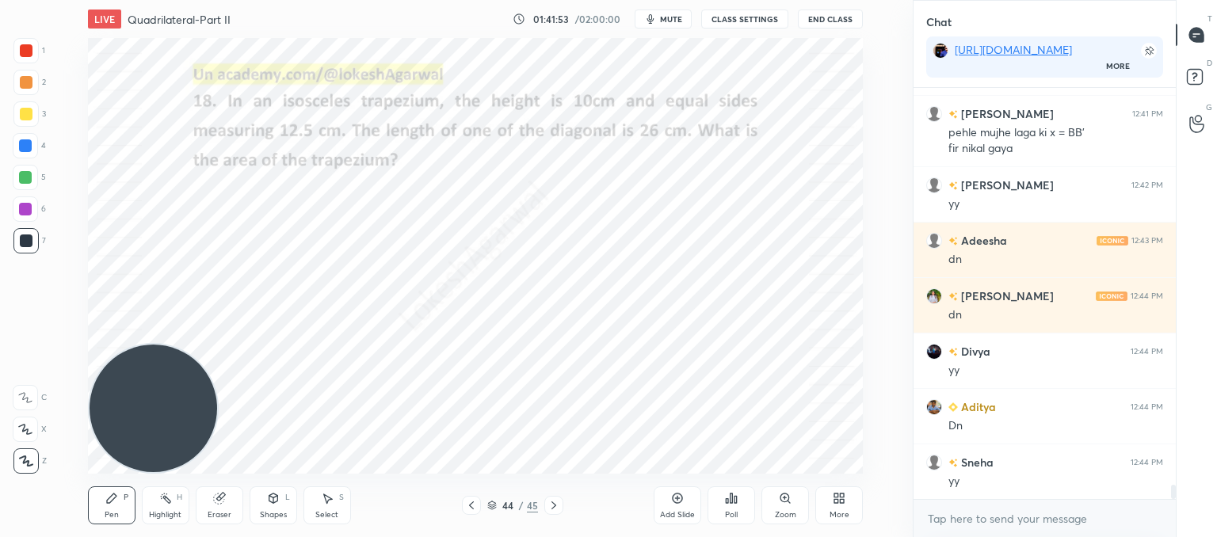
click at [725, 517] on div "Poll" at bounding box center [731, 515] width 13 height 8
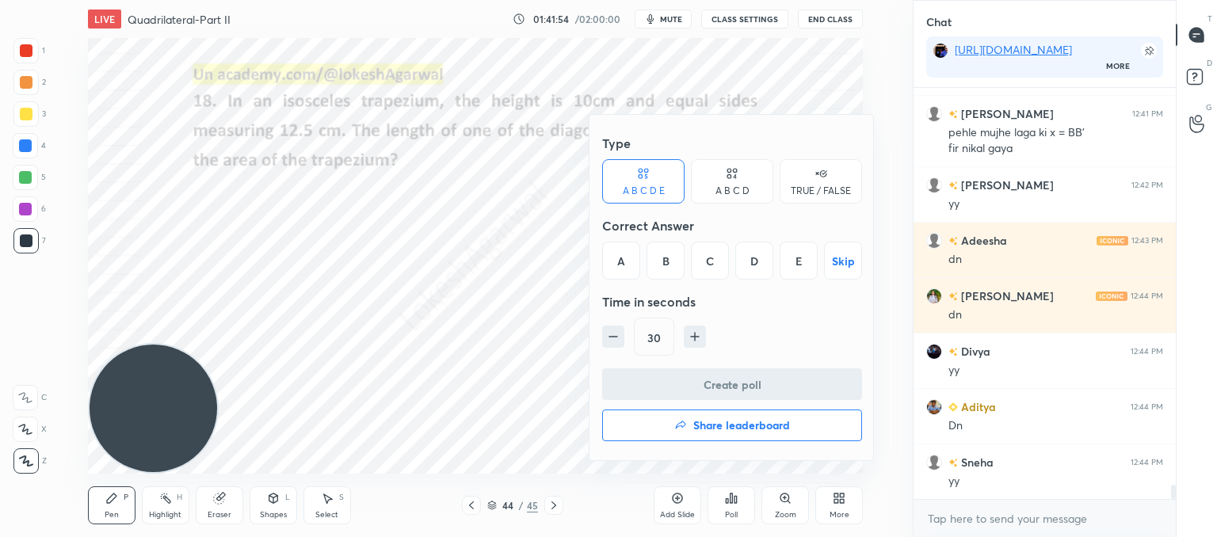
click at [665, 242] on div "B" at bounding box center [665, 261] width 38 height 38
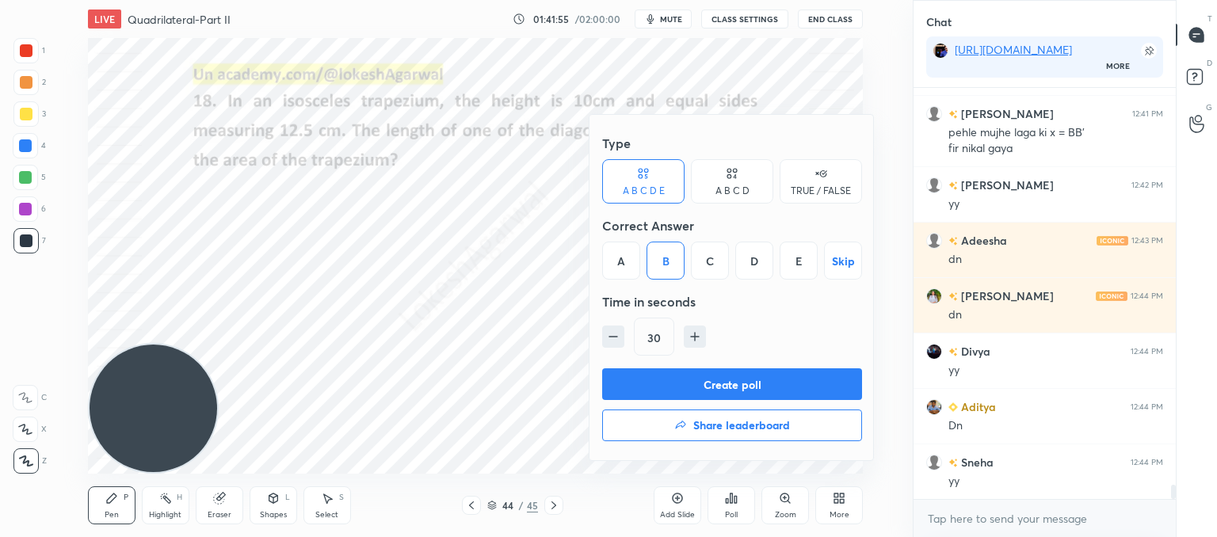
drag, startPoint x: 672, startPoint y: 381, endPoint x: 514, endPoint y: 322, distance: 168.5
click at [672, 381] on button "Create poll" at bounding box center [732, 384] width 260 height 32
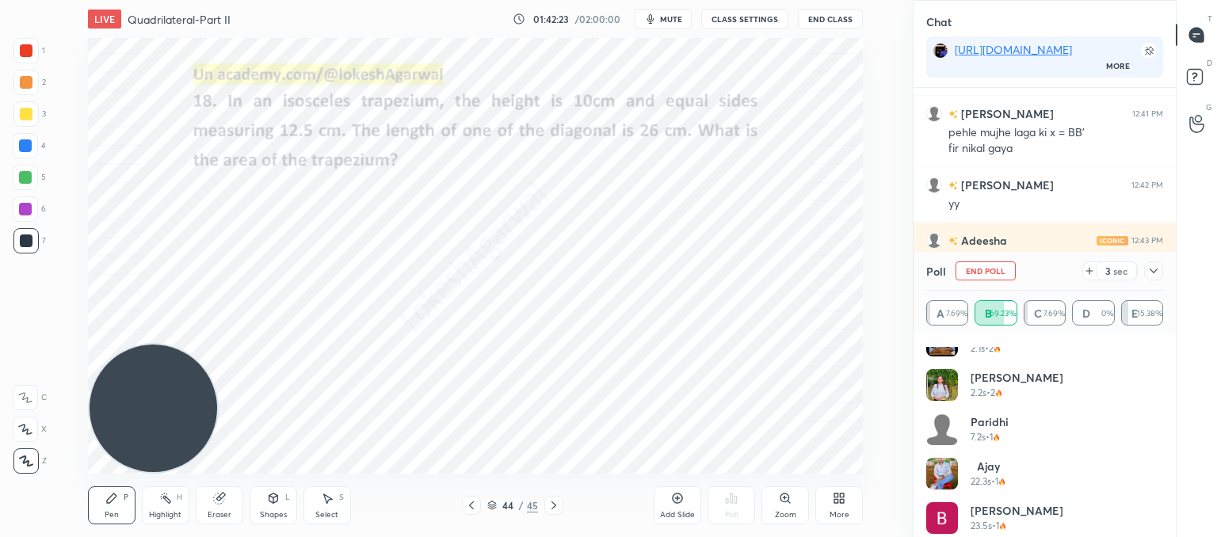
scroll to position [298, 0]
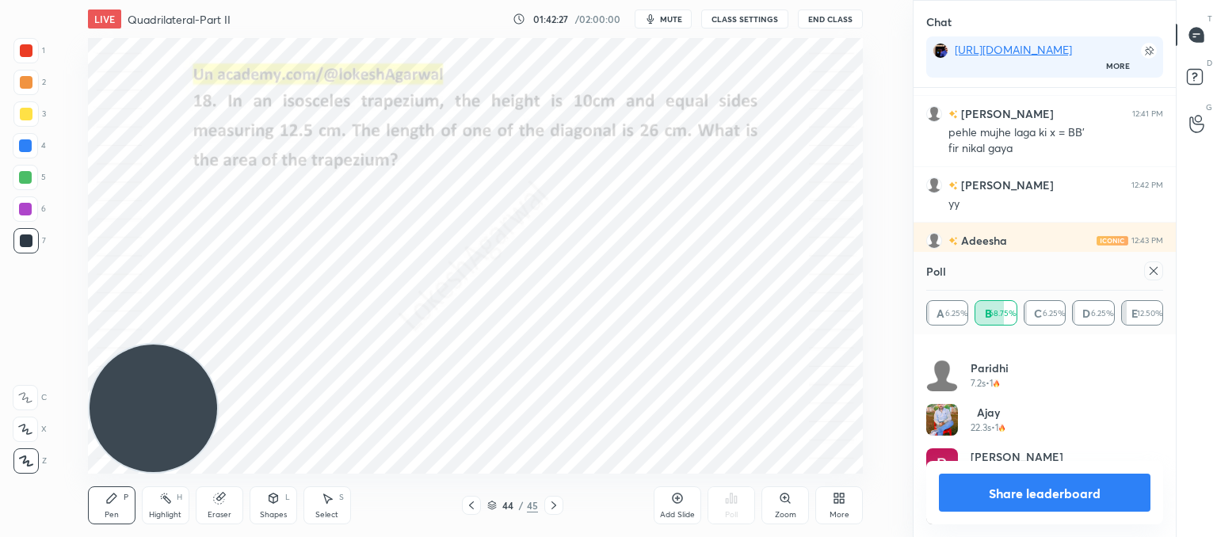
click at [1153, 270] on icon at bounding box center [1153, 271] width 8 height 8
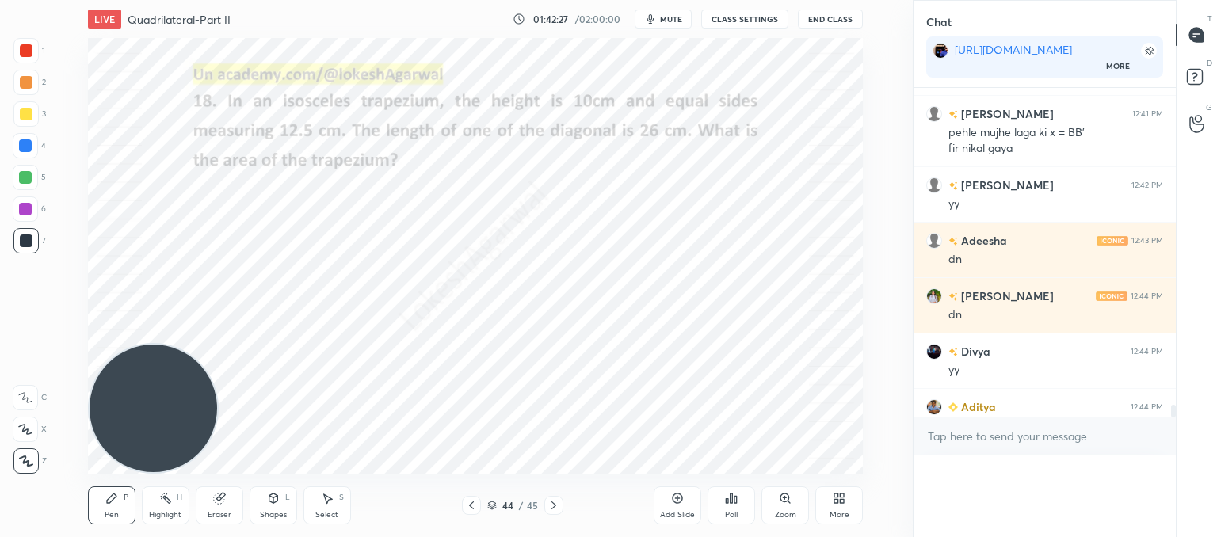
scroll to position [5, 5]
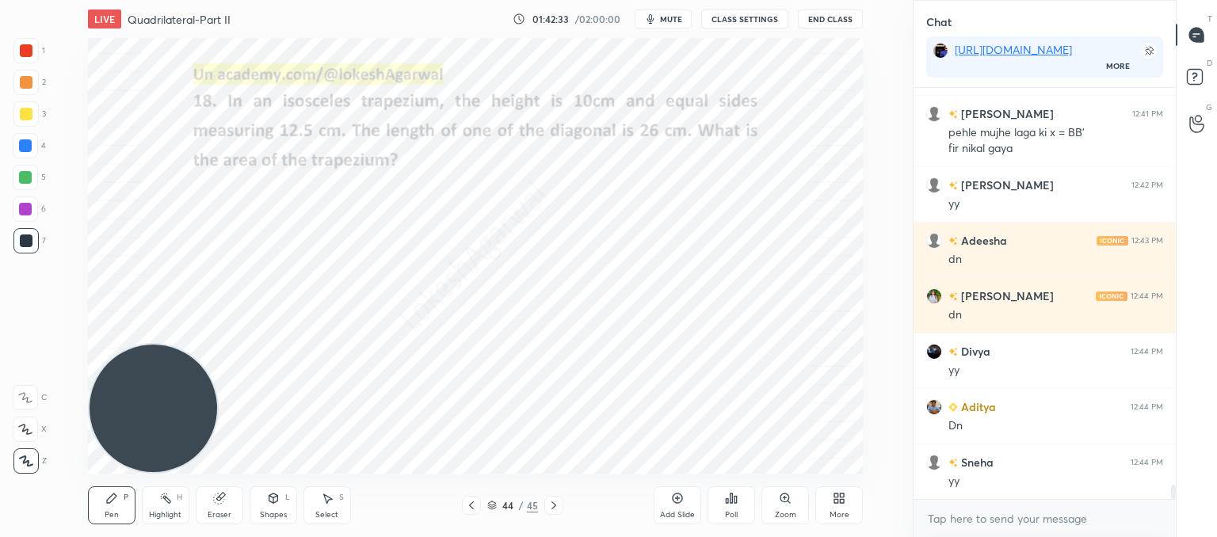
click at [263, 509] on div "Shapes L" at bounding box center [274, 505] width 48 height 38
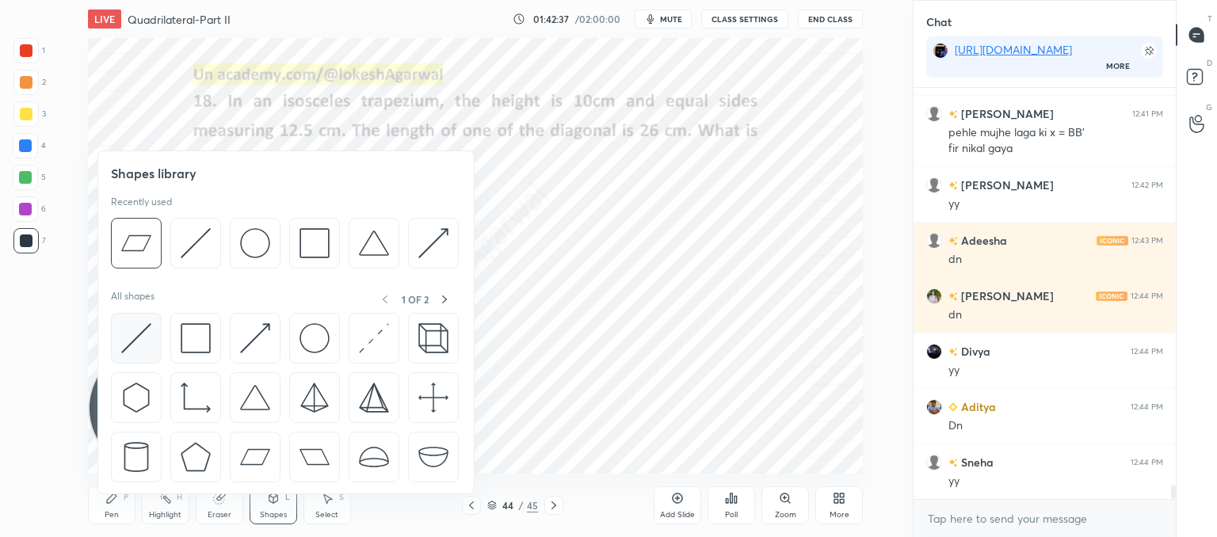
click at [135, 337] on img at bounding box center [136, 338] width 30 height 30
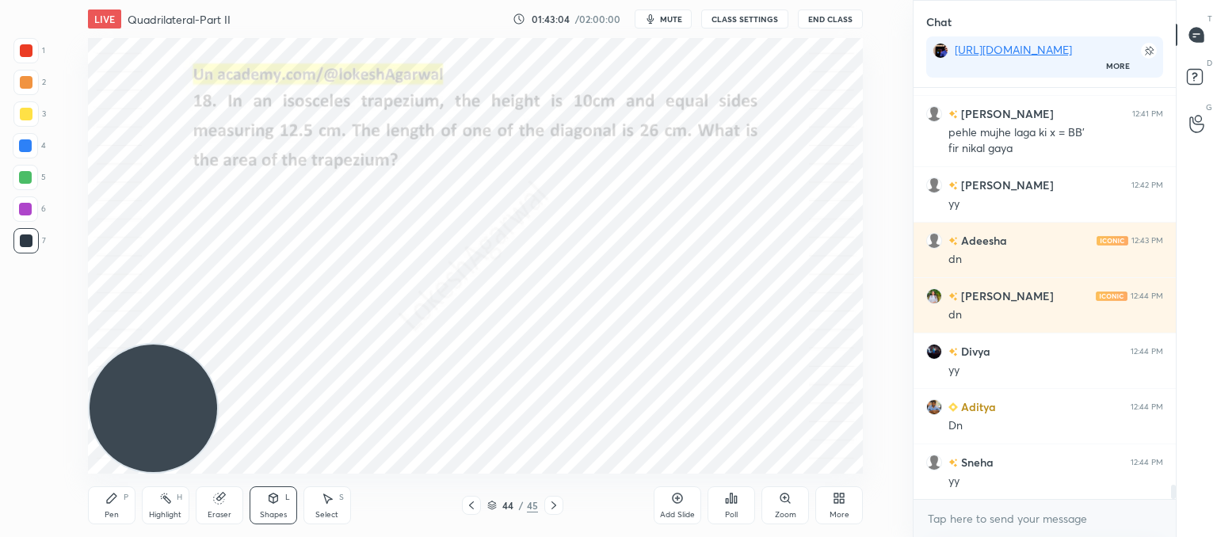
drag, startPoint x: 109, startPoint y: 509, endPoint x: 185, endPoint y: 441, distance: 102.2
click at [110, 509] on div "Pen P" at bounding box center [112, 505] width 48 height 38
click at [270, 499] on icon at bounding box center [273, 498] width 9 height 10
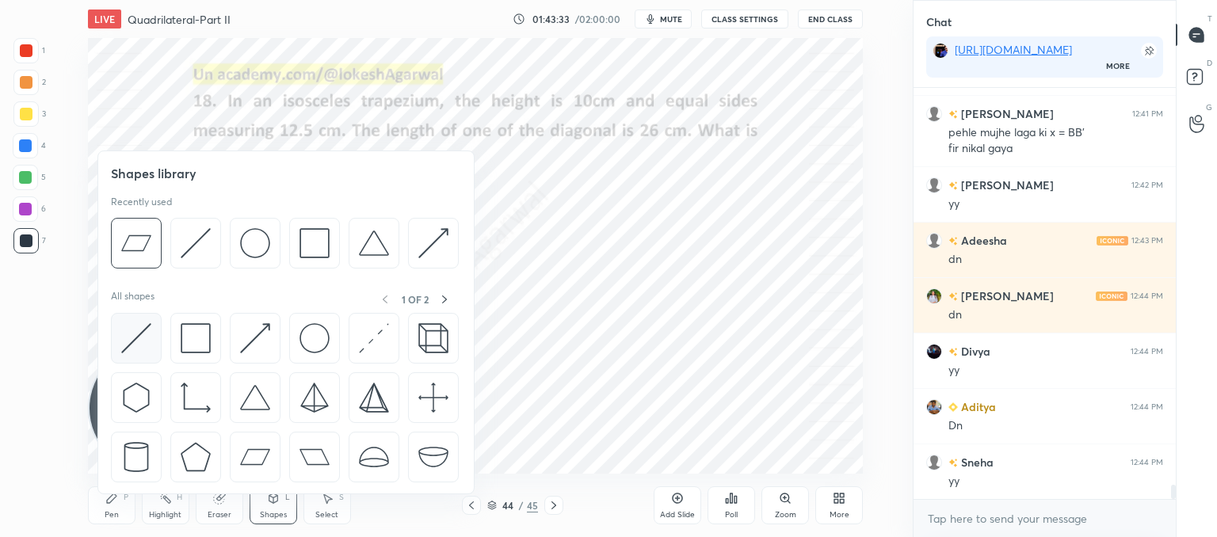
click at [145, 337] on img at bounding box center [136, 338] width 30 height 30
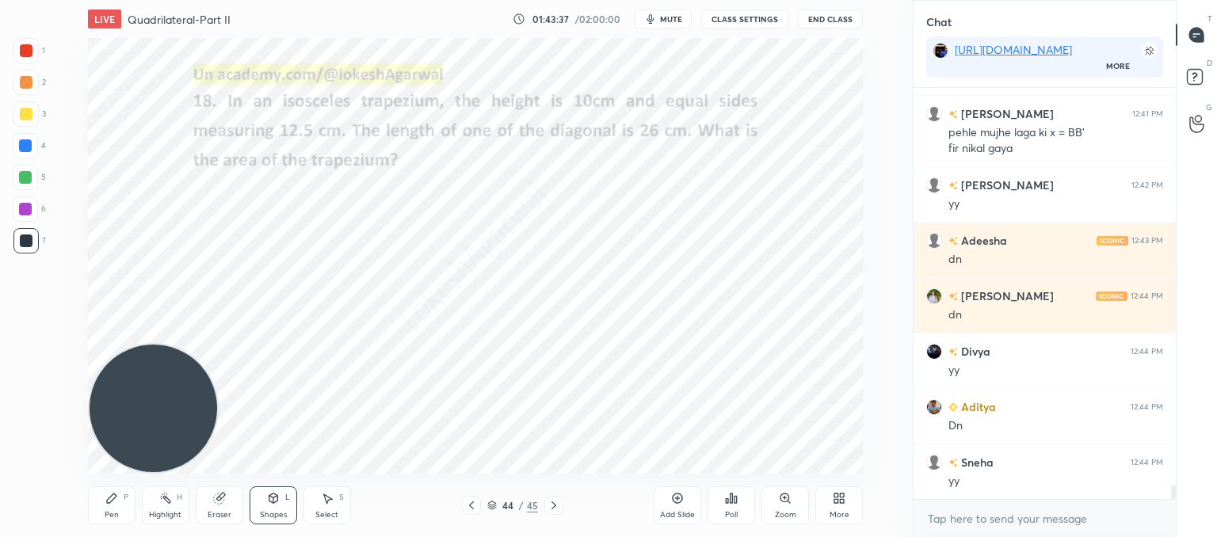
click at [111, 506] on div "Pen P" at bounding box center [112, 505] width 48 height 38
drag, startPoint x: 209, startPoint y: 496, endPoint x: 212, endPoint y: 482, distance: 14.6
click at [209, 493] on div "Eraser" at bounding box center [220, 505] width 48 height 38
click at [552, 505] on icon at bounding box center [553, 505] width 13 height 13
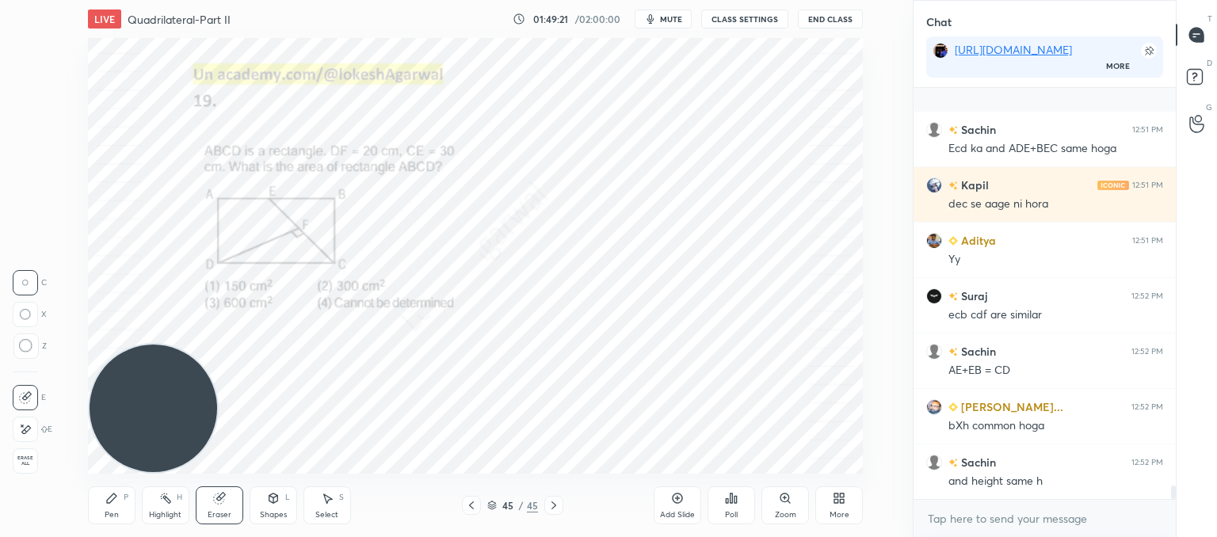
scroll to position [12107, 0]
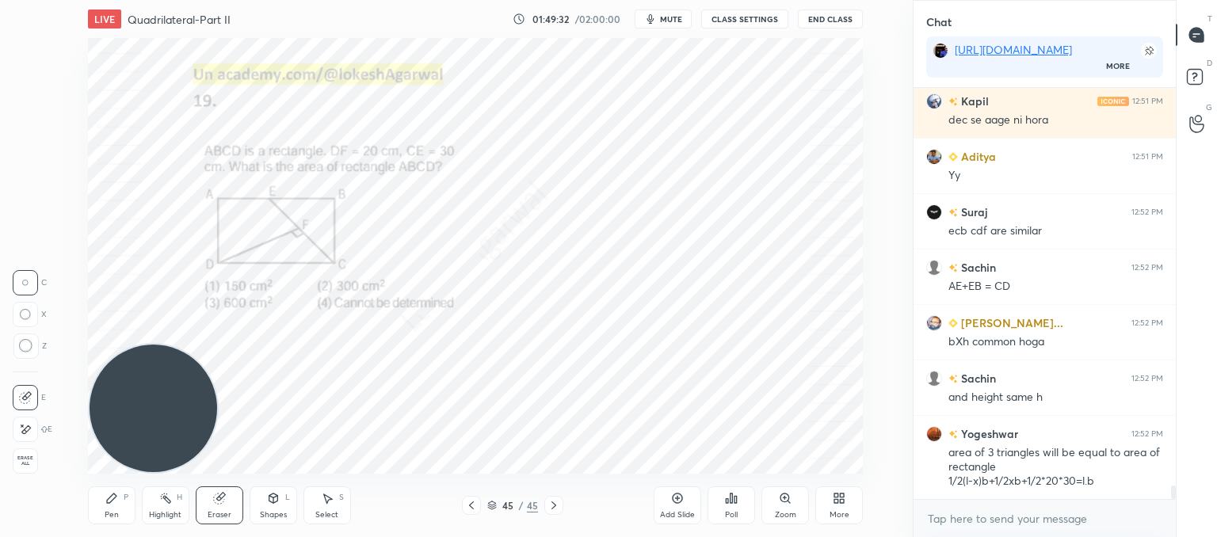
drag, startPoint x: 274, startPoint y: 521, endPoint x: 276, endPoint y: 511, distance: 10.4
click at [274, 522] on div "Pen P Highlight H Eraser Shapes L Select S 45 / 45 Add Slide Poll Zoom More" at bounding box center [475, 505] width 775 height 63
click at [276, 503] on icon at bounding box center [273, 498] width 13 height 13
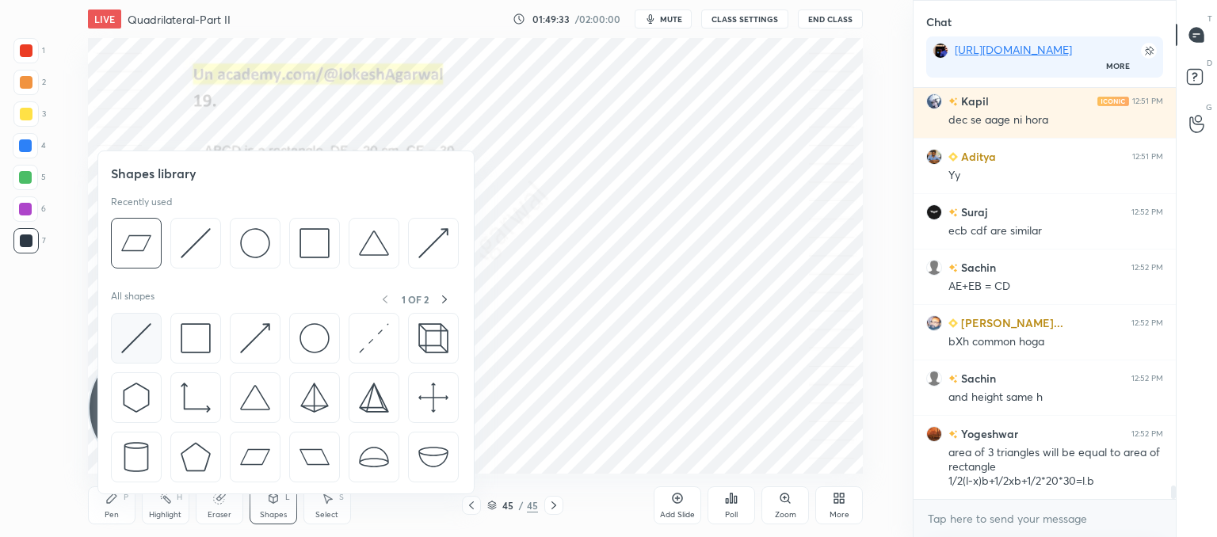
click at [133, 329] on img at bounding box center [136, 338] width 30 height 30
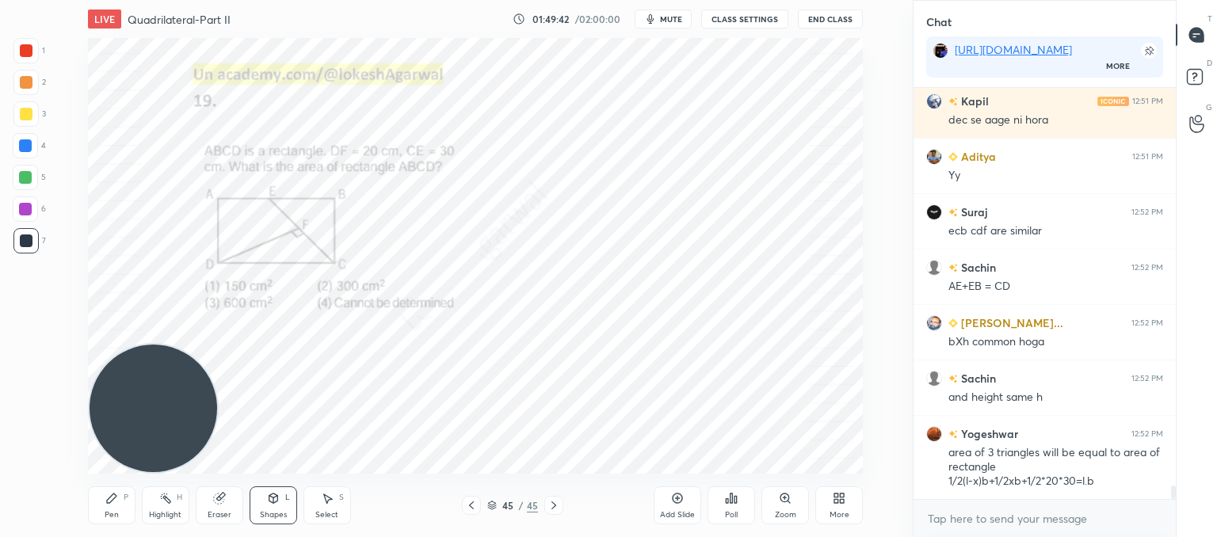
click at [120, 493] on div "Pen P" at bounding box center [112, 505] width 48 height 38
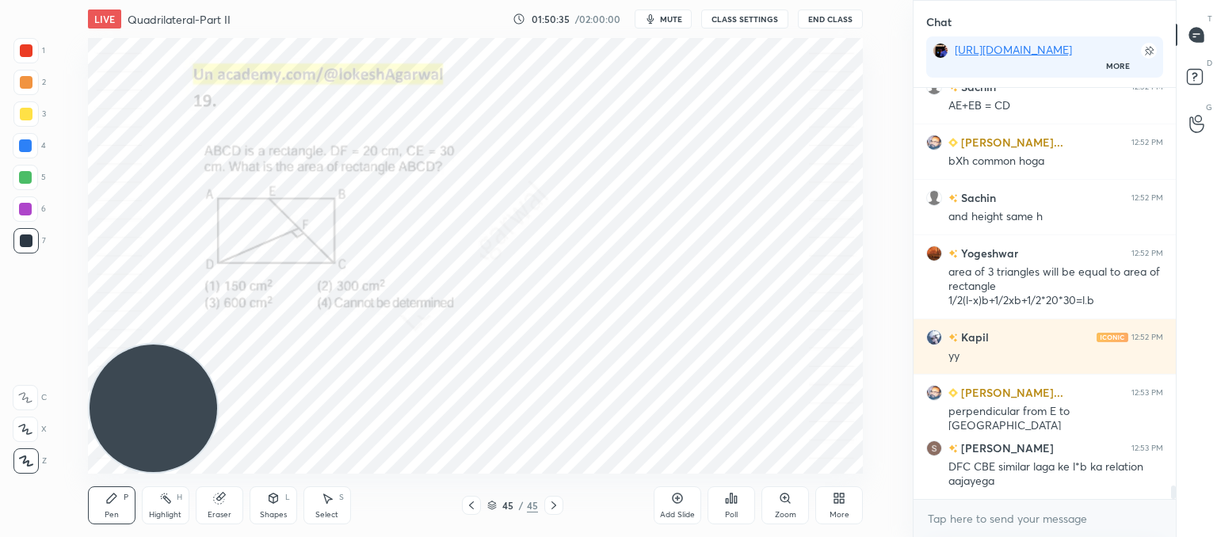
scroll to position [12343, 0]
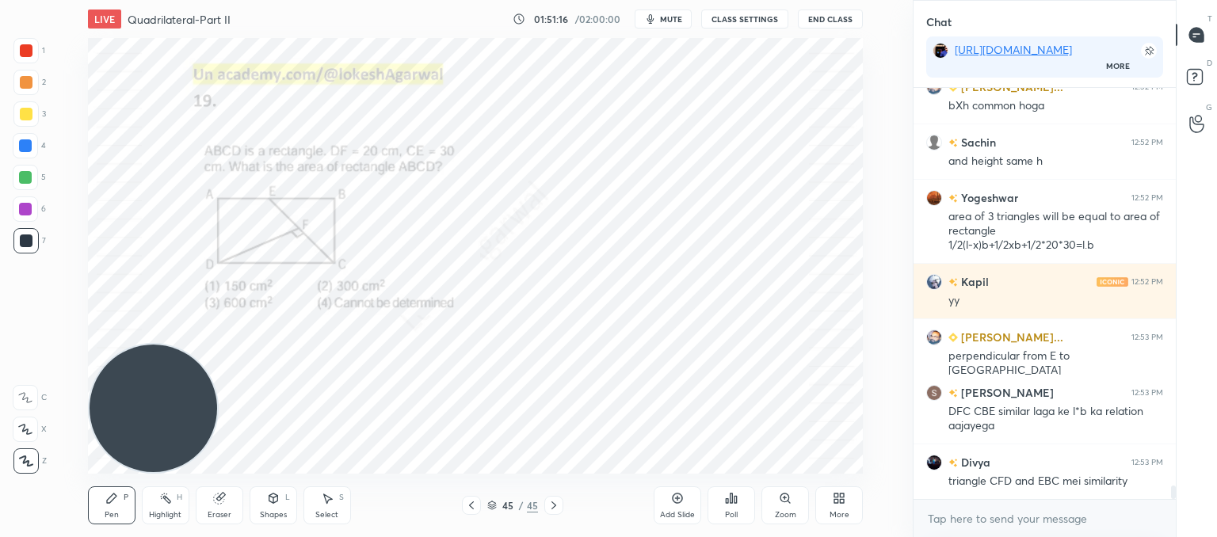
drag, startPoint x: 223, startPoint y: 505, endPoint x: 231, endPoint y: 492, distance: 15.4
click at [228, 498] on div "Eraser" at bounding box center [220, 505] width 48 height 38
click at [121, 500] on div "Pen P" at bounding box center [112, 505] width 48 height 38
click at [269, 505] on div "Shapes L" at bounding box center [274, 505] width 48 height 38
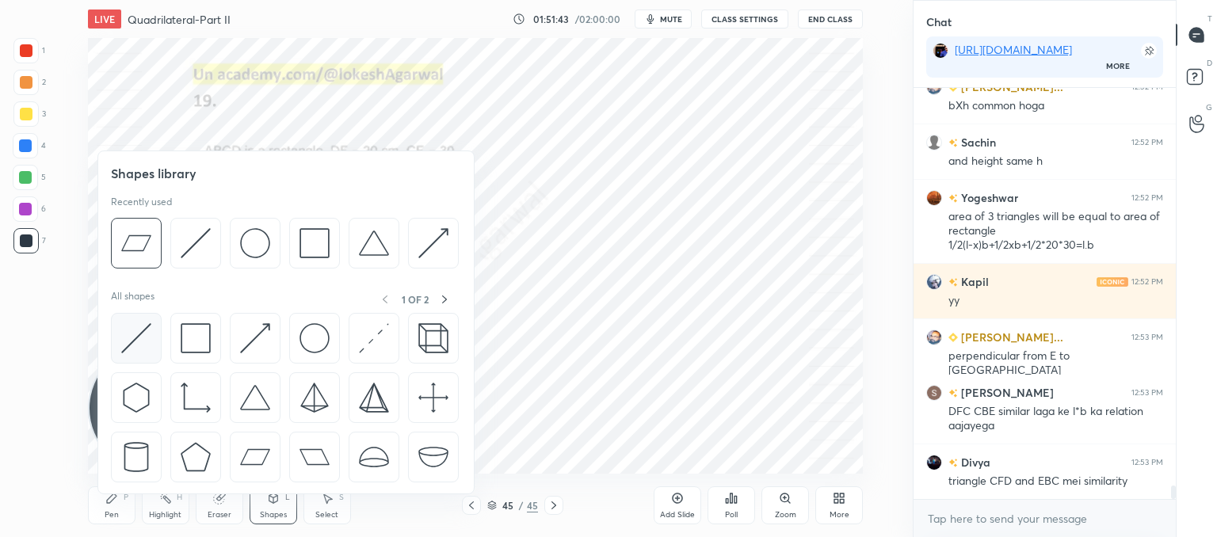
click at [139, 336] on img at bounding box center [136, 338] width 30 height 30
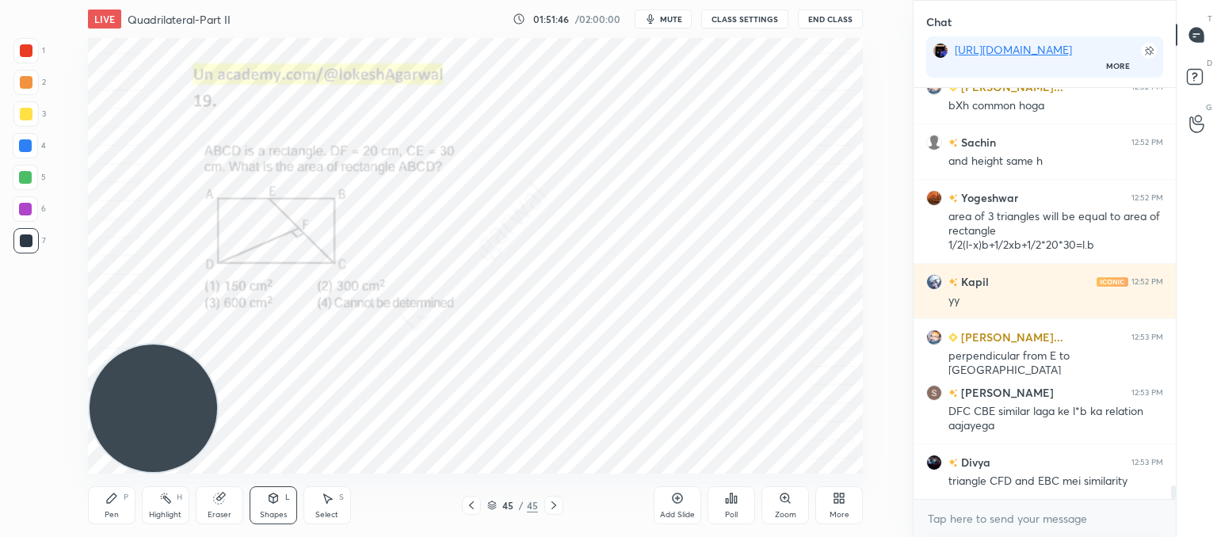
scroll to position [12398, 0]
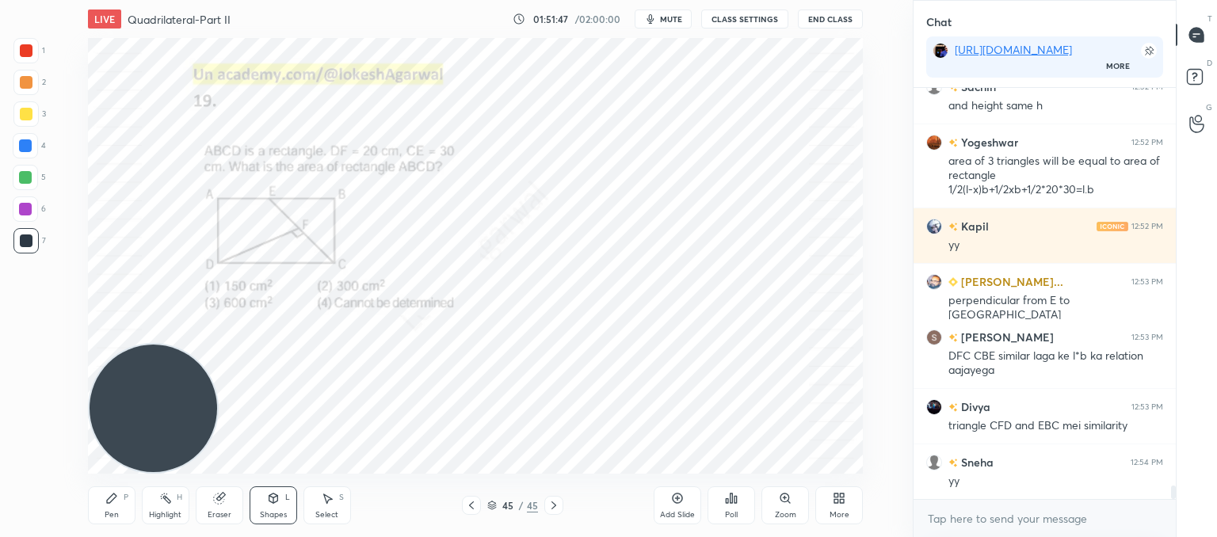
click at [105, 514] on div "Pen" at bounding box center [112, 515] width 14 height 8
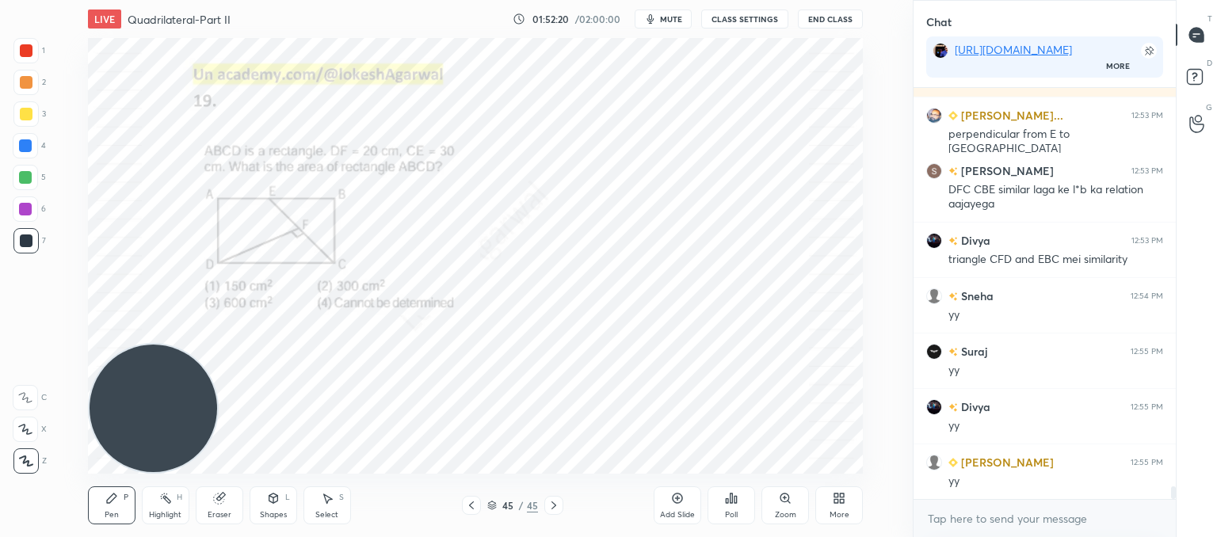
scroll to position [12620, 0]
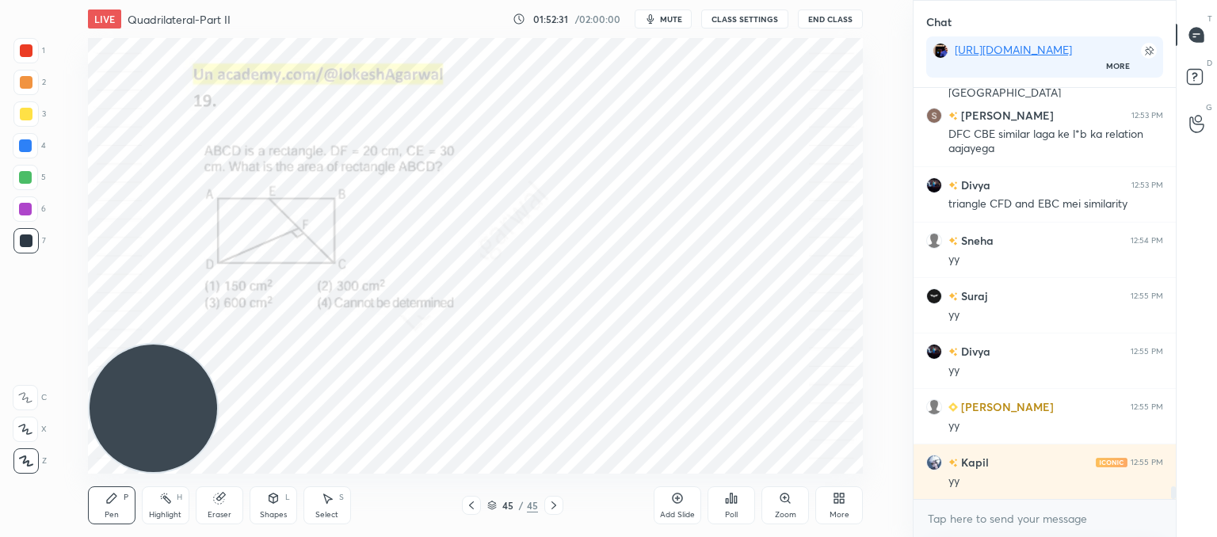
click at [836, 505] on icon at bounding box center [839, 498] width 13 height 13
click at [744, 350] on div "Upload File" at bounding box center [749, 349] width 41 height 8
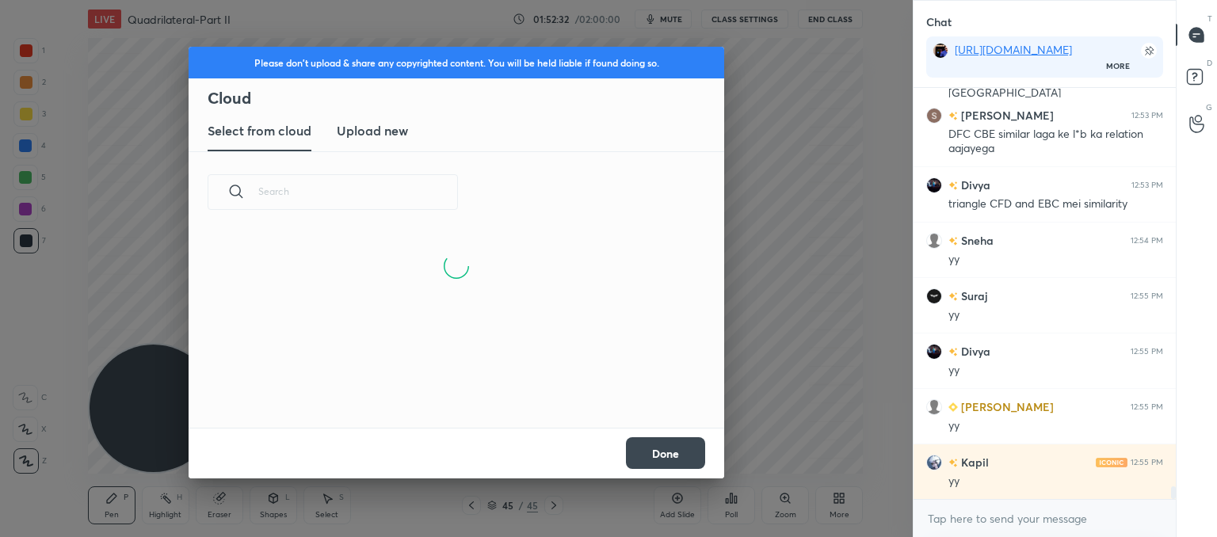
scroll to position [195, 509]
click at [387, 134] on h3 "Upload new" at bounding box center [372, 130] width 71 height 19
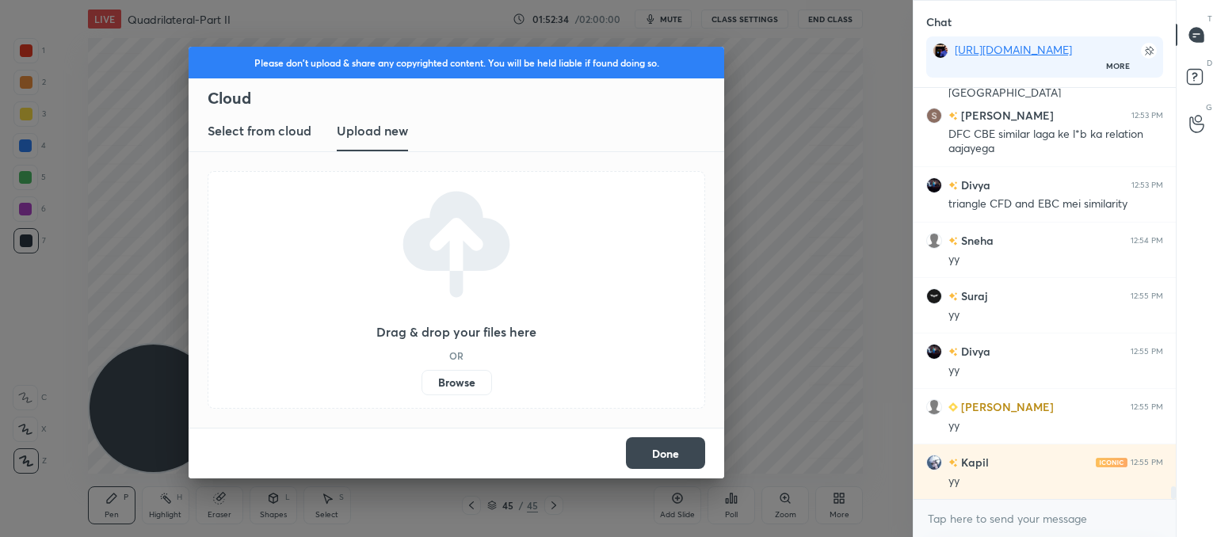
click at [472, 382] on label "Browse" at bounding box center [456, 382] width 70 height 25
click at [421, 382] on input "Browse" at bounding box center [421, 382] width 0 height 25
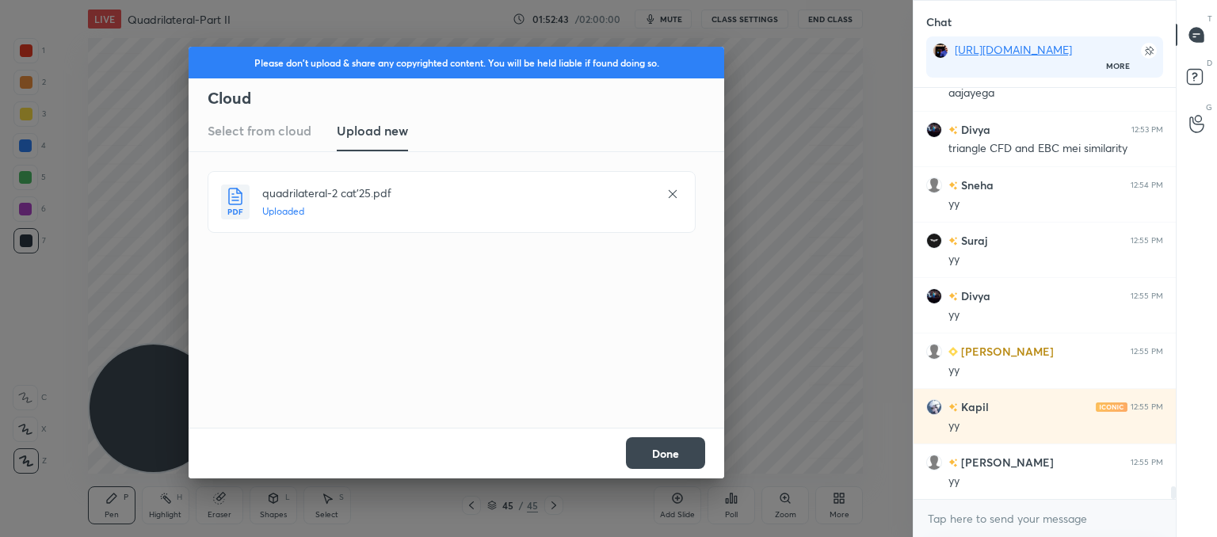
click at [655, 451] on button "Done" at bounding box center [665, 453] width 79 height 32
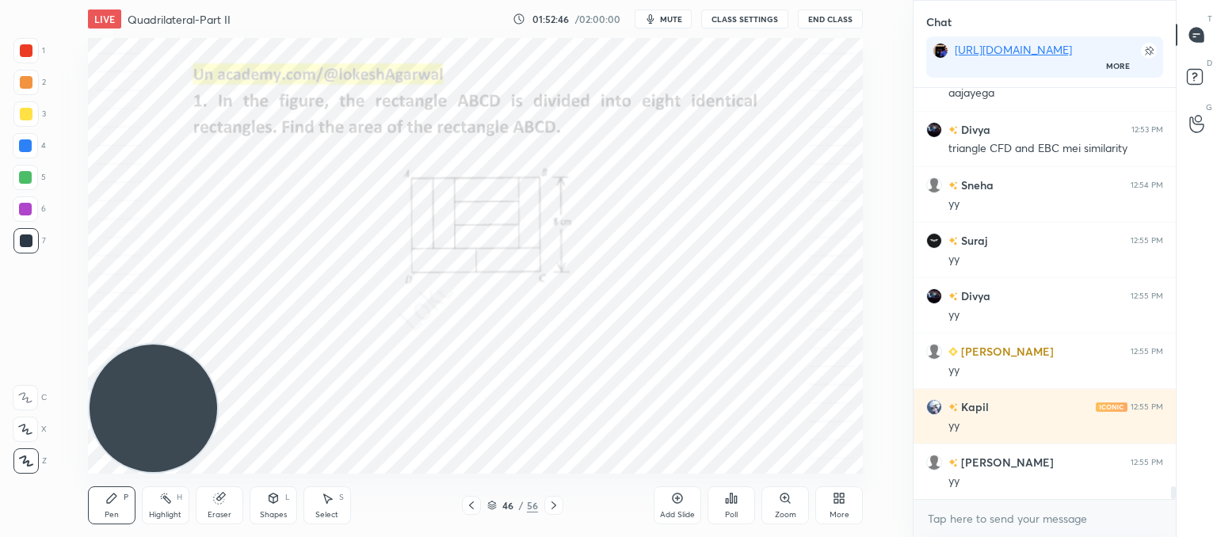
click at [555, 506] on icon at bounding box center [553, 505] width 13 height 13
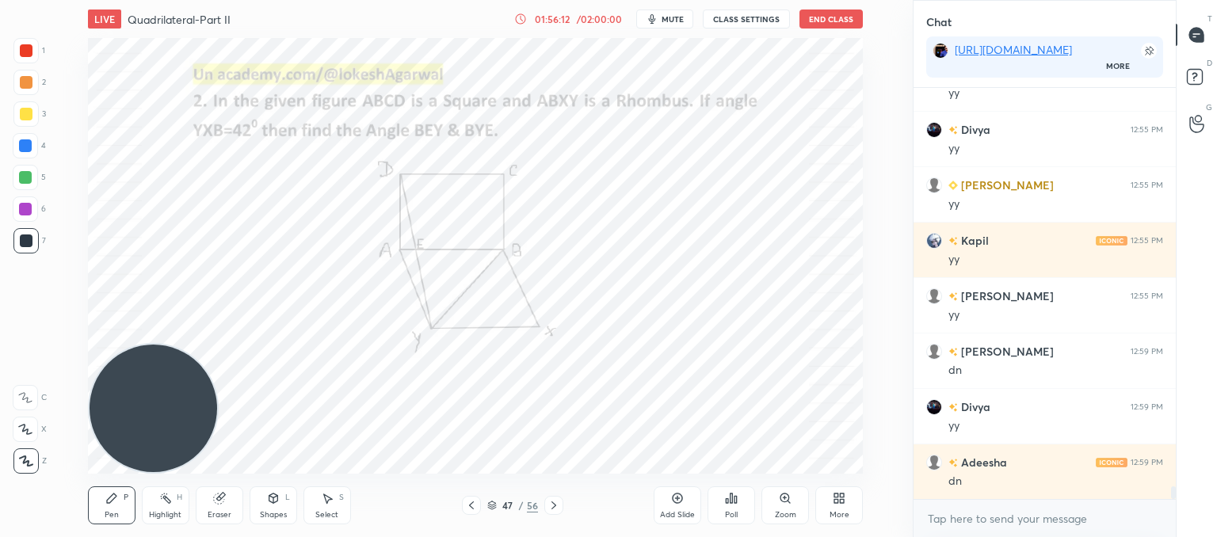
scroll to position [12842, 0]
click at [667, 14] on button "mute" at bounding box center [664, 19] width 57 height 19
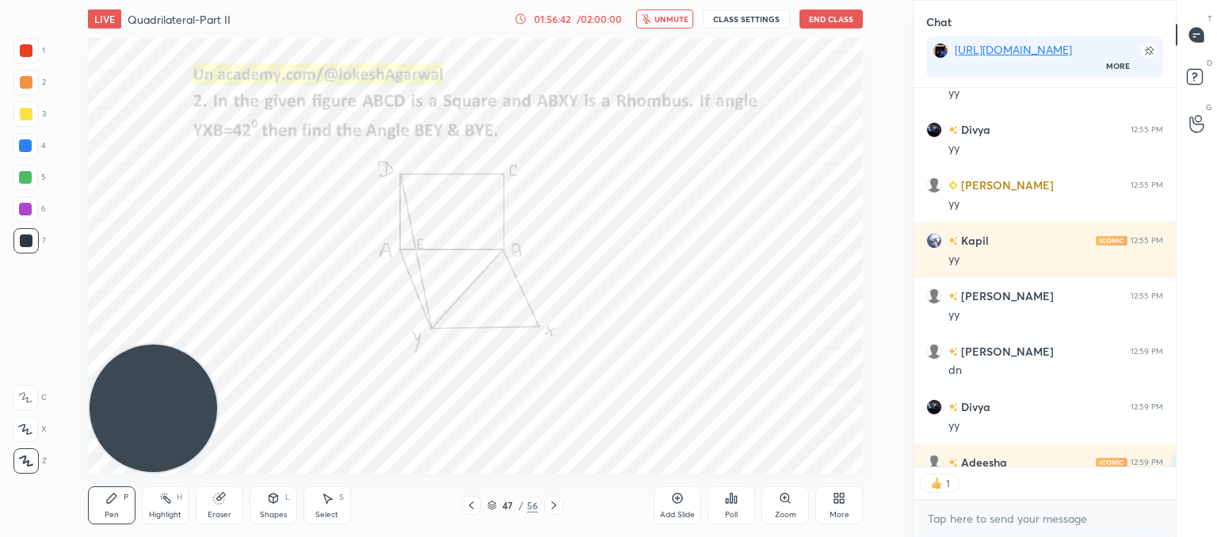
click at [733, 487] on div "Poll" at bounding box center [731, 505] width 48 height 38
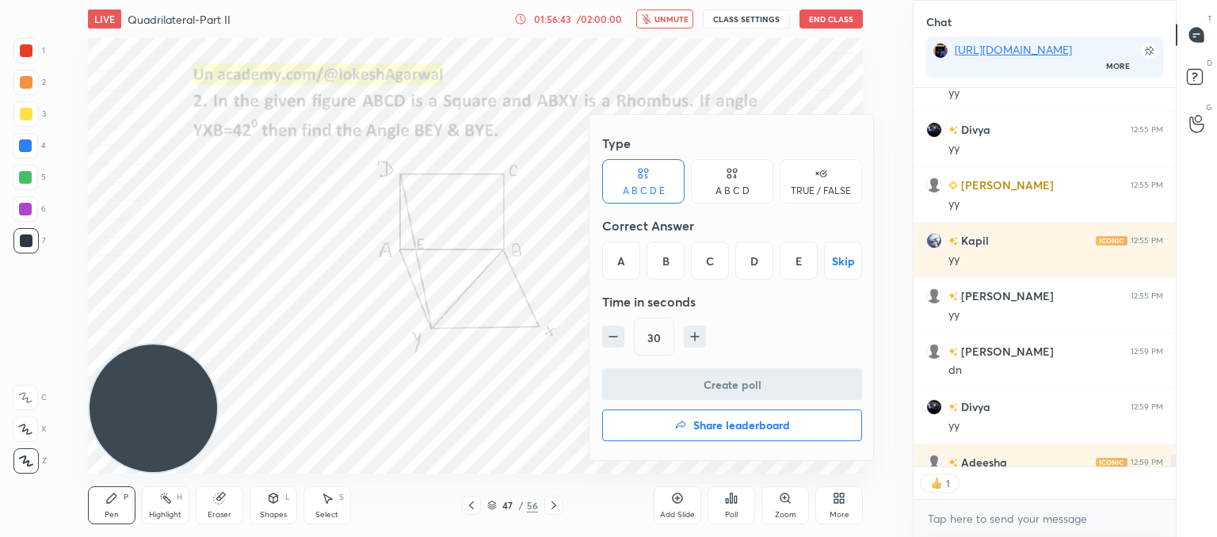
click at [754, 253] on div "D" at bounding box center [754, 261] width 38 height 38
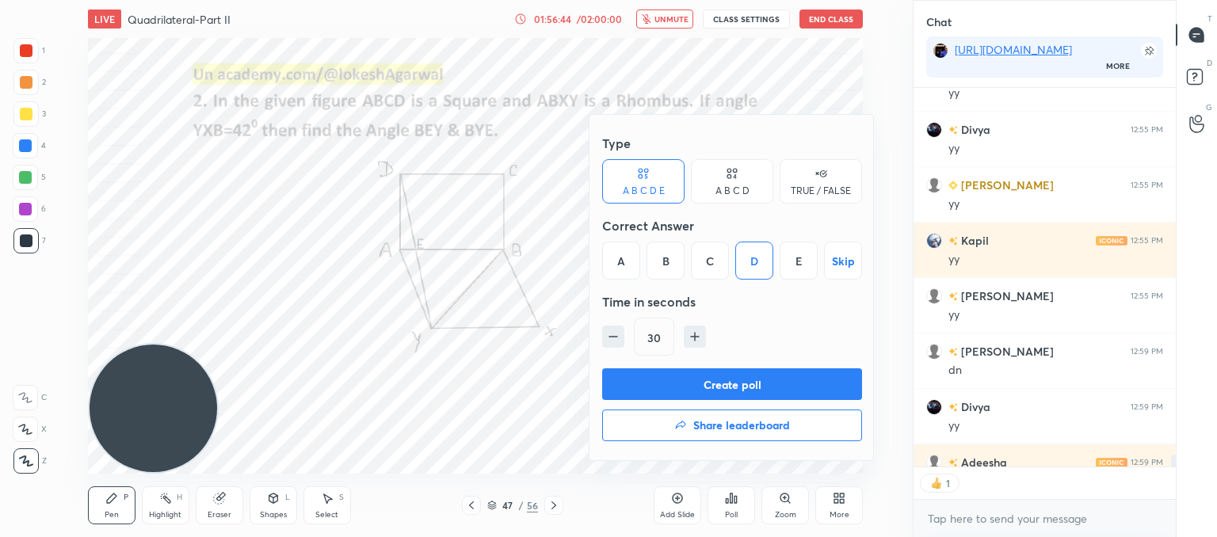
click at [708, 380] on button "Create poll" at bounding box center [732, 384] width 260 height 32
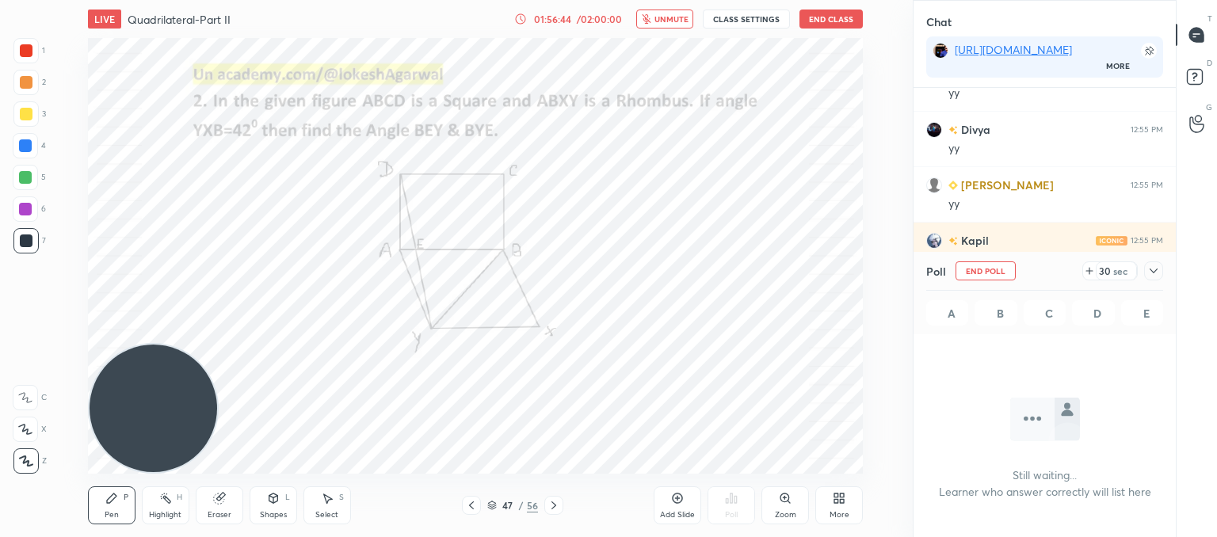
scroll to position [193, 257]
click at [663, 21] on button "unmute" at bounding box center [664, 19] width 57 height 19
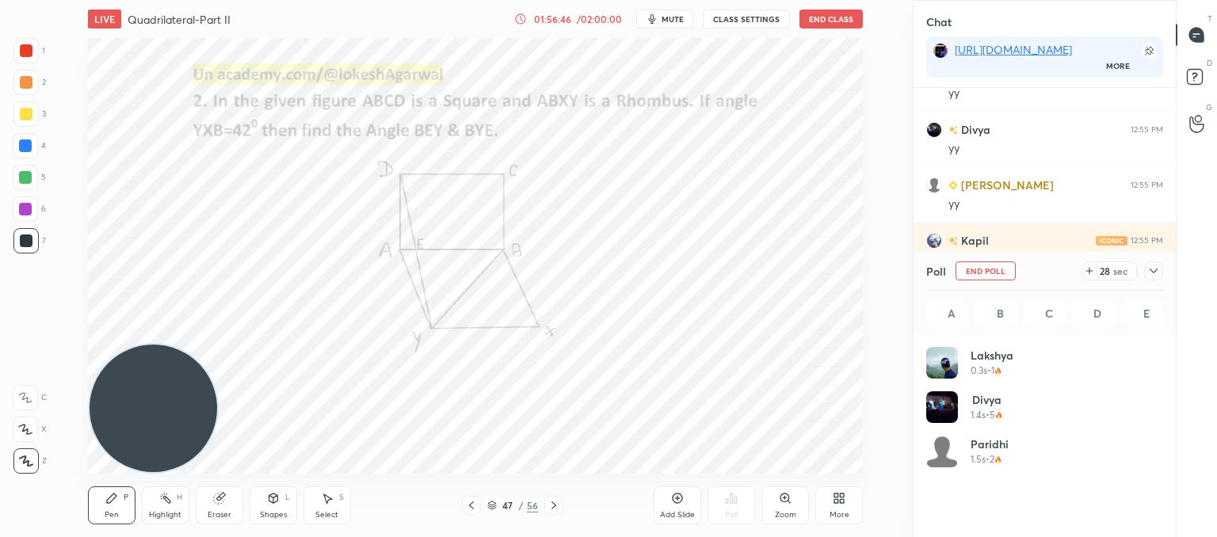
scroll to position [185, 232]
drag, startPoint x: 664, startPoint y: 21, endPoint x: 651, endPoint y: 36, distance: 20.3
click at [664, 23] on button "mute" at bounding box center [664, 19] width 57 height 19
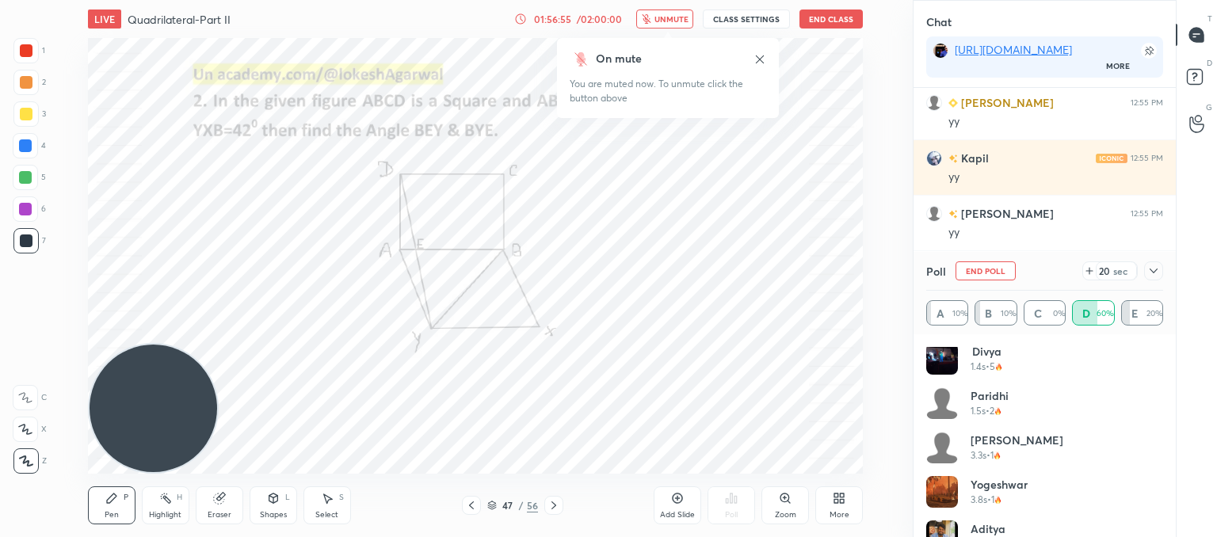
scroll to position [76, 0]
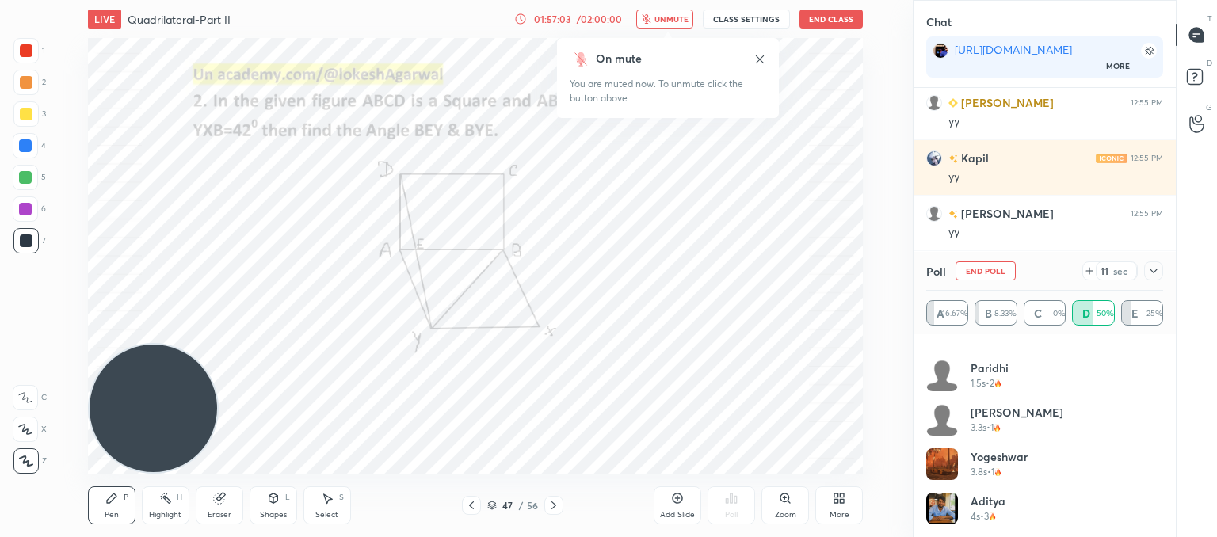
click at [1153, 276] on icon at bounding box center [1153, 271] width 13 height 13
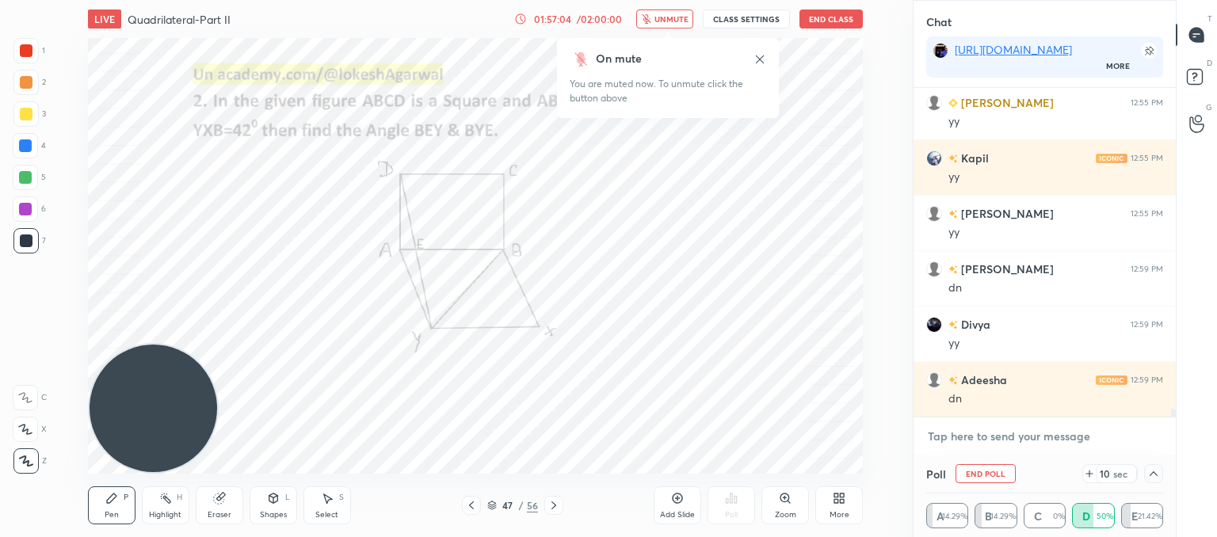
click at [1013, 435] on textarea at bounding box center [1044, 436] width 237 height 25
click at [1154, 471] on icon at bounding box center [1153, 473] width 13 height 13
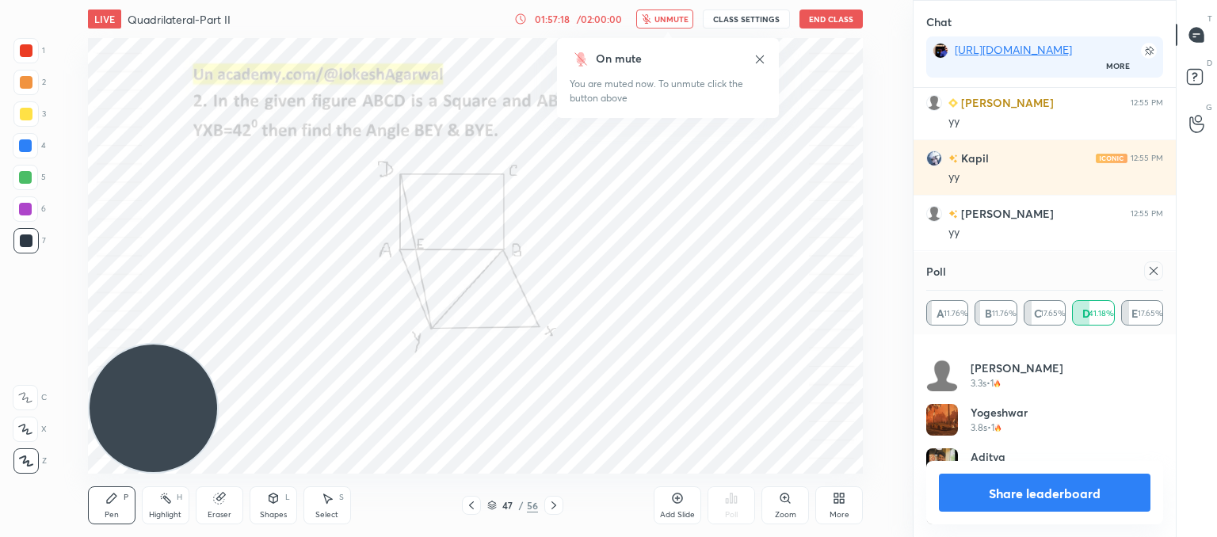
click at [1153, 273] on icon at bounding box center [1153, 271] width 13 height 13
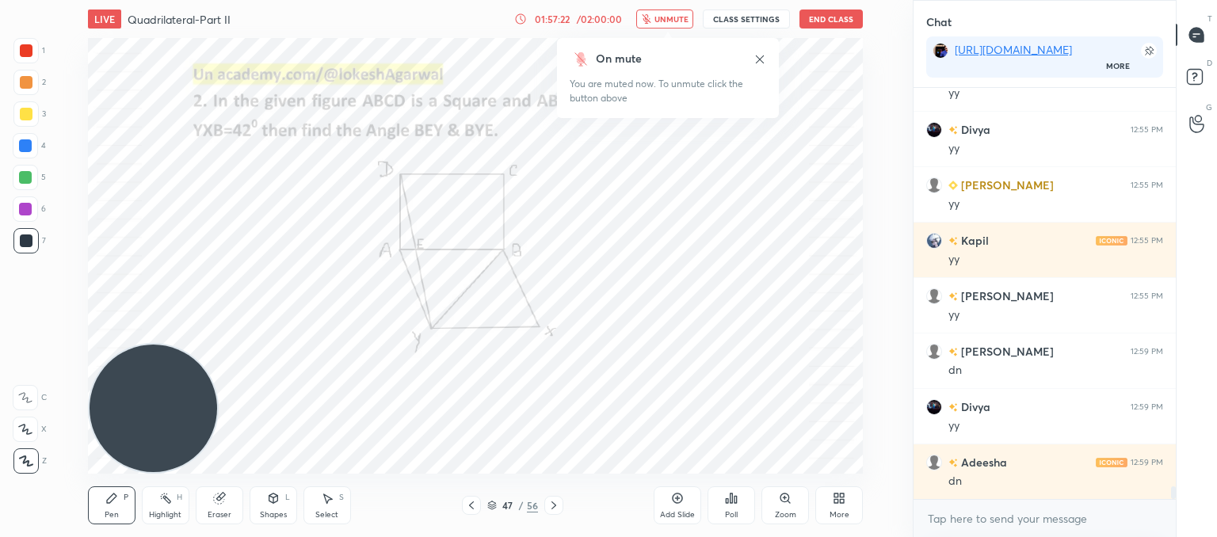
click at [677, 16] on span "unmute" at bounding box center [671, 18] width 34 height 11
click at [738, 512] on div "Poll" at bounding box center [731, 505] width 48 height 38
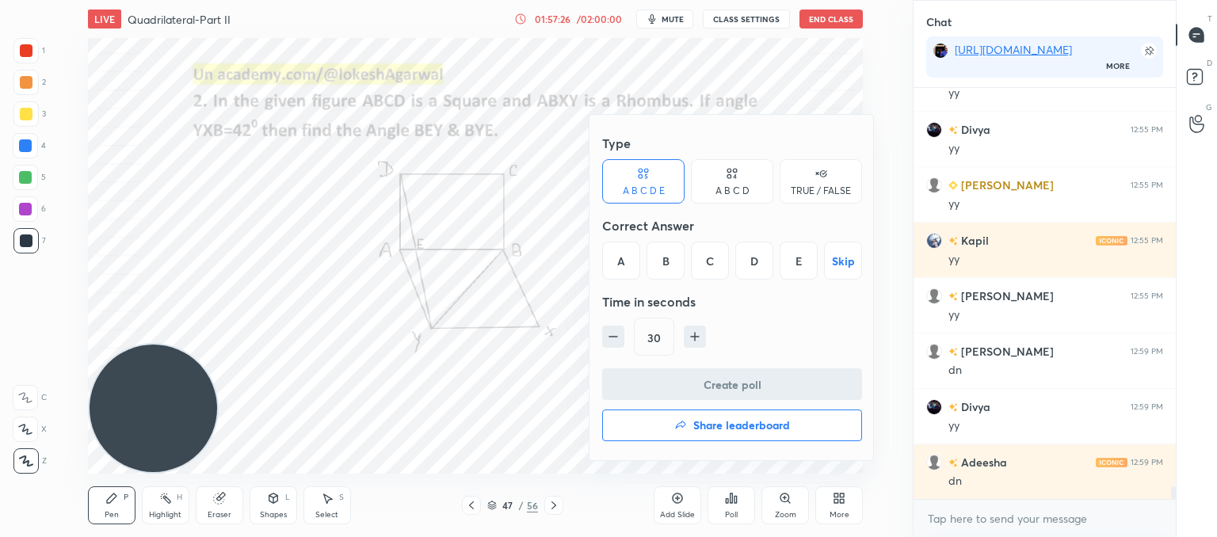
click at [760, 262] on div "D" at bounding box center [754, 261] width 38 height 38
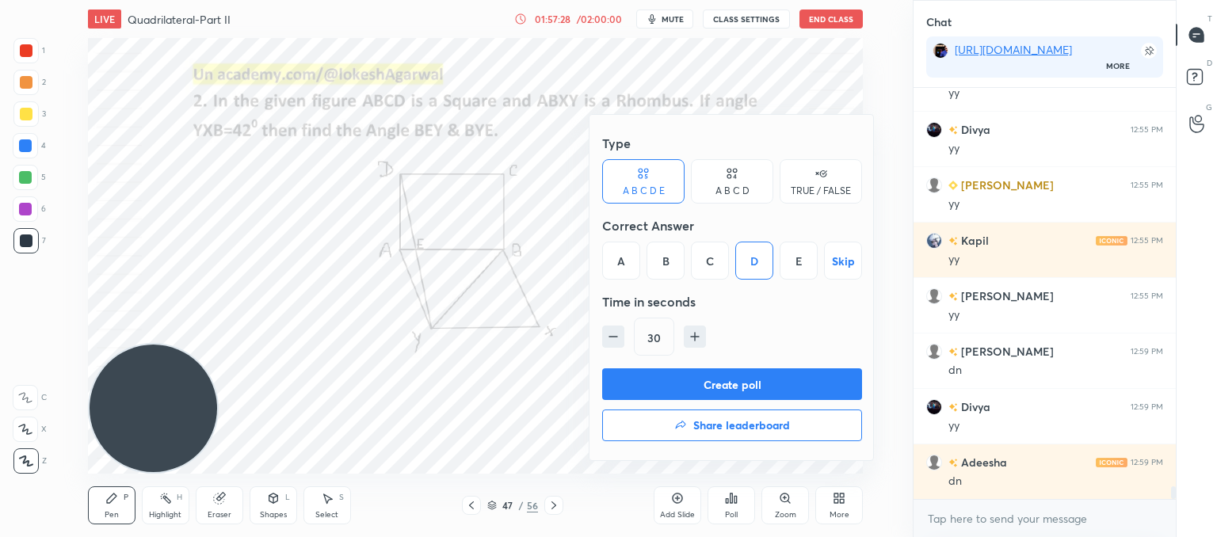
click at [501, 406] on div at bounding box center [608, 268] width 1217 height 537
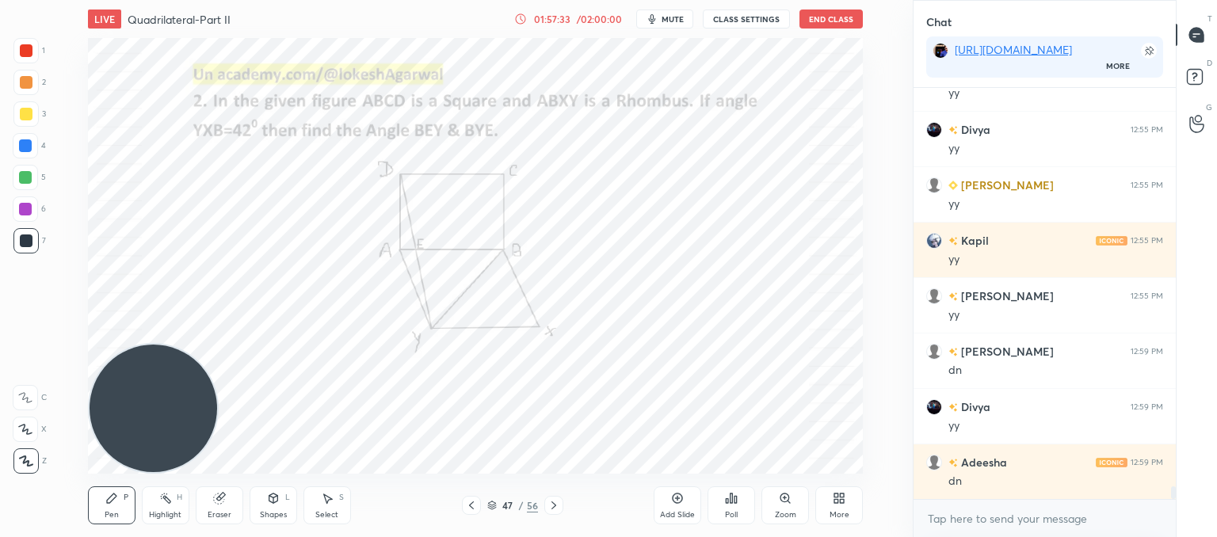
click at [732, 507] on div "Poll" at bounding box center [731, 505] width 48 height 38
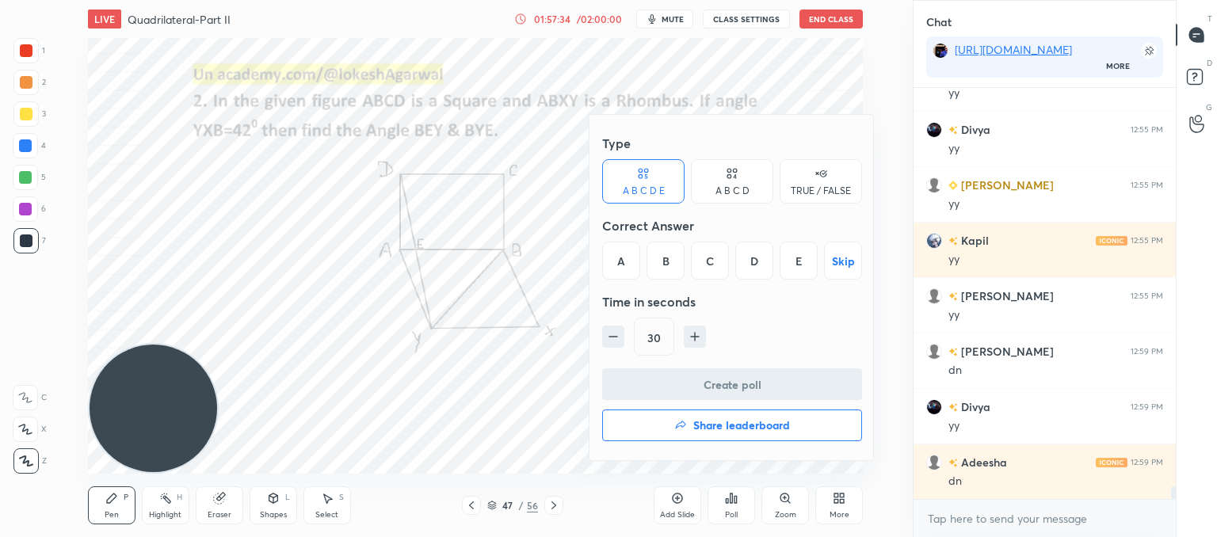
click at [716, 260] on div "C" at bounding box center [710, 261] width 38 height 38
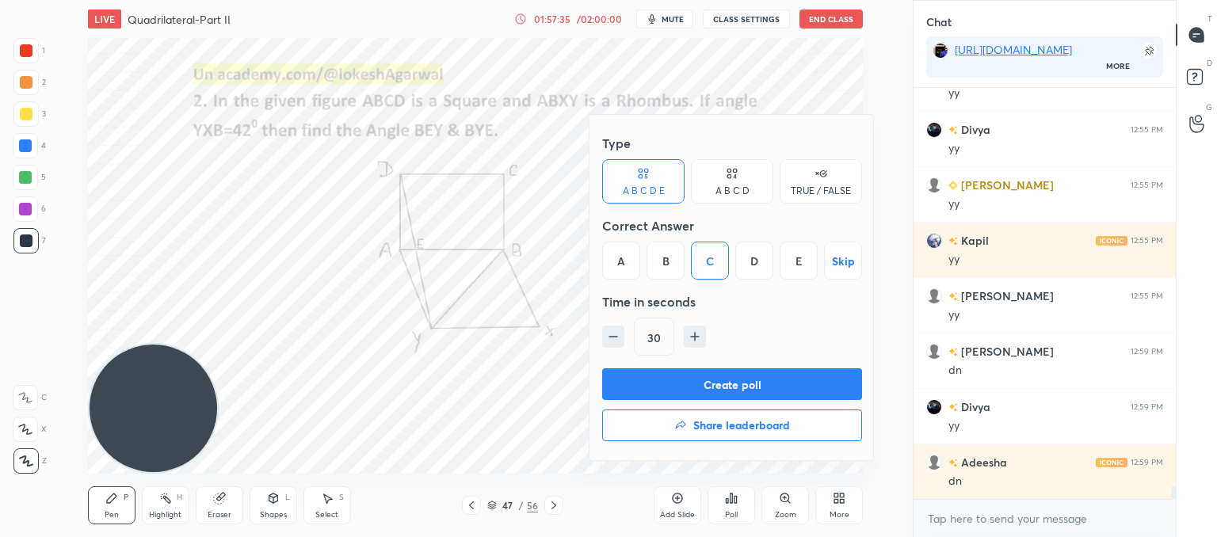
click at [718, 384] on button "Create poll" at bounding box center [732, 384] width 260 height 32
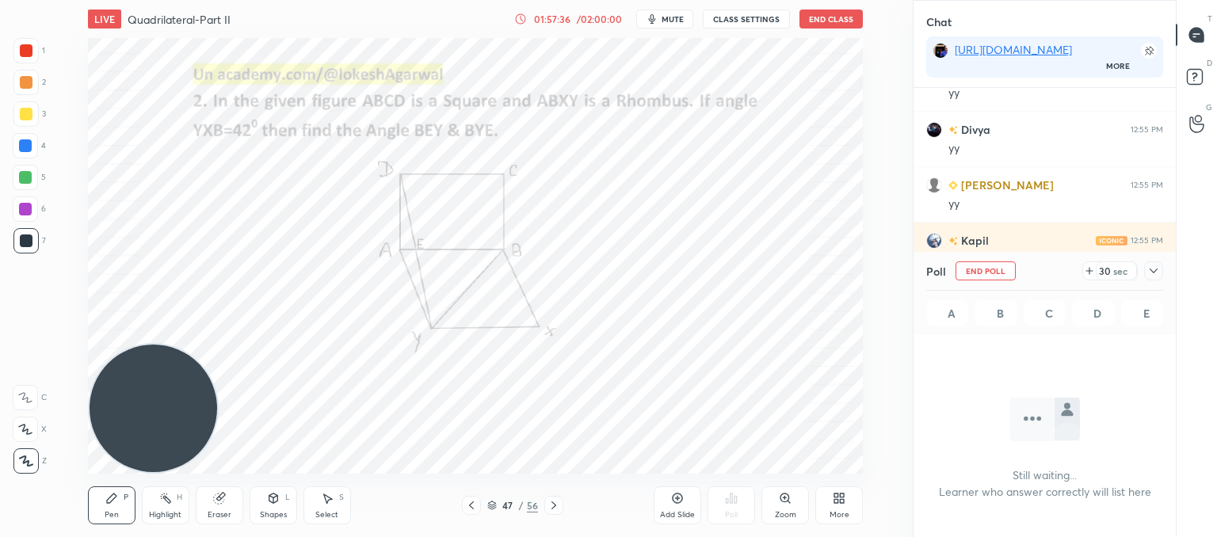
click at [650, 13] on icon "button" at bounding box center [652, 19] width 13 height 13
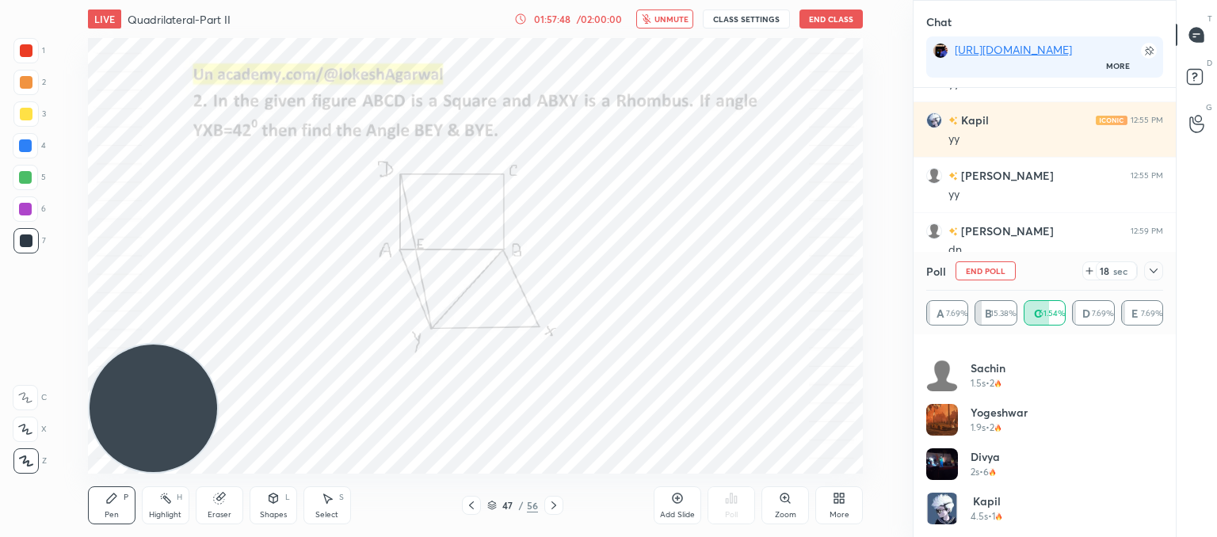
click at [674, 17] on span "unmute" at bounding box center [671, 18] width 34 height 11
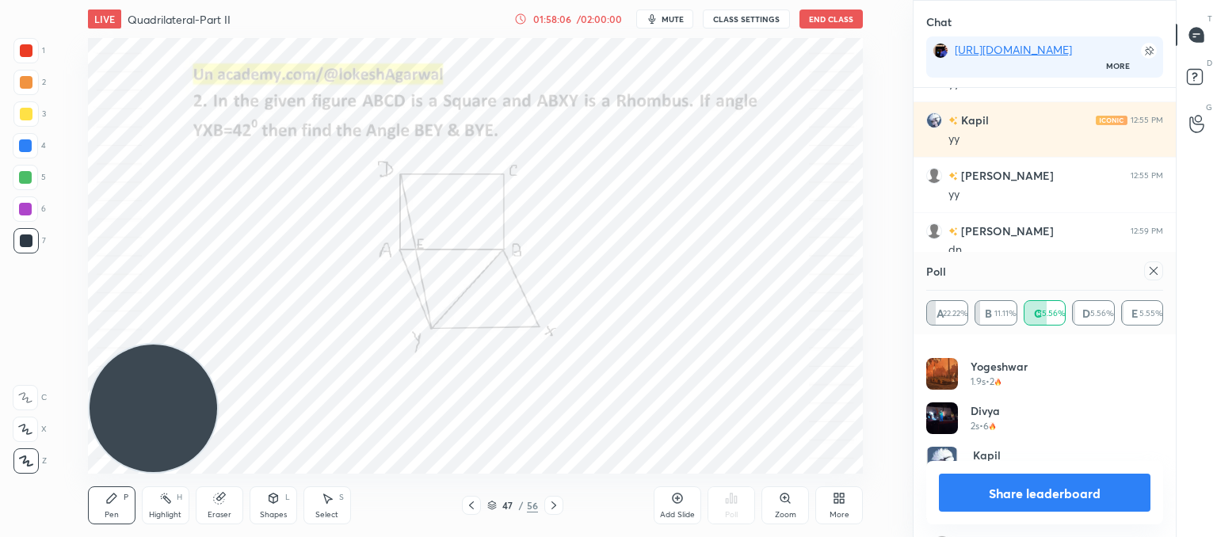
scroll to position [253, 0]
drag, startPoint x: 1150, startPoint y: 274, endPoint x: 1014, endPoint y: 299, distance: 138.4
click at [1150, 273] on icon at bounding box center [1153, 271] width 13 height 13
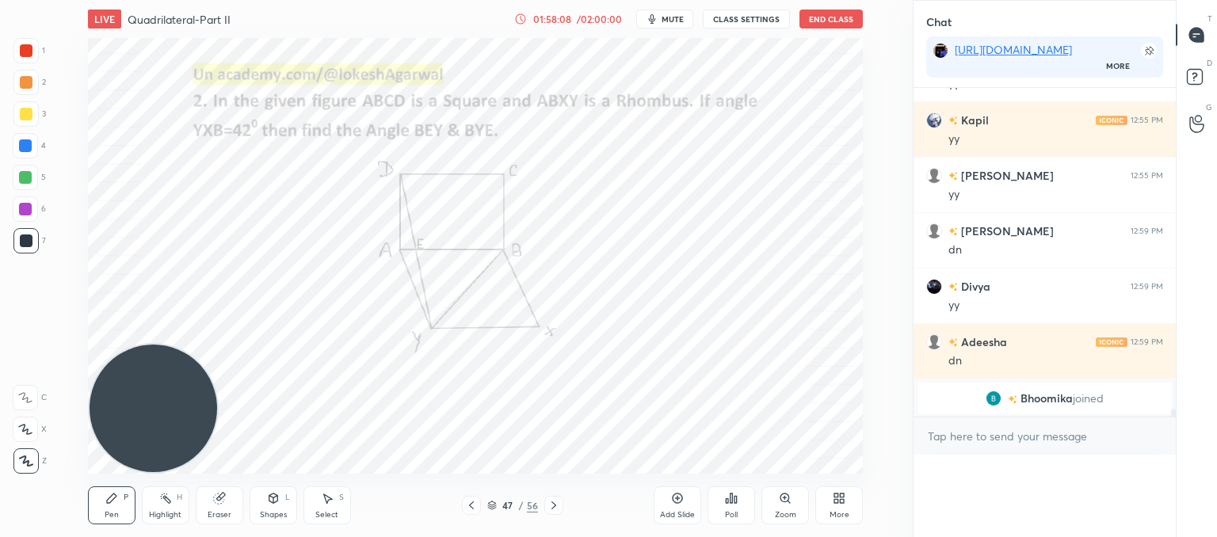
scroll to position [5, 5]
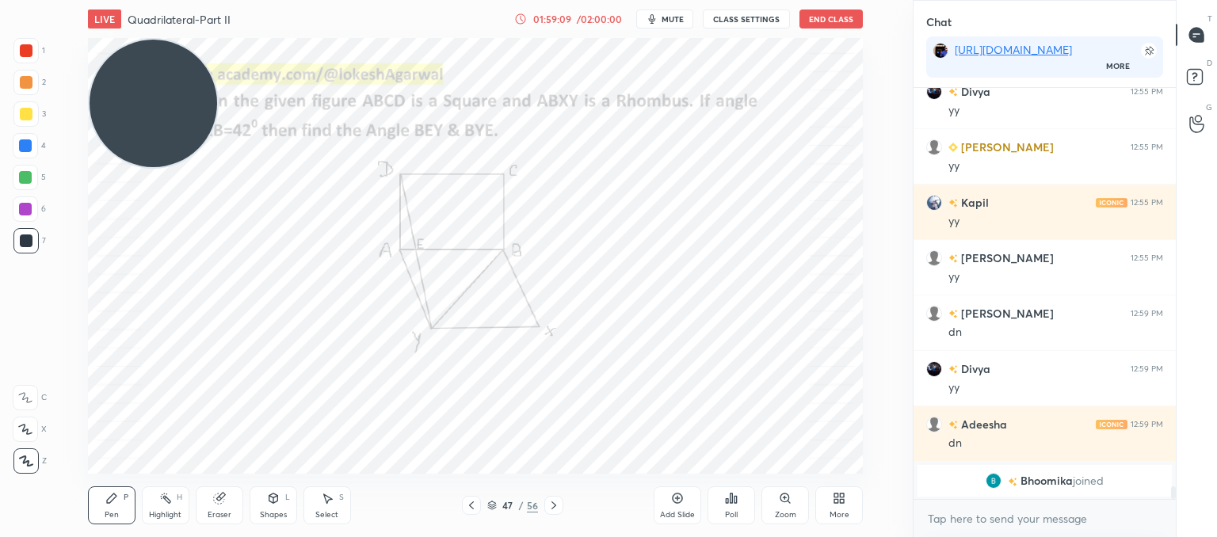
drag, startPoint x: 129, startPoint y: 295, endPoint x: 71, endPoint y: 66, distance: 236.9
click at [71, 66] on div "Setting up your live class Poll for secs No correct answer Start poll" at bounding box center [475, 256] width 849 height 436
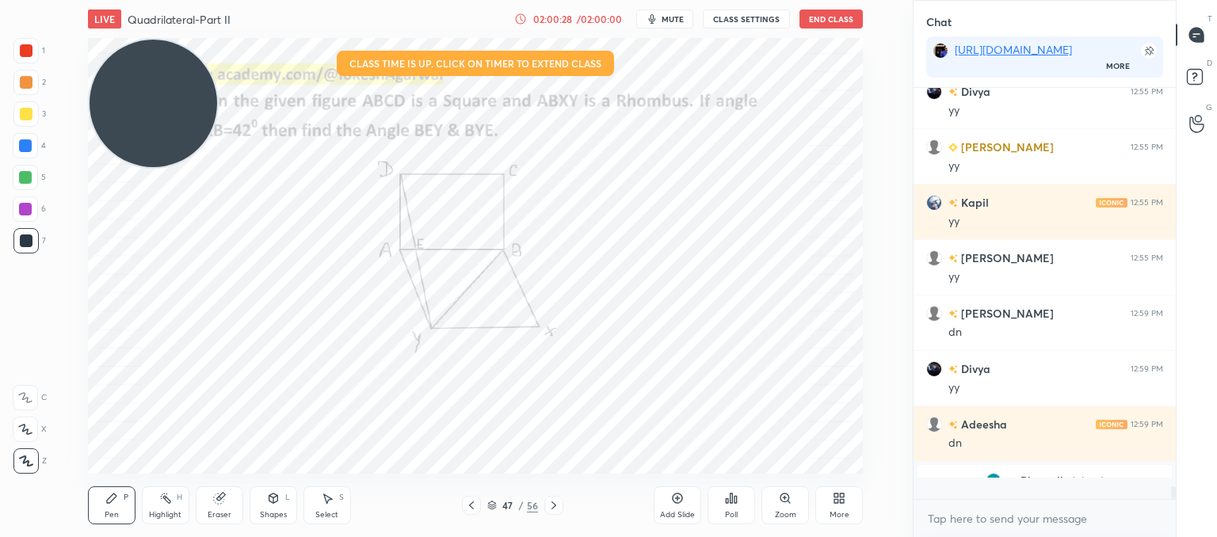
scroll to position [12880, 0]
click at [554, 502] on icon at bounding box center [553, 505] width 13 height 13
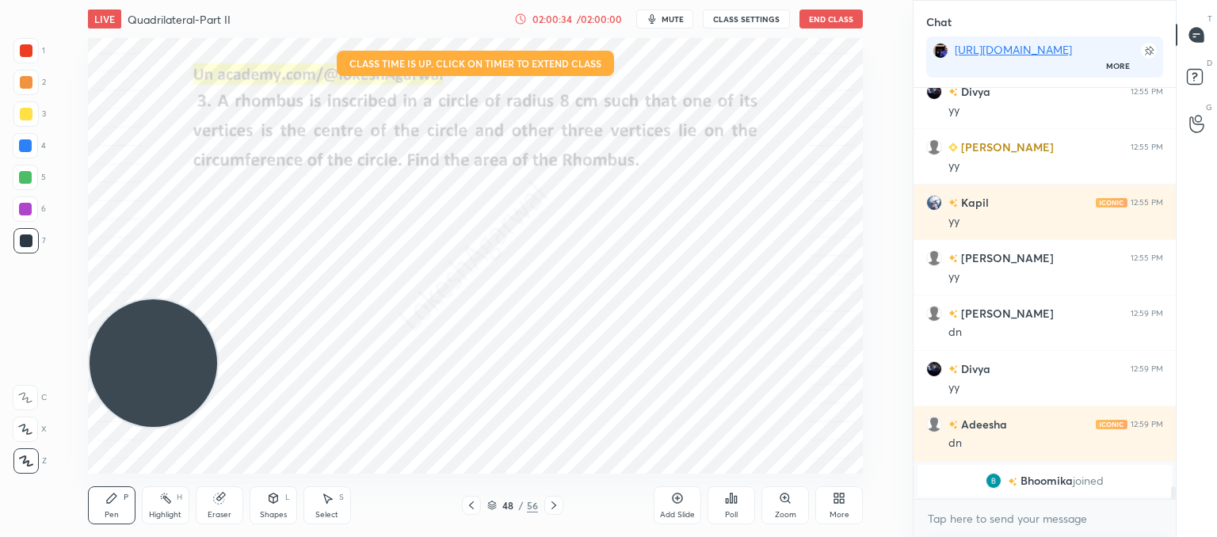
drag, startPoint x: 174, startPoint y: 82, endPoint x: 101, endPoint y: 341, distance: 269.8
click at [78, 368] on div "Setting up your live class Class time is up. Click on timer to extend class Pol…" at bounding box center [475, 256] width 849 height 436
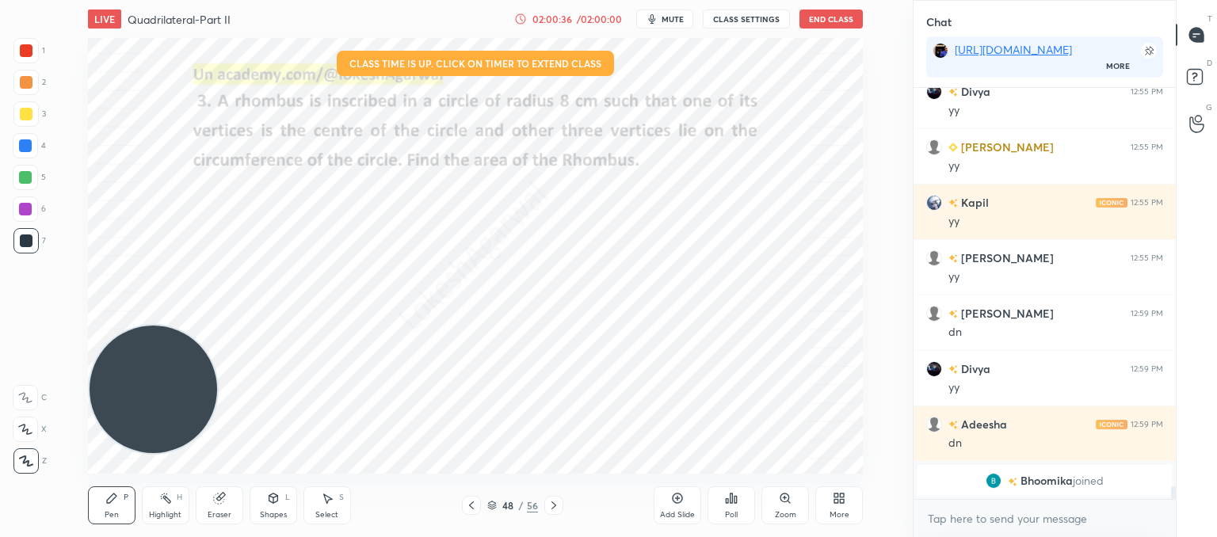
click at [473, 505] on icon at bounding box center [471, 505] width 13 height 13
click at [475, 509] on icon at bounding box center [471, 505] width 13 height 13
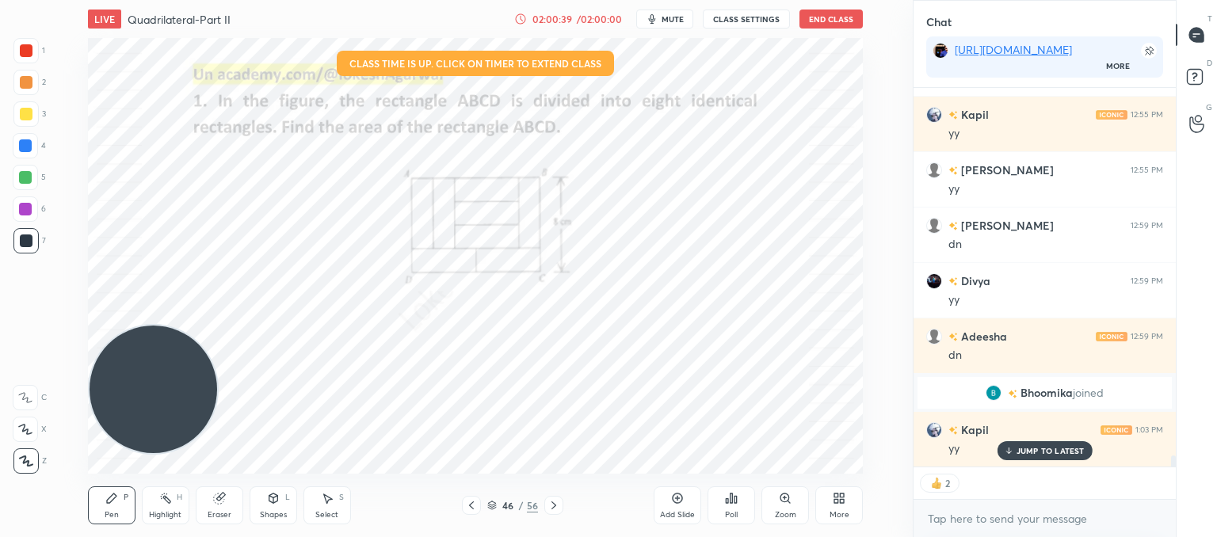
scroll to position [12398, 0]
click at [472, 499] on icon at bounding box center [471, 505] width 13 height 13
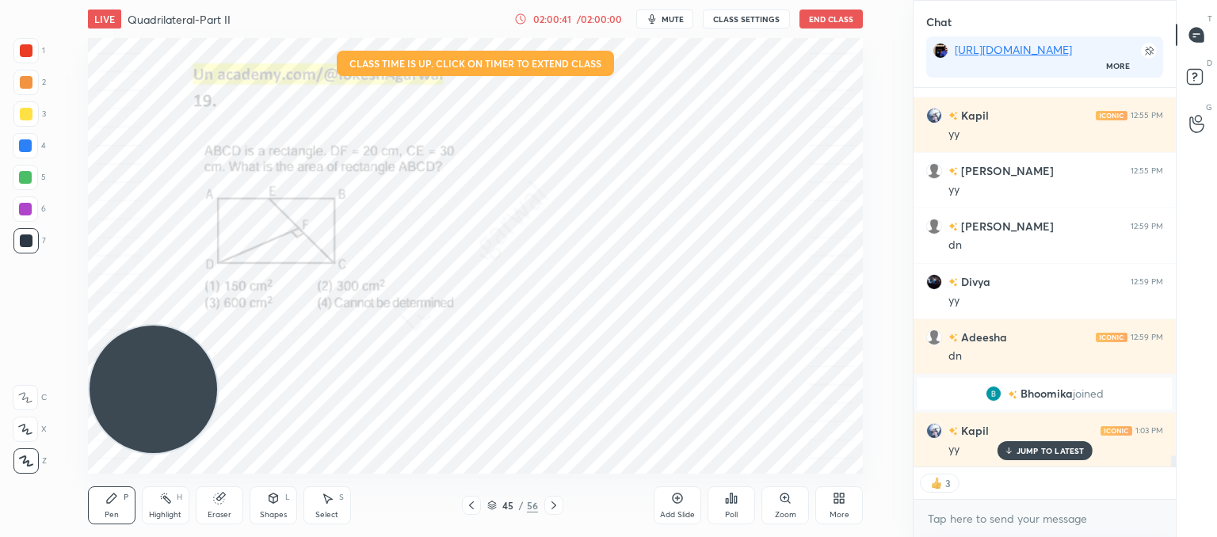
click at [1025, 457] on div "JUMP TO LATEST" at bounding box center [1043, 450] width 95 height 19
click at [467, 501] on icon at bounding box center [471, 505] width 13 height 13
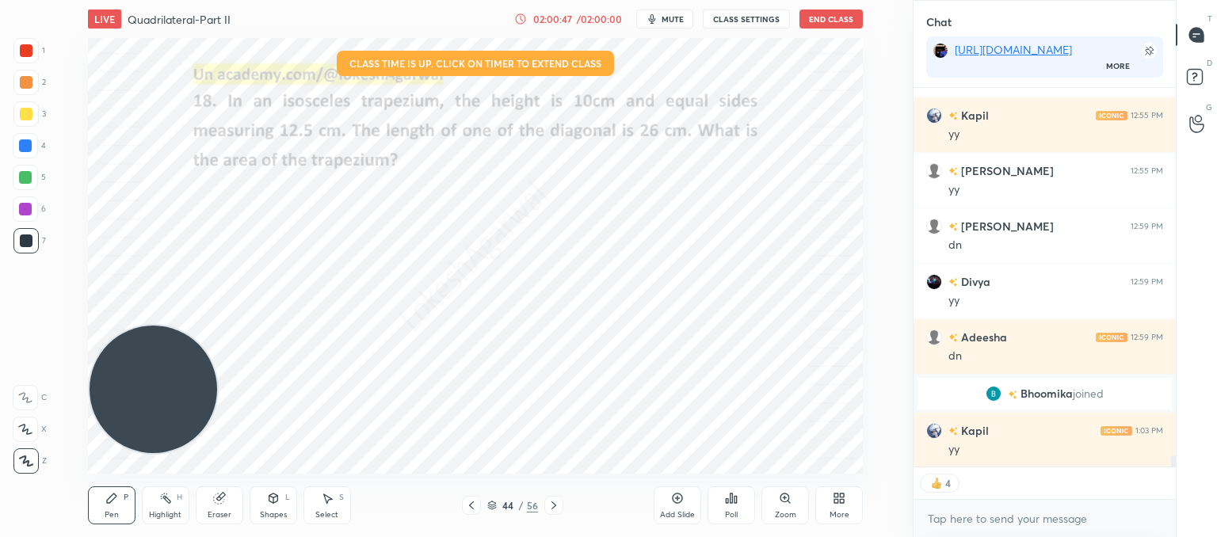
click at [467, 501] on icon at bounding box center [471, 505] width 13 height 13
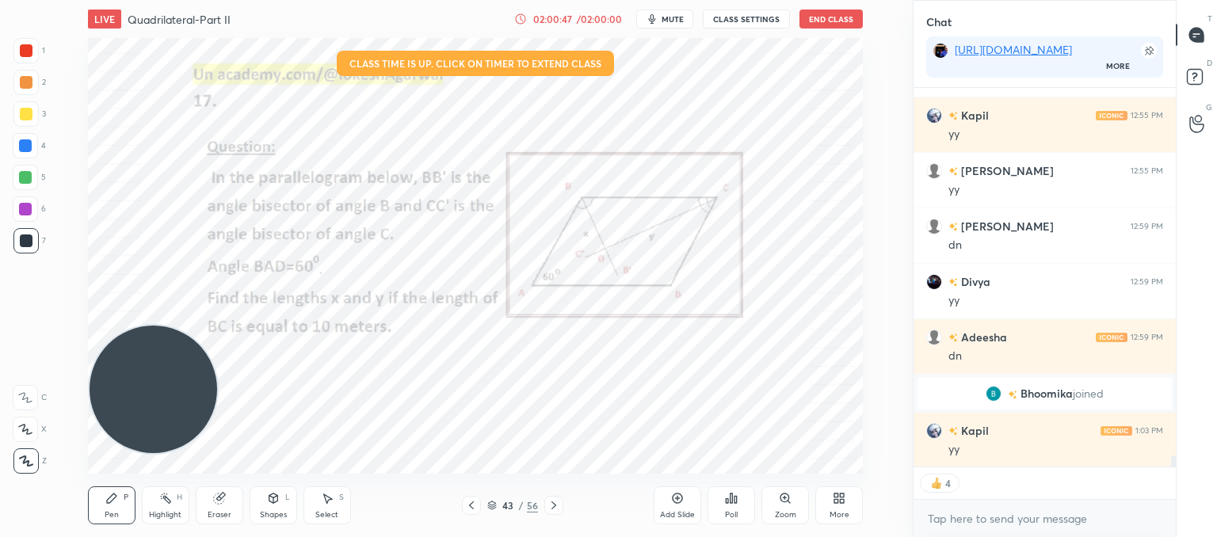
click at [467, 501] on icon at bounding box center [471, 505] width 13 height 13
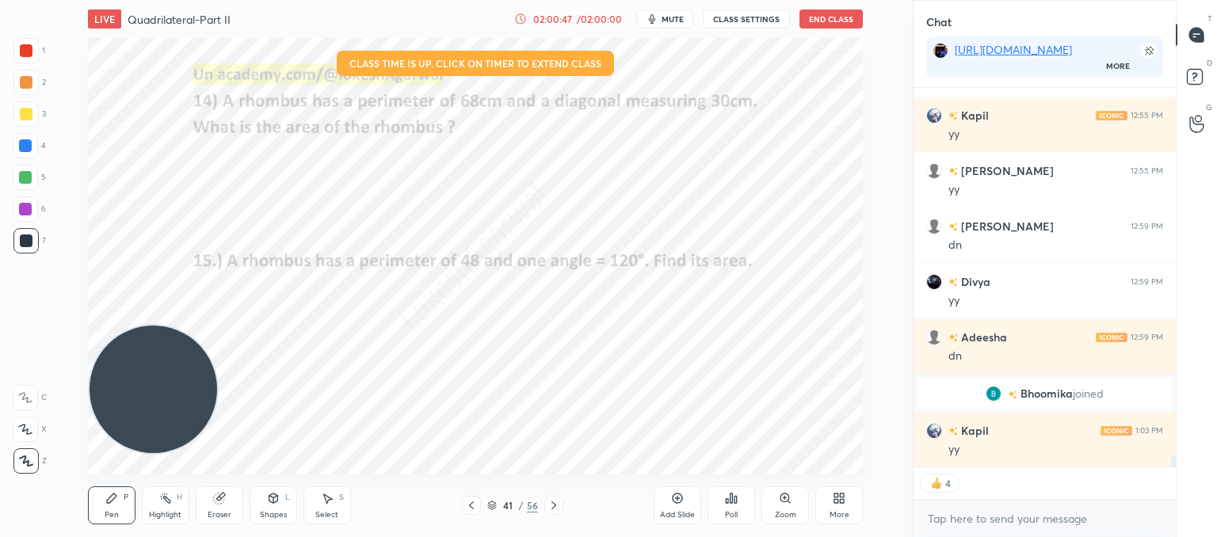
click at [467, 501] on icon at bounding box center [471, 505] width 13 height 13
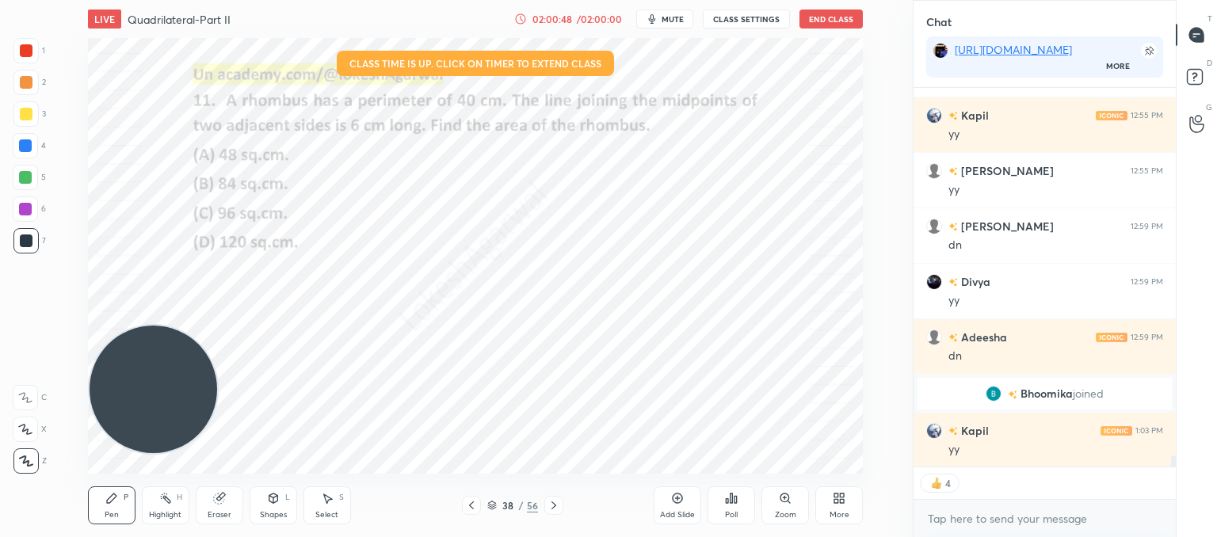
click at [467, 501] on icon at bounding box center [471, 505] width 13 height 13
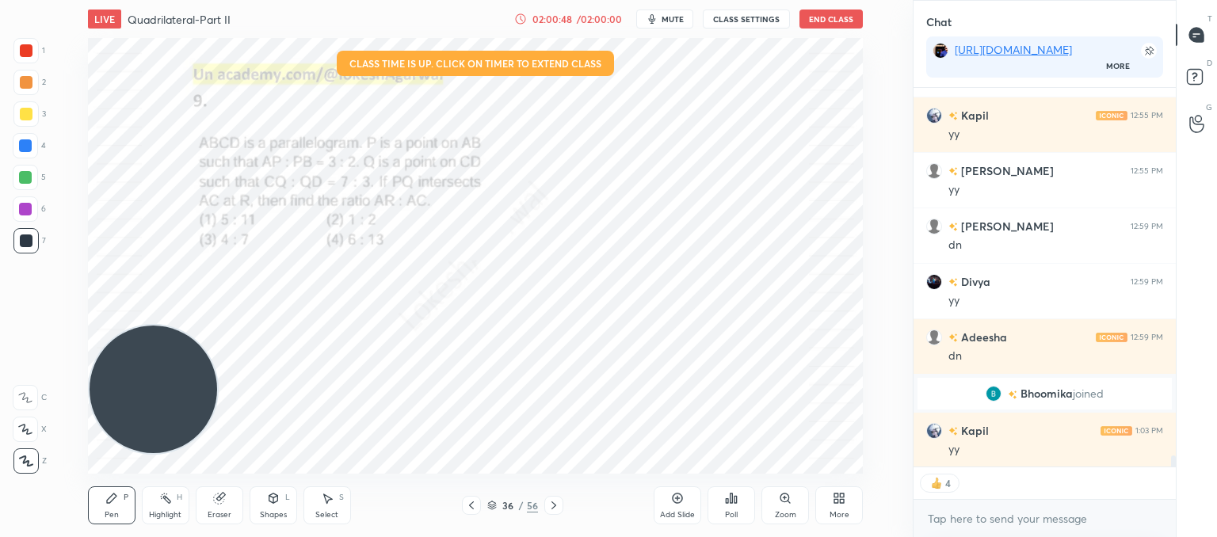
click at [467, 501] on icon at bounding box center [471, 505] width 13 height 13
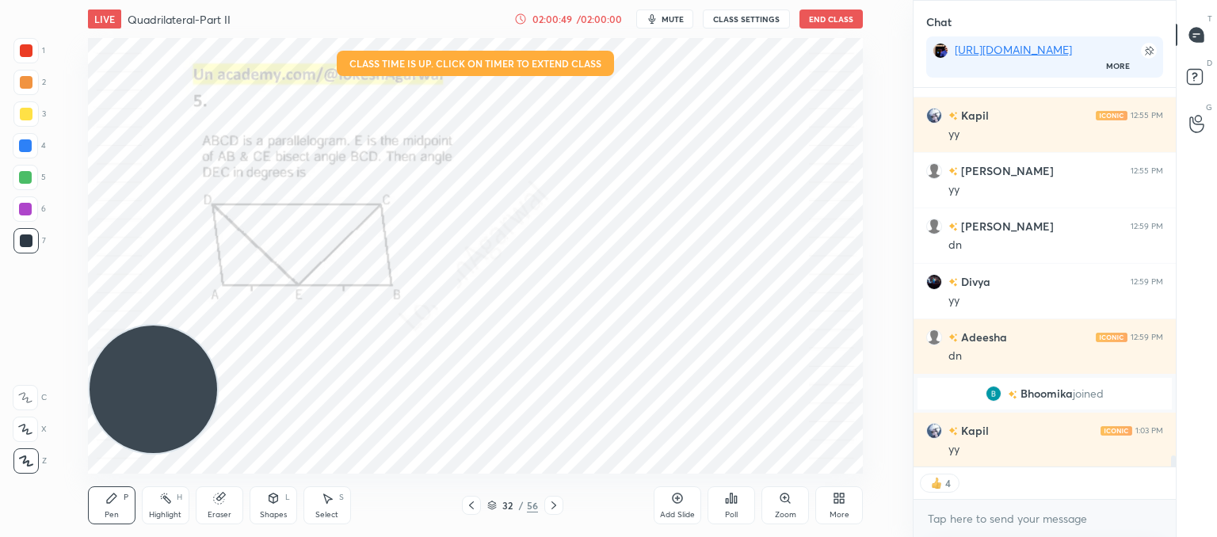
click at [467, 501] on icon at bounding box center [471, 505] width 13 height 13
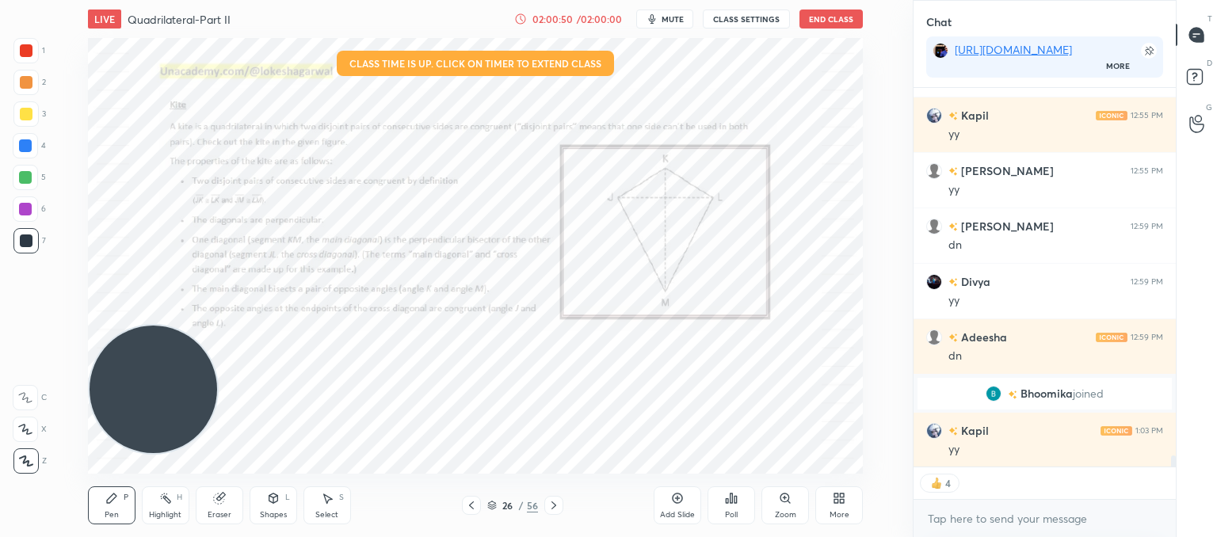
click at [467, 501] on icon at bounding box center [471, 505] width 13 height 13
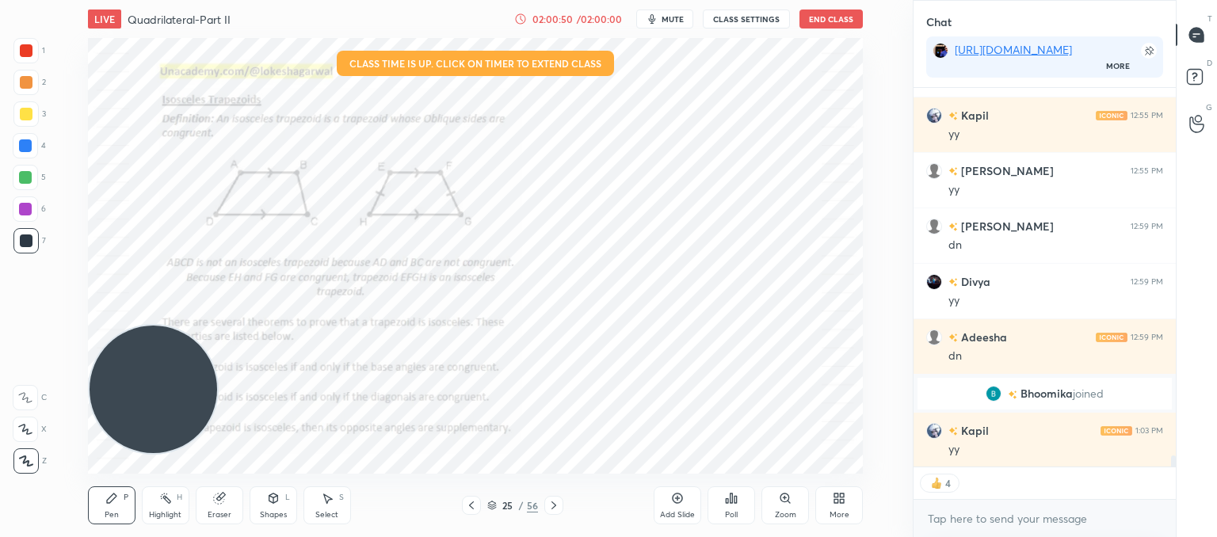
click at [467, 501] on icon at bounding box center [471, 505] width 13 height 13
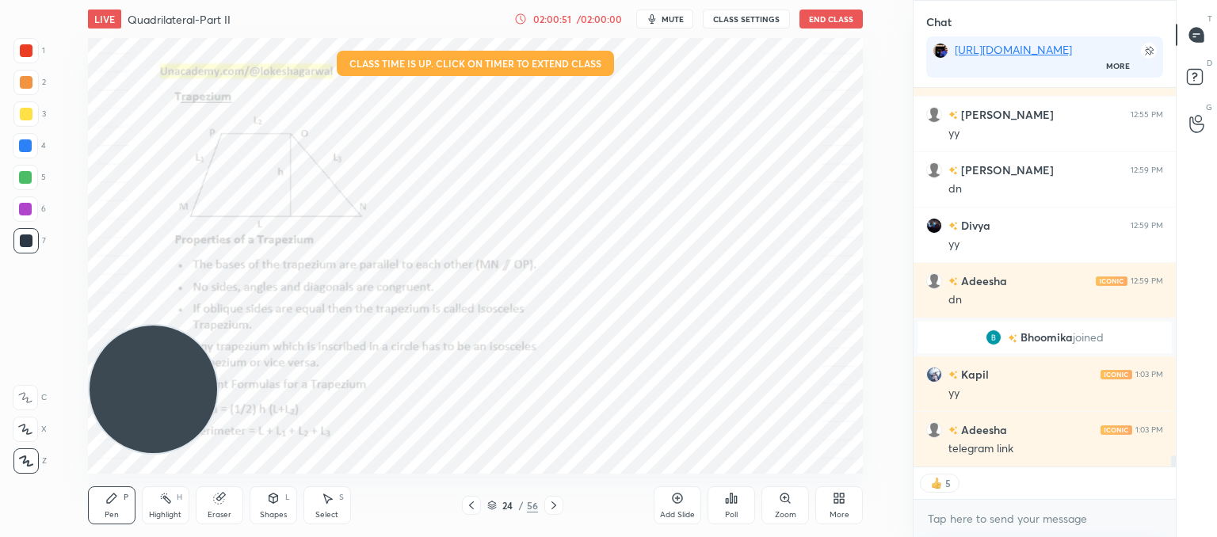
click at [467, 501] on icon at bounding box center [471, 505] width 13 height 13
click at [554, 505] on icon at bounding box center [553, 505] width 5 height 8
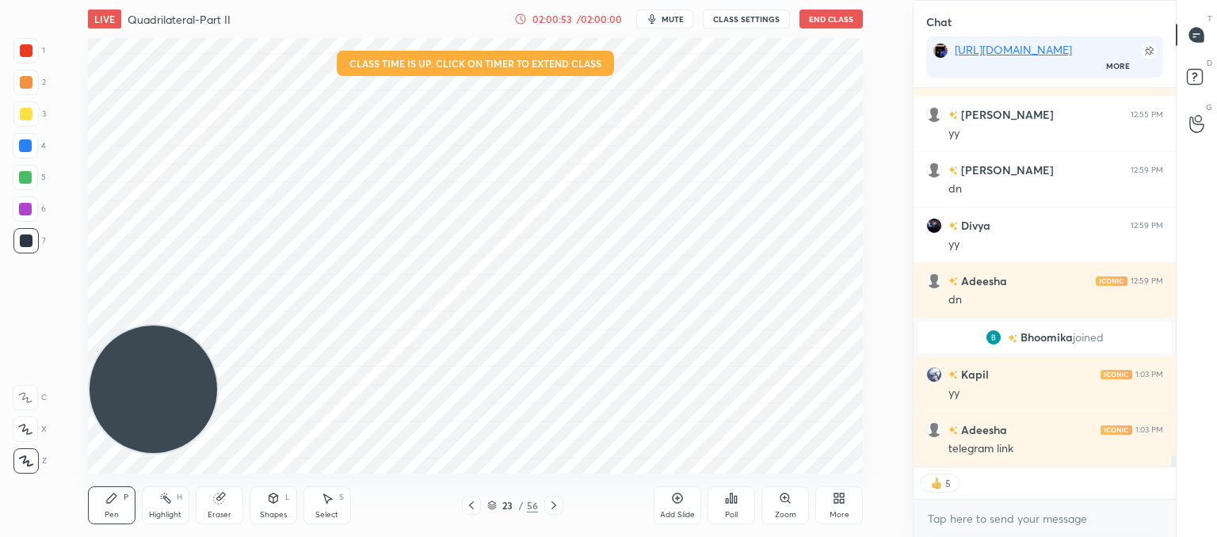
click at [554, 505] on icon at bounding box center [553, 505] width 5 height 8
drag, startPoint x: 966, startPoint y: 524, endPoint x: 938, endPoint y: 524, distance: 27.7
click at [965, 524] on textarea at bounding box center [1044, 518] width 237 height 25
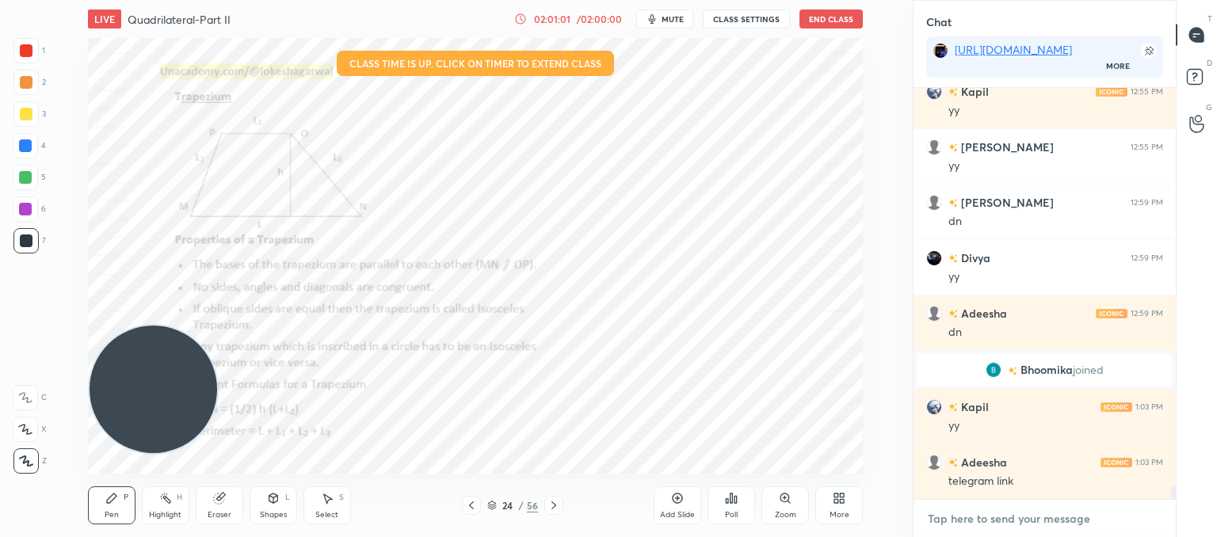
scroll to position [12422, 0]
click at [989, 509] on textarea at bounding box center [1044, 518] width 237 height 25
click at [737, 511] on div "Poll" at bounding box center [731, 515] width 13 height 8
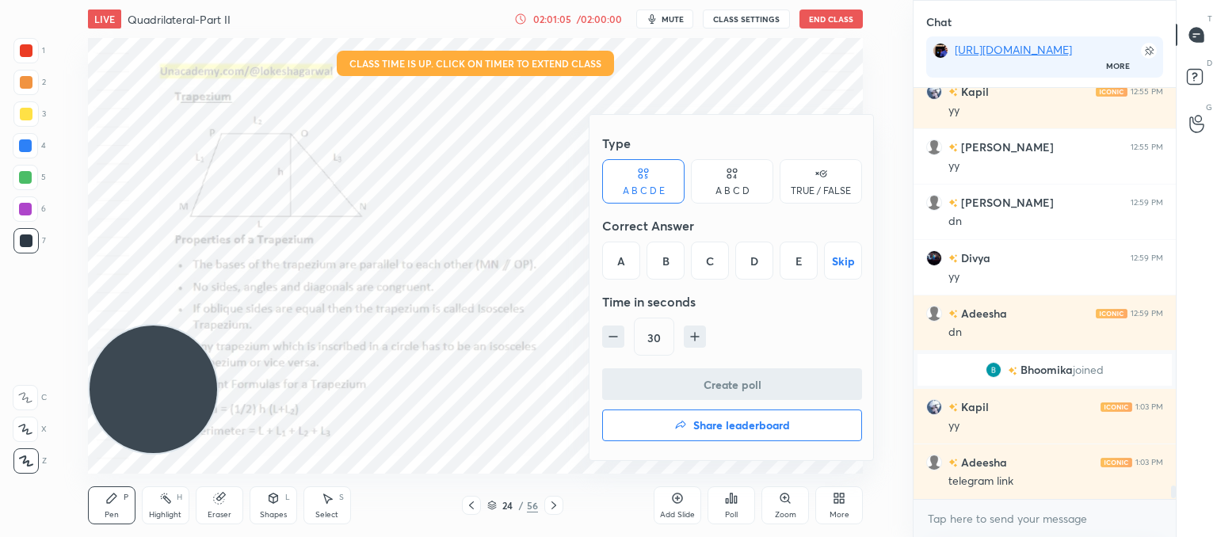
scroll to position [12478, 0]
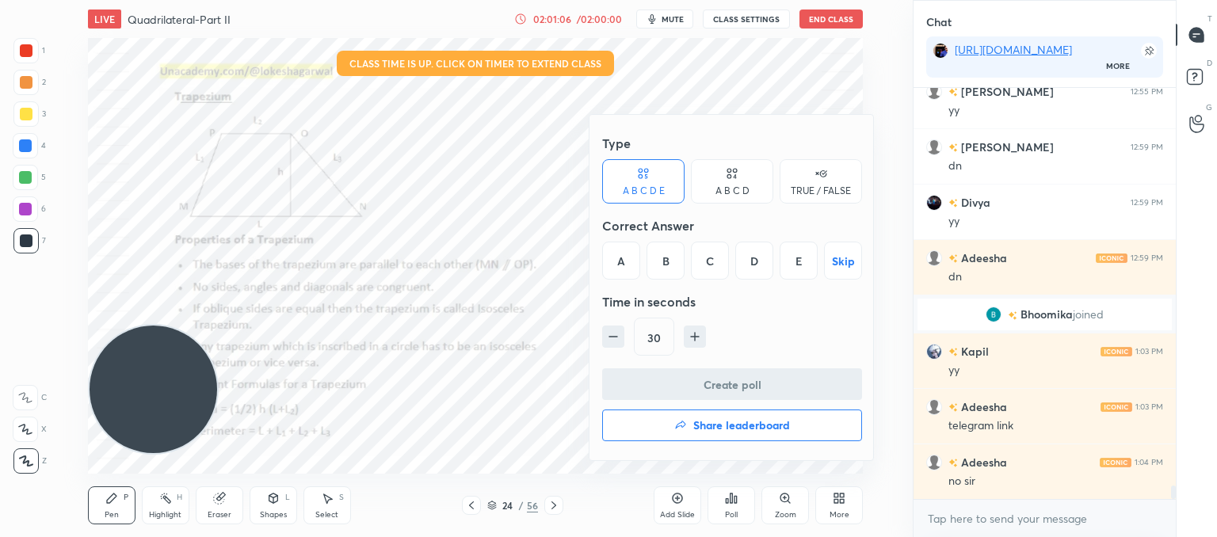
click at [697, 428] on h4 "Share leaderboard" at bounding box center [741, 425] width 97 height 11
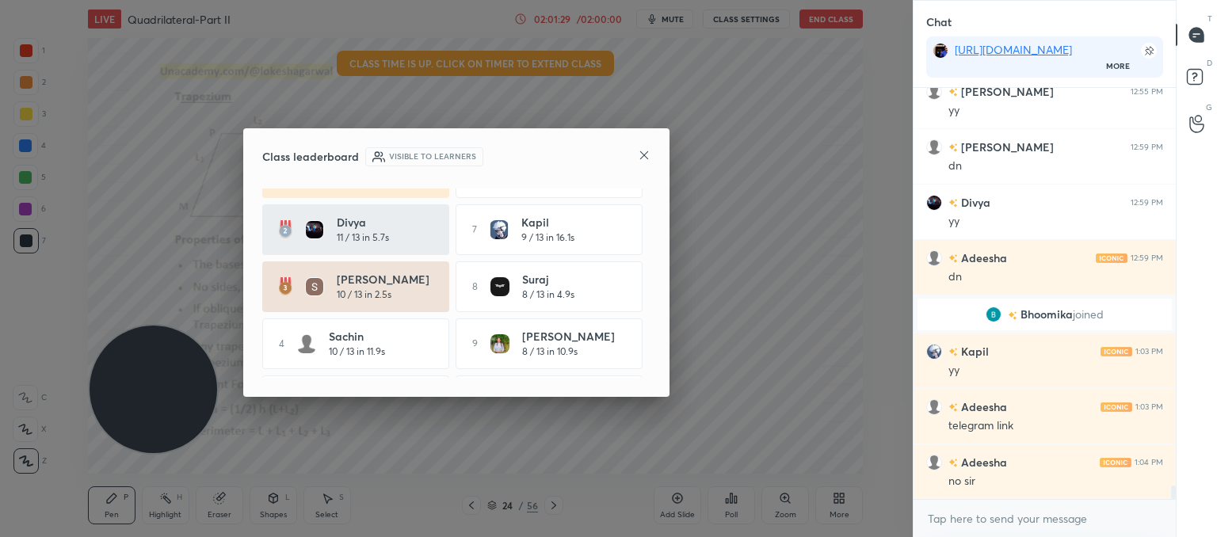
scroll to position [0, 0]
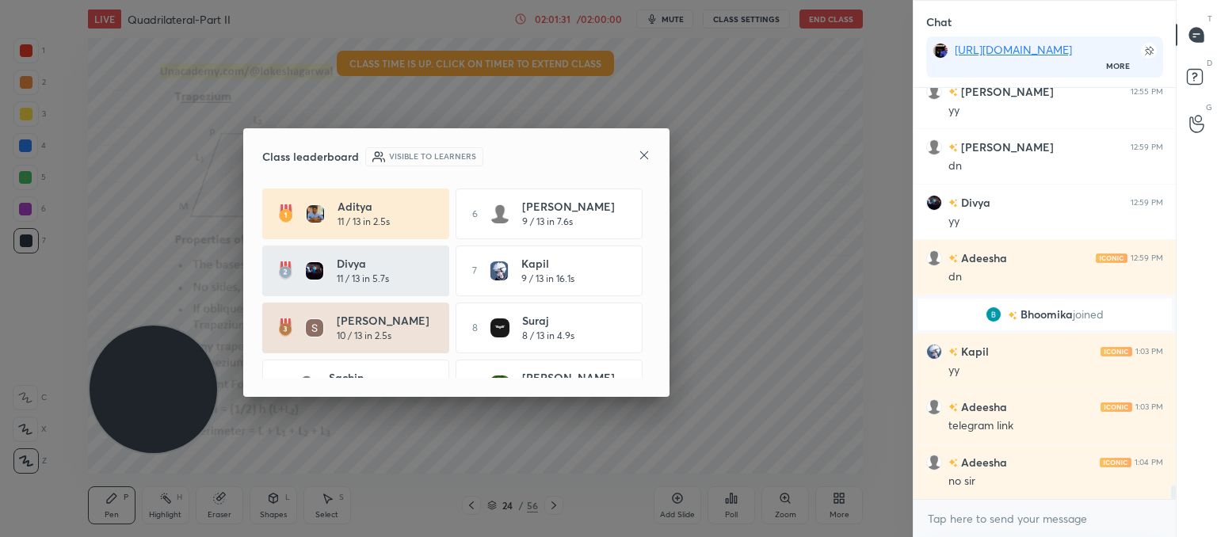
click at [650, 156] on icon at bounding box center [644, 155] width 13 height 13
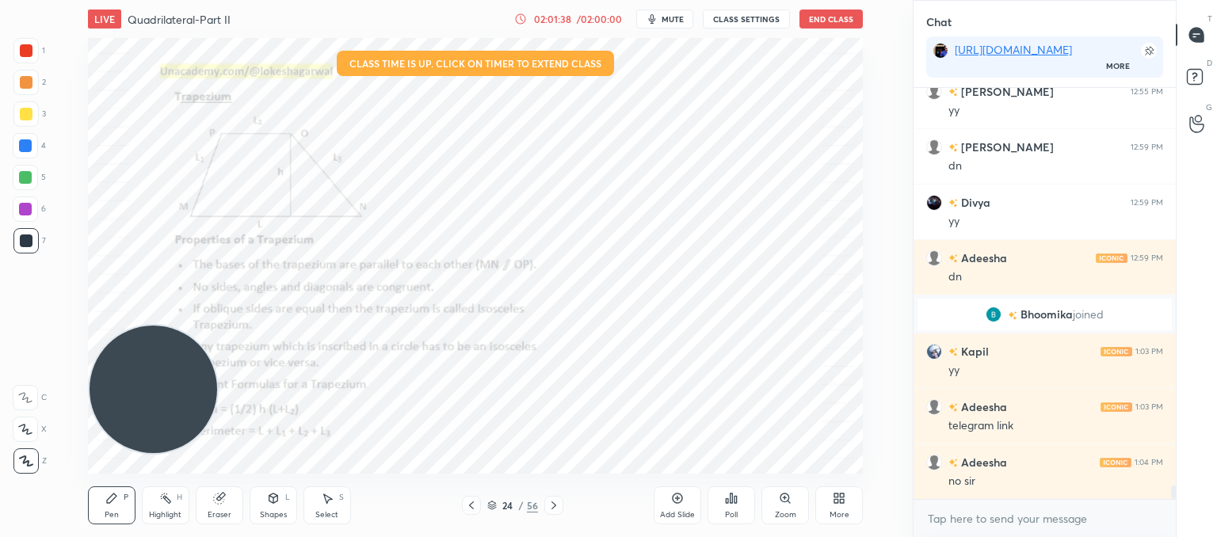
click at [475, 508] on icon at bounding box center [471, 505] width 13 height 13
click at [558, 497] on div at bounding box center [553, 505] width 19 height 19
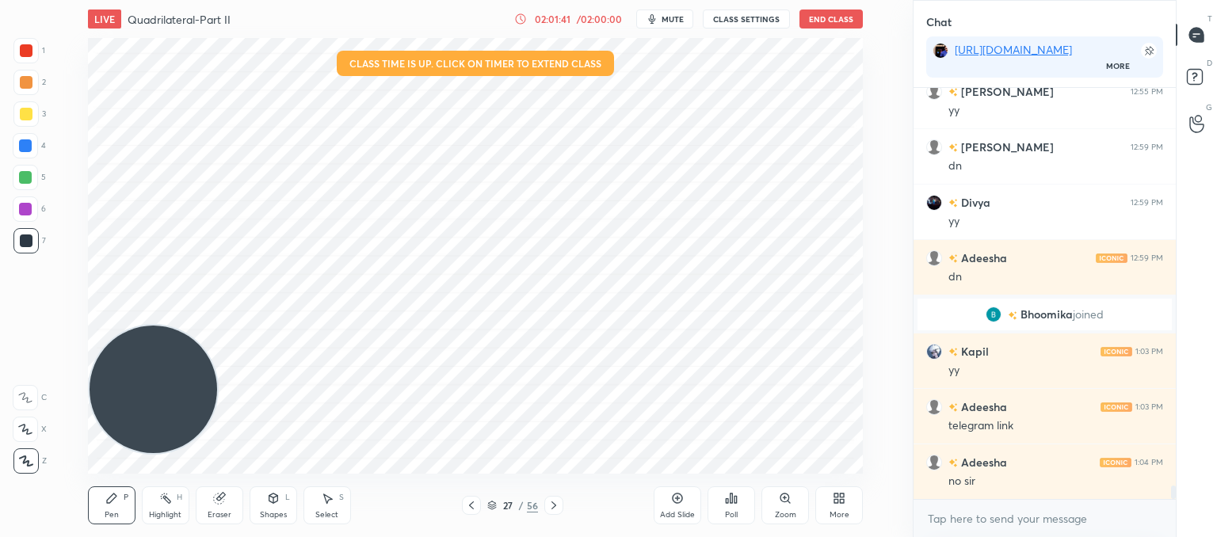
click at [558, 497] on div at bounding box center [553, 505] width 19 height 19
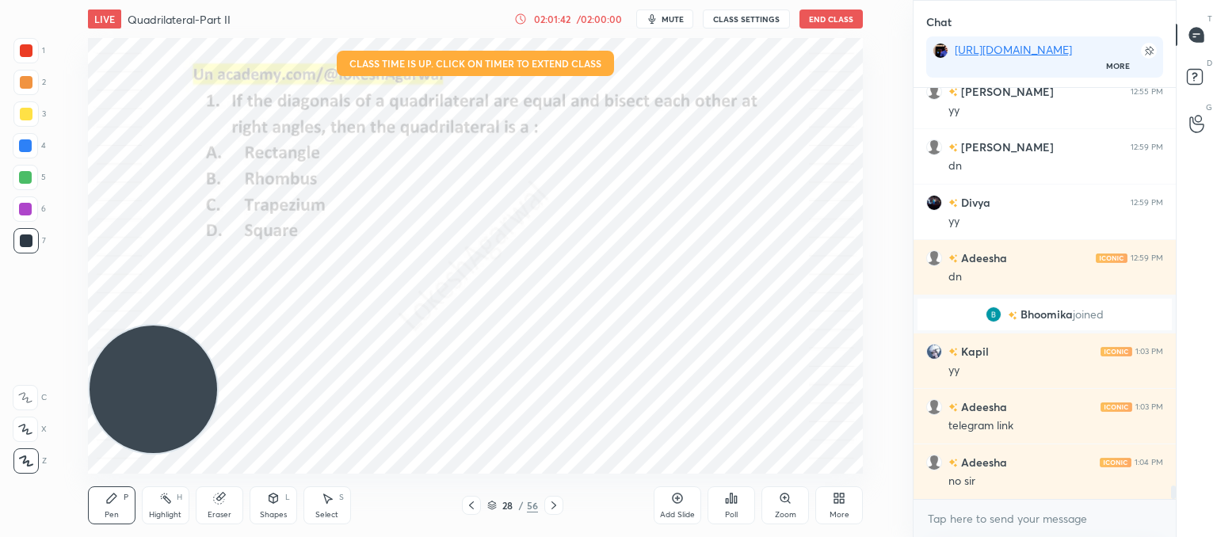
click at [558, 497] on div at bounding box center [553, 505] width 19 height 19
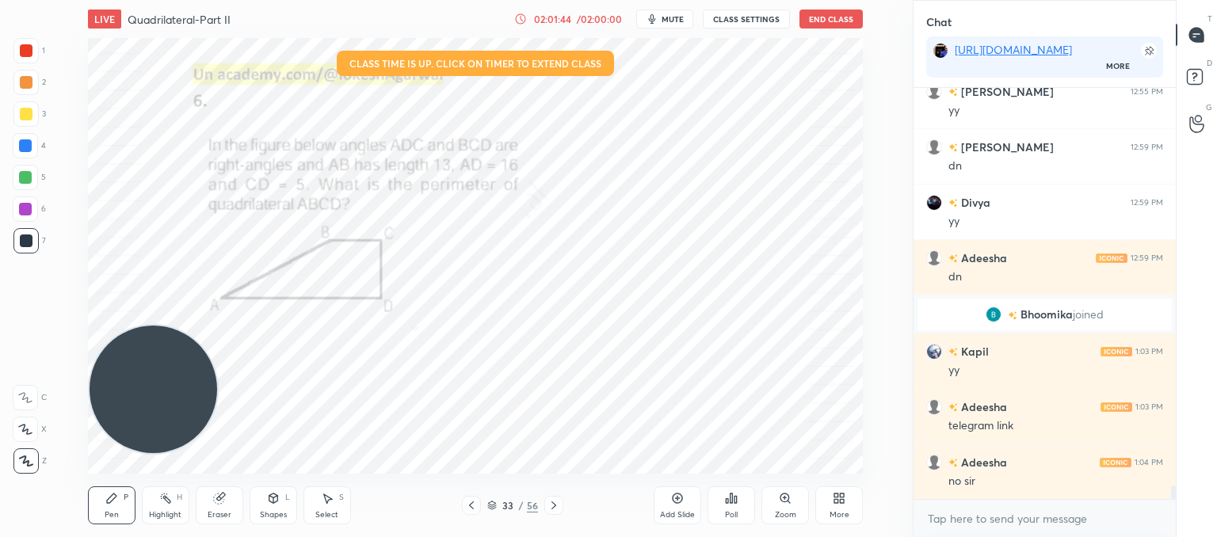
click at [558, 497] on div at bounding box center [553, 505] width 19 height 19
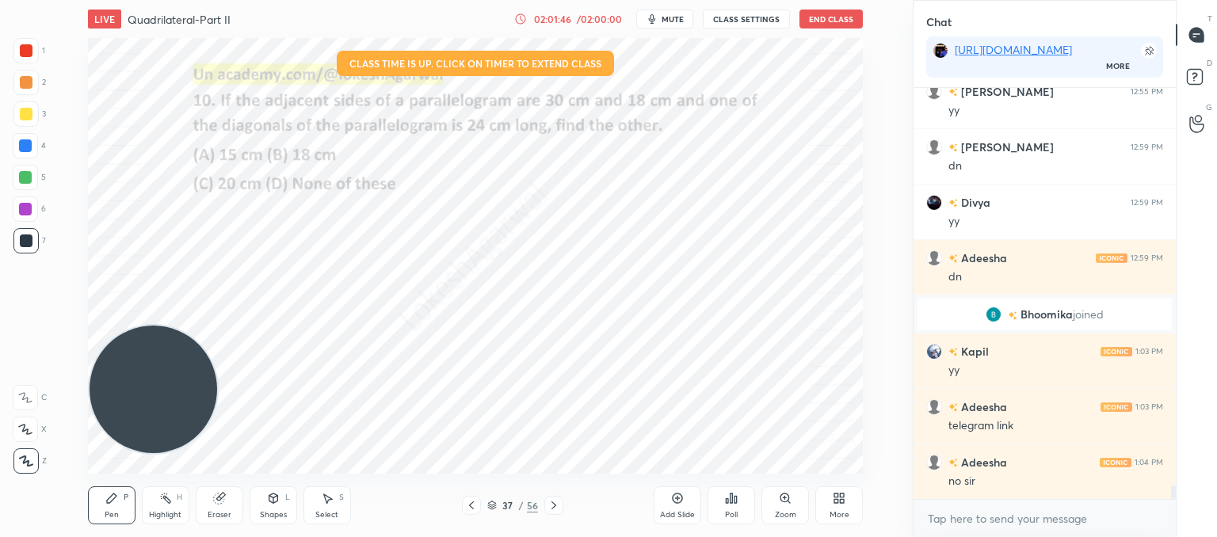
click at [558, 497] on div at bounding box center [553, 505] width 19 height 19
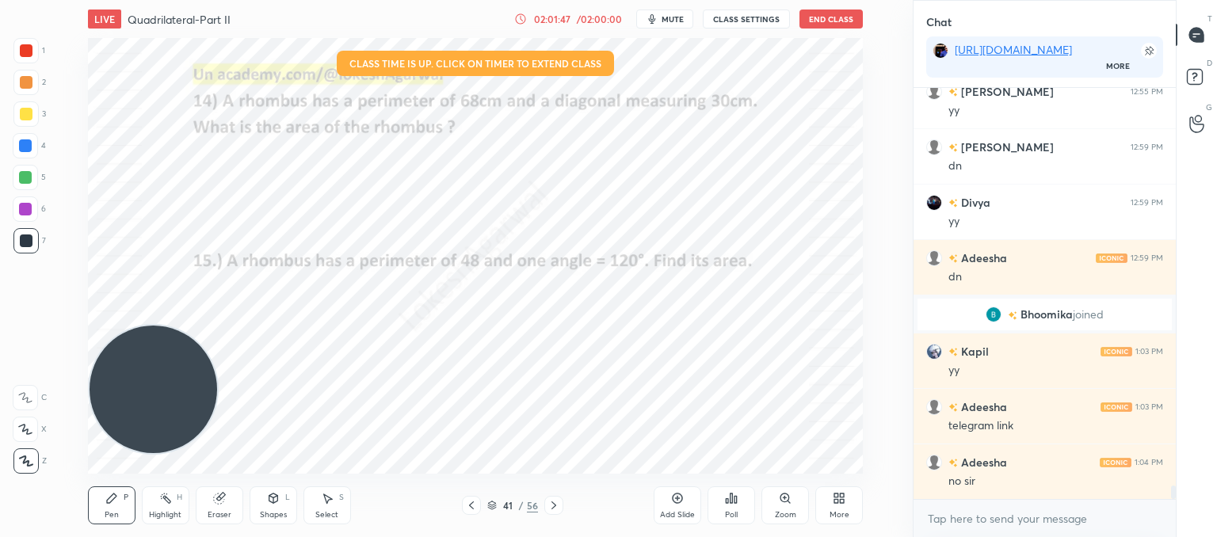
click at [558, 497] on div at bounding box center [553, 505] width 19 height 19
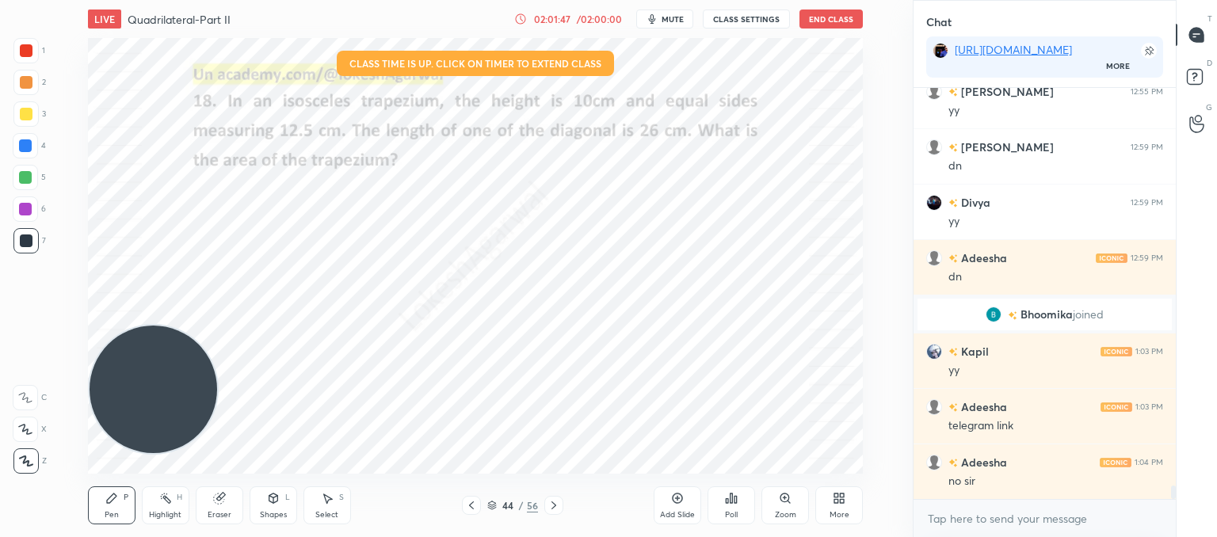
click at [558, 497] on div at bounding box center [553, 505] width 19 height 19
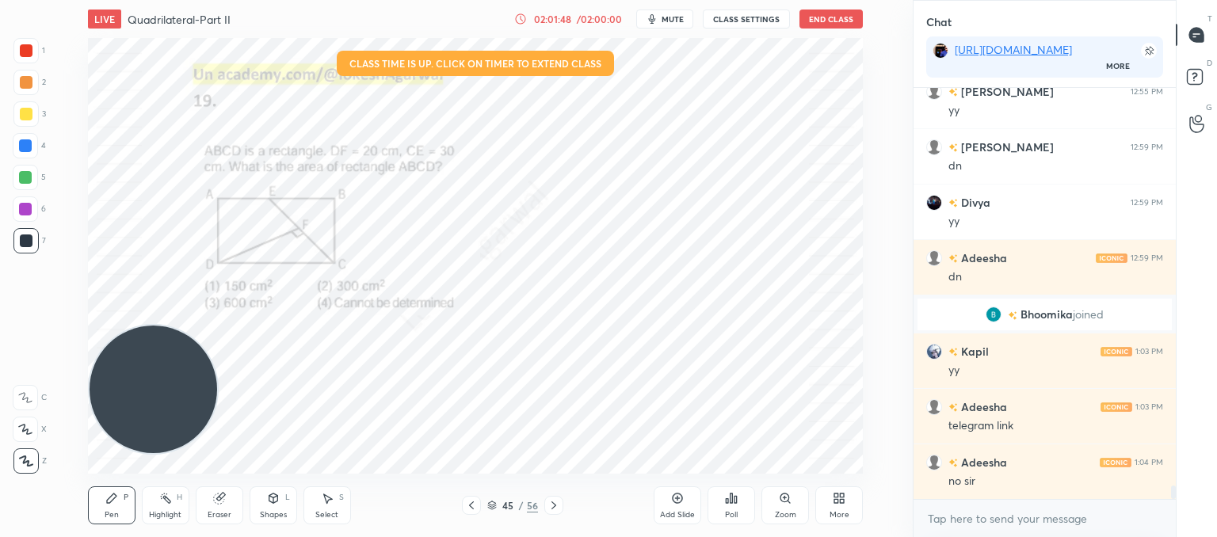
click at [558, 497] on div at bounding box center [553, 505] width 19 height 19
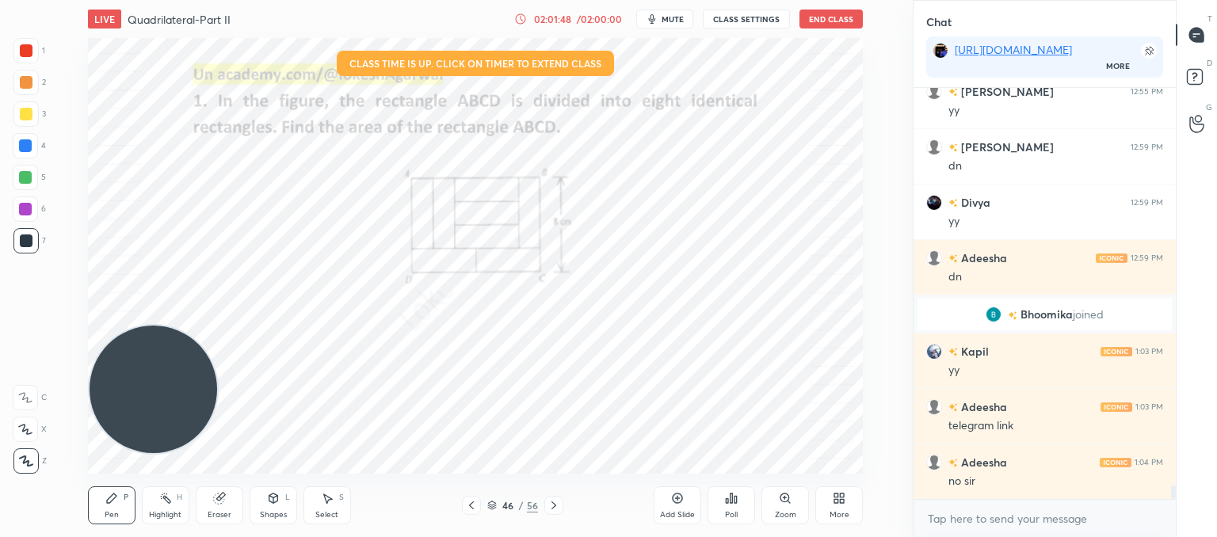
click at [558, 497] on div at bounding box center [553, 505] width 19 height 19
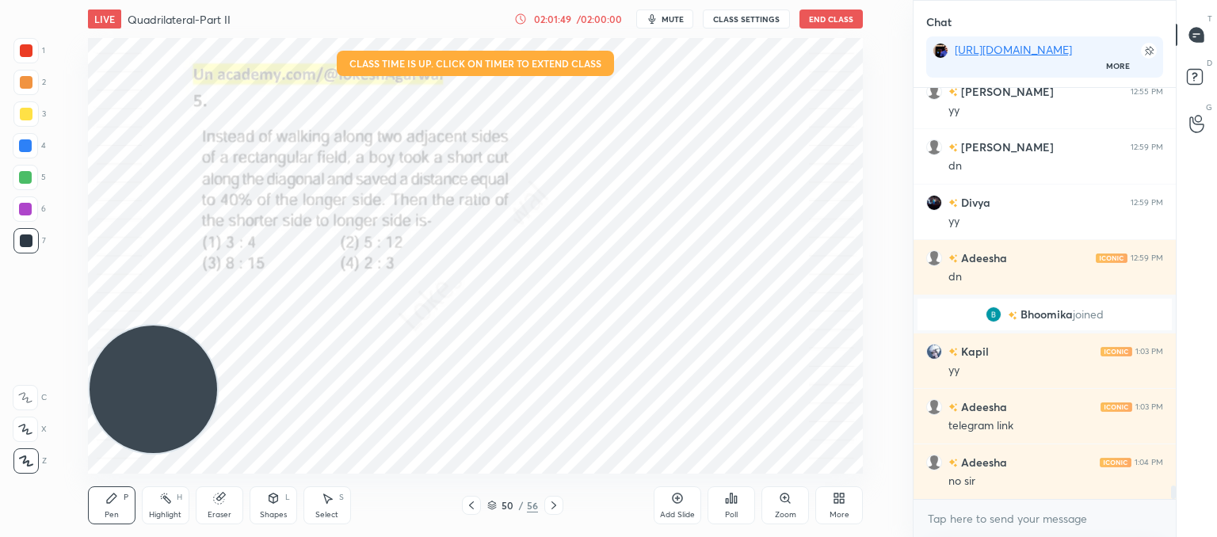
click at [558, 497] on div at bounding box center [553, 505] width 19 height 19
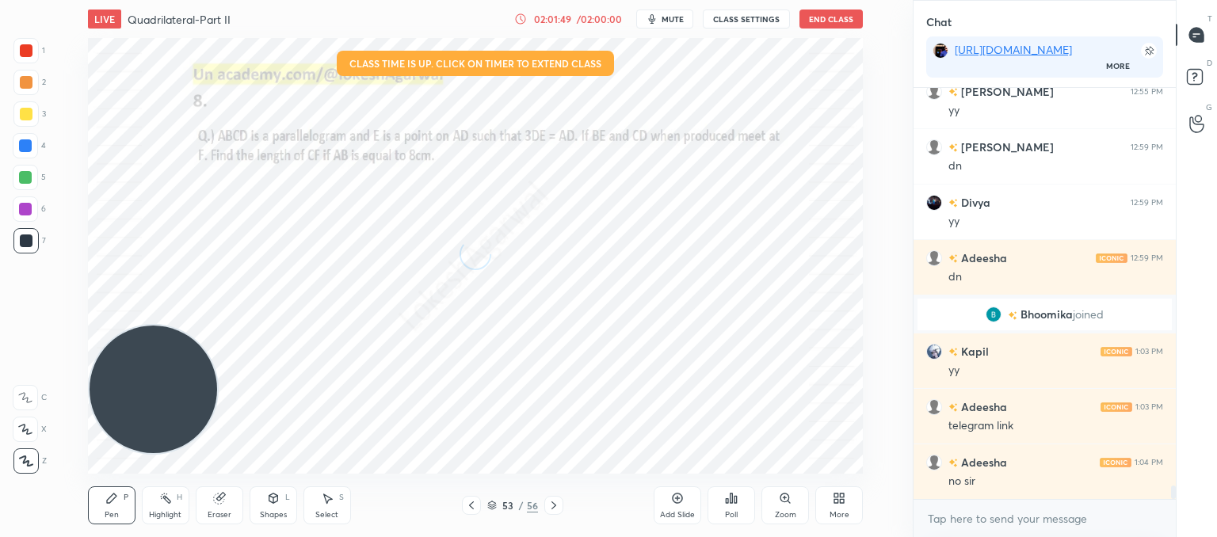
click at [558, 497] on div at bounding box center [553, 505] width 19 height 19
click at [482, 507] on div "54 / 56" at bounding box center [512, 505] width 101 height 19
click at [480, 507] on div at bounding box center [471, 505] width 19 height 19
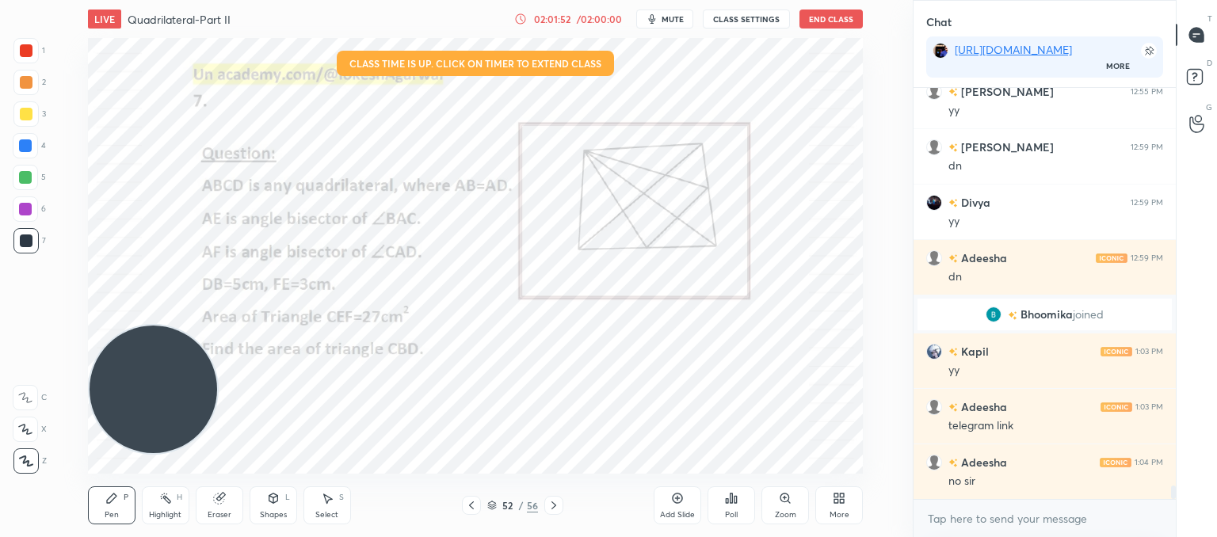
click at [480, 507] on div at bounding box center [471, 505] width 19 height 19
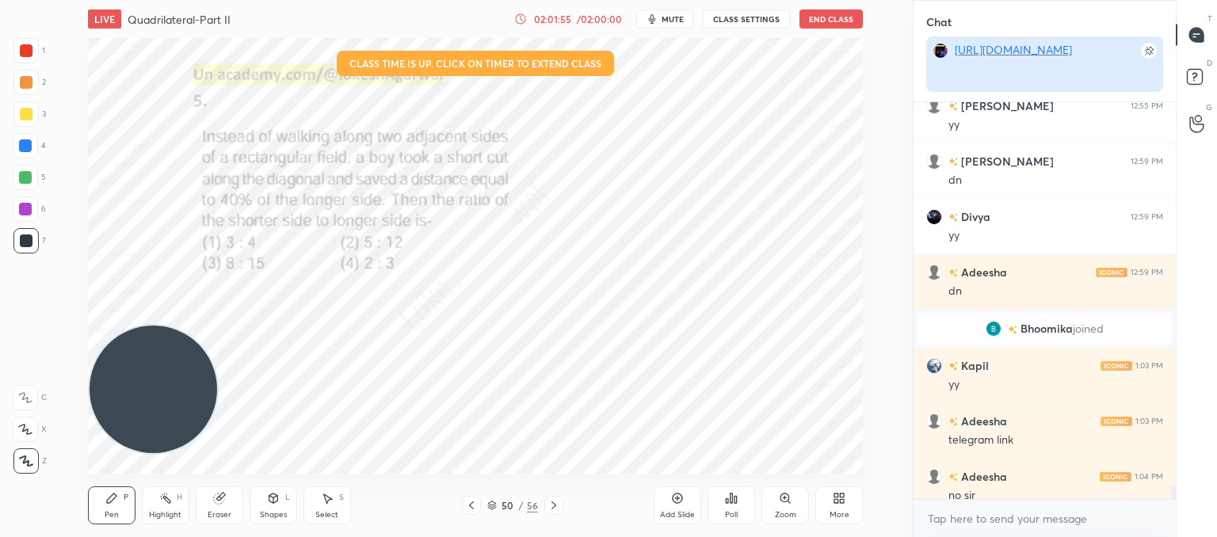
scroll to position [393, 257]
click at [1014, 51] on link "[URL][DOMAIN_NAME]" at bounding box center [1013, 49] width 117 height 15
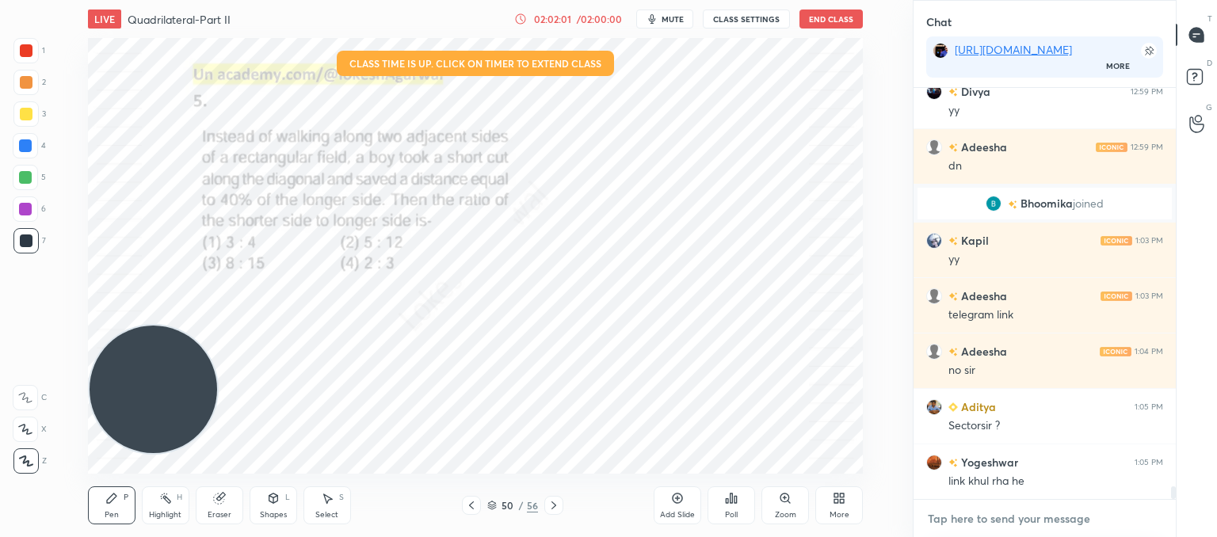
click at [1005, 507] on textarea at bounding box center [1044, 518] width 237 height 25
click at [550, 508] on icon at bounding box center [553, 505] width 13 height 13
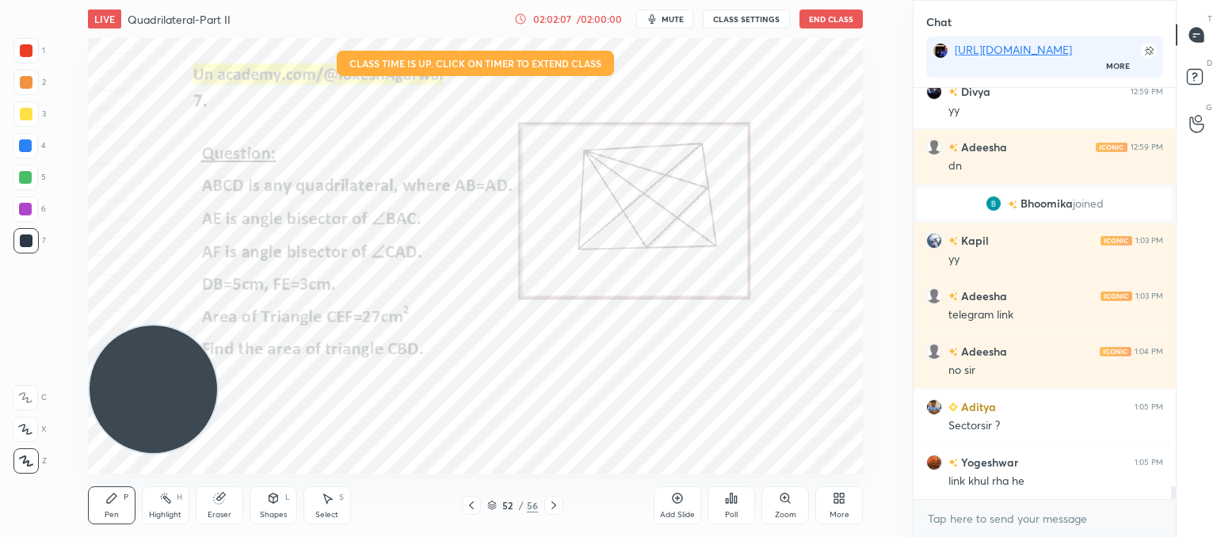
click at [550, 508] on icon at bounding box center [553, 505] width 13 height 13
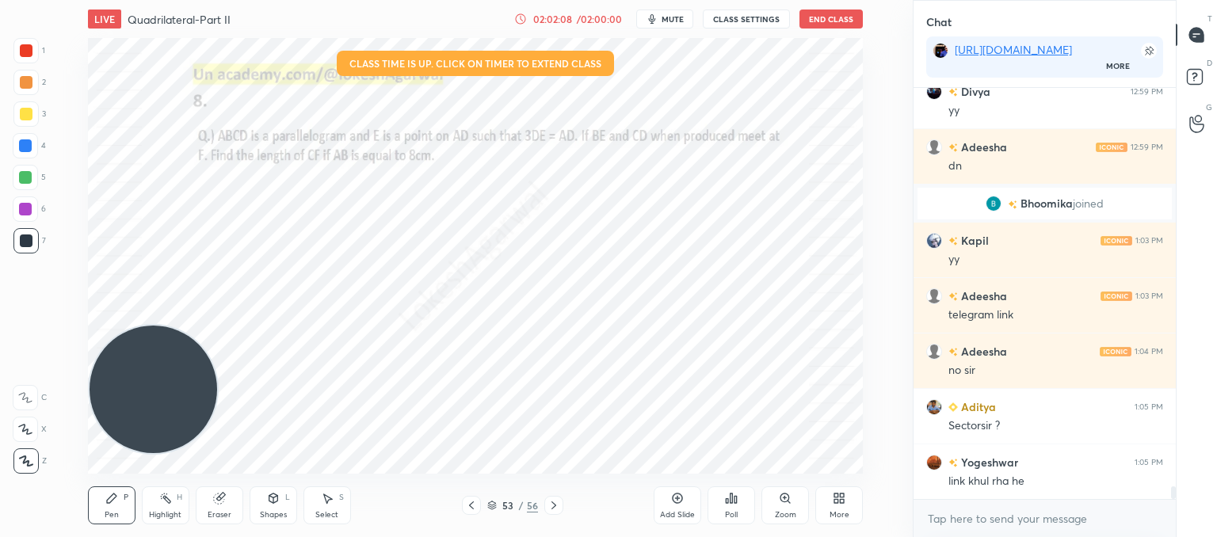
click at [550, 508] on icon at bounding box center [553, 505] width 13 height 13
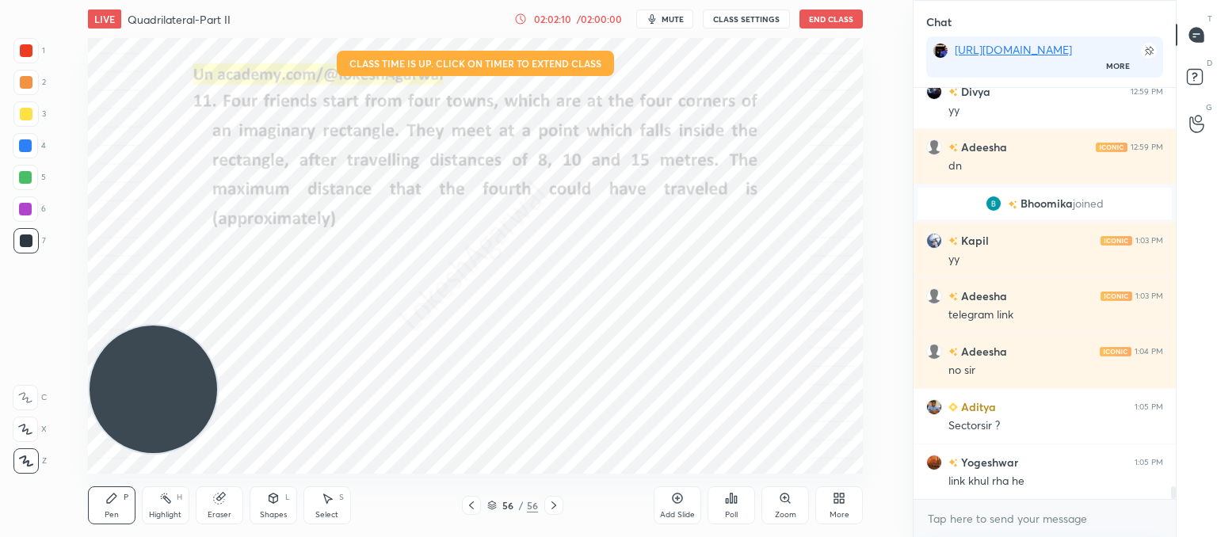
click at [550, 508] on icon at bounding box center [553, 505] width 13 height 13
click at [469, 506] on icon at bounding box center [471, 505] width 13 height 13
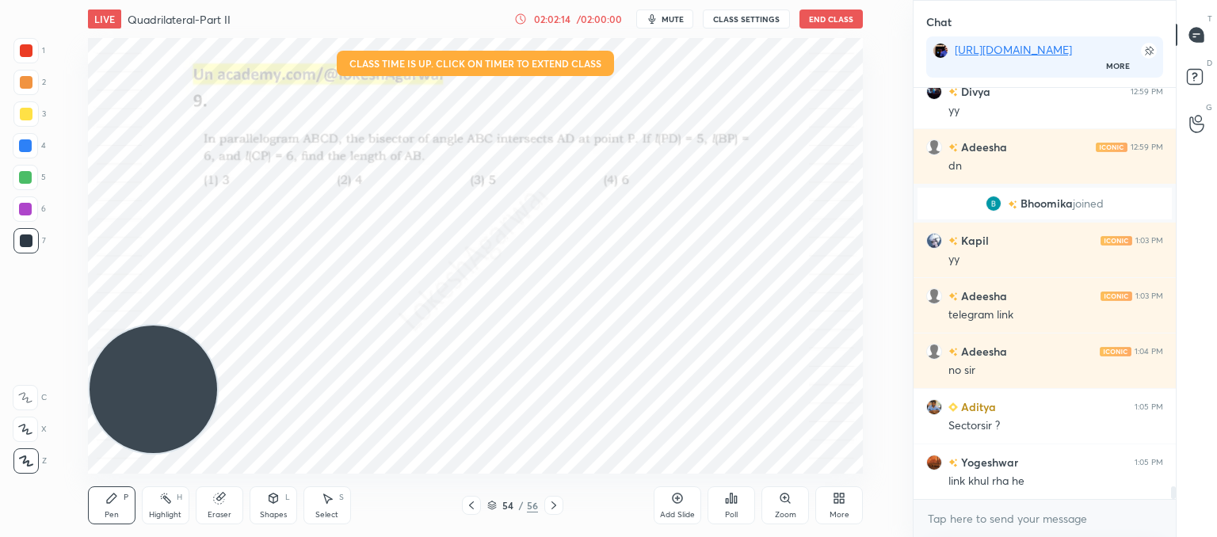
click at [469, 506] on icon at bounding box center [471, 505] width 13 height 13
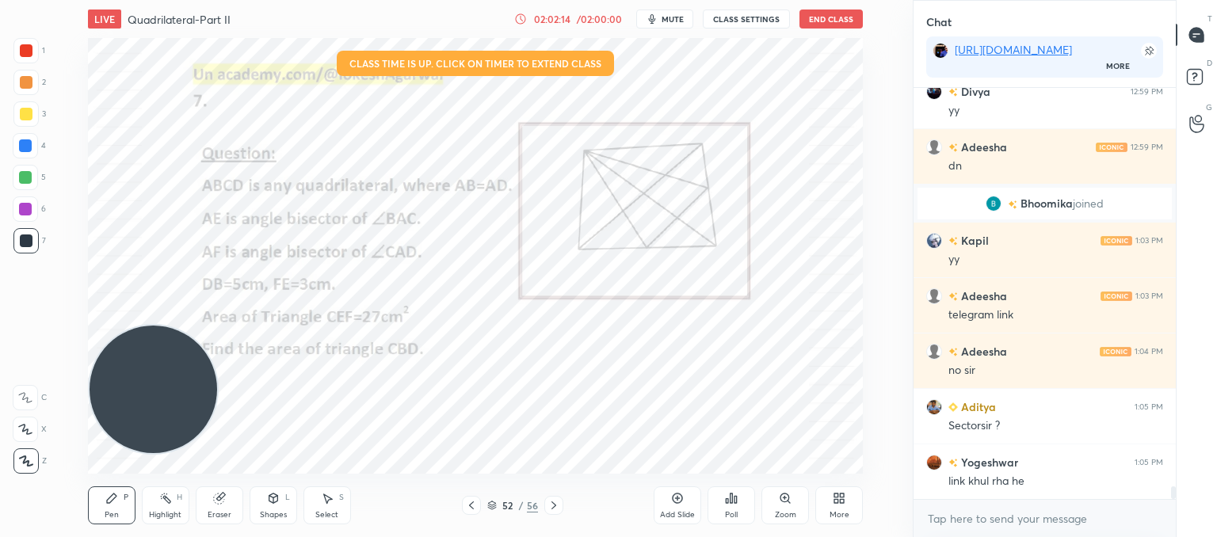
click at [469, 506] on icon at bounding box center [471, 505] width 13 height 13
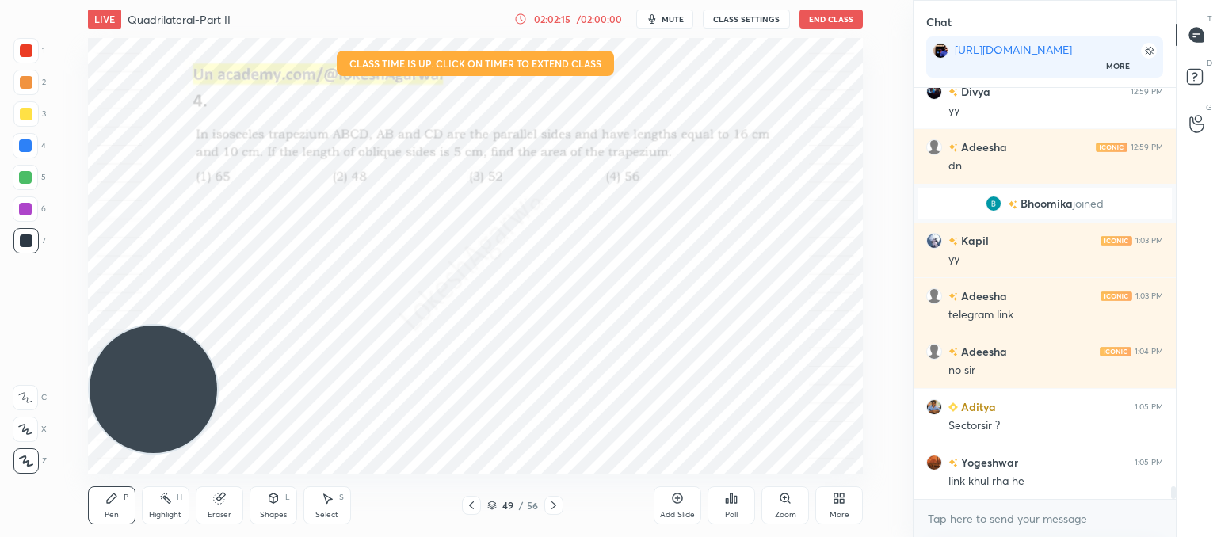
click at [469, 506] on icon at bounding box center [471, 505] width 13 height 13
click at [469, 505] on icon at bounding box center [471, 505] width 13 height 13
click at [469, 505] on icon at bounding box center [471, 505] width 5 height 8
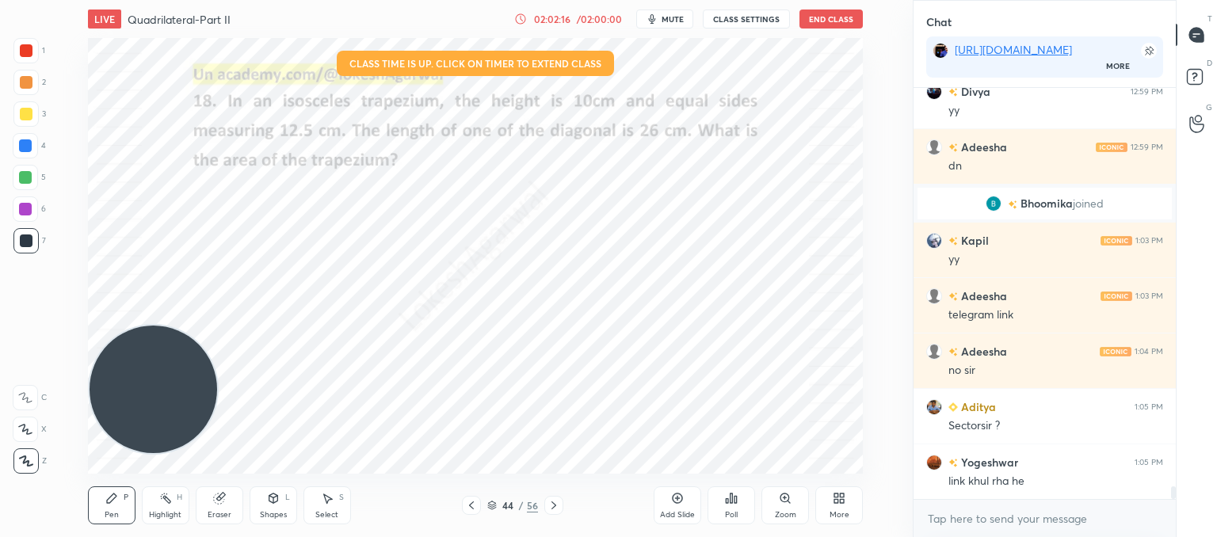
click at [469, 505] on icon at bounding box center [471, 505] width 5 height 8
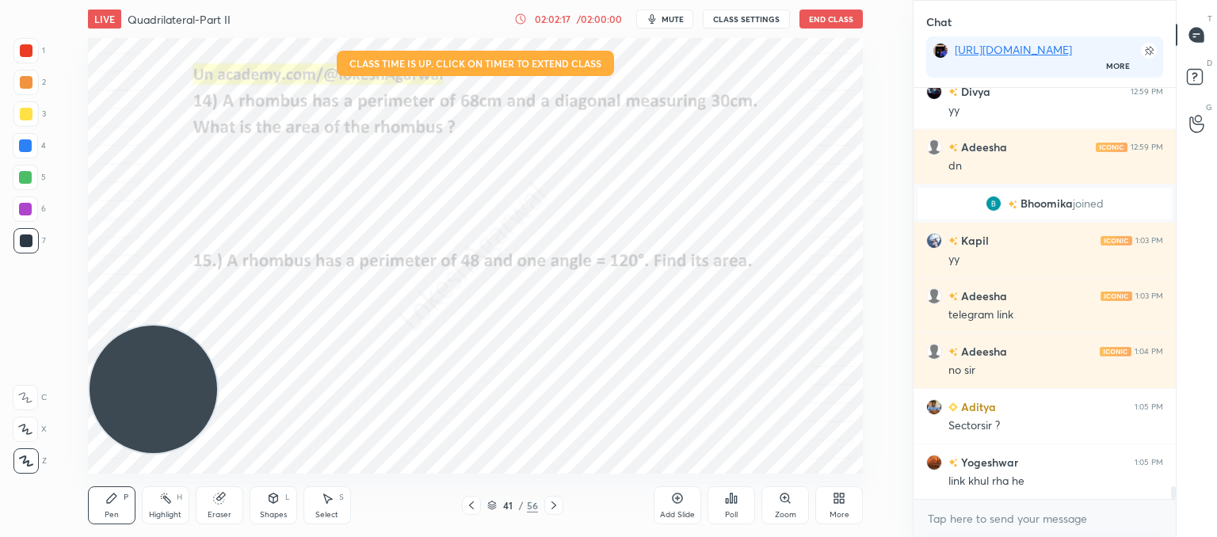
click at [469, 505] on icon at bounding box center [471, 505] width 5 height 8
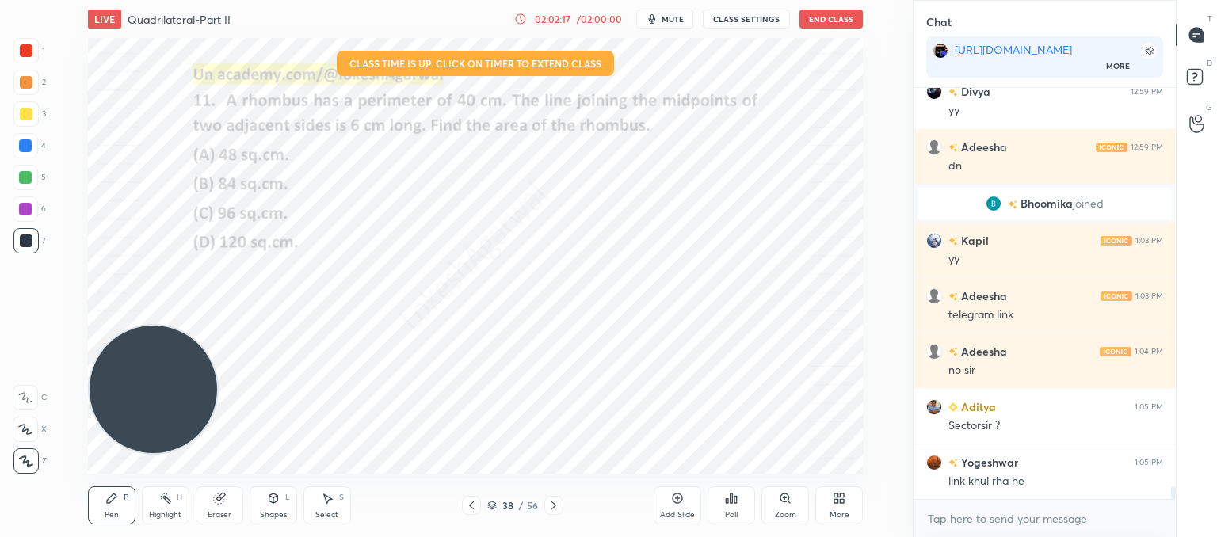
click at [469, 505] on icon at bounding box center [471, 505] width 5 height 8
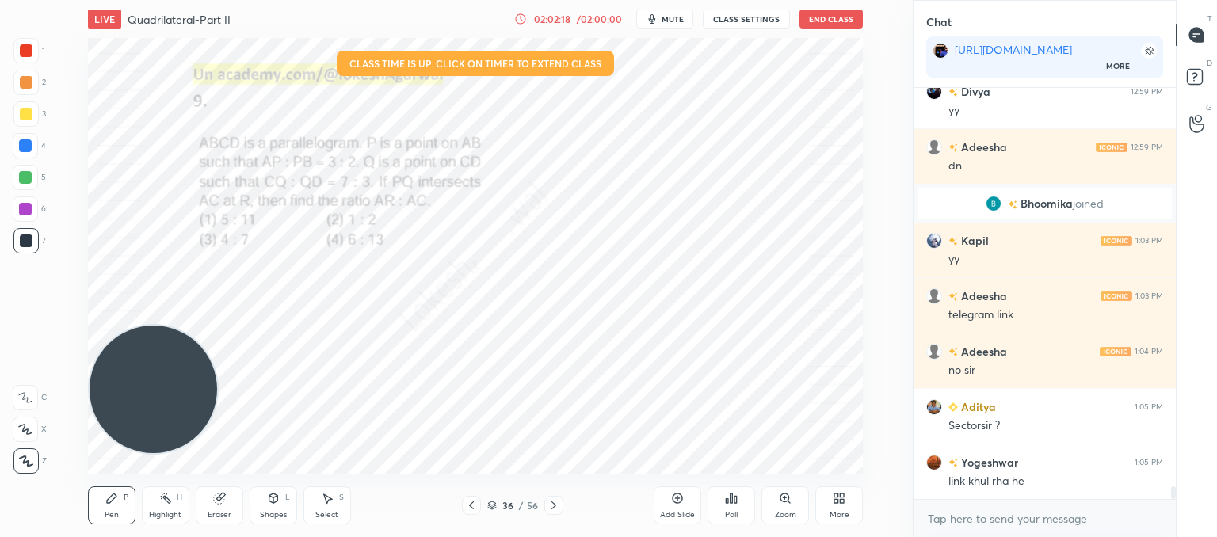
click at [469, 505] on icon at bounding box center [471, 505] width 5 height 8
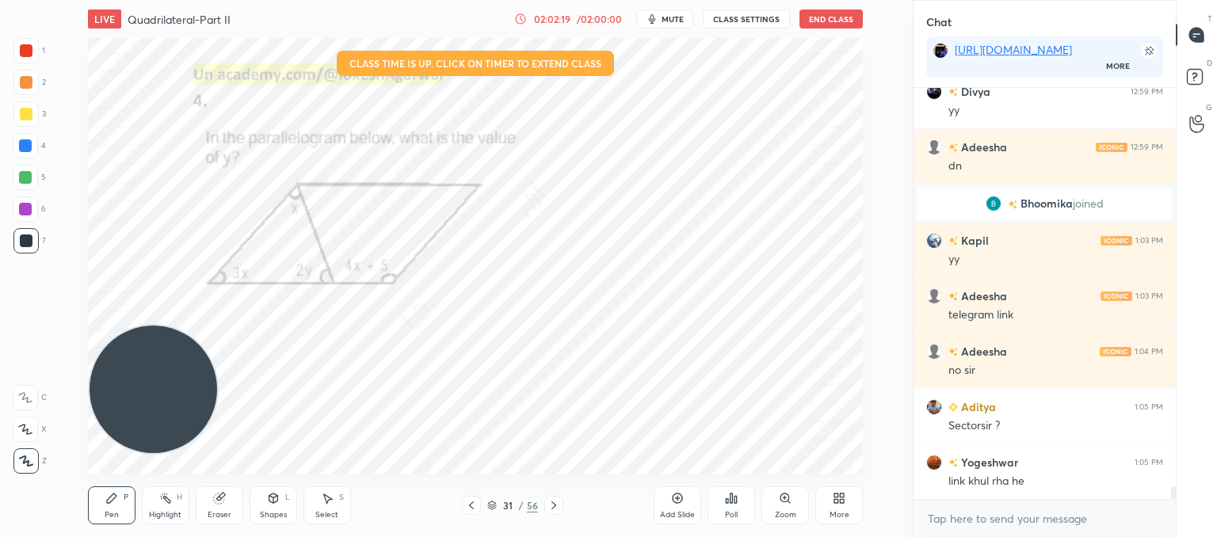
click at [469, 505] on icon at bounding box center [471, 505] width 5 height 8
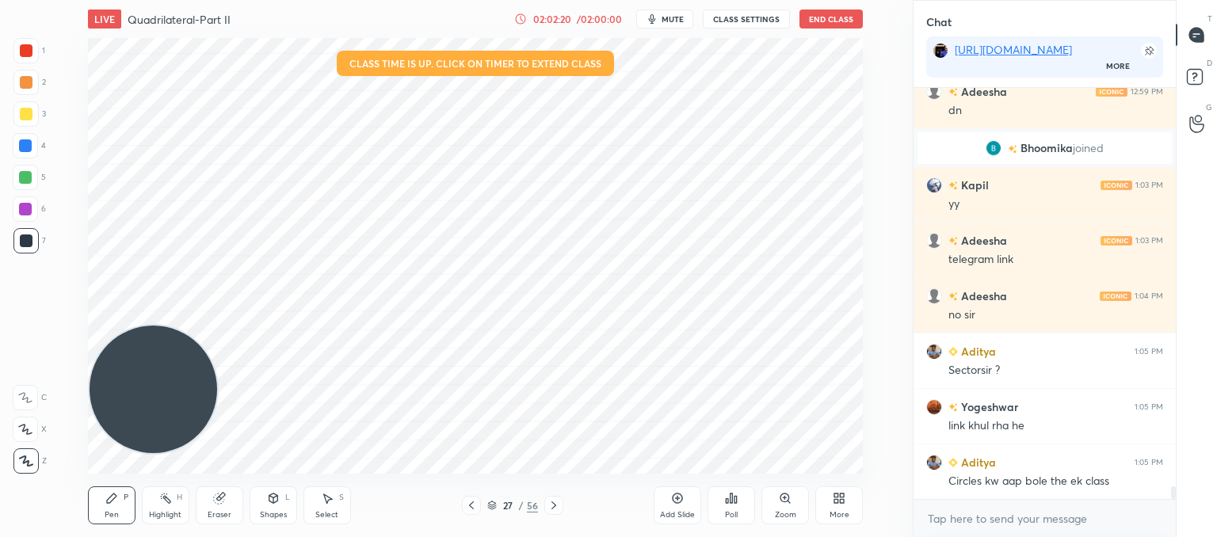
click at [469, 505] on icon at bounding box center [471, 505] width 5 height 8
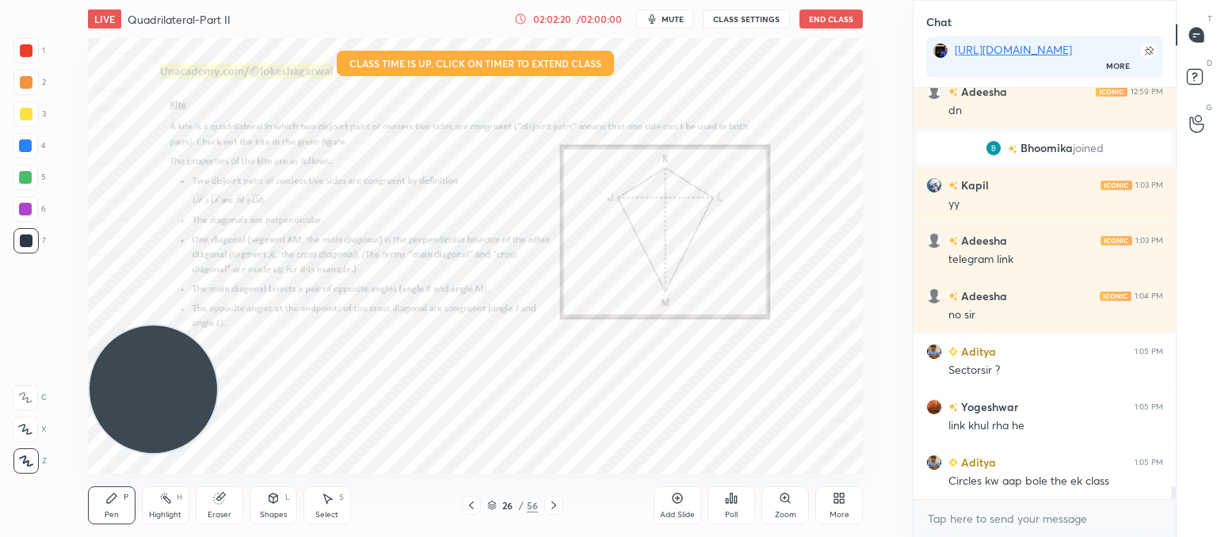
click at [469, 505] on icon at bounding box center [471, 505] width 5 height 8
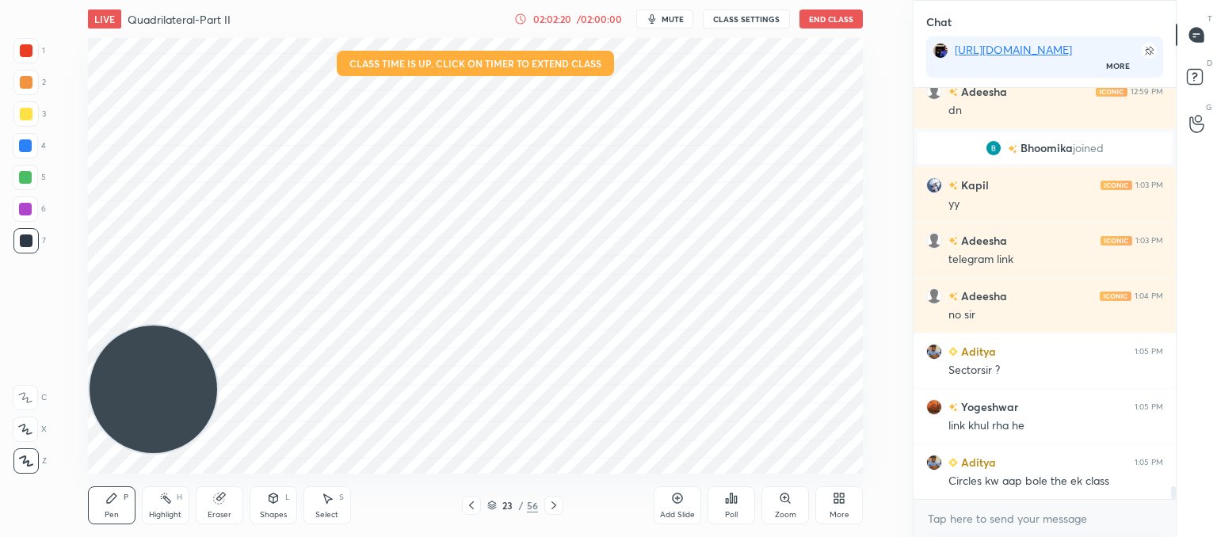
click at [469, 505] on icon at bounding box center [471, 505] width 5 height 8
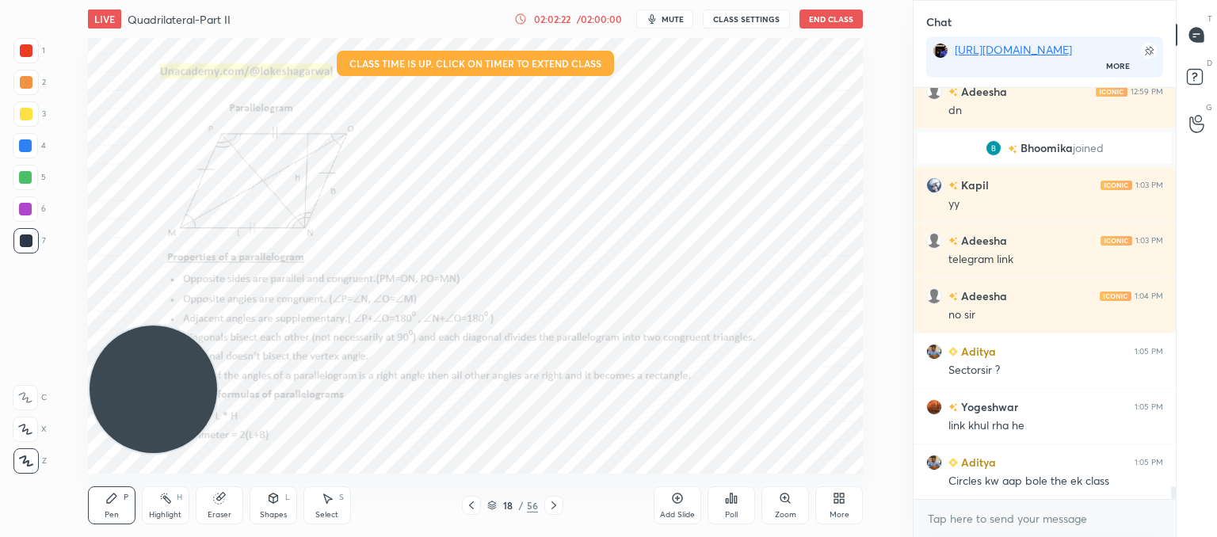
click at [469, 505] on icon at bounding box center [471, 505] width 5 height 8
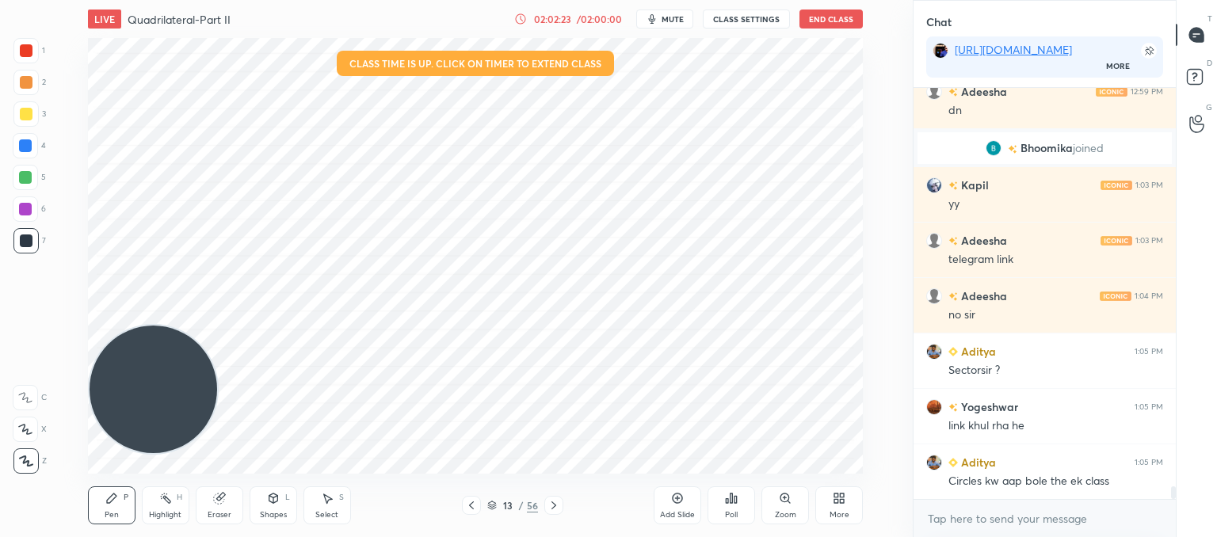
click at [469, 505] on icon at bounding box center [471, 505] width 5 height 8
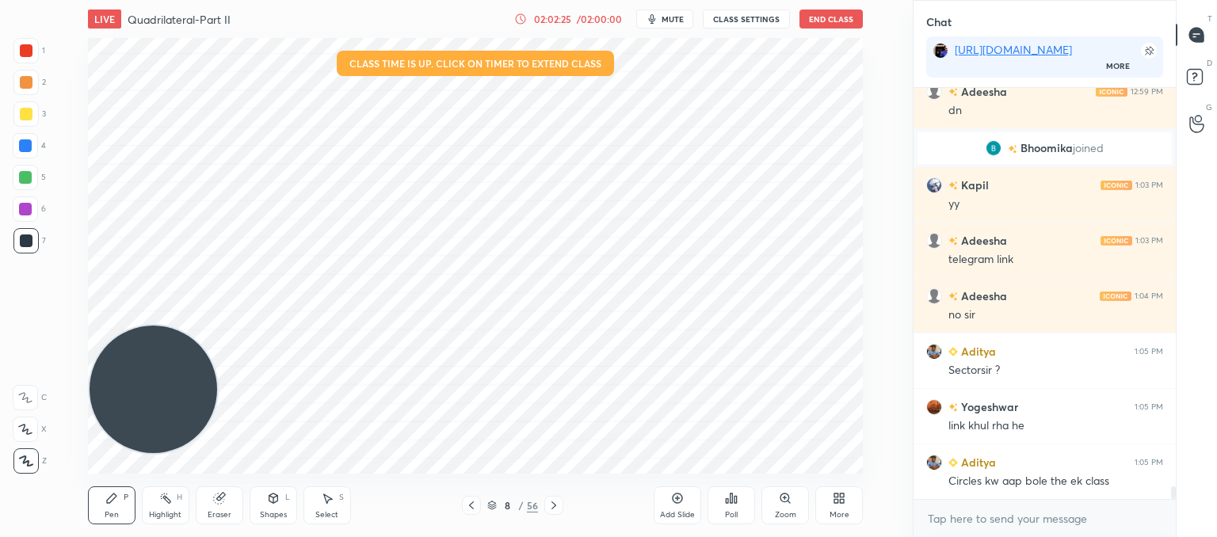
click at [469, 505] on icon at bounding box center [471, 505] width 5 height 8
click at [554, 505] on icon at bounding box center [553, 505] width 5 height 8
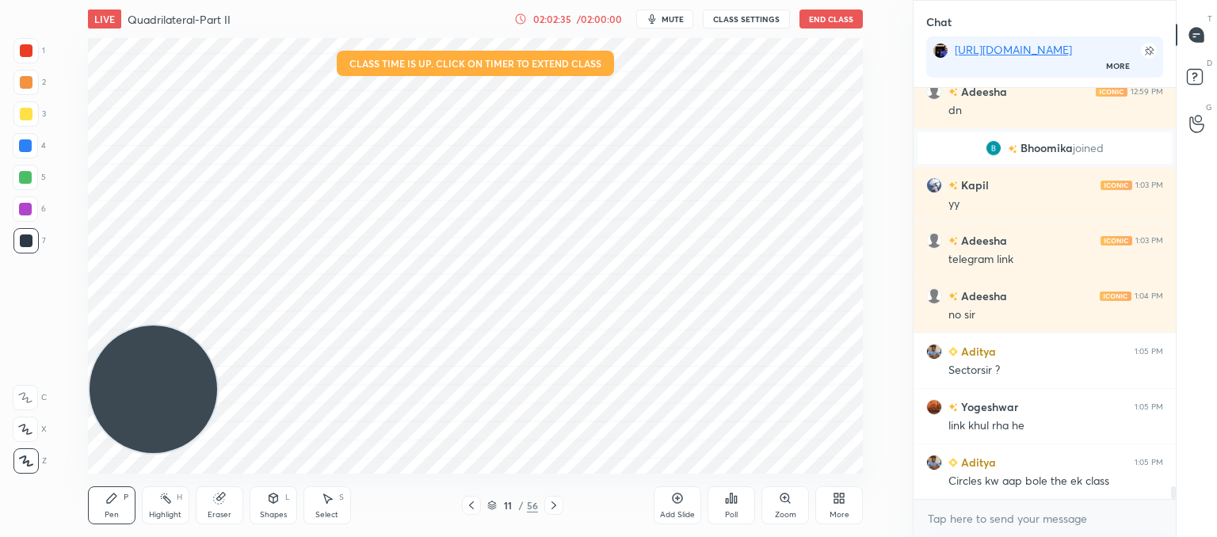
click at [554, 505] on icon at bounding box center [553, 505] width 5 height 8
click at [554, 502] on icon at bounding box center [553, 505] width 13 height 13
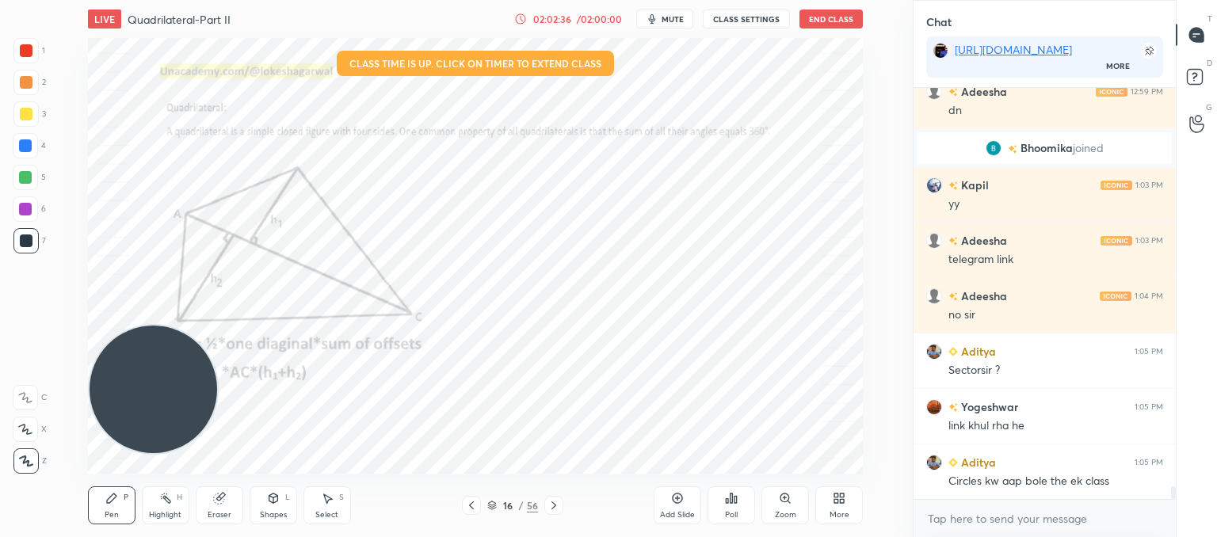
click at [554, 502] on icon at bounding box center [553, 505] width 13 height 13
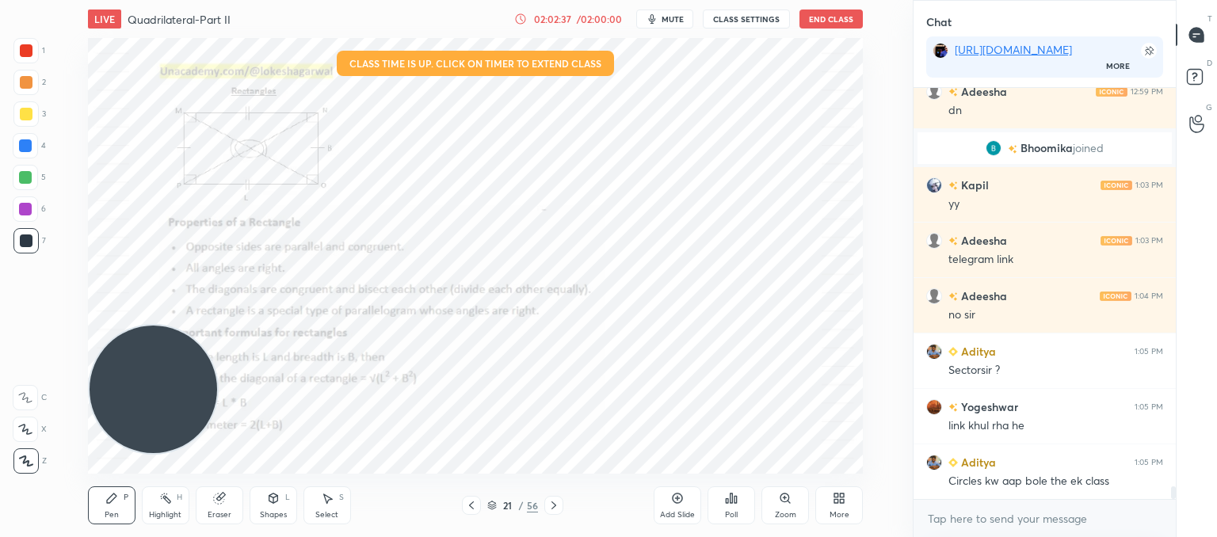
click at [554, 502] on icon at bounding box center [553, 505] width 13 height 13
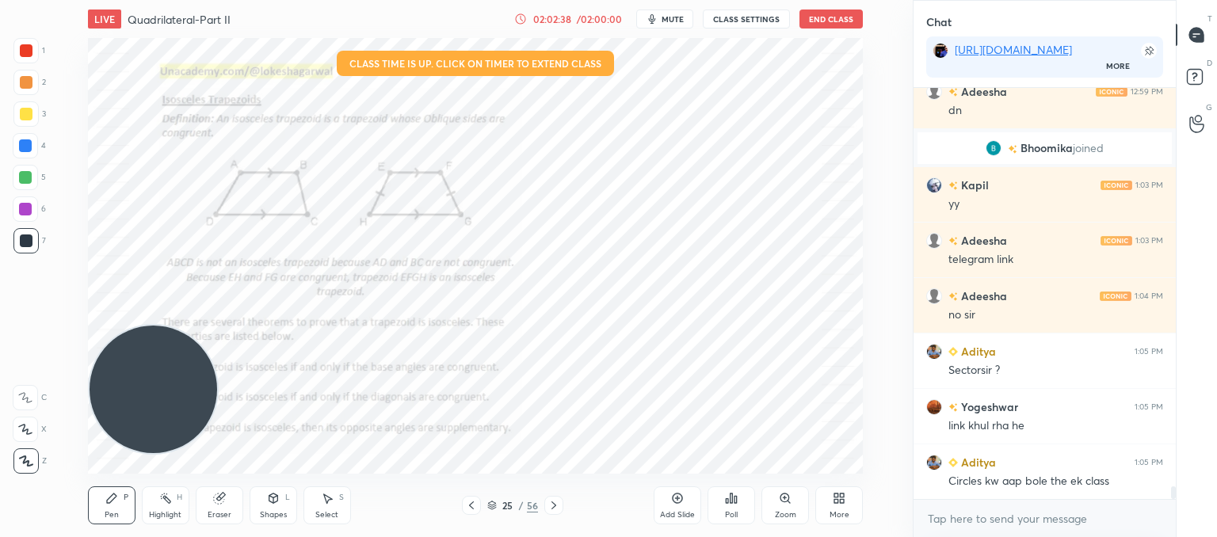
click at [554, 502] on icon at bounding box center [553, 505] width 13 height 13
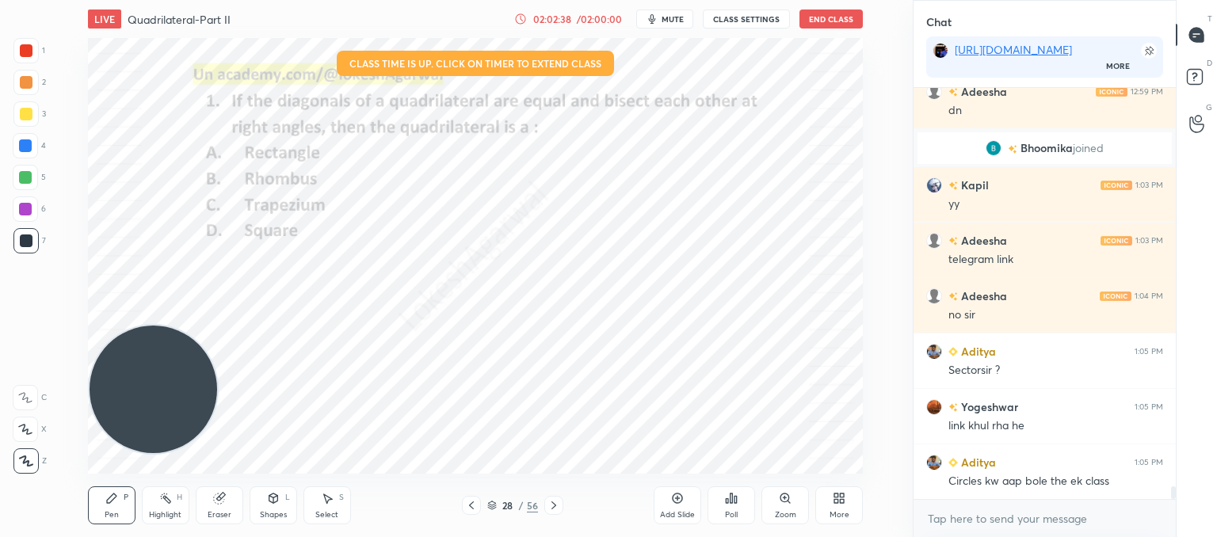
click at [554, 502] on icon at bounding box center [553, 505] width 13 height 13
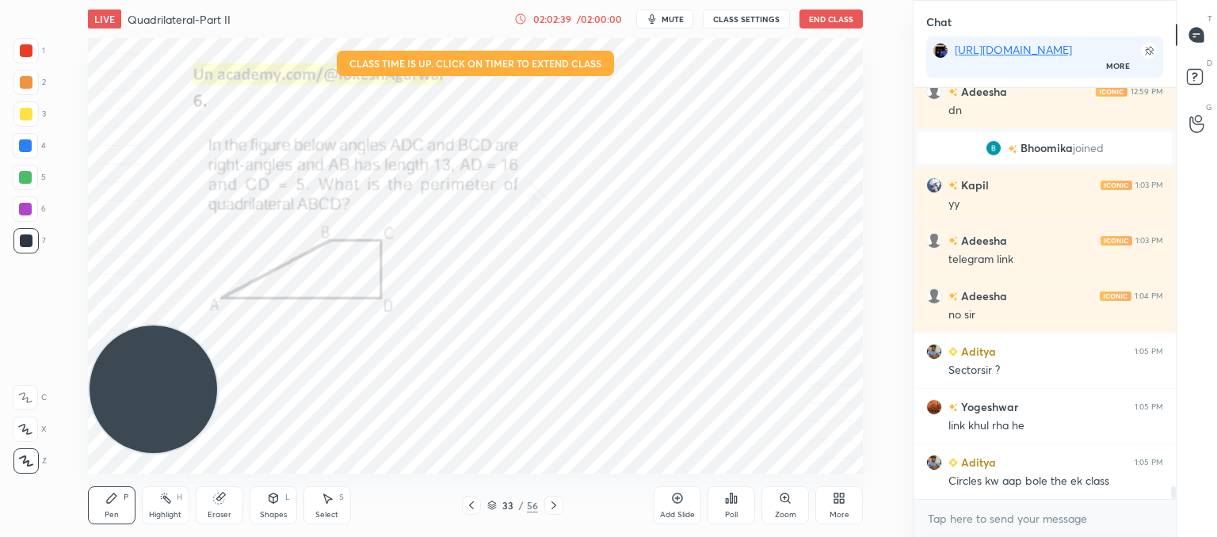
click at [554, 502] on icon at bounding box center [553, 505] width 13 height 13
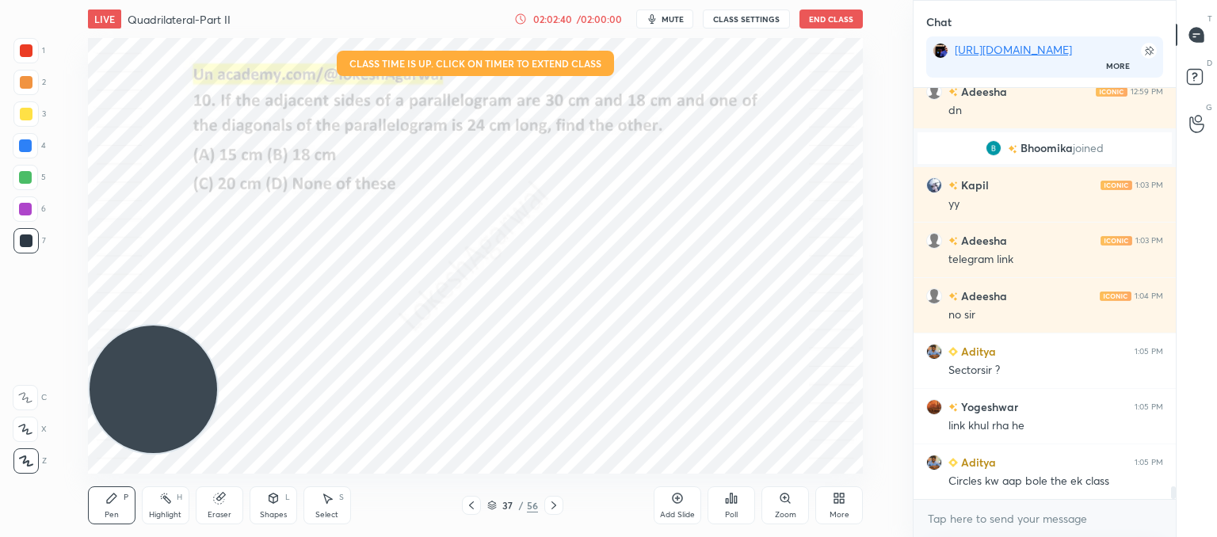
click at [554, 502] on icon at bounding box center [553, 505] width 13 height 13
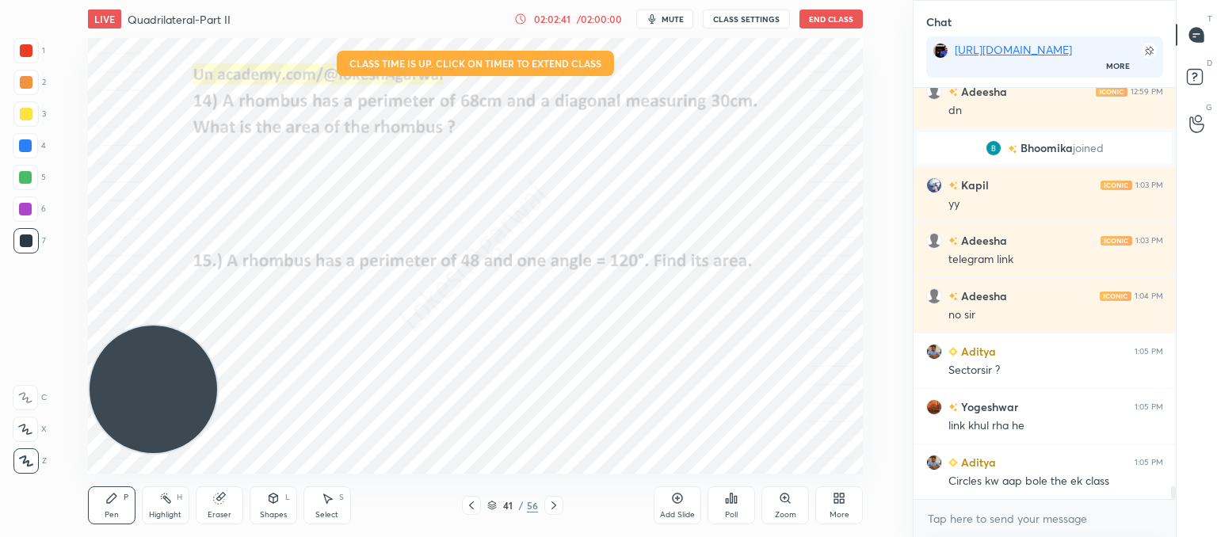
click at [554, 502] on icon at bounding box center [553, 505] width 13 height 13
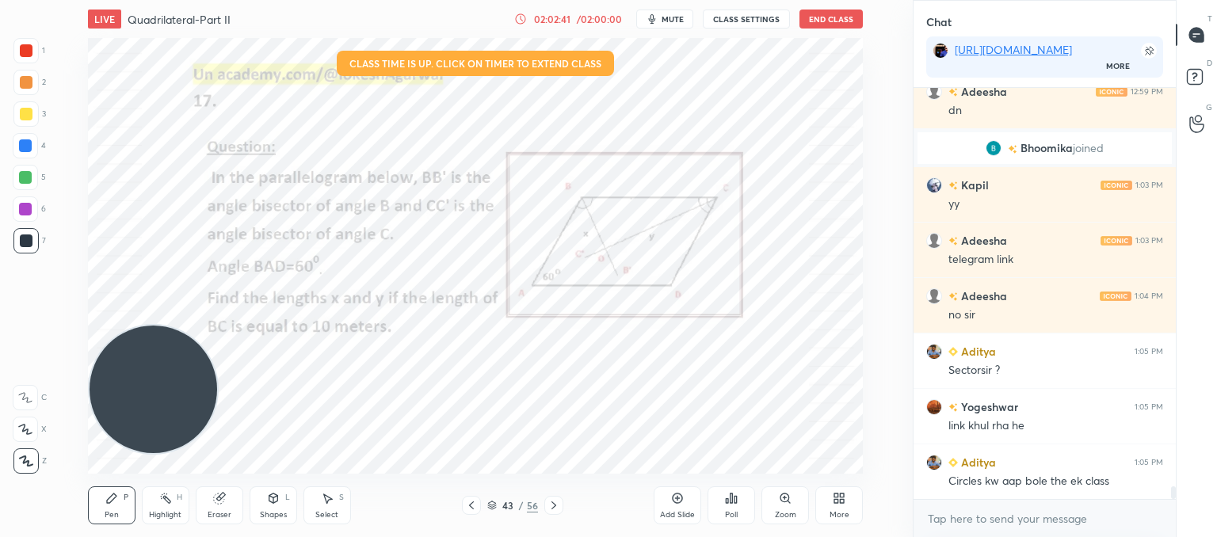
click at [554, 502] on icon at bounding box center [553, 505] width 13 height 13
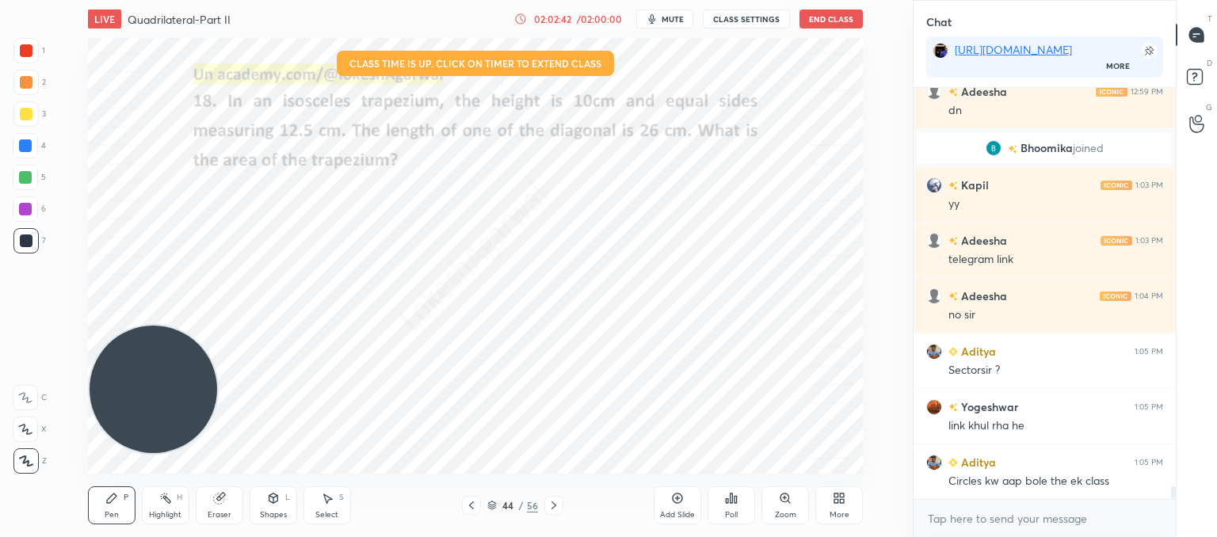
click at [554, 502] on icon at bounding box center [553, 505] width 13 height 13
click at [554, 508] on icon at bounding box center [553, 505] width 13 height 13
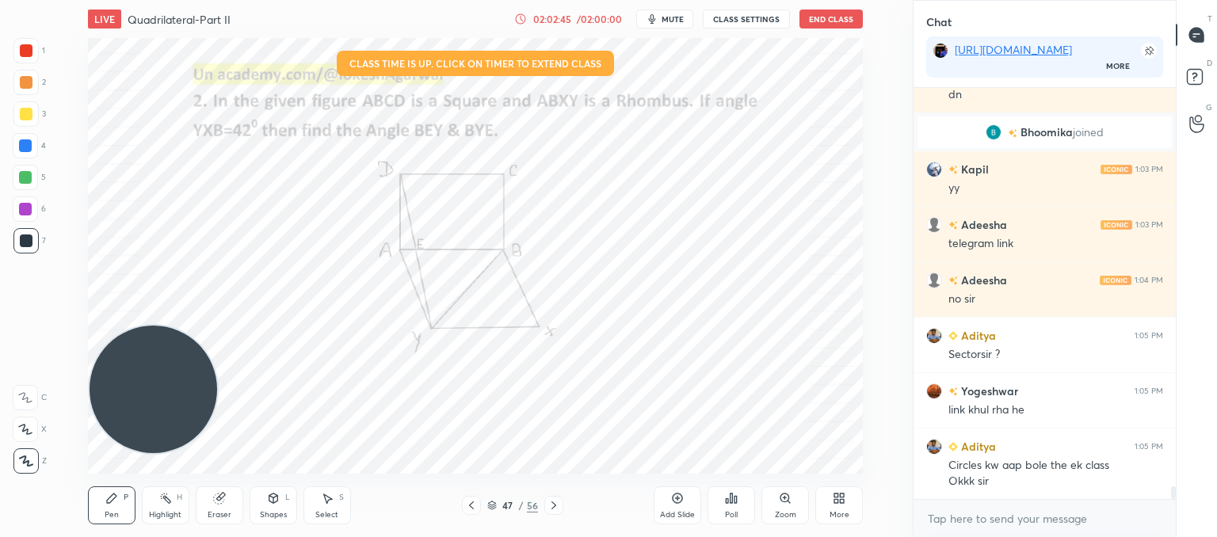
click at [554, 508] on icon at bounding box center [553, 505] width 13 height 13
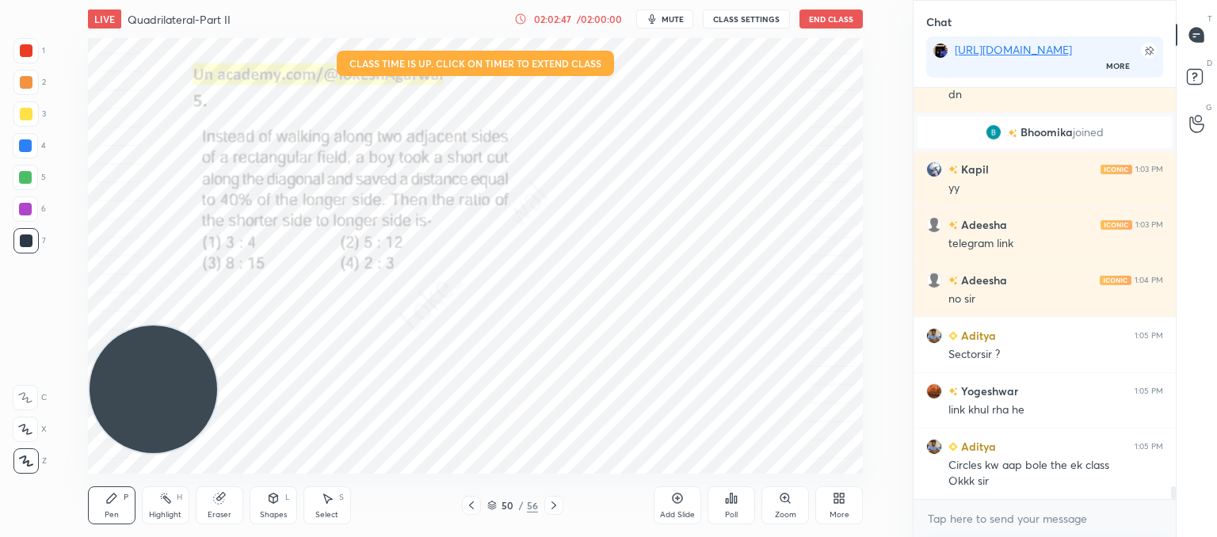
click at [554, 508] on icon at bounding box center [553, 505] width 13 height 13
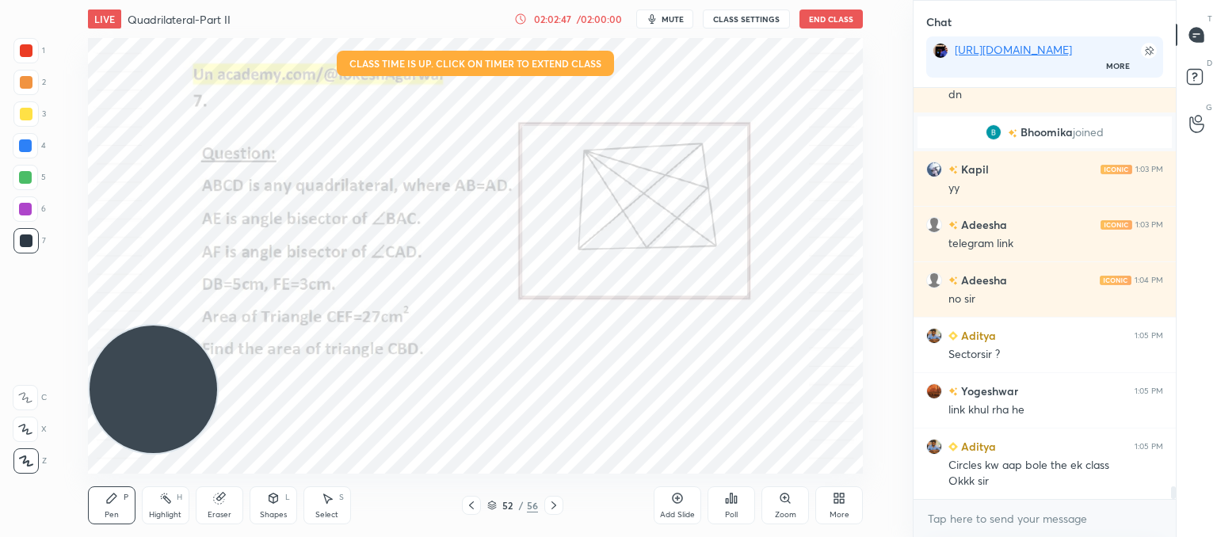
click at [554, 508] on icon at bounding box center [553, 505] width 13 height 13
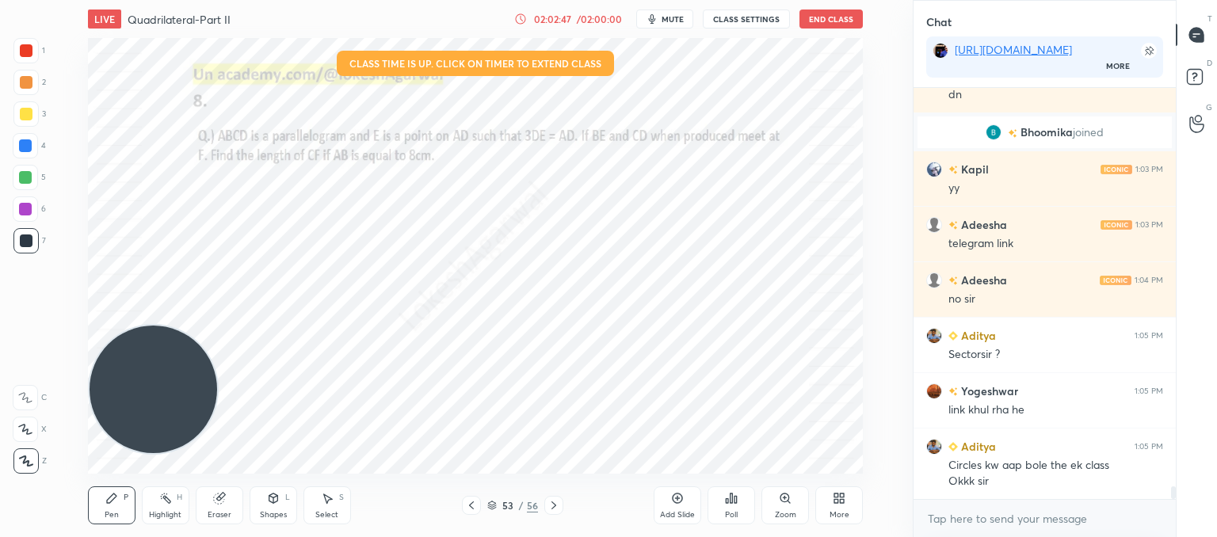
click at [554, 508] on icon at bounding box center [553, 505] width 13 height 13
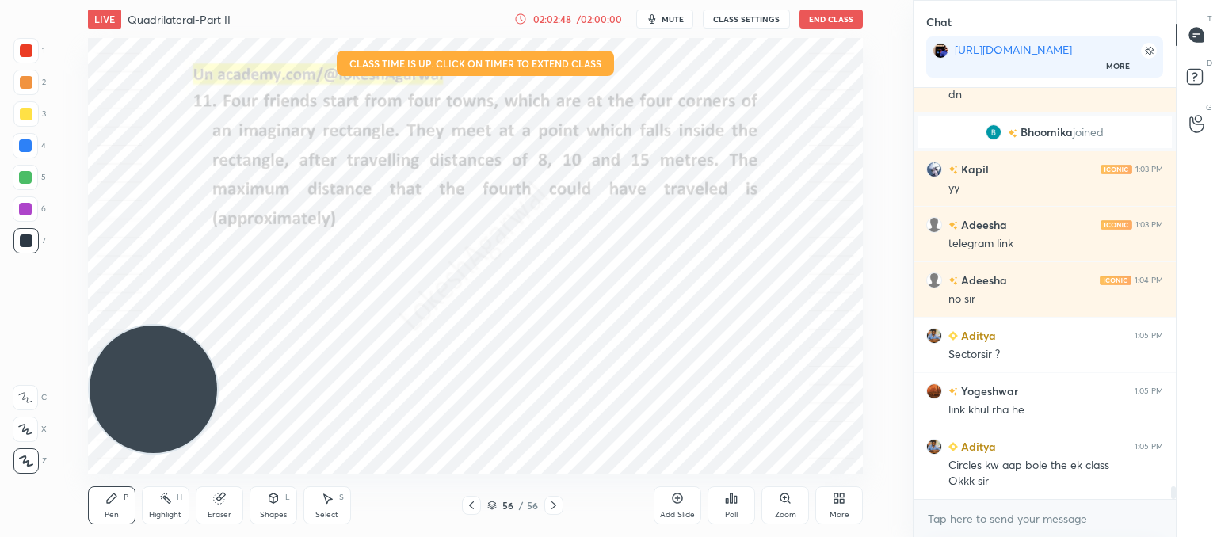
click at [554, 508] on icon at bounding box center [553, 505] width 13 height 13
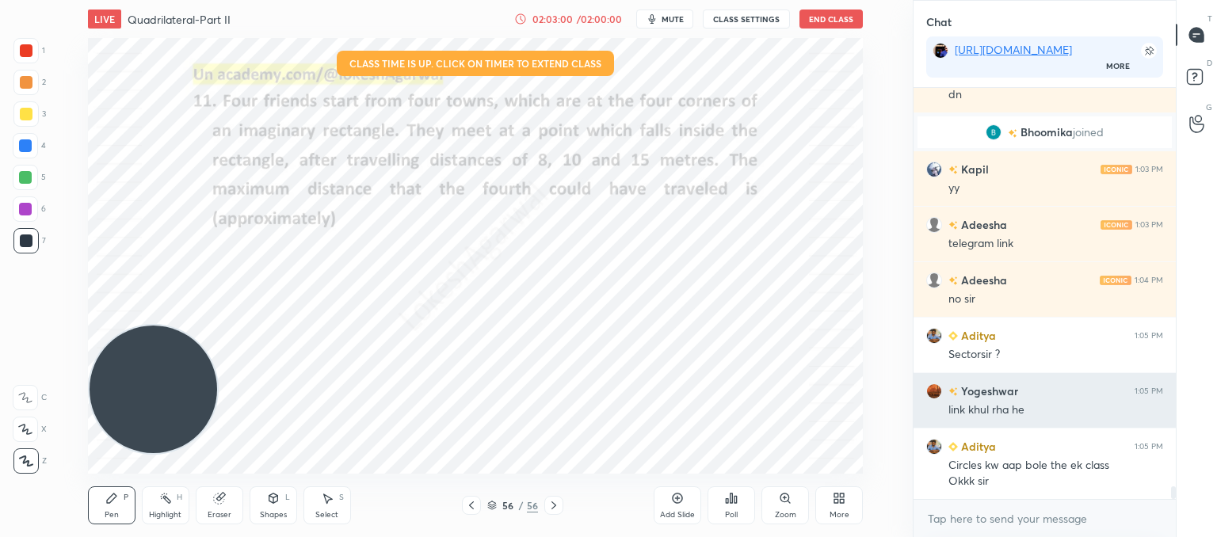
scroll to position [12715, 0]
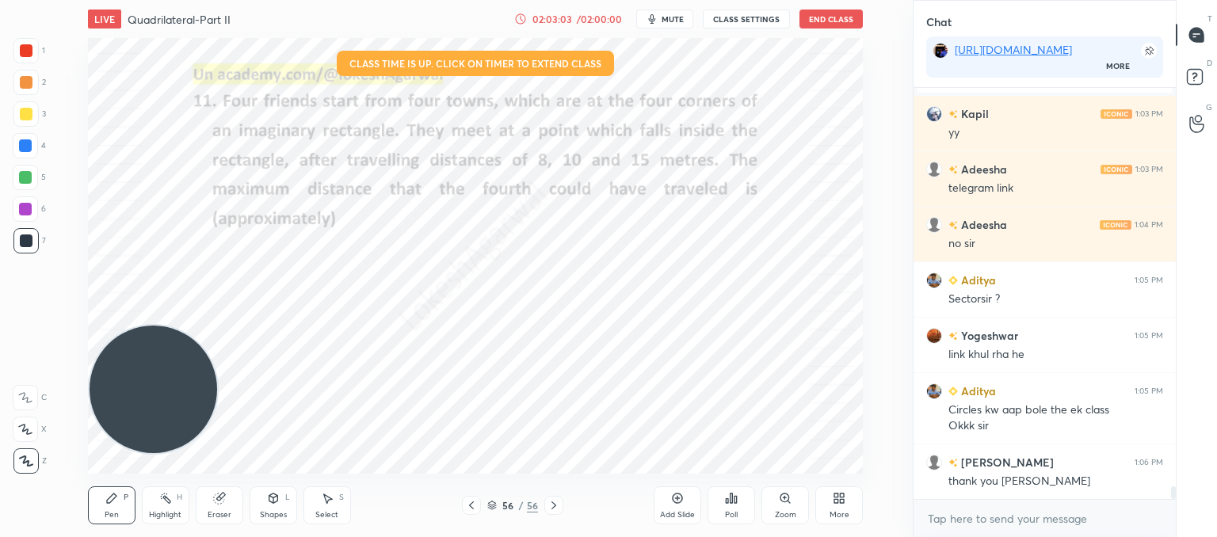
click at [825, 17] on button "End Class" at bounding box center [830, 19] width 63 height 19
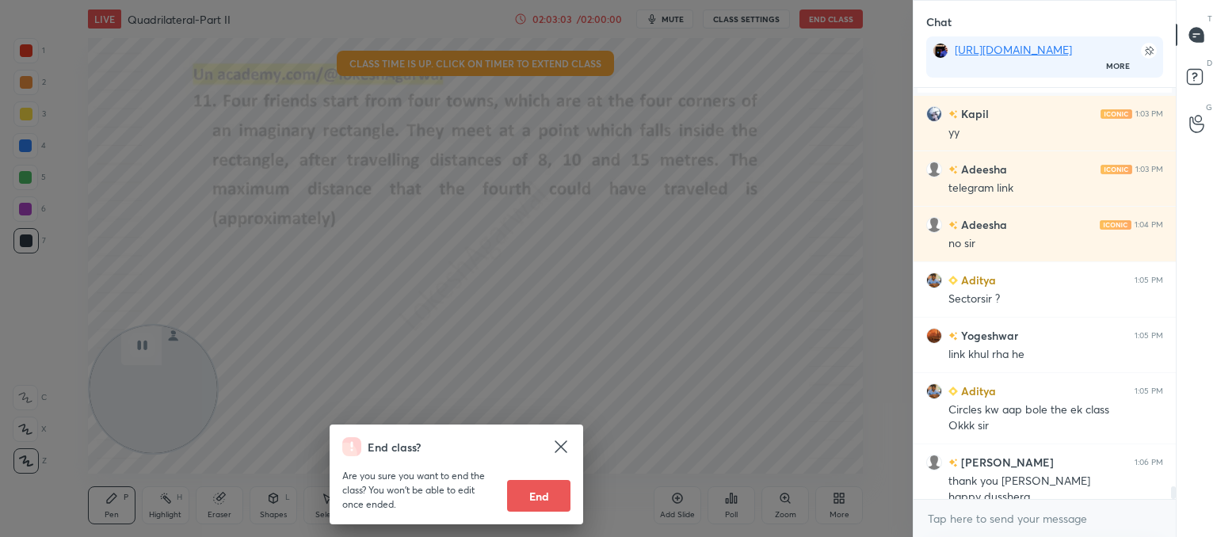
scroll to position [12731, 0]
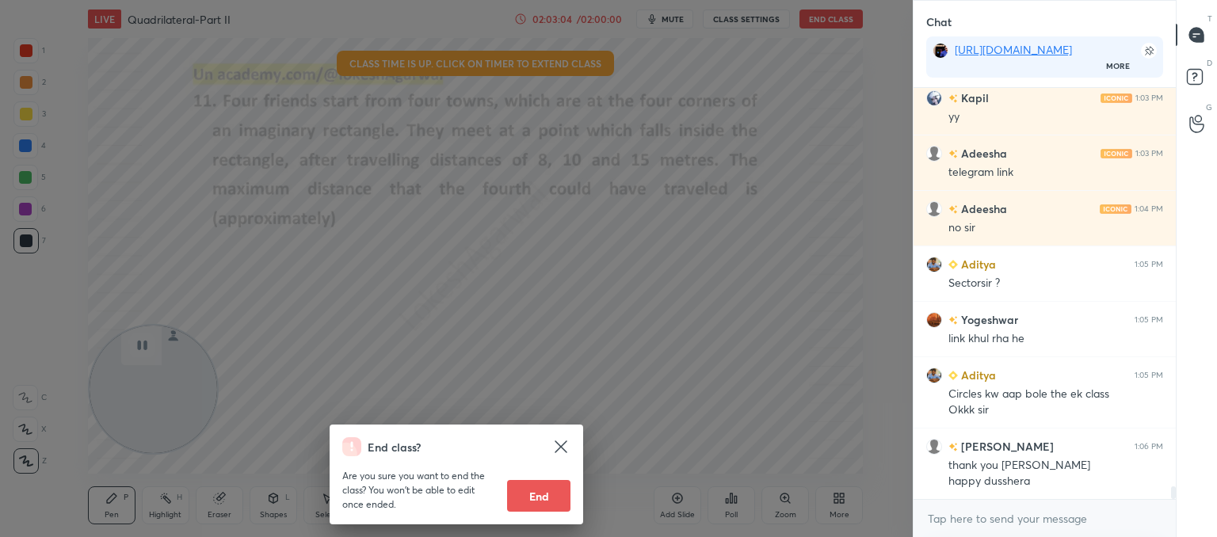
click at [698, 291] on div "End class? Are you sure you want to end the class? You won’t be able to edit on…" at bounding box center [456, 268] width 913 height 537
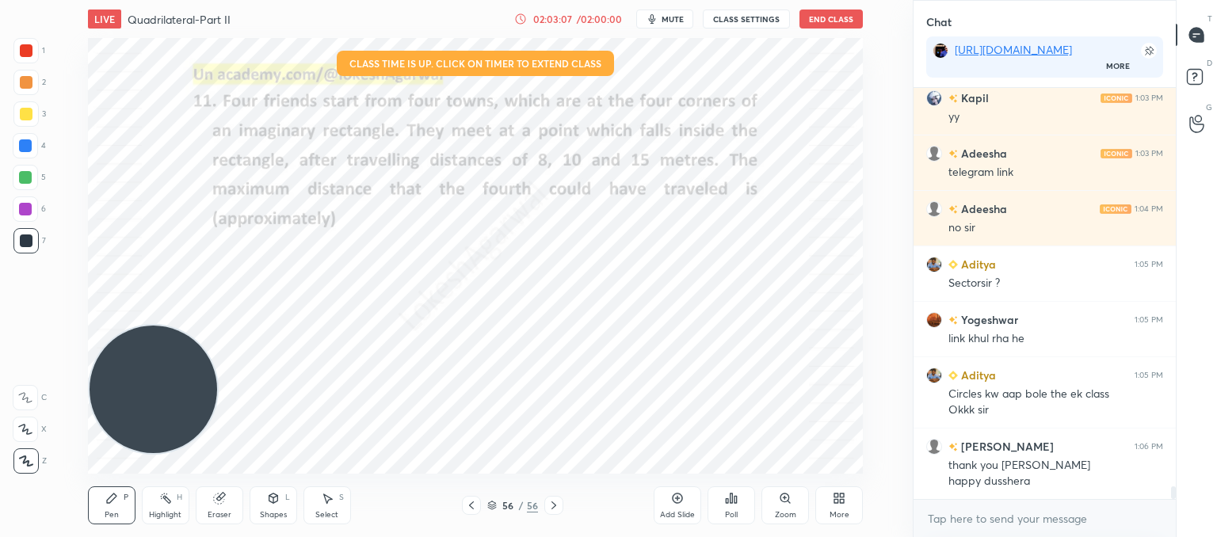
scroll to position [6, 5]
click at [832, 21] on button "End Class" at bounding box center [830, 19] width 63 height 19
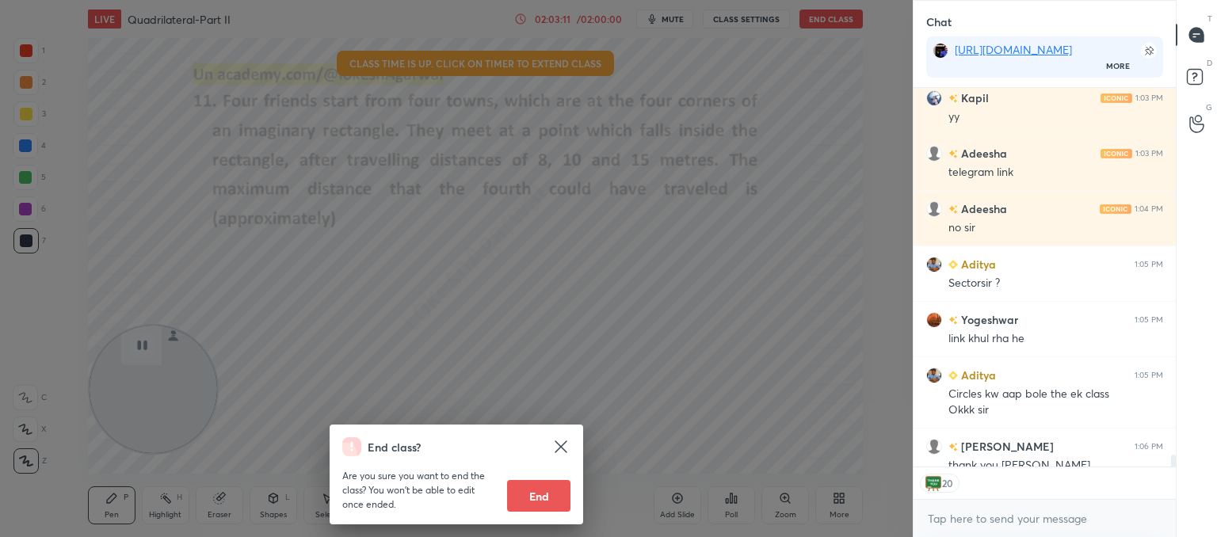
click at [547, 498] on button "End" at bounding box center [538, 496] width 63 height 32
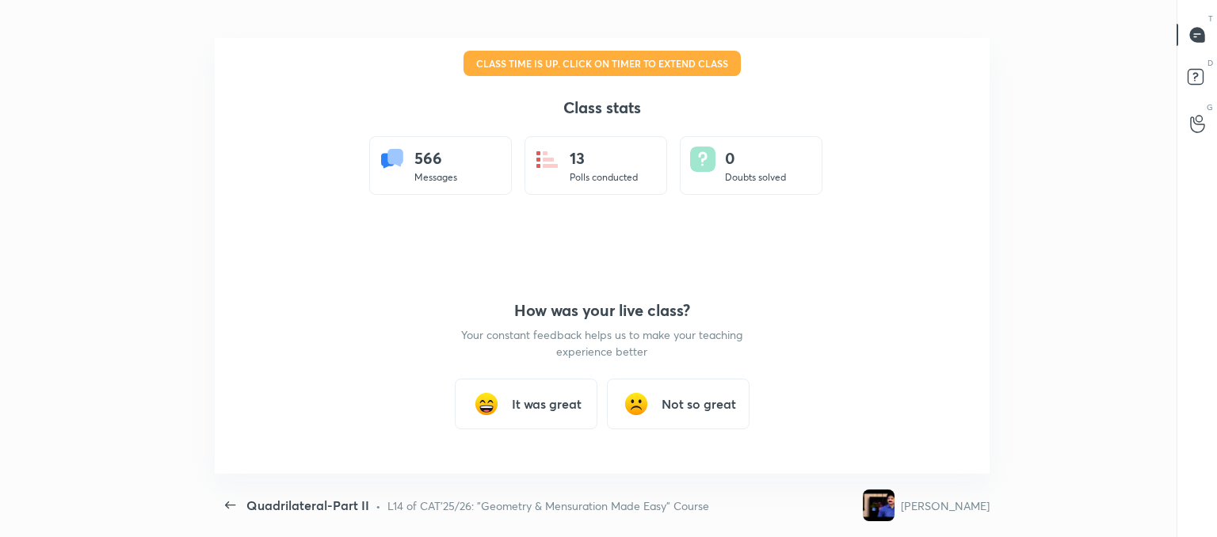
scroll to position [0, 0]
click at [551, 390] on div "It was great" at bounding box center [526, 404] width 143 height 51
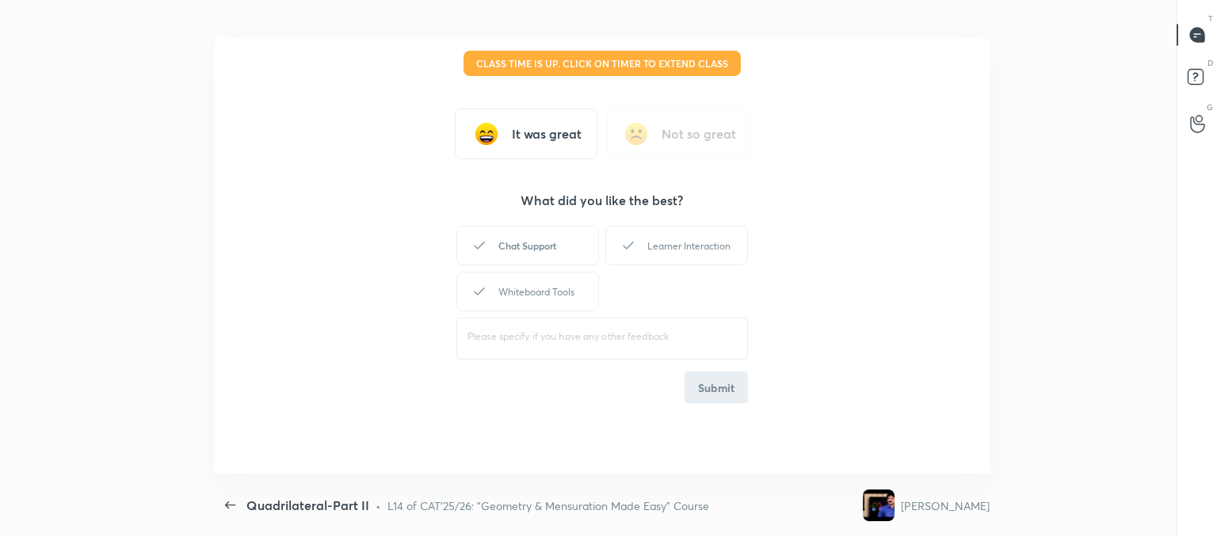
click at [532, 249] on div "Chat Support" at bounding box center [527, 246] width 143 height 40
click at [658, 242] on div "Learner Interaction" at bounding box center [676, 246] width 143 height 40
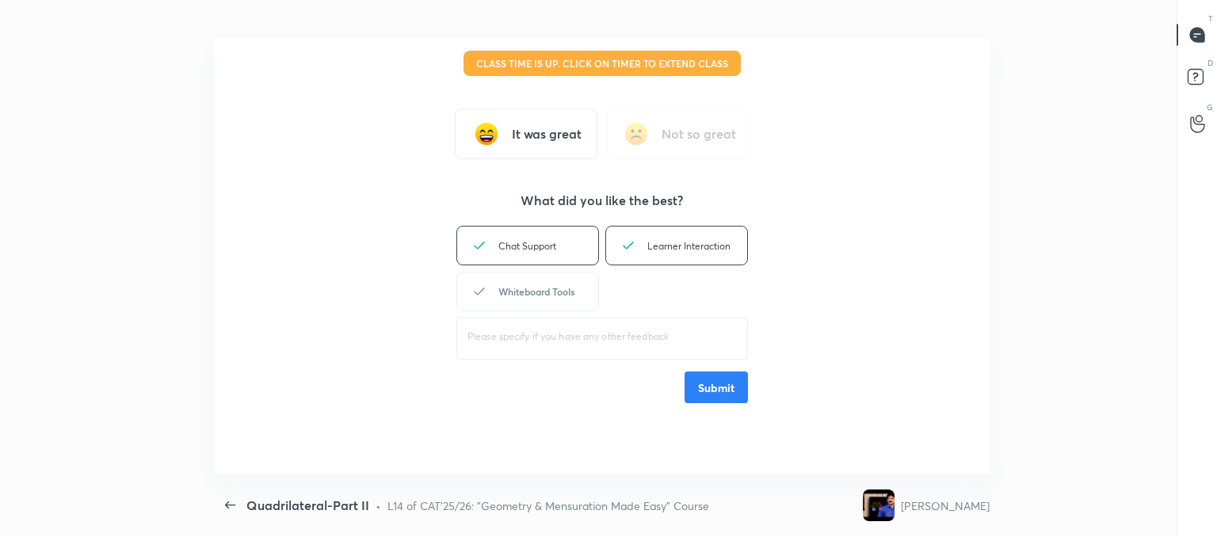
click at [543, 288] on div "Whiteboard Tools" at bounding box center [527, 292] width 143 height 40
click at [733, 383] on button "Submit" at bounding box center [715, 388] width 63 height 32
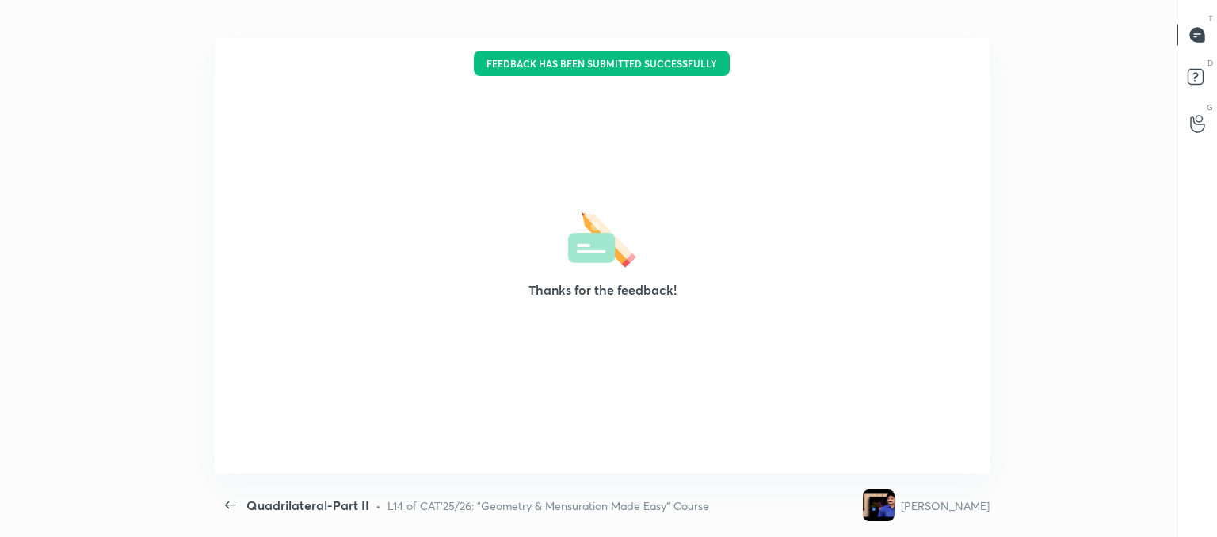
type textarea "x"
